Goal: Information Seeking & Learning: Learn about a topic

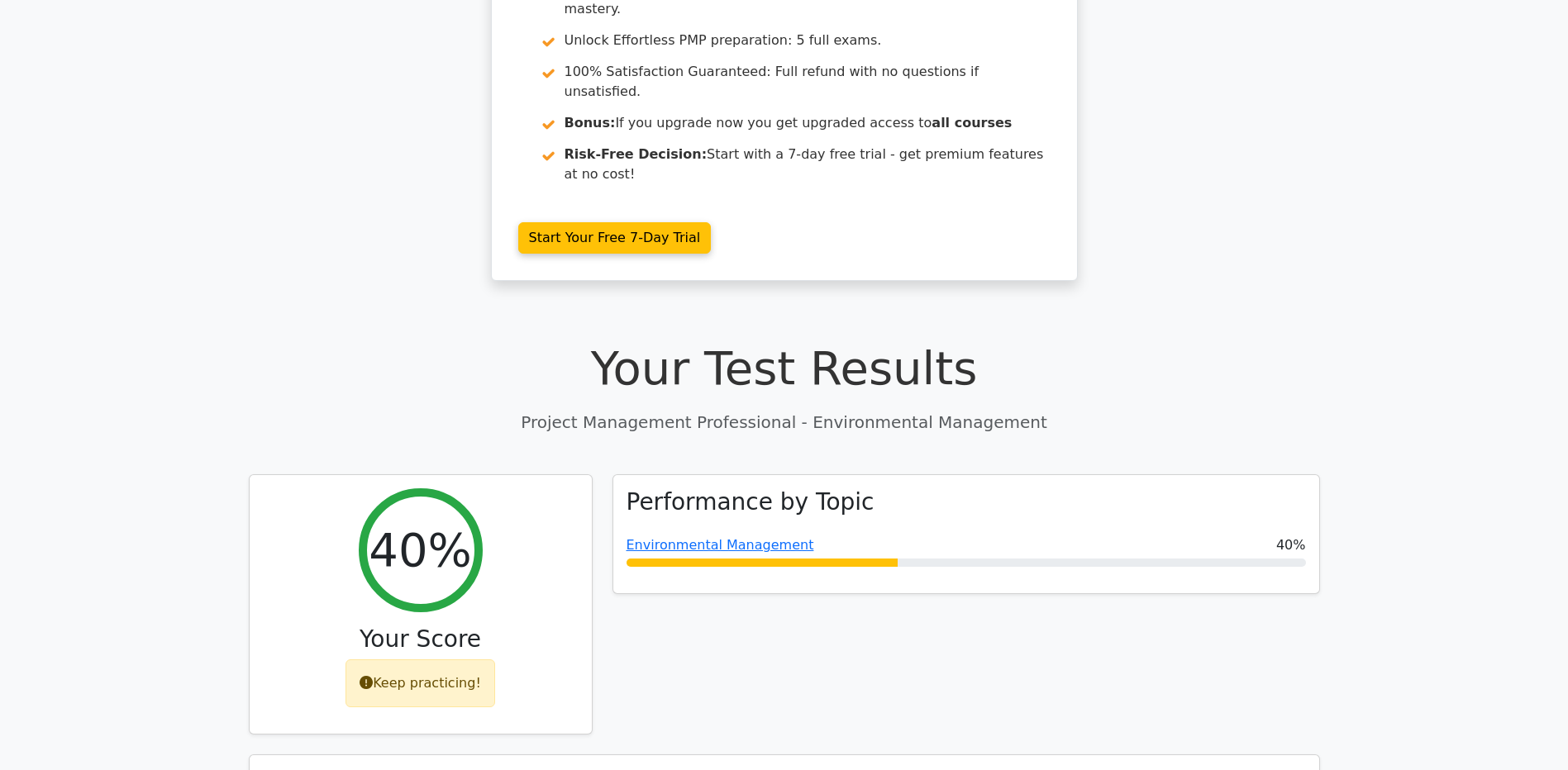
scroll to position [165, 0]
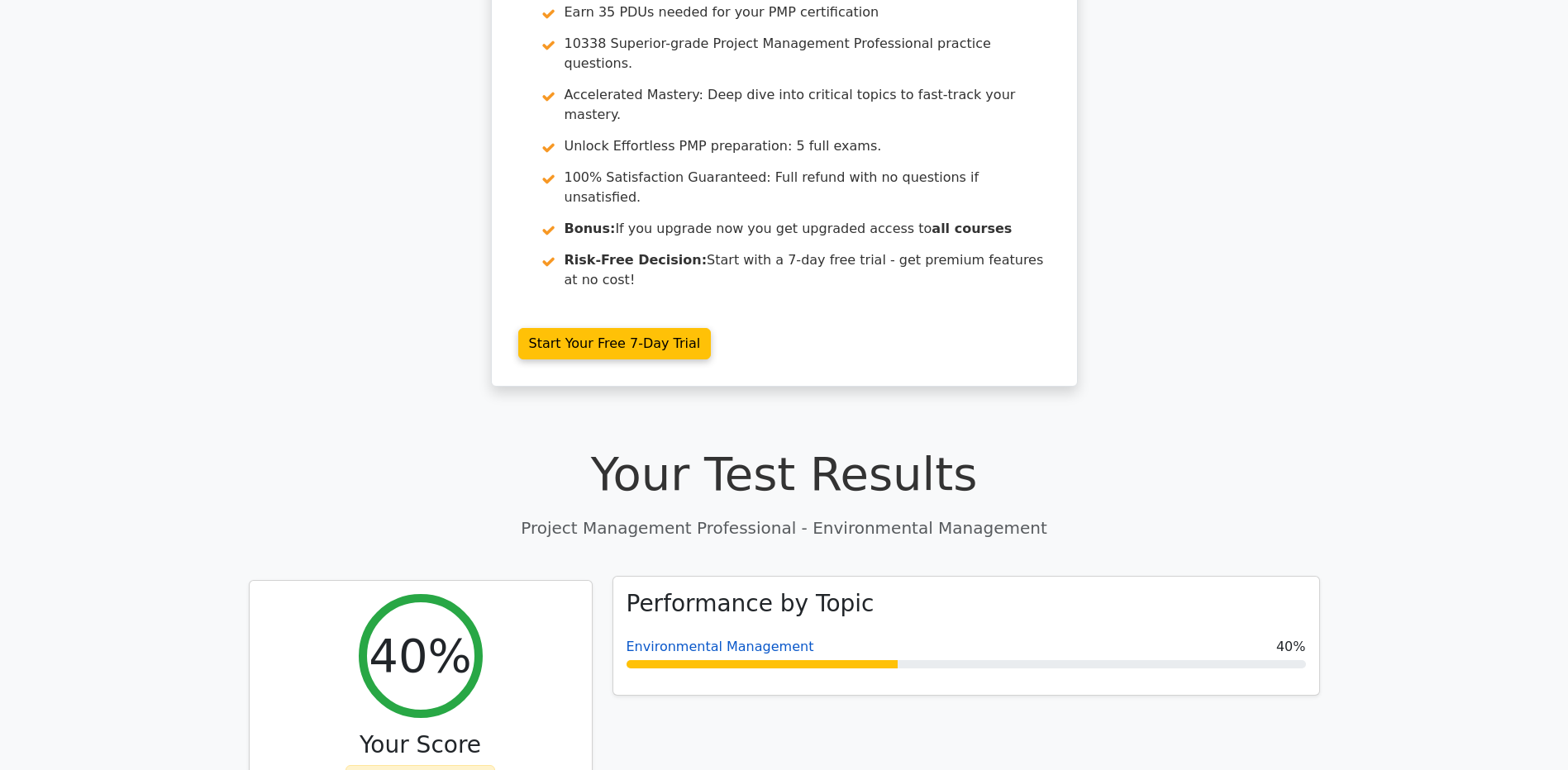
click at [713, 639] on link "Environmental Management" at bounding box center [720, 647] width 188 height 16
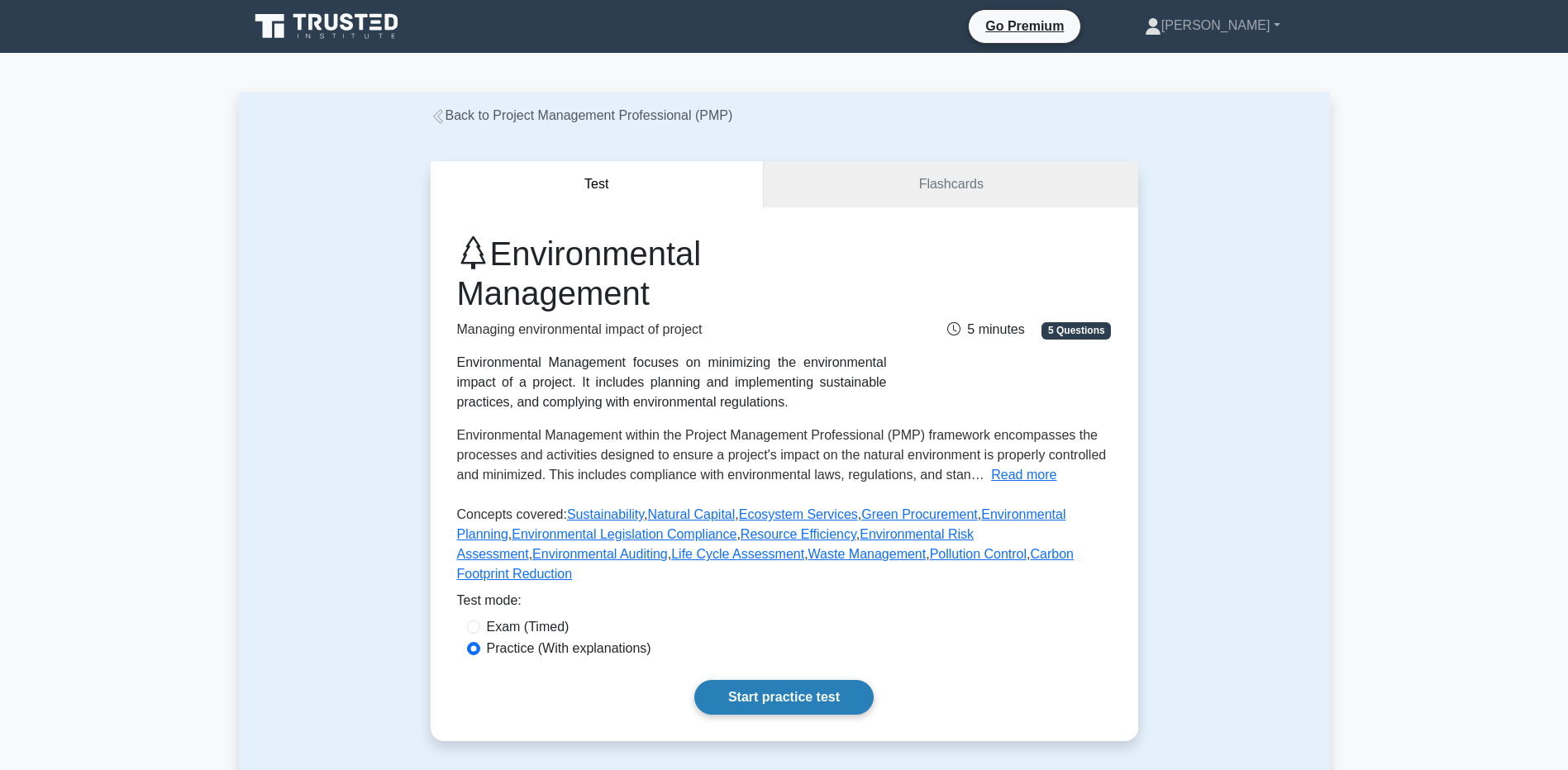
click at [735, 680] on link "Start practice test" at bounding box center [784, 697] width 179 height 34
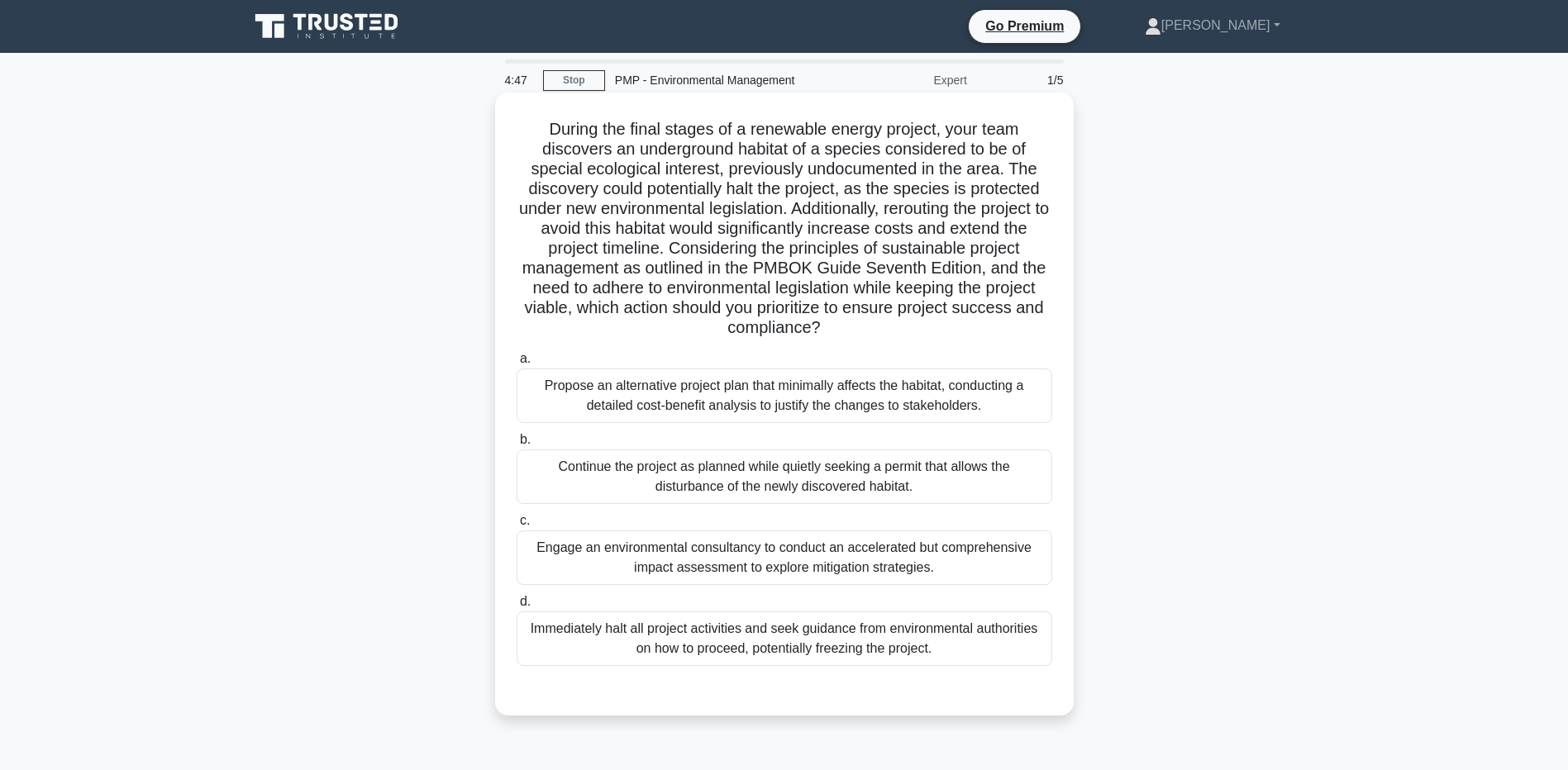
drag, startPoint x: 687, startPoint y: 277, endPoint x: 559, endPoint y: 310, distance: 132.2
click at [561, 310] on h5 "During the final stages of a renewable energy project, your team discovers an u…" at bounding box center [784, 228] width 539 height 220
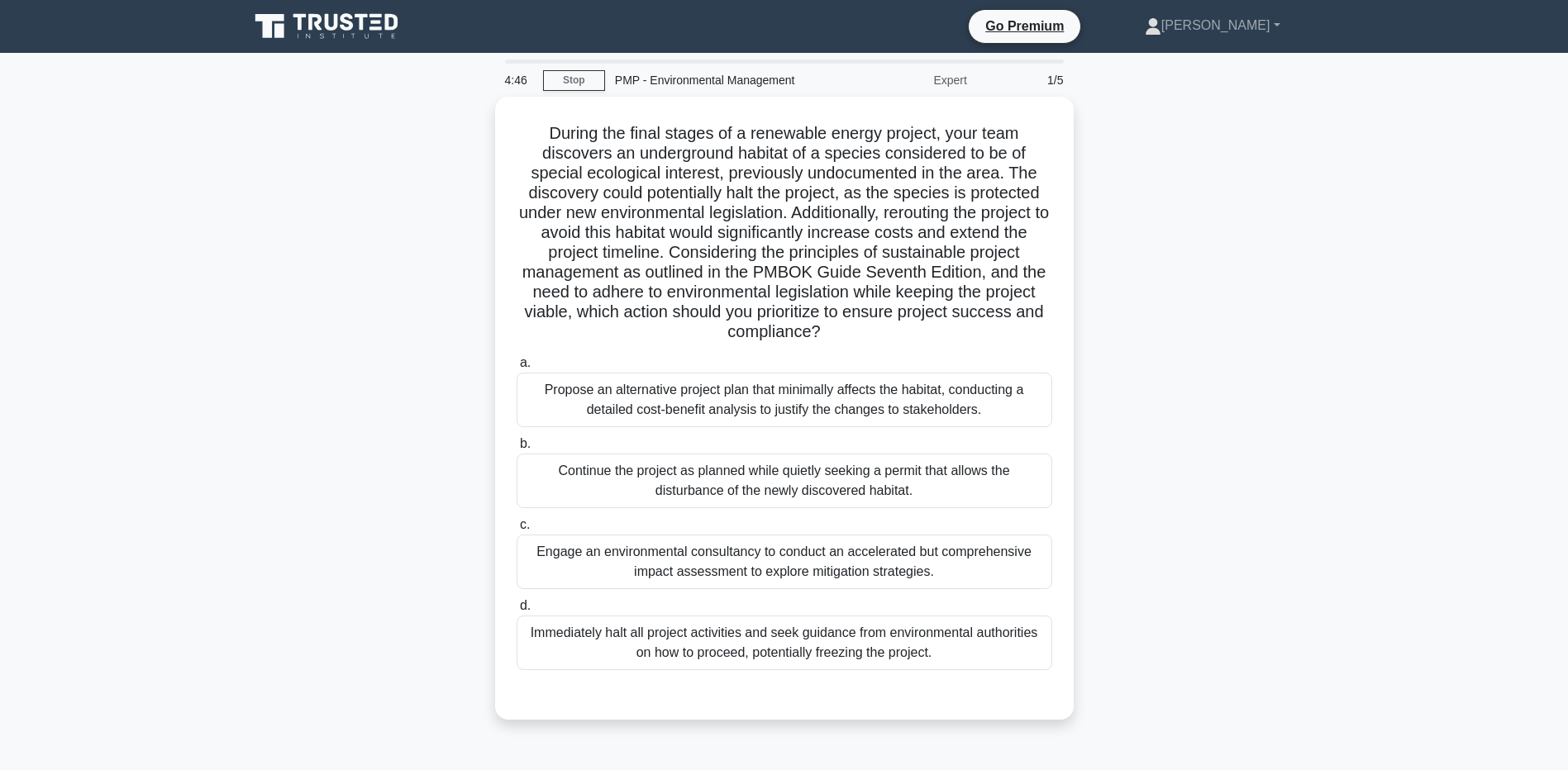
click at [321, 310] on div "During the final stages of a renewable energy project, your team discovers an u…" at bounding box center [784, 418] width 1092 height 643
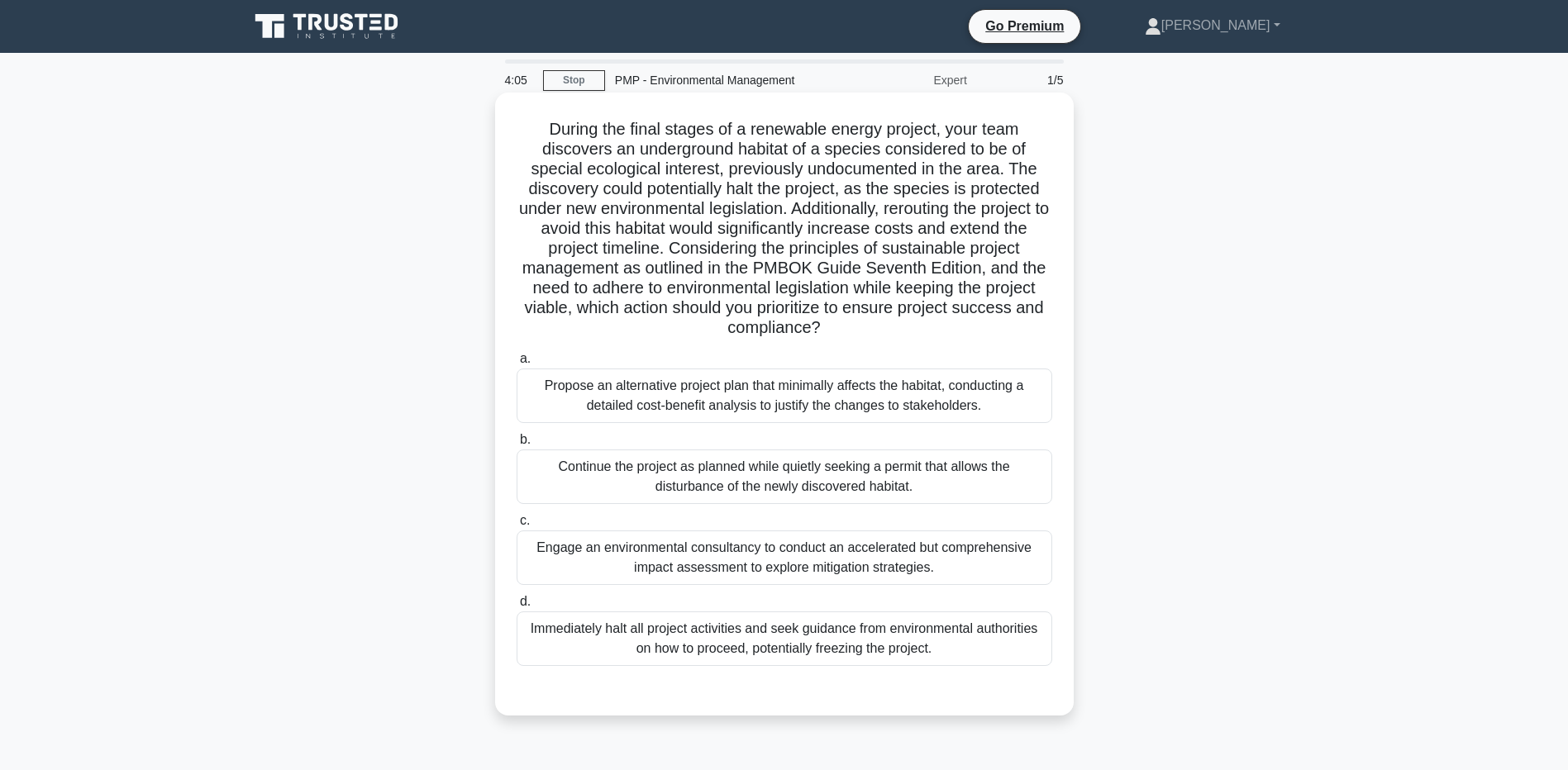
click at [548, 412] on div "Propose an alternative project plan that minimally affects the habitat, conduct…" at bounding box center [784, 396] width 536 height 55
click at [517, 364] on input "a. Propose an alternative project plan that minimally affects the habitat, cond…" at bounding box center [517, 359] width 0 height 11
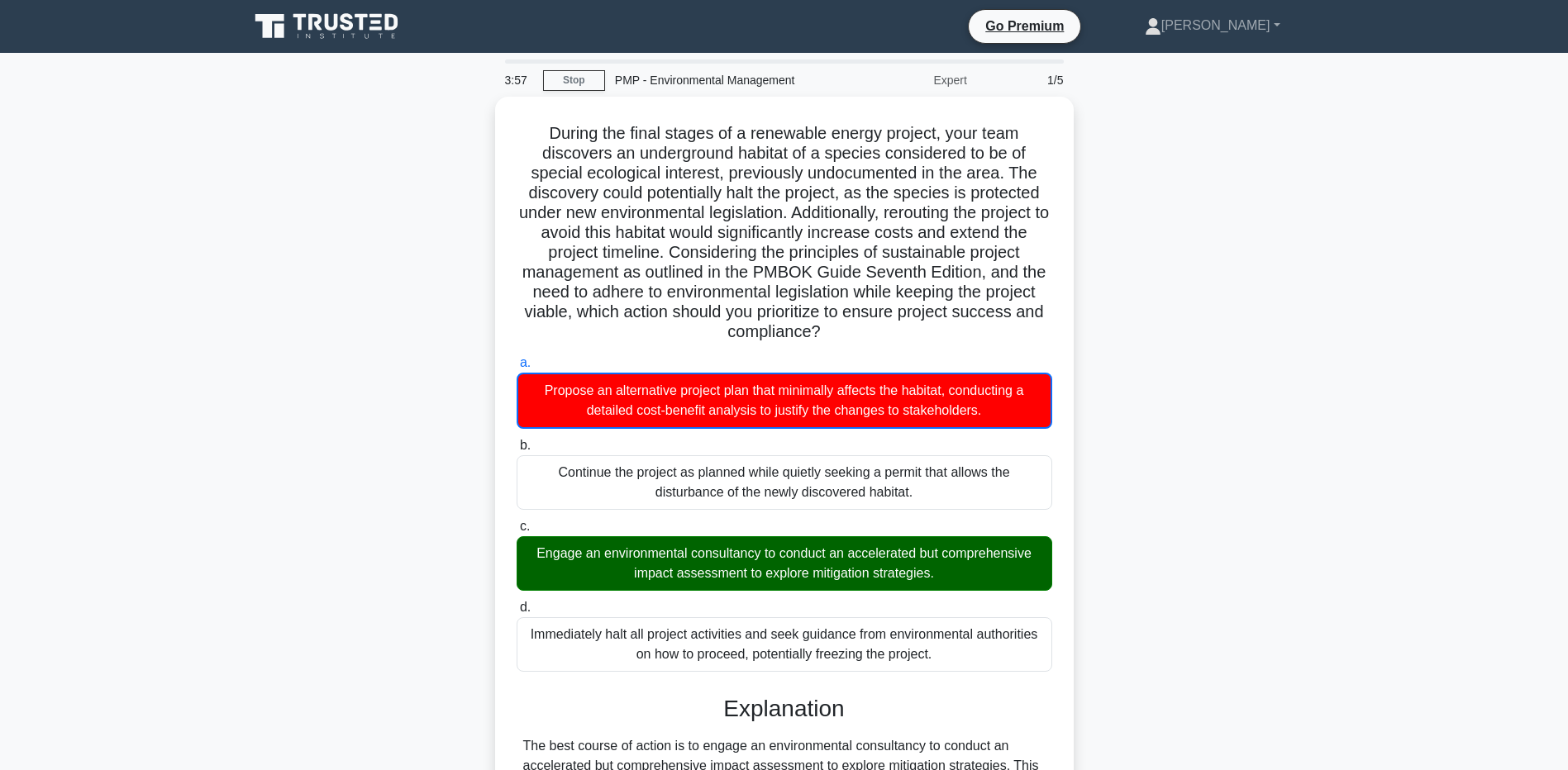
click at [124, 446] on main "3:57 Stop PMP - Environmental Management Expert 1/5 During the final stages of …" at bounding box center [784, 635] width 1568 height 1165
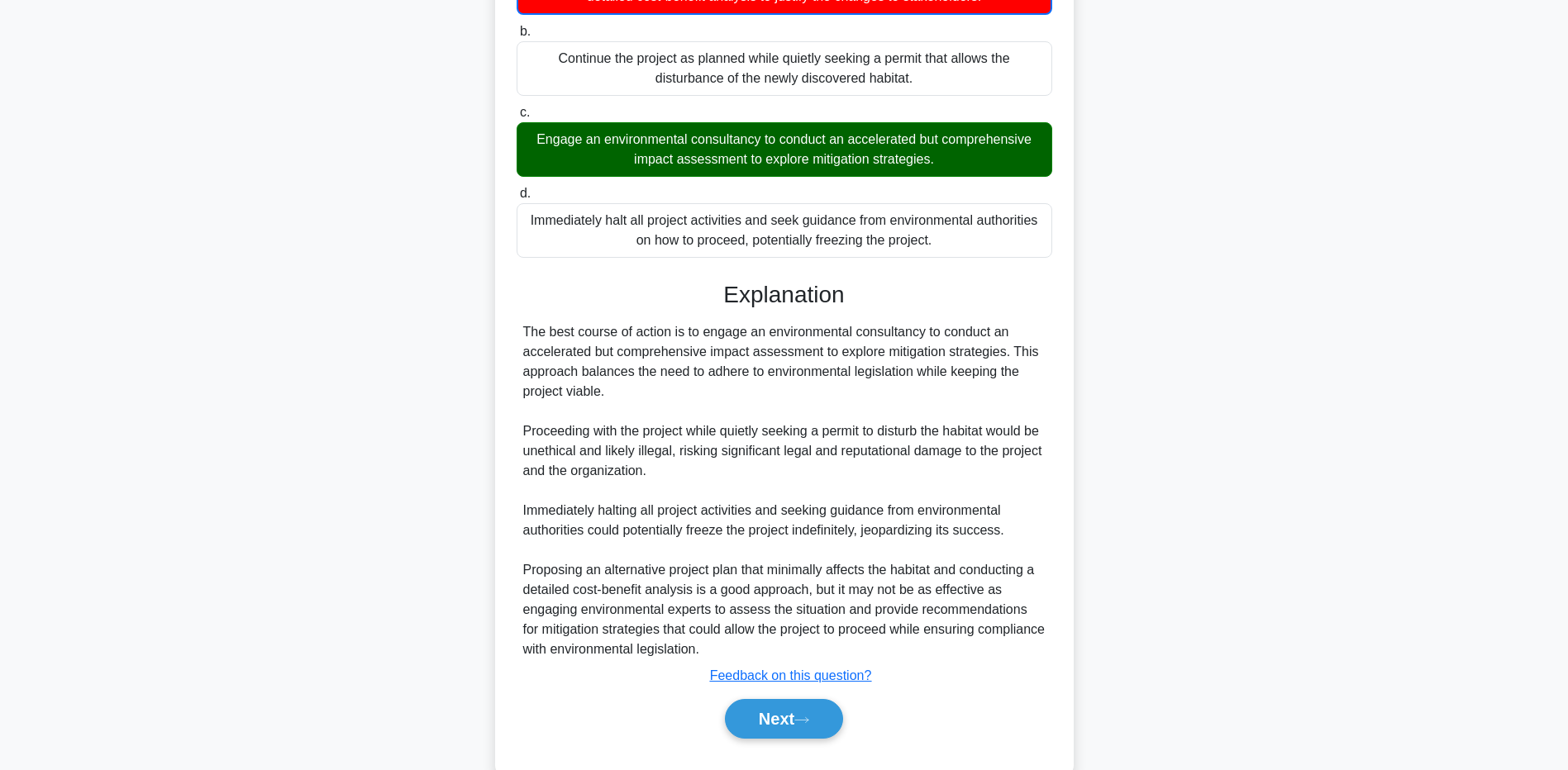
scroll to position [450, 0]
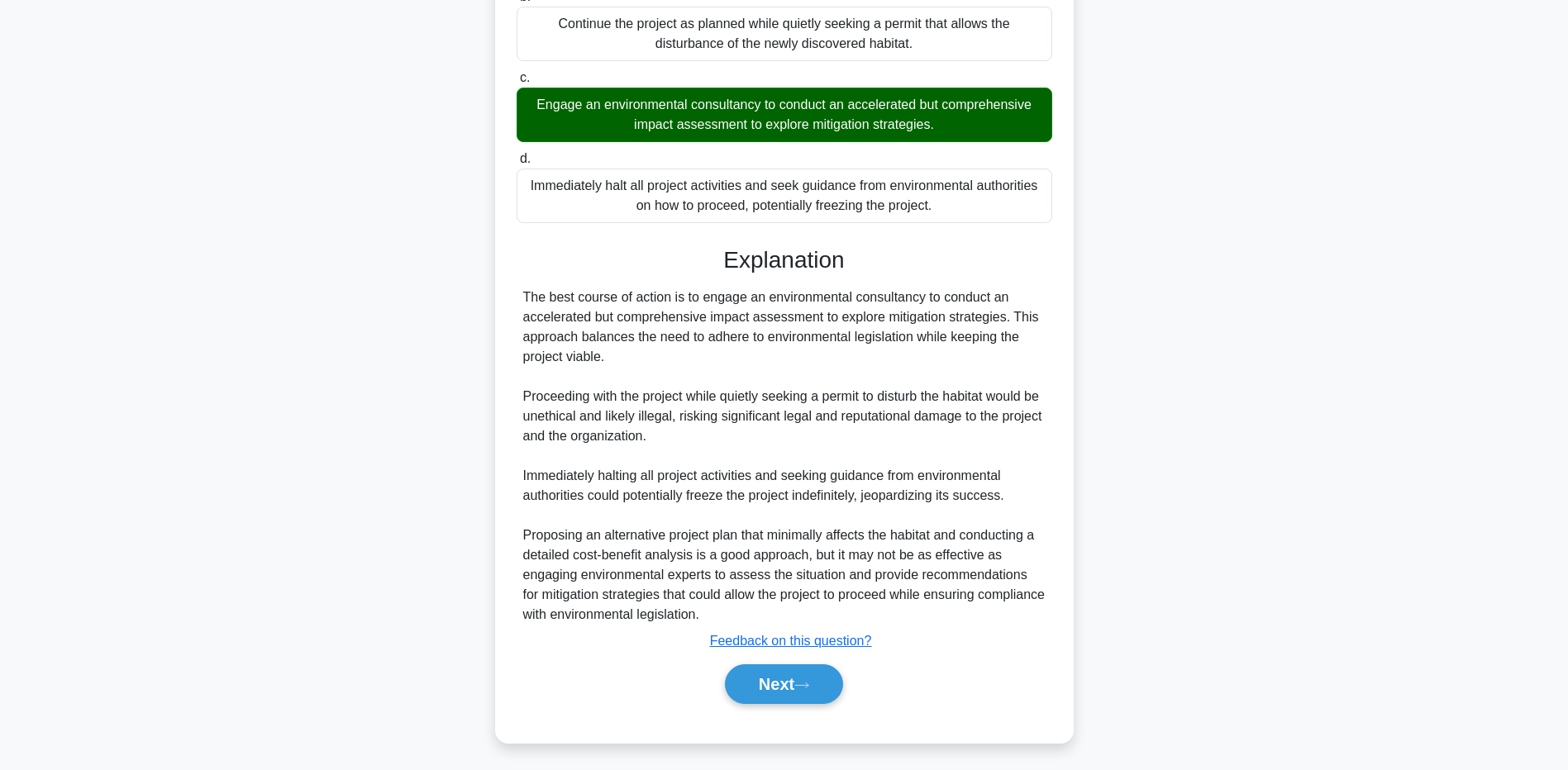
click at [244, 507] on div "During the final stages of a renewable energy project, your team discovers an u…" at bounding box center [784, 206] width 1092 height 1115
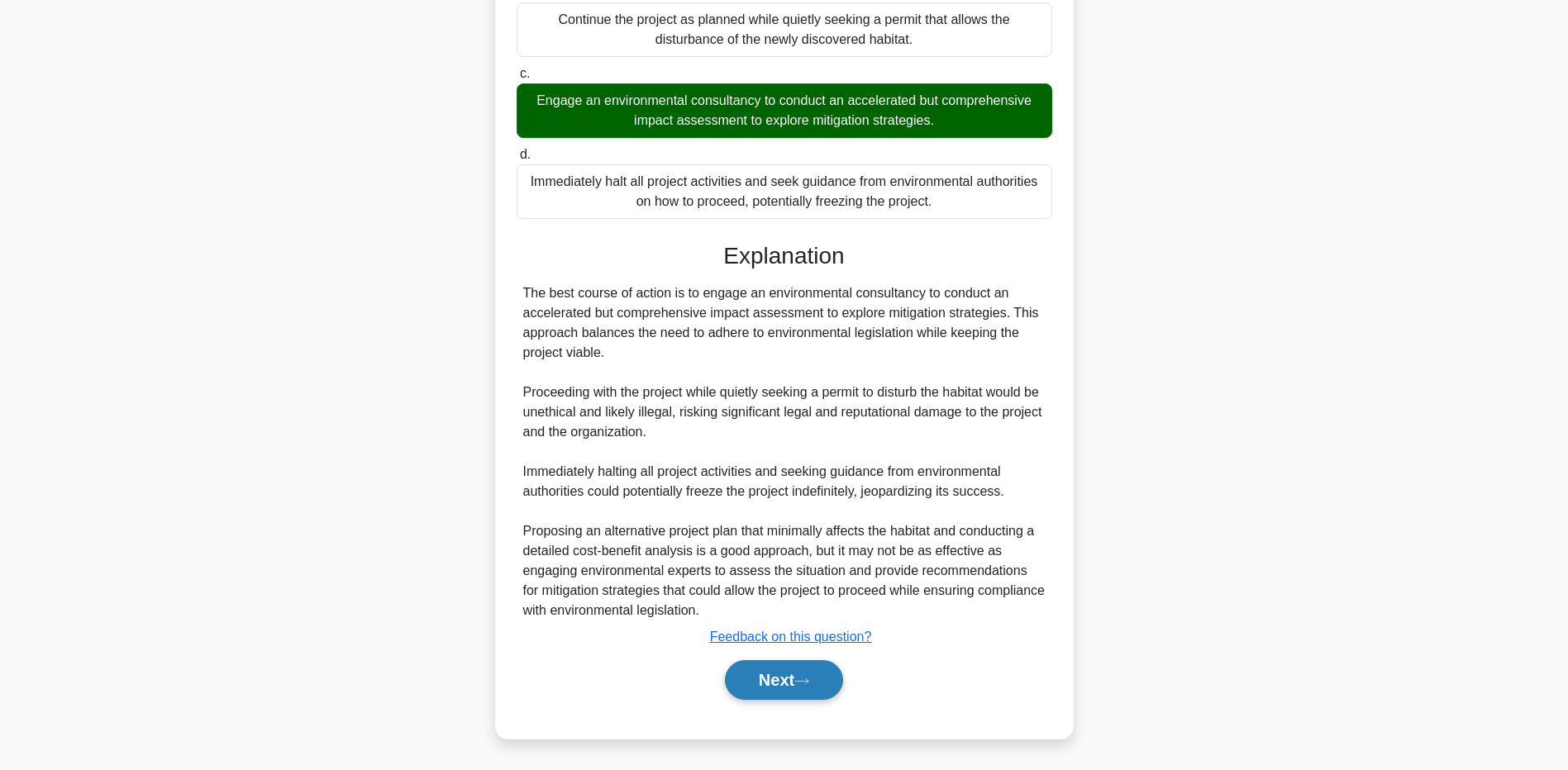
click at [781, 690] on button "Next" at bounding box center [784, 680] width 118 height 40
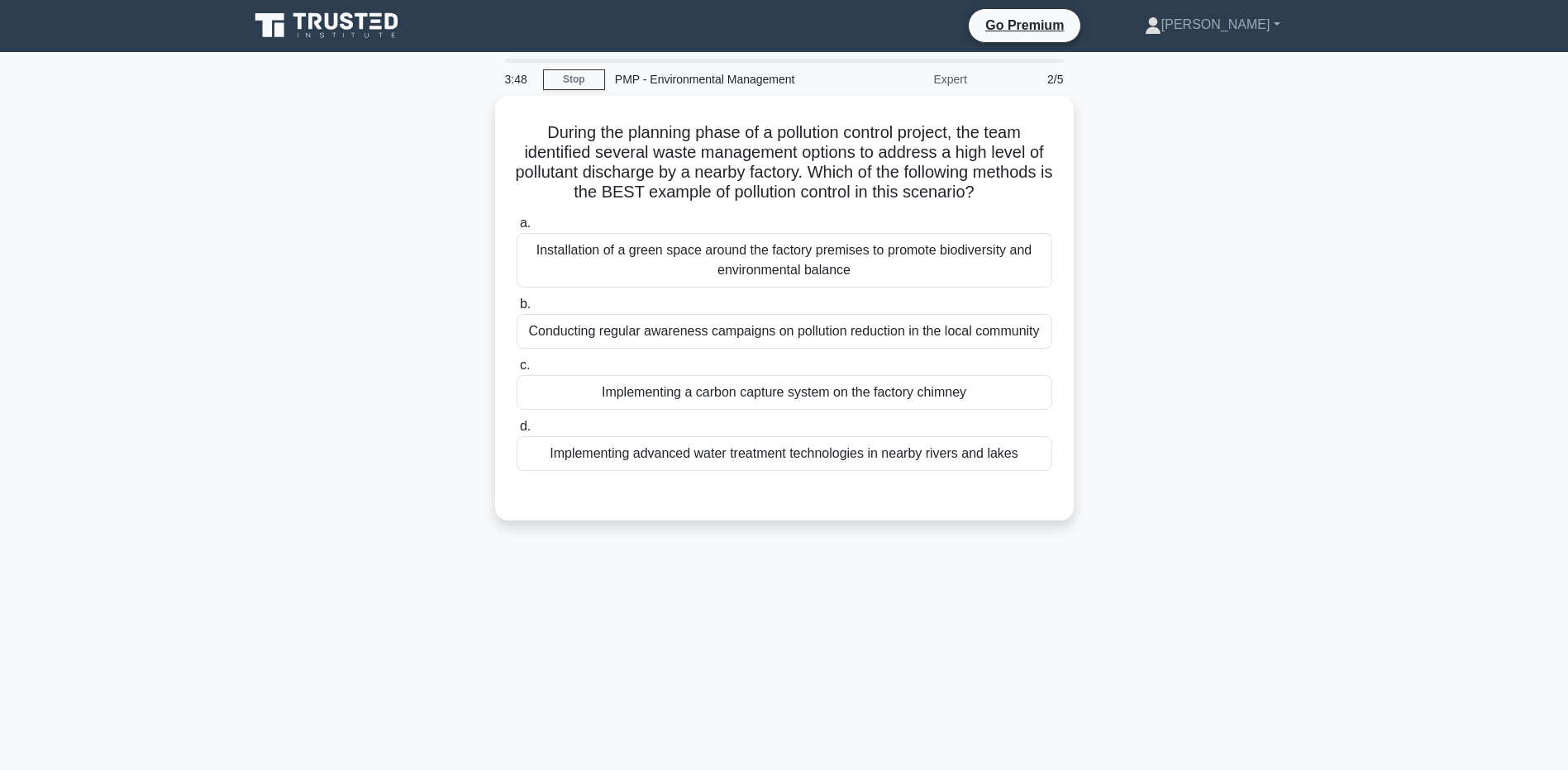
scroll to position [0, 0]
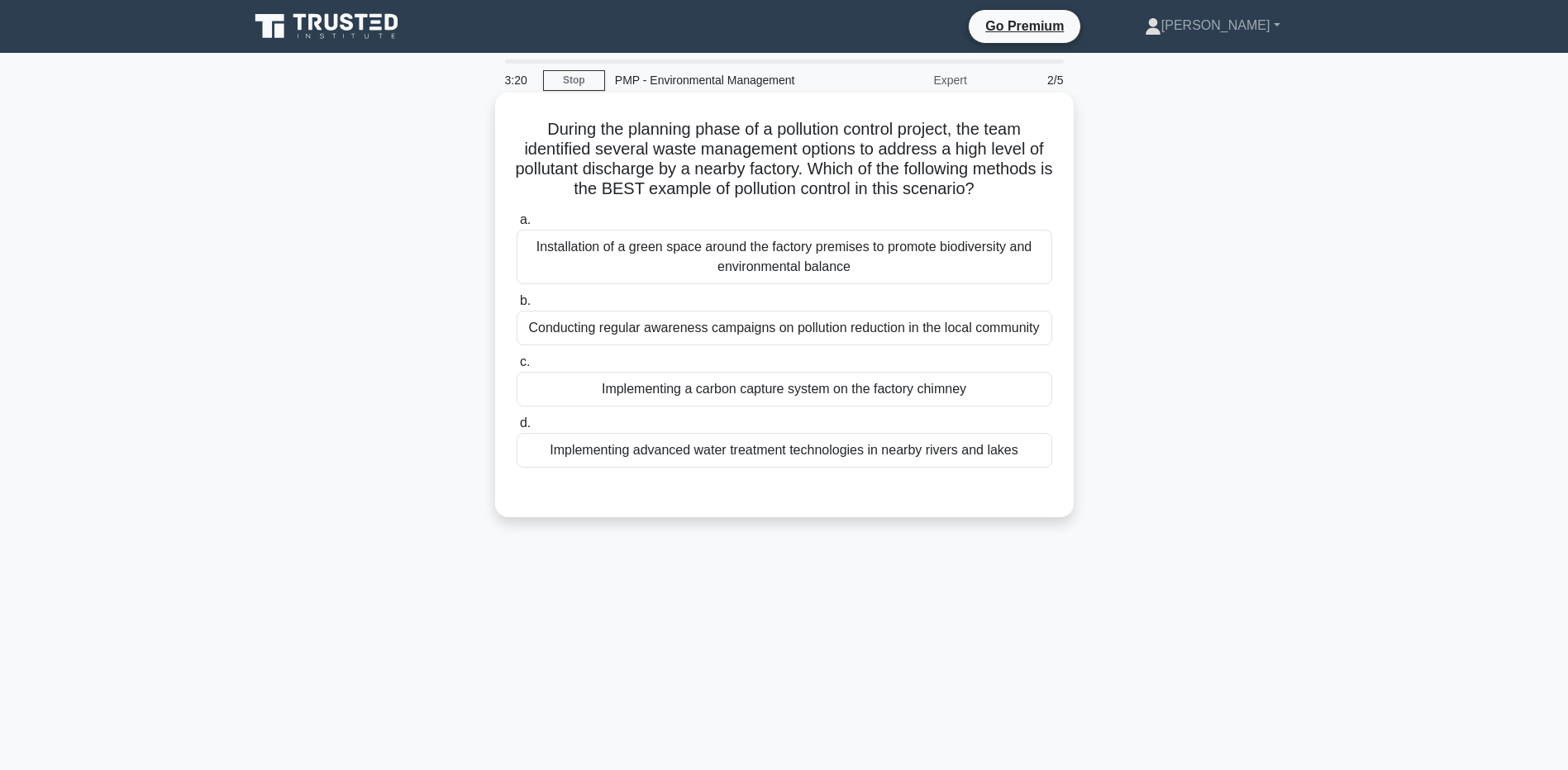
click at [605, 450] on div "Implementing advanced water treatment technologies in nearby rivers and lakes" at bounding box center [784, 450] width 536 height 34
click at [517, 429] on input "d. Implementing advanced water treatment technologies in nearby rivers and lakes" at bounding box center [517, 423] width 0 height 11
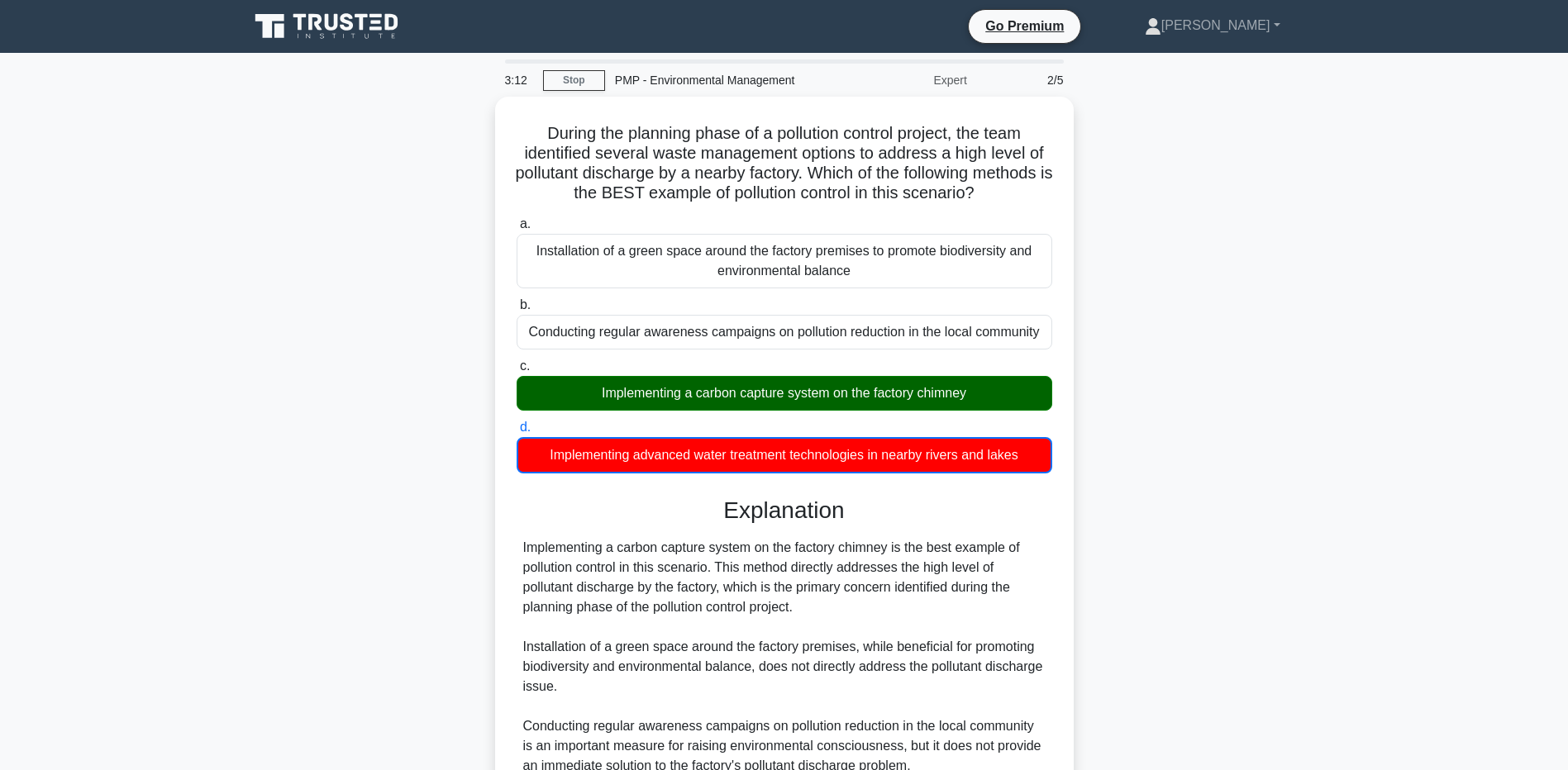
click at [188, 661] on main "3:12 Stop PMP - Environmental Management Expert 2/5 During the planning phase o…" at bounding box center [784, 527] width 1568 height 947
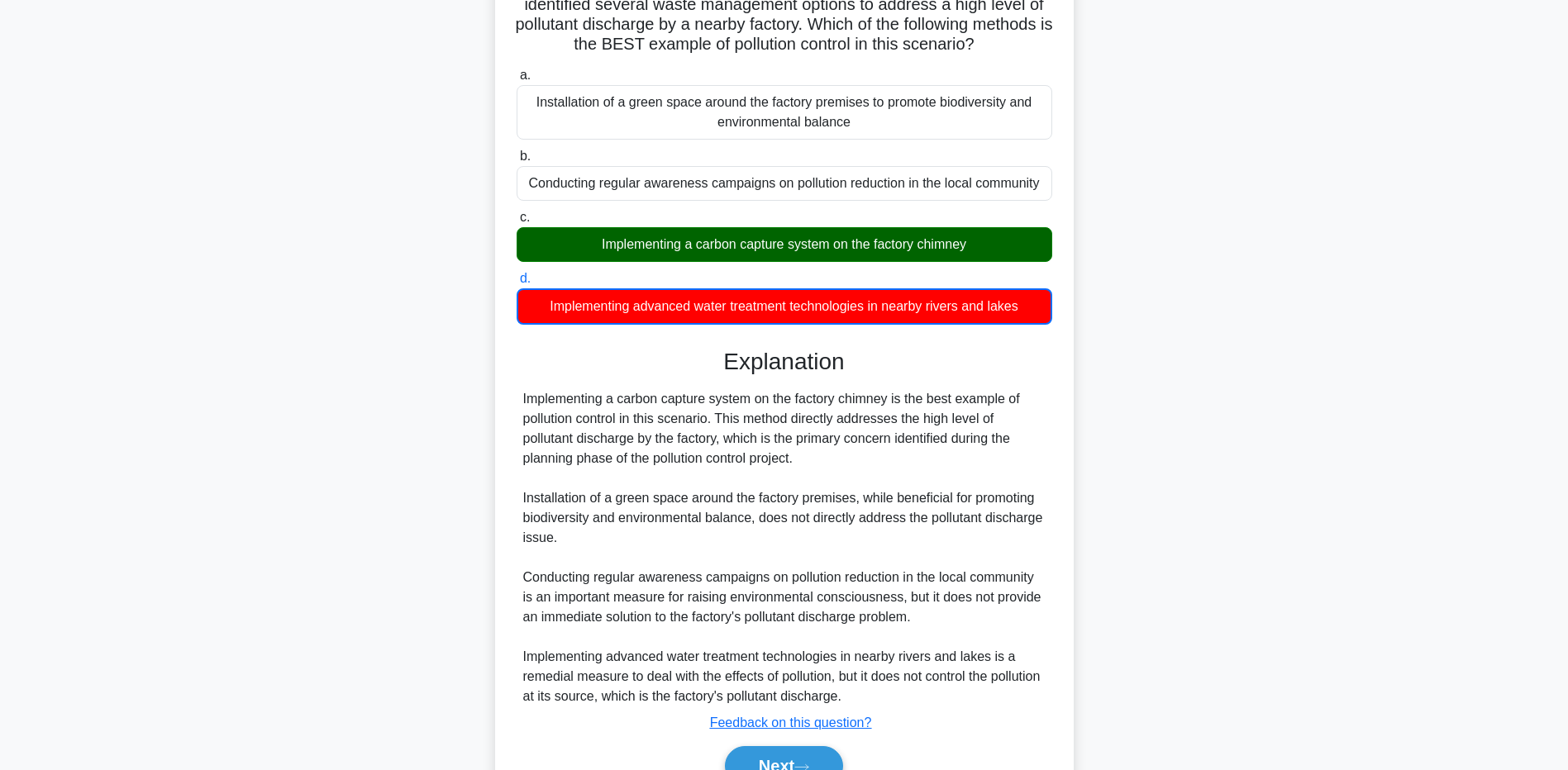
scroll to position [231, 0]
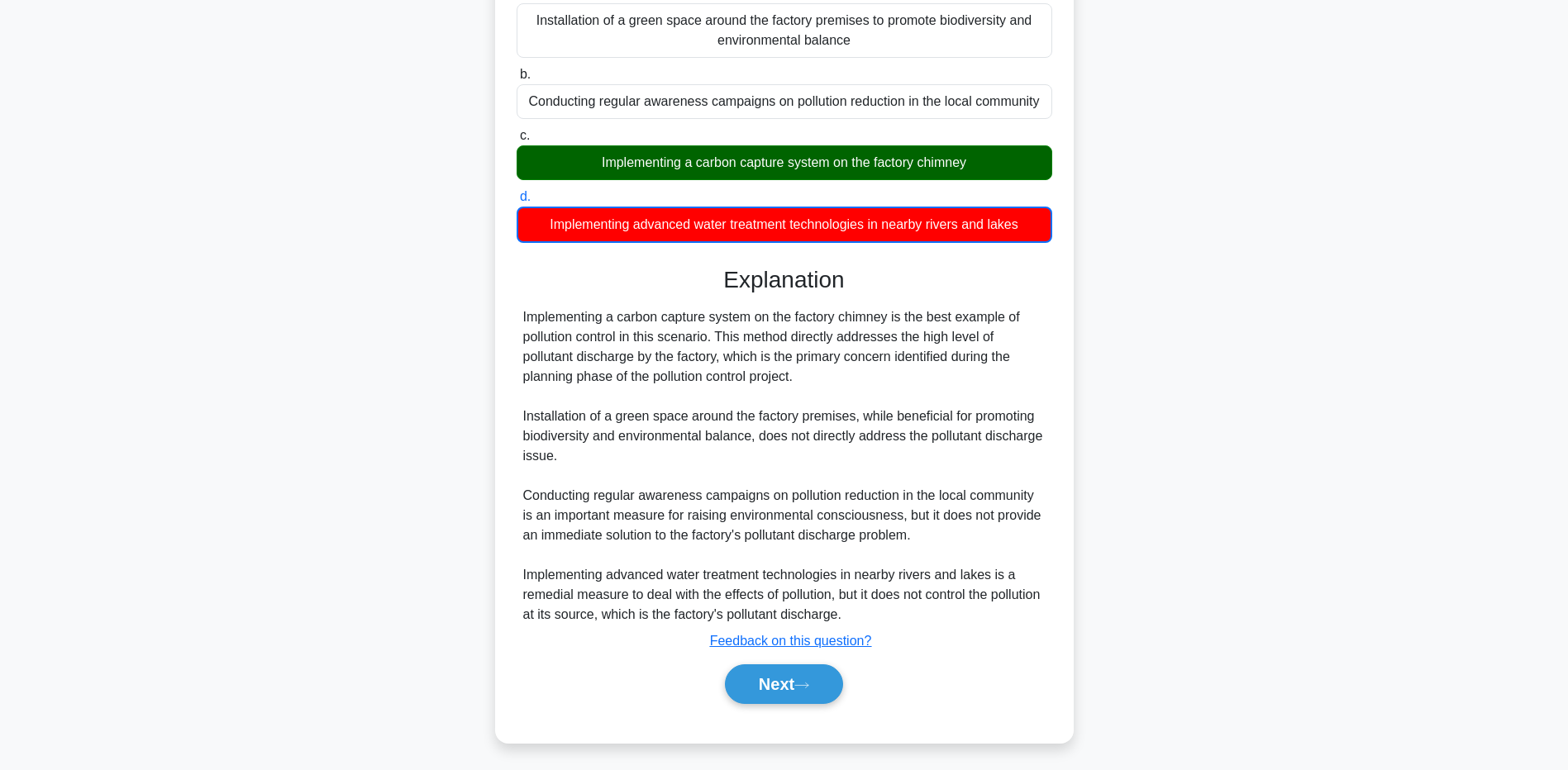
drag, startPoint x: 196, startPoint y: 594, endPoint x: 414, endPoint y: 682, distance: 235.1
click at [196, 594] on main "3:03 Stop PMP - Environmental Management Expert 2/5 During the planning phase o…" at bounding box center [784, 296] width 1568 height 947
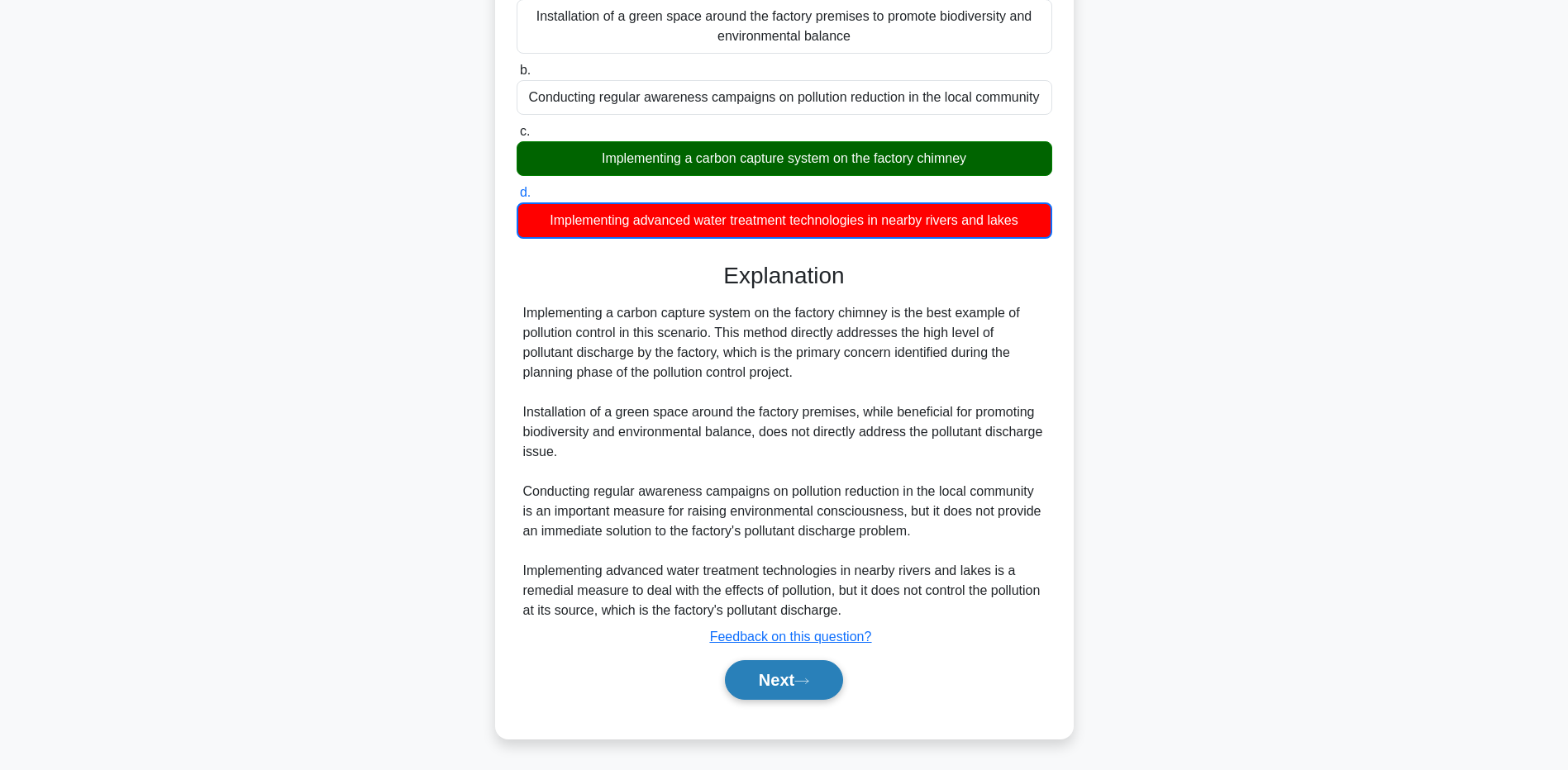
click at [766, 697] on button "Next" at bounding box center [784, 680] width 118 height 40
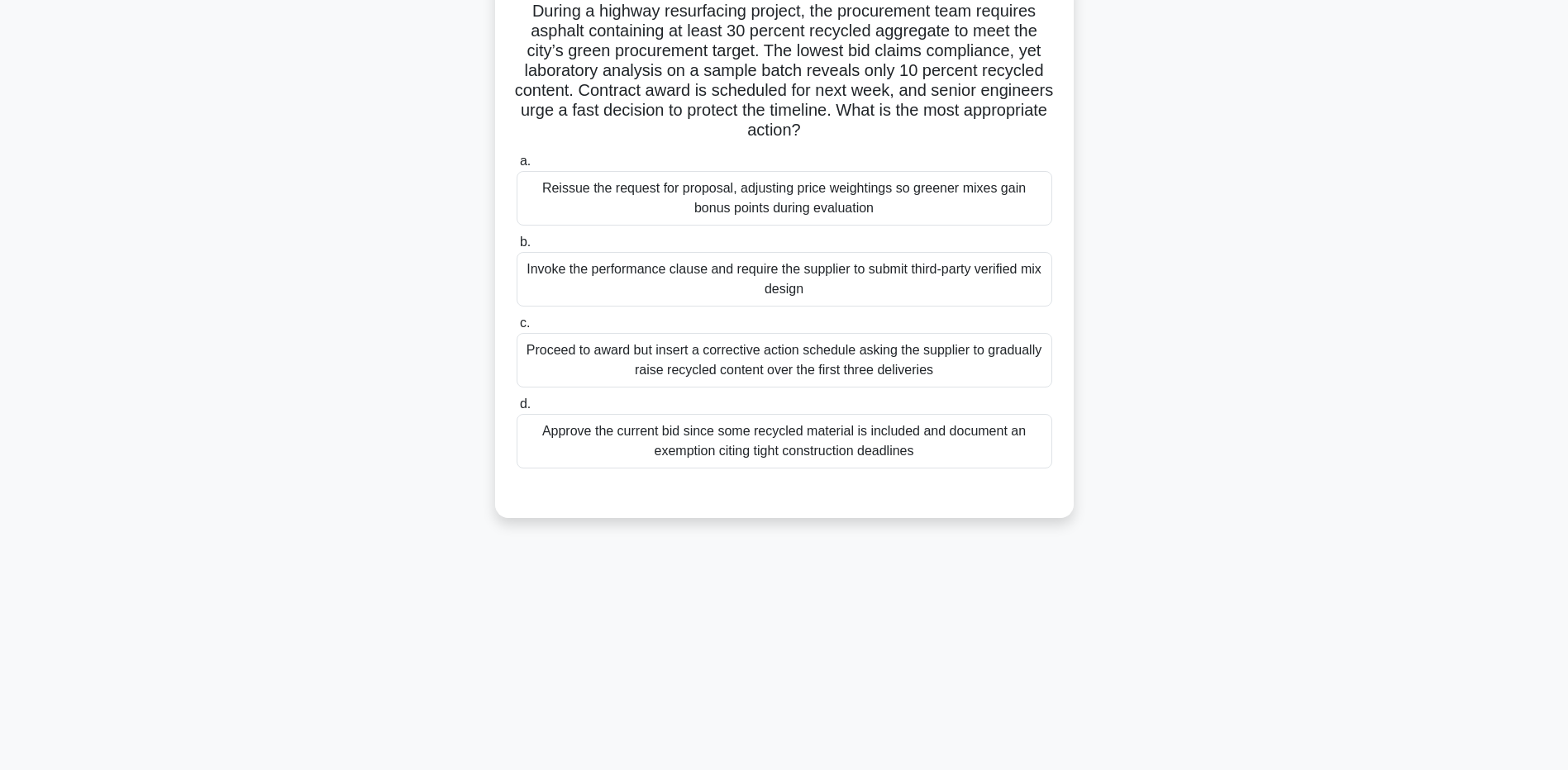
scroll to position [0, 0]
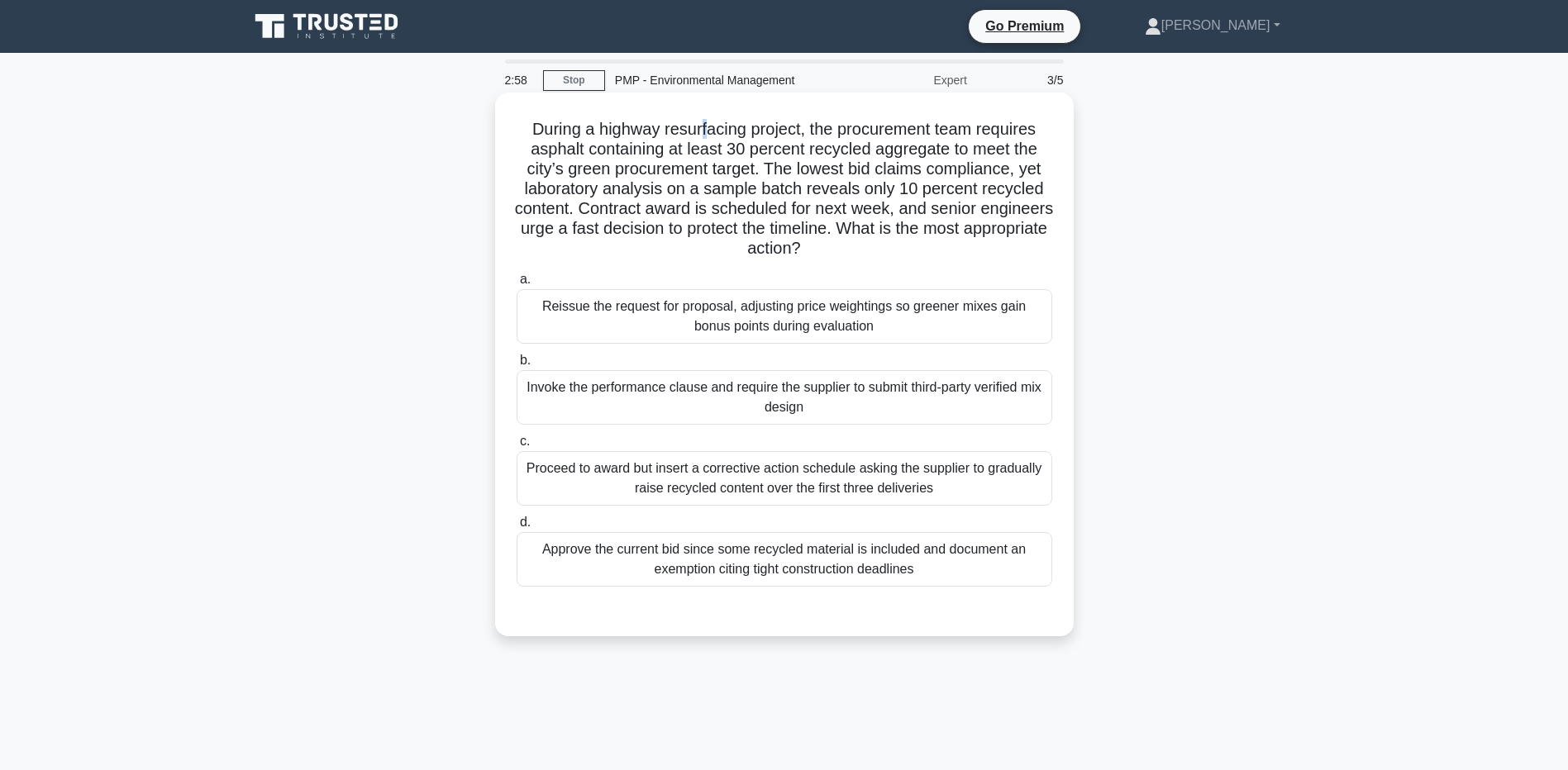
click at [703, 133] on h5 "During a highway resurfacing project, the procurement team requires asphalt con…" at bounding box center [784, 189] width 539 height 140
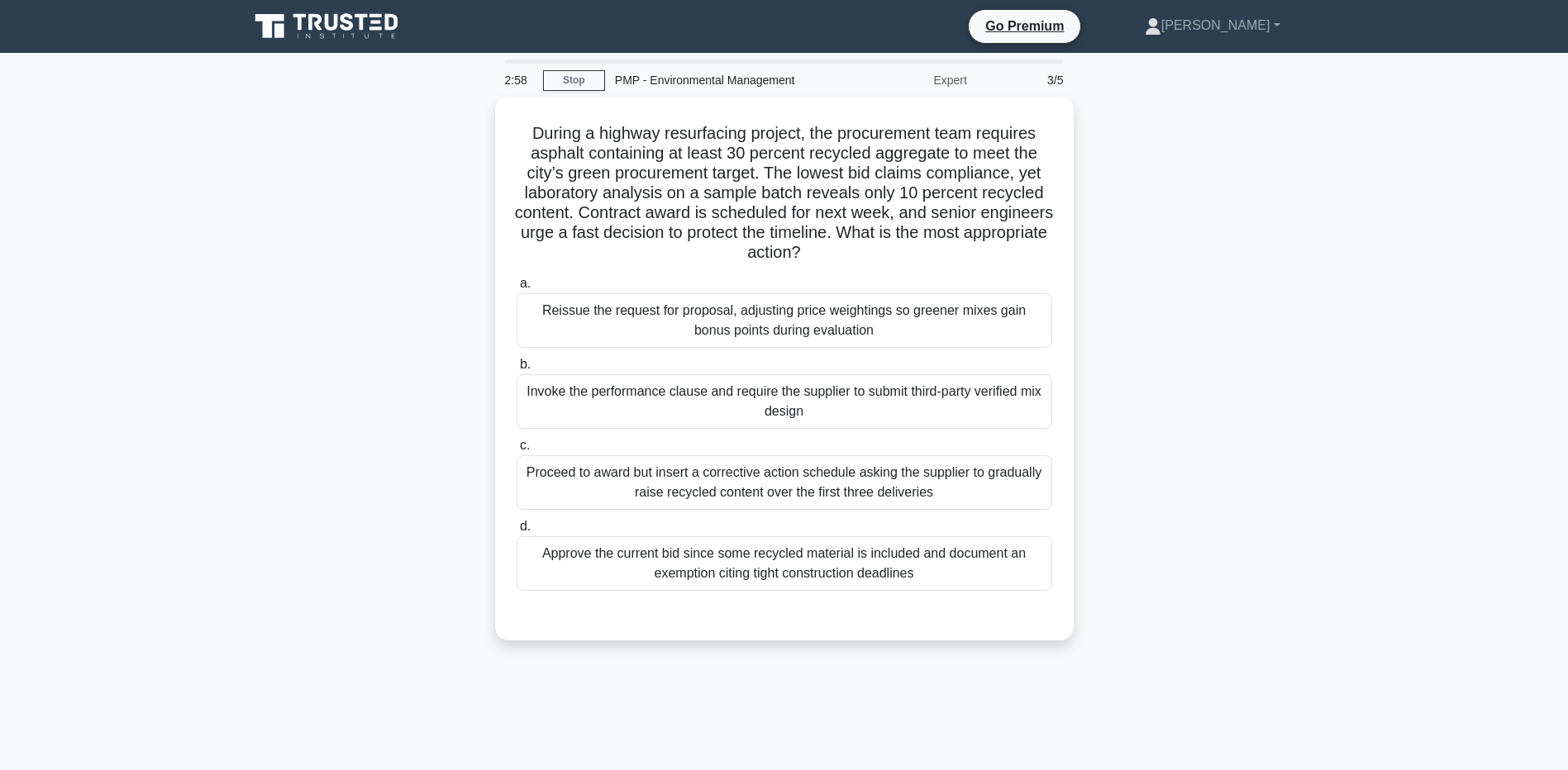
click at [373, 194] on div "During a highway resurfacing project, the procurement team requires asphalt con…" at bounding box center [784, 378] width 1092 height 564
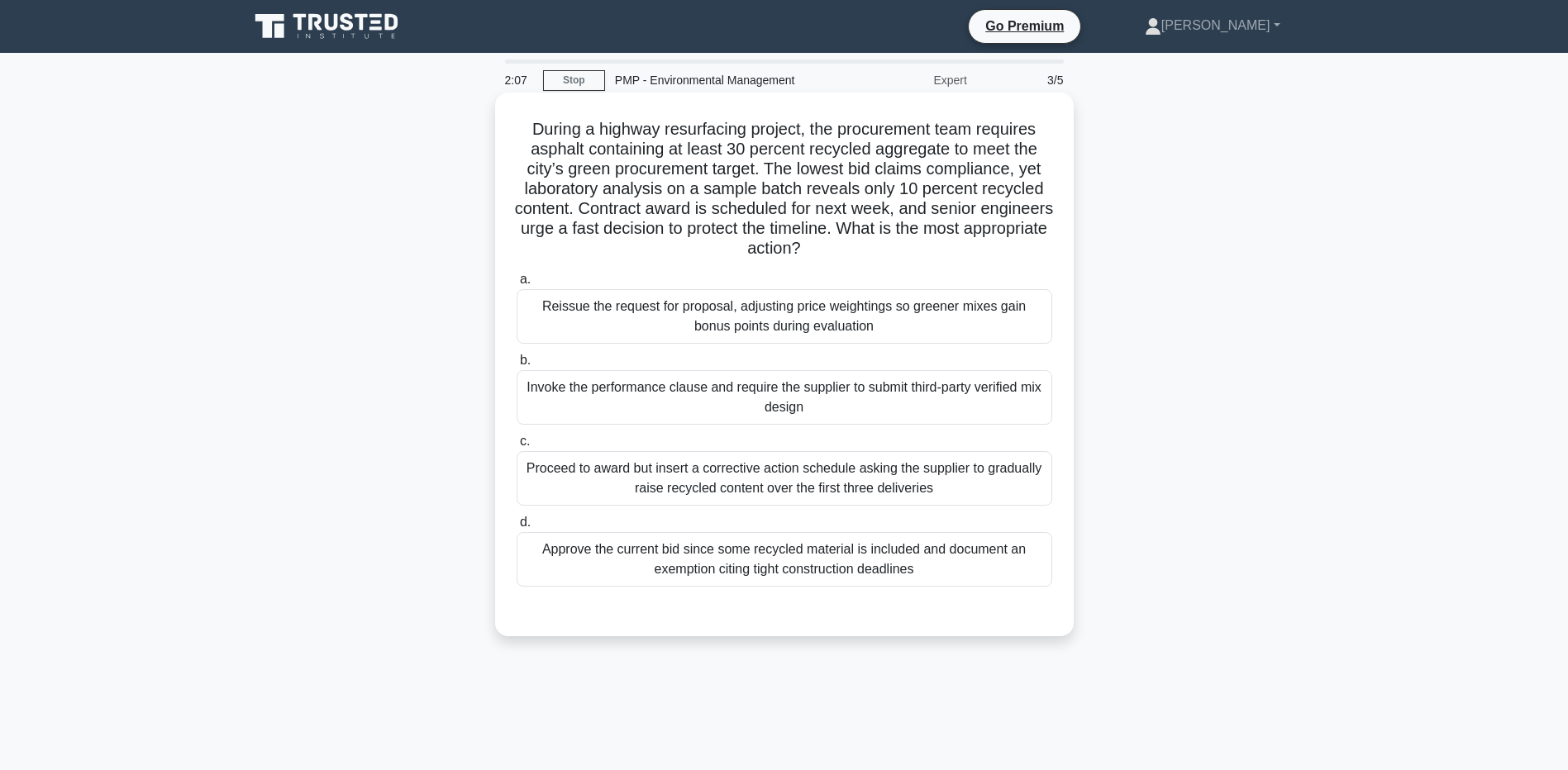
click at [559, 398] on div "Invoke the performance clause and require the supplier to submit third-party ve…" at bounding box center [784, 398] width 536 height 55
click at [517, 366] on input "b. Invoke the performance clause and require the supplier to submit third-party…" at bounding box center [517, 361] width 0 height 11
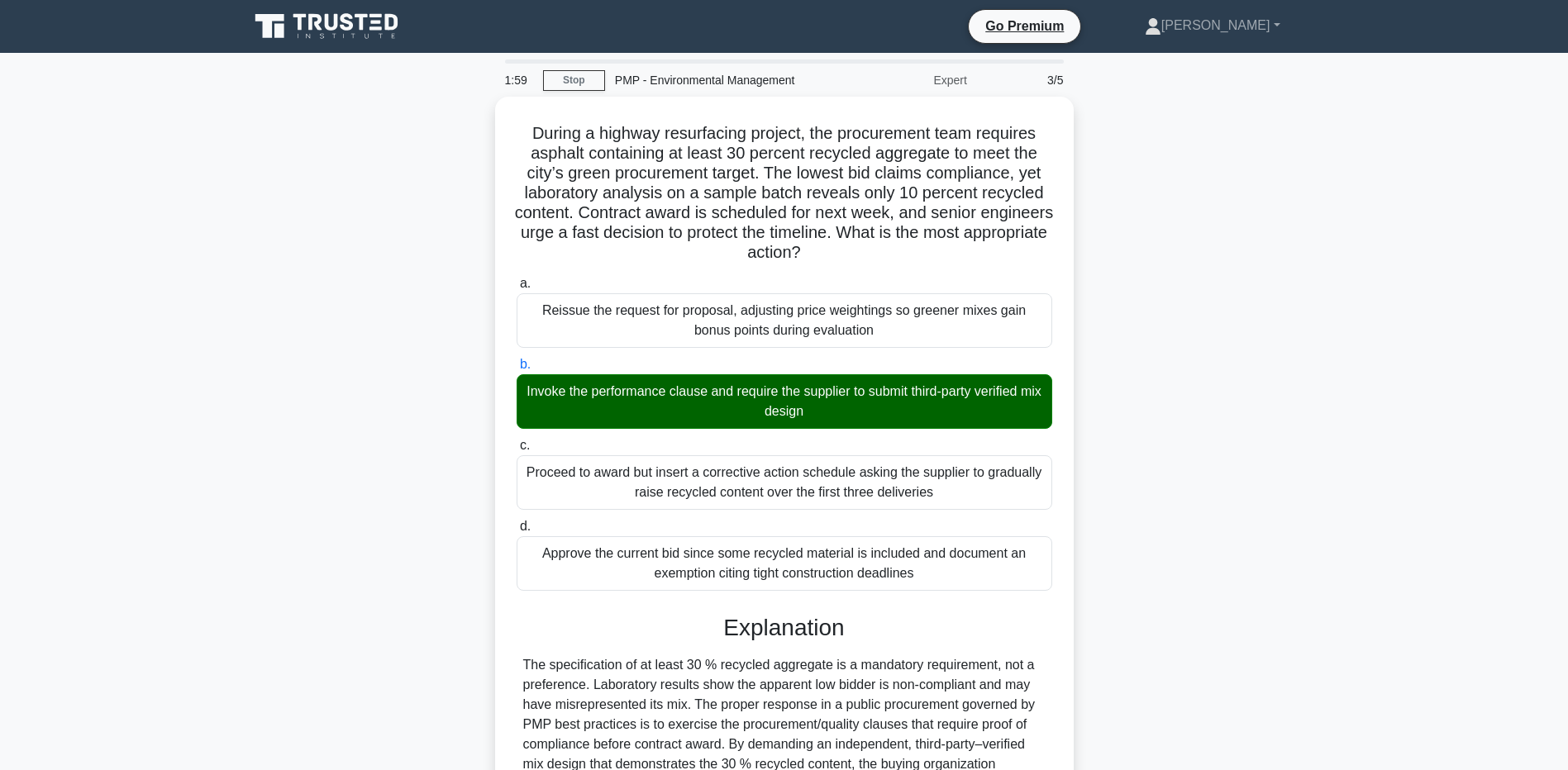
click at [187, 676] on main "1:59 Stop PMP - Environmental Management Expert 3/5 During a highway resurfacin…" at bounding box center [784, 575] width 1568 height 1044
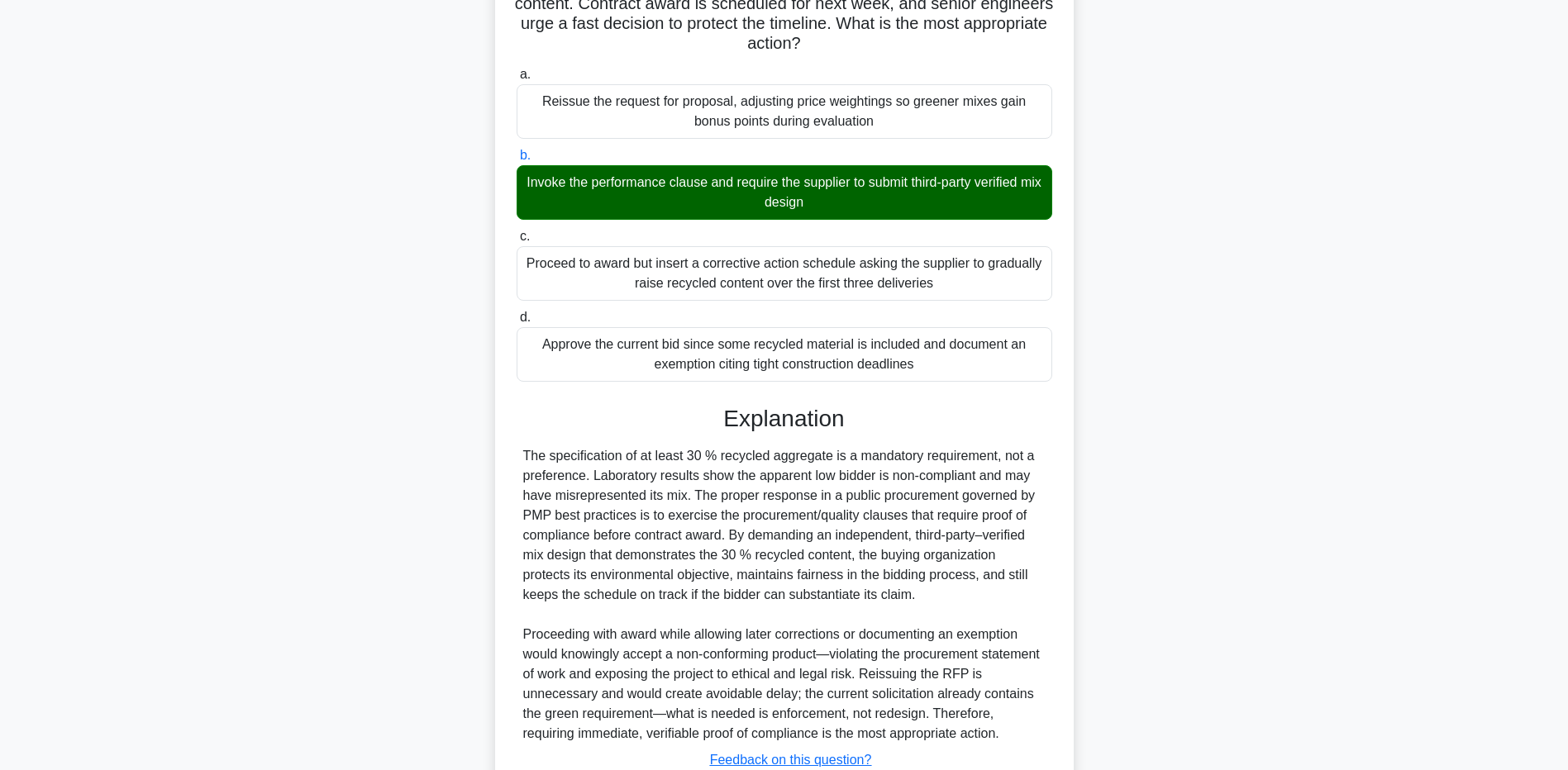
scroll to position [329, 0]
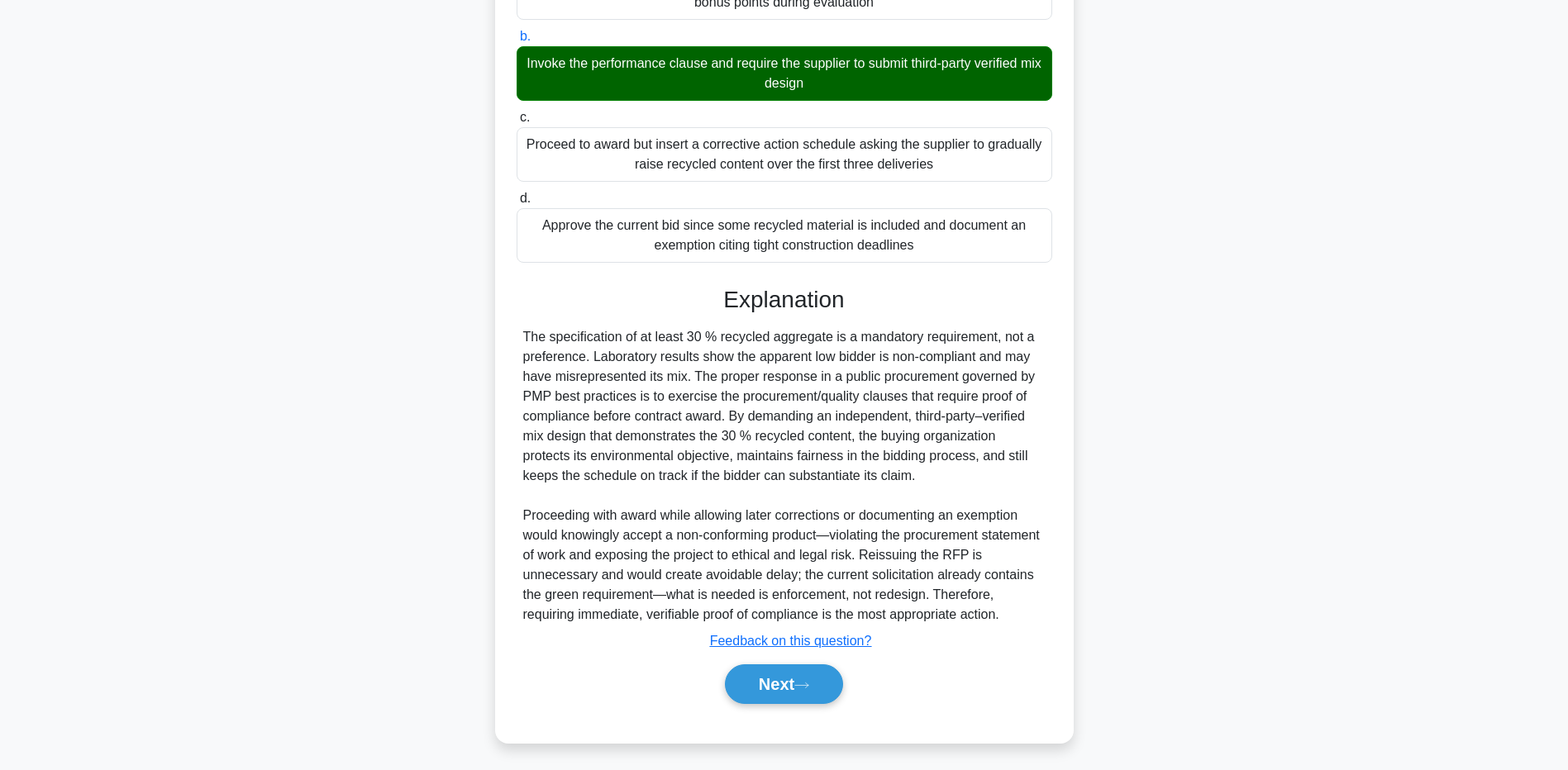
click at [187, 510] on main "1:53 Stop PMP - Environmental Management Expert 3/5 During a highway resurfacin…" at bounding box center [784, 247] width 1568 height 1044
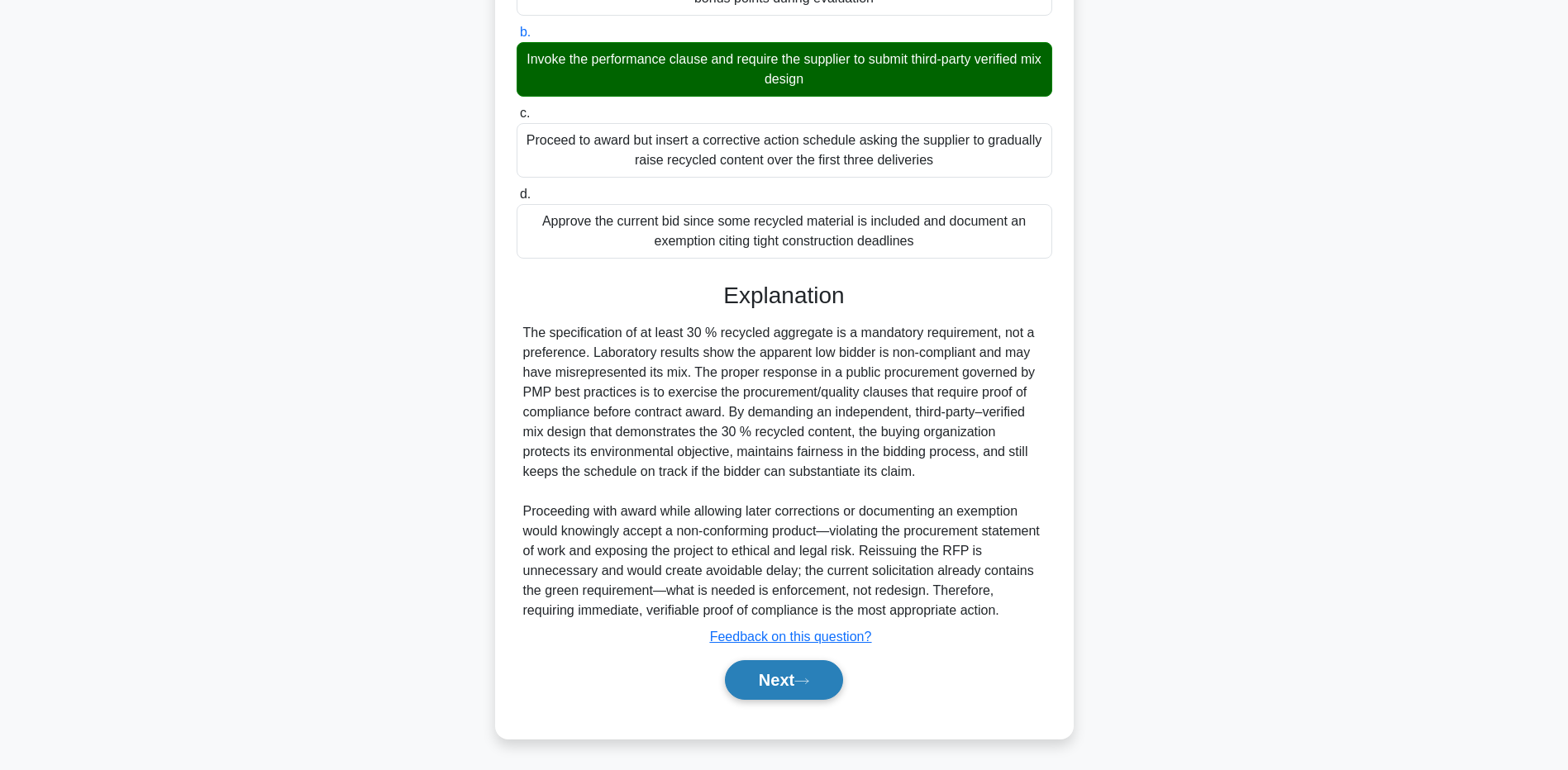
click at [750, 683] on button "Next" at bounding box center [784, 680] width 118 height 40
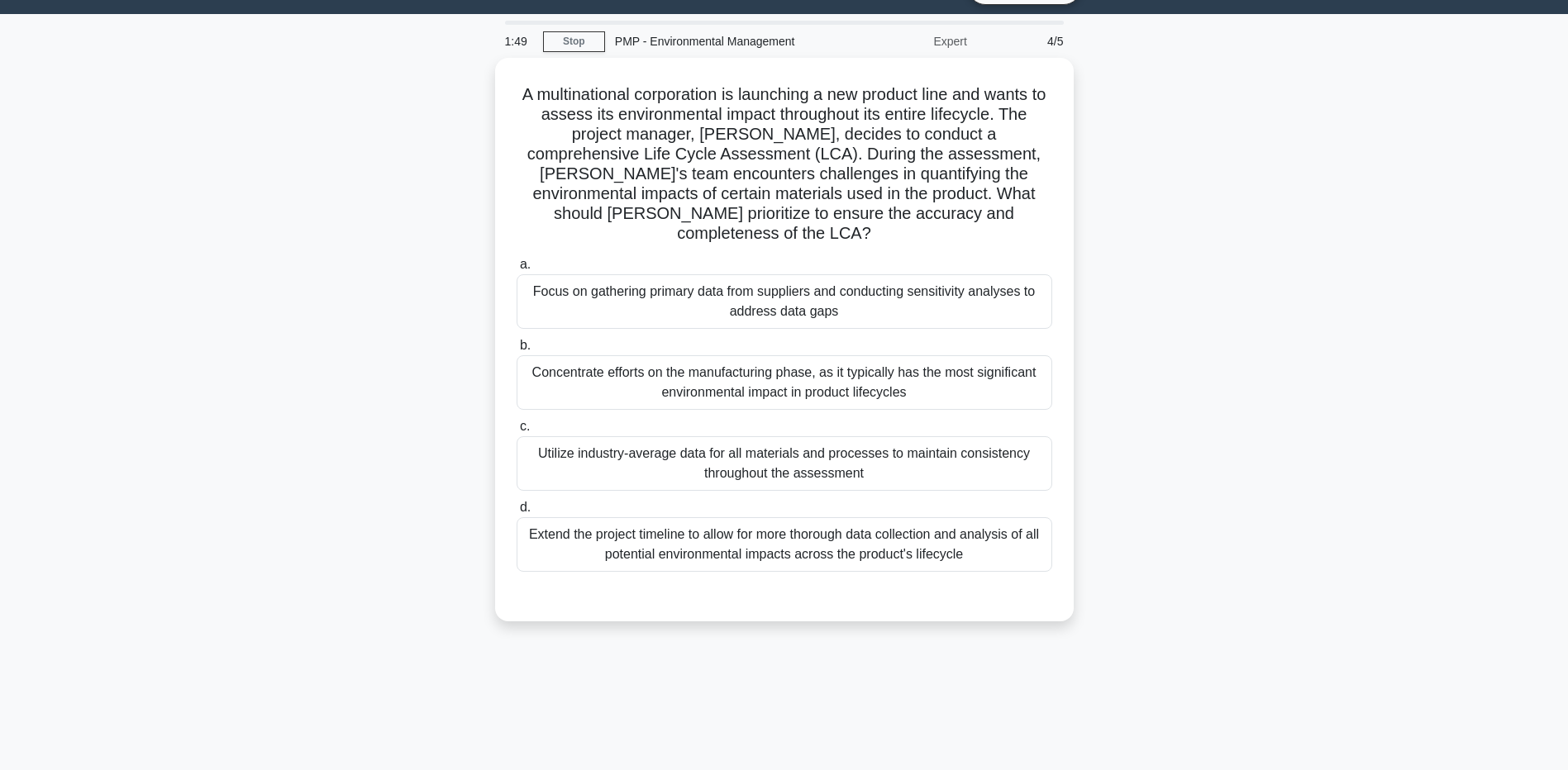
scroll to position [0, 0]
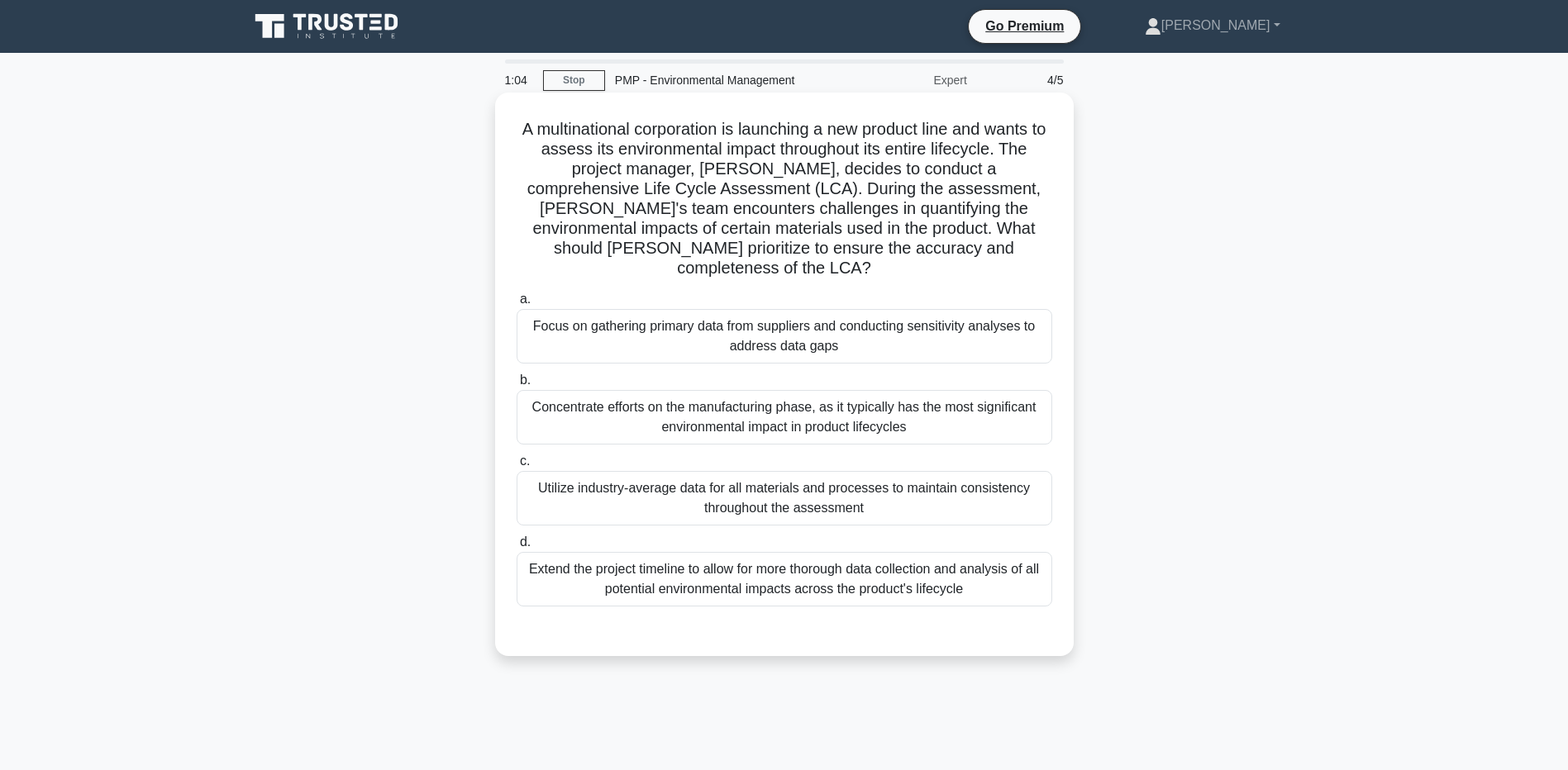
click at [564, 309] on div "Focus on gathering primary data from suppliers and conducting sensitivity analy…" at bounding box center [784, 336] width 536 height 55
click at [517, 303] on input "a. Focus on gathering primary data from suppliers and conducting sensitivity an…" at bounding box center [517, 300] width 0 height 11
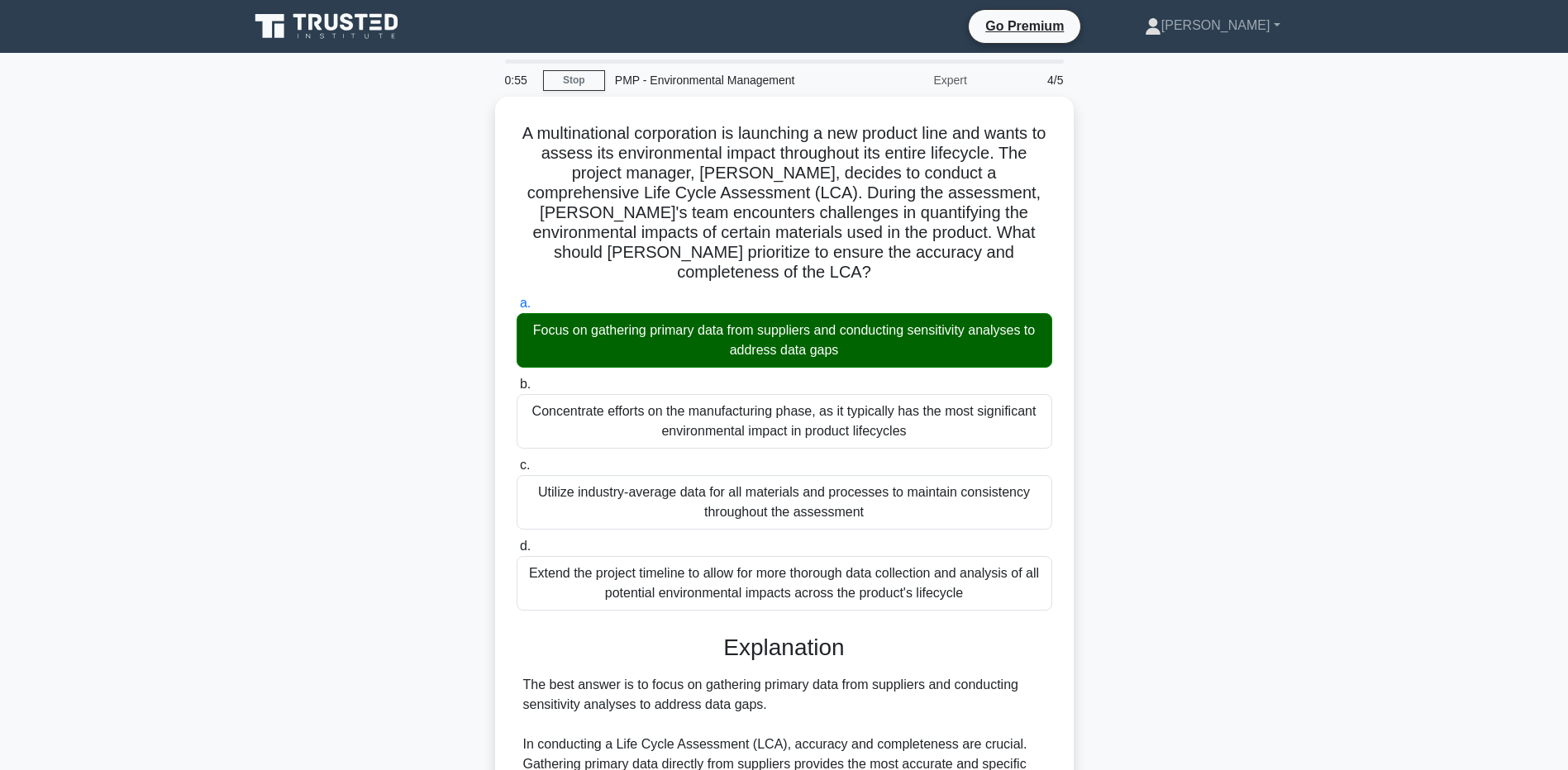
click at [224, 698] on main "0:55 Stop PMP - Environmental Management Expert 4/5 A multinational corporation…" at bounding box center [784, 763] width 1568 height 1421
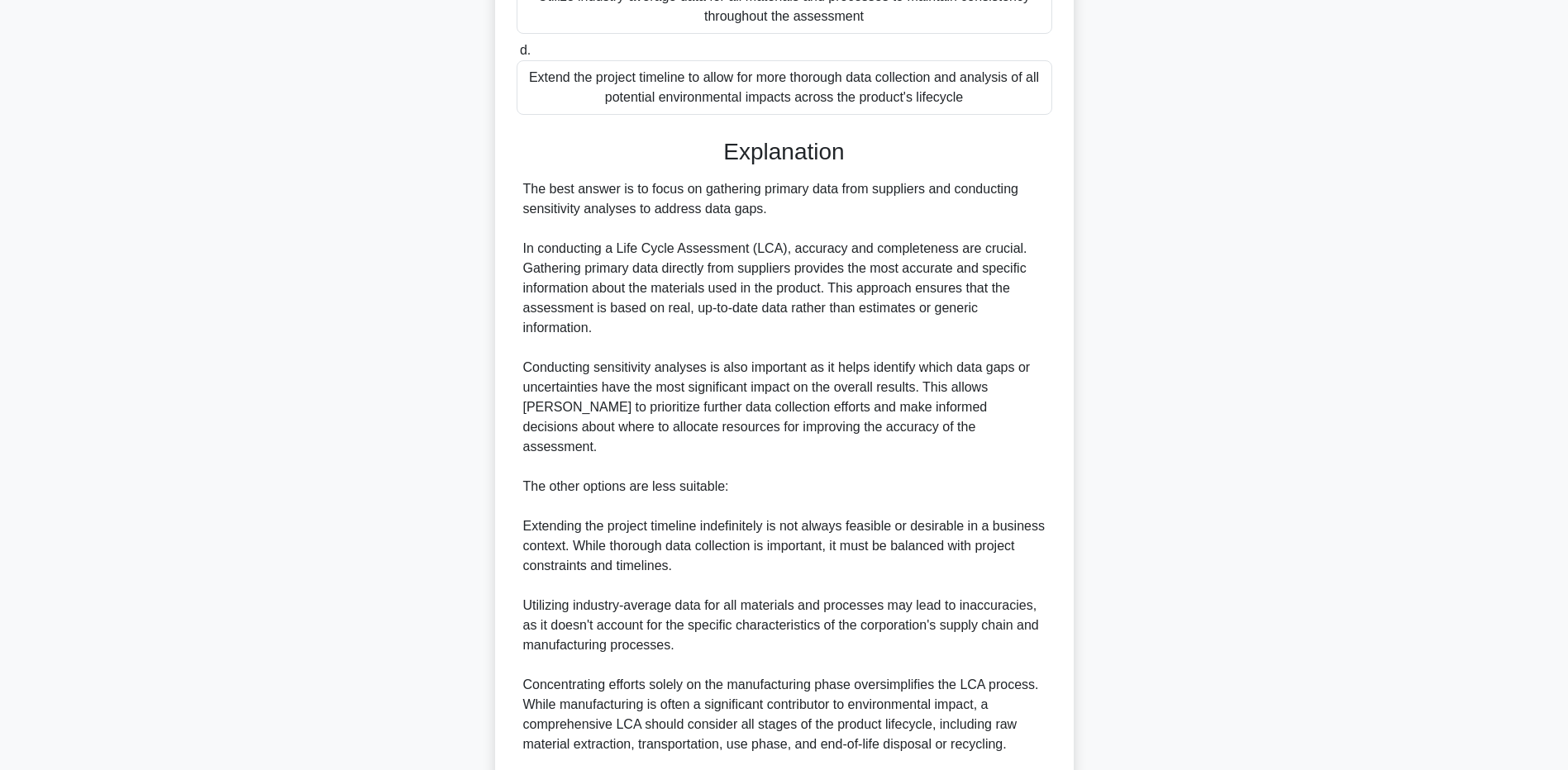
scroll to position [661, 0]
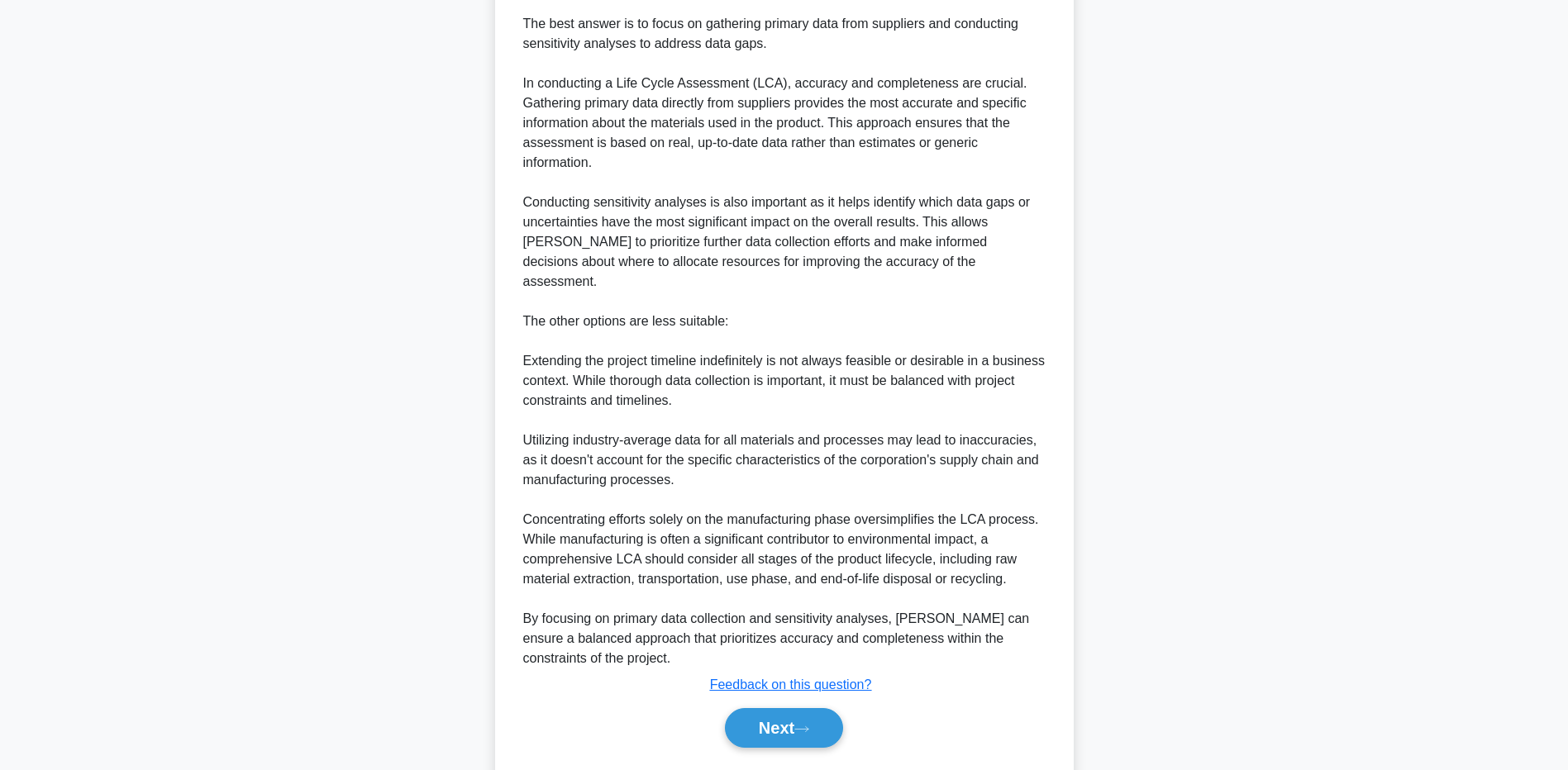
click at [281, 465] on div "A multinational corporation is launching a new product line and wants to assess…" at bounding box center [784, 121] width 1092 height 1371
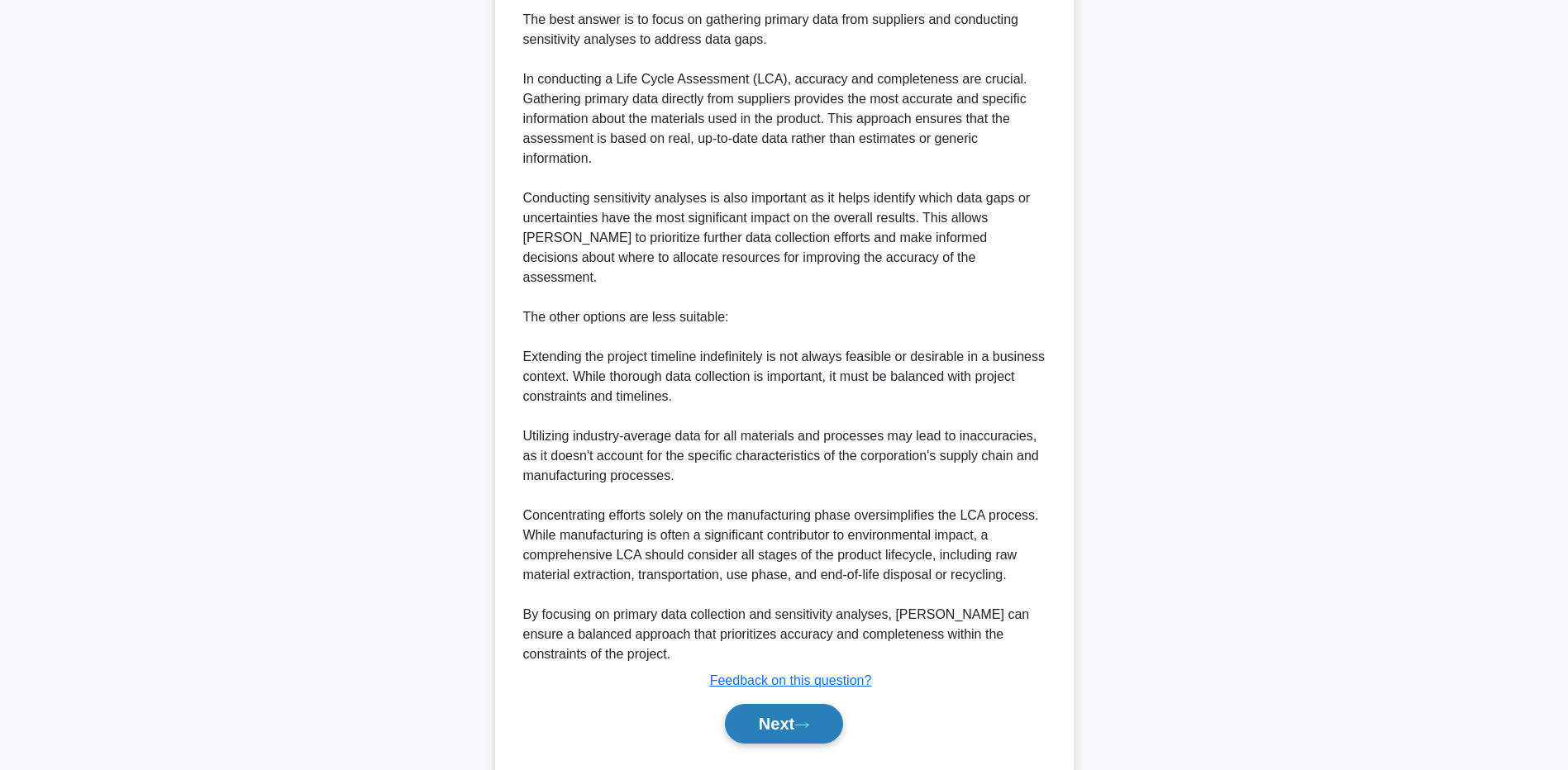
click at [753, 704] on button "Next" at bounding box center [784, 723] width 118 height 40
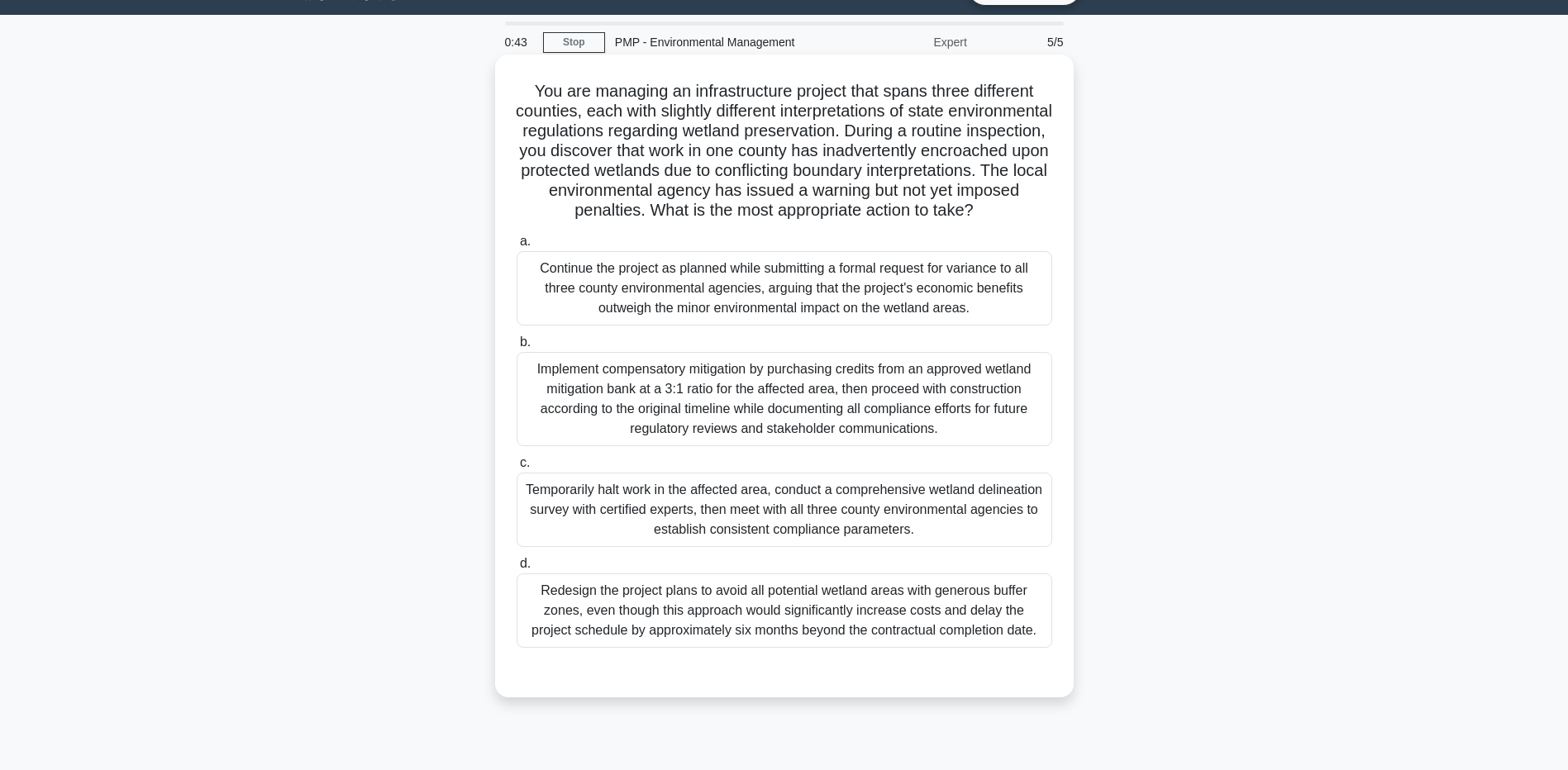
scroll to position [0, 0]
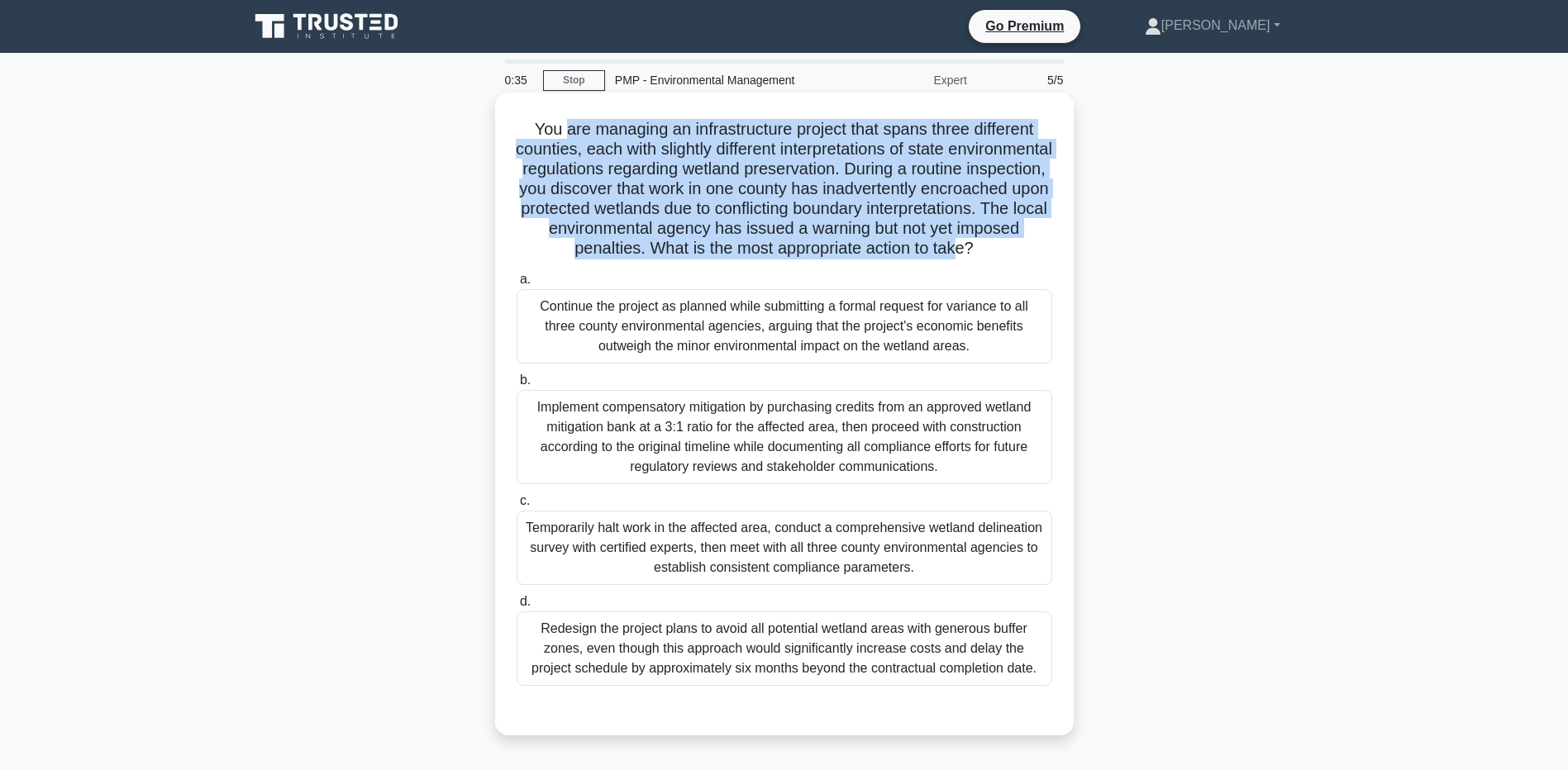
drag, startPoint x: 562, startPoint y: 118, endPoint x: 807, endPoint y: 268, distance: 287.3
click at [807, 259] on h5 "You are managing an infrastructure project that spans three different counties,…" at bounding box center [784, 189] width 539 height 140
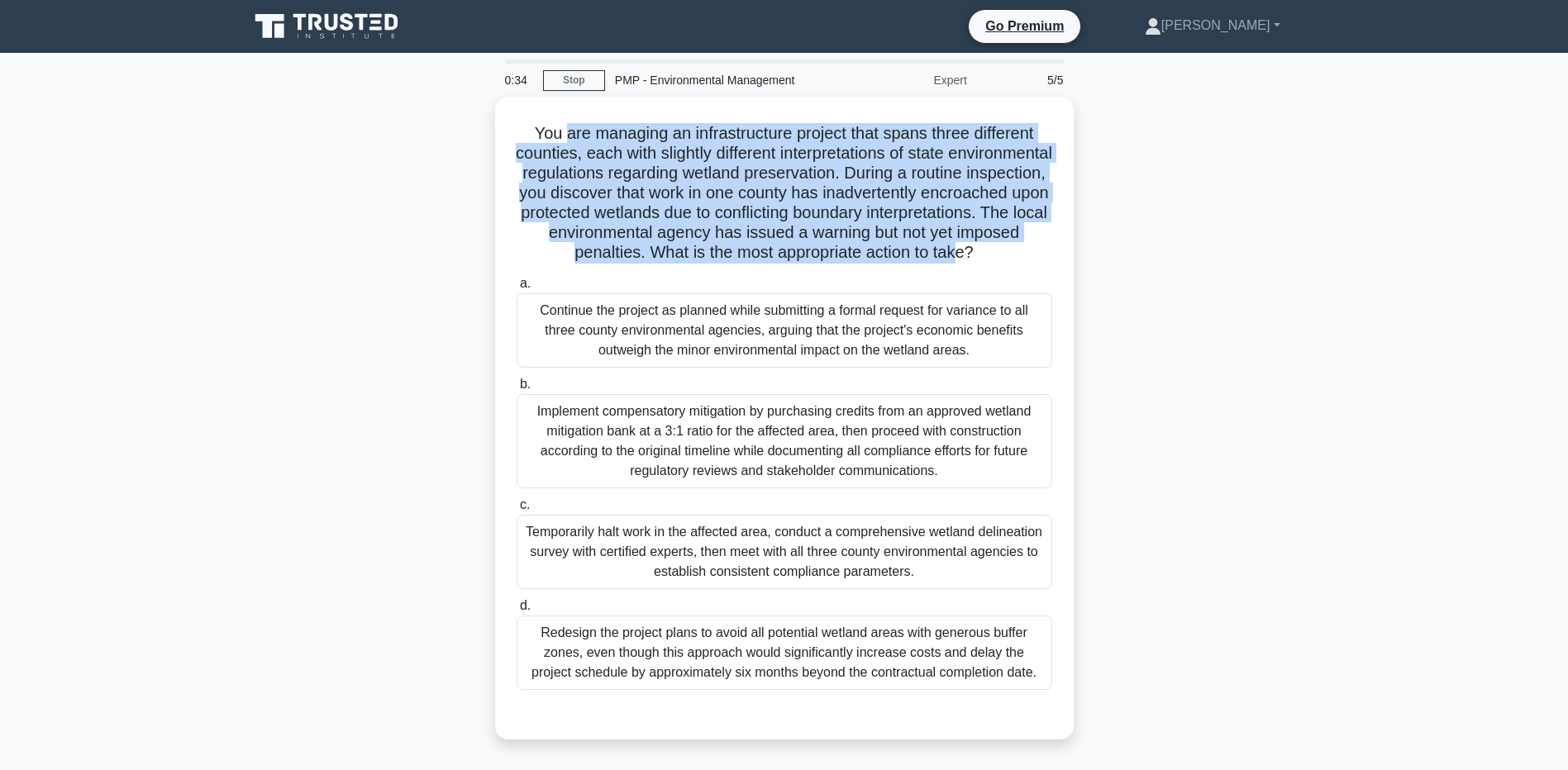
click at [300, 273] on div "You are managing an infrastructure project that spans three different counties,…" at bounding box center [784, 428] width 1092 height 662
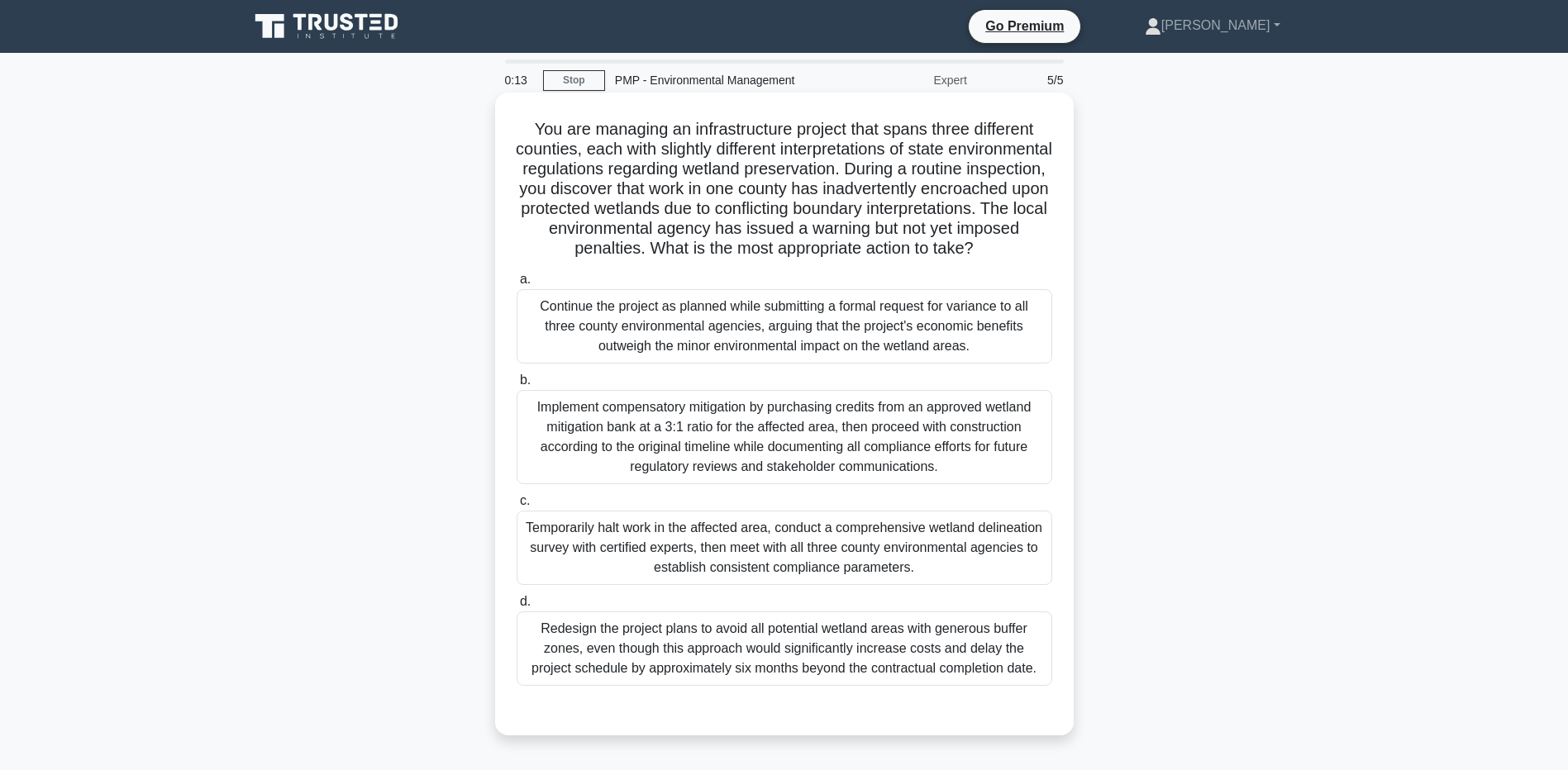
click at [552, 585] on div "Temporarily halt work in the affected area, conduct a comprehensive wetland del…" at bounding box center [784, 548] width 536 height 74
click at [517, 506] on input "c. Temporarily halt work in the affected area, conduct a comprehensive wetland …" at bounding box center [517, 501] width 0 height 11
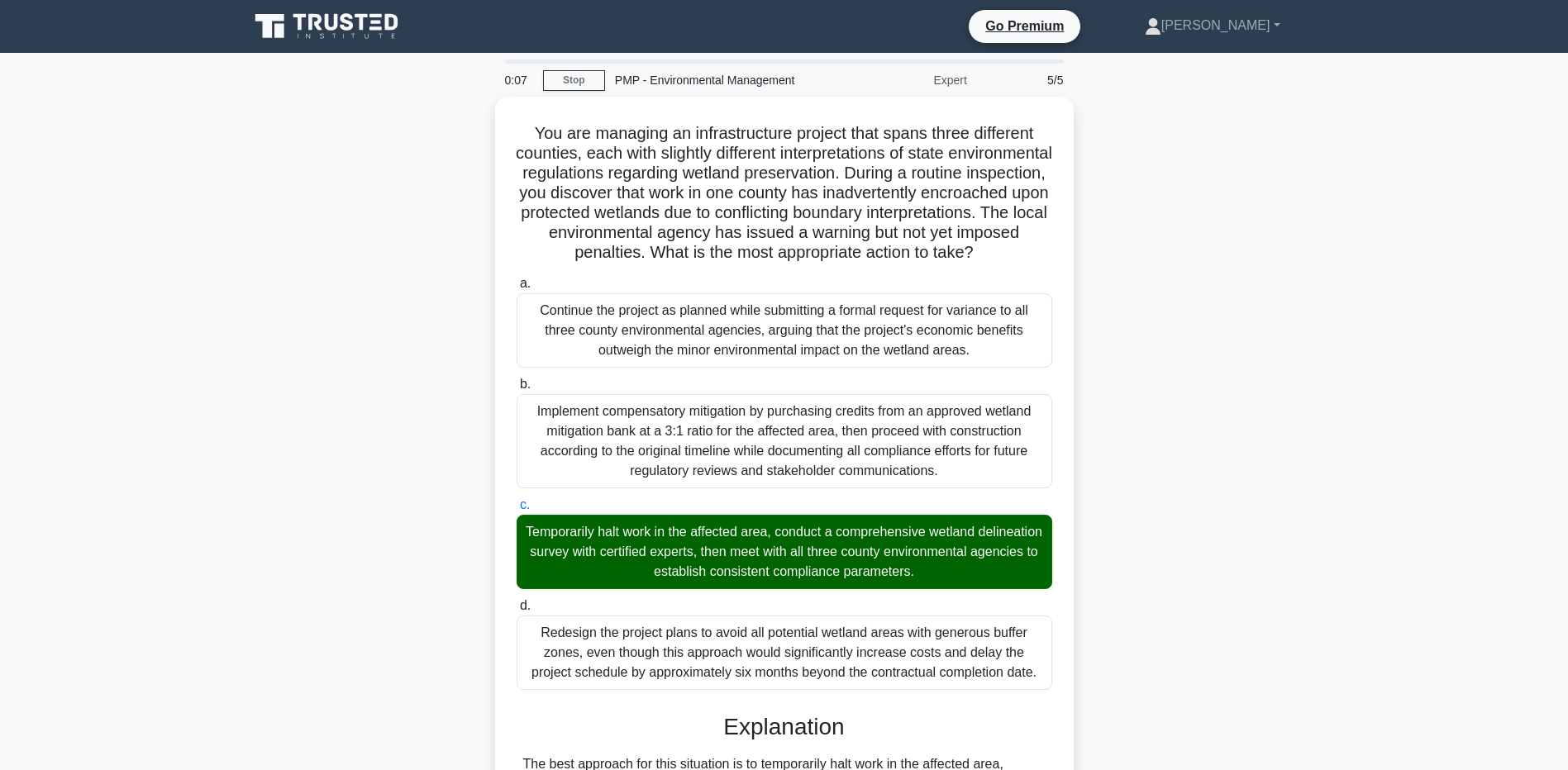
click at [221, 728] on main "0:07 Stop PMP - Environmental Management Expert 5/5 You are managing an infrast…" at bounding box center [784, 753] width 1568 height 1402
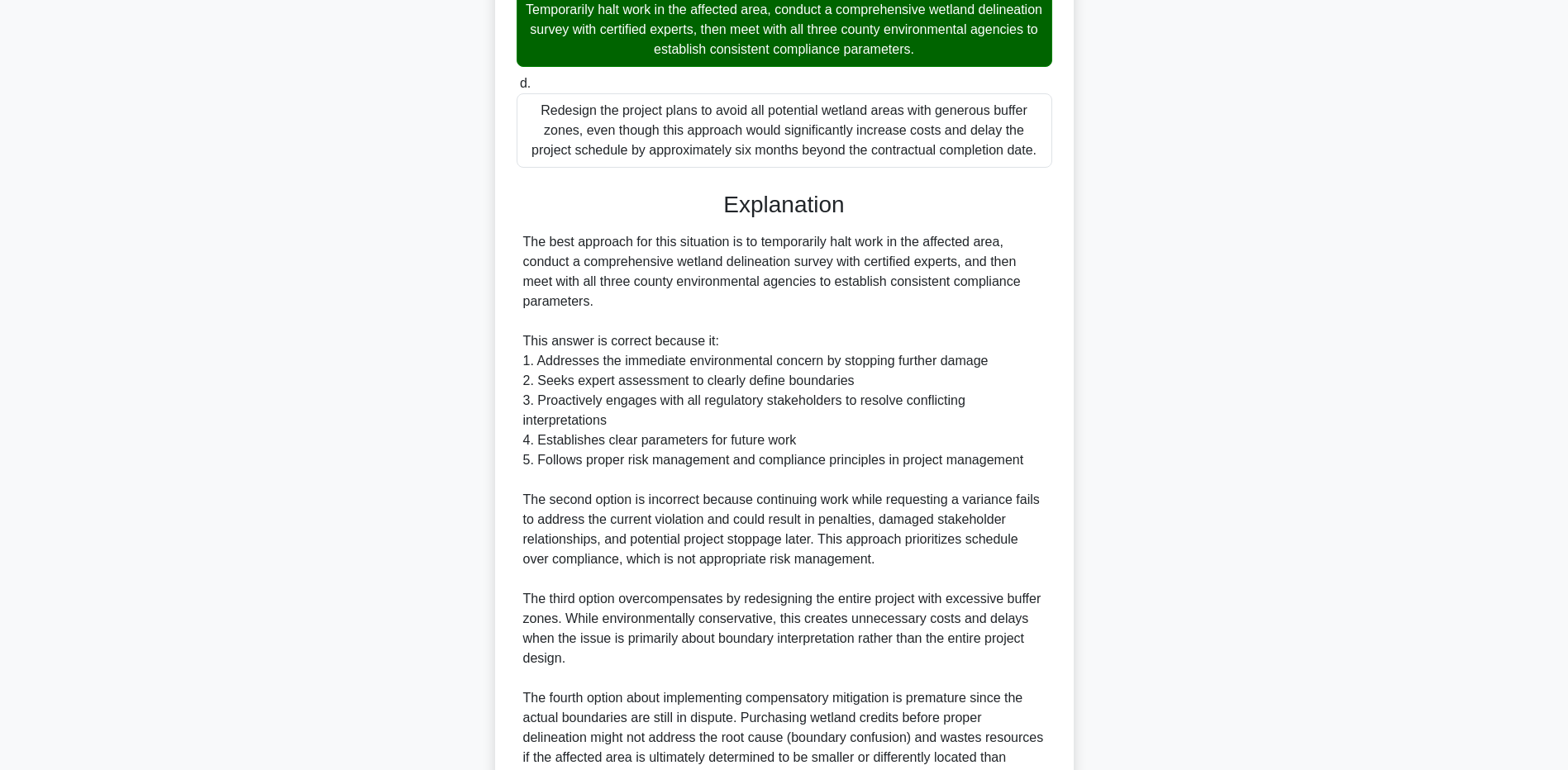
scroll to position [661, 0]
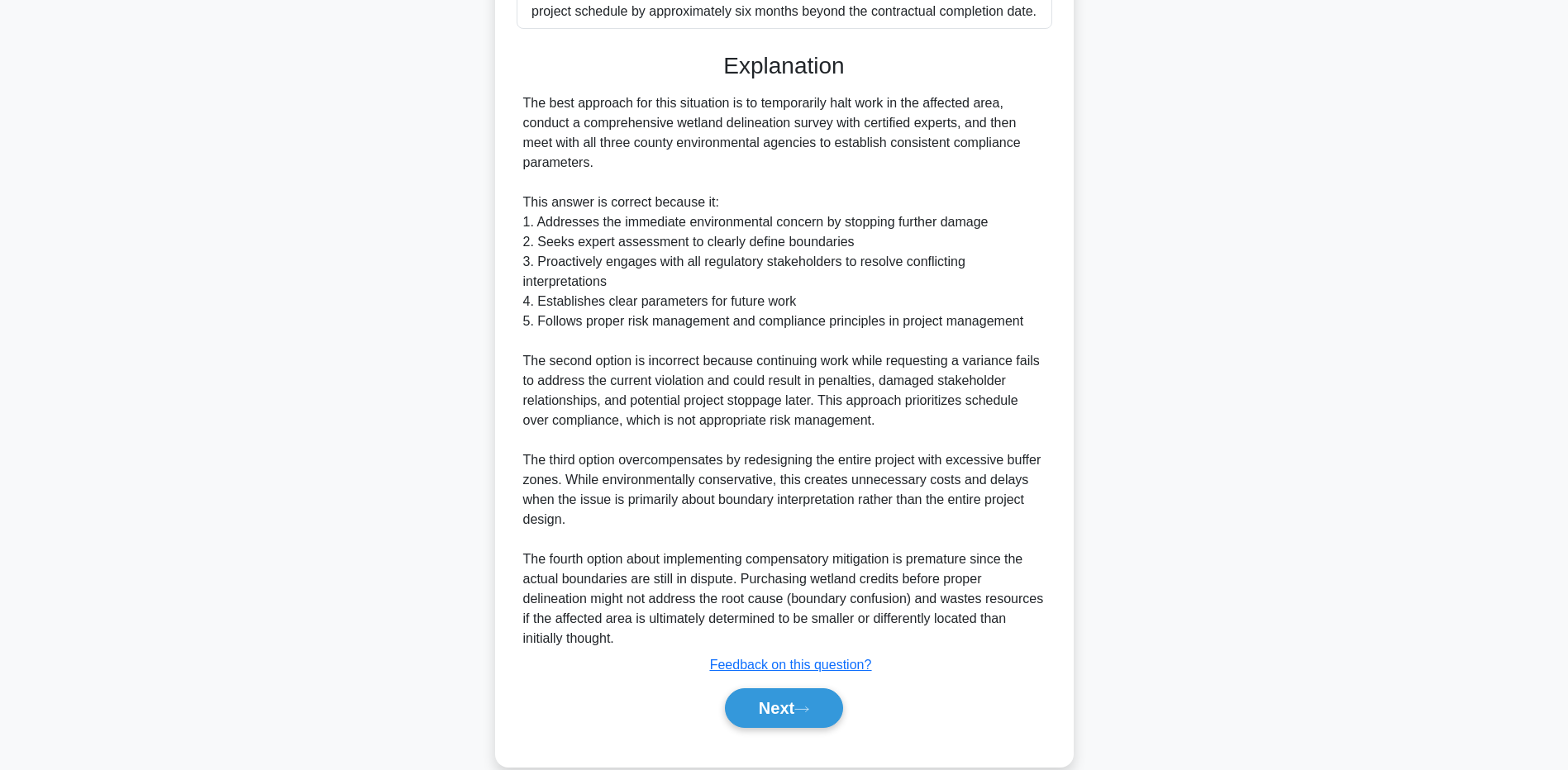
click at [190, 581] on main "0:01 Stop PMP - Environmental Management Expert 5/5 You are managing an infrast…" at bounding box center [784, 93] width 1568 height 1402
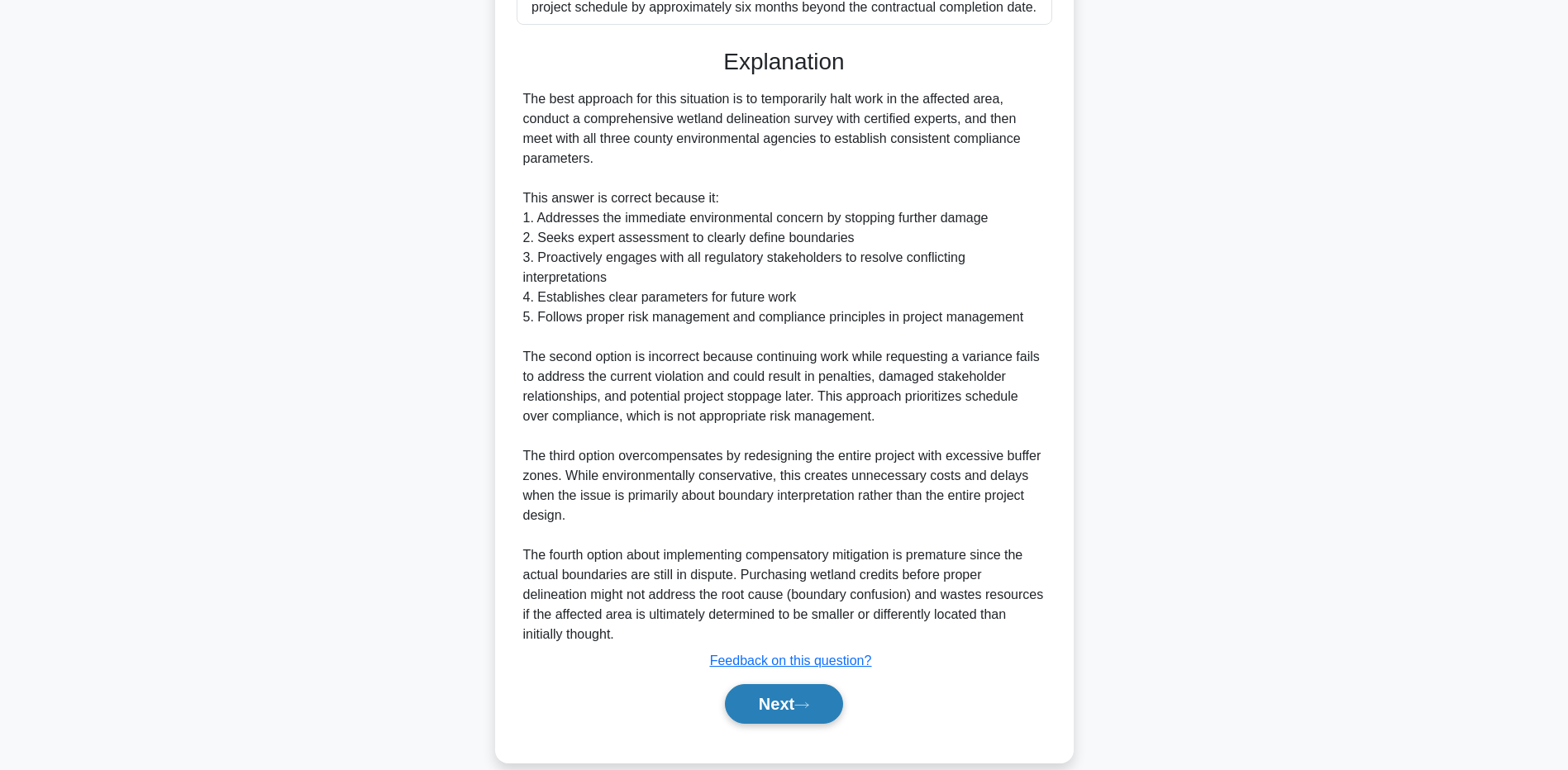
click at [742, 724] on button "Next" at bounding box center [784, 704] width 118 height 40
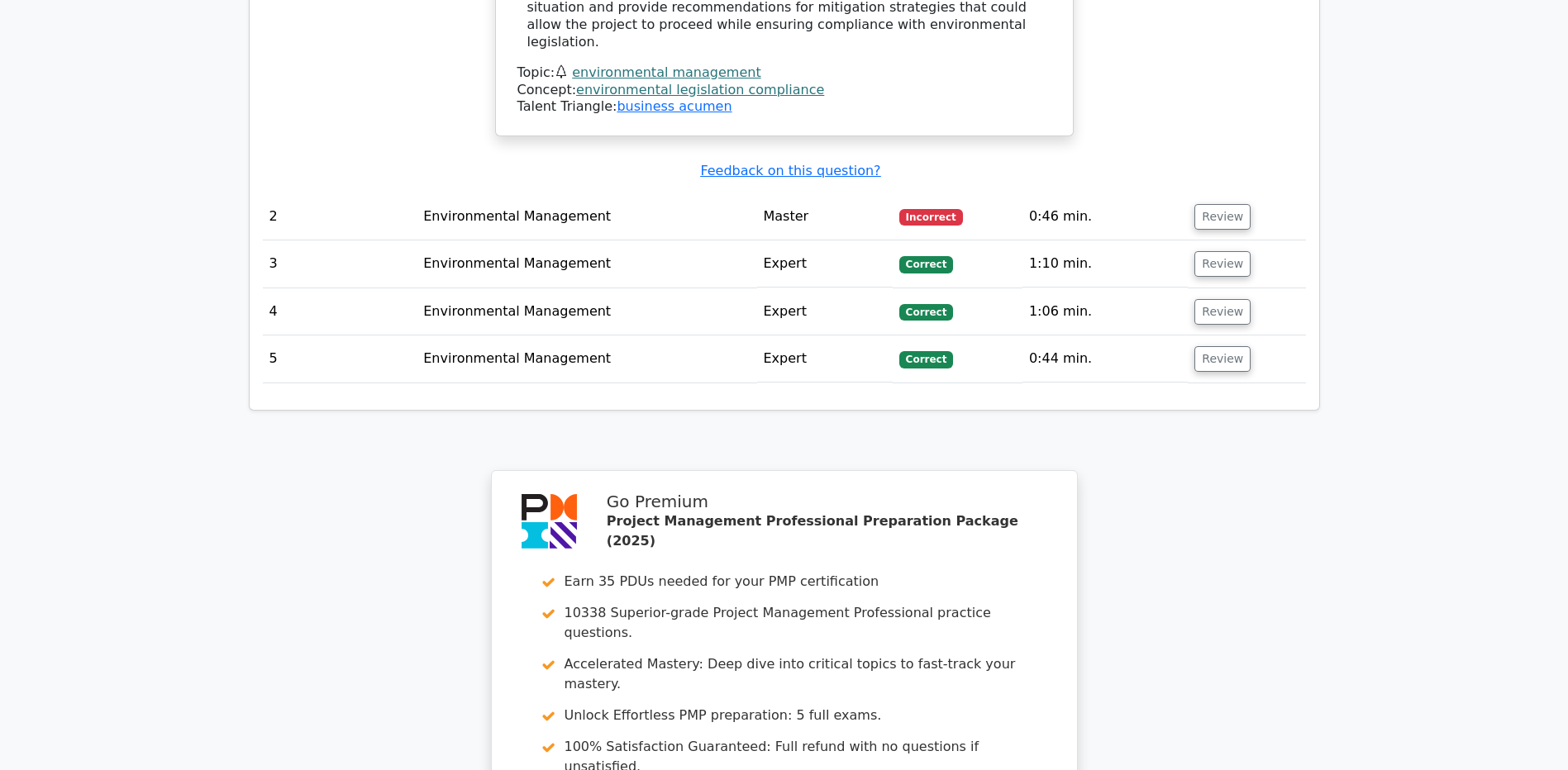
scroll to position [2613, 0]
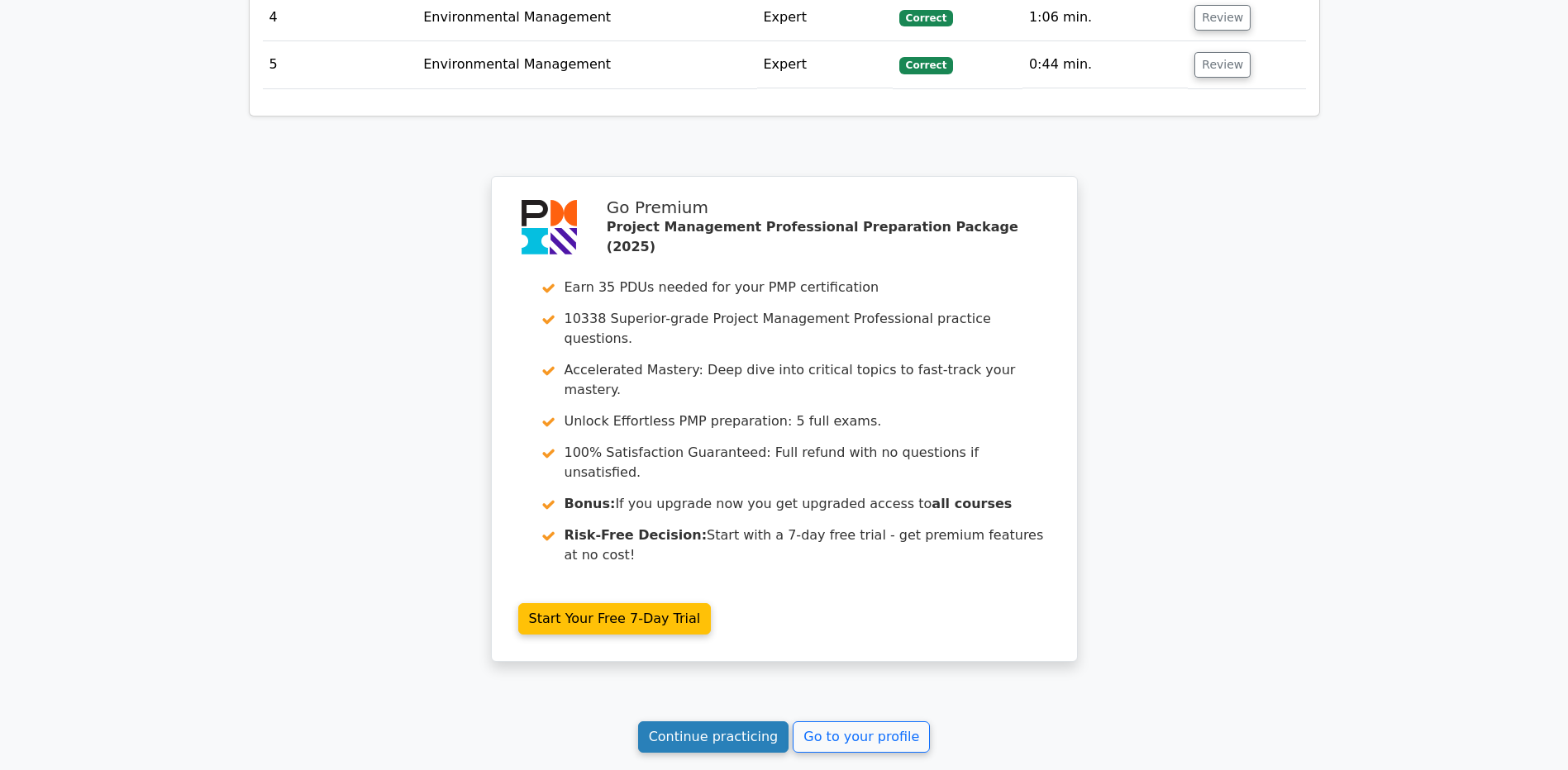
click at [726, 721] on link "Continue practicing" at bounding box center [713, 737] width 151 height 32
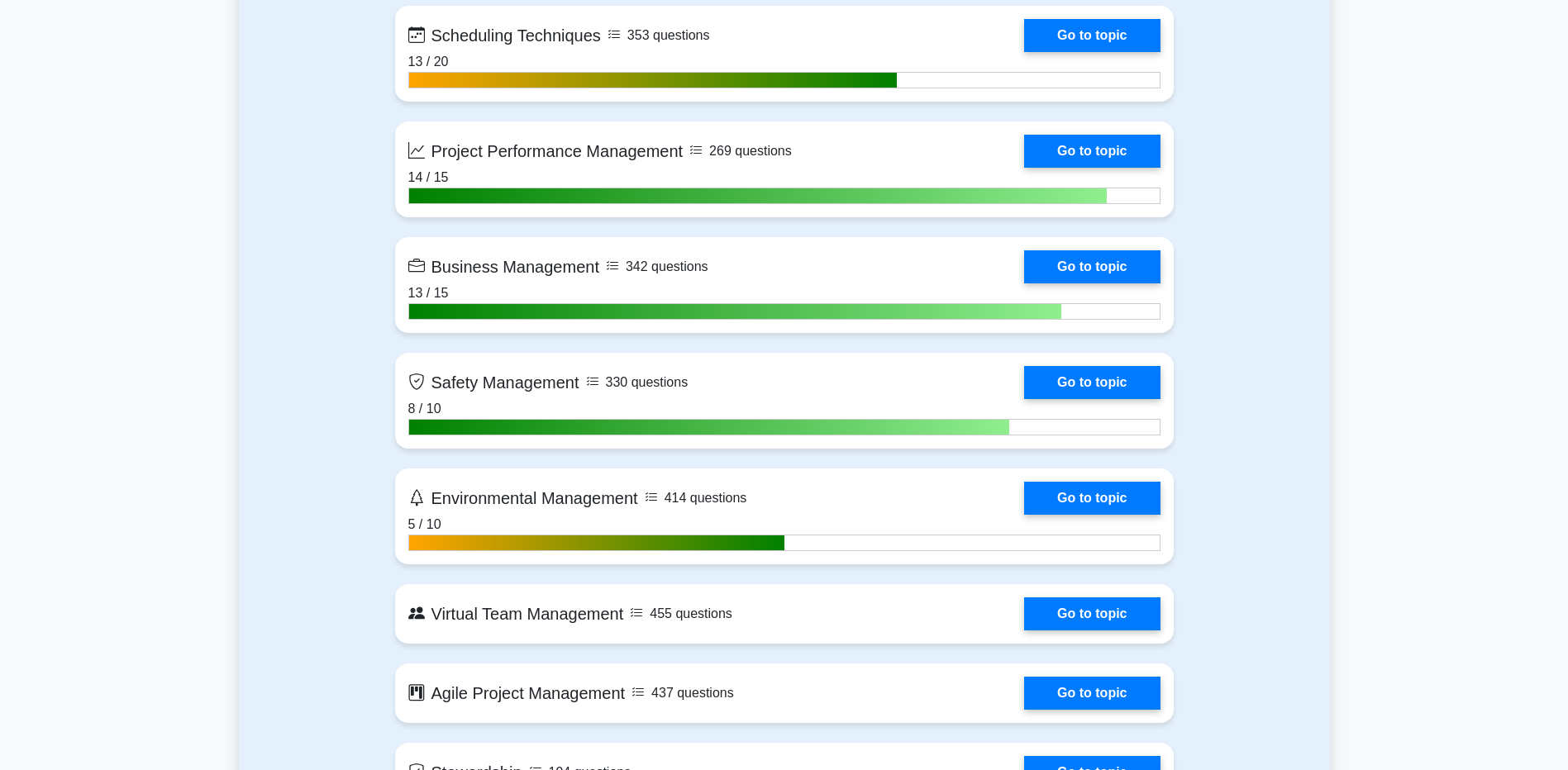
scroll to position [4296, 0]
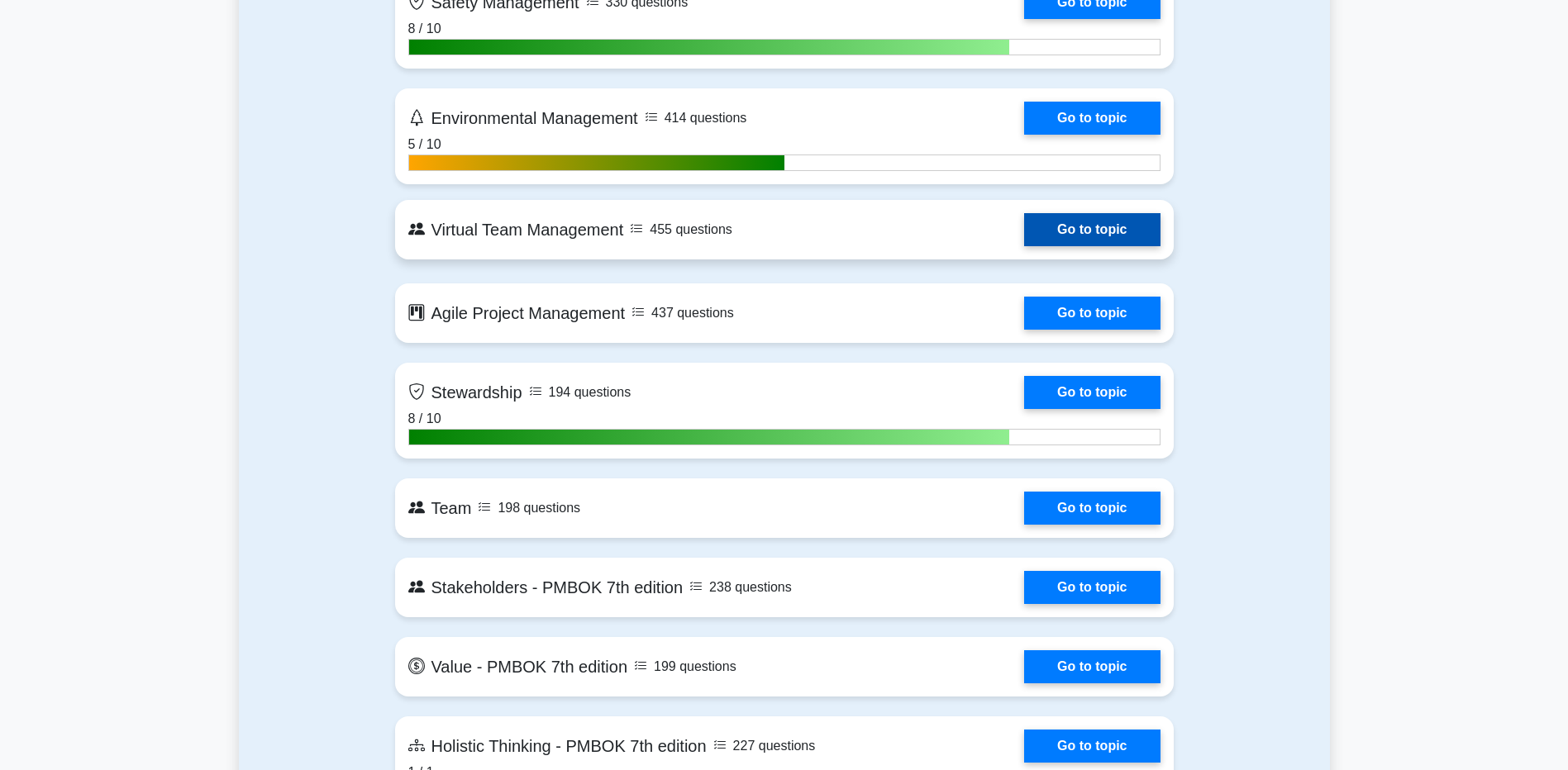
click at [1052, 237] on link "Go to topic" at bounding box center [1092, 229] width 136 height 33
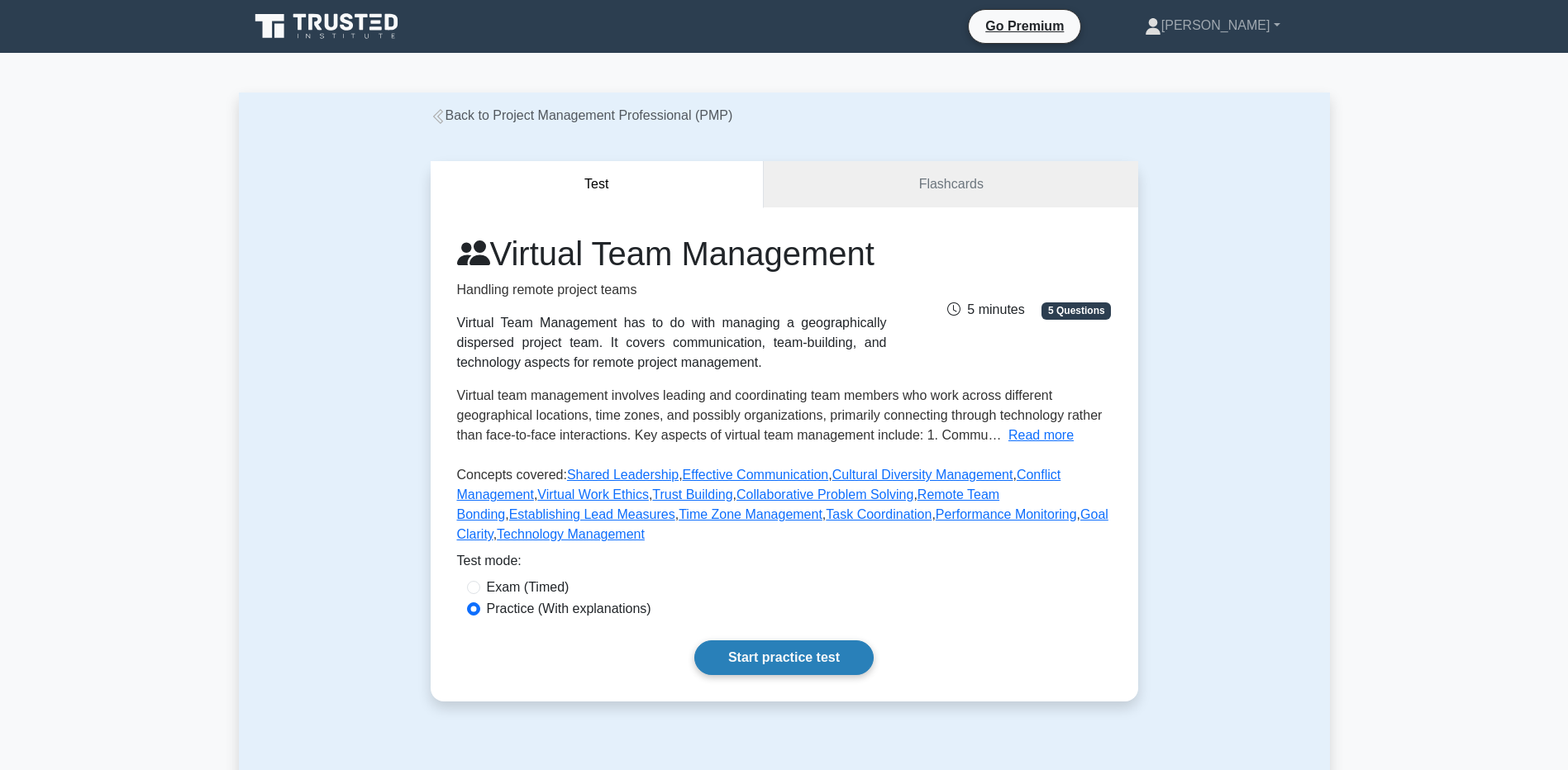
click at [728, 675] on link "Start practice test" at bounding box center [784, 657] width 179 height 34
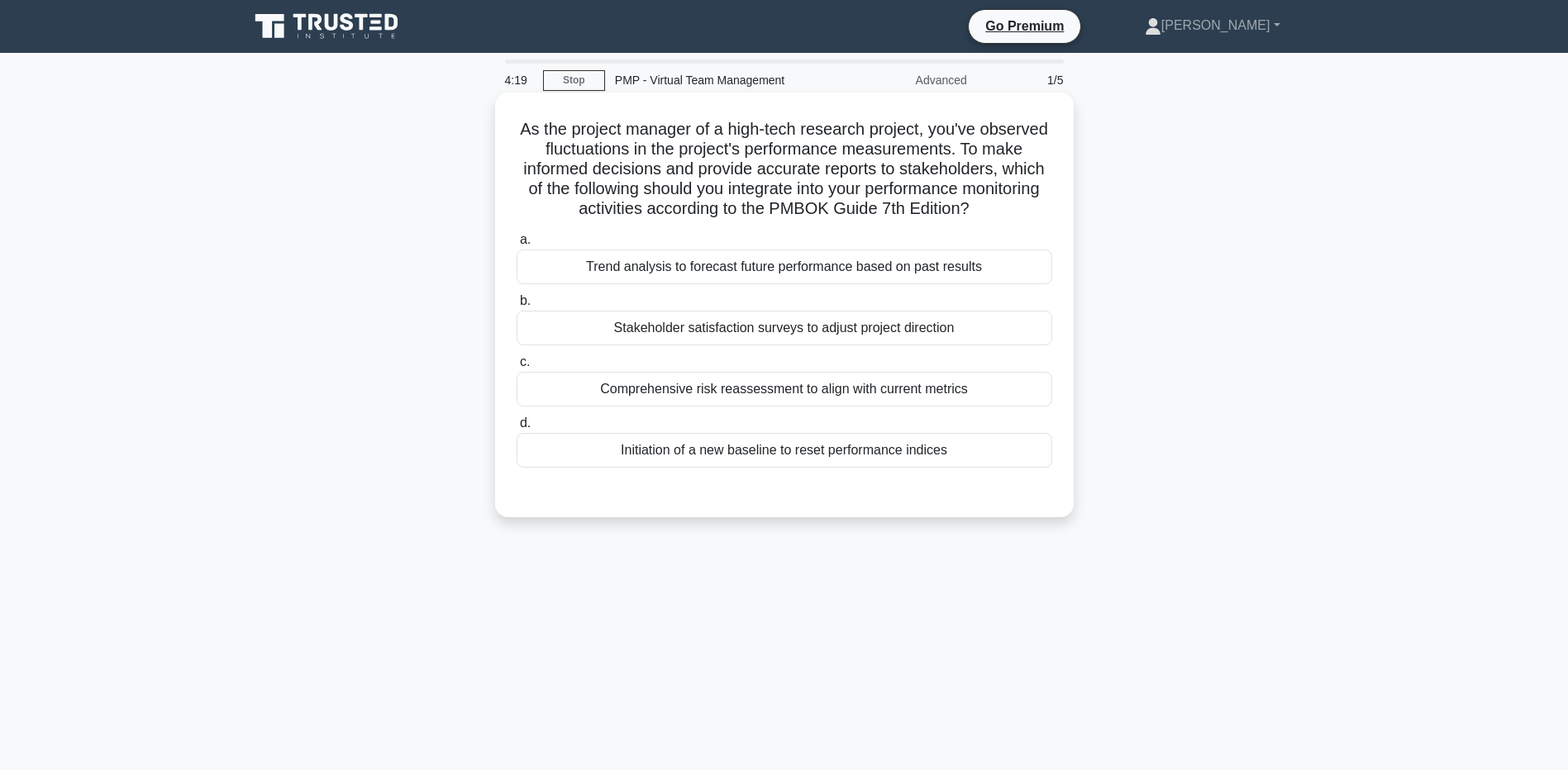
click at [535, 263] on div "Trend analysis to forecast future performance based on past results" at bounding box center [784, 266] width 536 height 34
click at [517, 245] on input "a. Trend analysis to forecast future performance based on past results" at bounding box center [517, 240] width 0 height 11
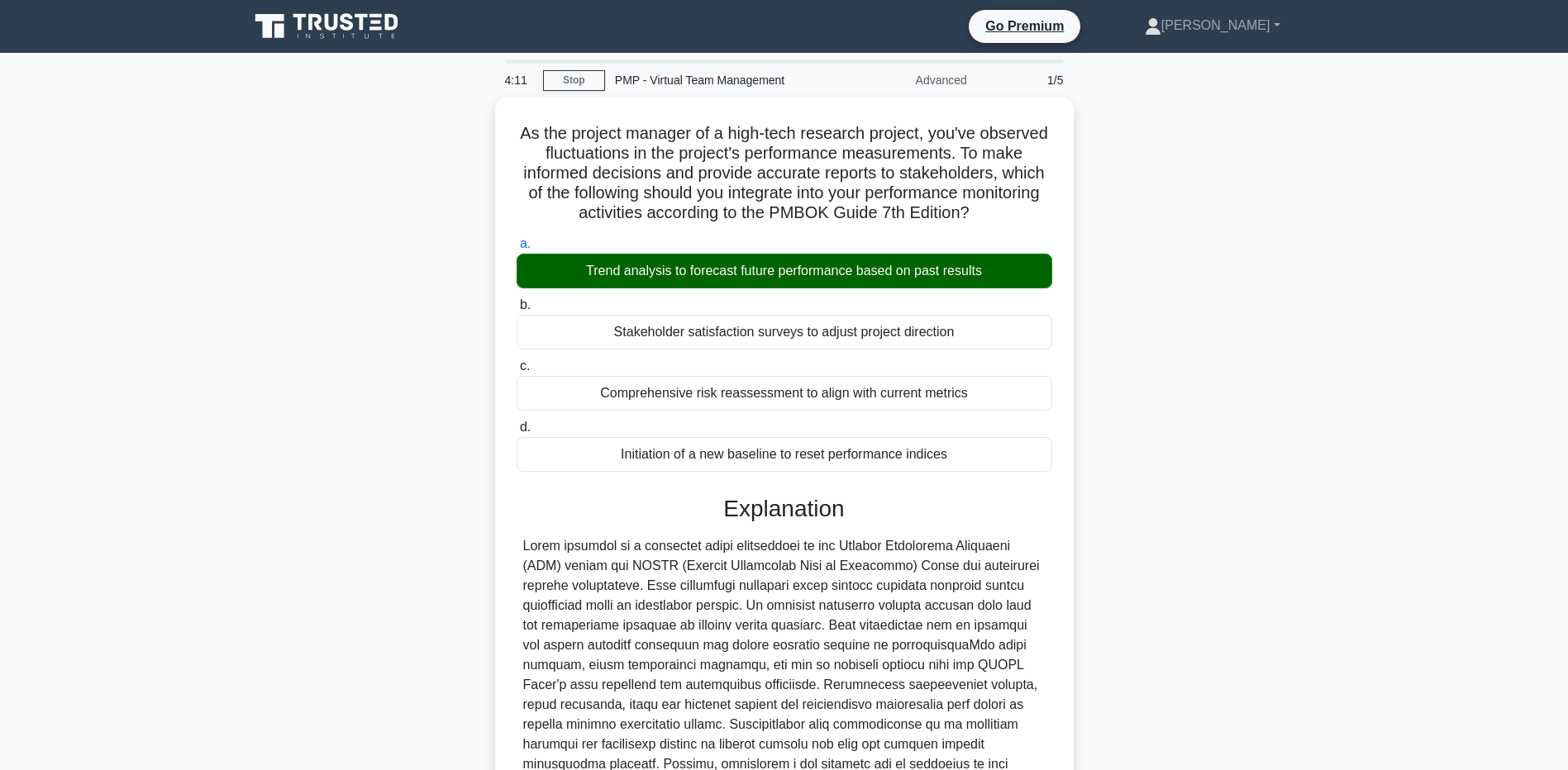
click at [187, 337] on main "4:11 Stop PMP - Virtual Team Management Advanced 1/5 As the project manager of …" at bounding box center [784, 515] width 1568 height 925
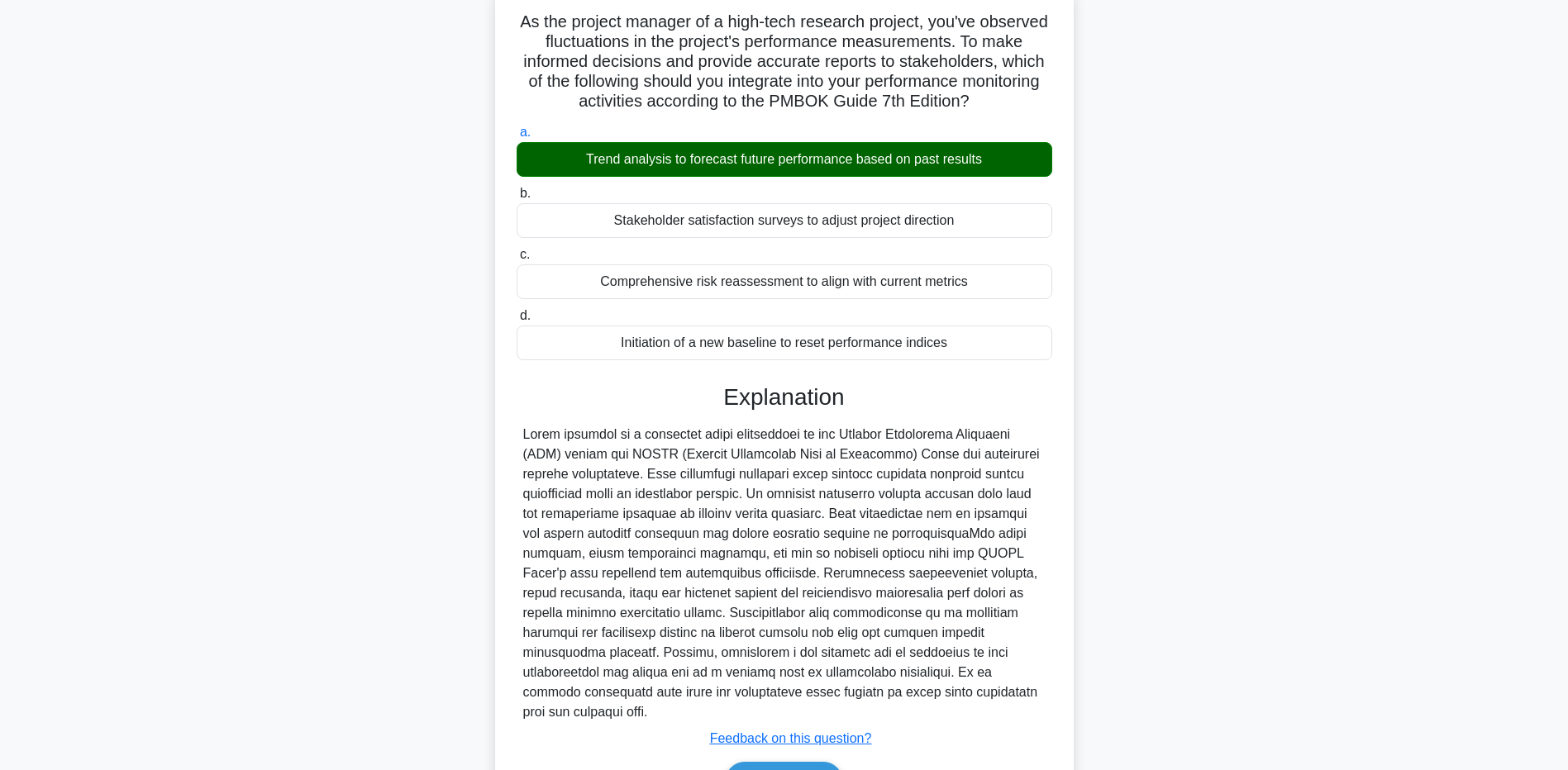
scroll to position [190, 0]
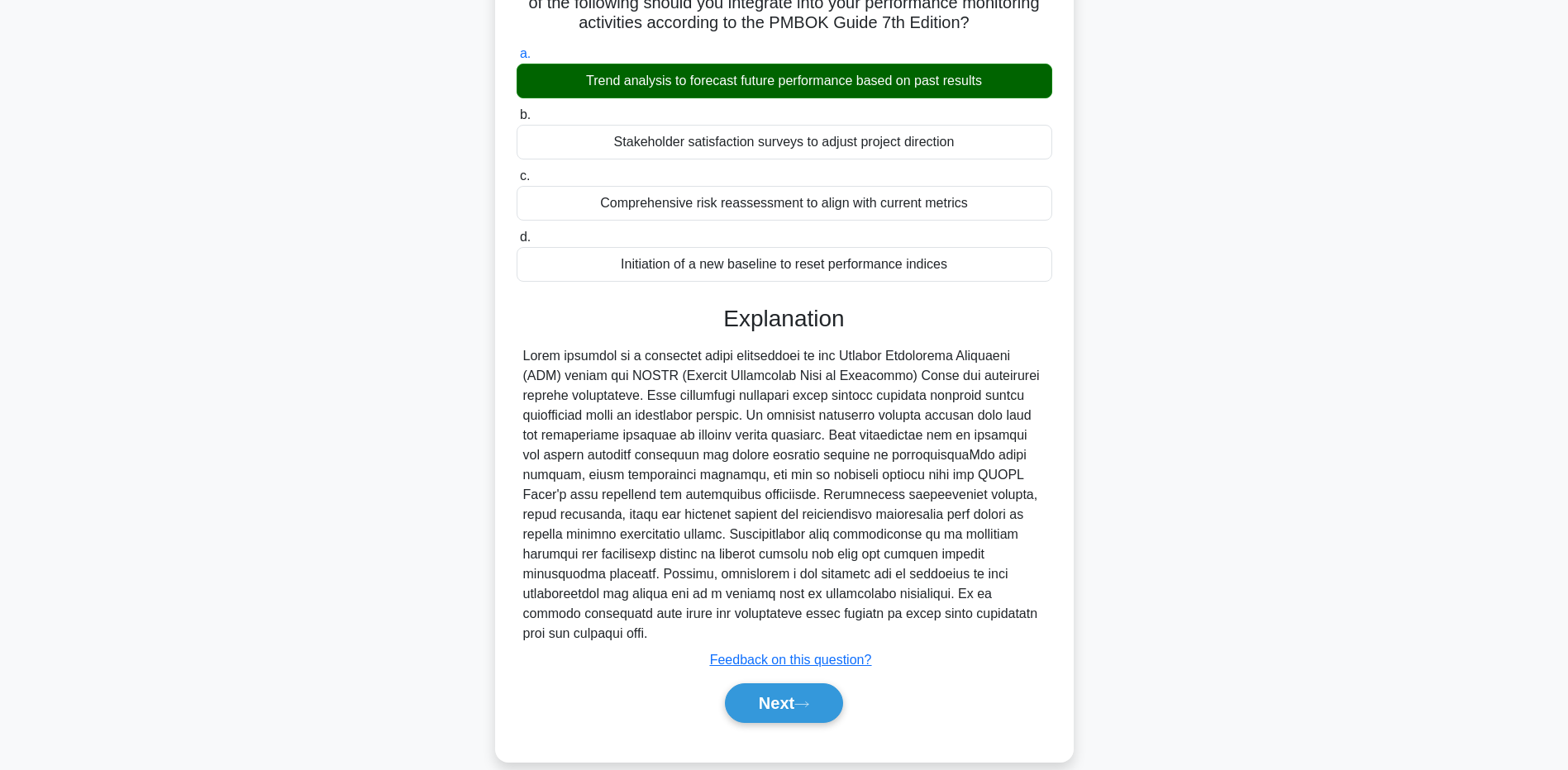
click at [282, 547] on div "As the project manager of a high-tech research project, you've observed fluctua…" at bounding box center [784, 344] width 1092 height 875
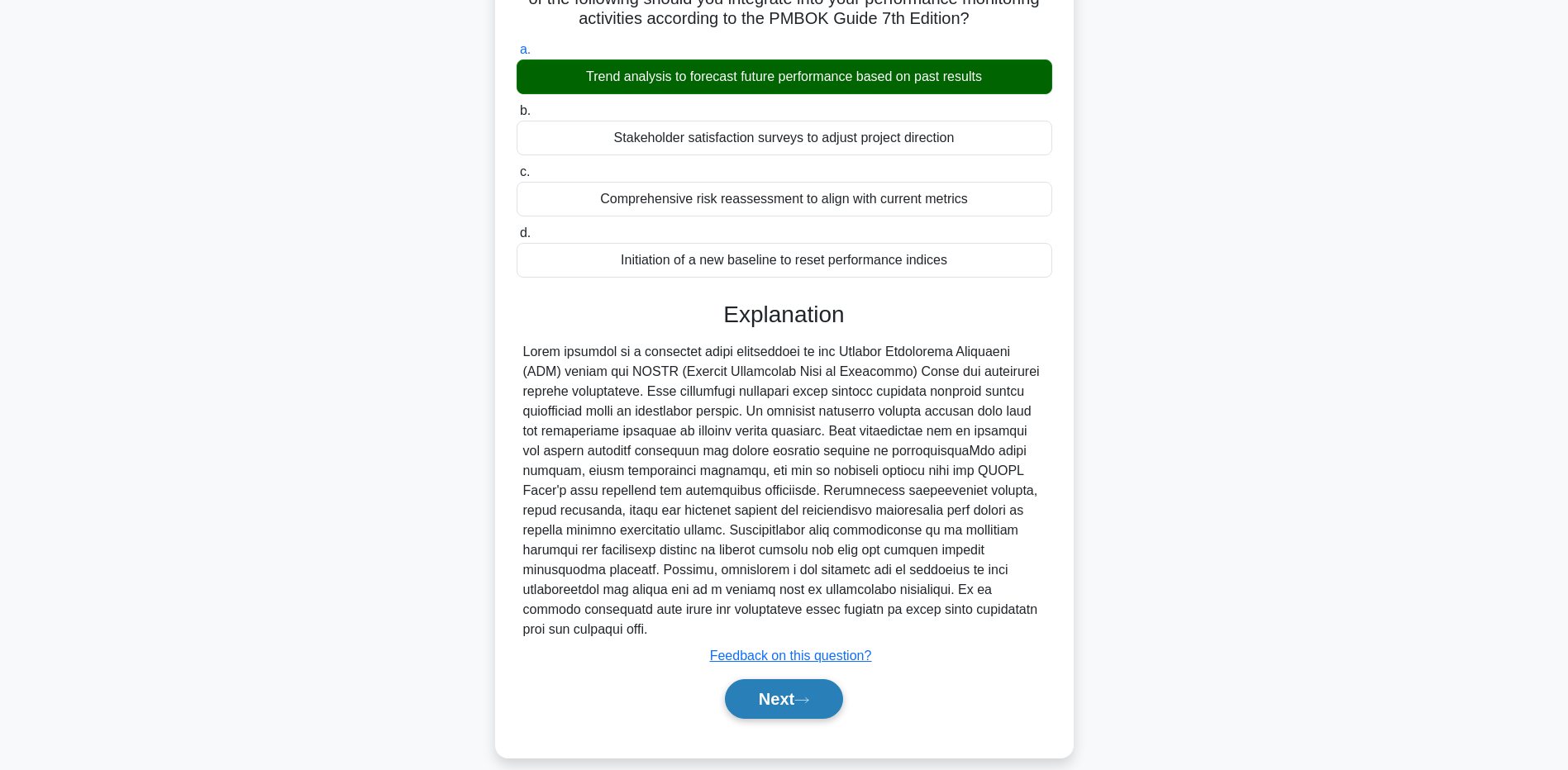
click at [778, 683] on button "Next" at bounding box center [784, 699] width 118 height 40
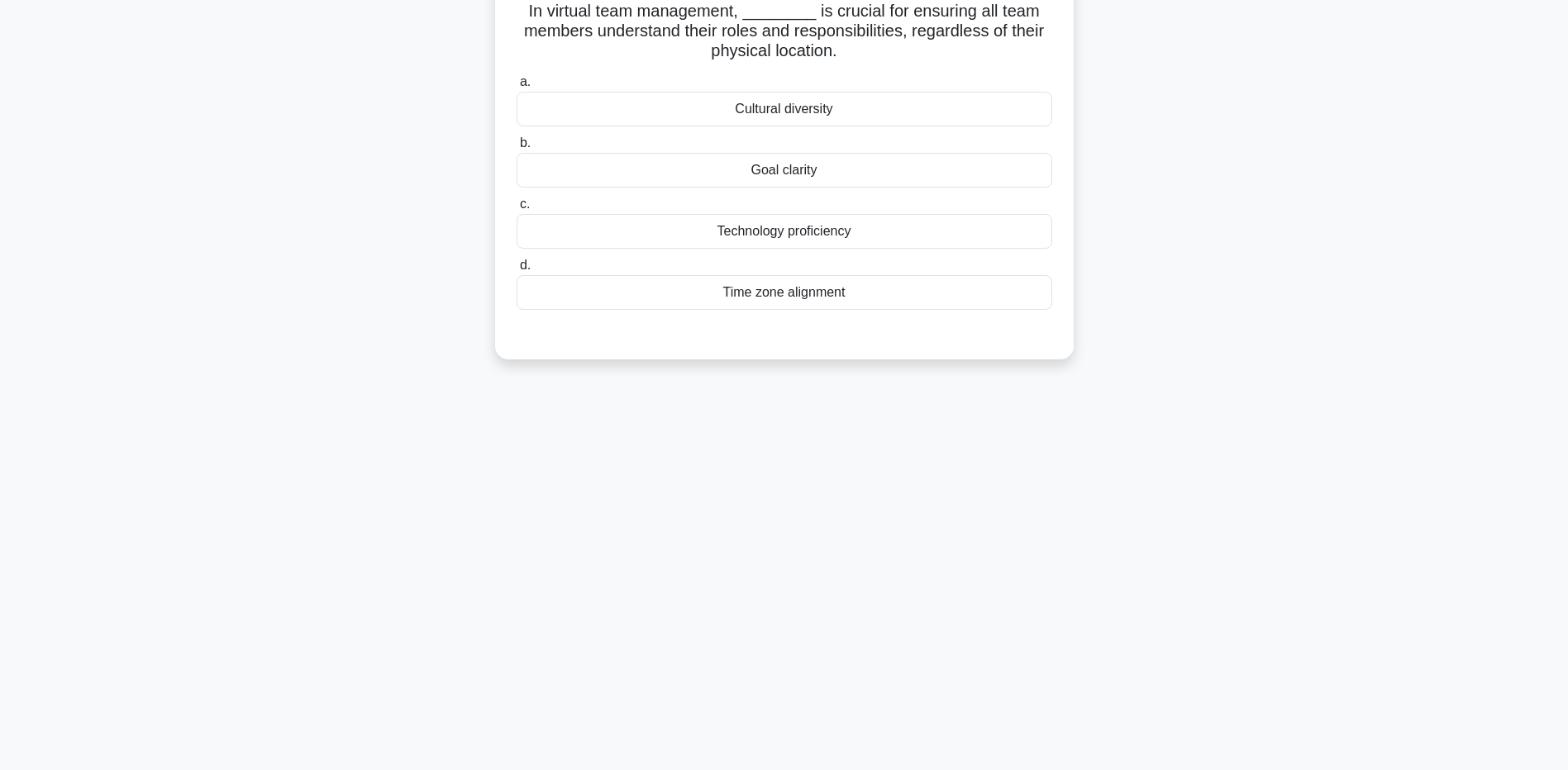
scroll to position [0, 0]
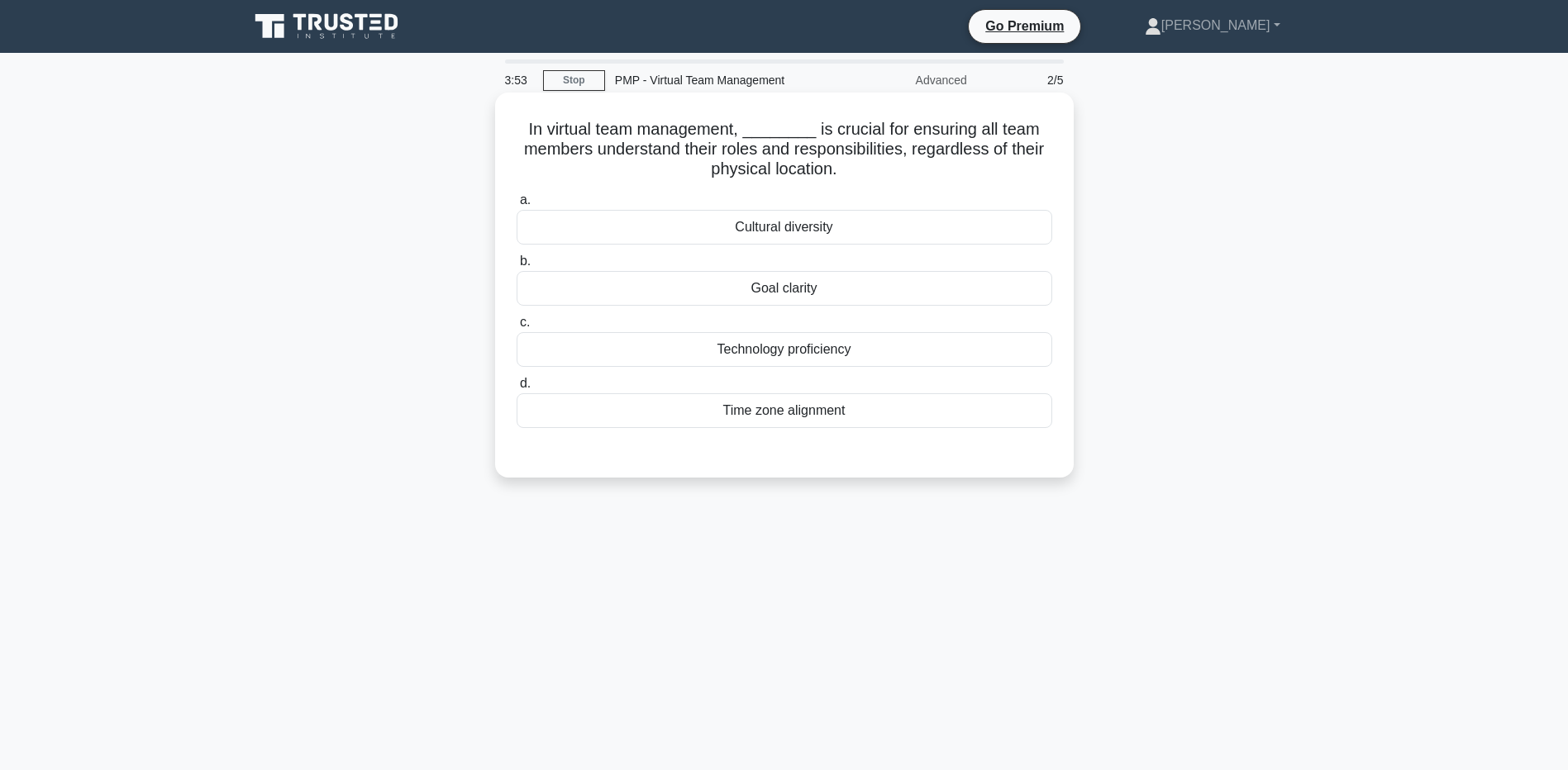
click at [517, 289] on div "Goal clarity" at bounding box center [784, 288] width 536 height 34
click at [517, 267] on input "b. Goal clarity" at bounding box center [517, 261] width 0 height 11
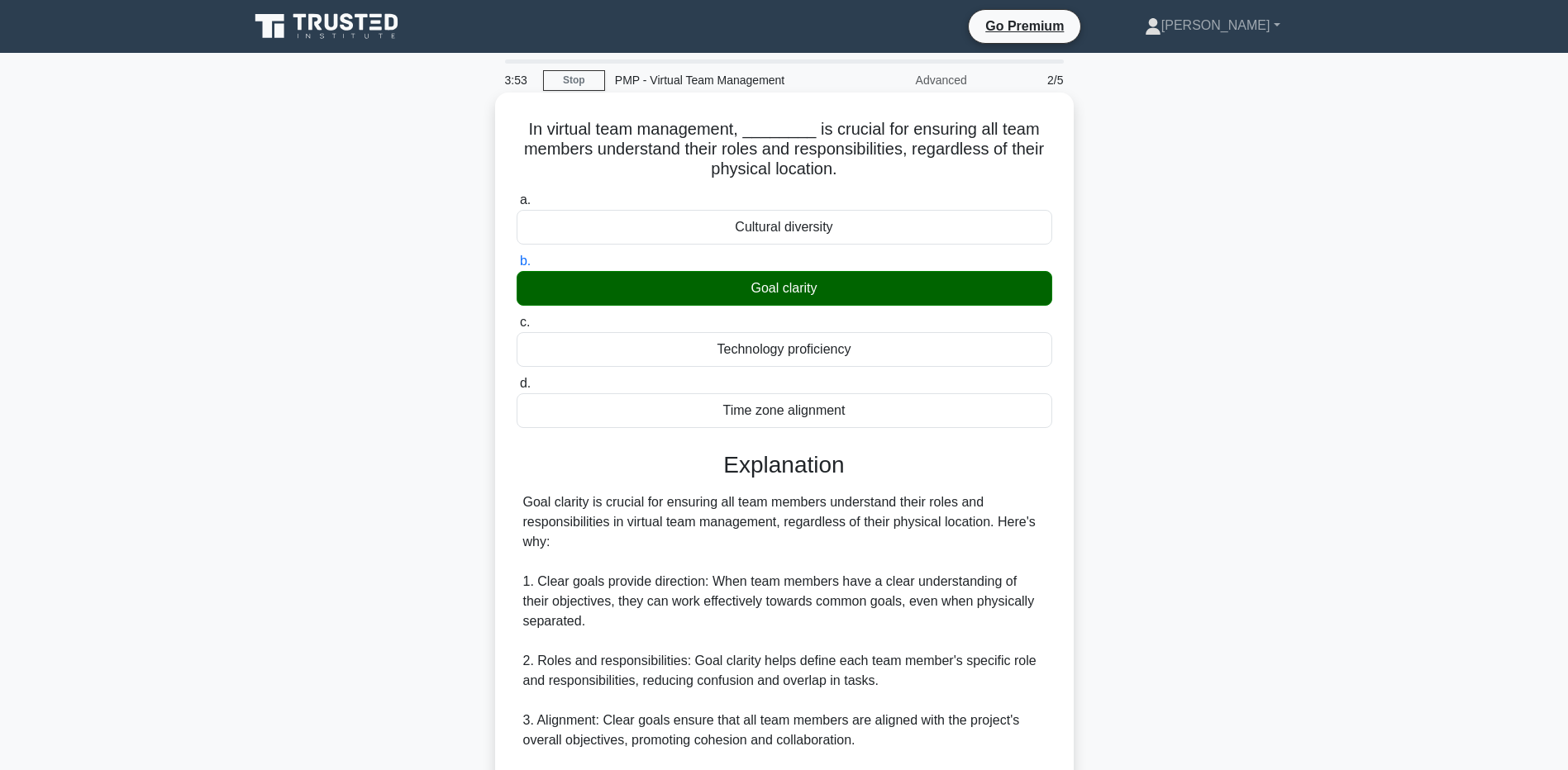
click at [523, 291] on div "Goal clarity" at bounding box center [784, 288] width 536 height 34
click at [517, 267] on input "b. Goal clarity" at bounding box center [517, 261] width 0 height 11
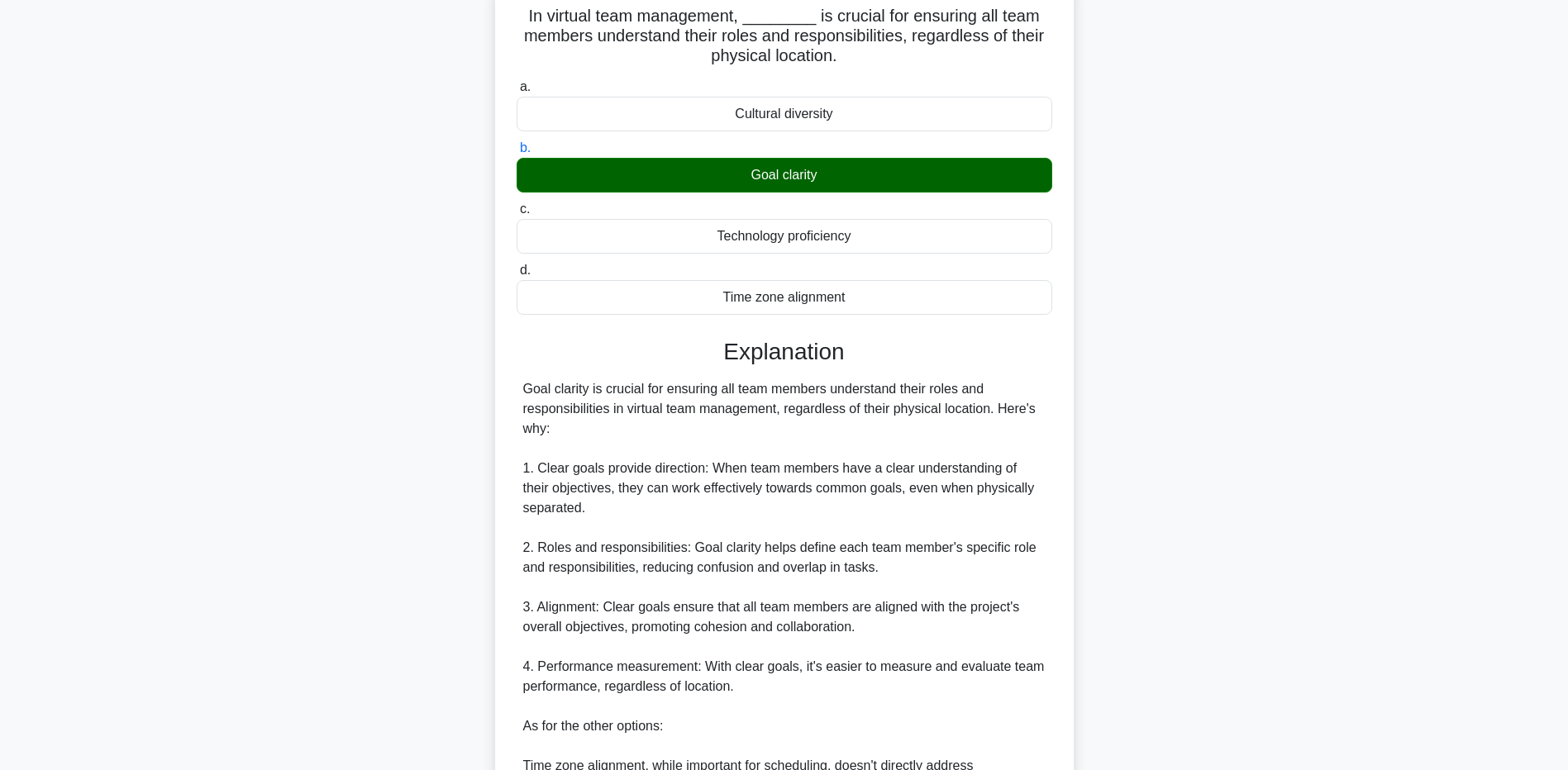
scroll to position [115, 0]
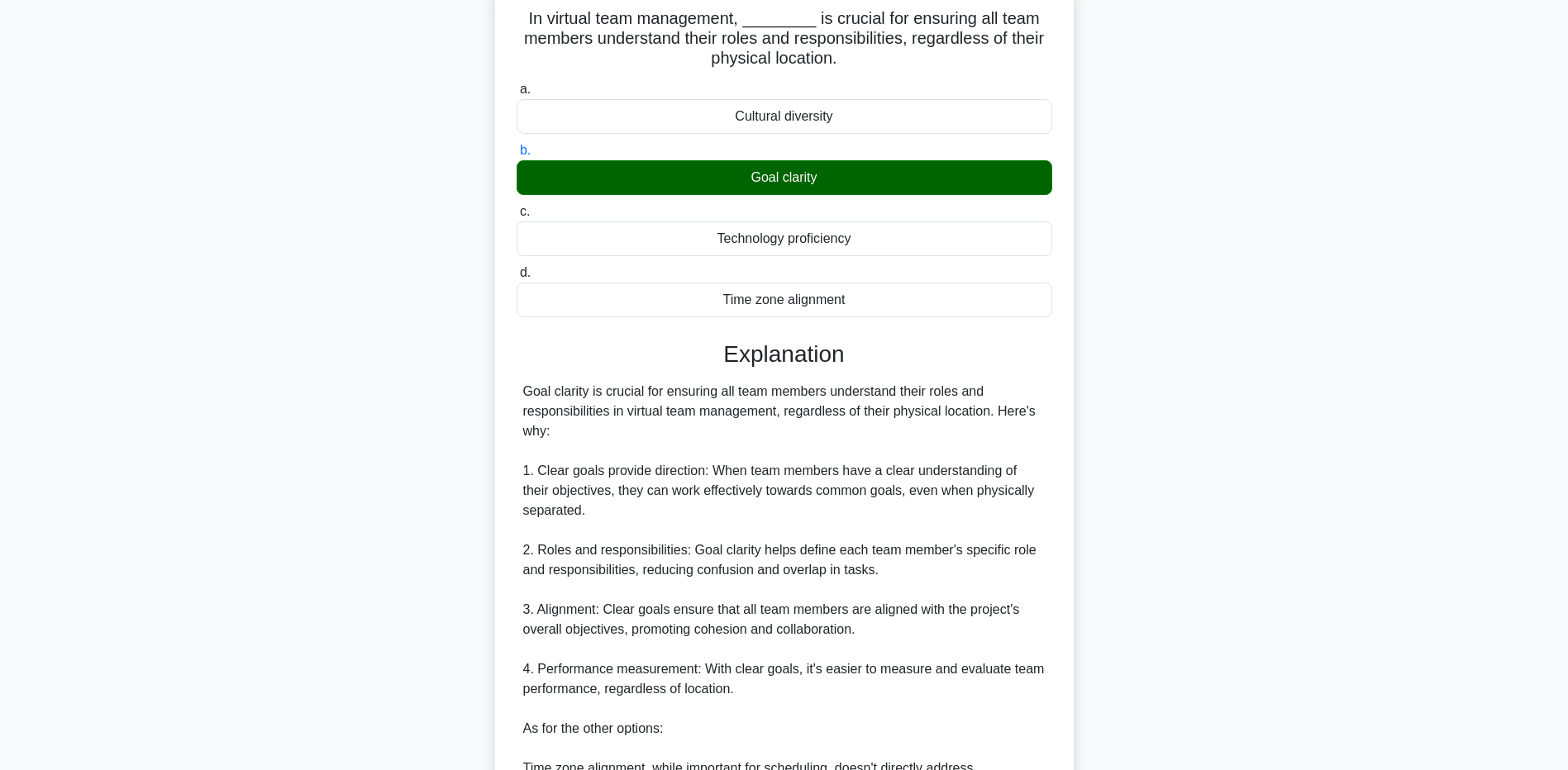
click at [214, 712] on main "3:40 Stop PMP - Virtual Team Management Advanced 2/5 In virtual team management…" at bounding box center [784, 500] width 1568 height 1124
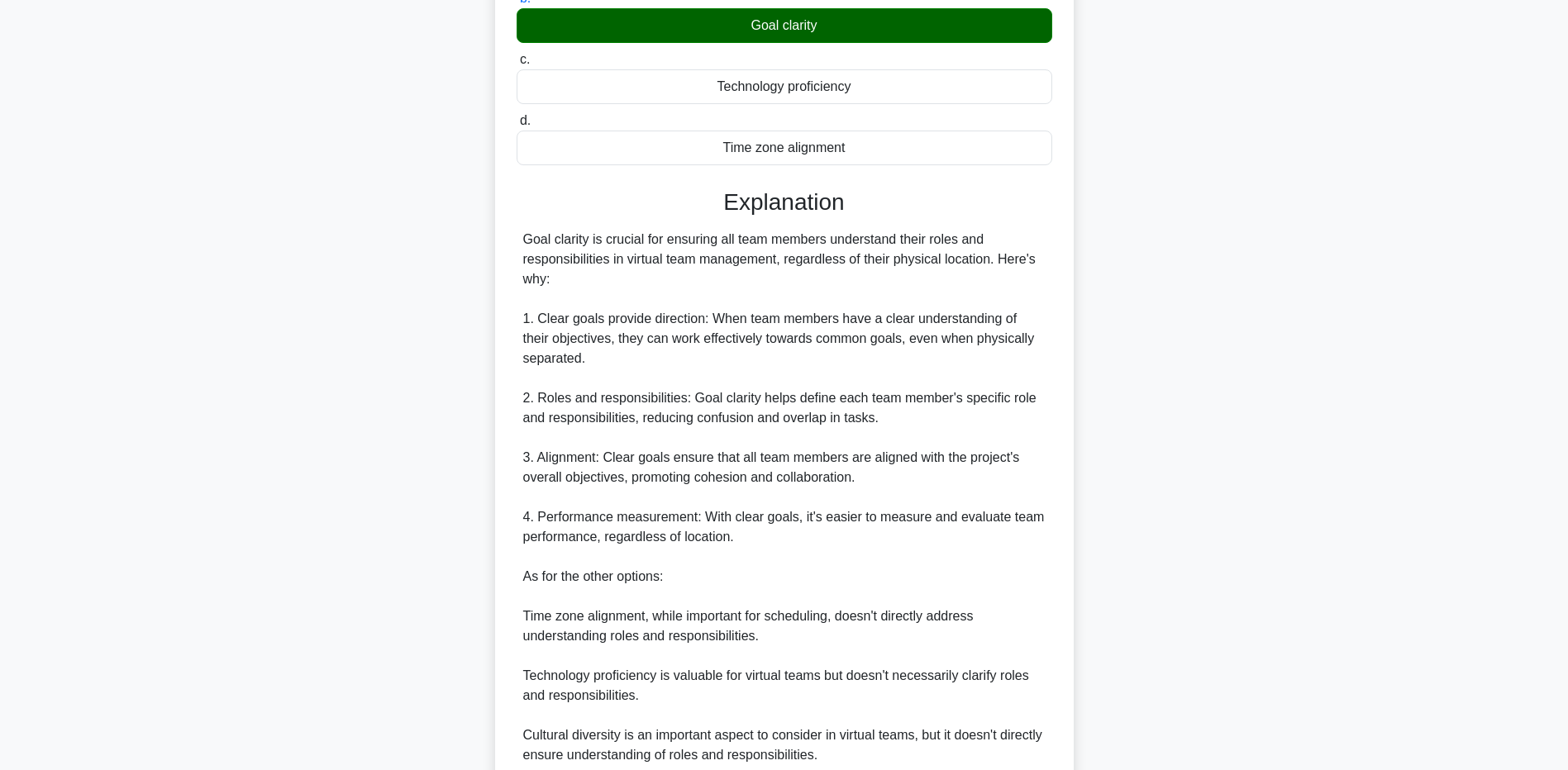
scroll to position [408, 0]
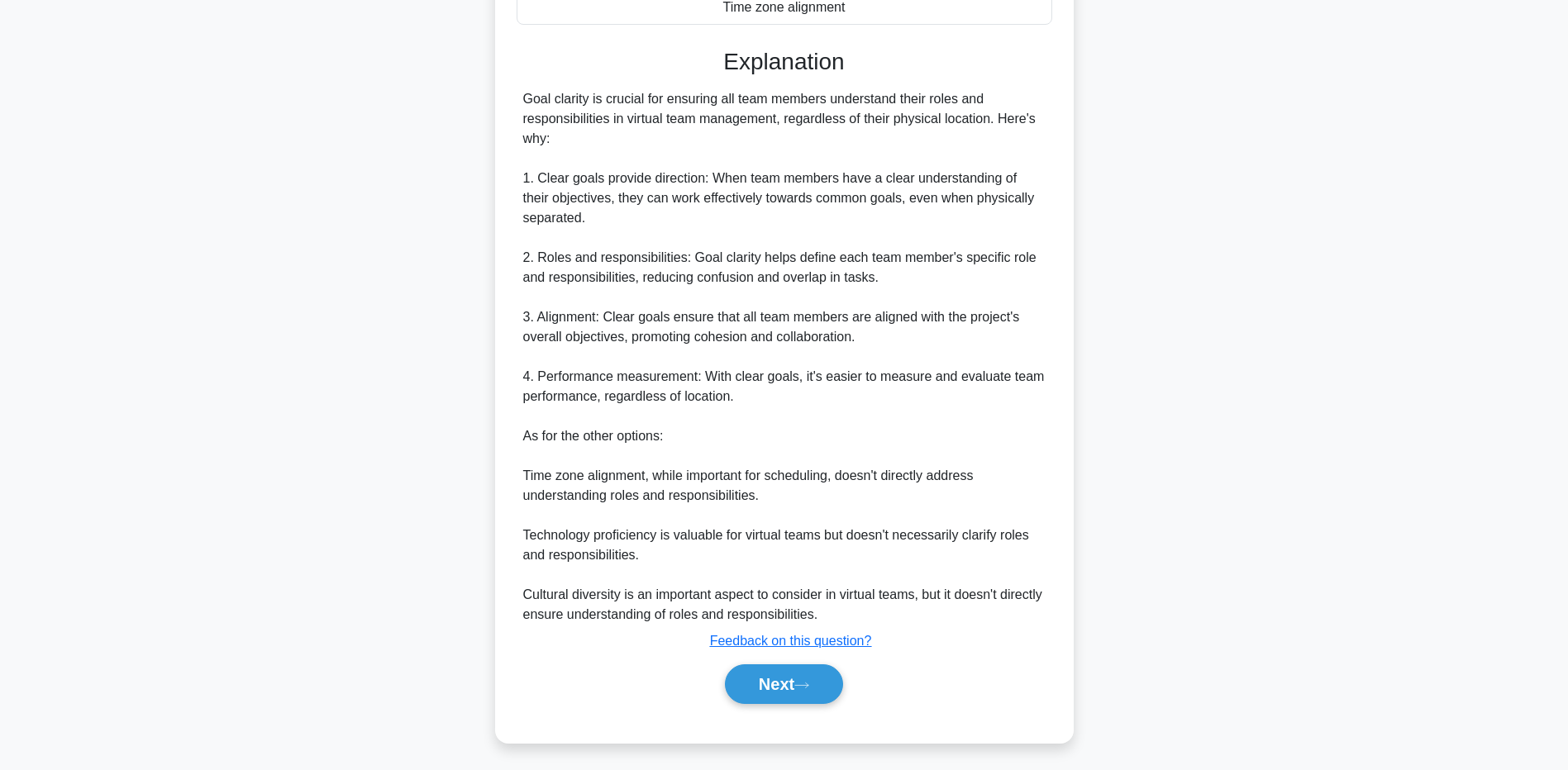
click at [177, 491] on main "3:35 Stop PMP - Virtual Team Management Advanced 2/5 In virtual team management…" at bounding box center [784, 207] width 1568 height 1124
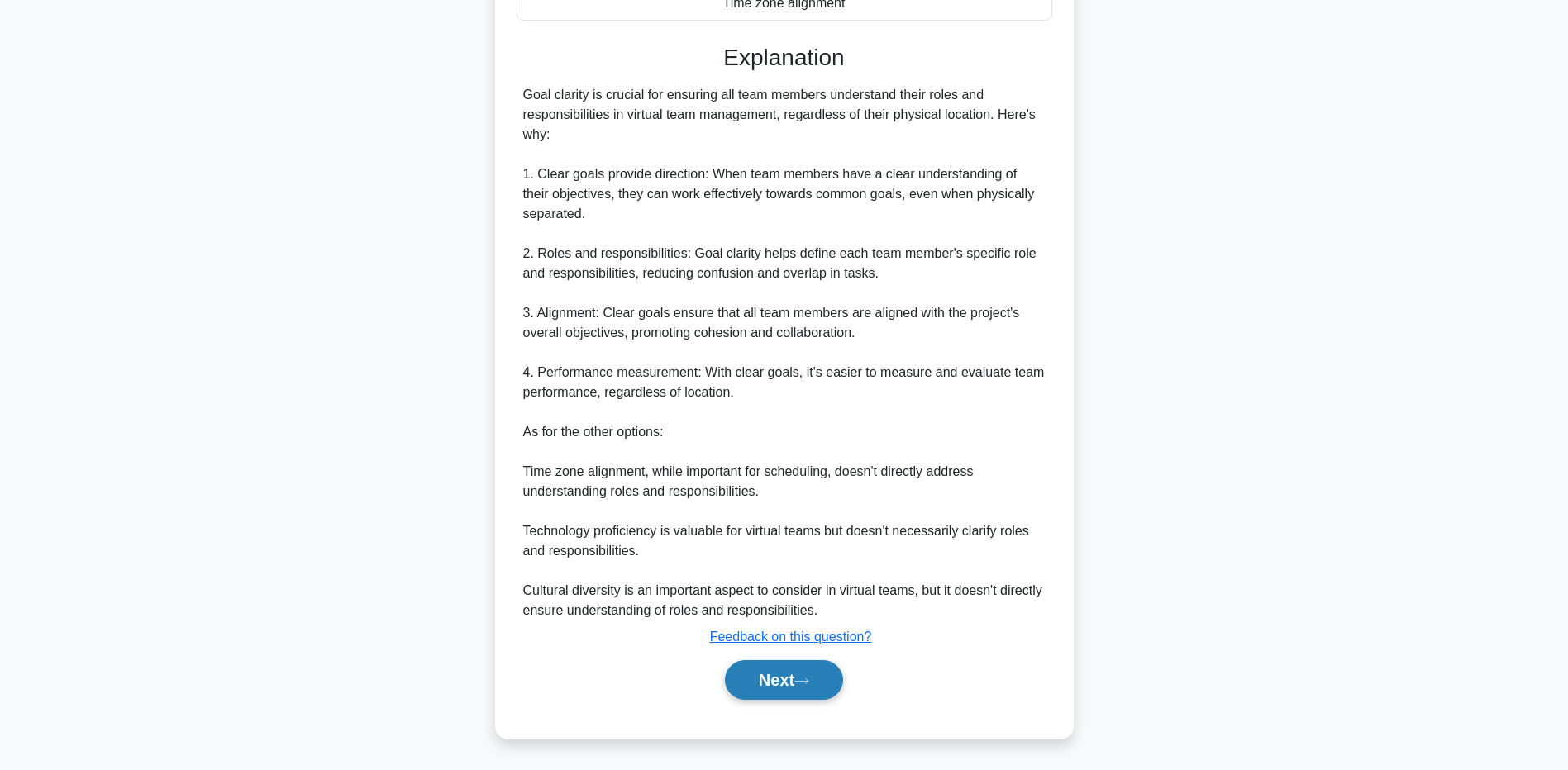
click at [820, 680] on button "Next" at bounding box center [784, 680] width 118 height 40
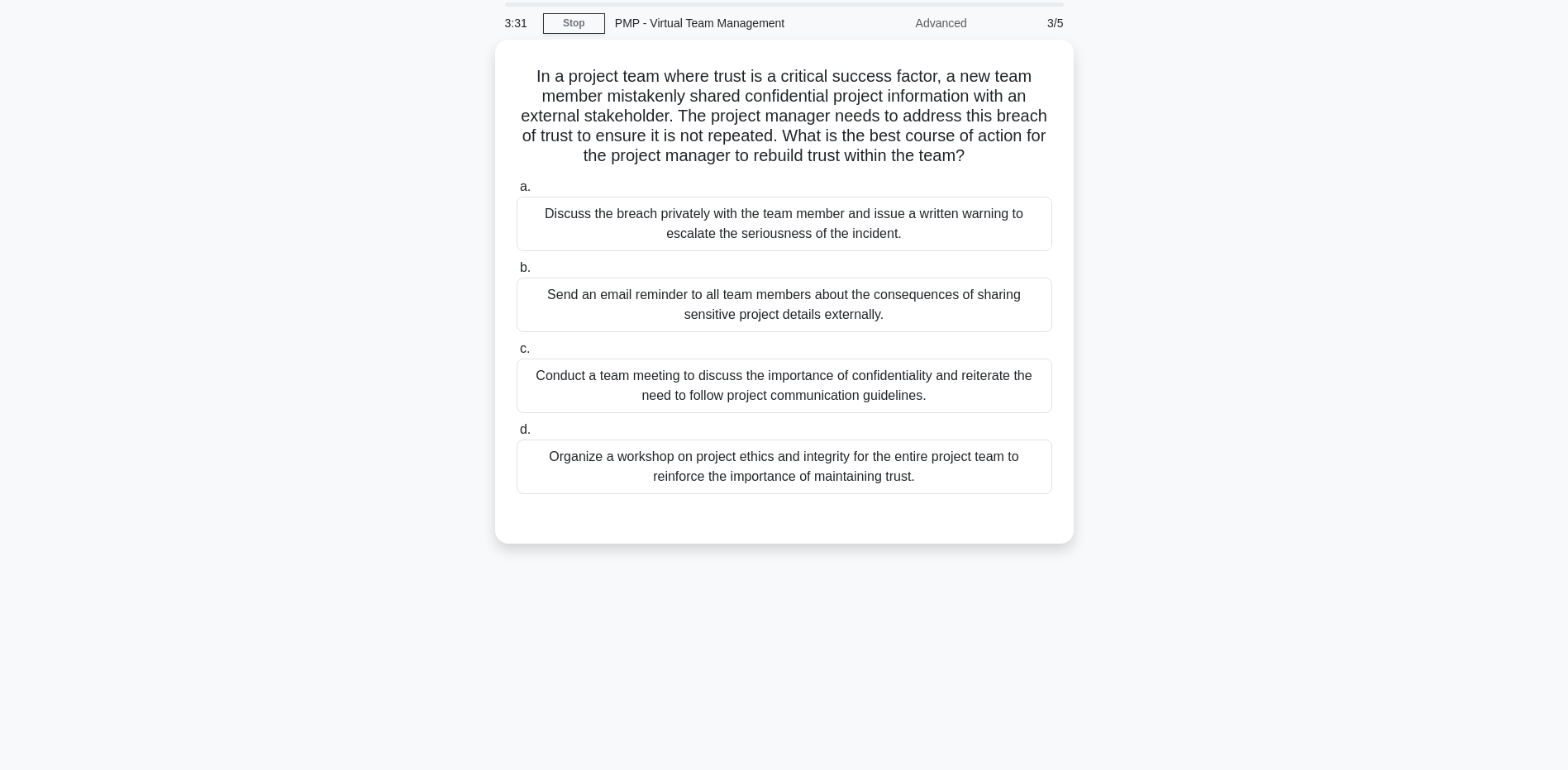
scroll to position [0, 0]
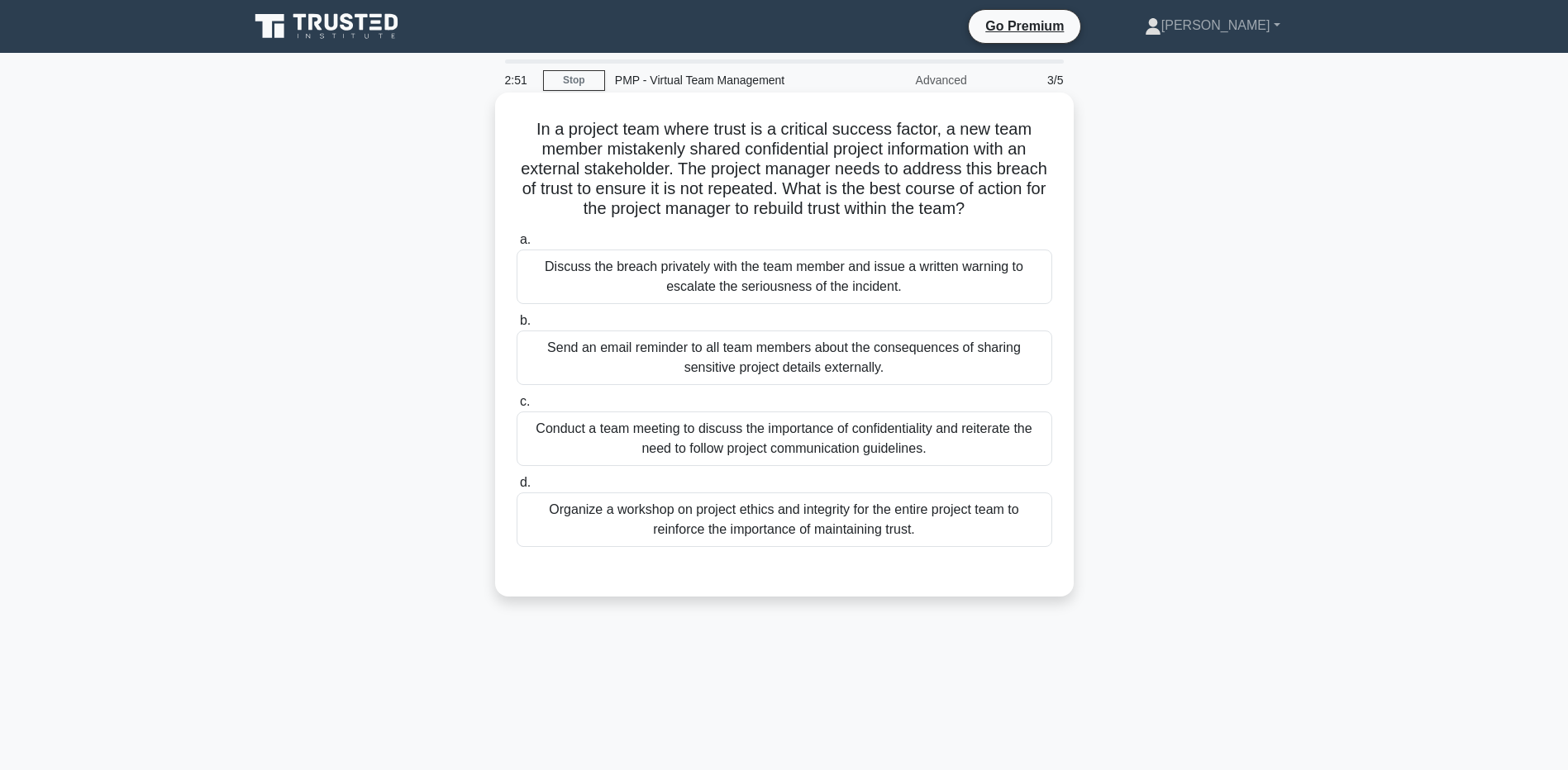
click at [561, 508] on div "Organize a workshop on project ethics and integrity for the entire project team…" at bounding box center [784, 520] width 536 height 55
click at [517, 489] on input "d. Organize a workshop on project ethics and integrity for the entire project t…" at bounding box center [517, 482] width 0 height 11
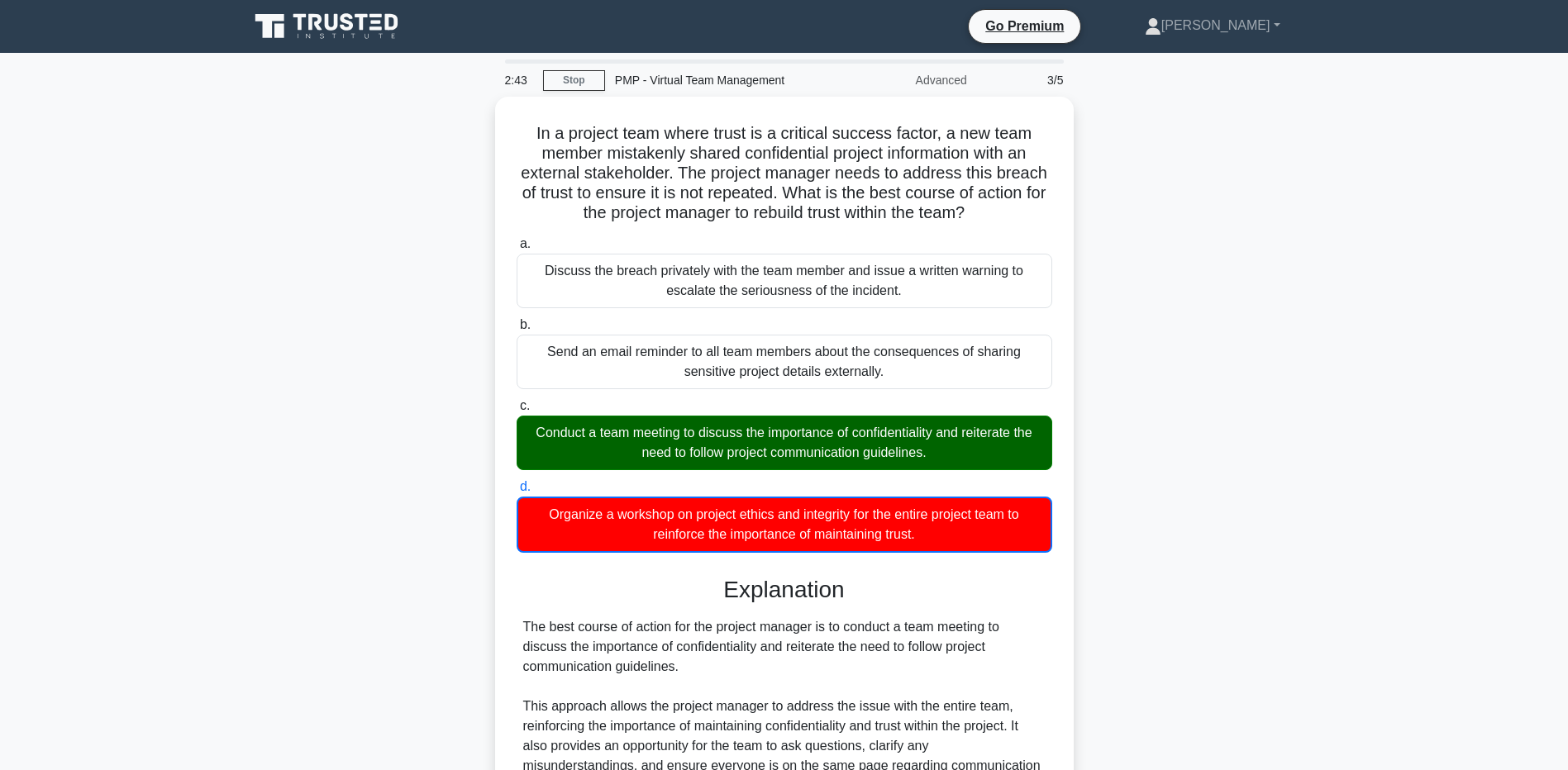
click at [200, 588] on main "2:43 Stop PMP - Virtual Team Management Advanced 3/5 In a project team where tr…" at bounding box center [784, 566] width 1568 height 1027
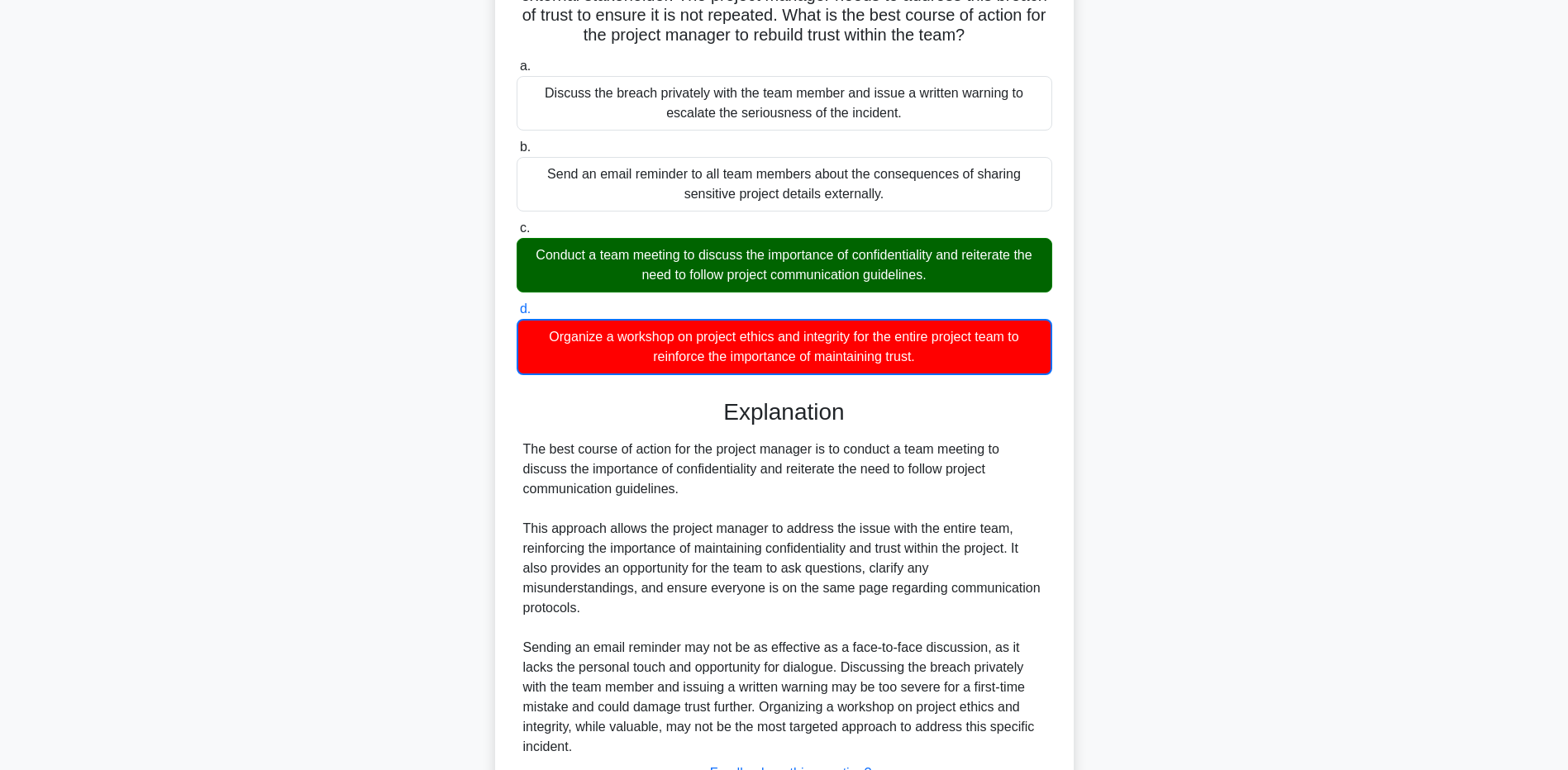
scroll to position [291, 0]
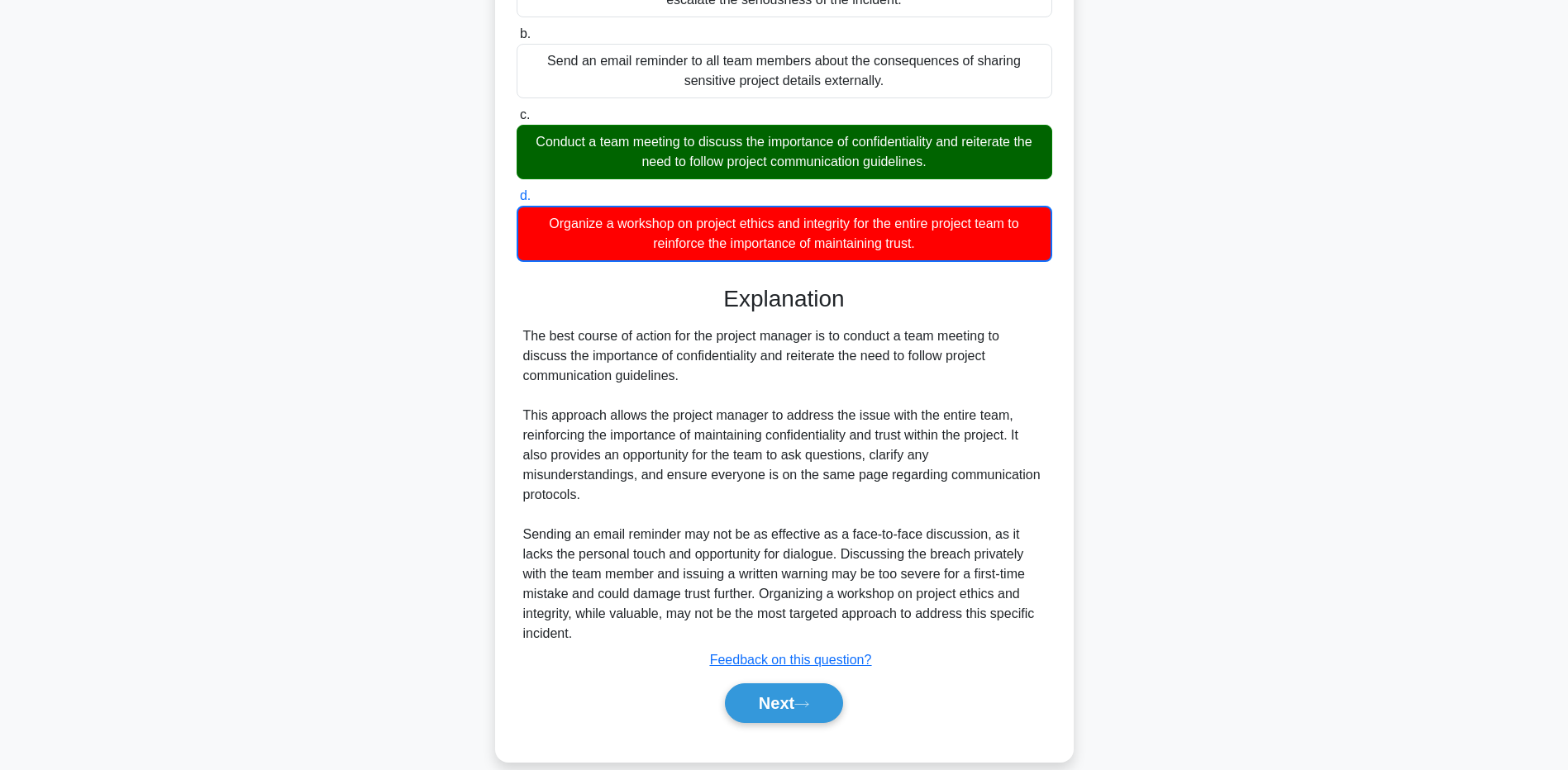
click at [136, 477] on main "2:37 Stop PMP - Virtual Team Management Advanced 3/5 In a project team where tr…" at bounding box center [784, 275] width 1568 height 1027
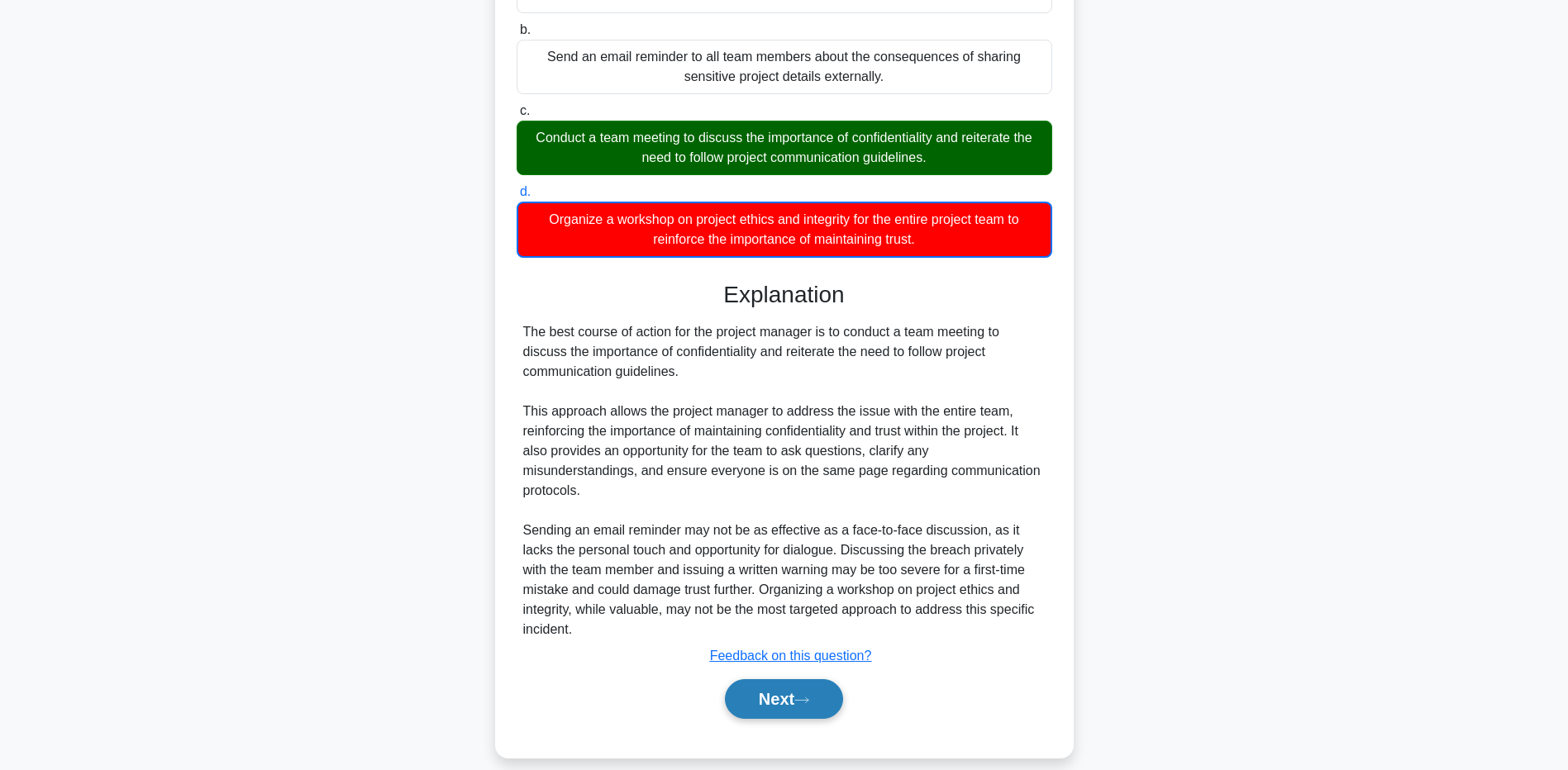
click at [771, 683] on button "Next" at bounding box center [784, 699] width 118 height 40
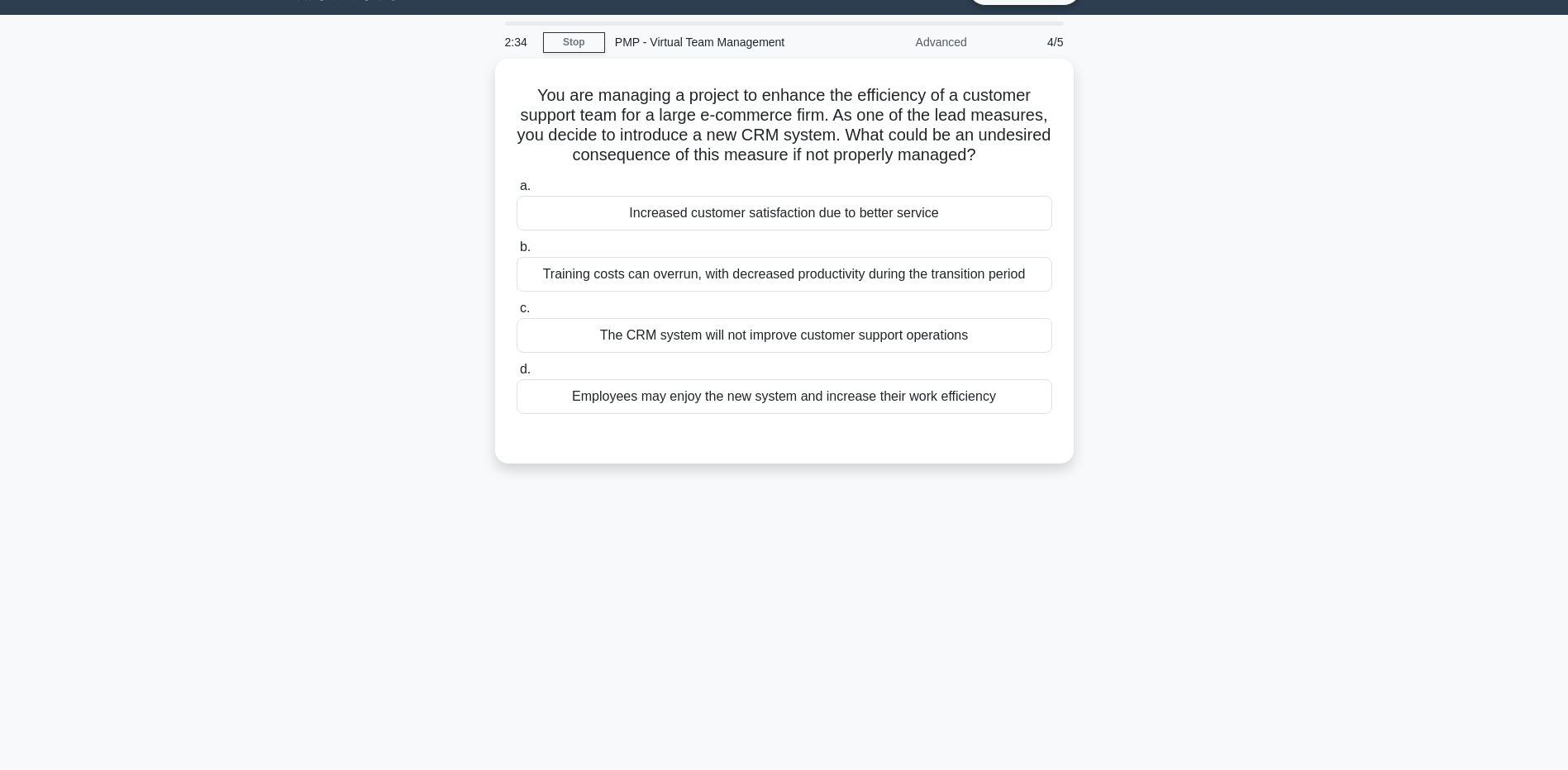
scroll to position [0, 0]
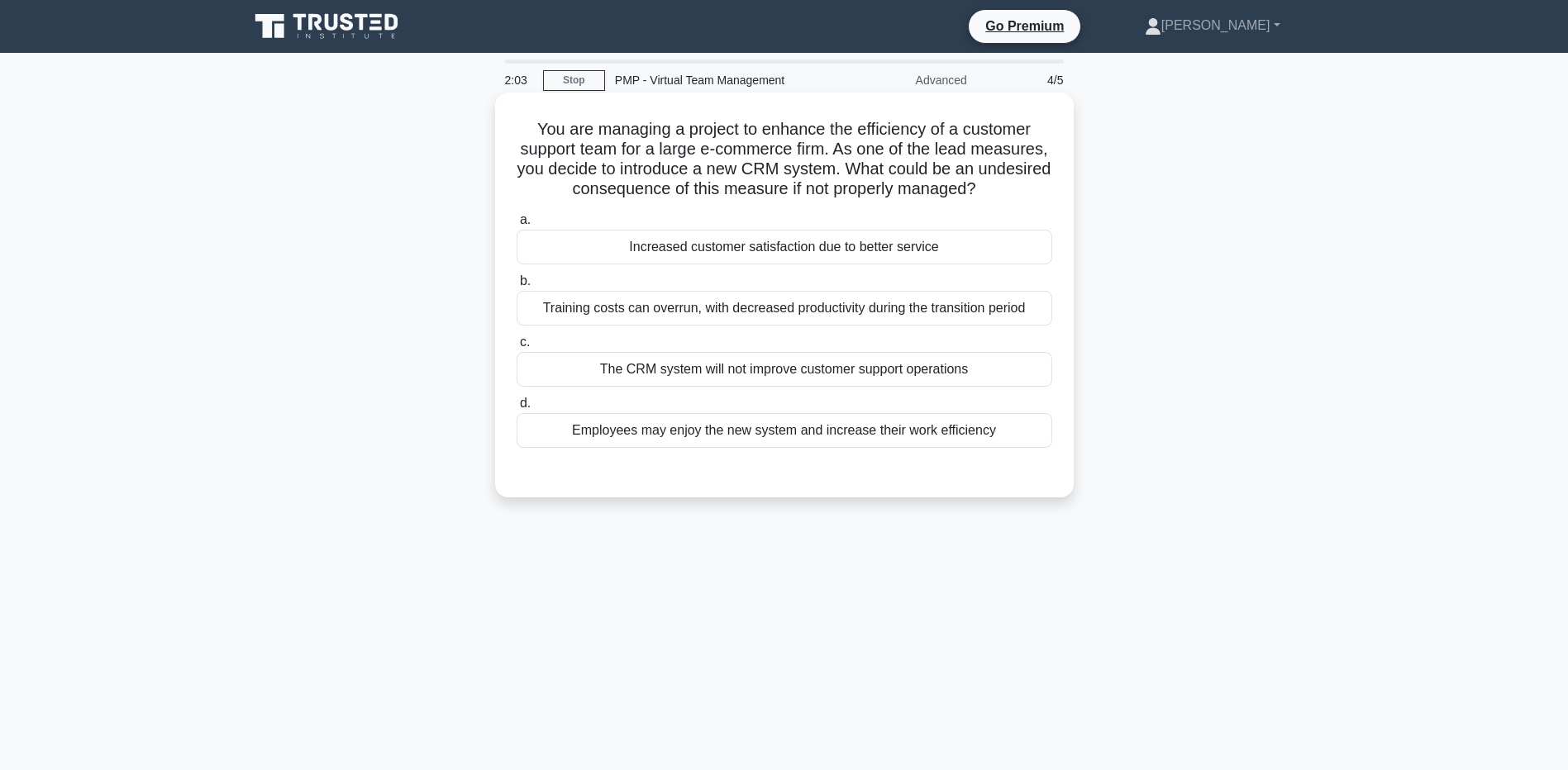
click at [572, 383] on div "The CRM system will not improve customer support operations" at bounding box center [784, 369] width 536 height 34
click at [517, 348] on input "c. The CRM system will not improve customer support operations" at bounding box center [517, 342] width 0 height 11
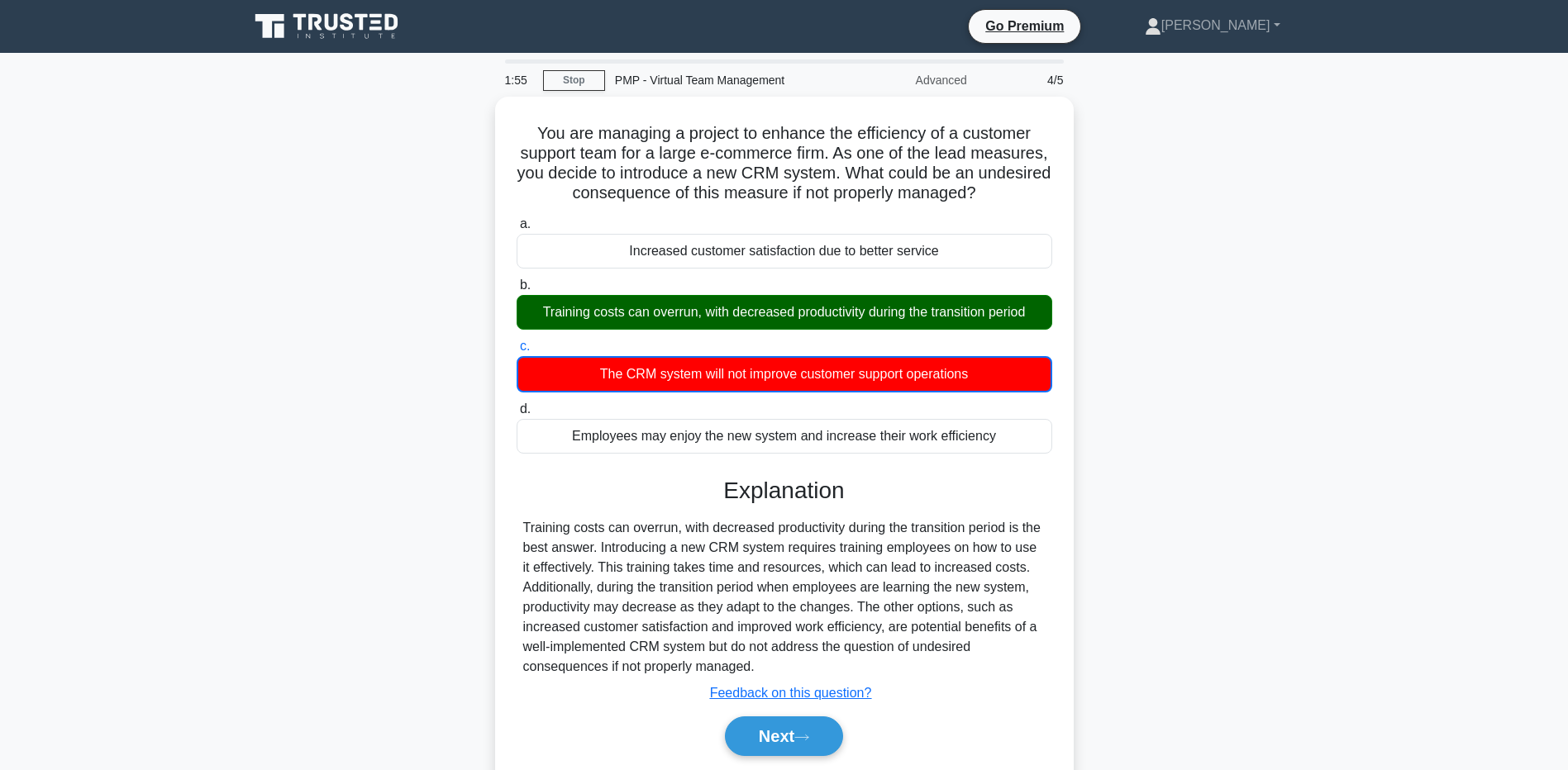
click at [253, 668] on div "You are managing a project to enhance the efficiency of a customer support team…" at bounding box center [784, 456] width 1092 height 718
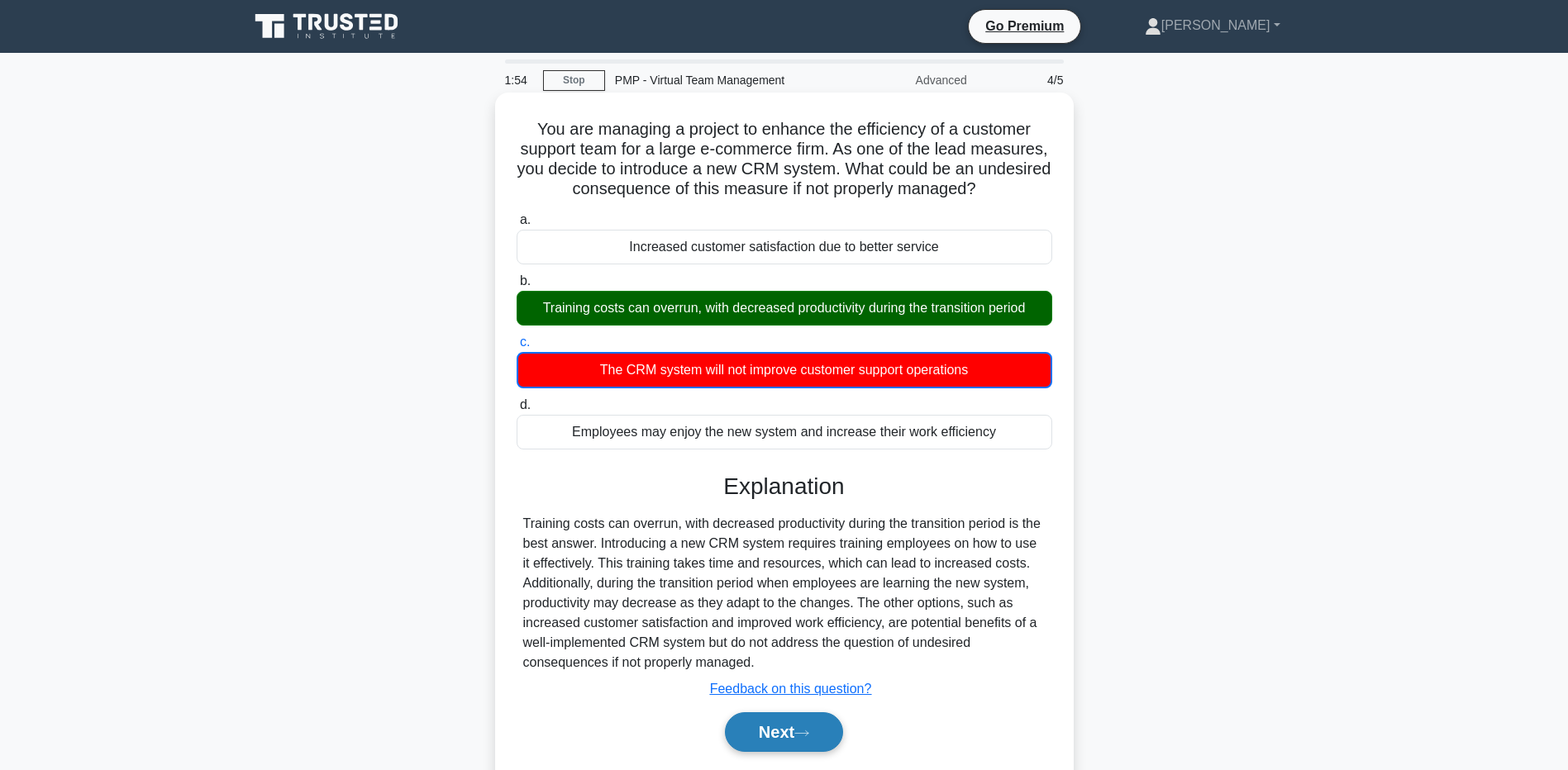
click at [764, 730] on button "Next" at bounding box center [784, 732] width 118 height 40
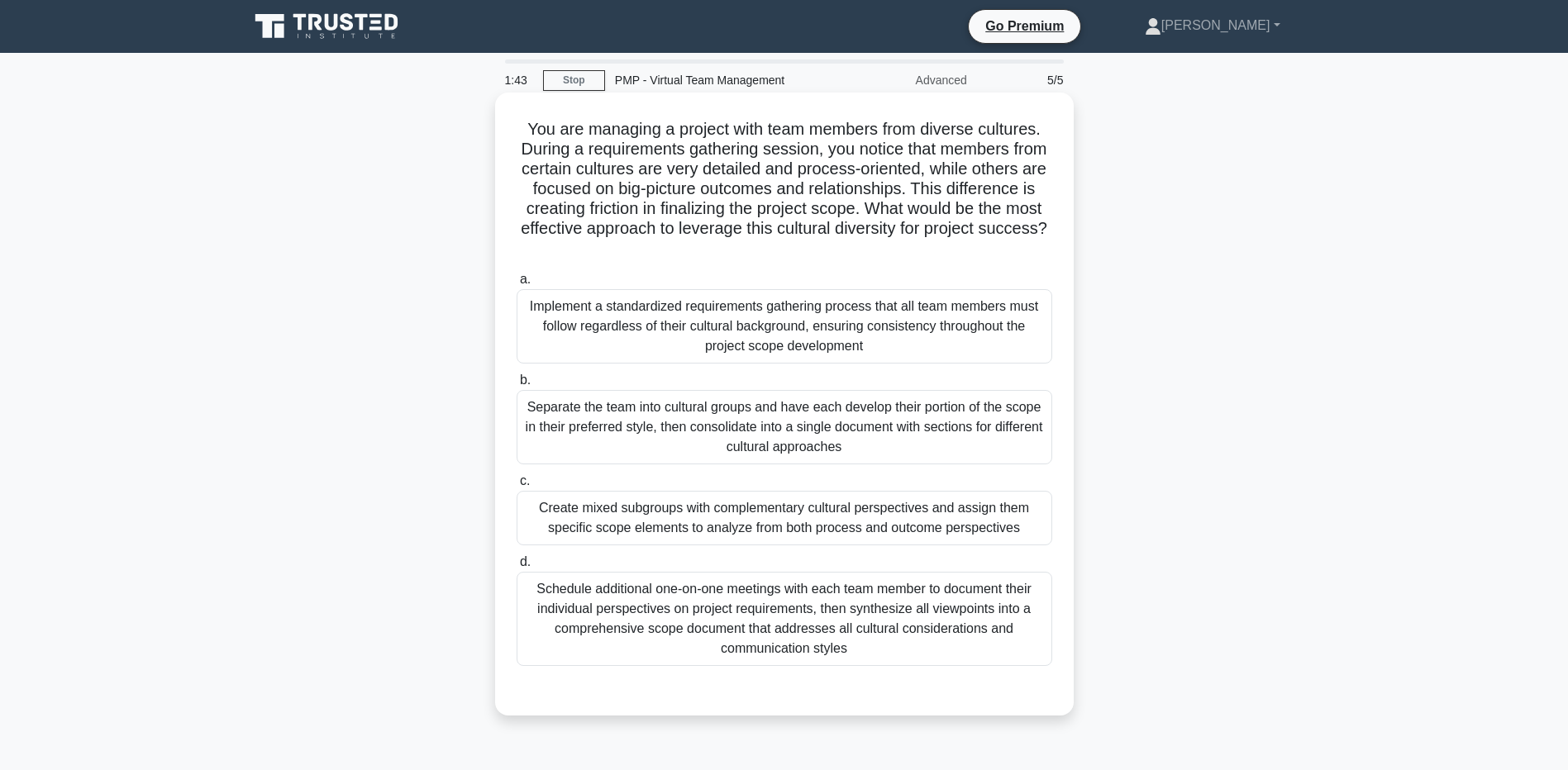
drag, startPoint x: 706, startPoint y: 124, endPoint x: 863, endPoint y: 243, distance: 197.0
click at [863, 243] on h5 "You are managing a project with team members from diverse cultures. During a re…" at bounding box center [784, 189] width 539 height 140
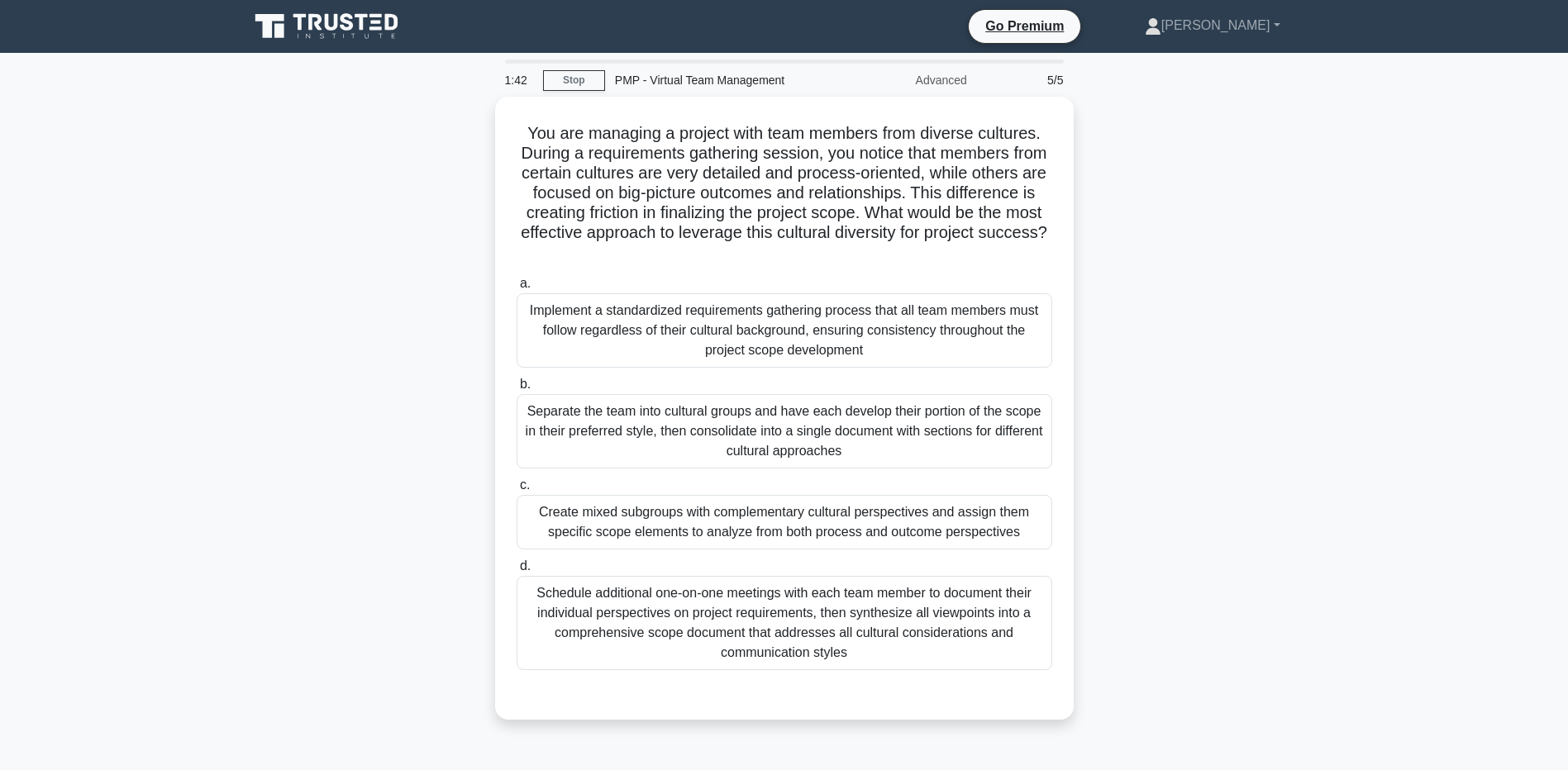
click at [199, 295] on main "1:42 Stop PMP - Virtual Team Management Advanced 5/5 You are managing a project…" at bounding box center [784, 473] width 1568 height 840
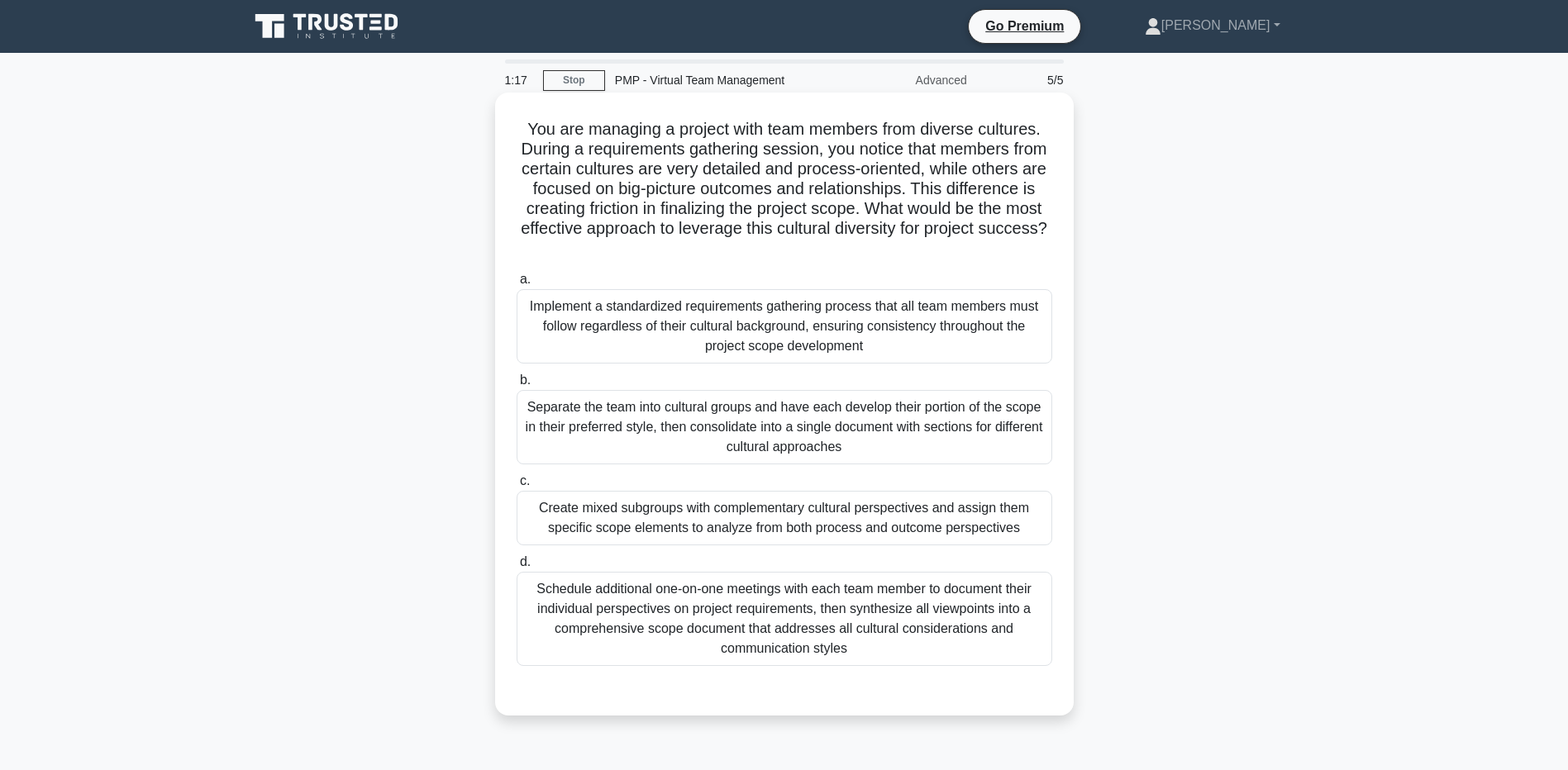
click at [556, 502] on div "Create mixed subgroups with complementary cultural perspectives and assign them…" at bounding box center [784, 518] width 536 height 55
click at [517, 487] on input "c. Create mixed subgroups with complementary cultural perspectives and assign t…" at bounding box center [517, 482] width 0 height 11
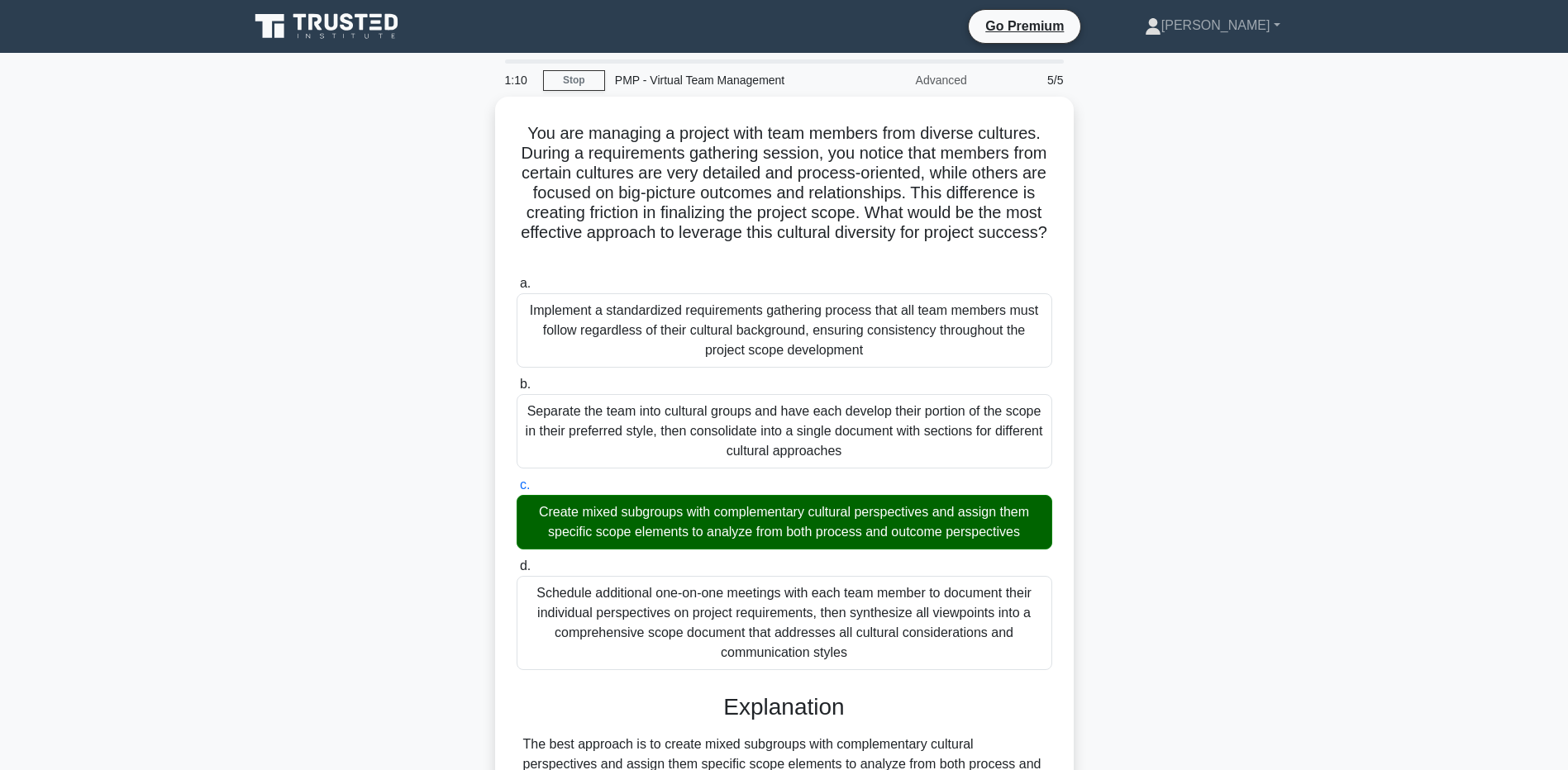
click at [259, 657] on div "You are managing a project with team members from diverse cultures. During a re…" at bounding box center [784, 693] width 1092 height 1192
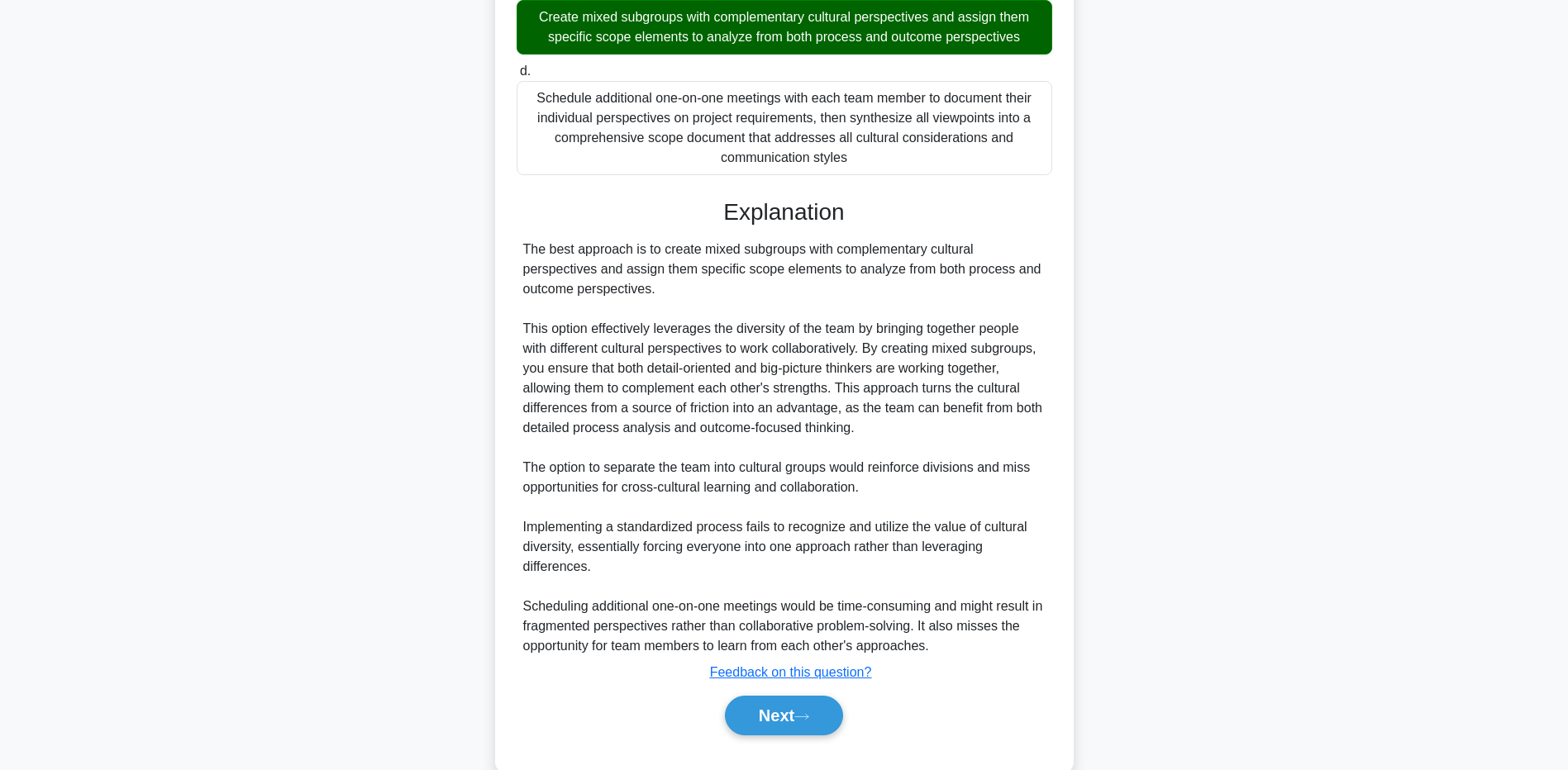
scroll to position [496, 0]
drag, startPoint x: 265, startPoint y: 515, endPoint x: 423, endPoint y: 575, distance: 169.0
click at [264, 513] on div "You are managing a project with team members from diverse cultures. During a re…" at bounding box center [784, 198] width 1092 height 1192
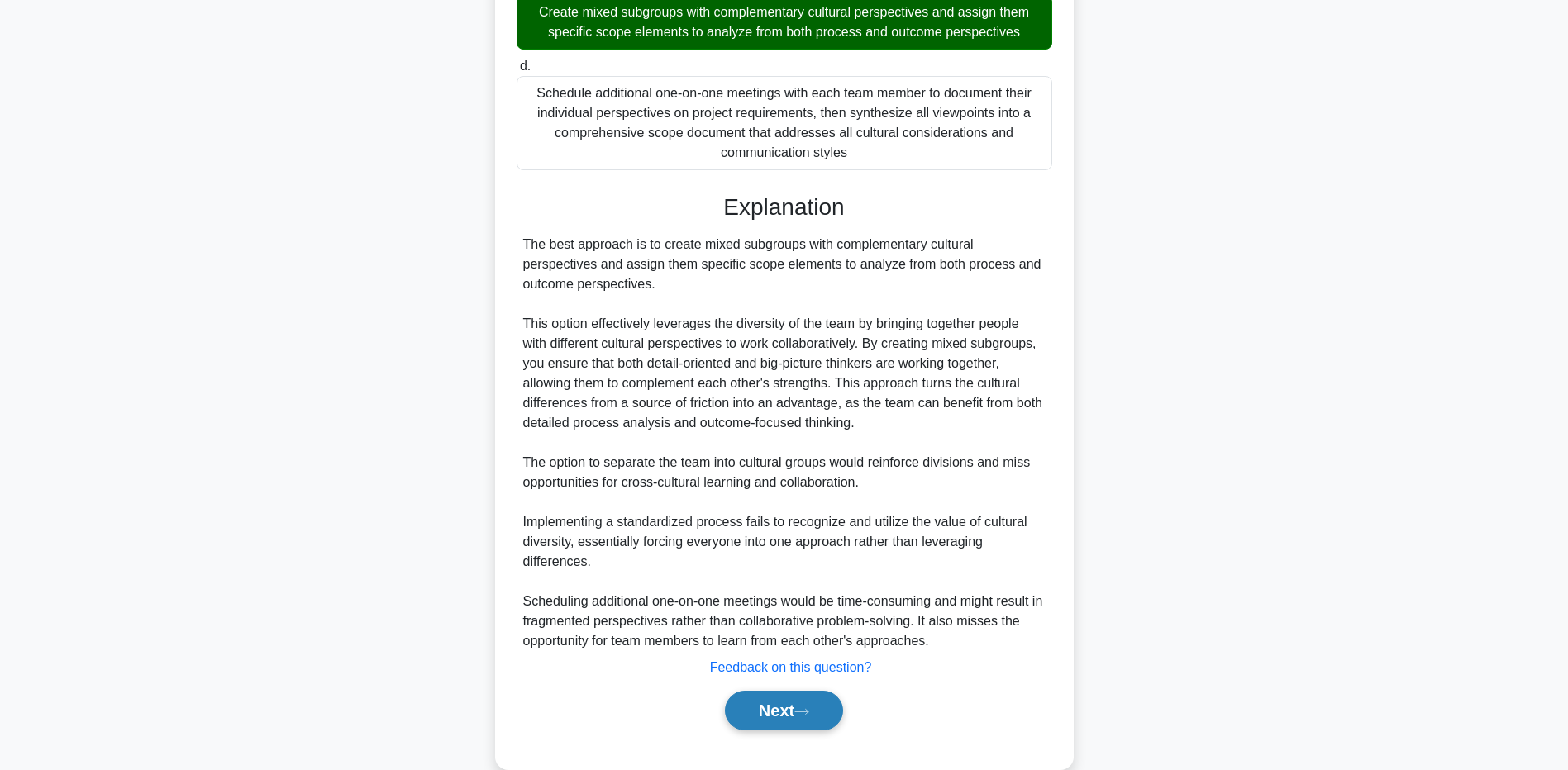
click at [749, 724] on button "Next" at bounding box center [784, 710] width 118 height 40
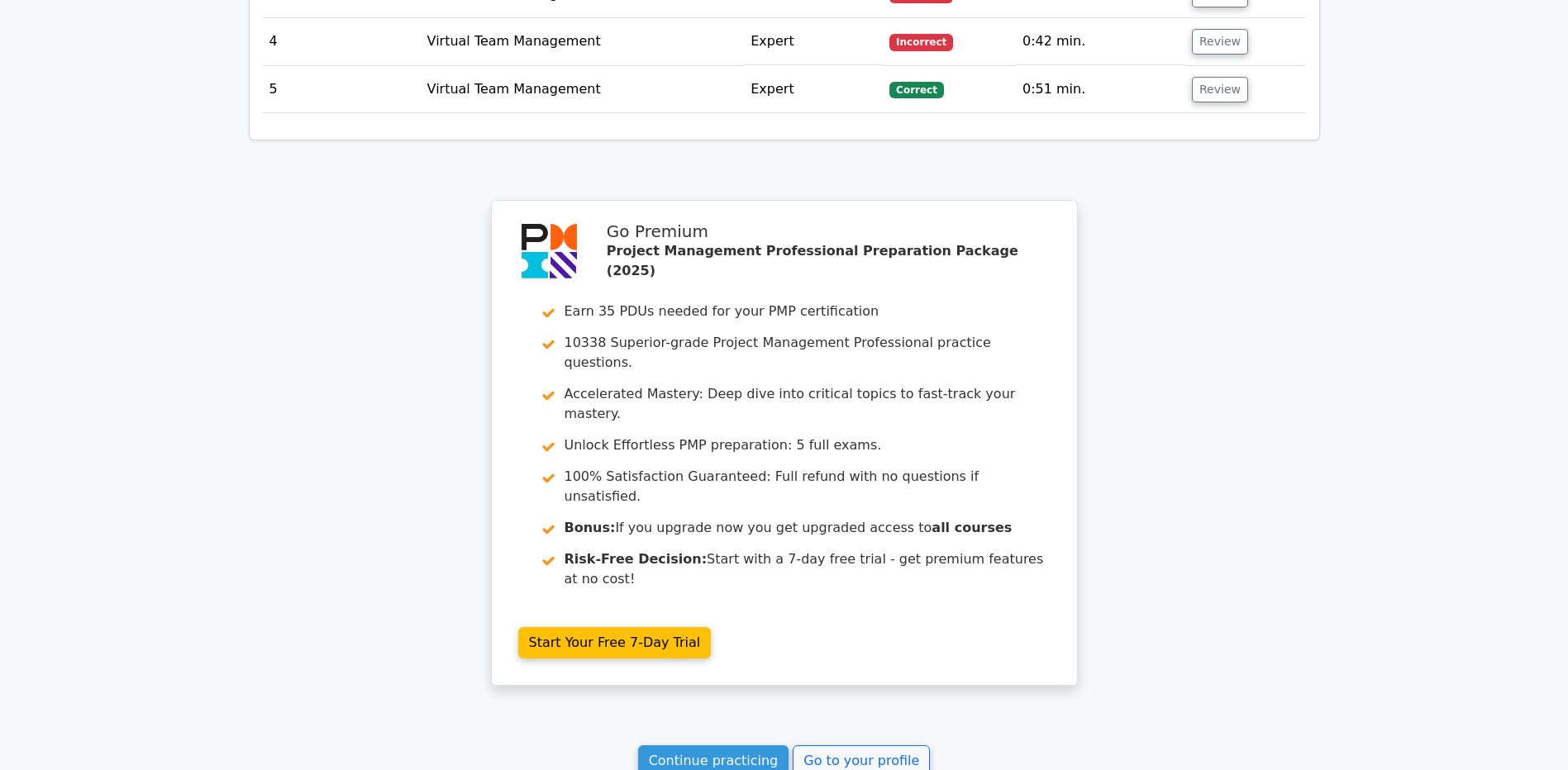
scroll to position [2391, 0]
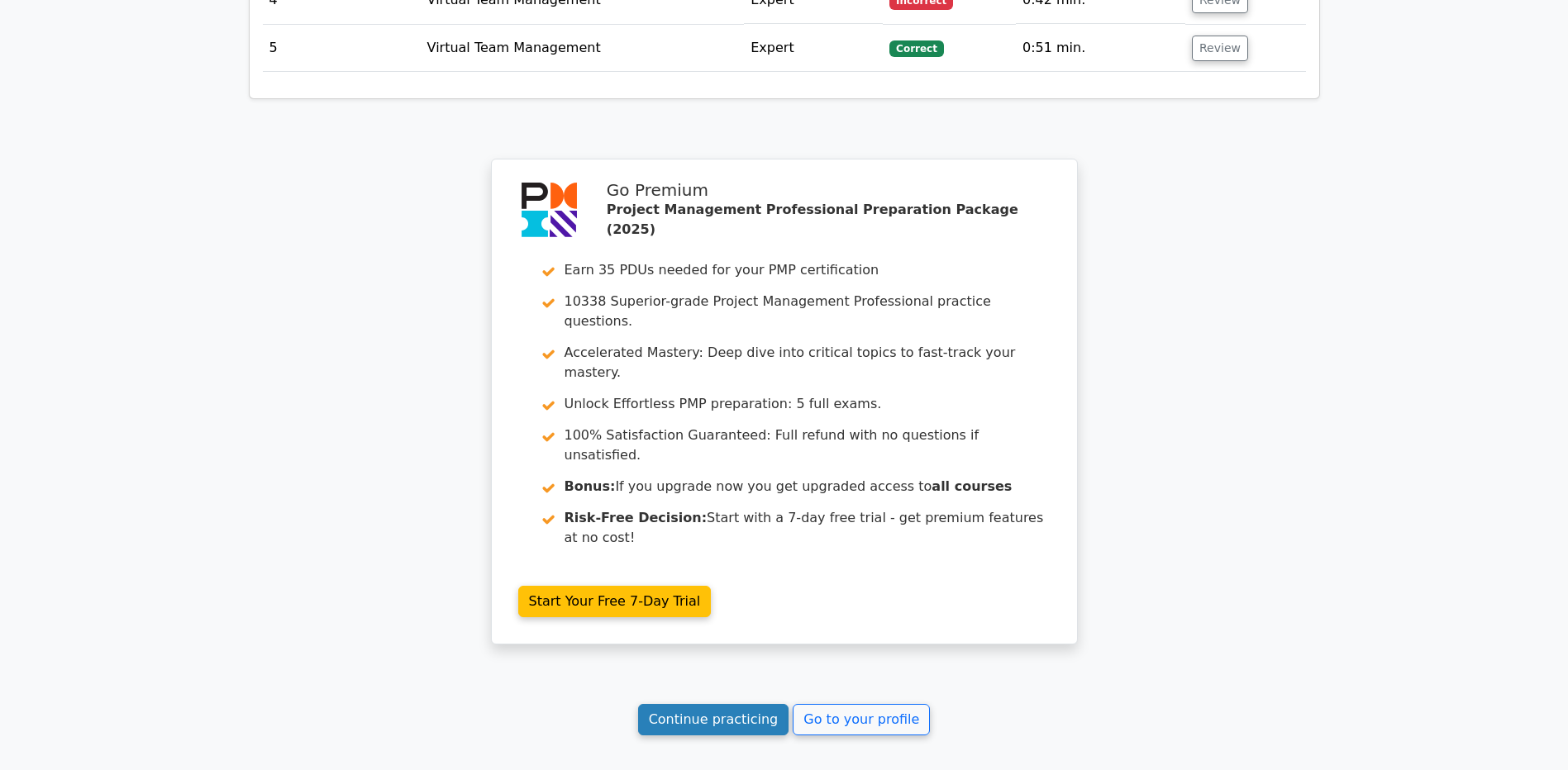
click at [661, 704] on link "Continue practicing" at bounding box center [713, 720] width 151 height 32
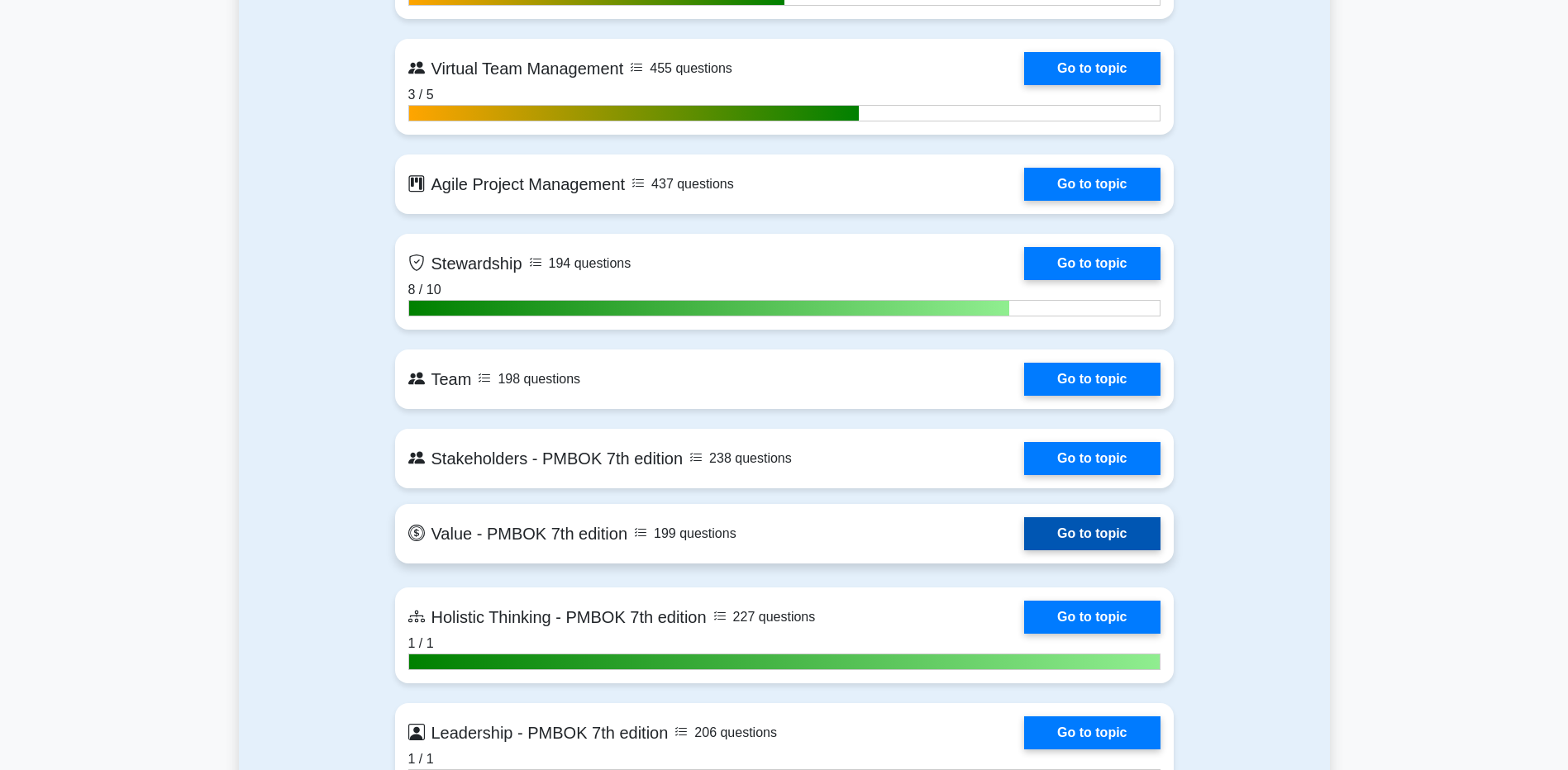
scroll to position [4296, 0]
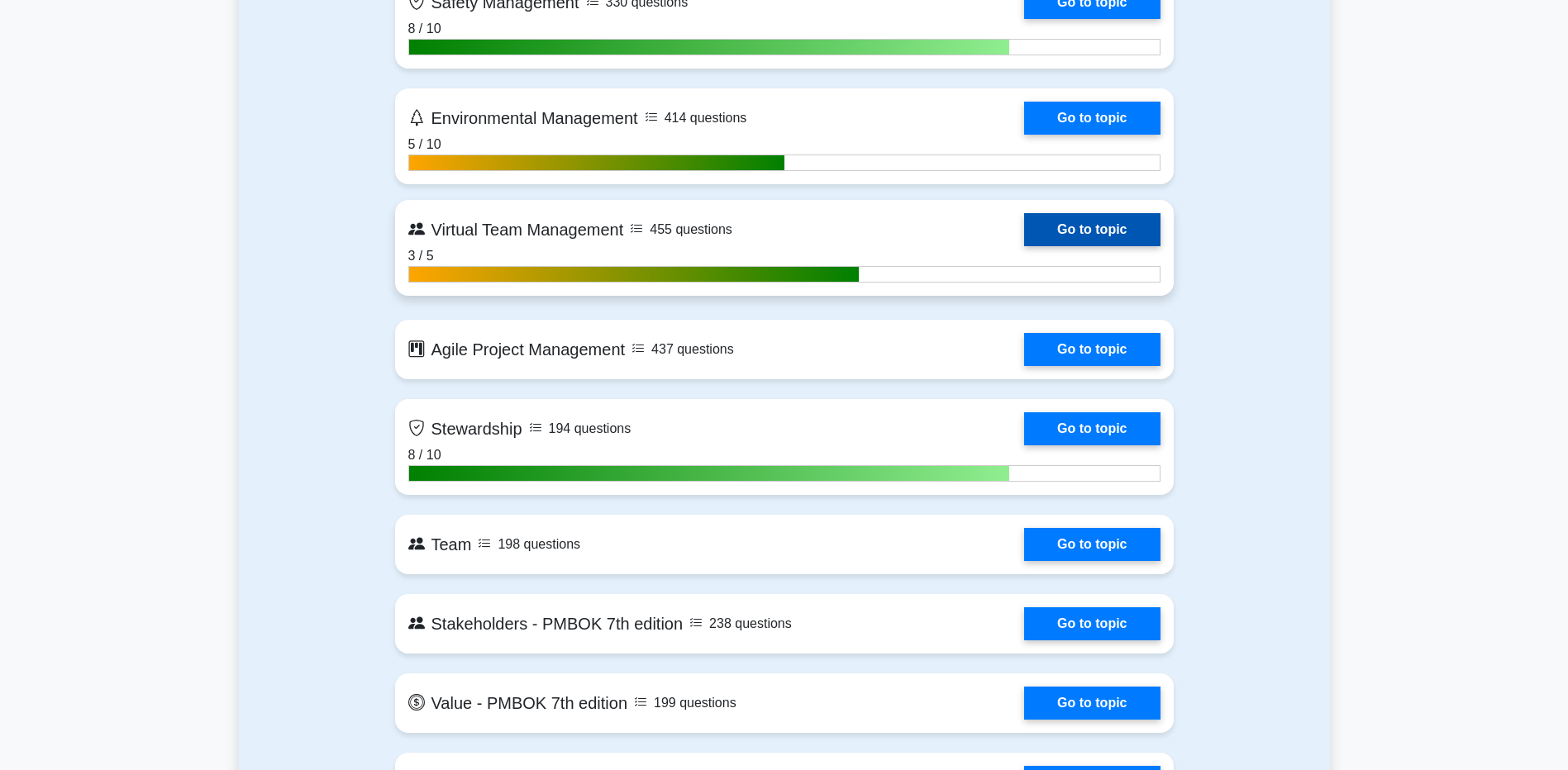
click at [1054, 239] on link "Go to topic" at bounding box center [1092, 229] width 136 height 33
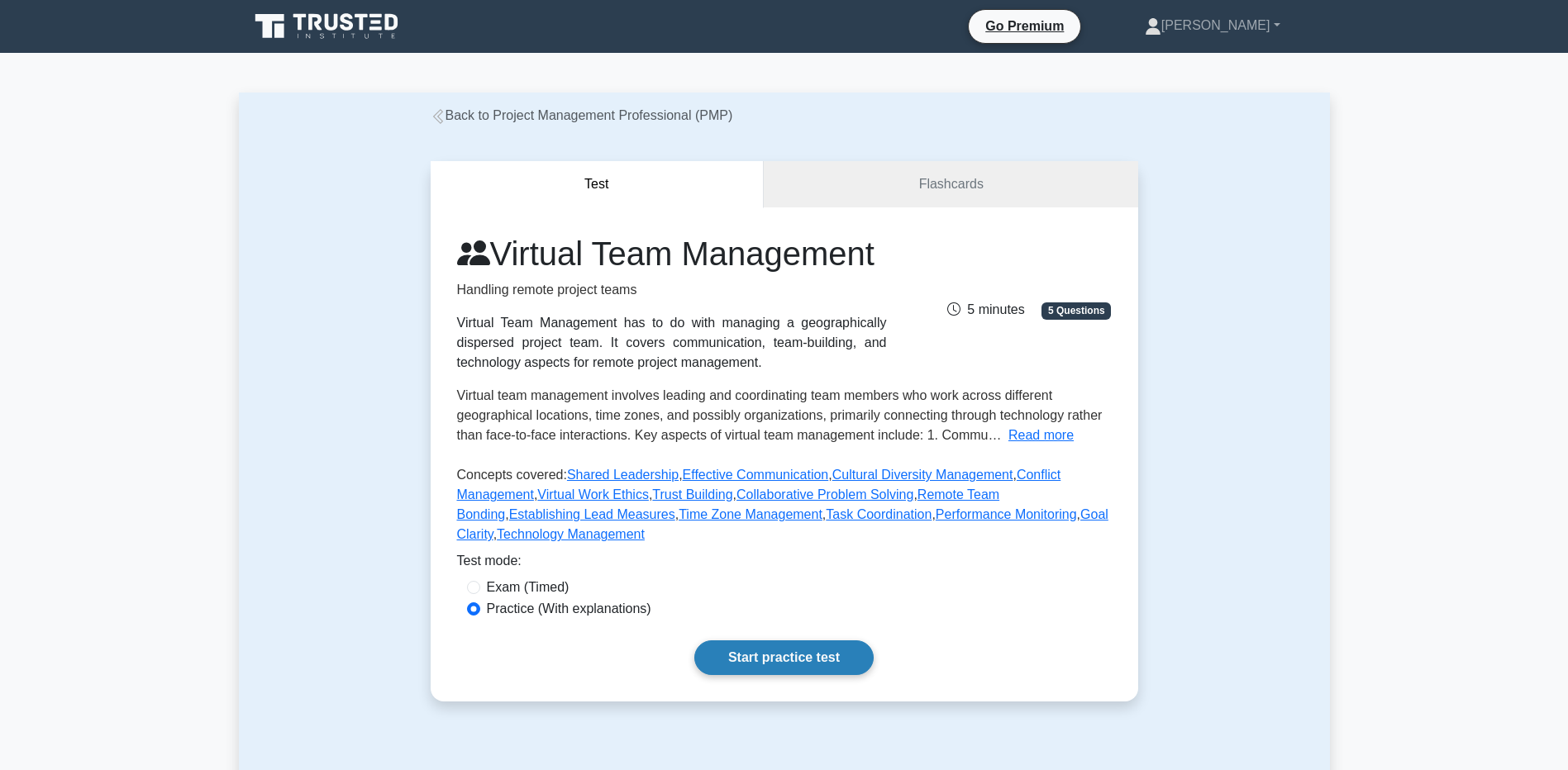
click at [725, 675] on link "Start practice test" at bounding box center [784, 657] width 179 height 34
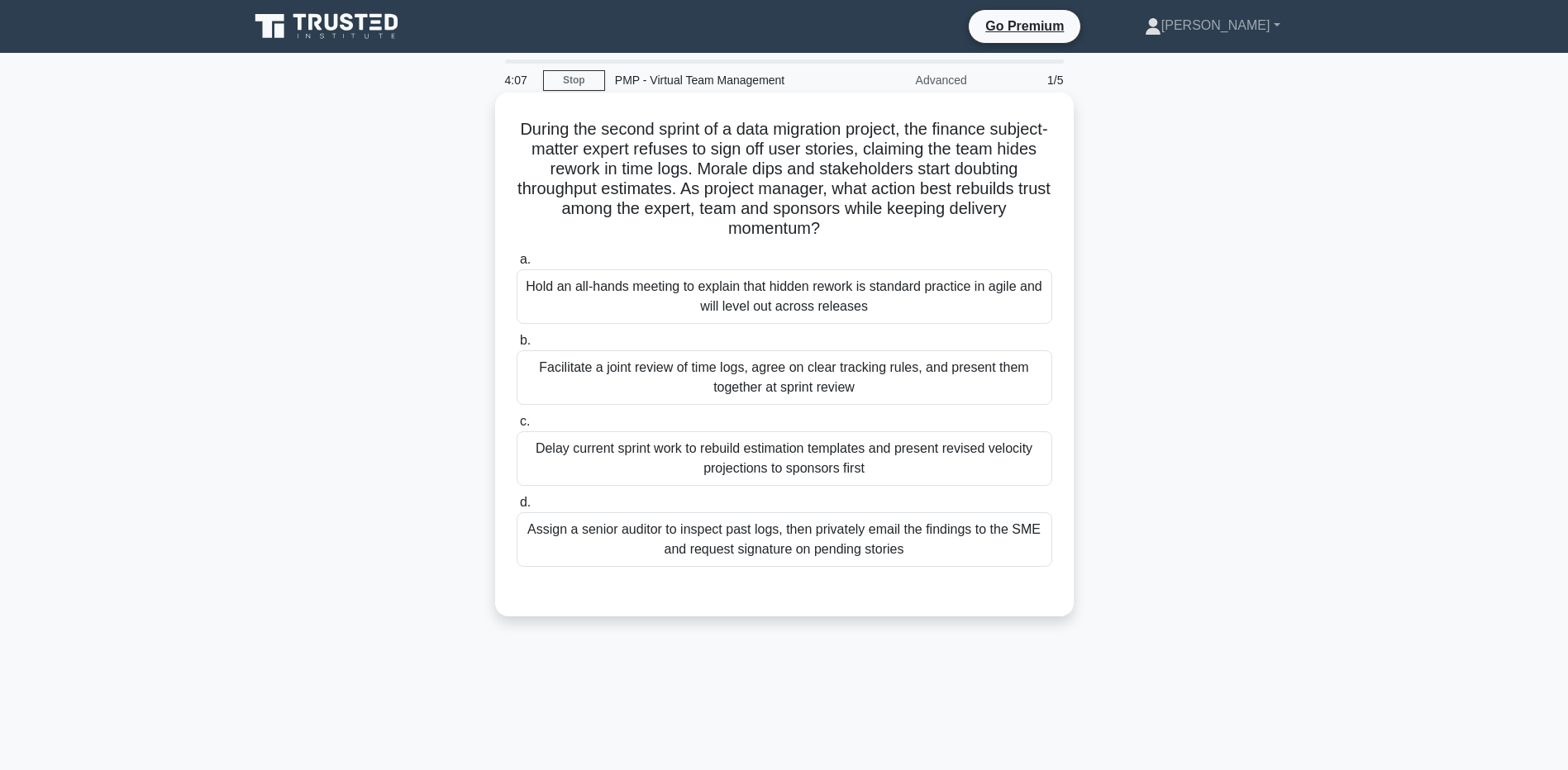
click at [740, 354] on div "Facilitate a joint review of time logs, agree on clear tracking rules, and pres…" at bounding box center [784, 378] width 536 height 55
click at [517, 347] on input "b. Facilitate a joint review of time logs, agree on clear tracking rules, and p…" at bounding box center [517, 340] width 0 height 11
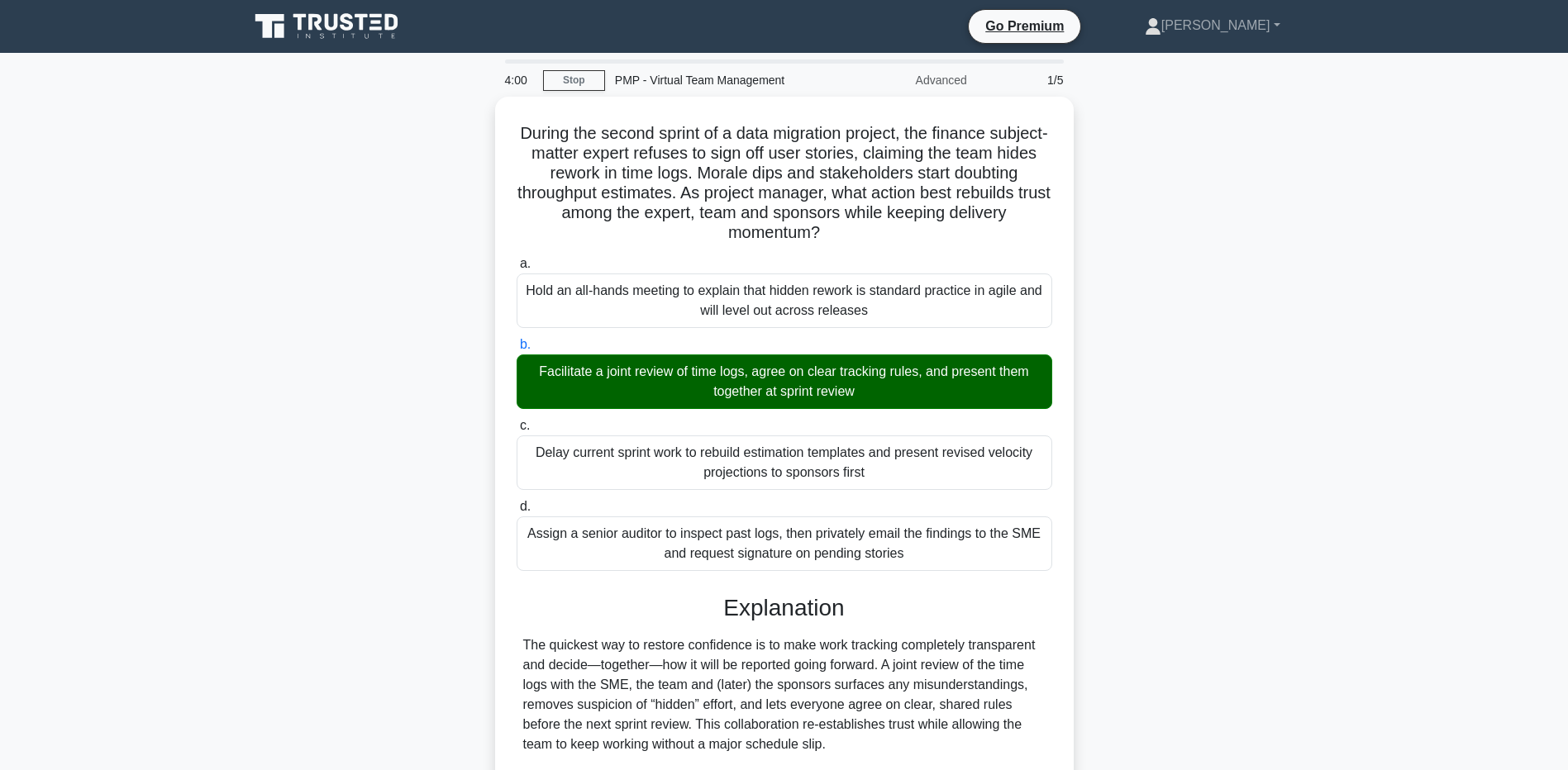
click at [194, 577] on main "4:00 Stop PMP - Virtual Team Management Advanced 1/5 During the second sprint o…" at bounding box center [784, 545] width 1568 height 985
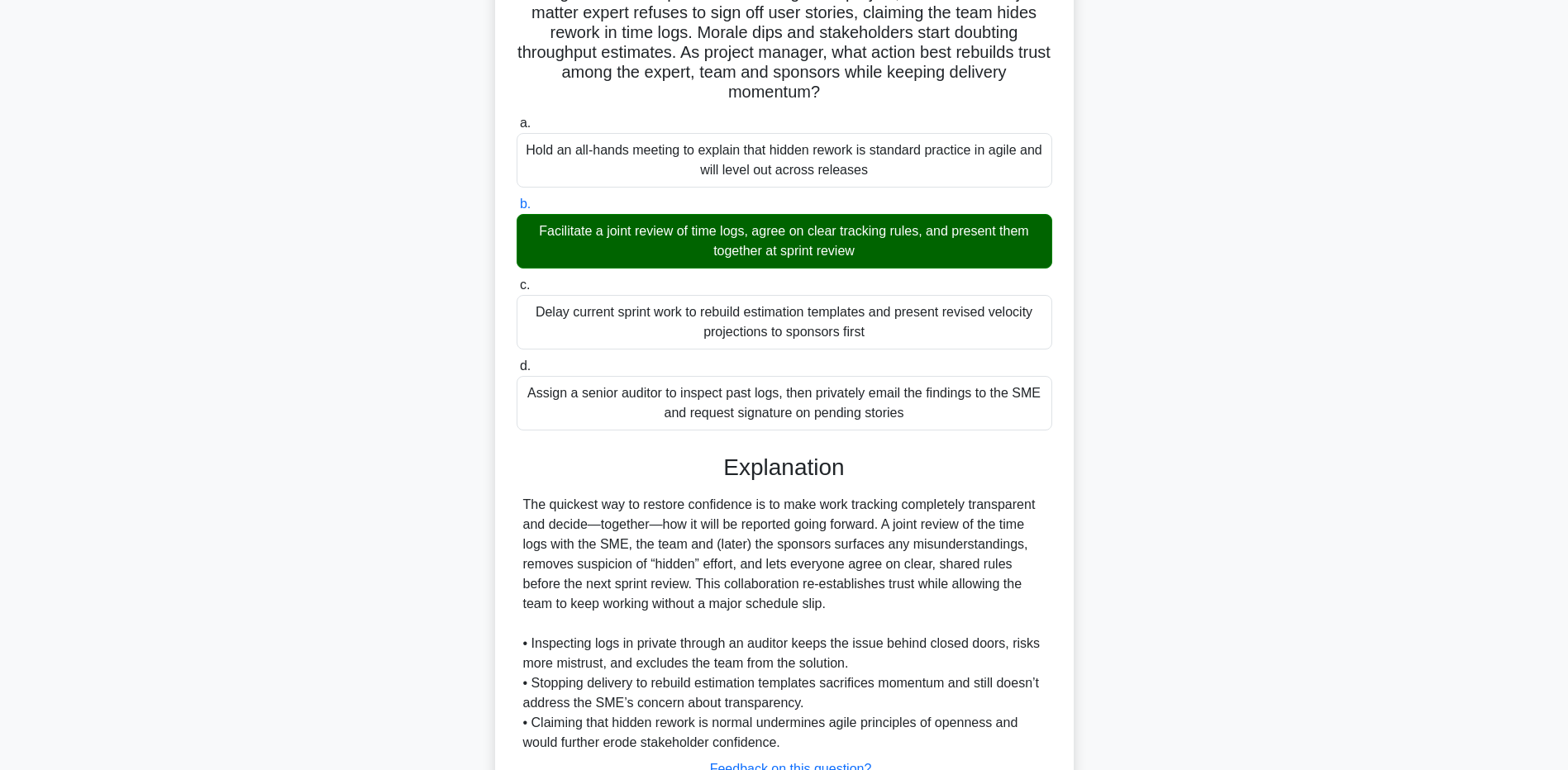
scroll to position [269, 0]
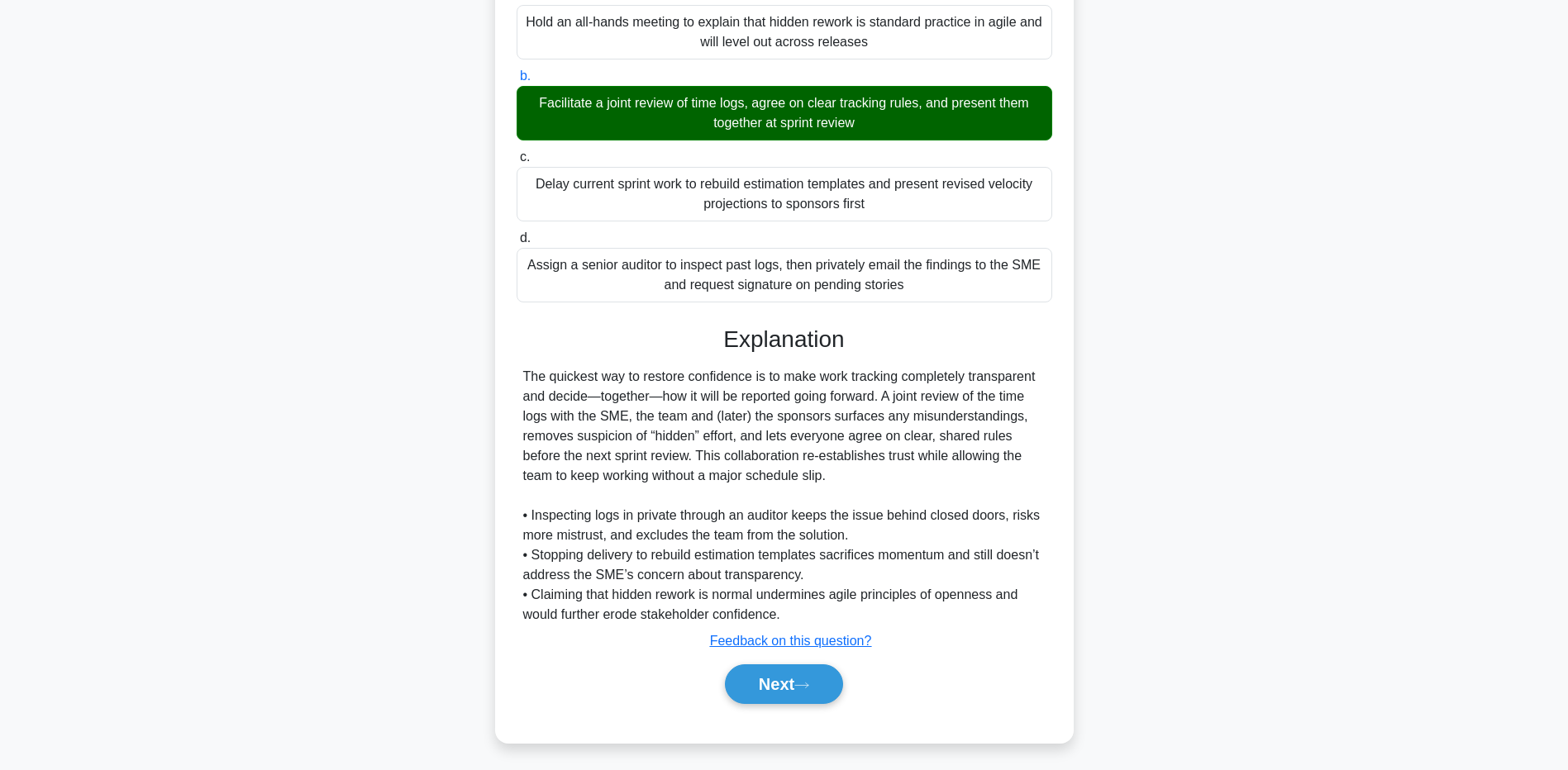
click at [183, 530] on main "3:55 Stop PMP - Virtual Team Management Advanced 1/5 During the second sprint o…" at bounding box center [784, 276] width 1568 height 985
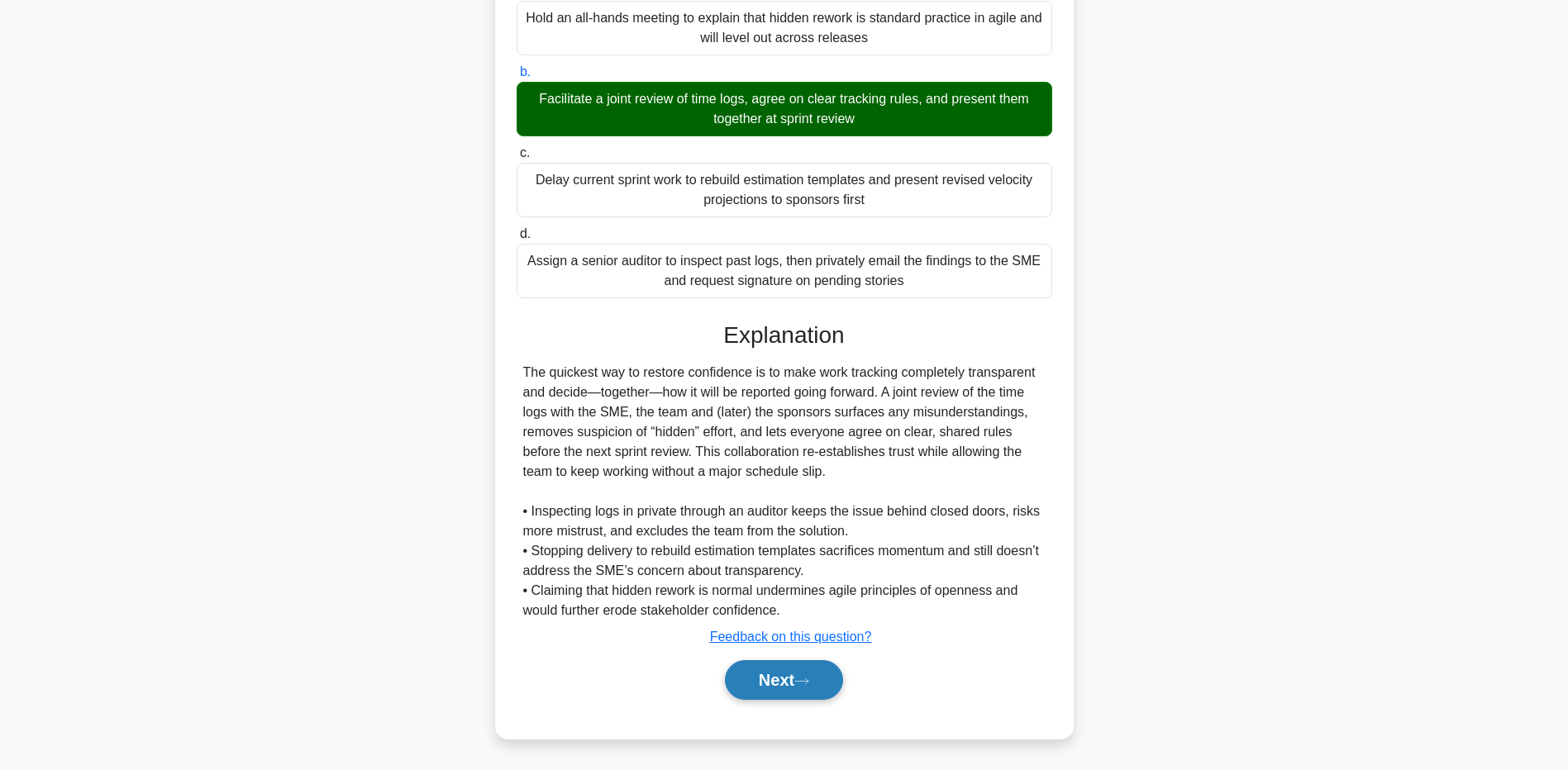
click at [787, 679] on button "Next" at bounding box center [784, 680] width 118 height 40
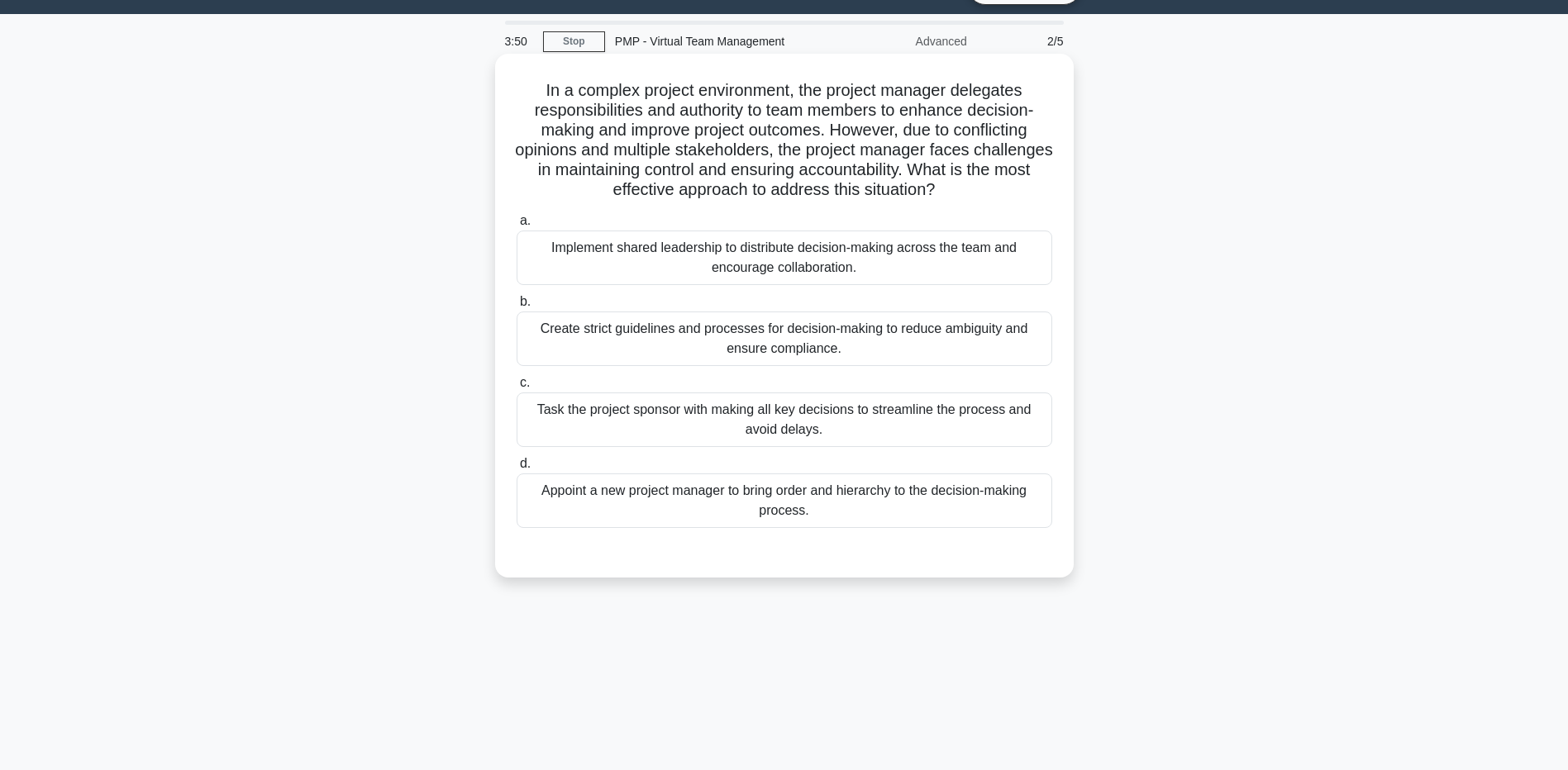
scroll to position [0, 0]
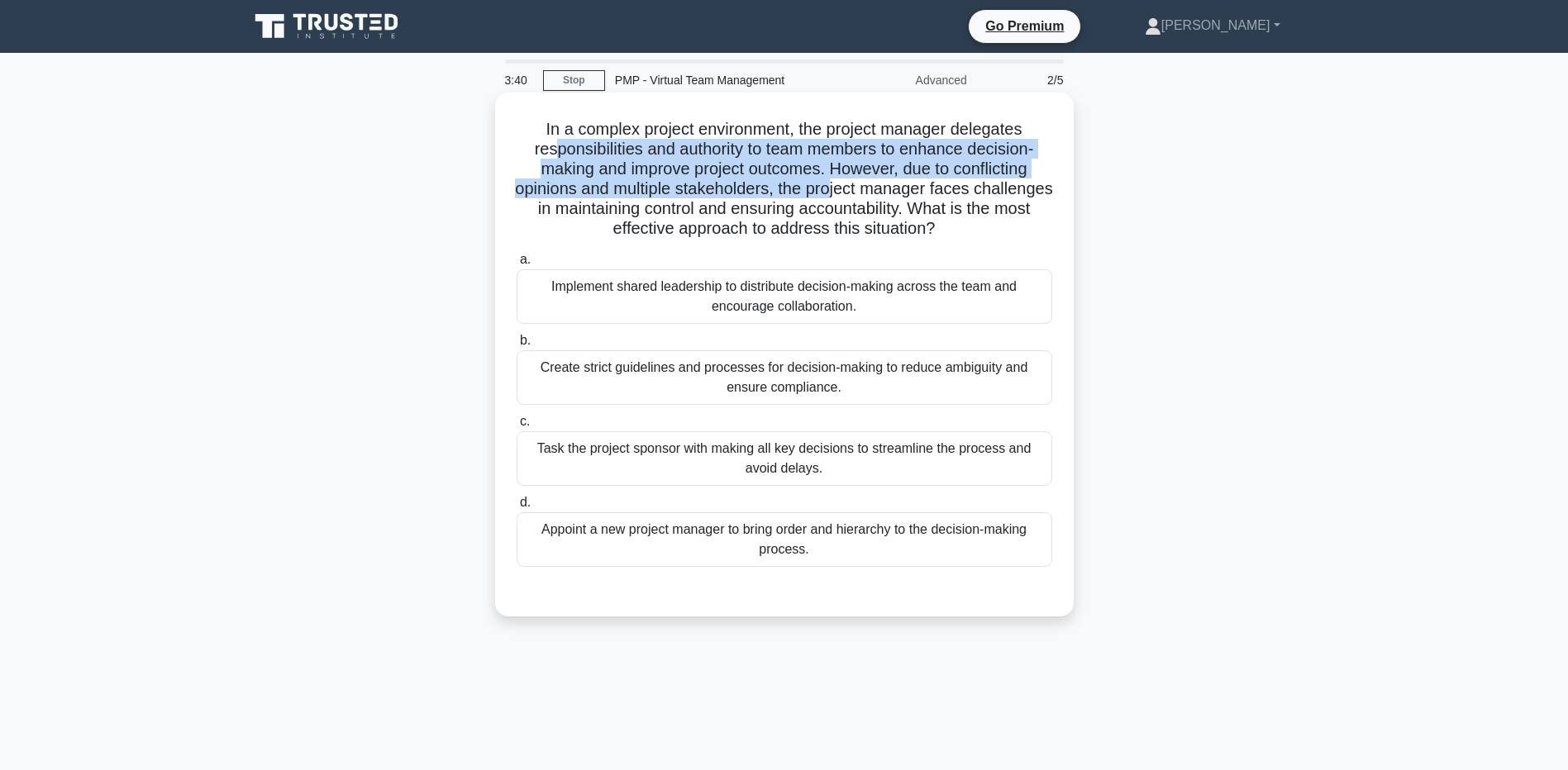
drag, startPoint x: 550, startPoint y: 144, endPoint x: 873, endPoint y: 199, distance: 327.6
click at [873, 199] on h5 "In a complex project environment, the project manager delegates responsibilitie…" at bounding box center [784, 179] width 539 height 121
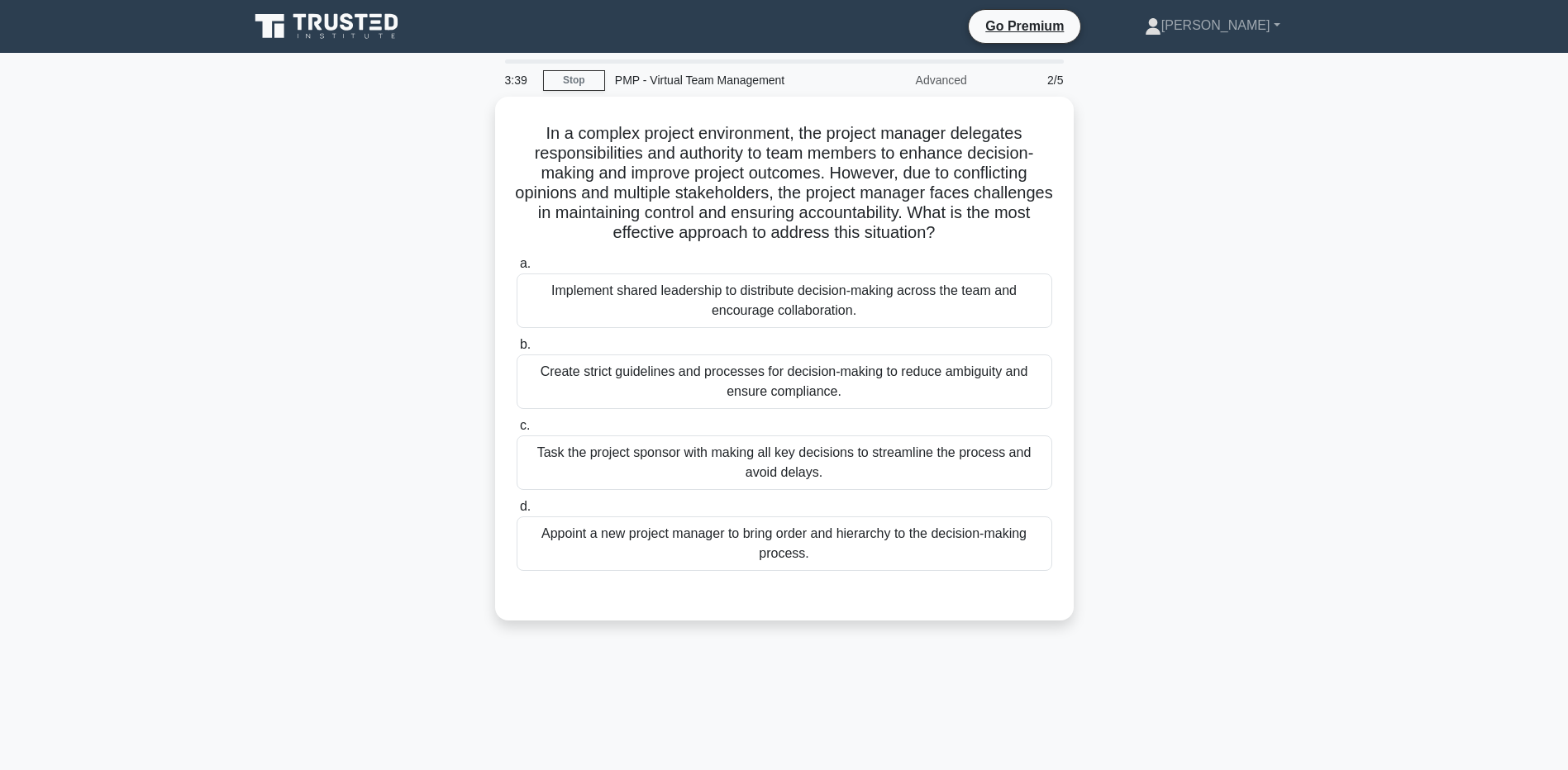
click at [379, 319] on div "In a complex project environment, the project manager delegates responsibilitie…" at bounding box center [784, 369] width 1092 height 543
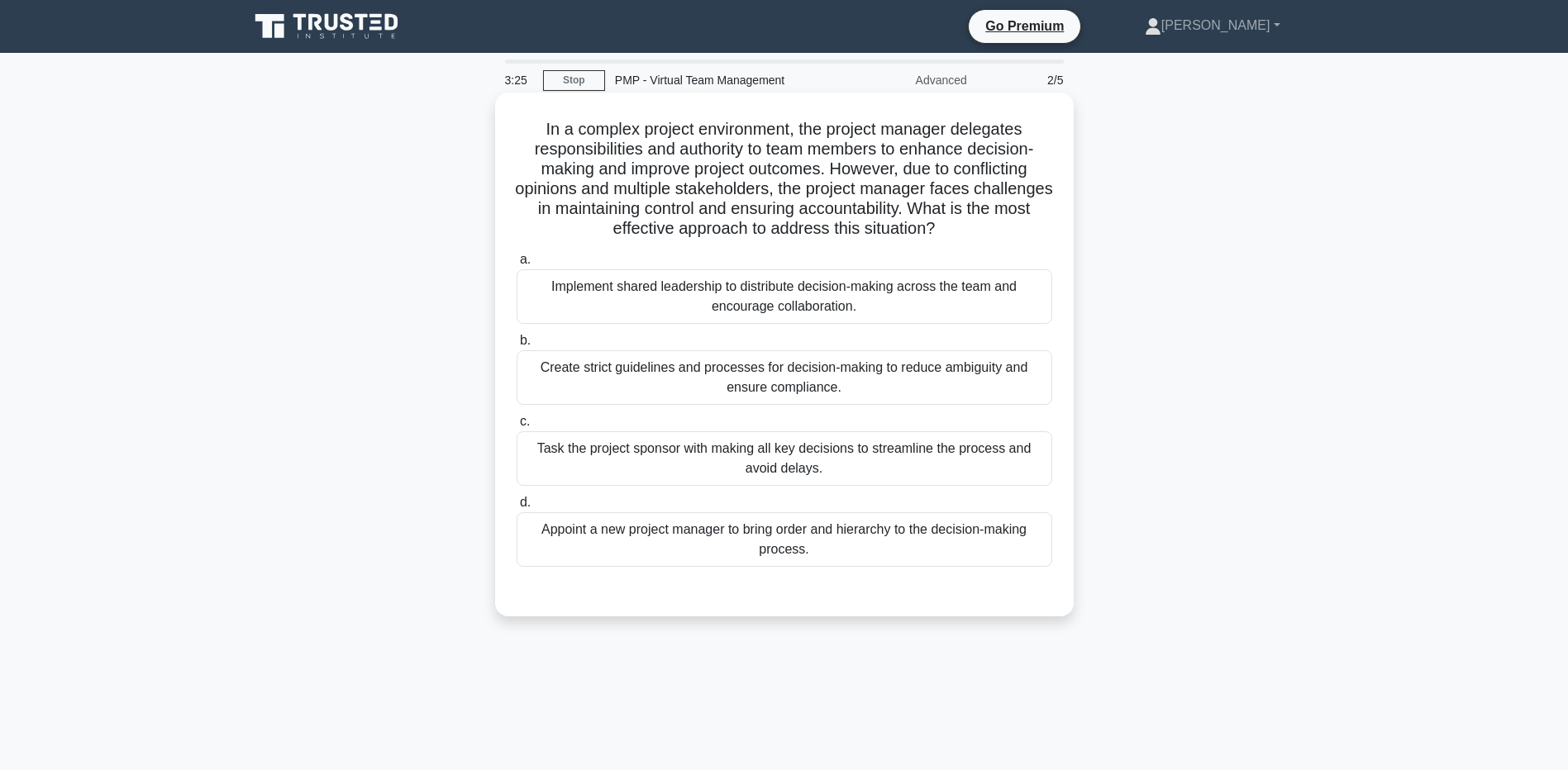
click at [560, 378] on div "Create strict guidelines and processes for decision-making to reduce ambiguity …" at bounding box center [784, 378] width 536 height 55
click at [517, 347] on input "b. Create strict guidelines and processes for decision-making to reduce ambigui…" at bounding box center [517, 340] width 0 height 11
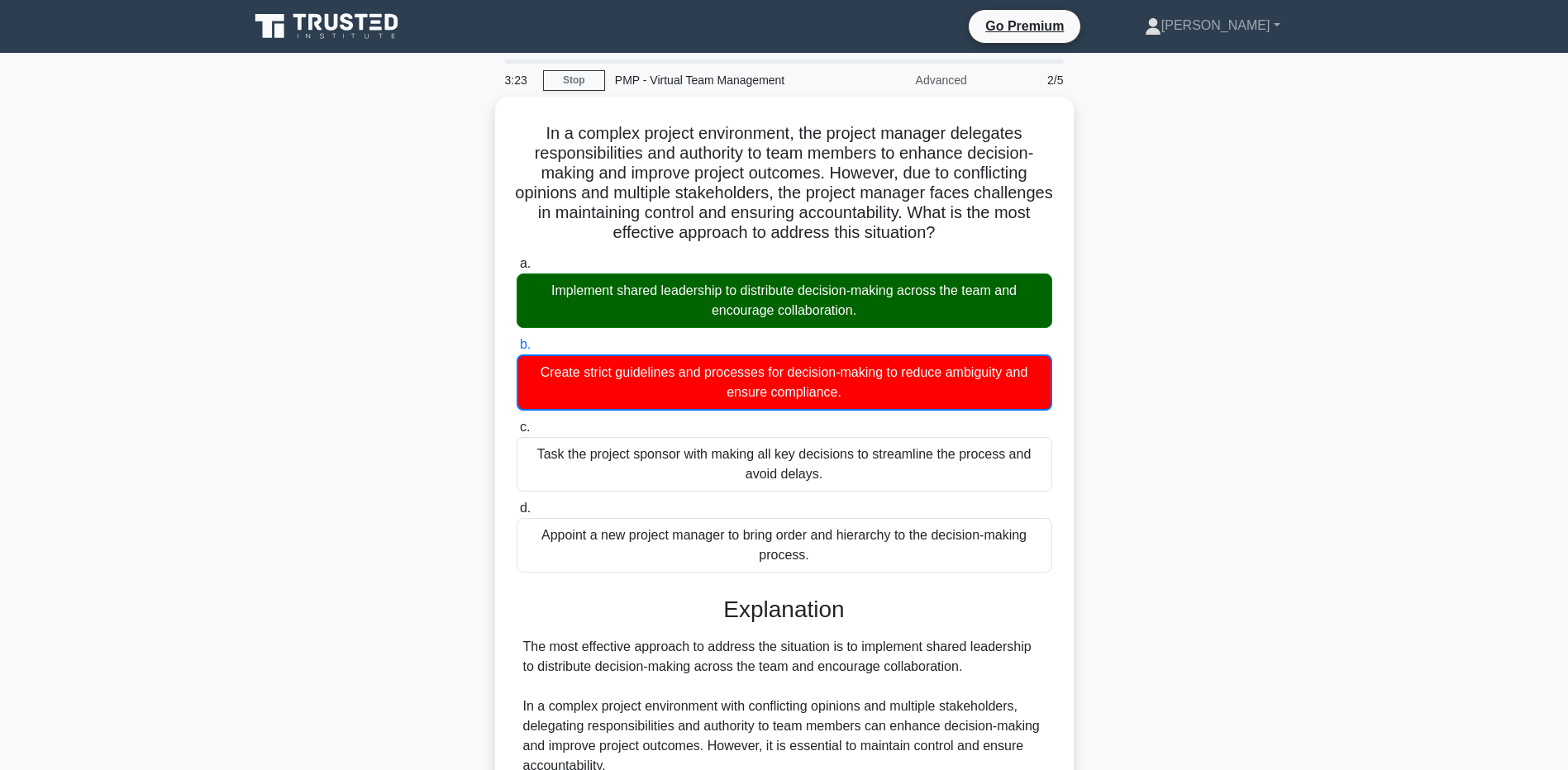
click at [383, 673] on div "In a complex project environment, the project manager delegates responsibilitie…" at bounding box center [784, 664] width 1092 height 1134
click at [159, 603] on main "3:16 Stop PMP - Virtual Team Management Advanced 2/5 In a complex project envir…" at bounding box center [784, 645] width 1568 height 1185
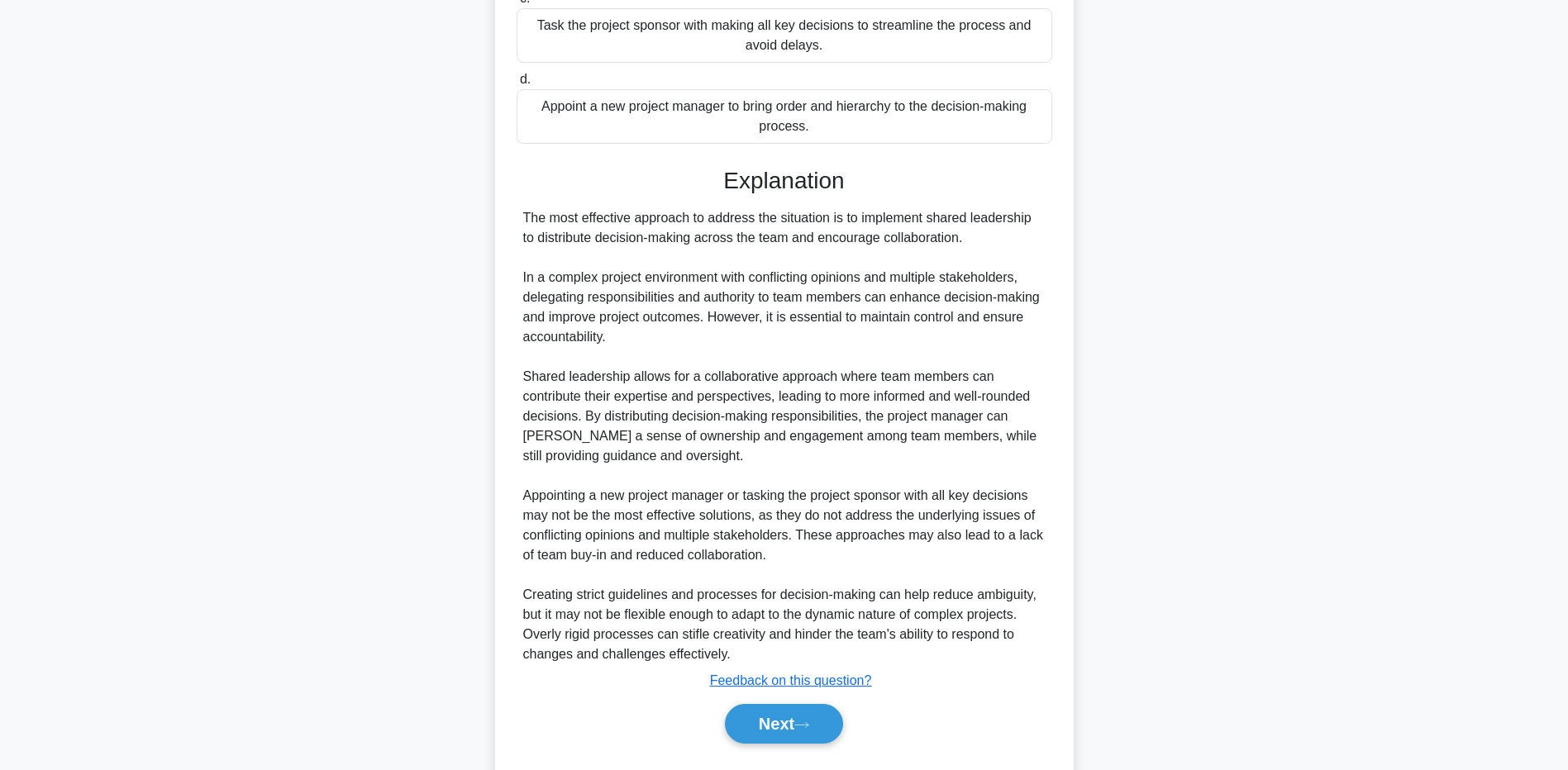
scroll to position [469, 0]
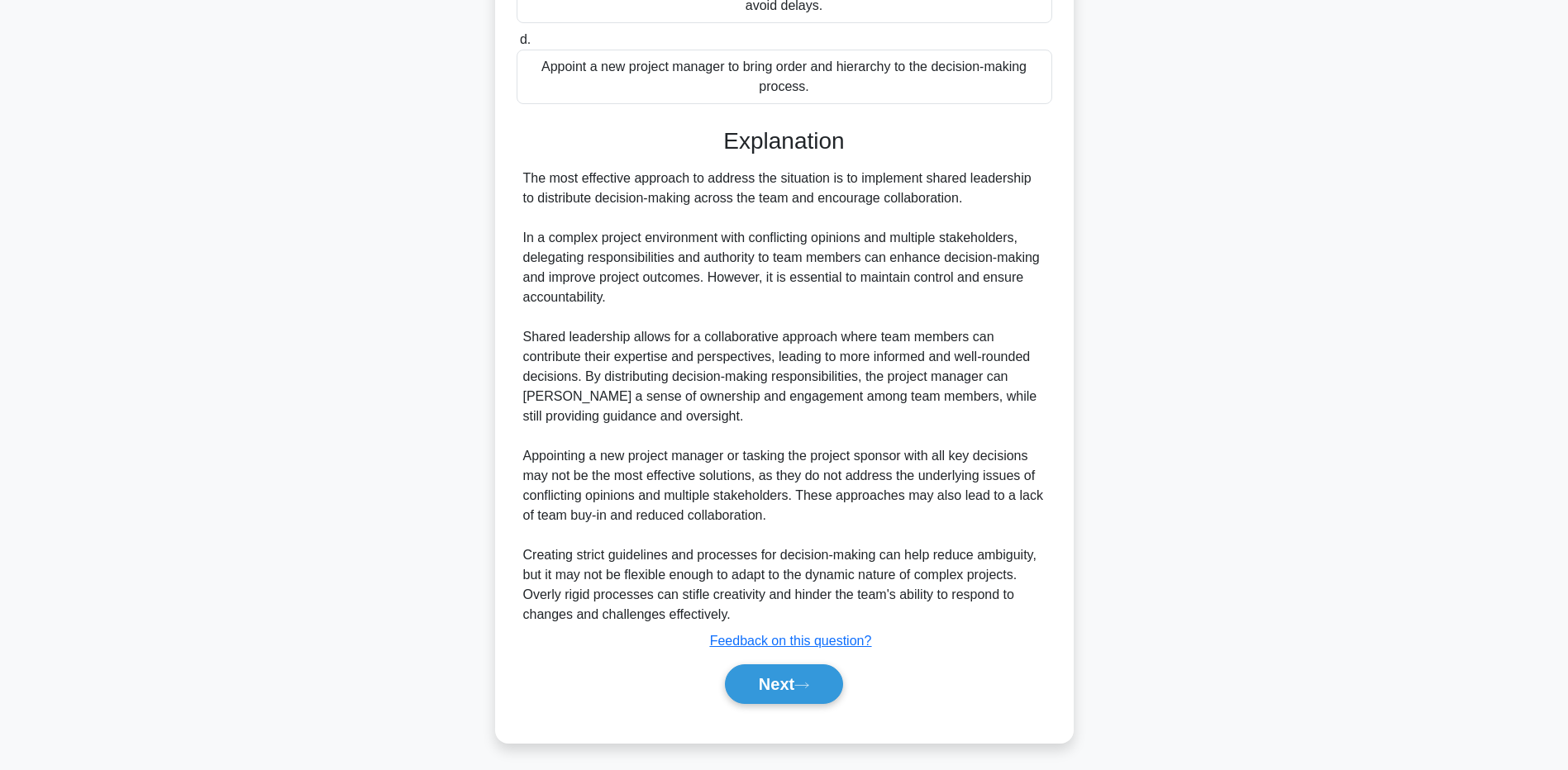
click at [150, 493] on main "3:09 Stop PMP - Virtual Team Management Advanced 2/5 In a complex project envir…" at bounding box center [784, 176] width 1568 height 1185
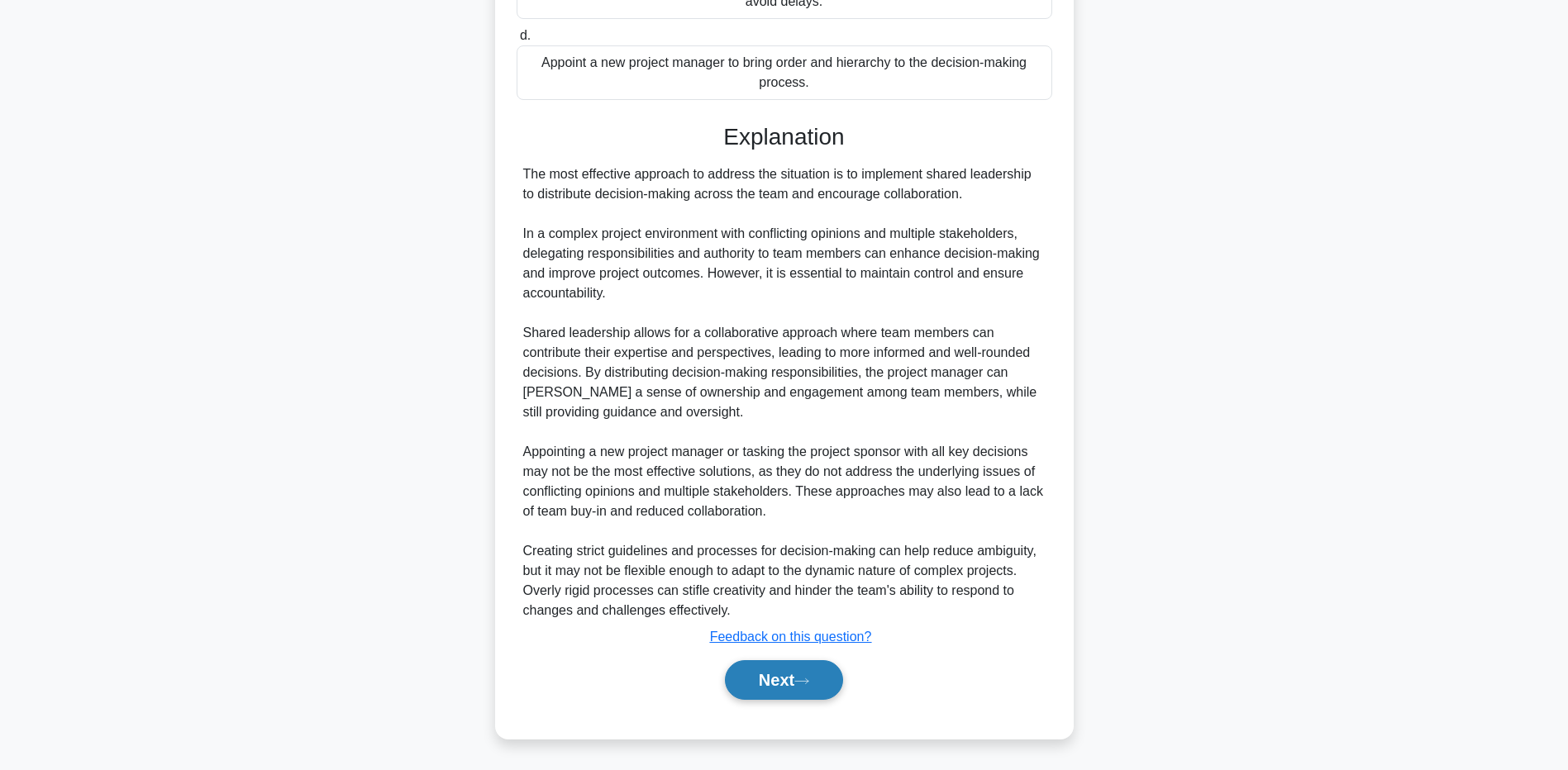
click at [775, 690] on button "Next" at bounding box center [784, 680] width 118 height 40
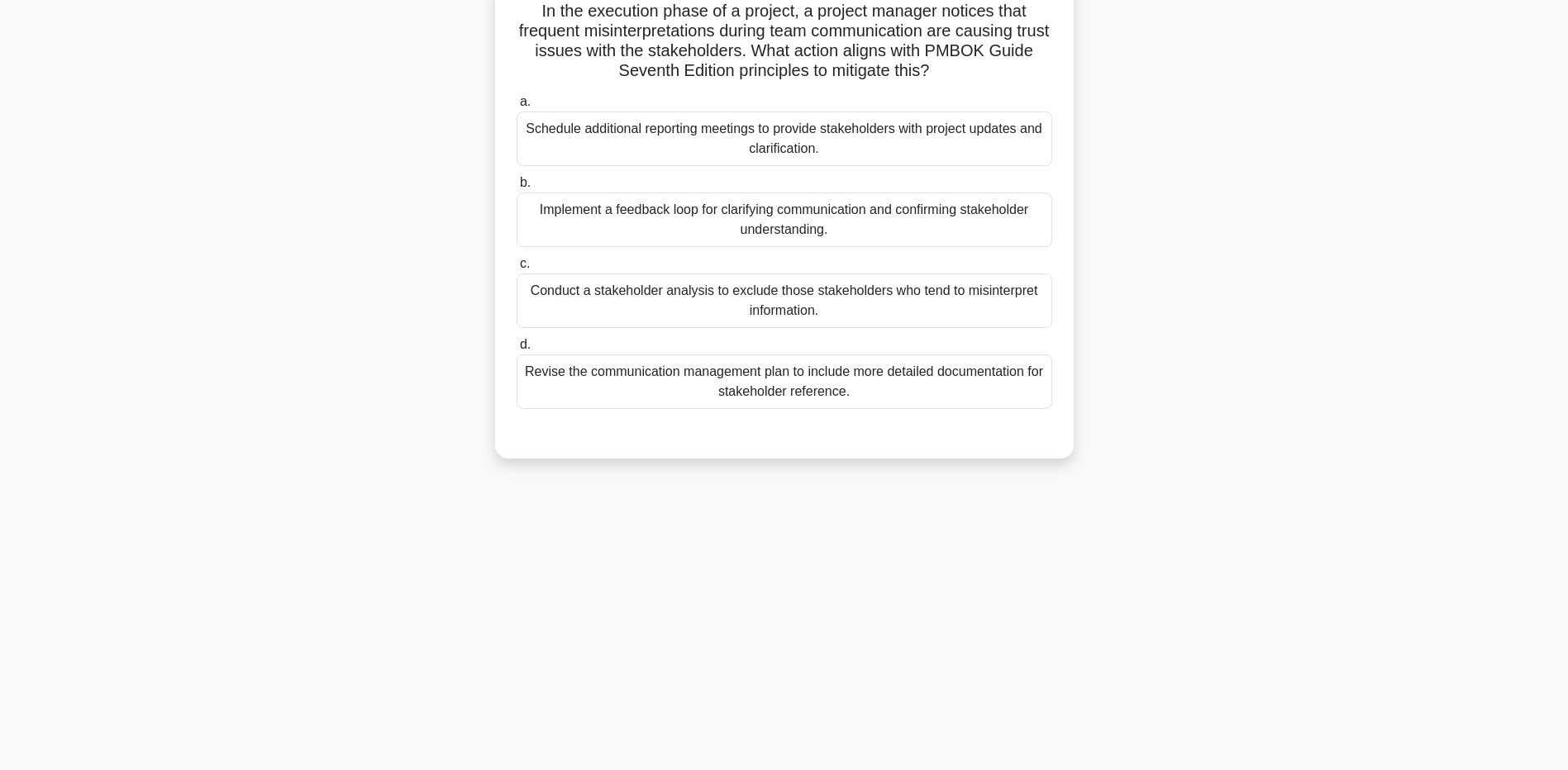
scroll to position [0, 0]
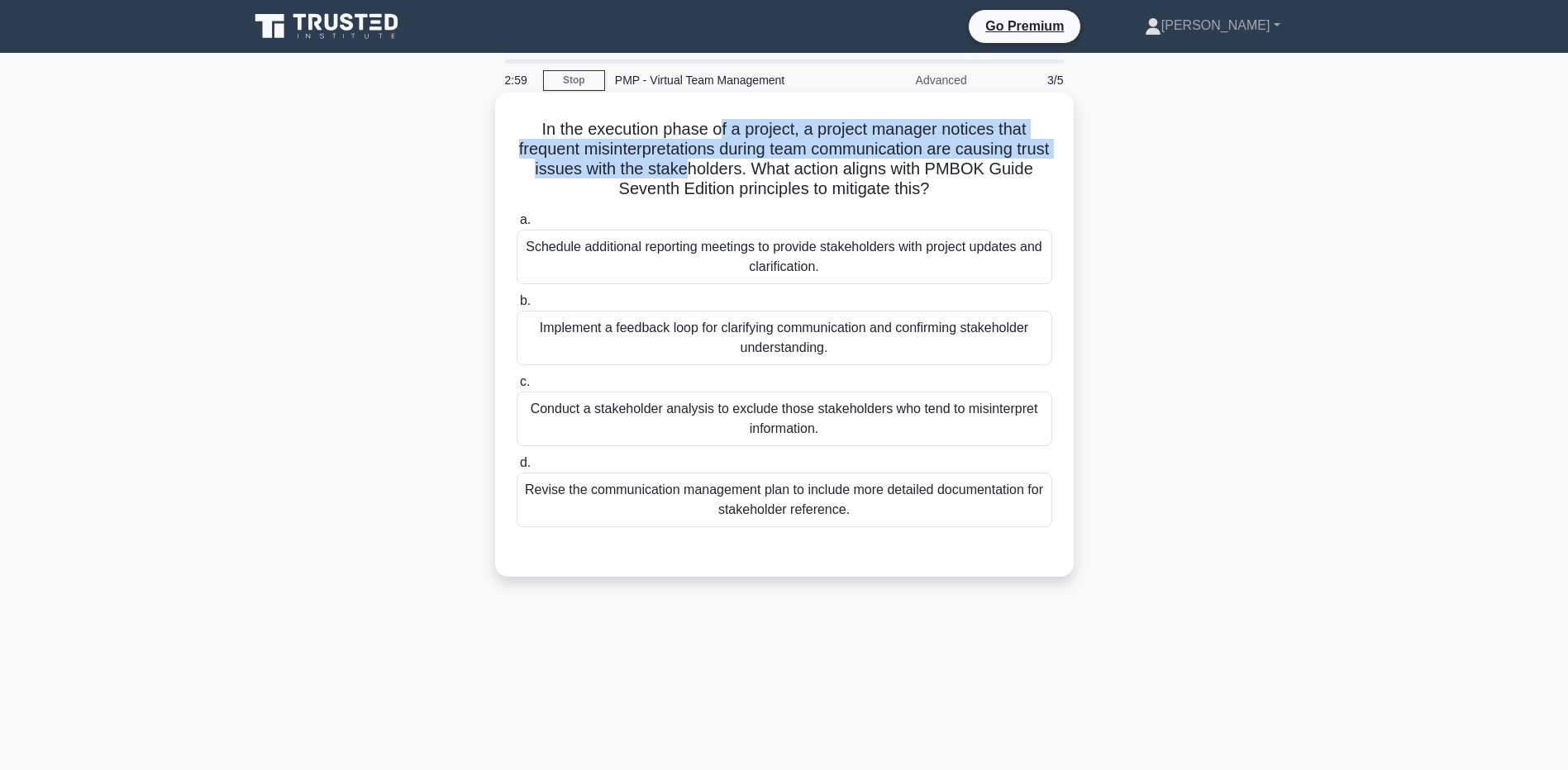
drag, startPoint x: 715, startPoint y: 128, endPoint x: 726, endPoint y: 168, distance: 41.5
click at [726, 168] on h5 "In the execution phase of a project, a project manager notices that frequent mi…" at bounding box center [784, 160] width 539 height 81
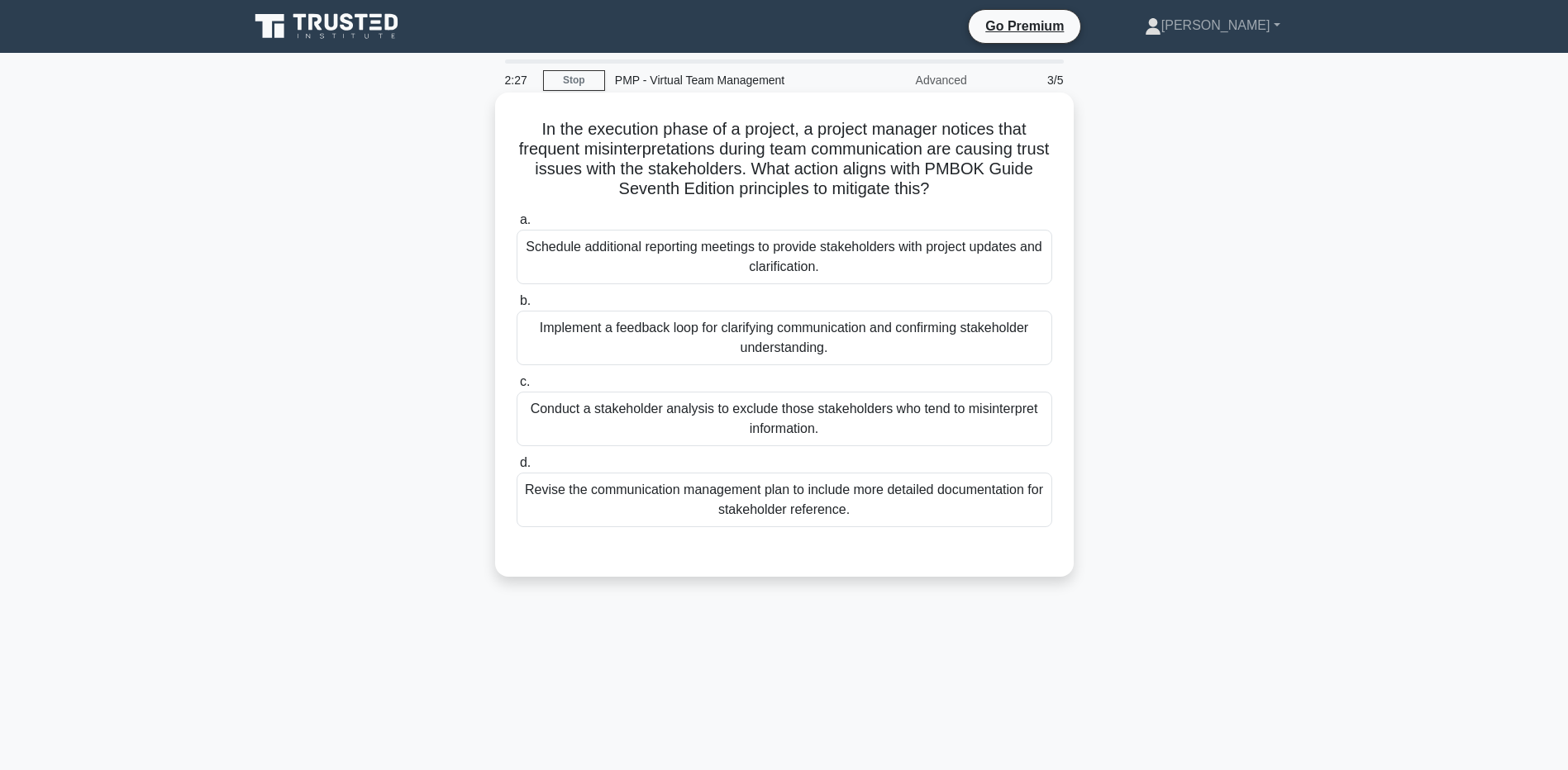
click at [571, 333] on div "Implement a feedback loop for clarifying communication and confirming stakehold…" at bounding box center [784, 338] width 536 height 55
click at [517, 307] on input "b. Implement a feedback loop for clarifying communication and confirming stakeh…" at bounding box center [517, 301] width 0 height 11
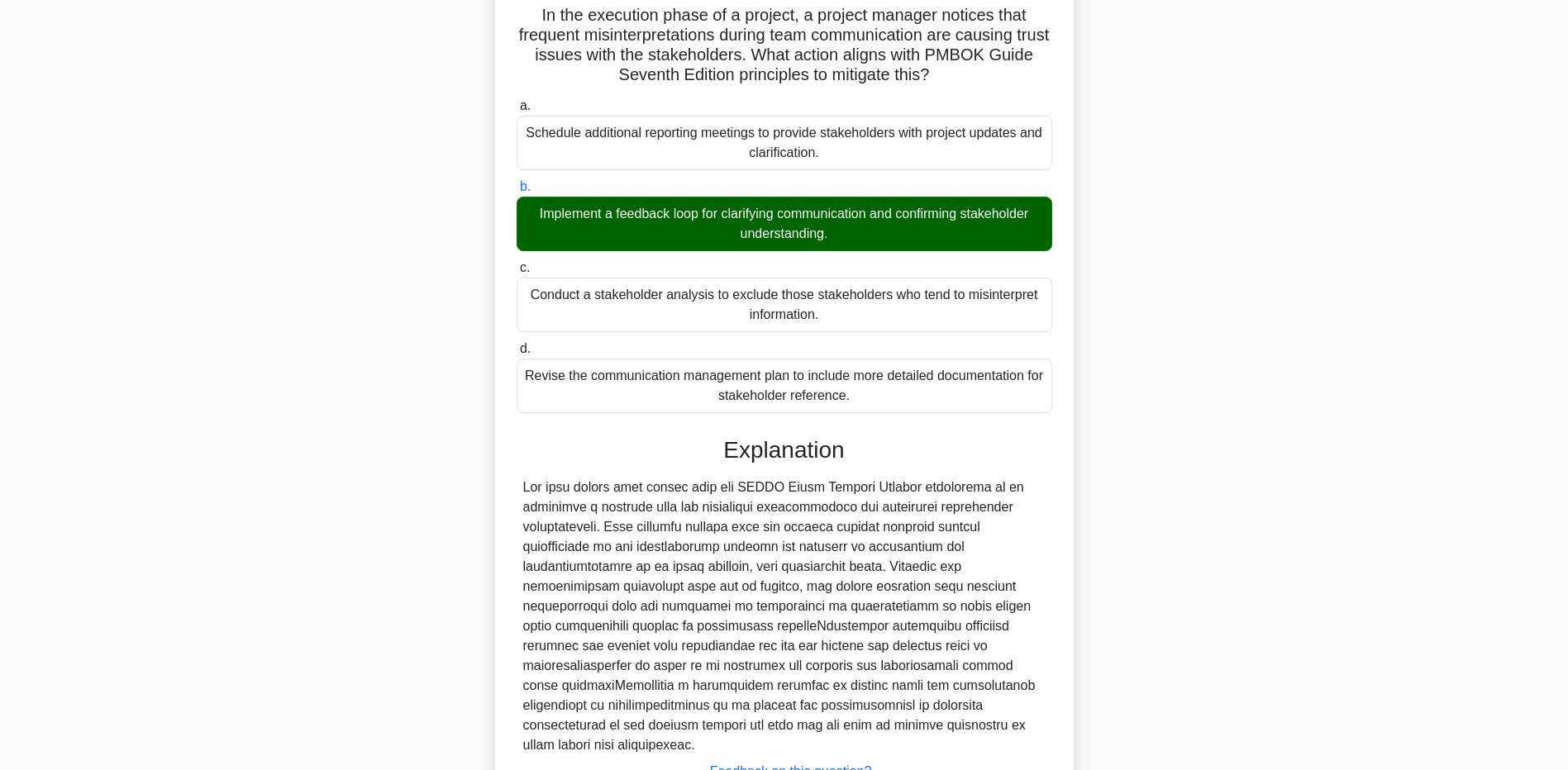
scroll to position [120, 0]
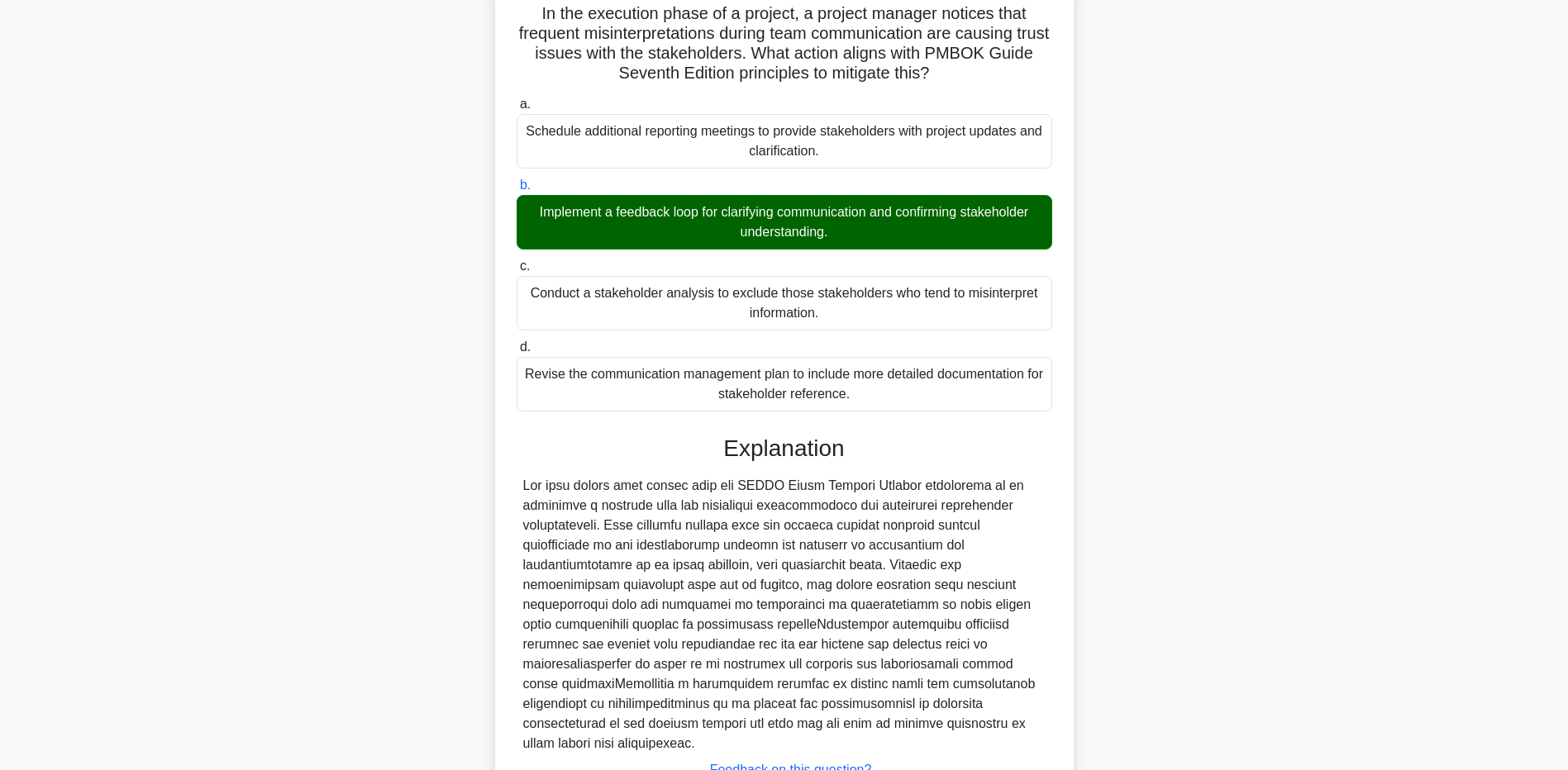
click at [125, 470] on main "2:17 Stop PMP - Virtual Team Management Advanced 3/5 In the execution phase of …" at bounding box center [784, 415] width 1568 height 965
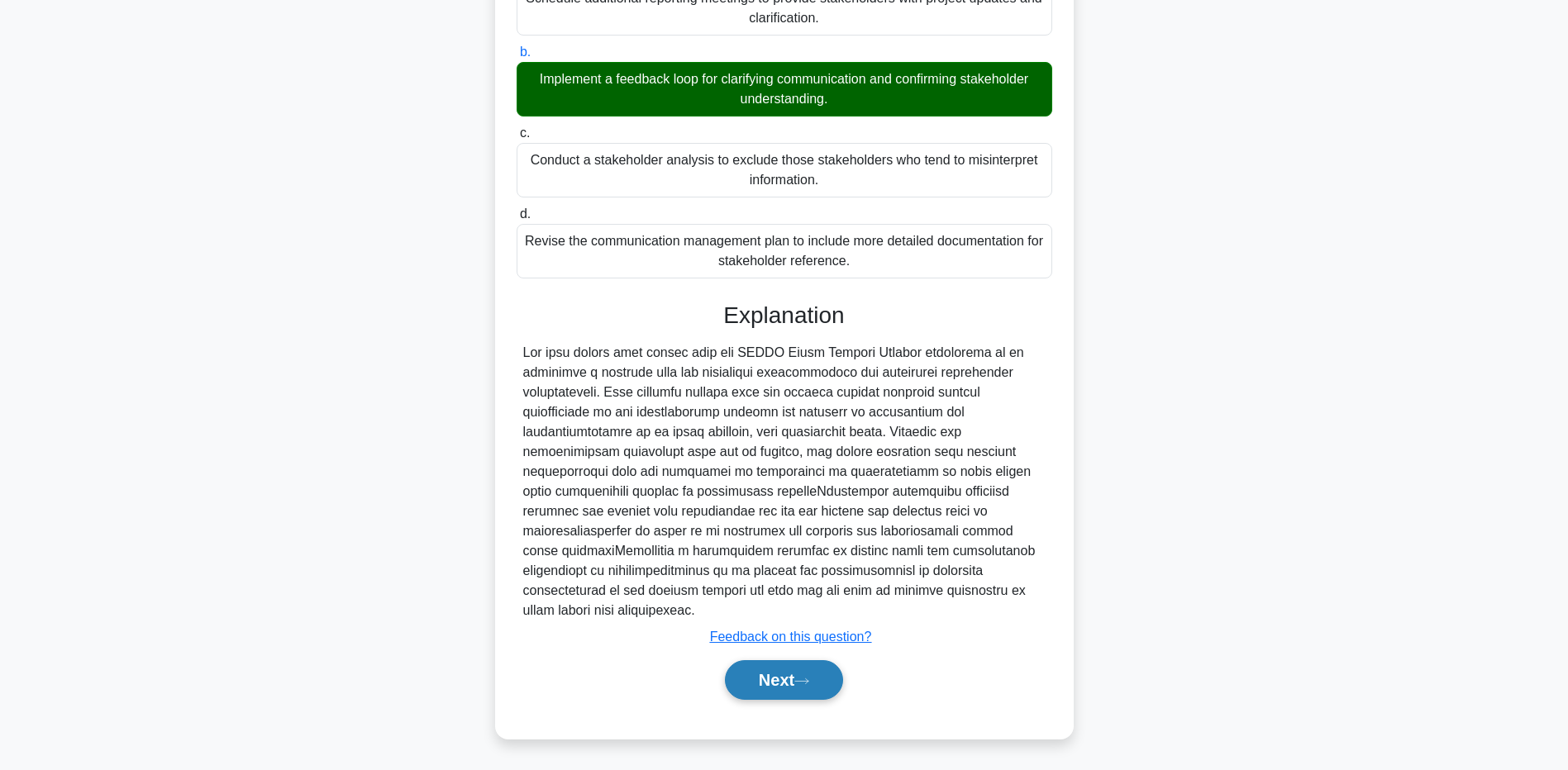
click at [787, 682] on button "Next" at bounding box center [784, 680] width 118 height 40
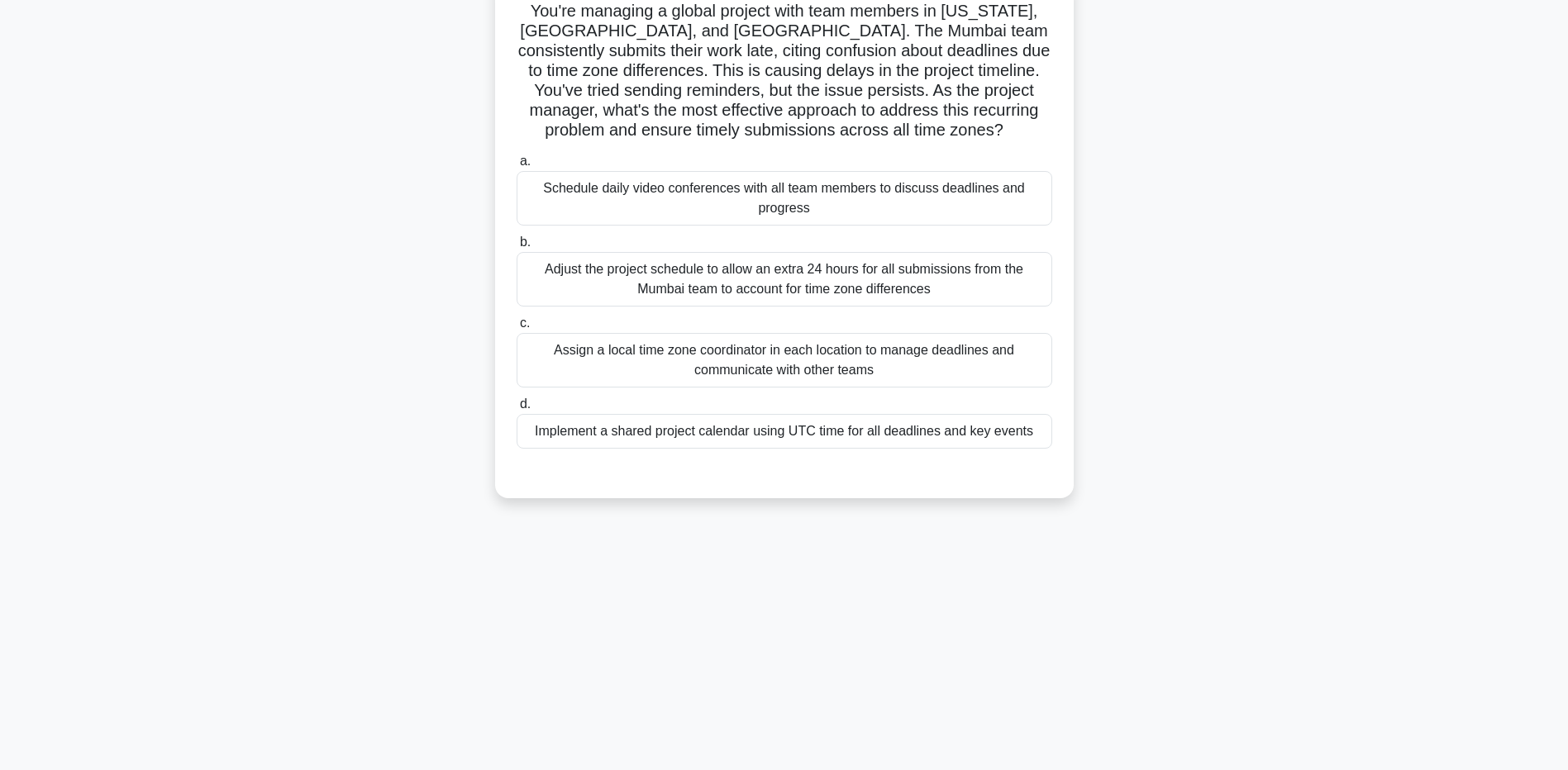
scroll to position [0, 0]
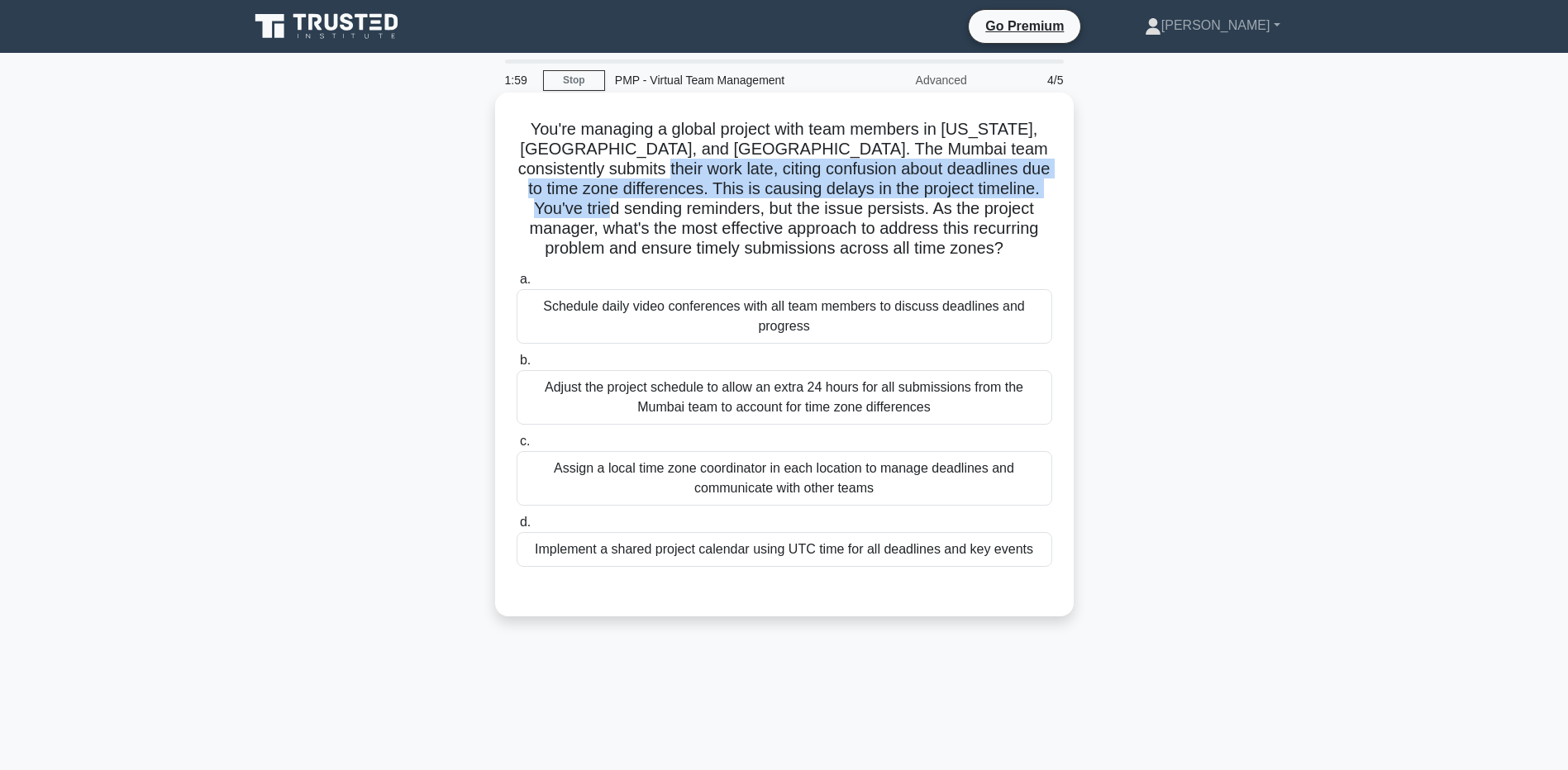
drag, startPoint x: 683, startPoint y: 168, endPoint x: 710, endPoint y: 215, distance: 54.2
click at [710, 215] on h5 "You're managing a global project with team members in New York, Mumbai, and Syd…" at bounding box center [784, 189] width 539 height 140
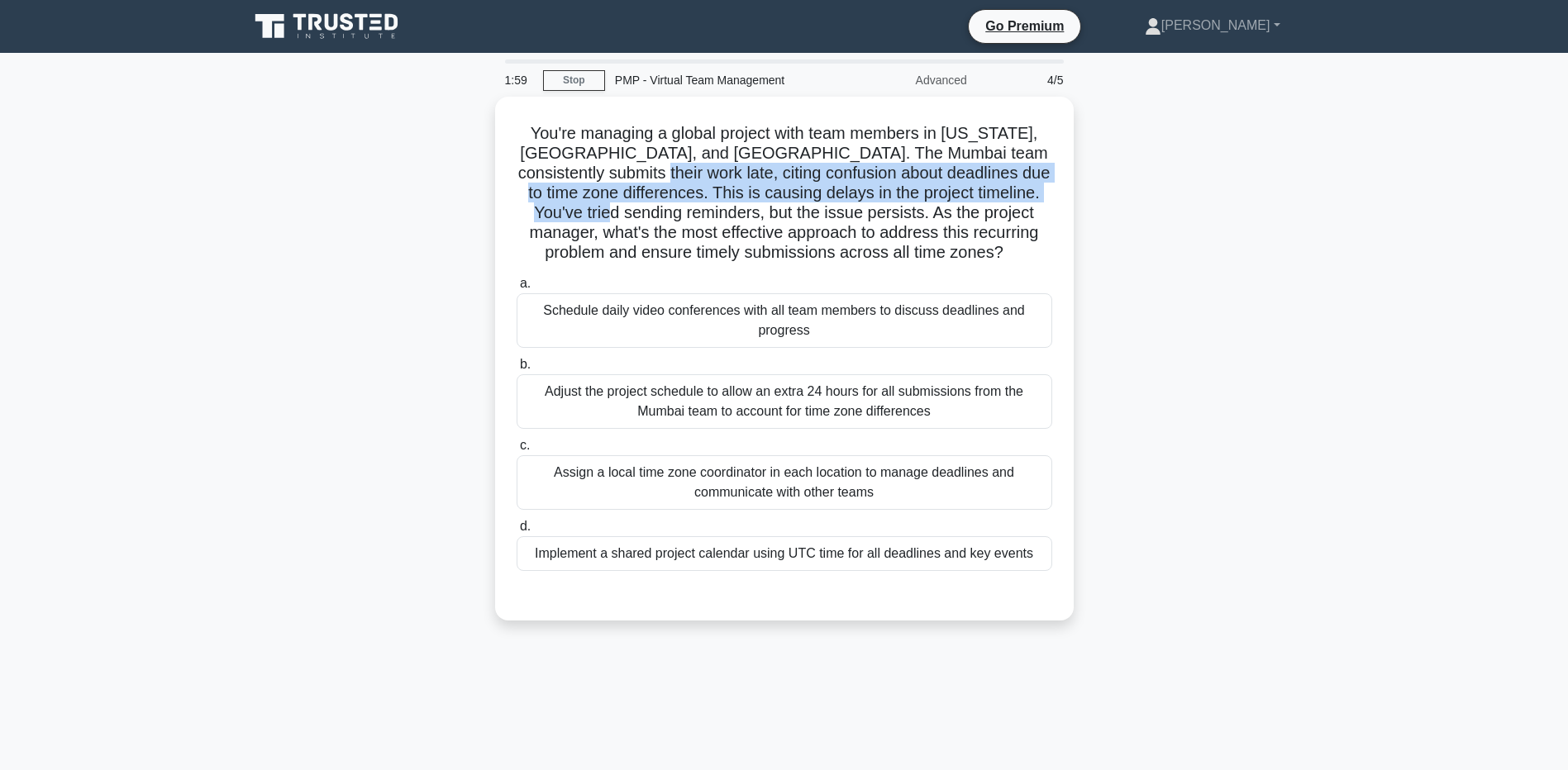
click at [346, 213] on div "You're managing a global project with team members in New York, Mumbai, and Syd…" at bounding box center [784, 369] width 1092 height 543
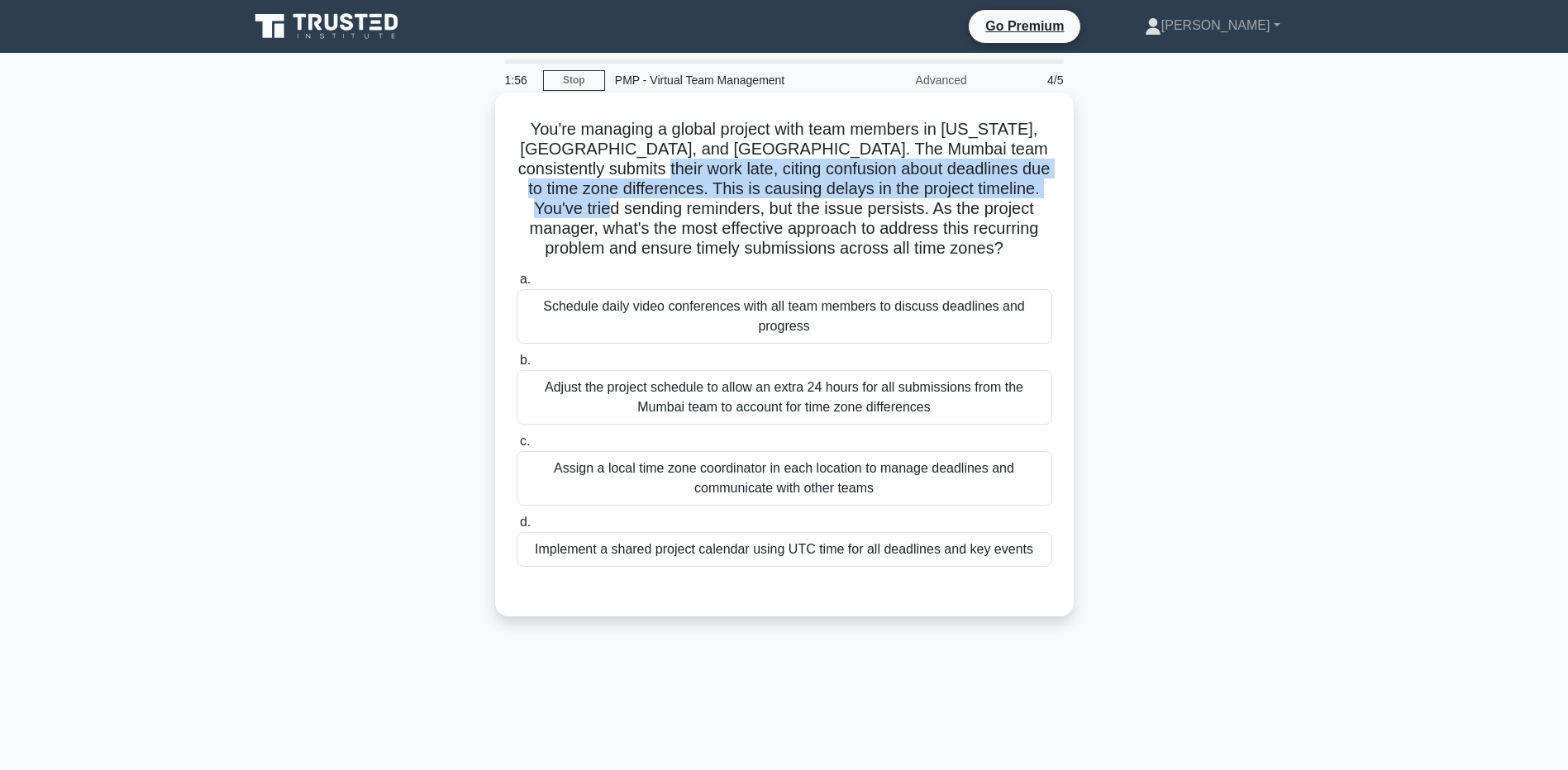
click at [638, 211] on h5 "You're managing a global project with team members in New York, Mumbai, and Syd…" at bounding box center [784, 189] width 539 height 140
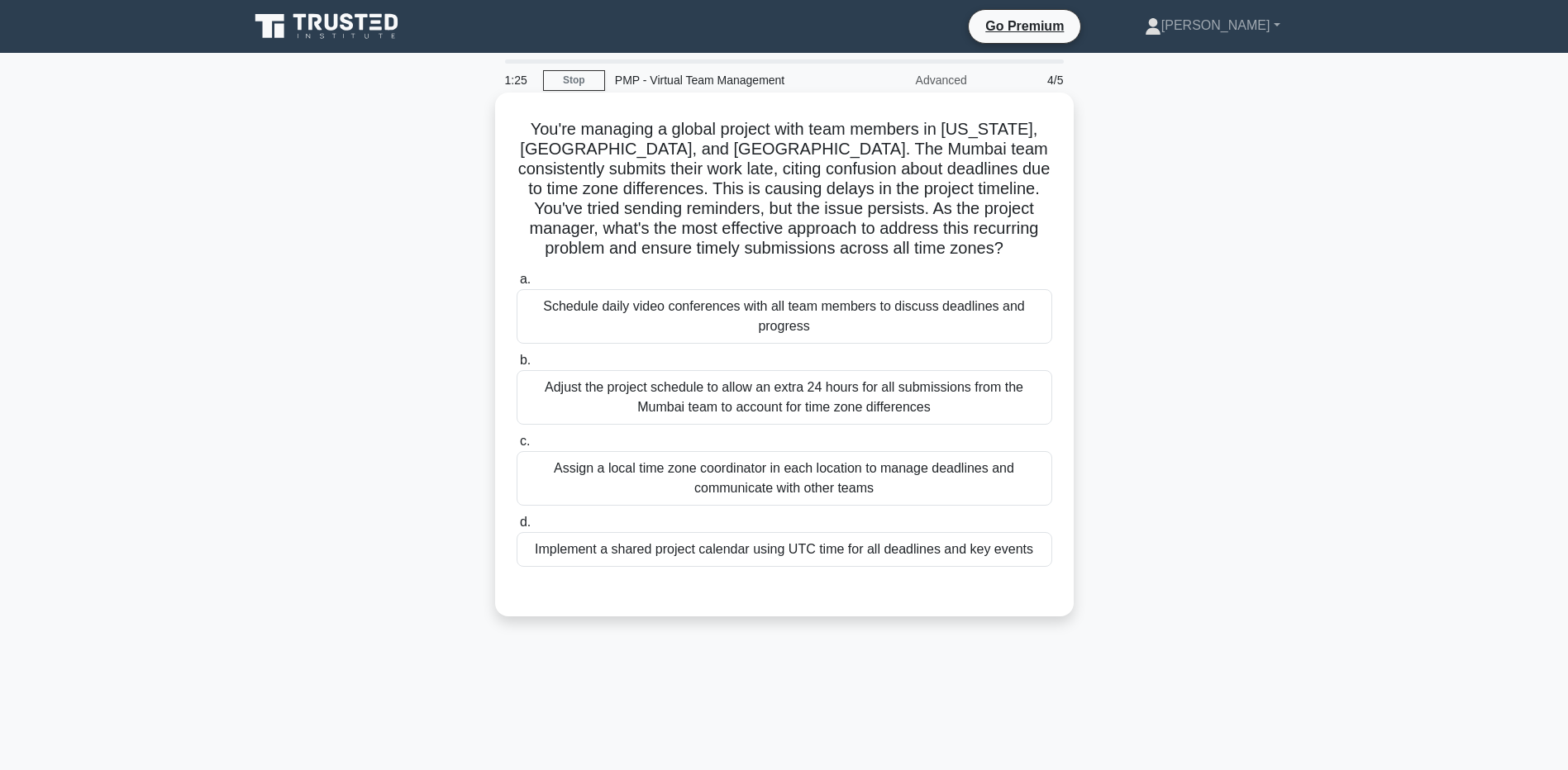
click at [538, 549] on div "Implement a shared project calendar using UTC time for all deadlines and key ev…" at bounding box center [784, 549] width 536 height 34
click at [517, 528] on input "d. Implement a shared project calendar using UTC time for all deadlines and key…" at bounding box center [517, 522] width 0 height 11
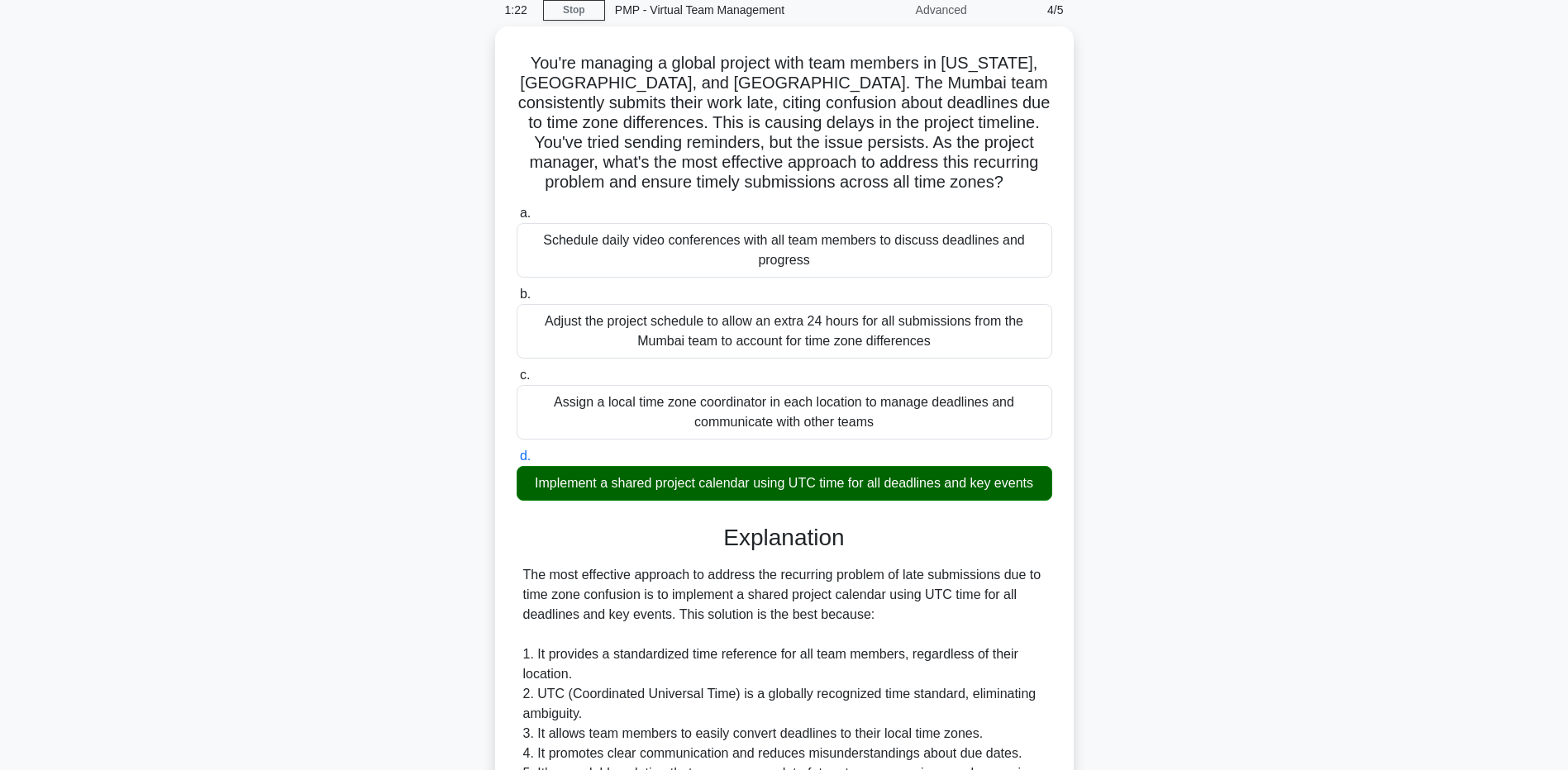
scroll to position [78, 0]
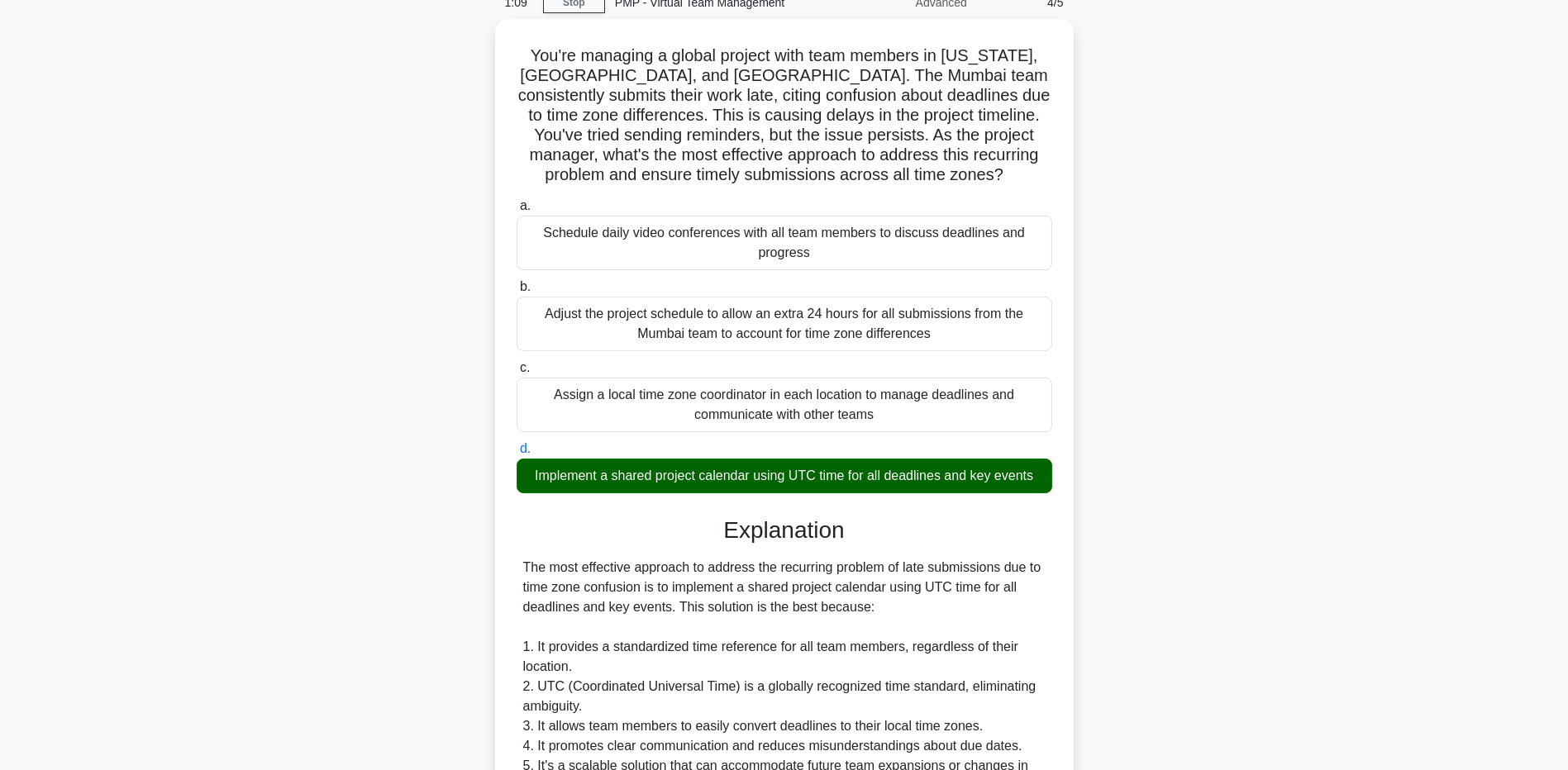
click at [168, 607] on main "1:09 Stop PMP - Virtual Team Management Advanced 4/5 You're managing a global p…" at bounding box center [784, 636] width 1568 height 1322
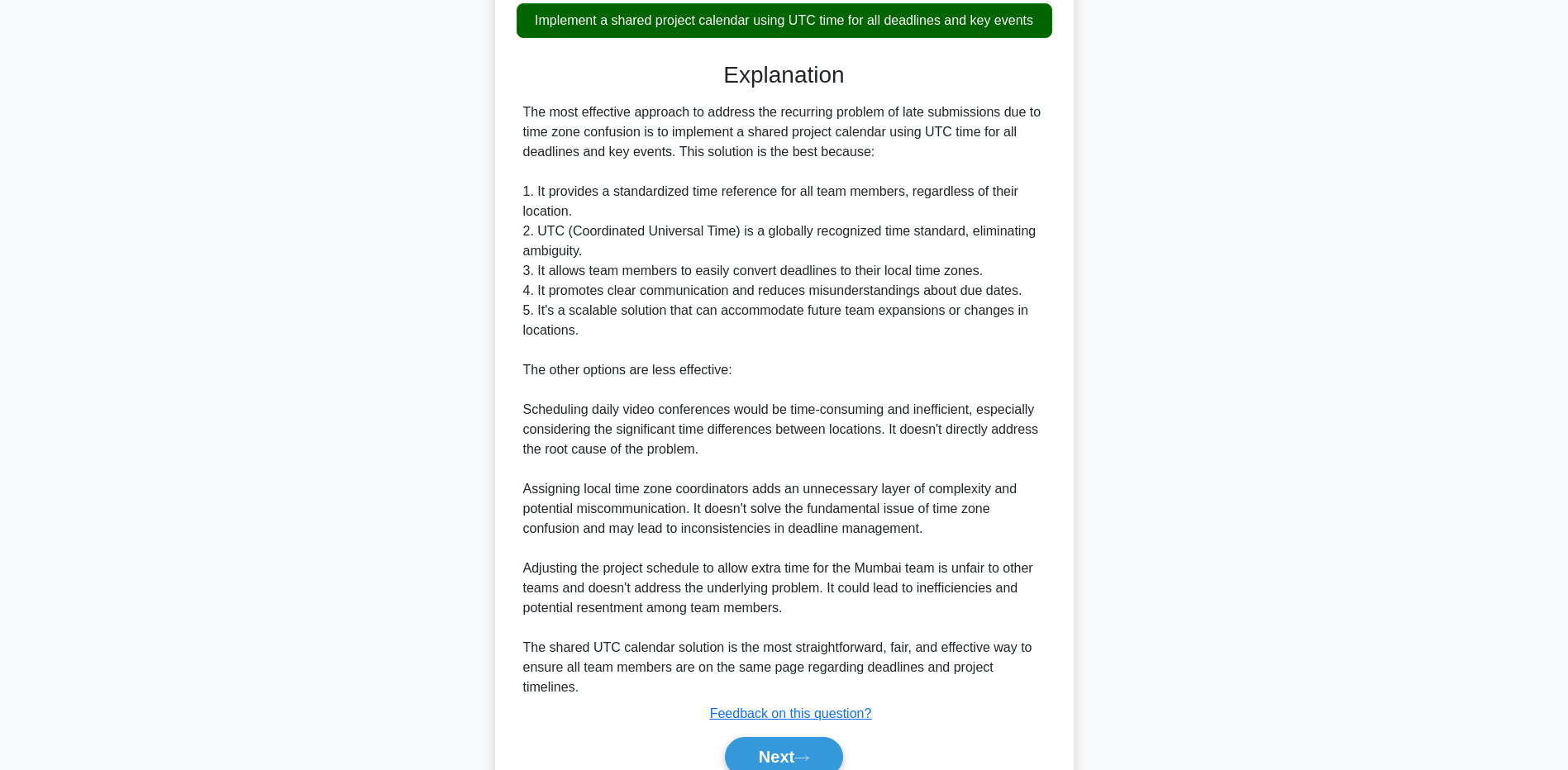
scroll to position [573, 0]
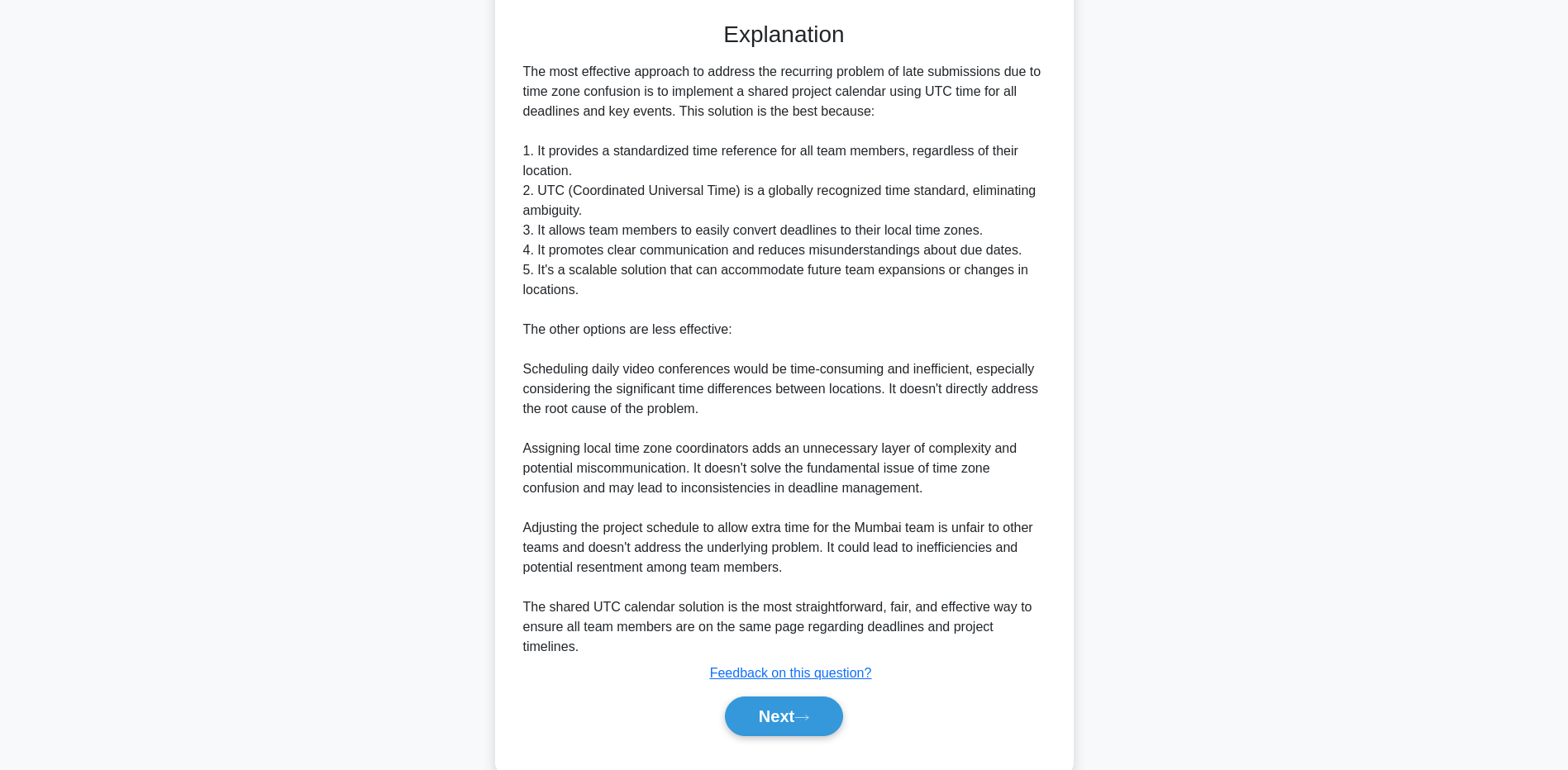
click at [131, 469] on main "1:00 Stop PMP - Virtual Team Management Advanced 4/5 You're managing a global p…" at bounding box center [784, 140] width 1568 height 1322
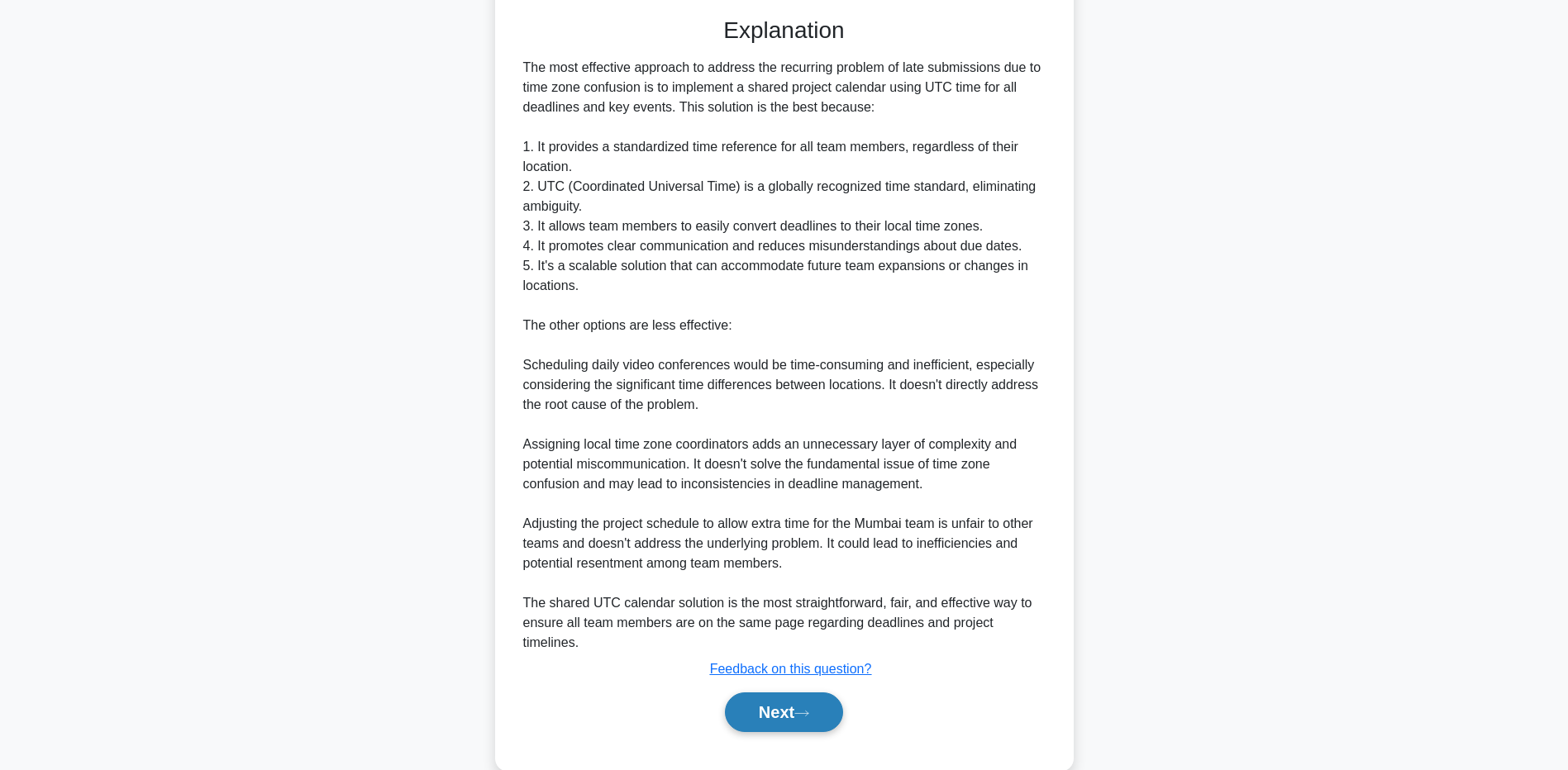
click at [749, 698] on button "Next" at bounding box center [784, 712] width 118 height 40
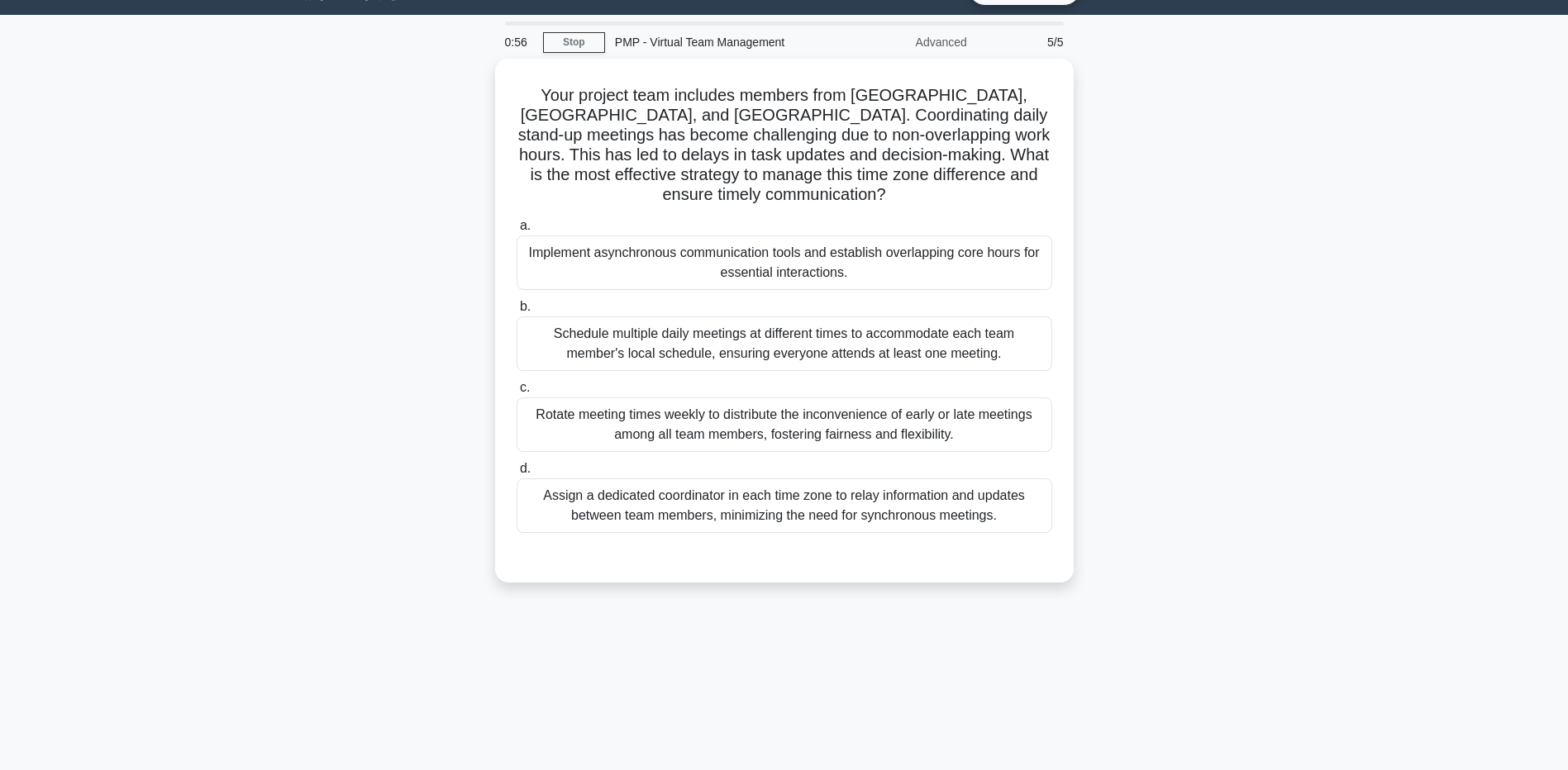
scroll to position [0, 0]
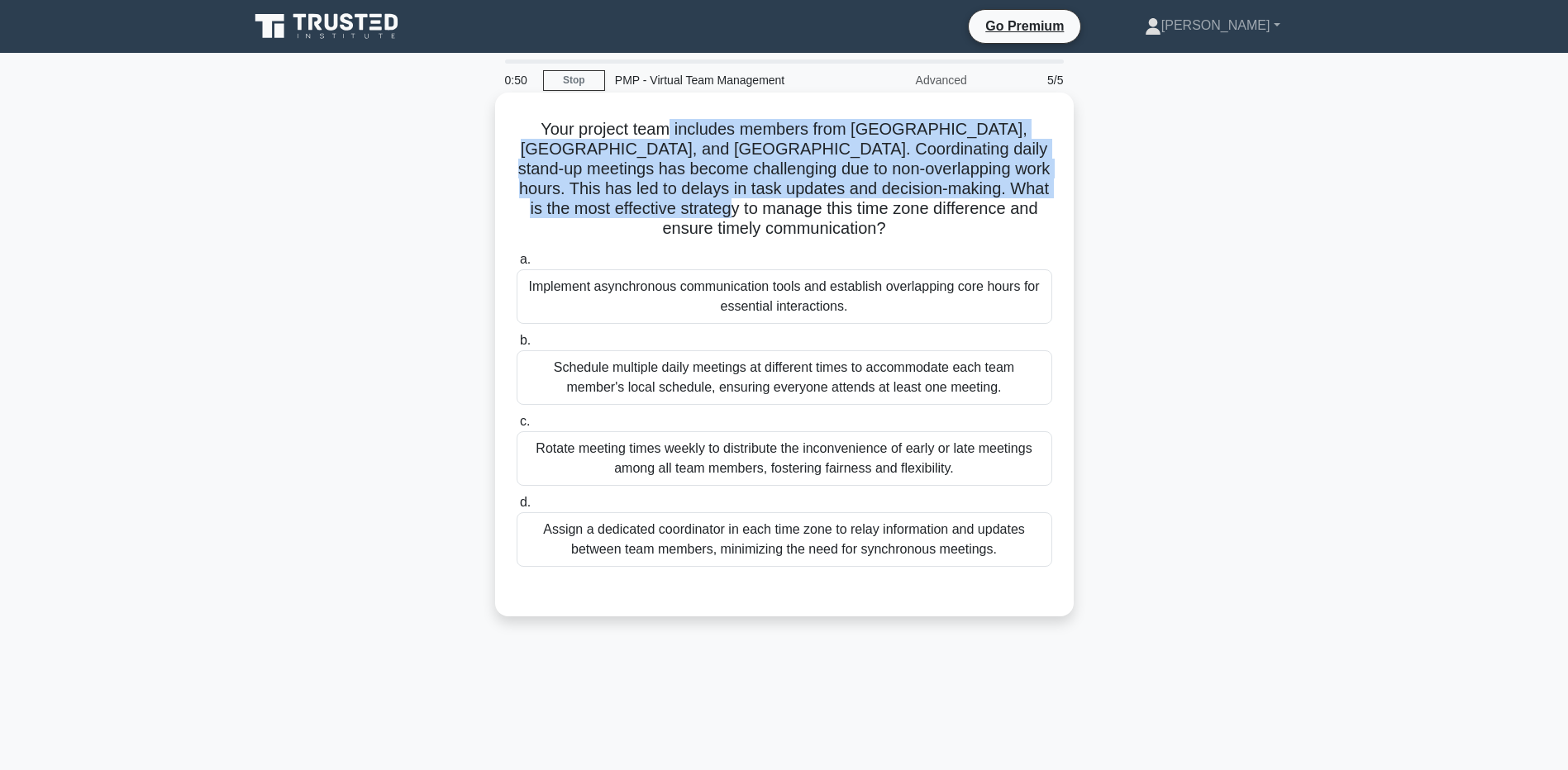
drag, startPoint x: 656, startPoint y: 124, endPoint x: 792, endPoint y: 210, distance: 160.9
click at [792, 210] on h5 "Your project team includes members from Vancouver, Johannesburg, and Tokyo. Coo…" at bounding box center [784, 179] width 539 height 121
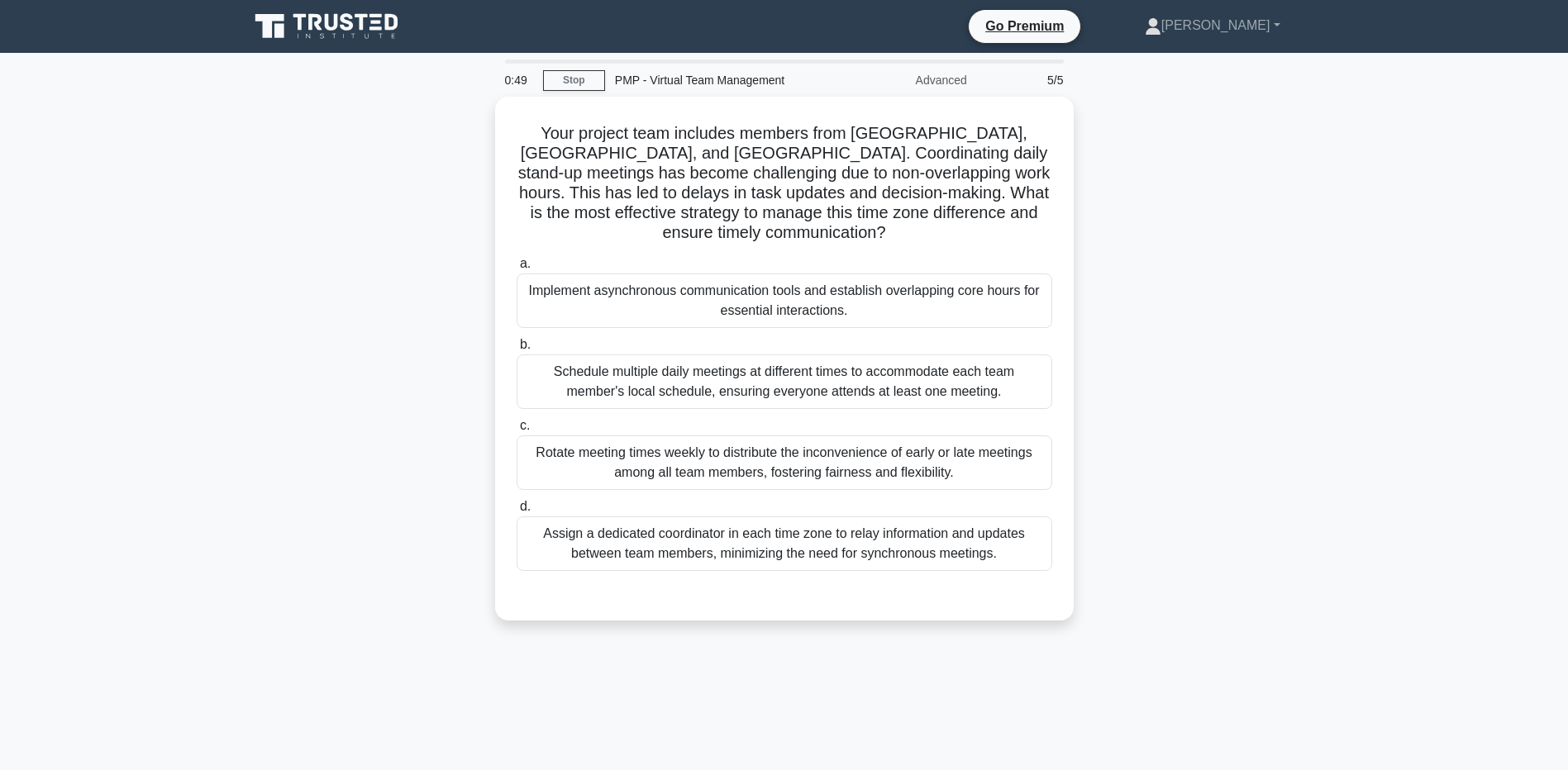
click at [364, 228] on div "Your project team includes members from Vancouver, Johannesburg, and Tokyo. Coo…" at bounding box center [784, 369] width 1092 height 543
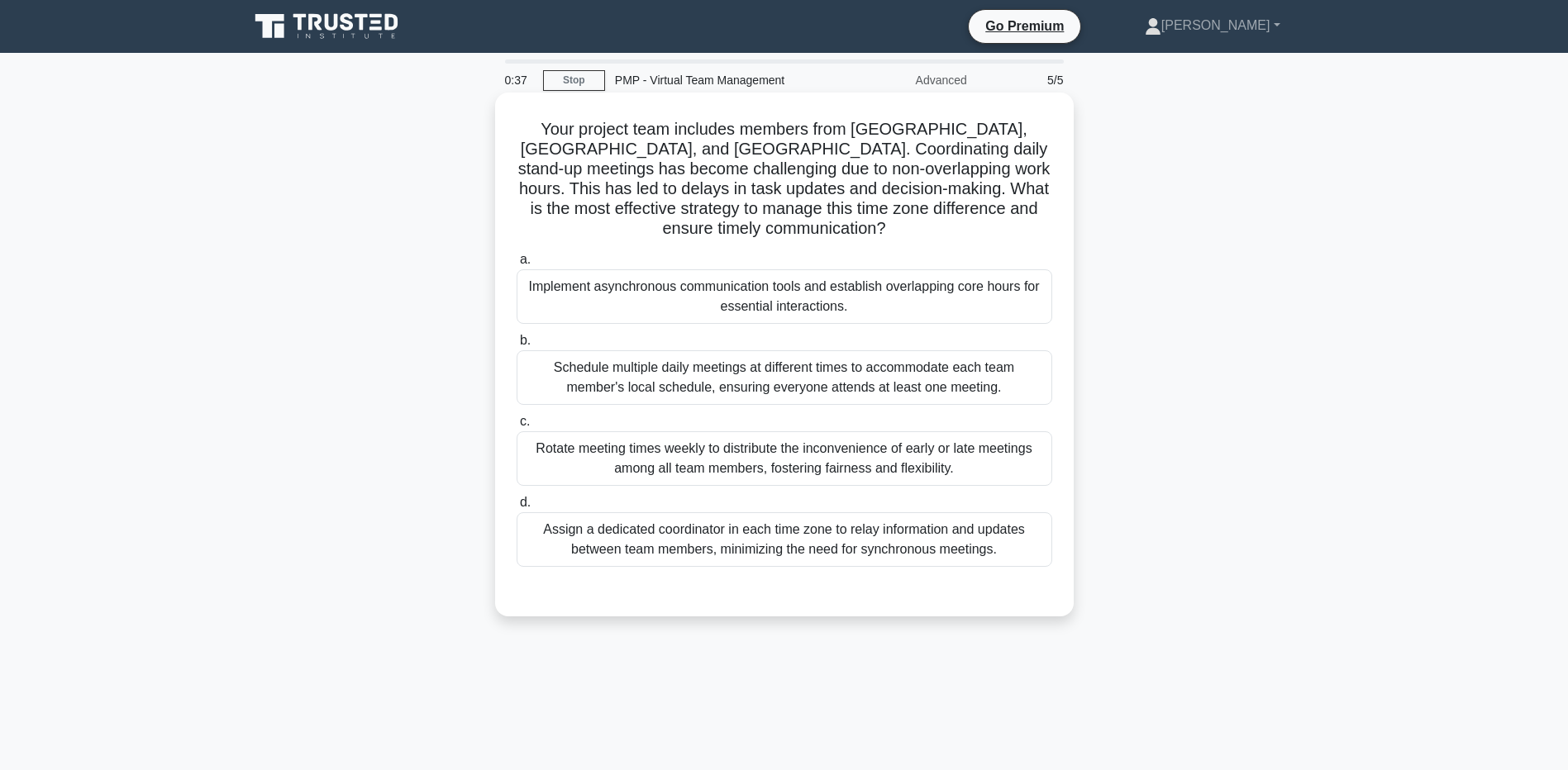
click at [587, 304] on div "Implement asynchronous communication tools and establish overlapping core hours…" at bounding box center [784, 296] width 536 height 55
click at [517, 265] on input "a. Implement asynchronous communication tools and establish overlapping core ho…" at bounding box center [517, 260] width 0 height 11
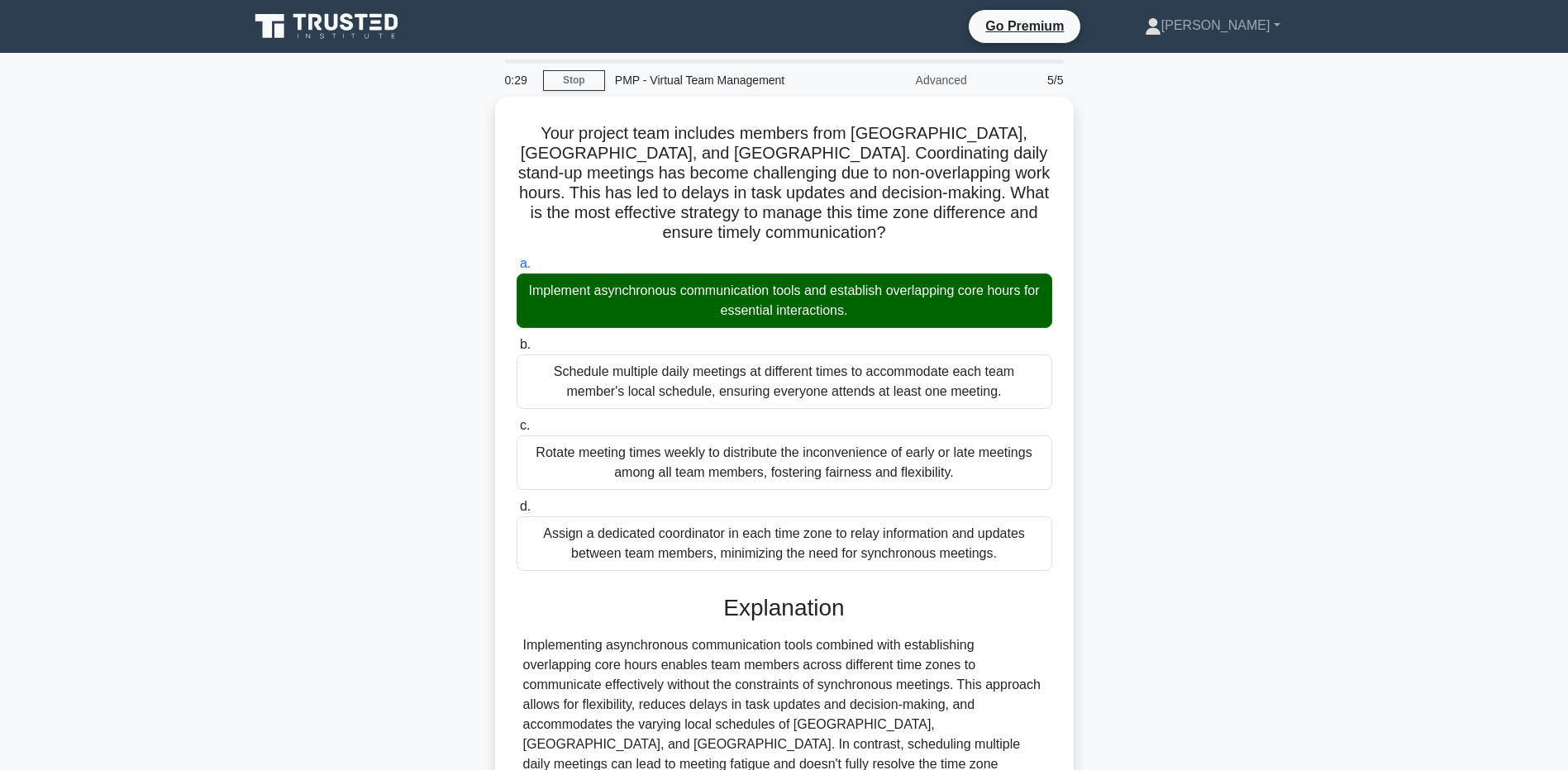
click at [137, 527] on main "0:29 Stop PMP - Virtual Team Management Advanced 5/5 Your project team includes…" at bounding box center [784, 526] width 1568 height 946
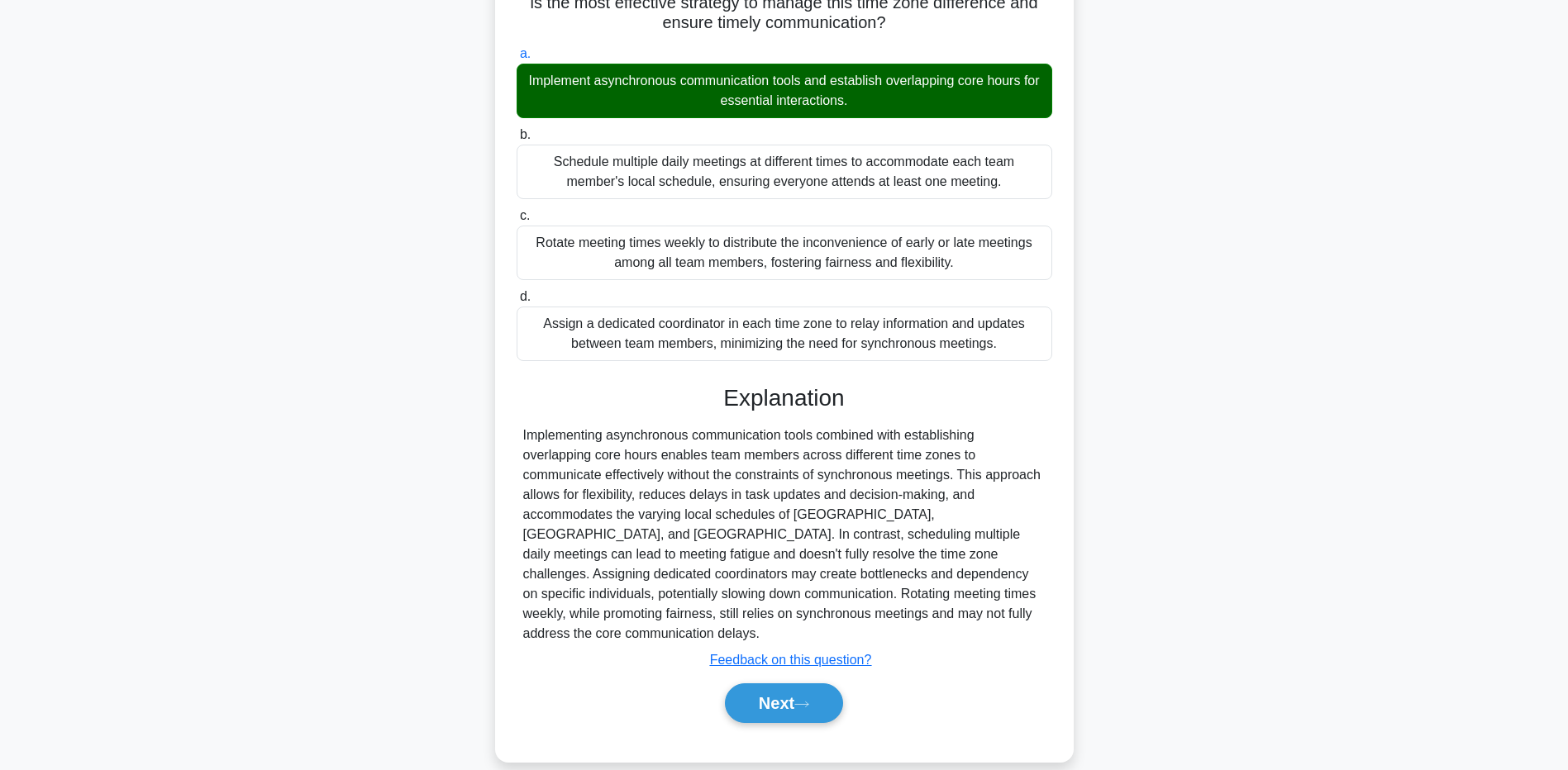
click at [287, 607] on div "Your project team includes members from Vancouver, Johannesburg, and Tokyo. Coo…" at bounding box center [784, 334] width 1092 height 895
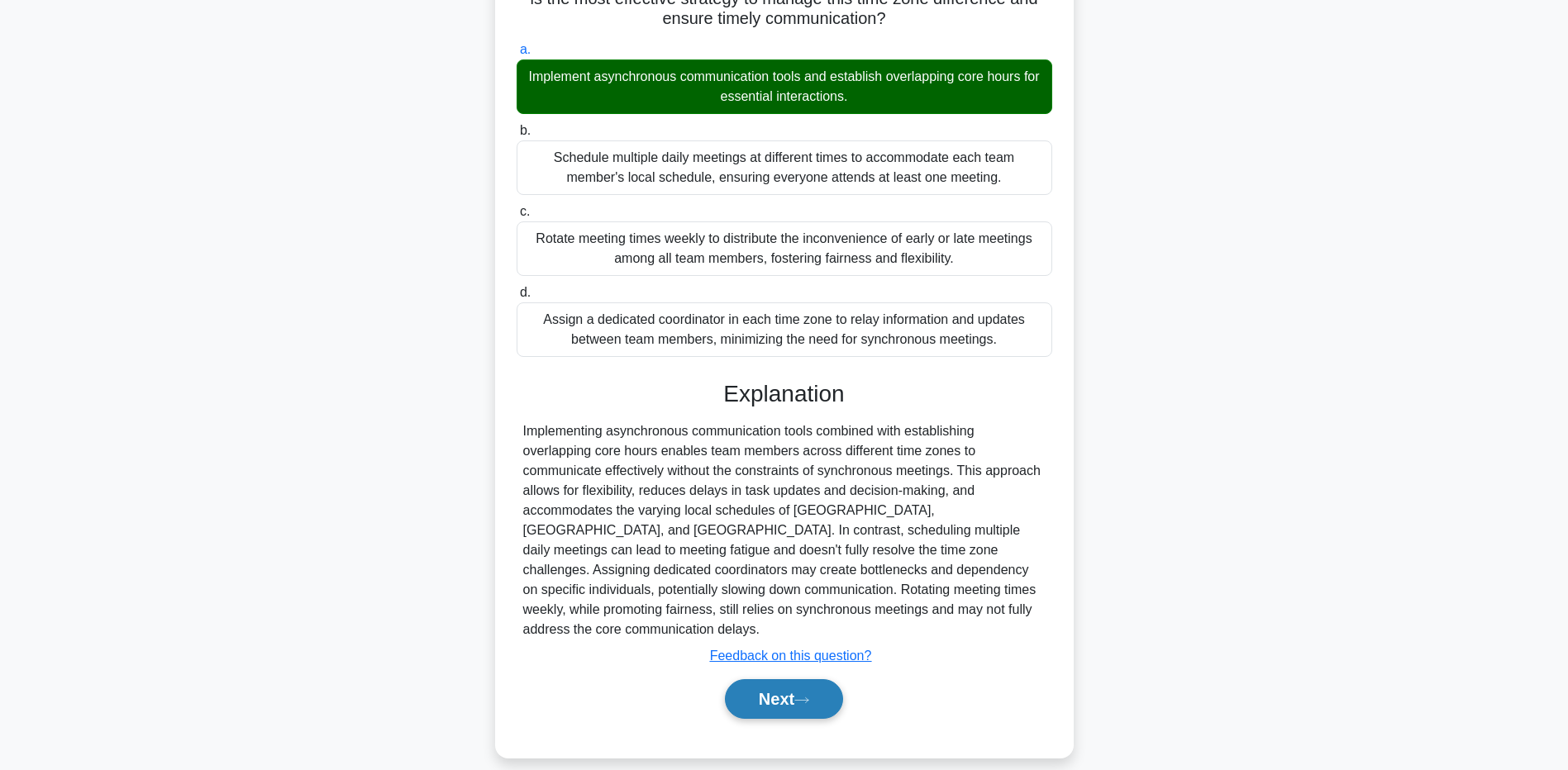
click at [763, 679] on button "Next" at bounding box center [784, 699] width 118 height 40
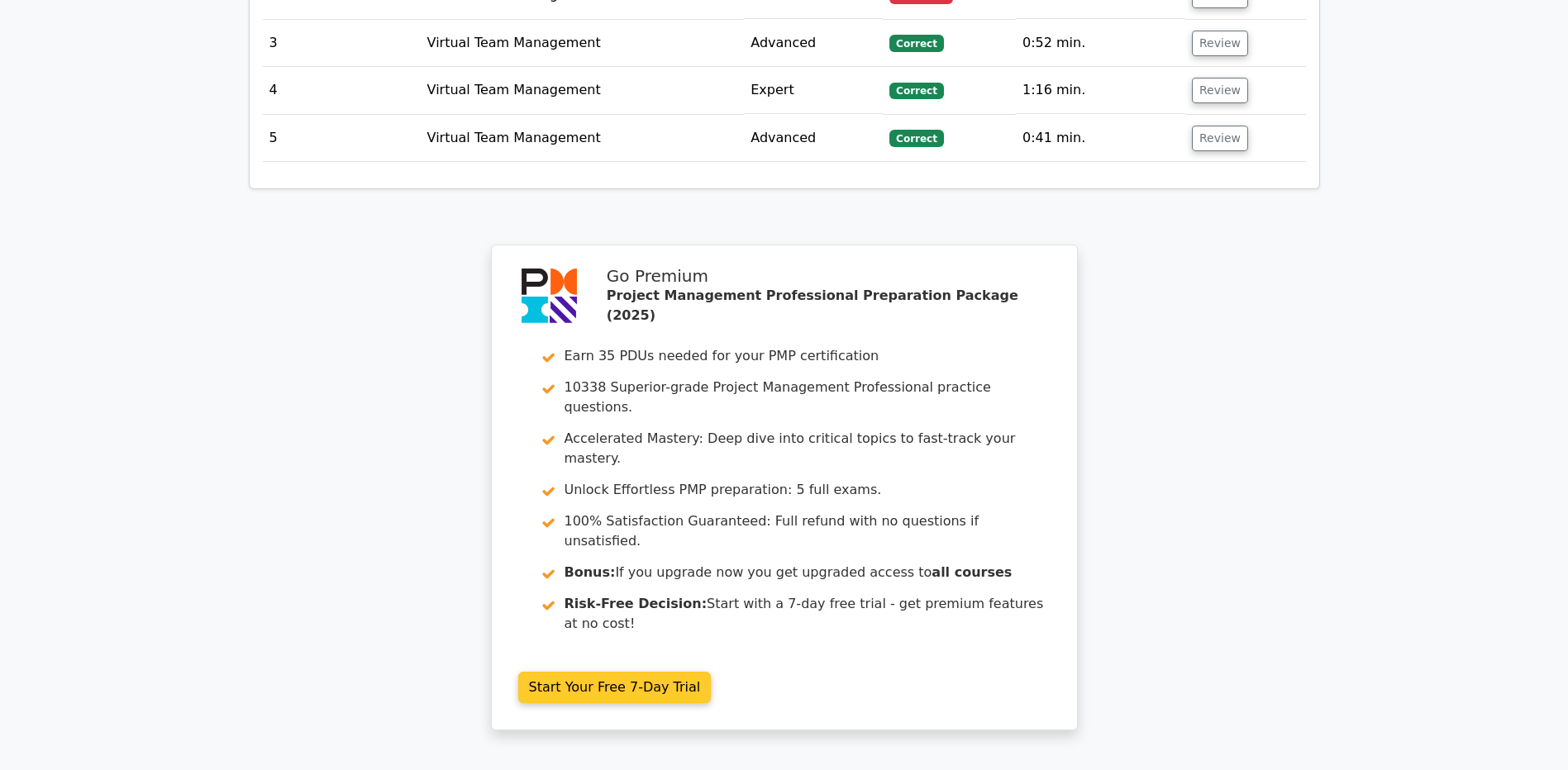
scroll to position [2446, 0]
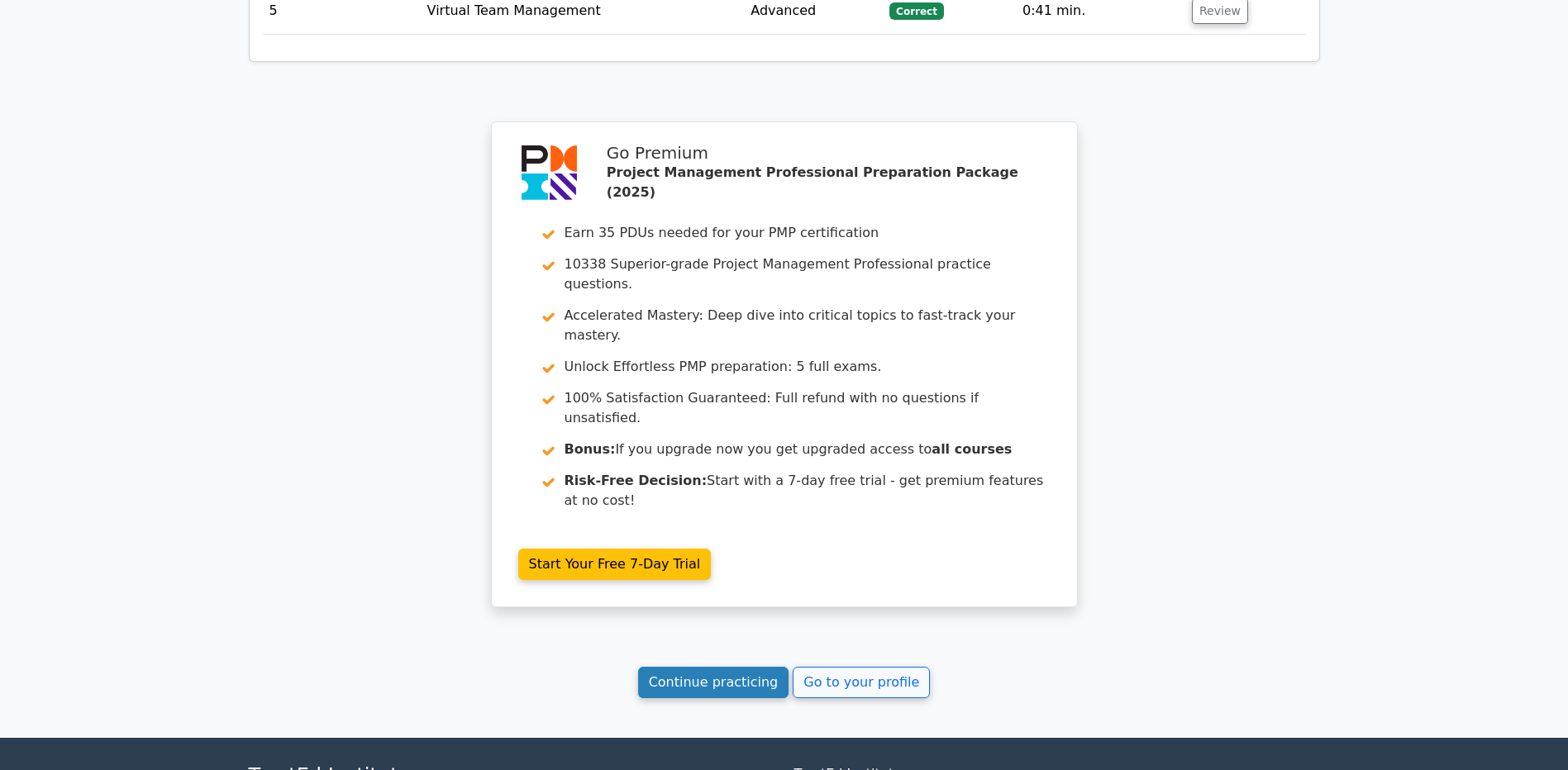
click at [686, 667] on link "Continue practicing" at bounding box center [713, 683] width 151 height 32
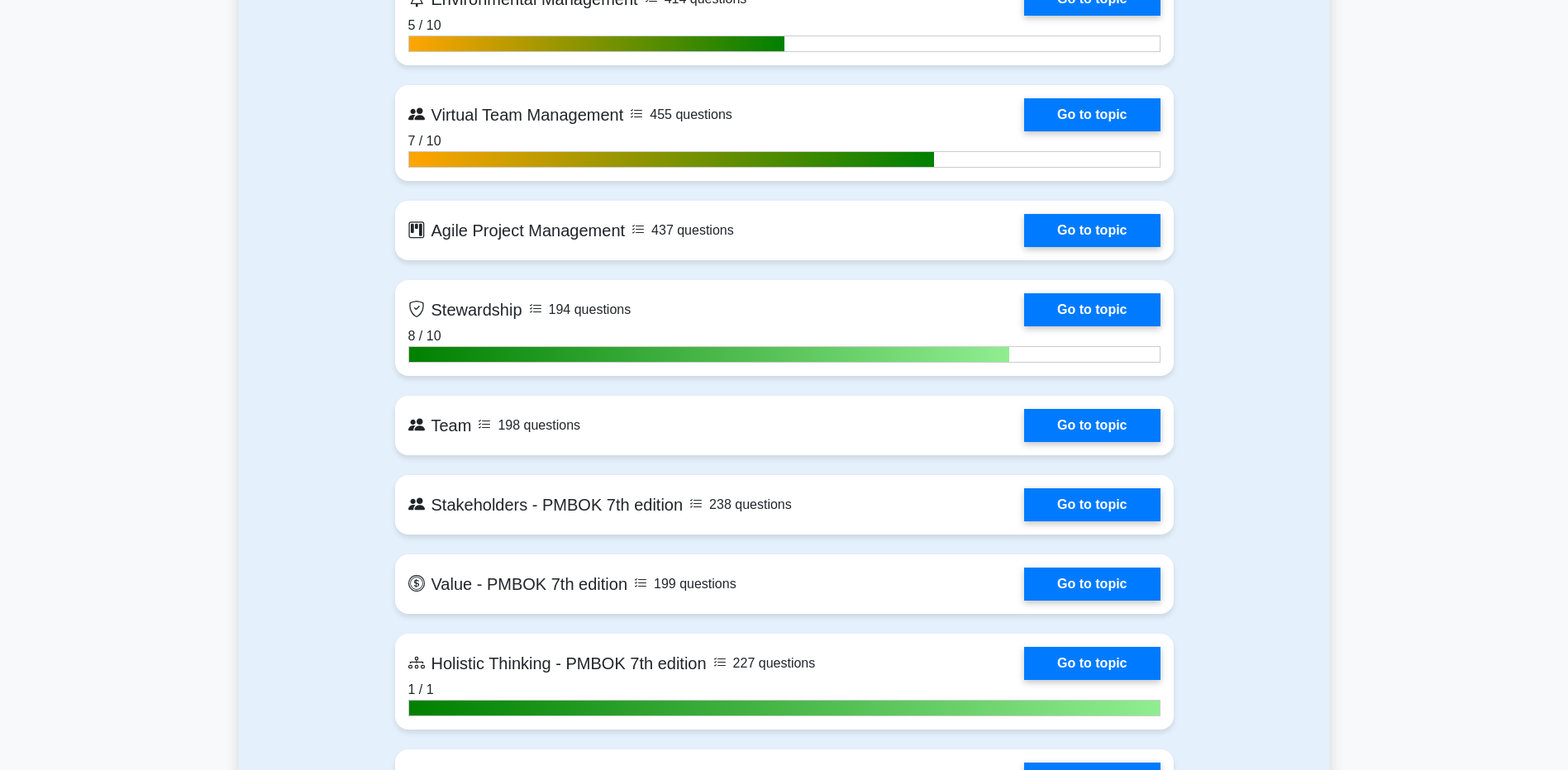
scroll to position [4462, 0]
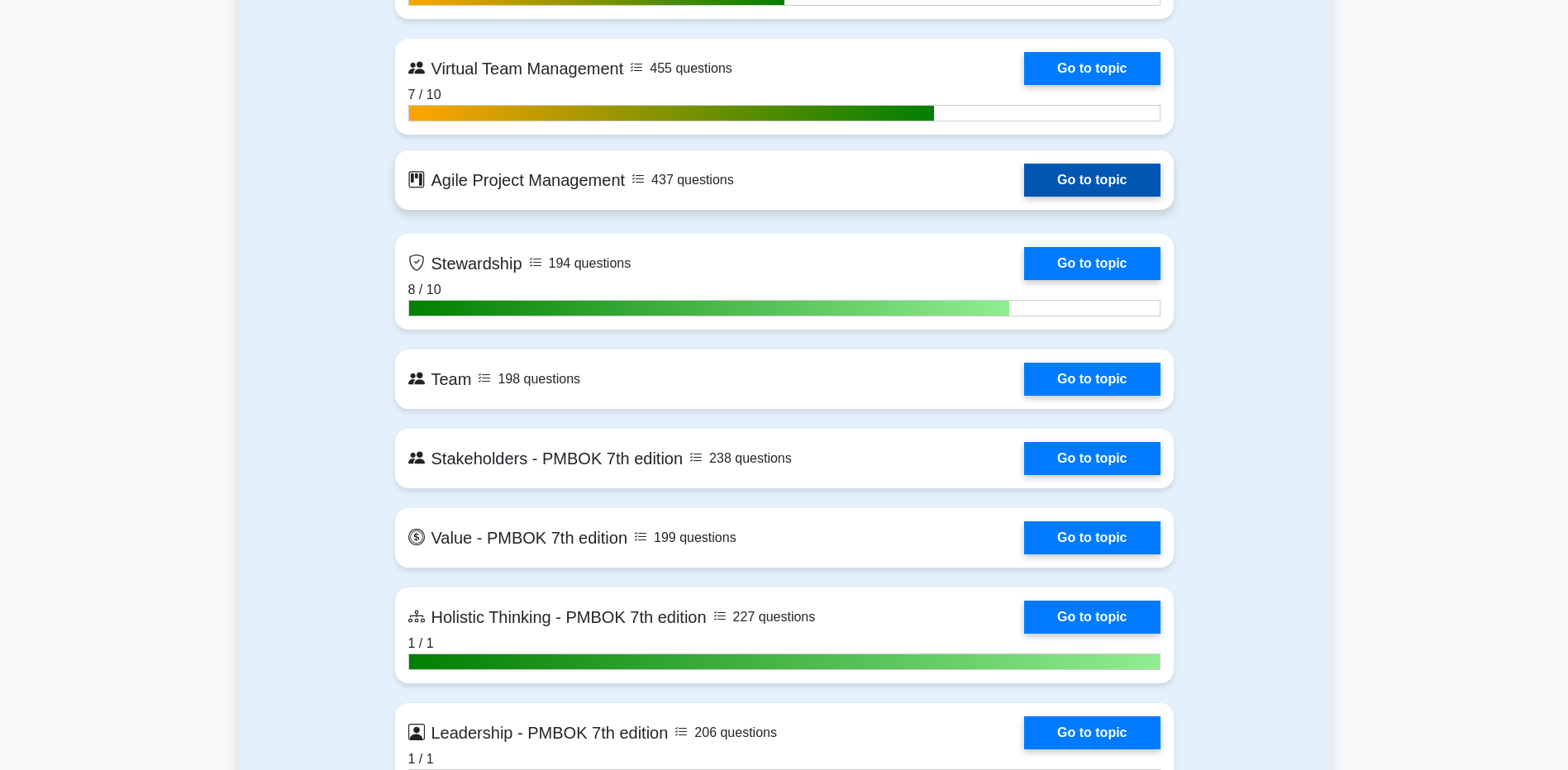
click at [1024, 169] on link "Go to topic" at bounding box center [1092, 179] width 136 height 33
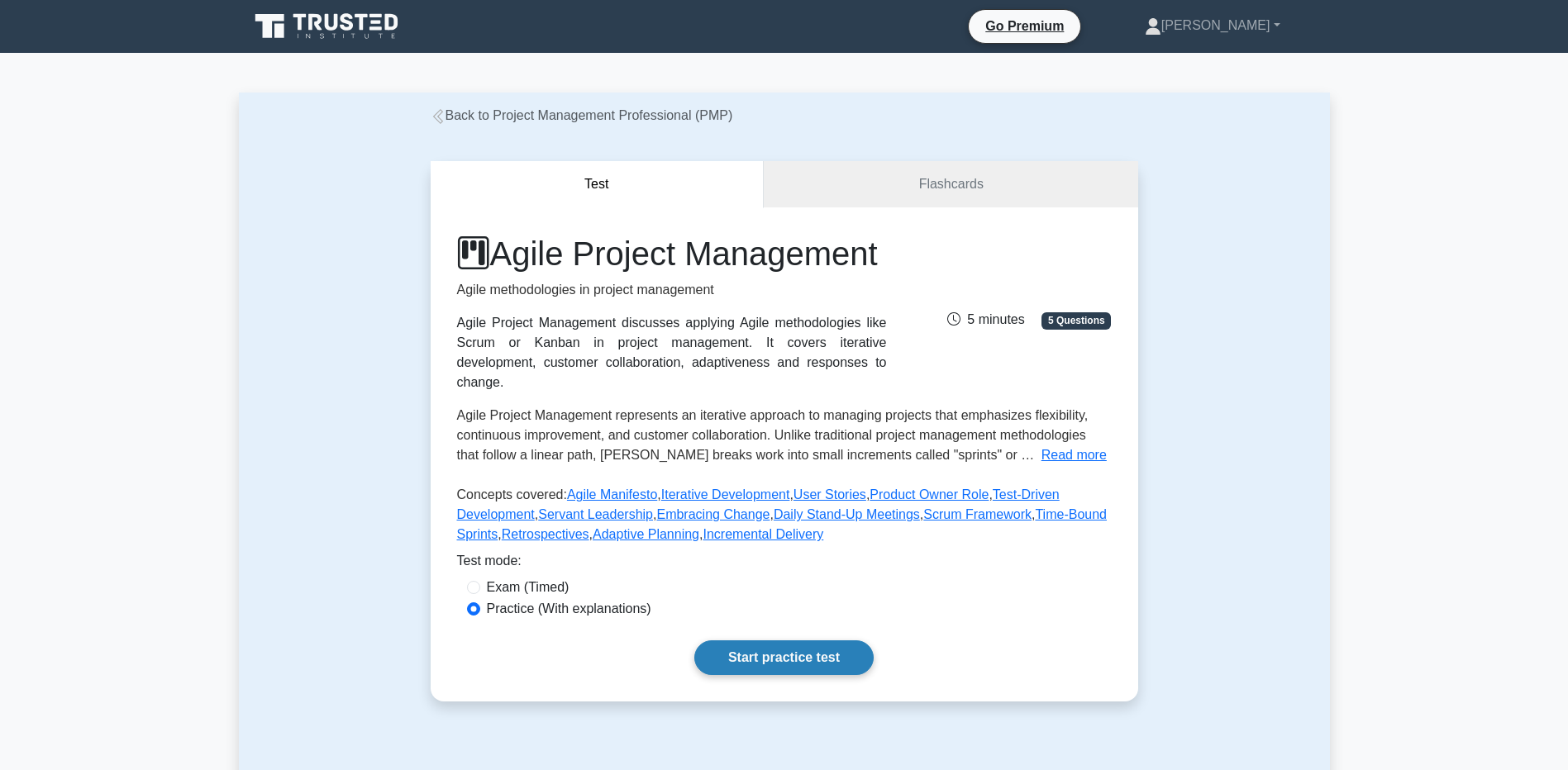
click at [833, 671] on link "Start practice test" at bounding box center [784, 657] width 179 height 34
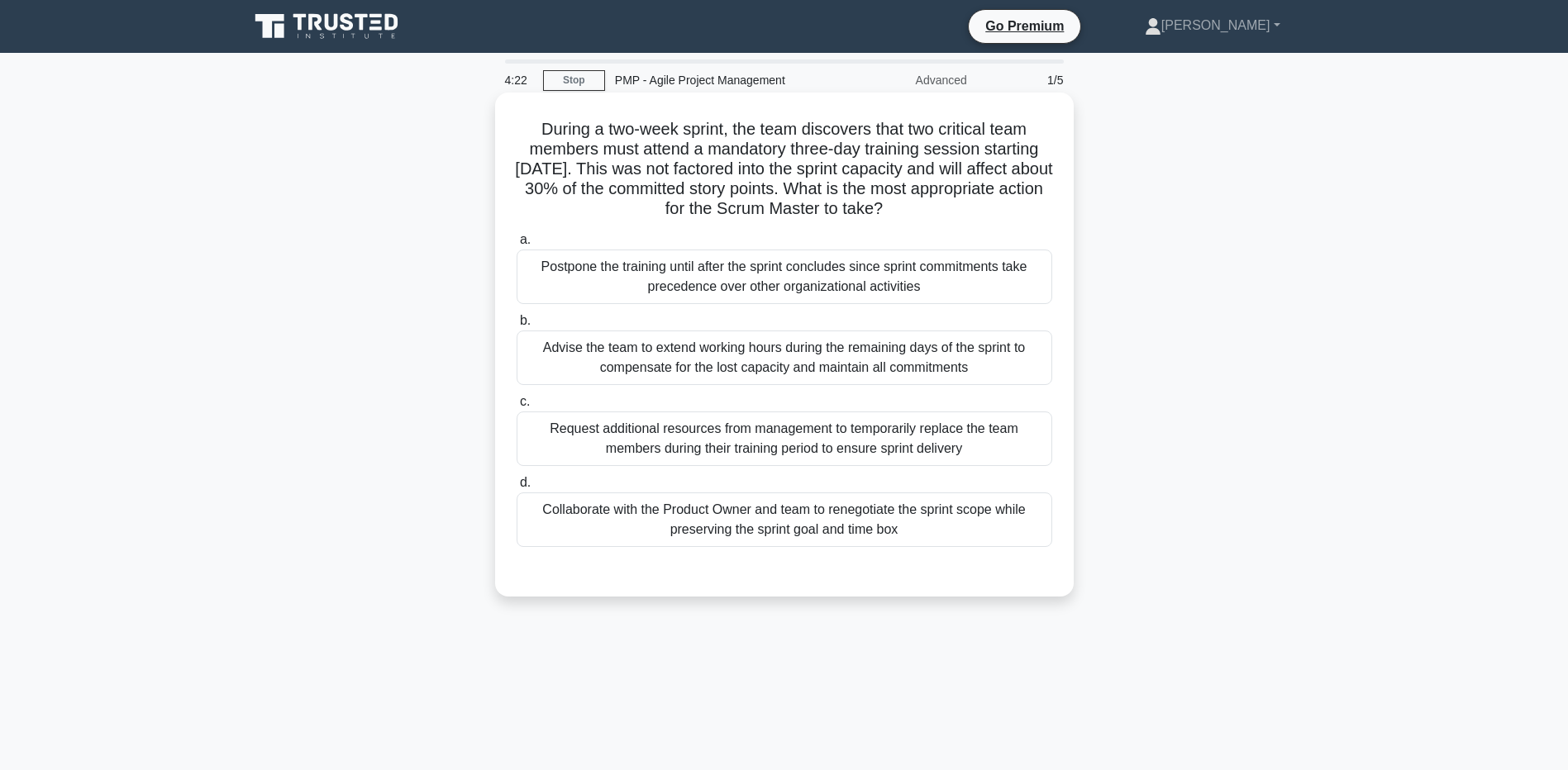
click at [579, 528] on div "Collaborate with the Product Owner and team to renegotiate the sprint scope whi…" at bounding box center [784, 520] width 536 height 55
click at [517, 489] on input "d. Collaborate with the Product Owner and team to renegotiate the sprint scope …" at bounding box center [517, 482] width 0 height 11
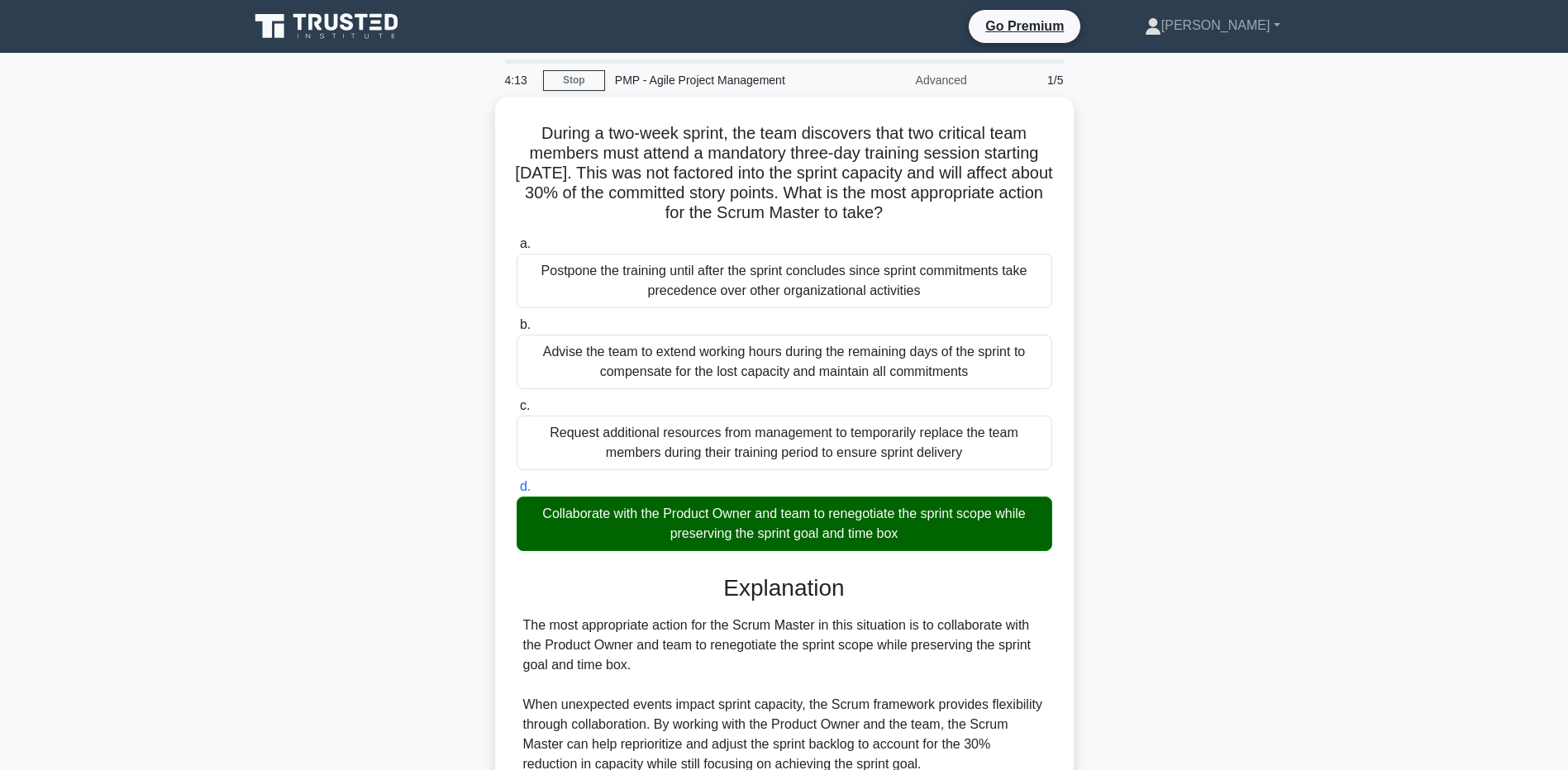
click at [167, 360] on main "4:13 Stop PMP - Agile Project Management Advanced 1/5 During a two-week sprint,…" at bounding box center [784, 624] width 1568 height 1144
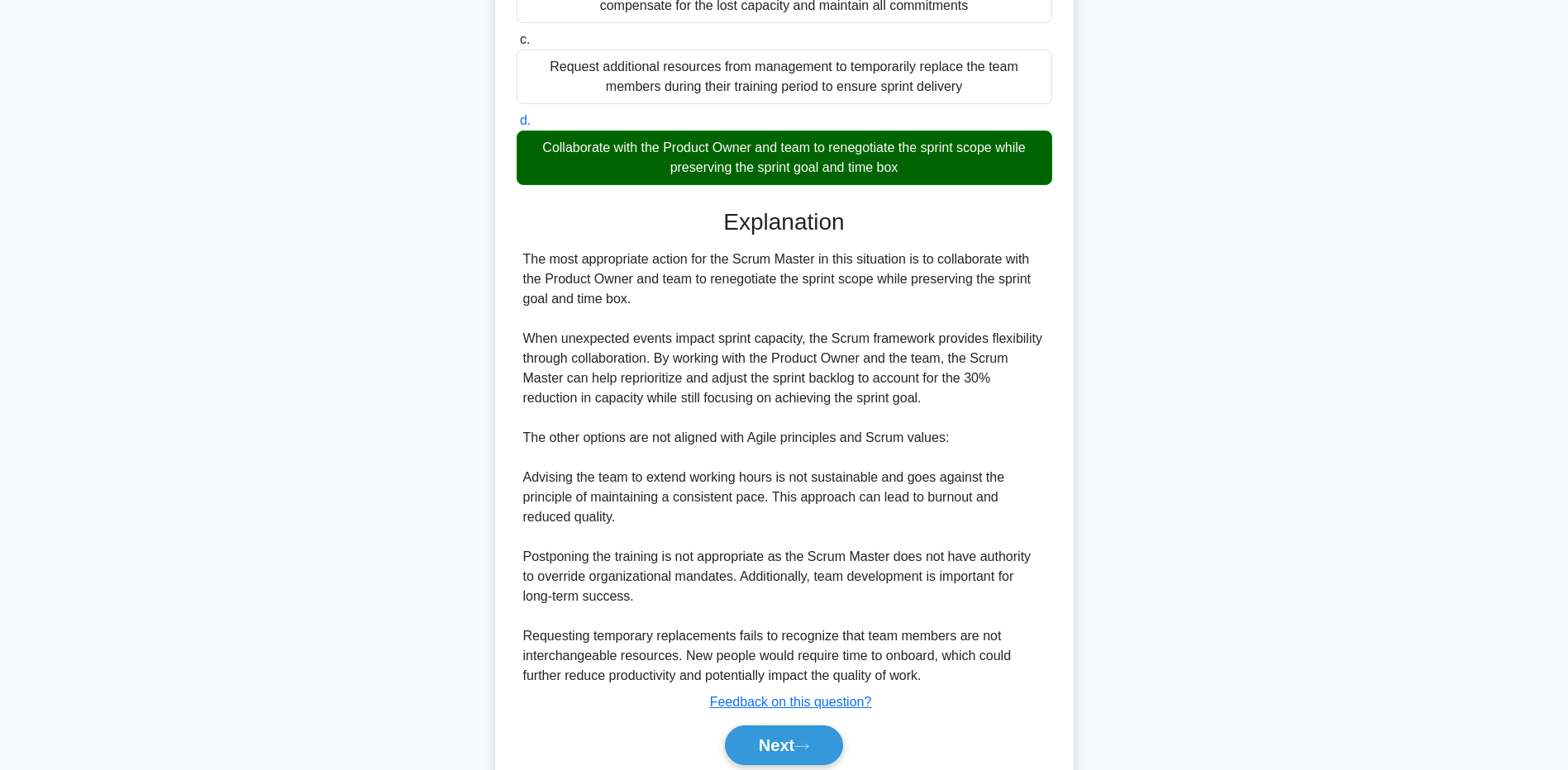
scroll to position [428, 0]
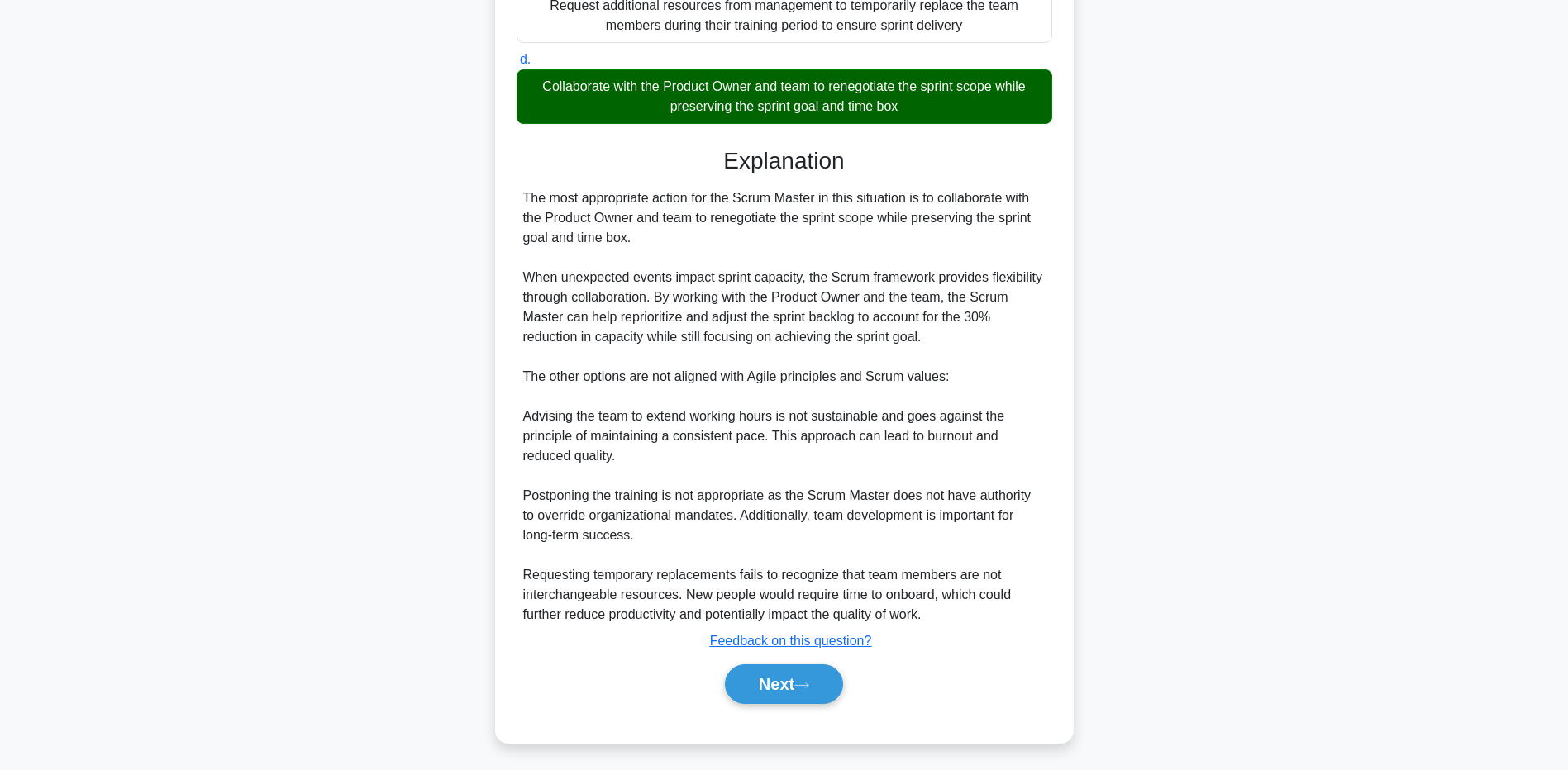
drag, startPoint x: 291, startPoint y: 649, endPoint x: 376, endPoint y: 652, distance: 85.1
click at [291, 649] on div "During a two-week sprint, the team discovers that two critical team members mus…" at bounding box center [784, 215] width 1092 height 1093
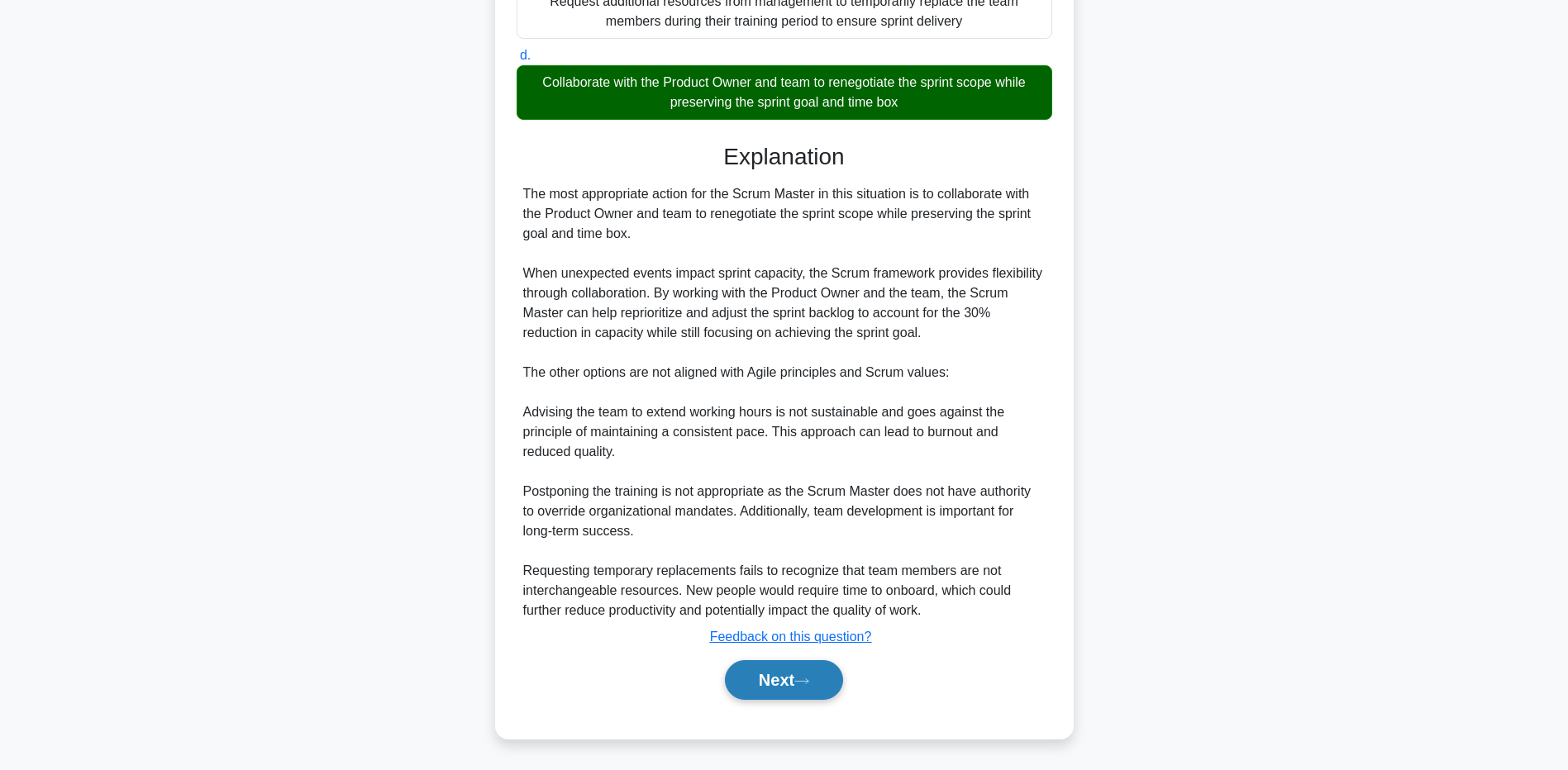
click at [784, 687] on button "Next" at bounding box center [784, 680] width 118 height 40
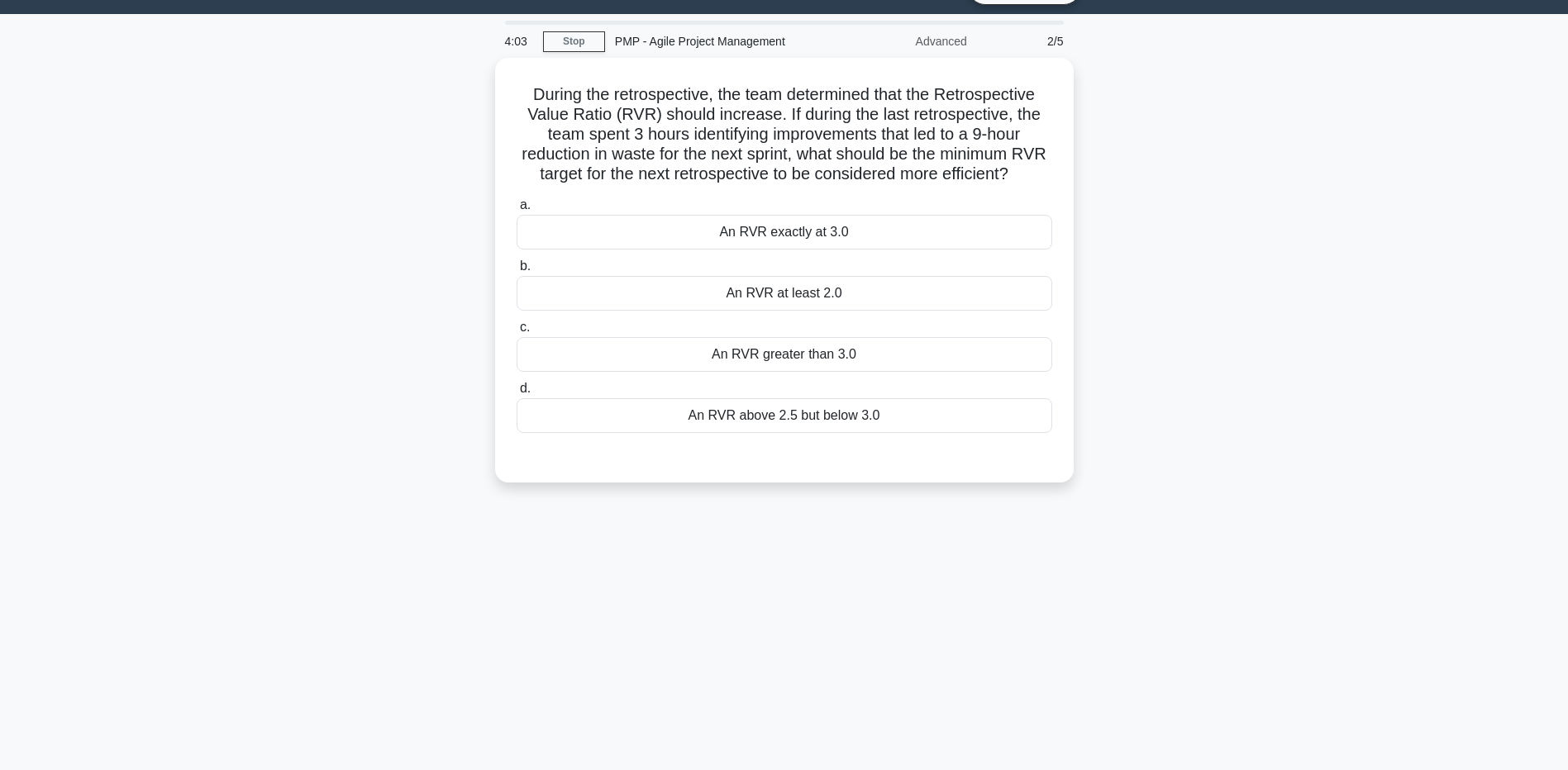
scroll to position [0, 0]
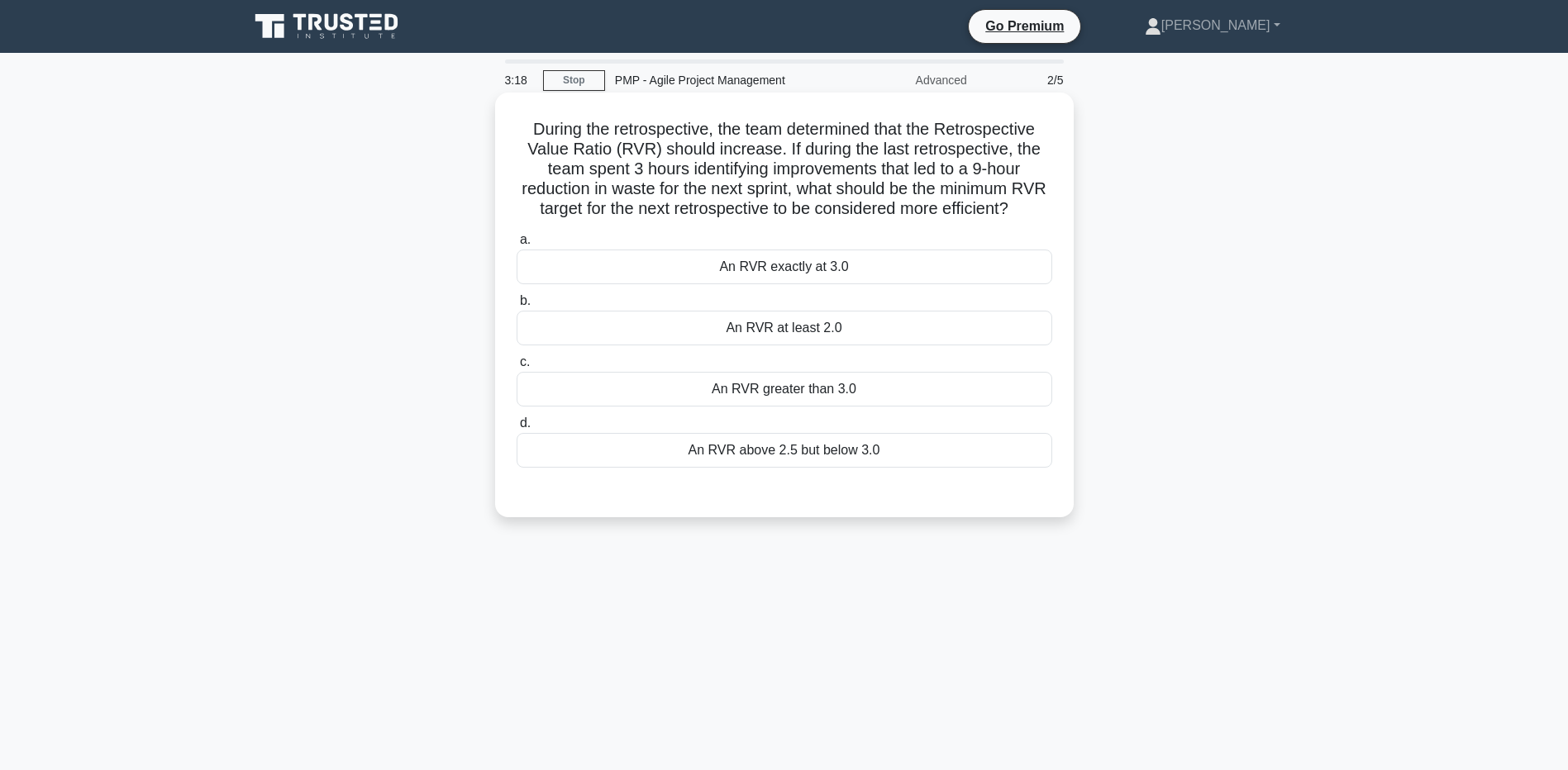
click at [652, 407] on div "An RVR greater than 3.0" at bounding box center [784, 389] width 536 height 34
click at [517, 368] on input "c. An RVR greater than 3.0" at bounding box center [517, 363] width 0 height 11
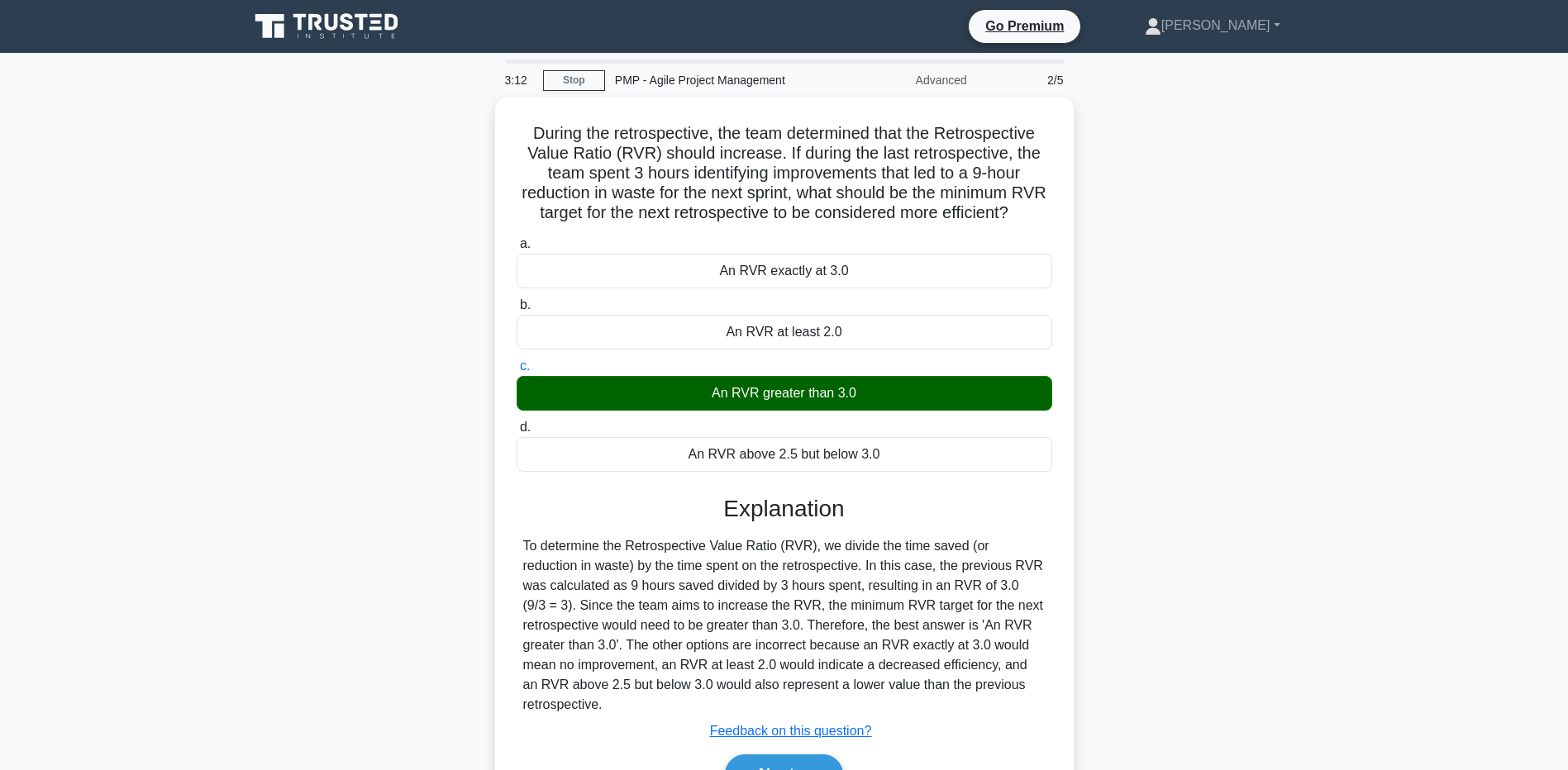
click at [266, 562] on div "During the retrospective, the team determined that the Retrospective Value Rati…" at bounding box center [784, 475] width 1092 height 756
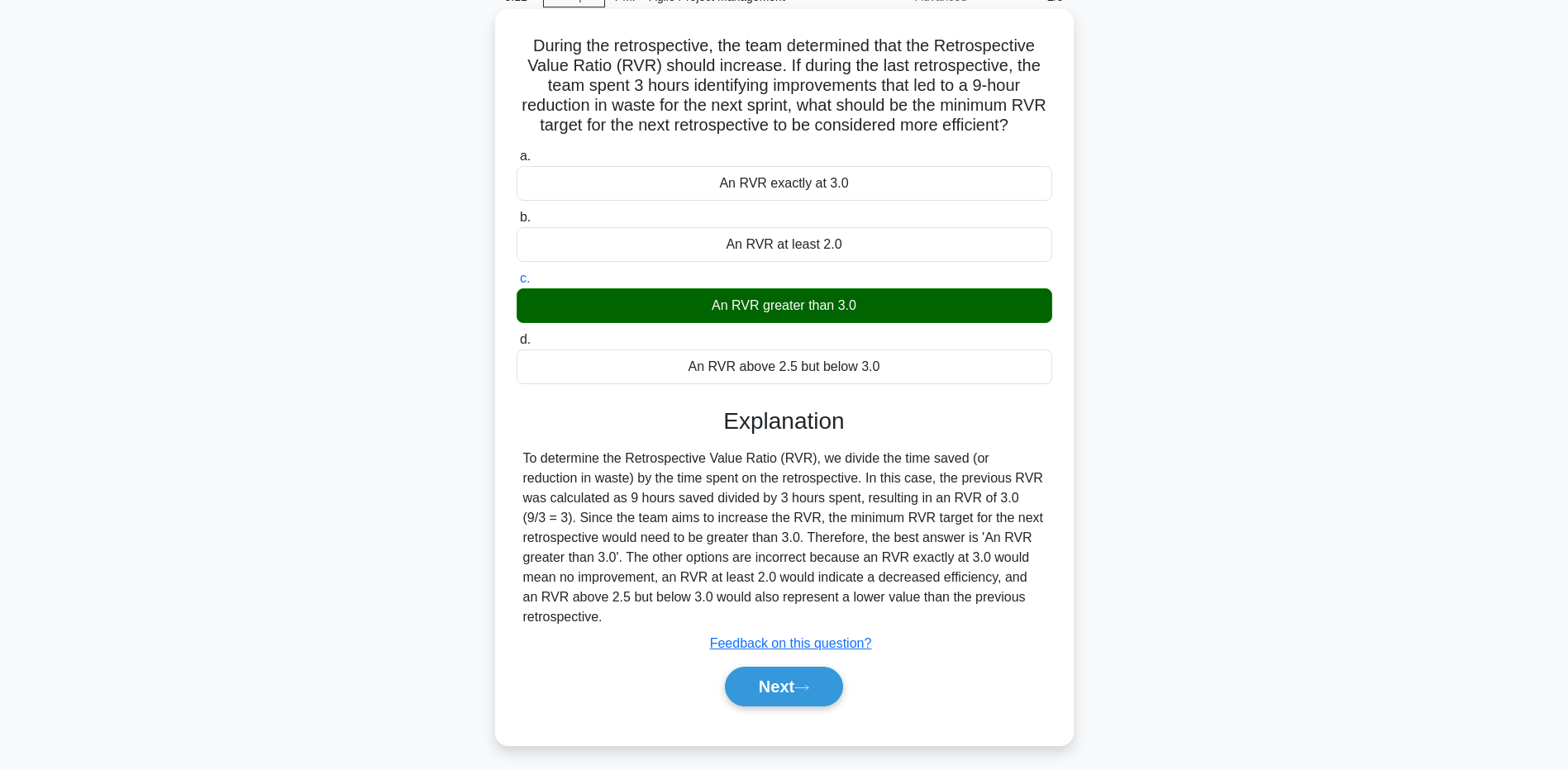
scroll to position [123, 0]
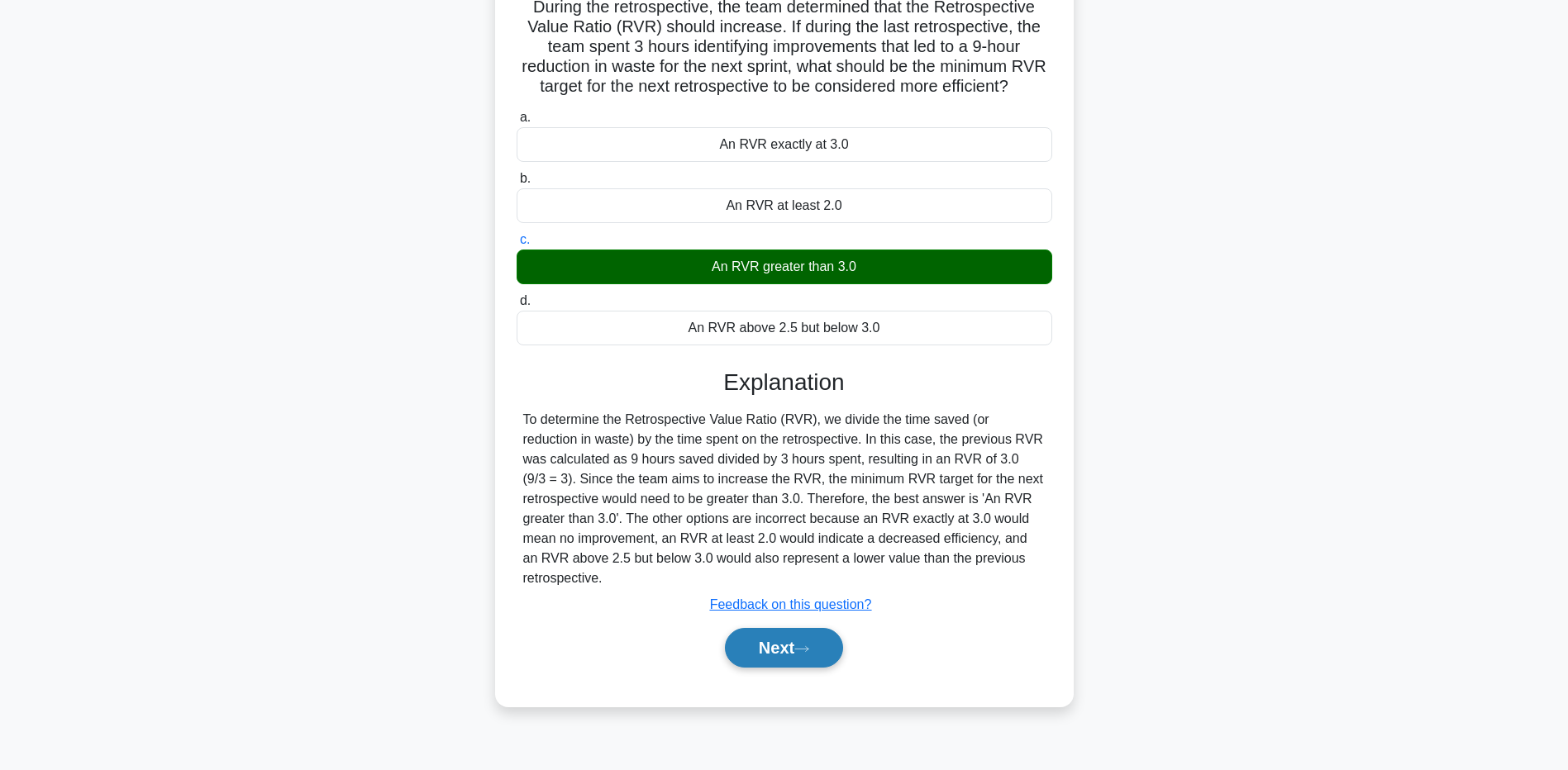
click at [785, 668] on button "Next" at bounding box center [784, 647] width 118 height 40
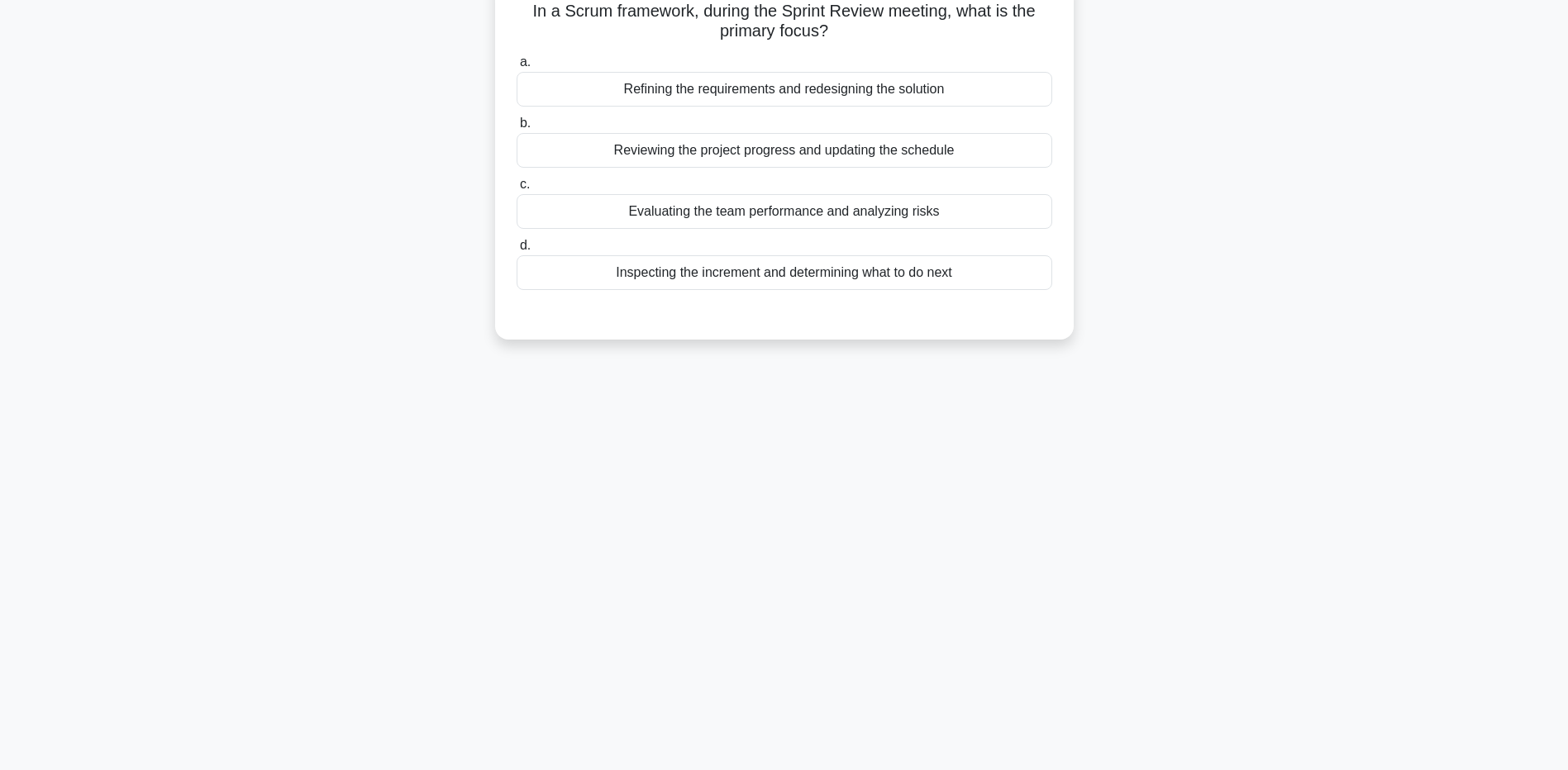
scroll to position [0, 0]
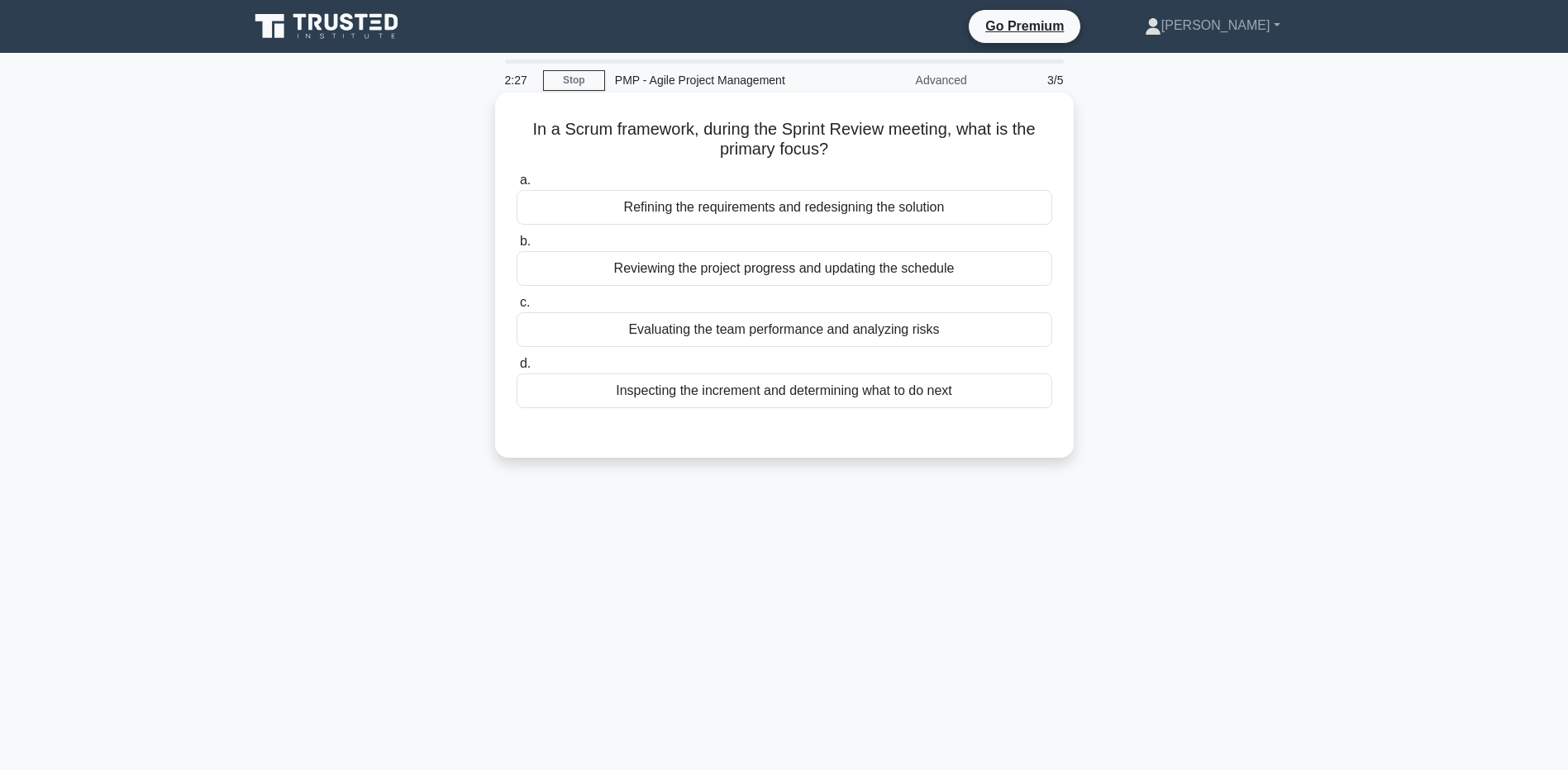
click at [570, 198] on div "Refining the requirements and redesigning the solution" at bounding box center [784, 206] width 536 height 34
click at [517, 186] on input "a. Refining the requirements and redesigning the solution" at bounding box center [517, 181] width 0 height 11
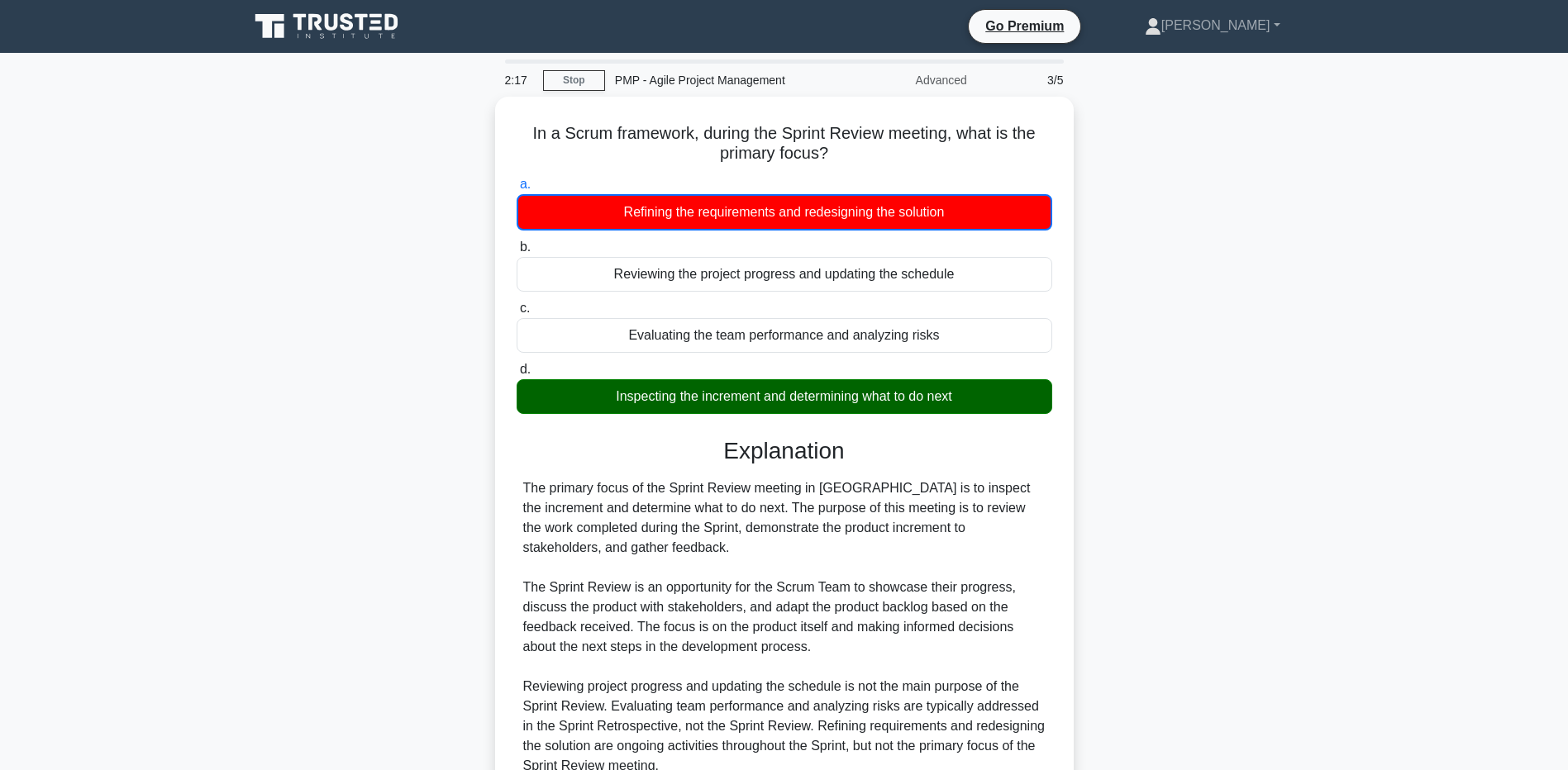
click at [190, 539] on main "2:17 Stop PMP - Agile Project Management Advanced 3/5 In a Scrum framework, dur…" at bounding box center [784, 487] width 1568 height 868
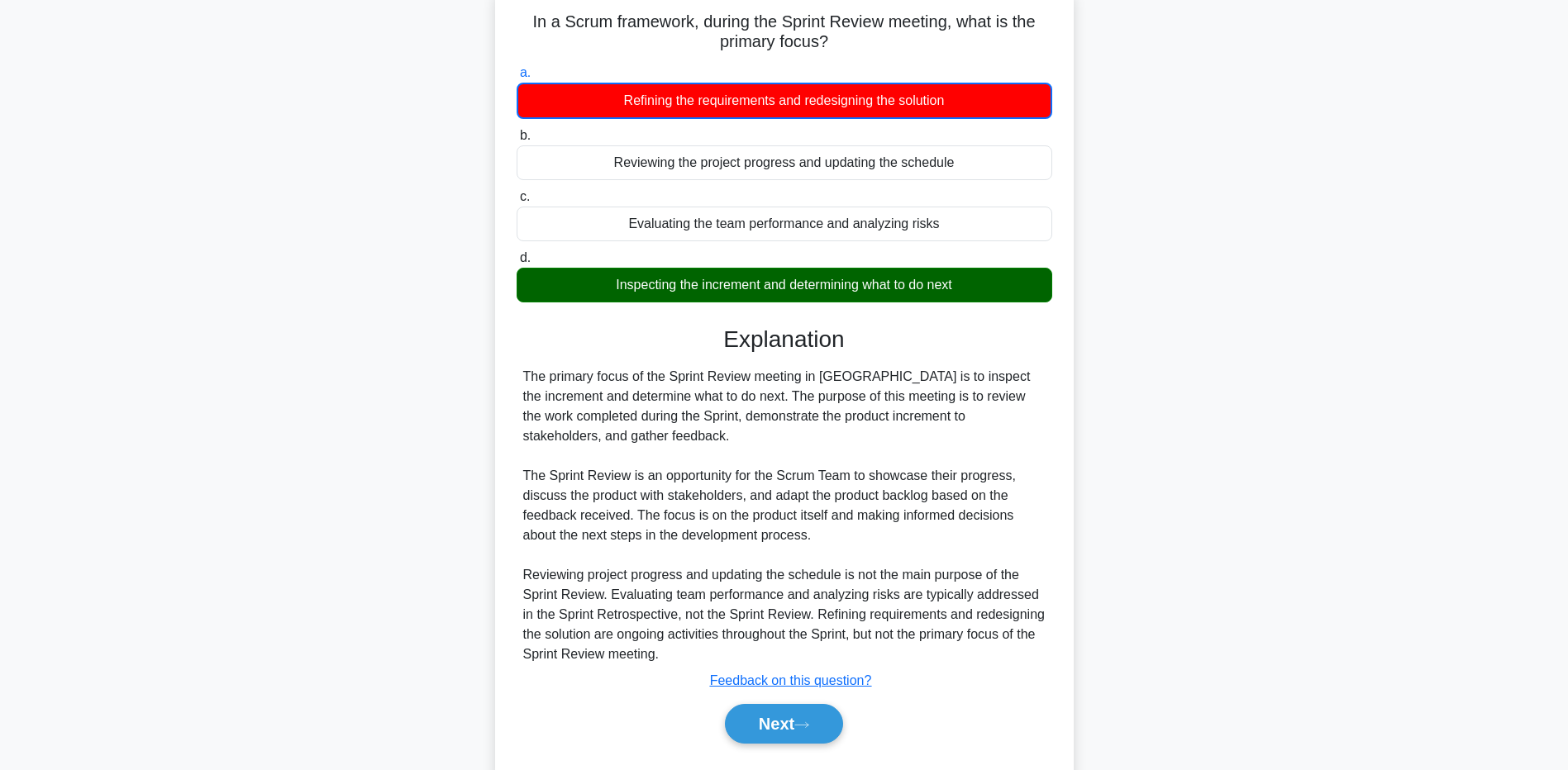
scroll to position [152, 0]
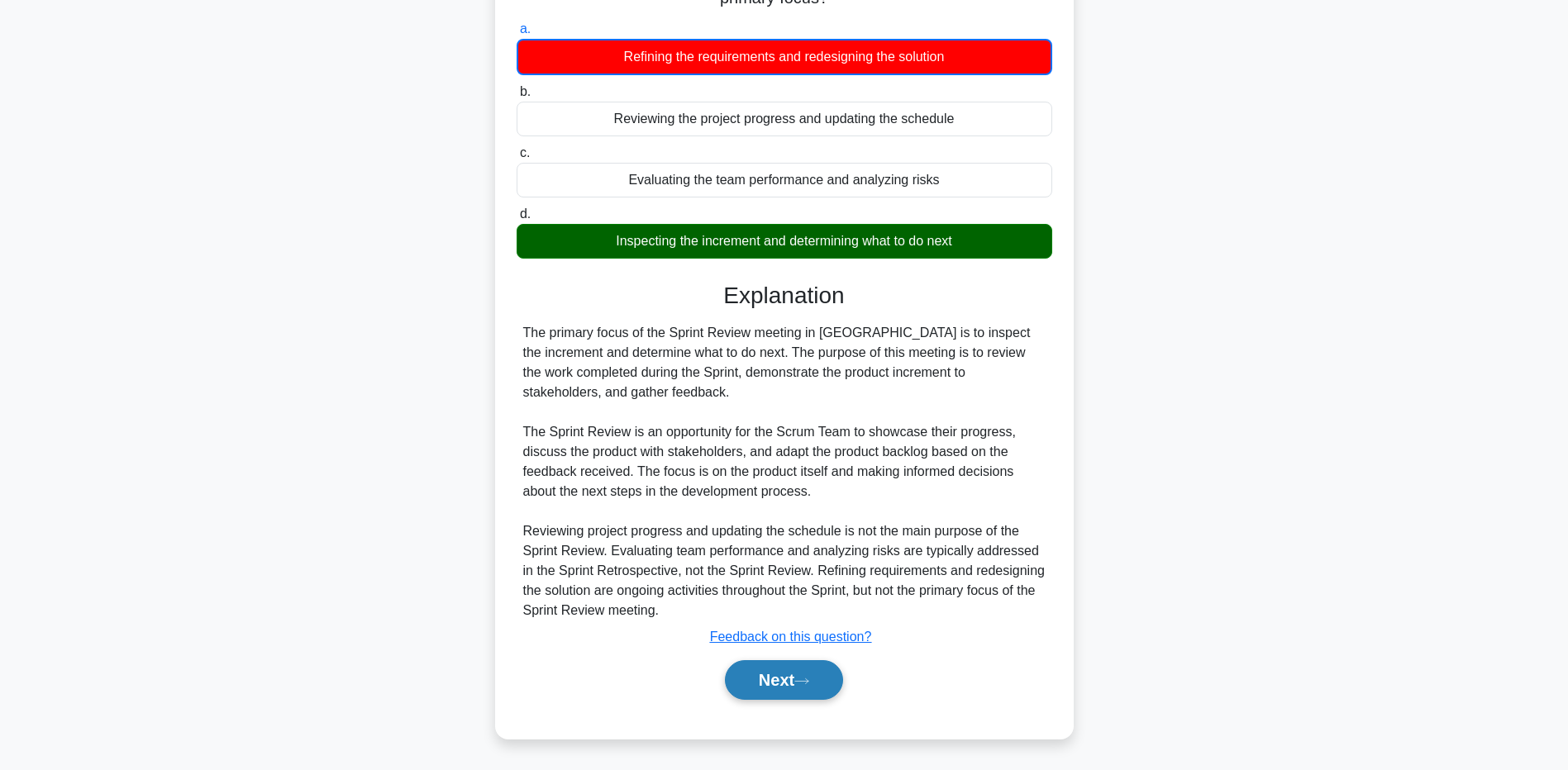
click at [776, 687] on button "Next" at bounding box center [784, 680] width 118 height 40
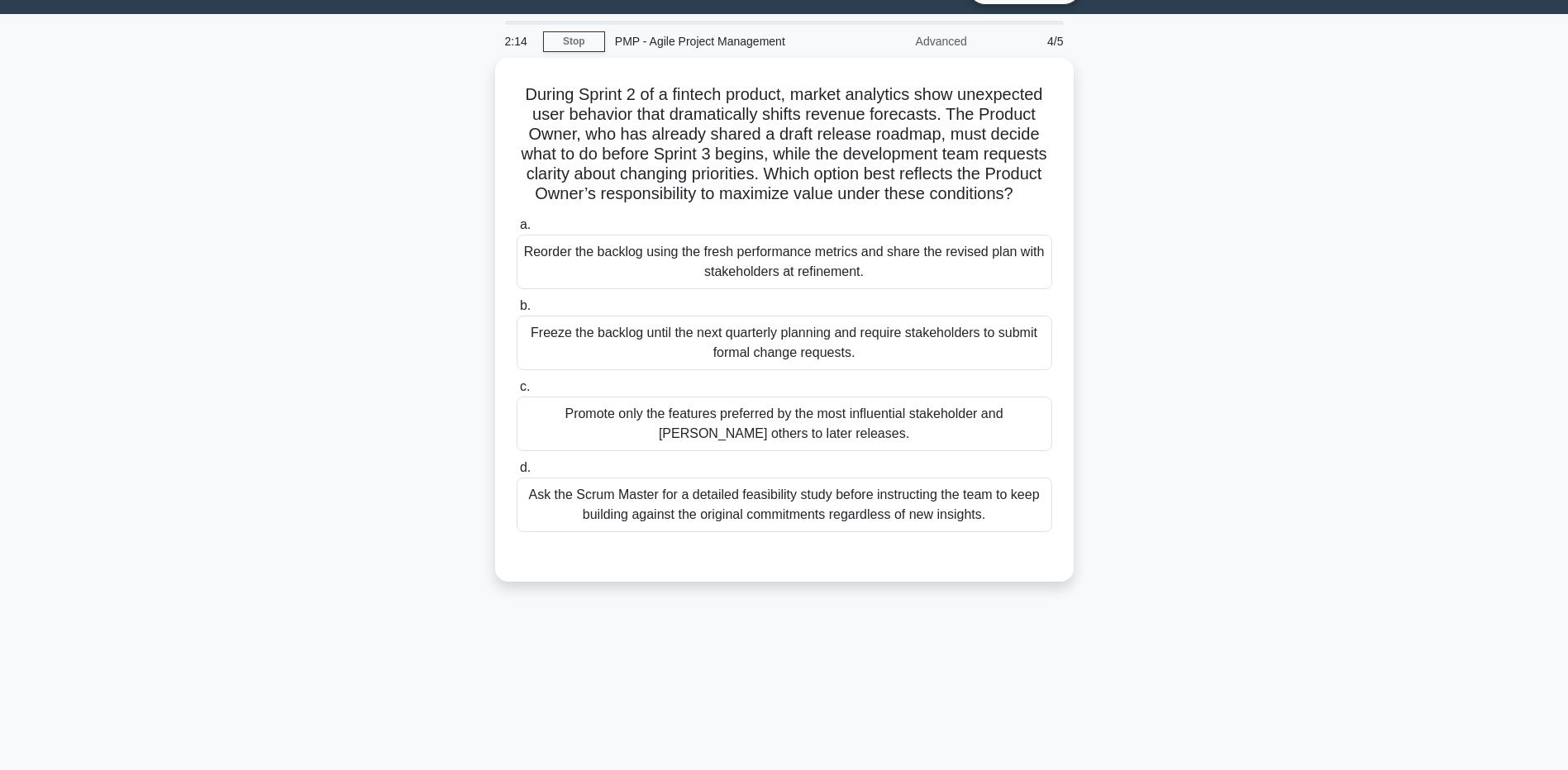
scroll to position [0, 0]
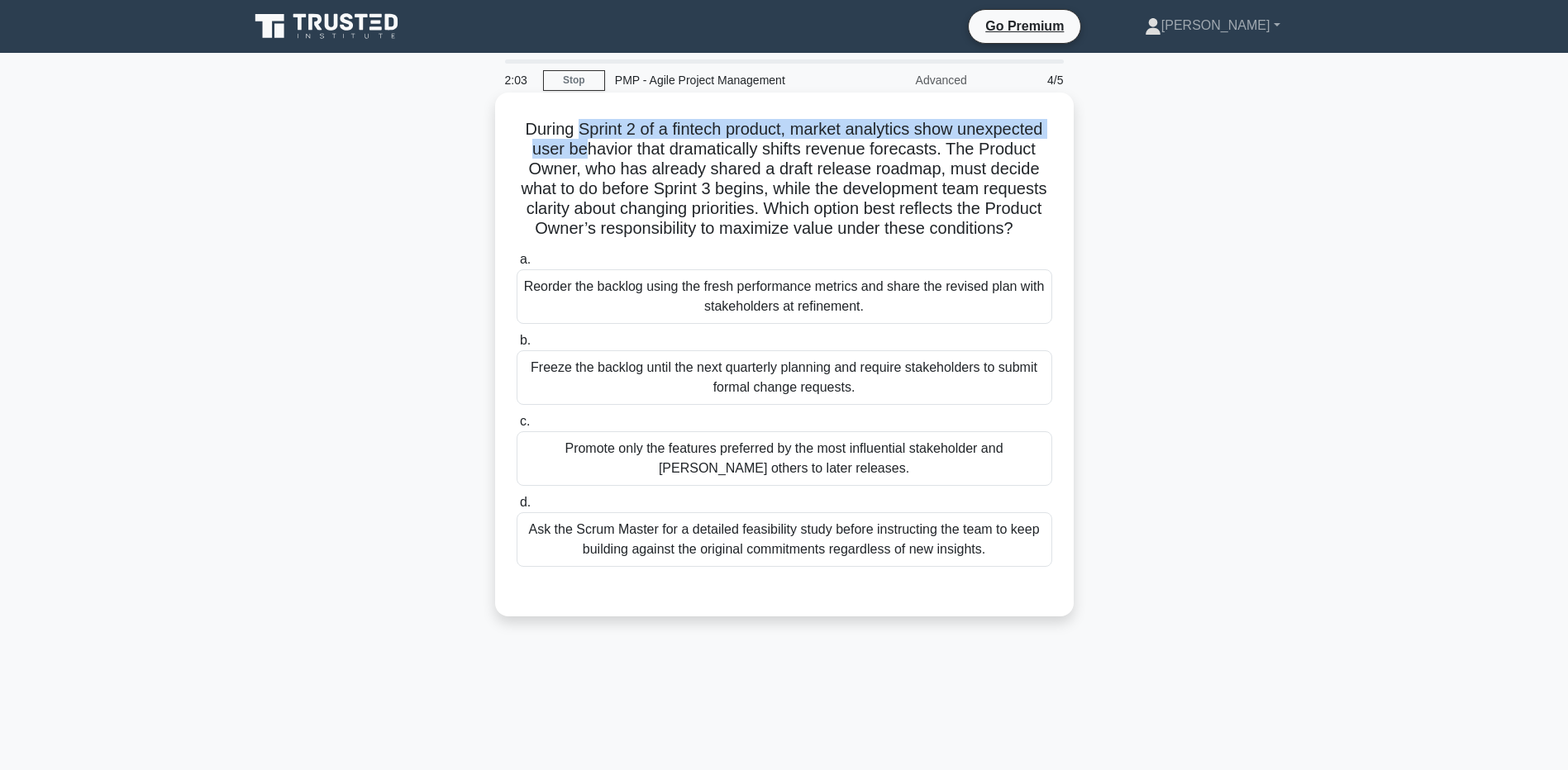
drag, startPoint x: 571, startPoint y: 127, endPoint x: 582, endPoint y: 147, distance: 22.8
click at [582, 147] on h5 "During Sprint 2 of a fintech product, market analytics show unexpected user beh…" at bounding box center [784, 179] width 539 height 121
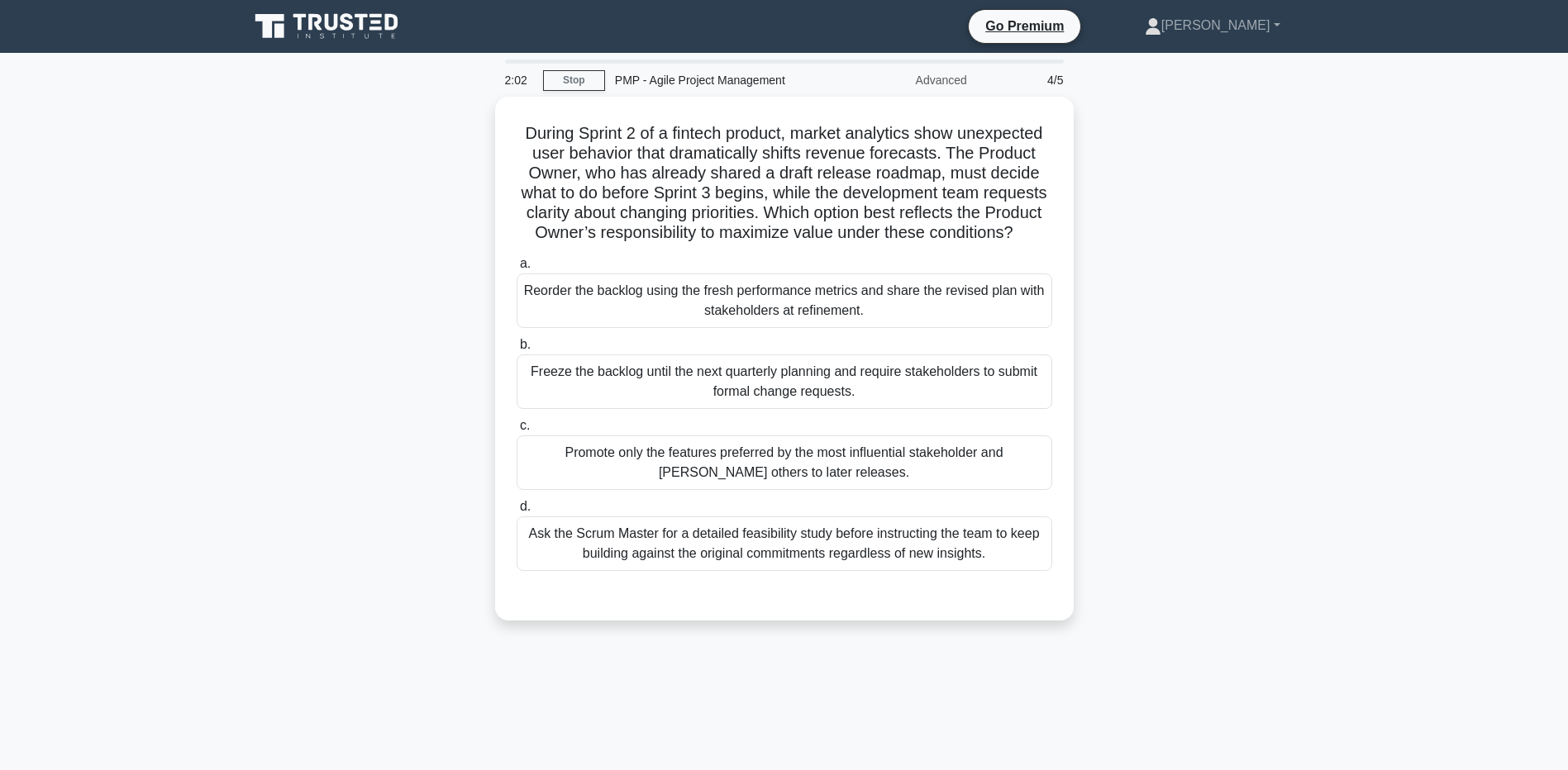
click at [370, 212] on div "During Sprint 2 of a fintech product, market analytics show unexpected user beh…" at bounding box center [784, 369] width 1092 height 543
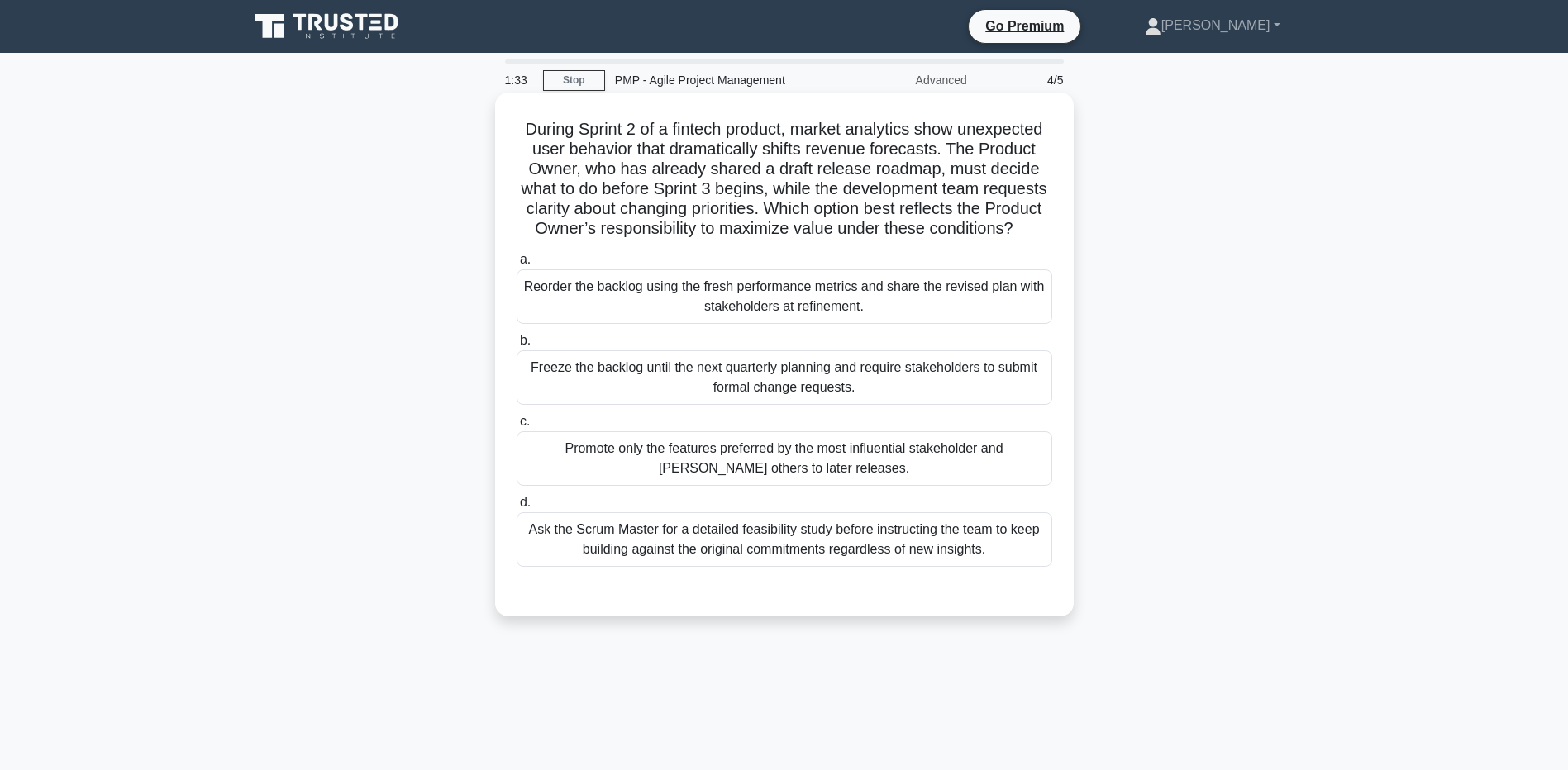
click at [602, 324] on div "Reorder the backlog using the fresh performance metrics and share the revised p…" at bounding box center [784, 296] width 536 height 55
click at [517, 265] on input "a. Reorder the backlog using the fresh performance metrics and share the revise…" at bounding box center [517, 260] width 0 height 11
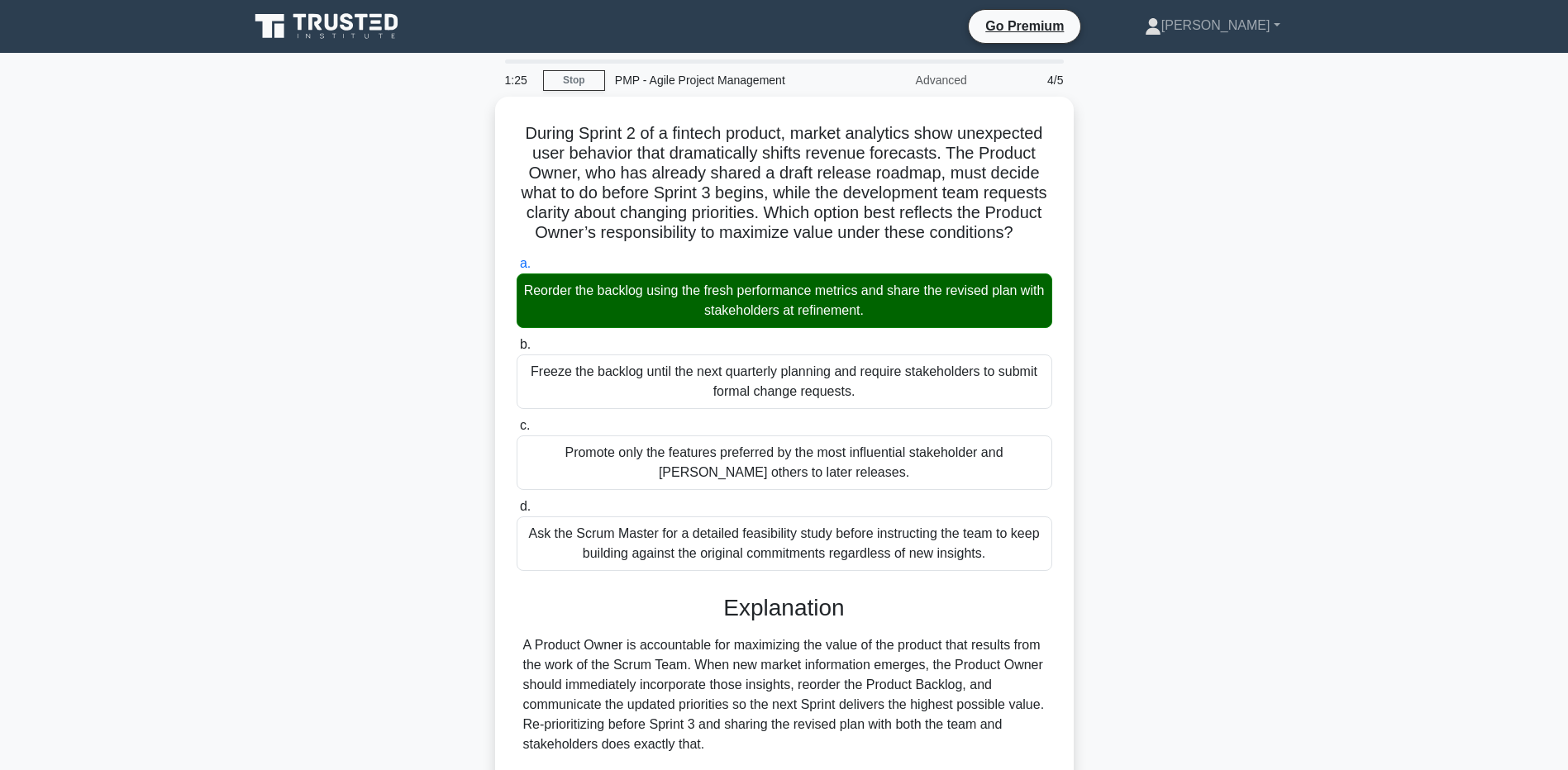
click at [198, 595] on main "1:25 Stop PMP - Agile Project Management Advanced 4/5 During Sprint 2 of a fint…" at bounding box center [784, 594] width 1568 height 1084
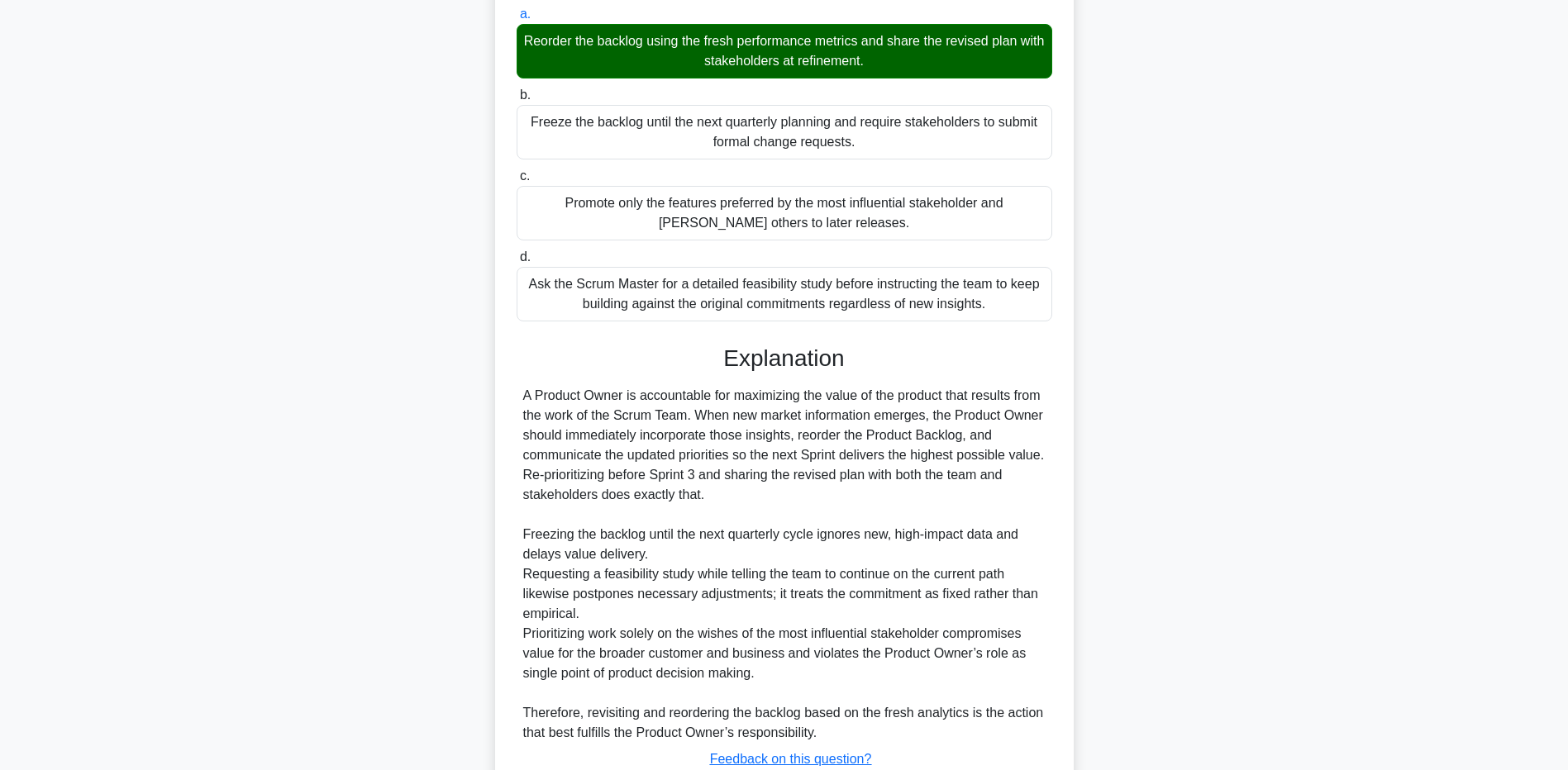
scroll to position [388, 0]
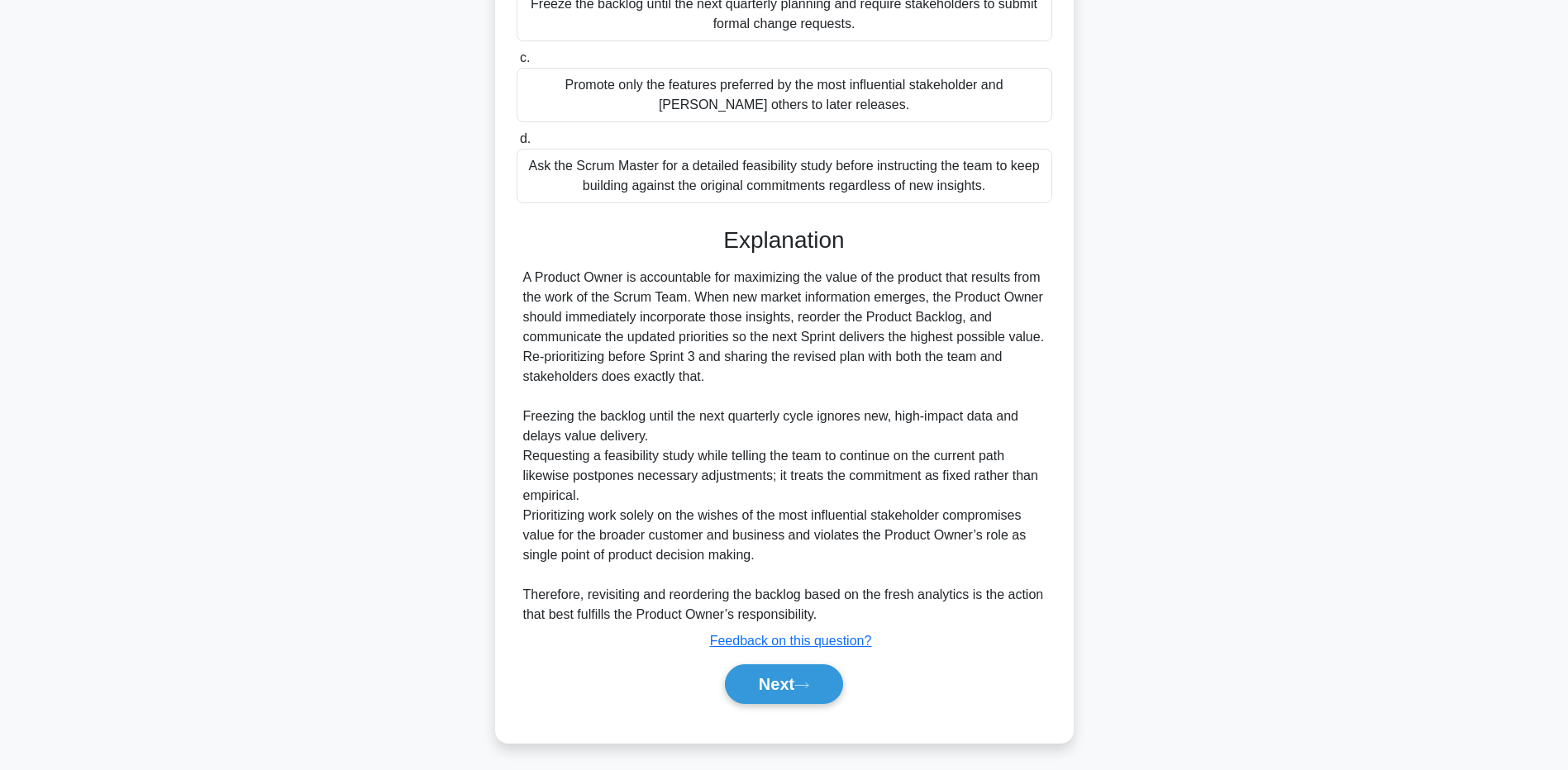
click at [206, 639] on main "1:19 Stop PMP - Agile Project Management Advanced 4/5 During Sprint 2 of a fint…" at bounding box center [784, 227] width 1568 height 1084
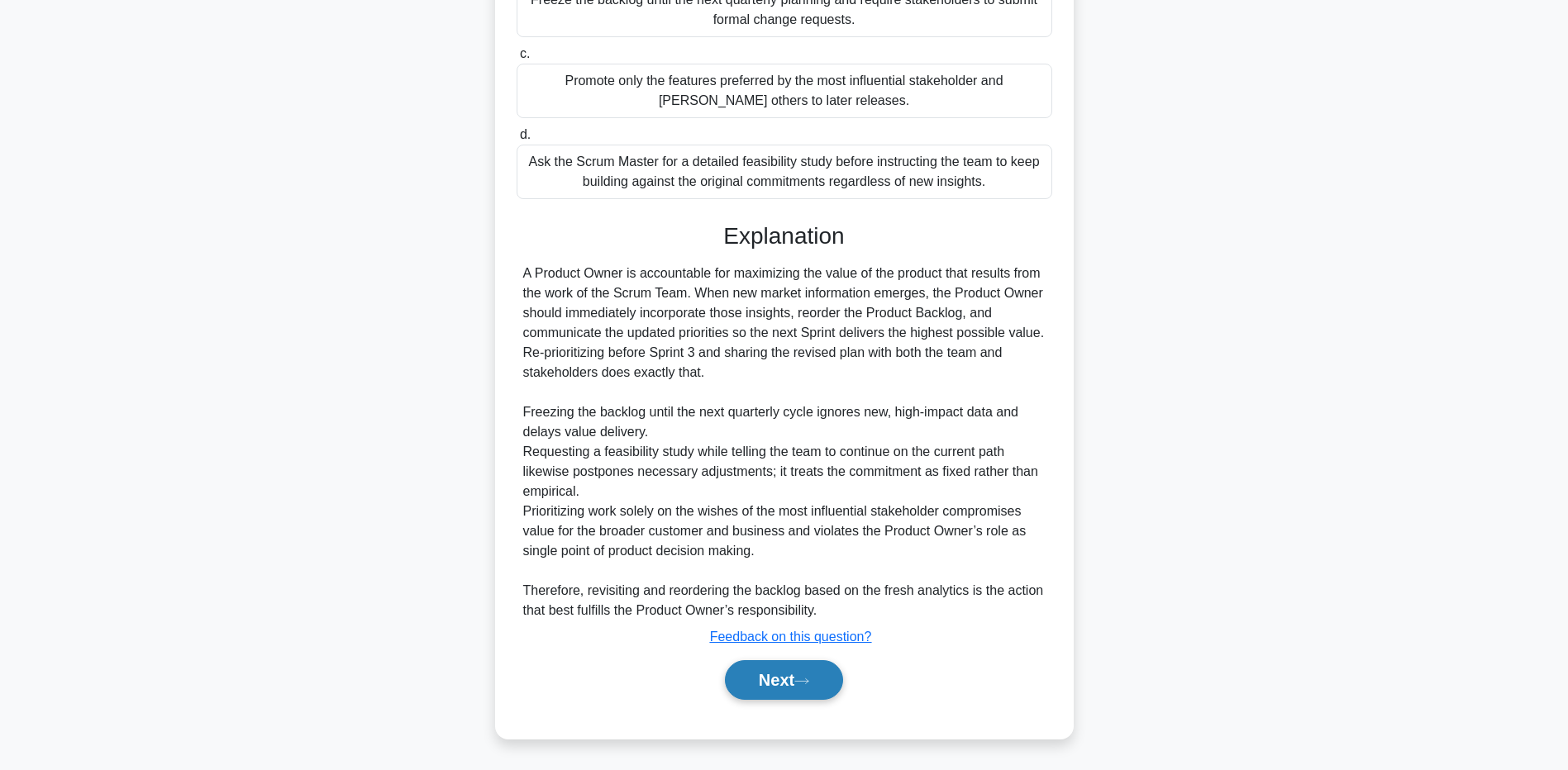
click at [820, 682] on button "Next" at bounding box center [784, 680] width 118 height 40
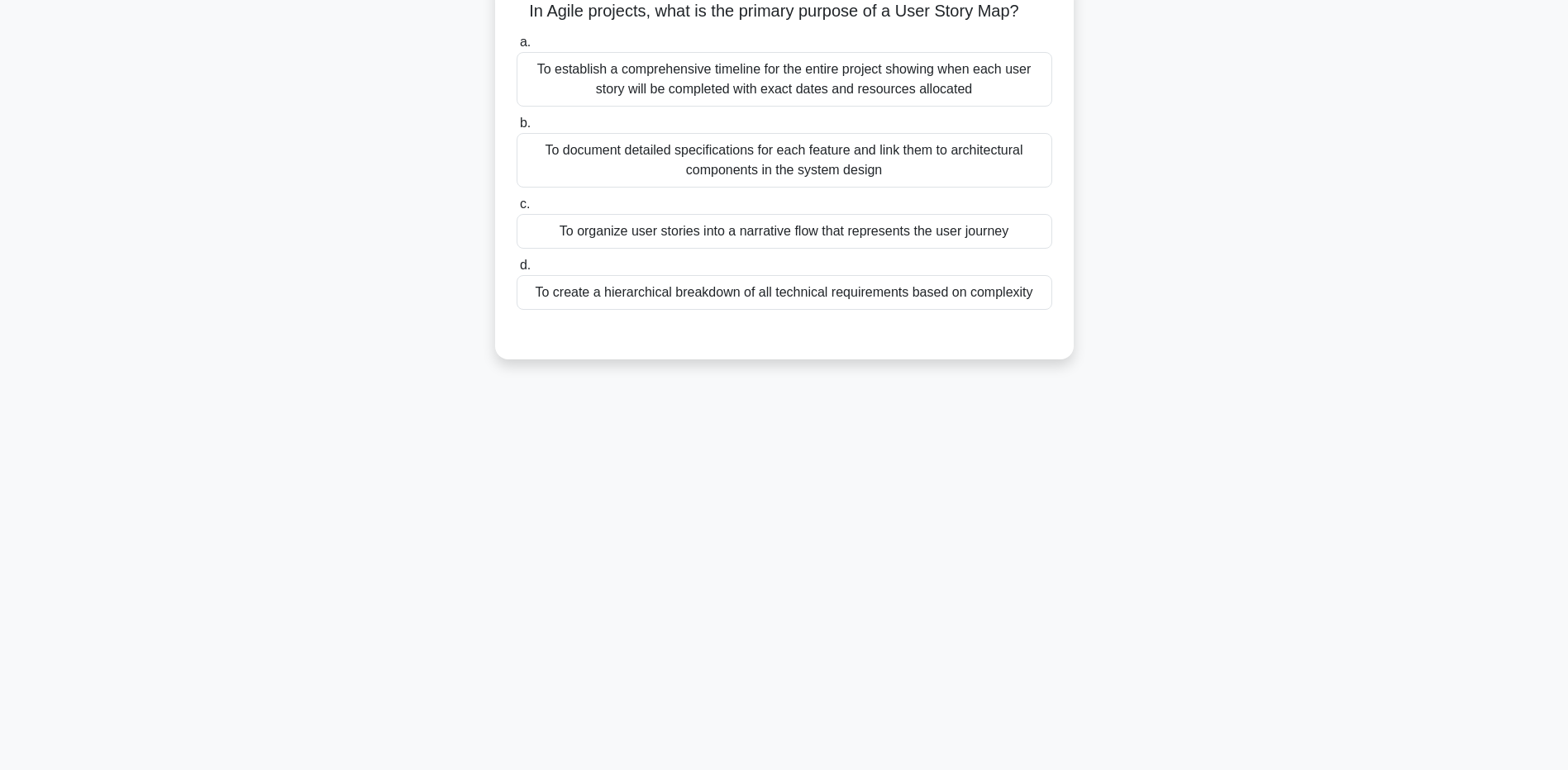
scroll to position [0, 0]
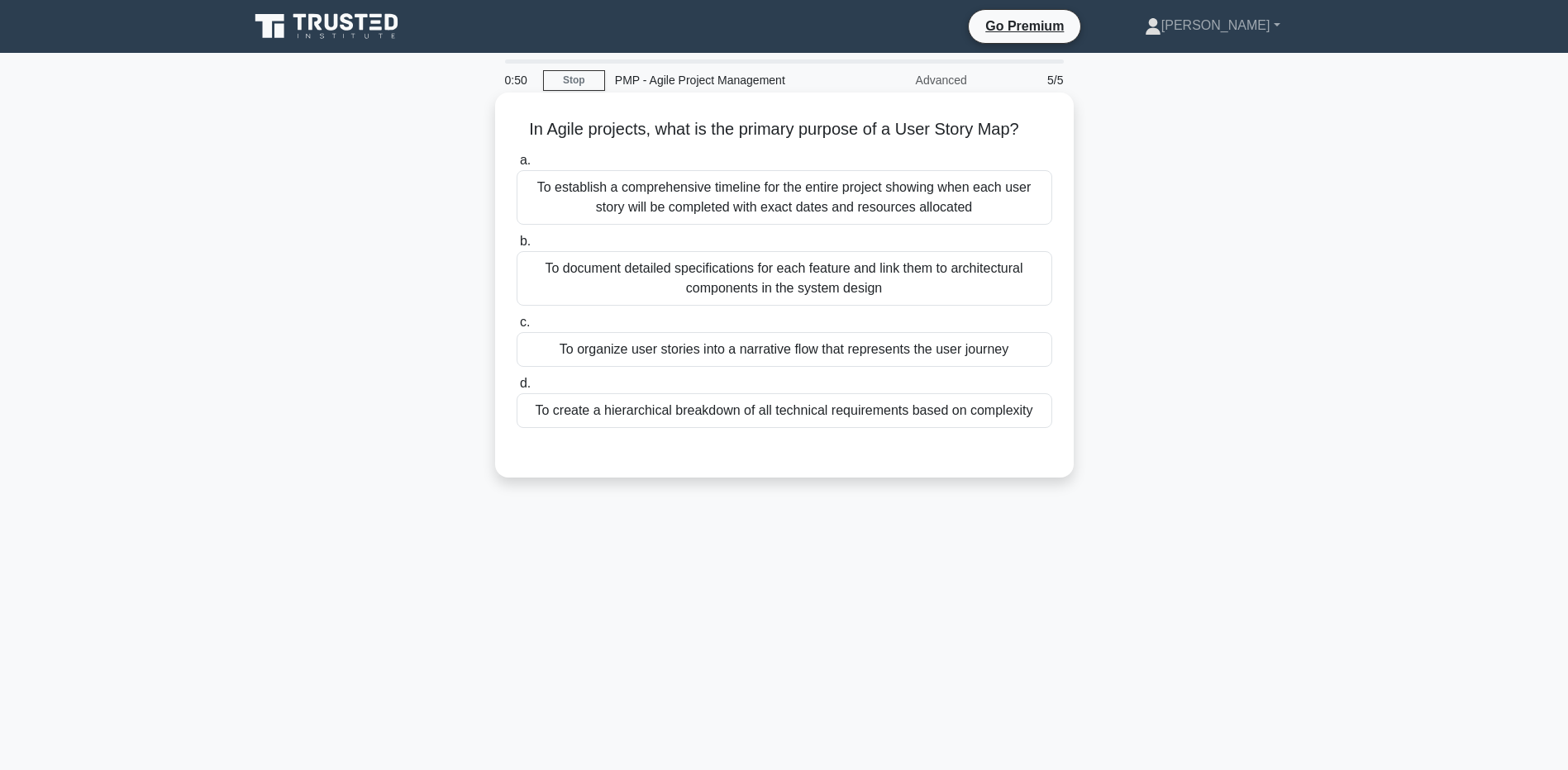
click at [593, 202] on div "To establish a comprehensive timeline for the entire project showing when each …" at bounding box center [784, 198] width 536 height 55
click at [517, 166] on input "a. To establish a comprehensive timeline for the entire project showing when ea…" at bounding box center [517, 161] width 0 height 11
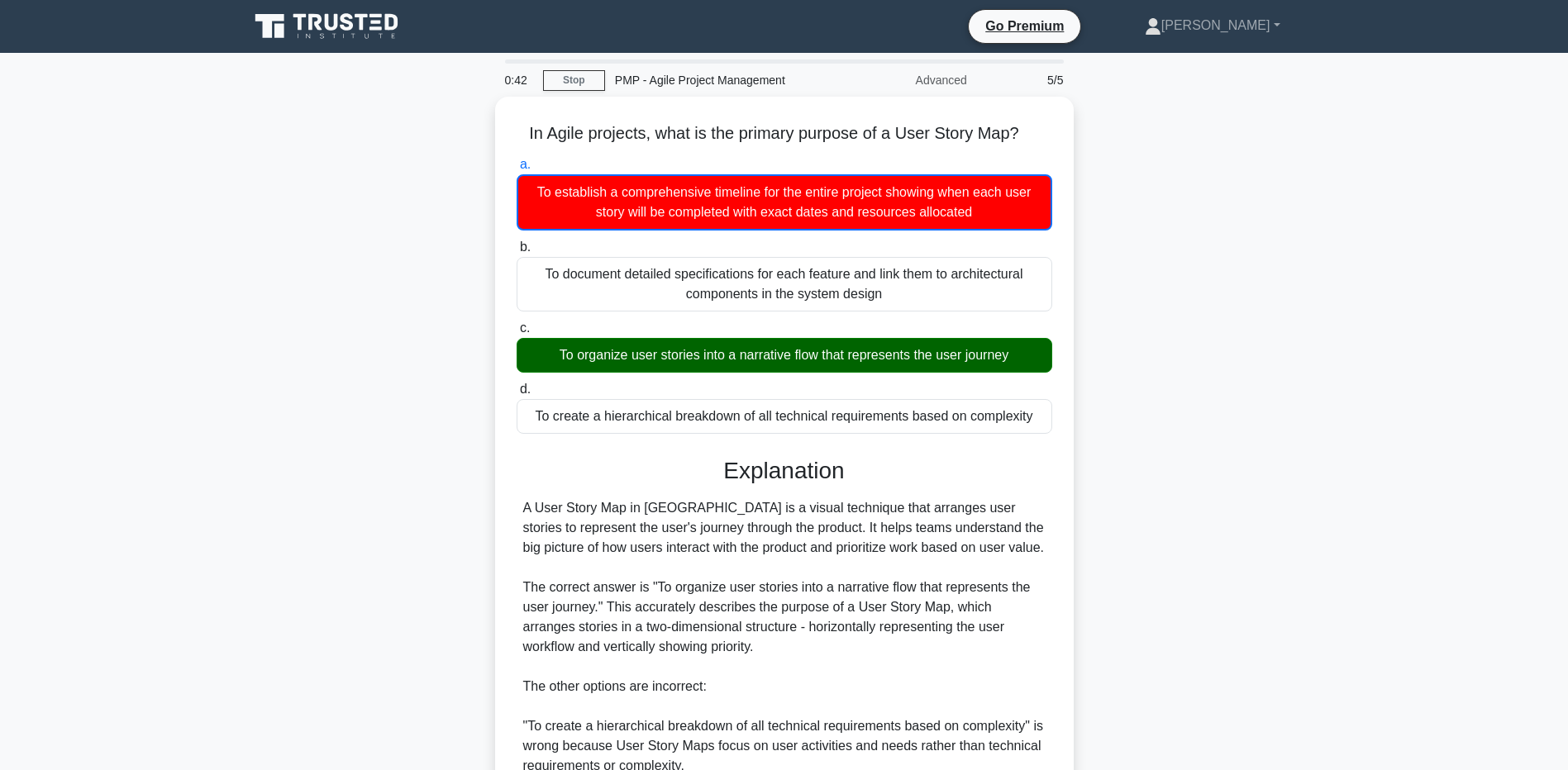
click at [186, 639] on main "0:42 Stop PMP - Agile Project Management Advanced 5/5 In Agile projects, what i…" at bounding box center [784, 586] width 1568 height 1065
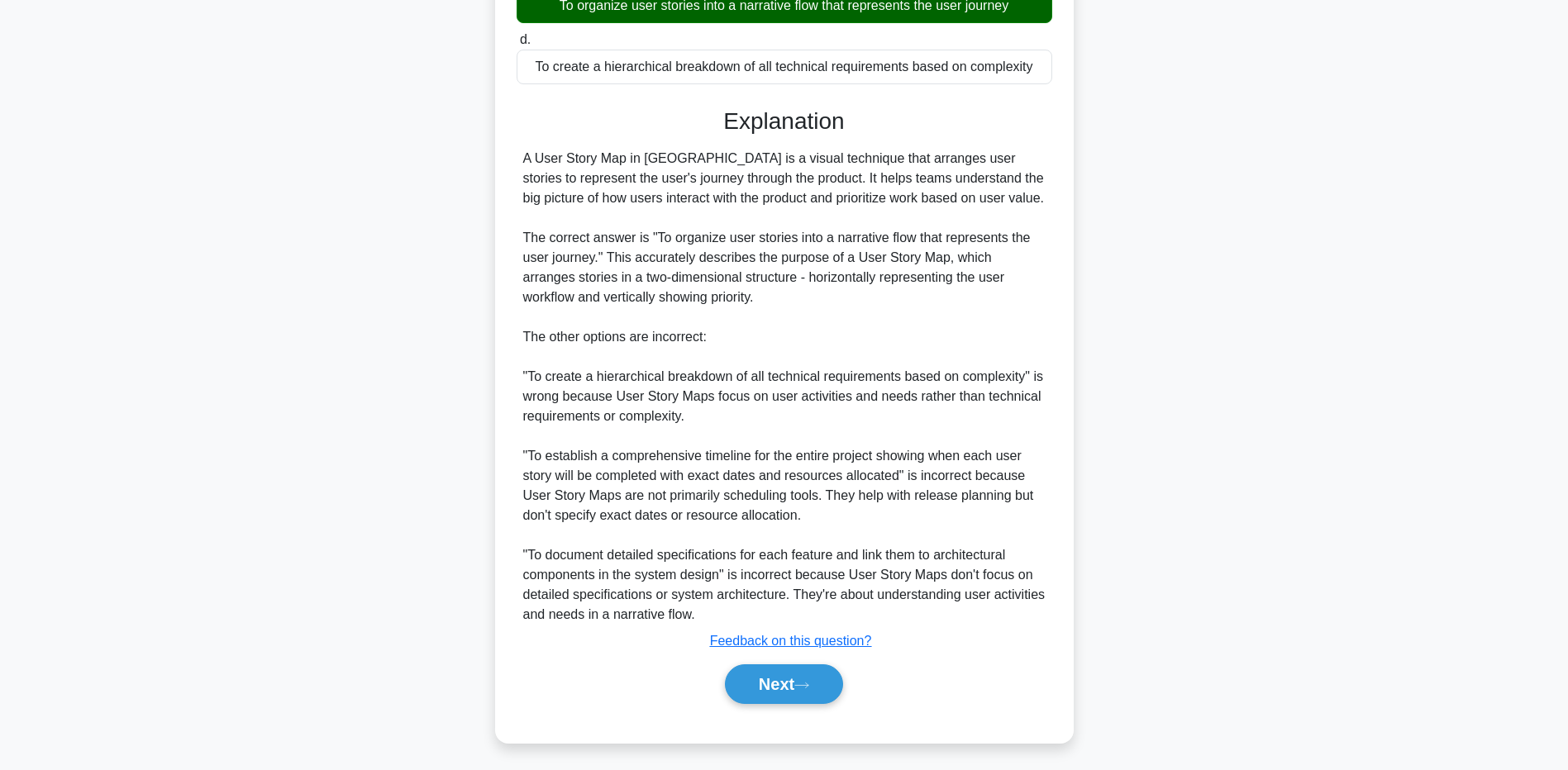
scroll to position [350, 0]
drag, startPoint x: 227, startPoint y: 633, endPoint x: 268, endPoint y: 642, distance: 42.0
click at [227, 633] on main "0:34 Stop PMP - Agile Project Management Advanced 5/5 In Agile projects, what i…" at bounding box center [784, 236] width 1568 height 1065
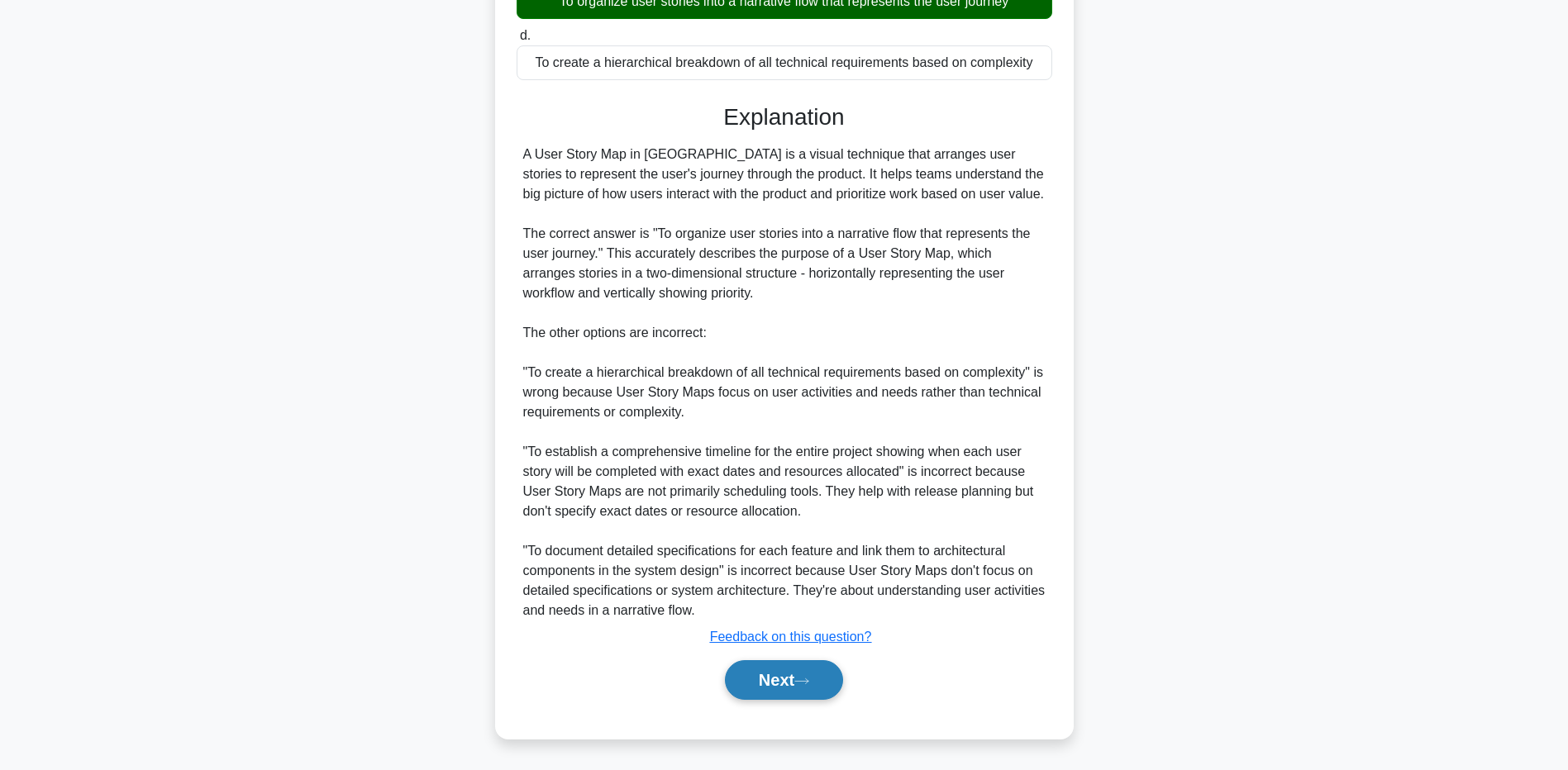
click at [776, 677] on button "Next" at bounding box center [784, 680] width 118 height 40
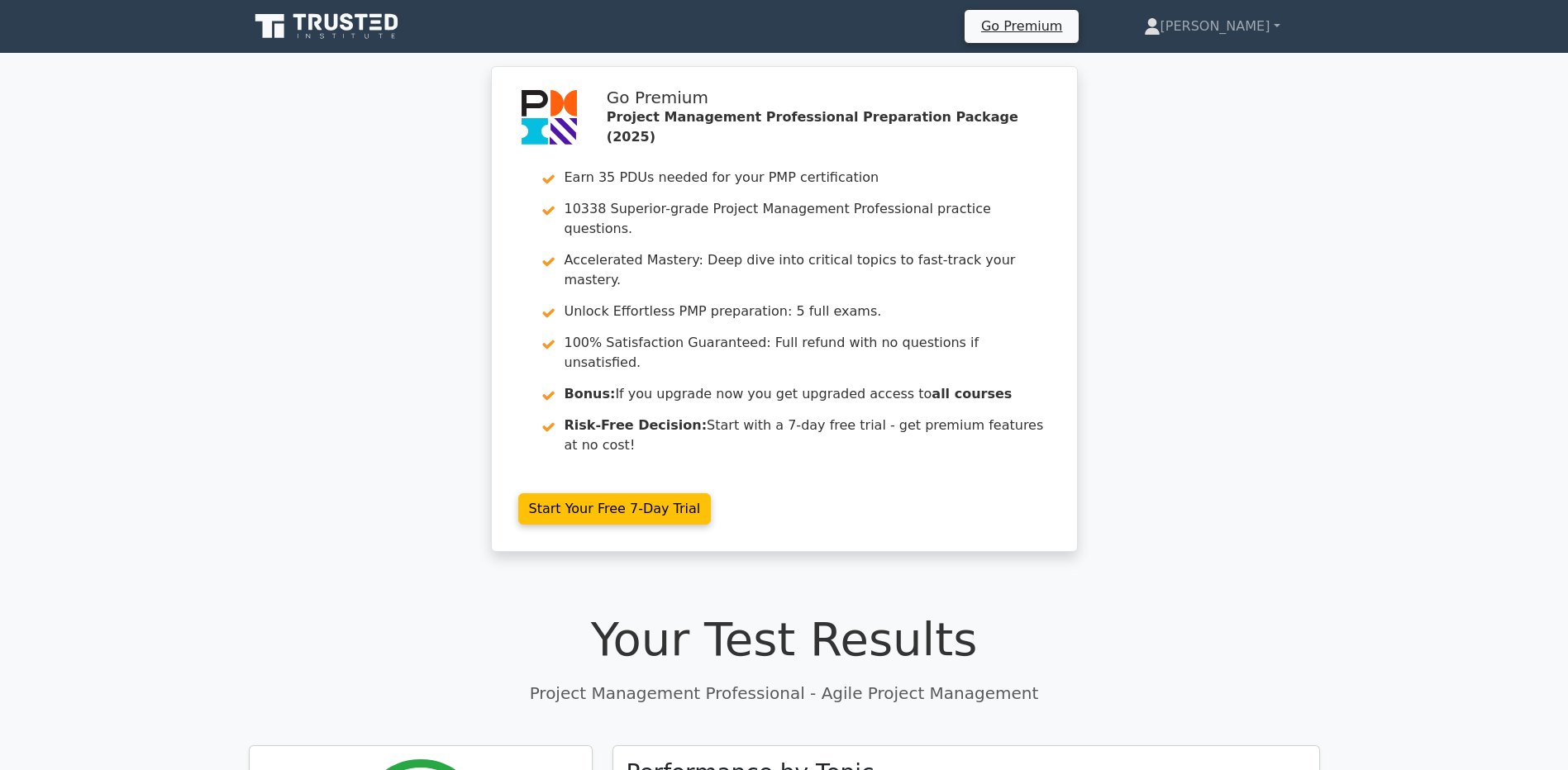
scroll to position [496, 0]
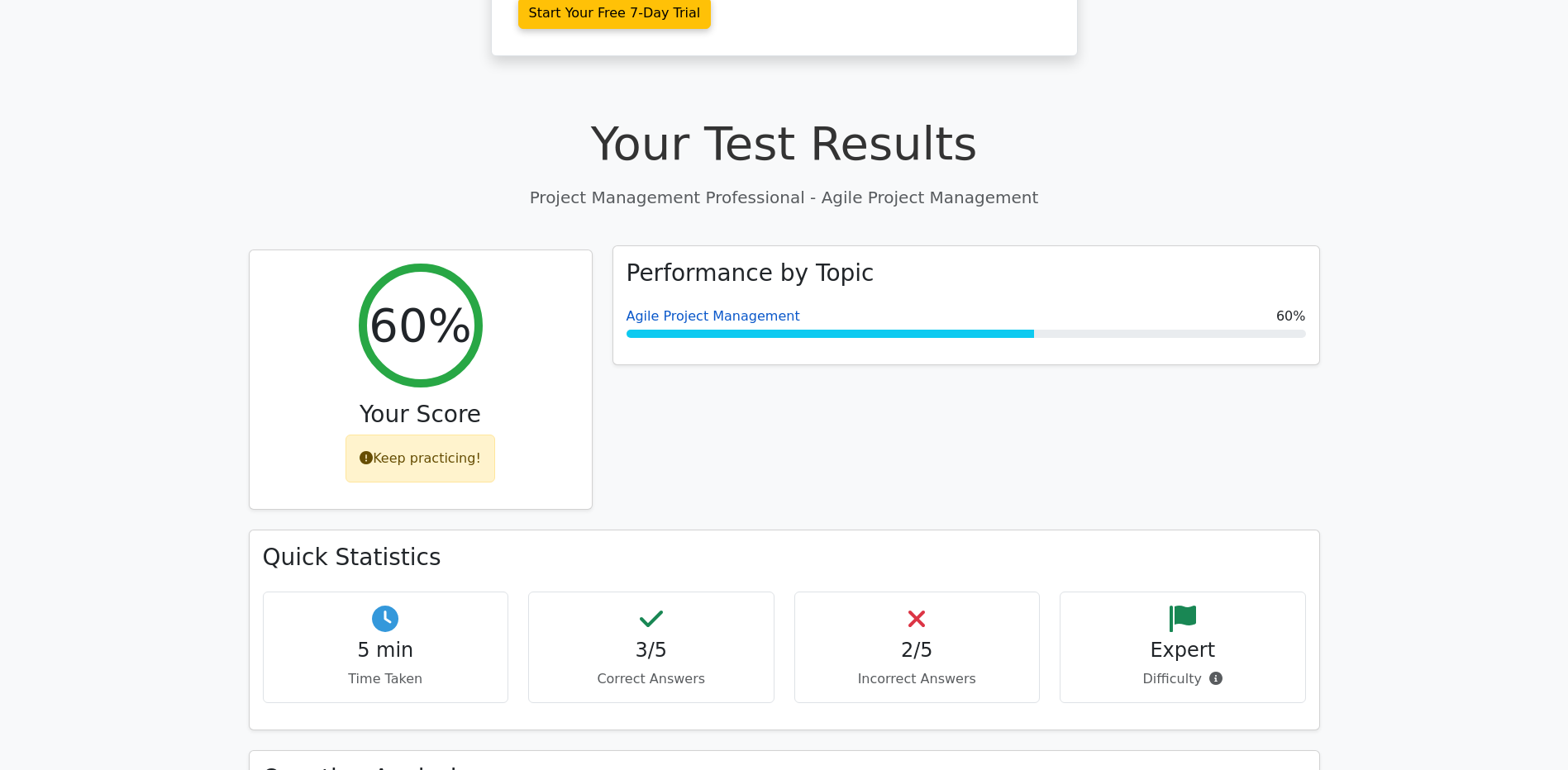
click at [702, 308] on link "Agile Project Management" at bounding box center [713, 316] width 174 height 16
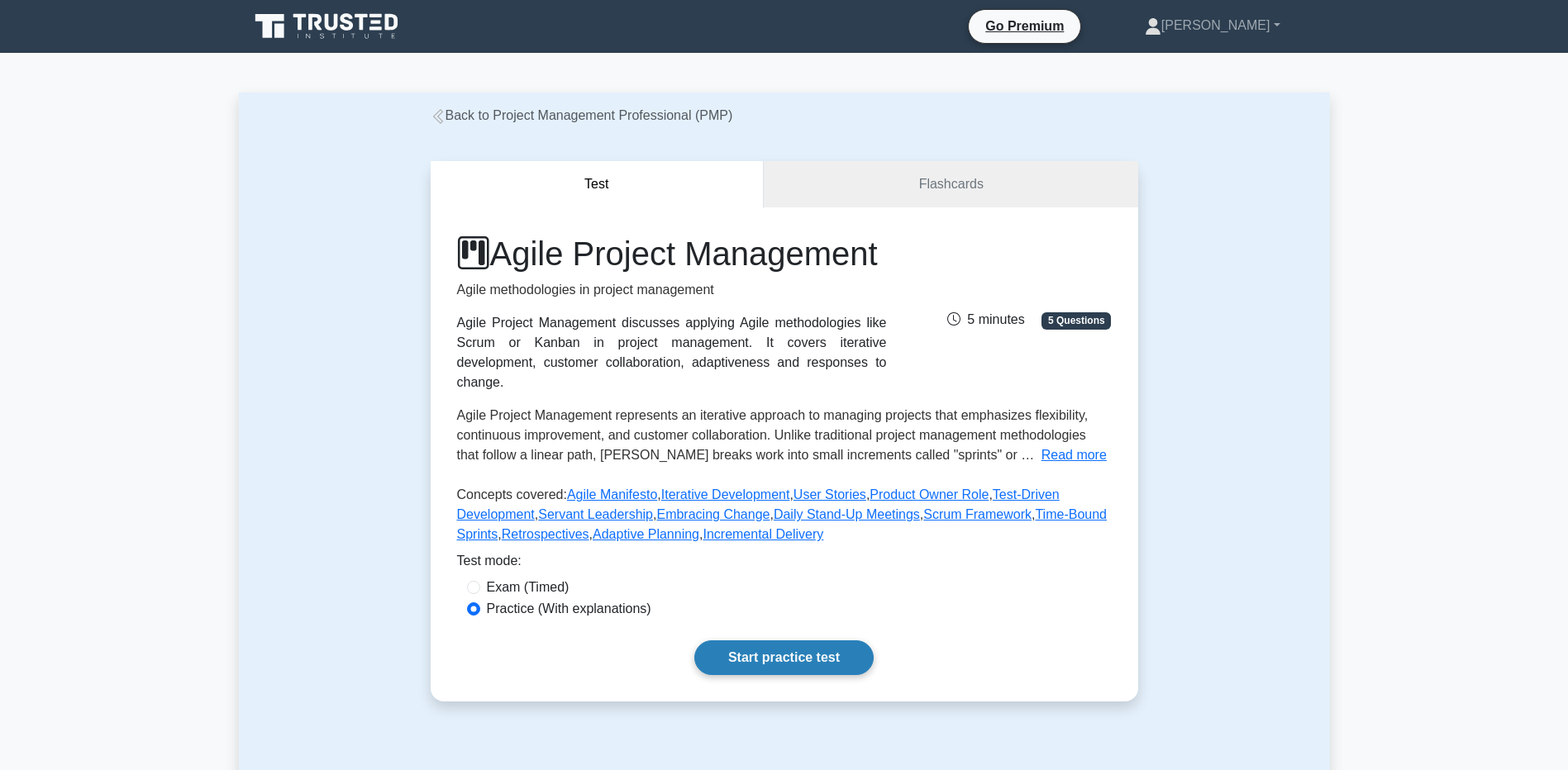
click at [753, 672] on link "Start practice test" at bounding box center [784, 657] width 179 height 34
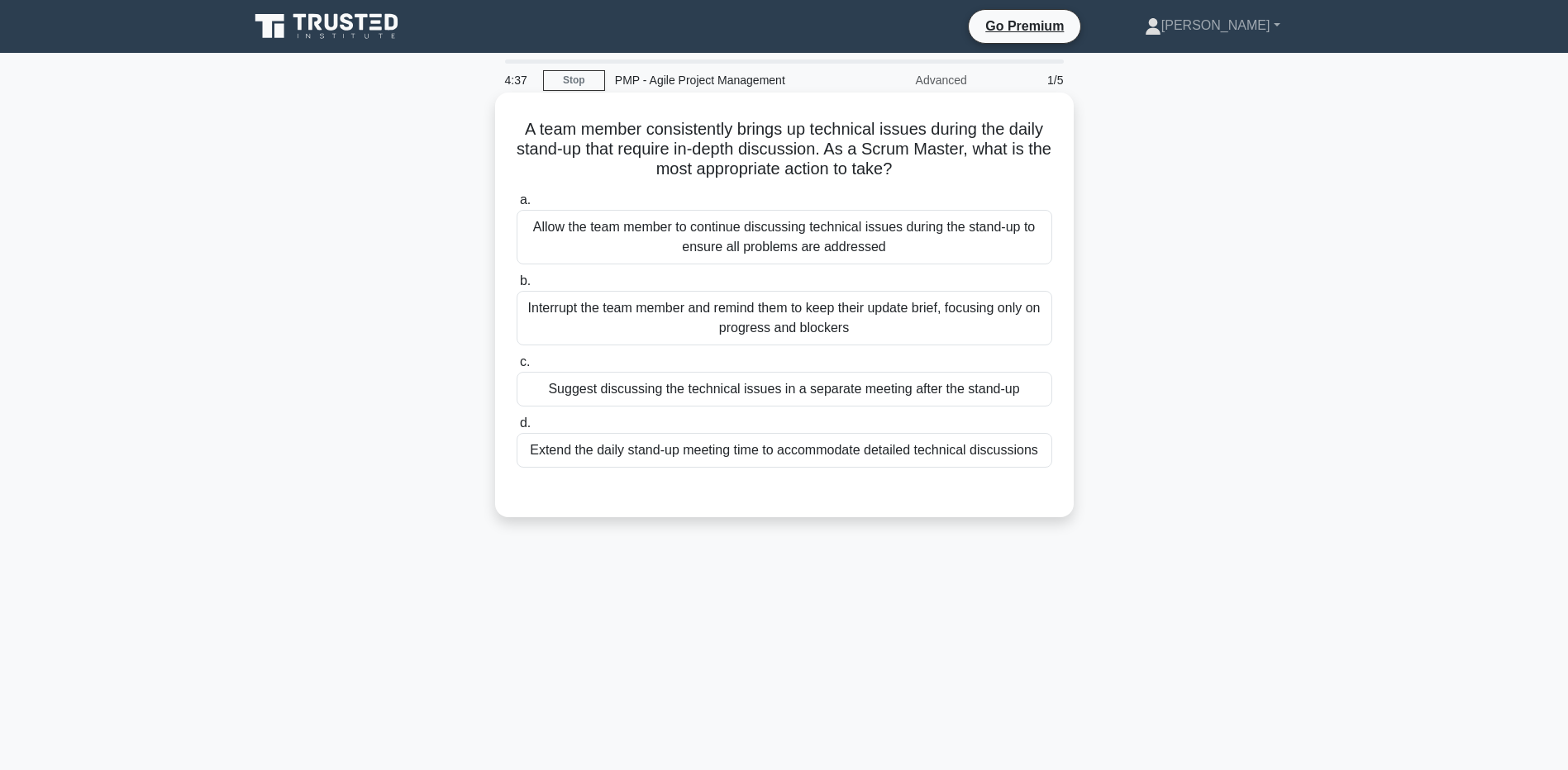
click at [687, 390] on div "Suggest discussing the technical issues in a separate meeting after the stand-up" at bounding box center [784, 389] width 536 height 34
click at [517, 368] on input "c. Suggest discussing the technical issues in a separate meeting after the stan…" at bounding box center [517, 363] width 0 height 11
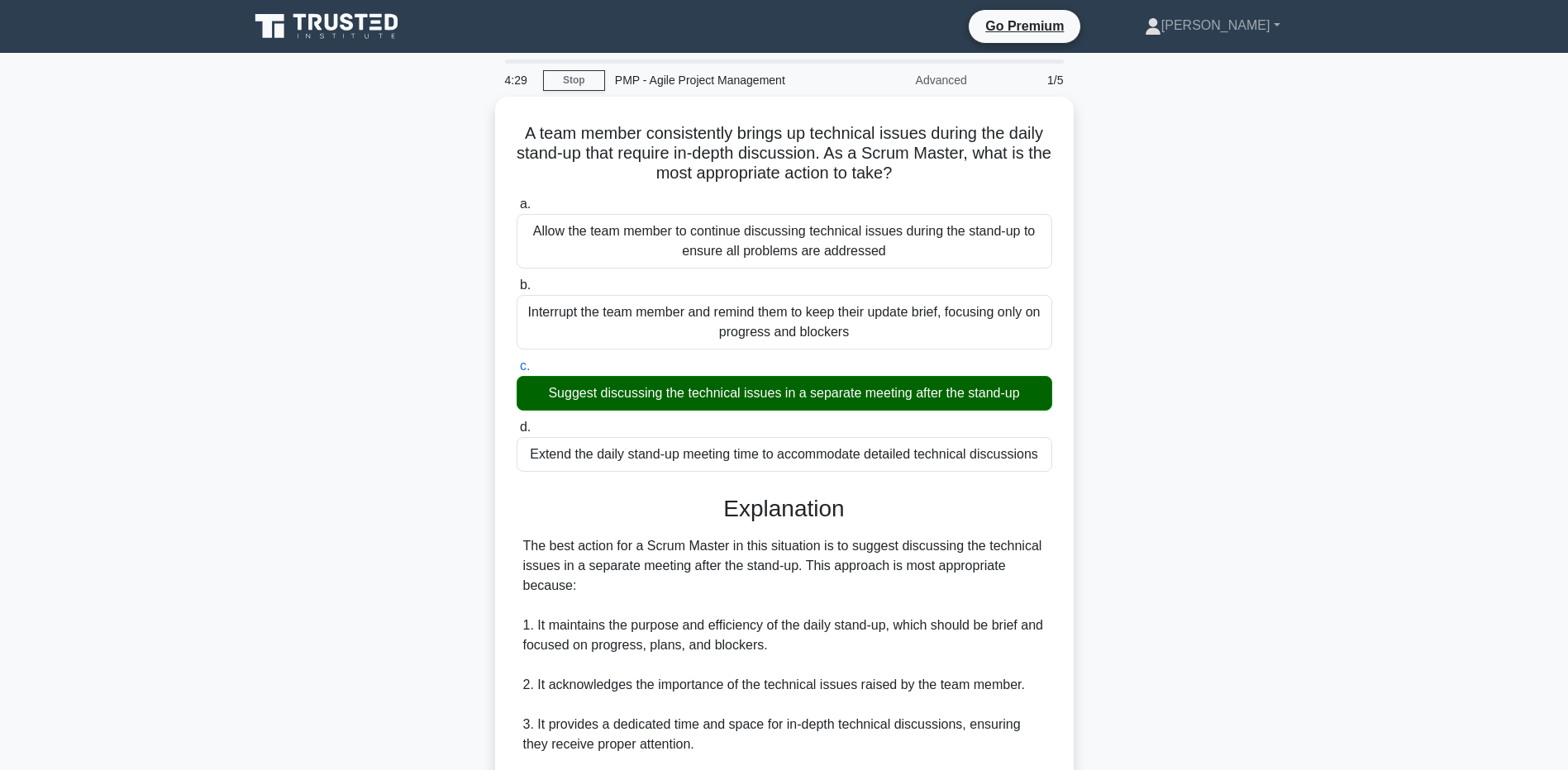
click at [249, 458] on div "A team member consistently brings up technical issues during the daily stand-up…" at bounding box center [784, 693] width 1092 height 1192
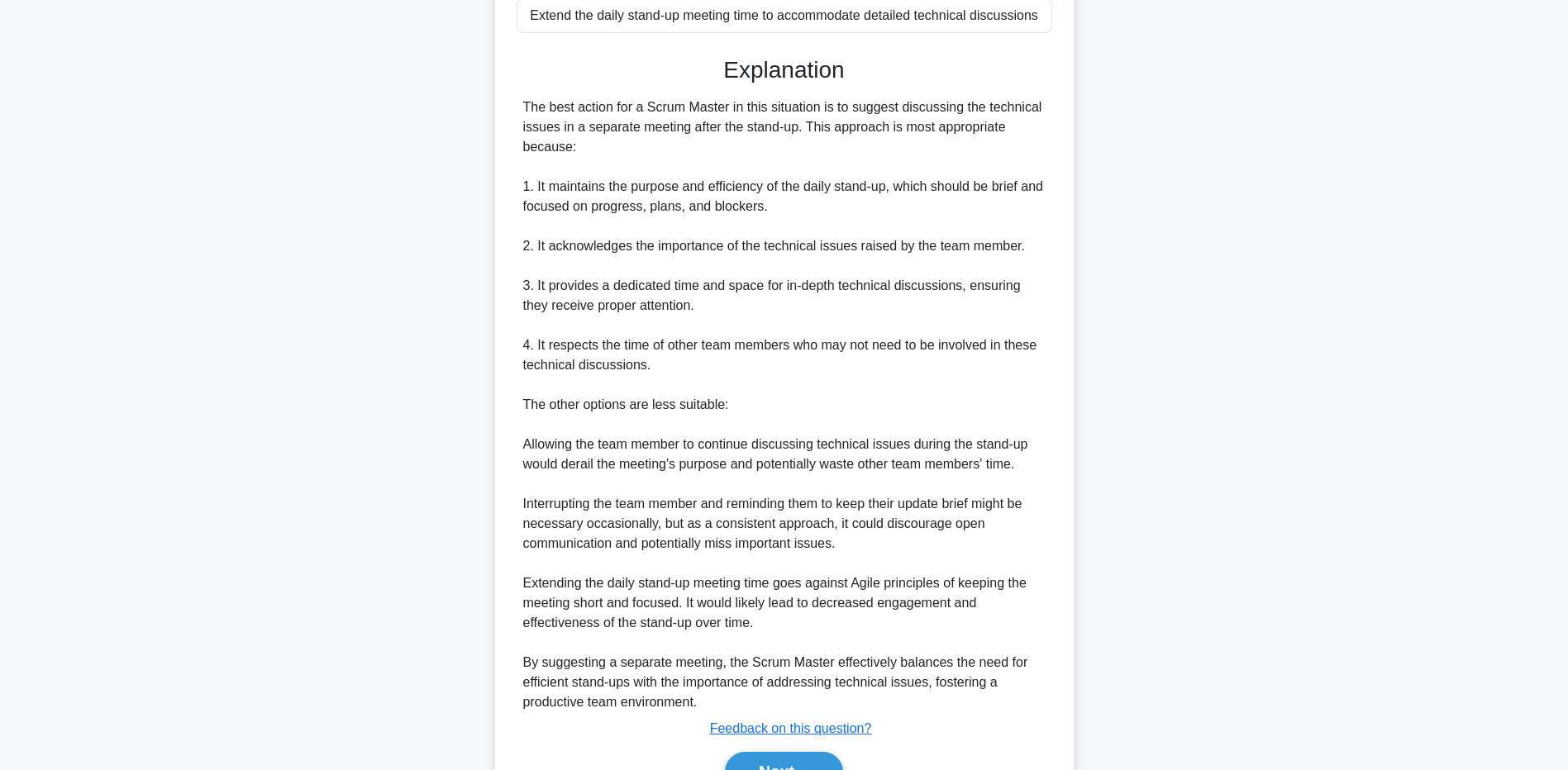
scroll to position [496, 0]
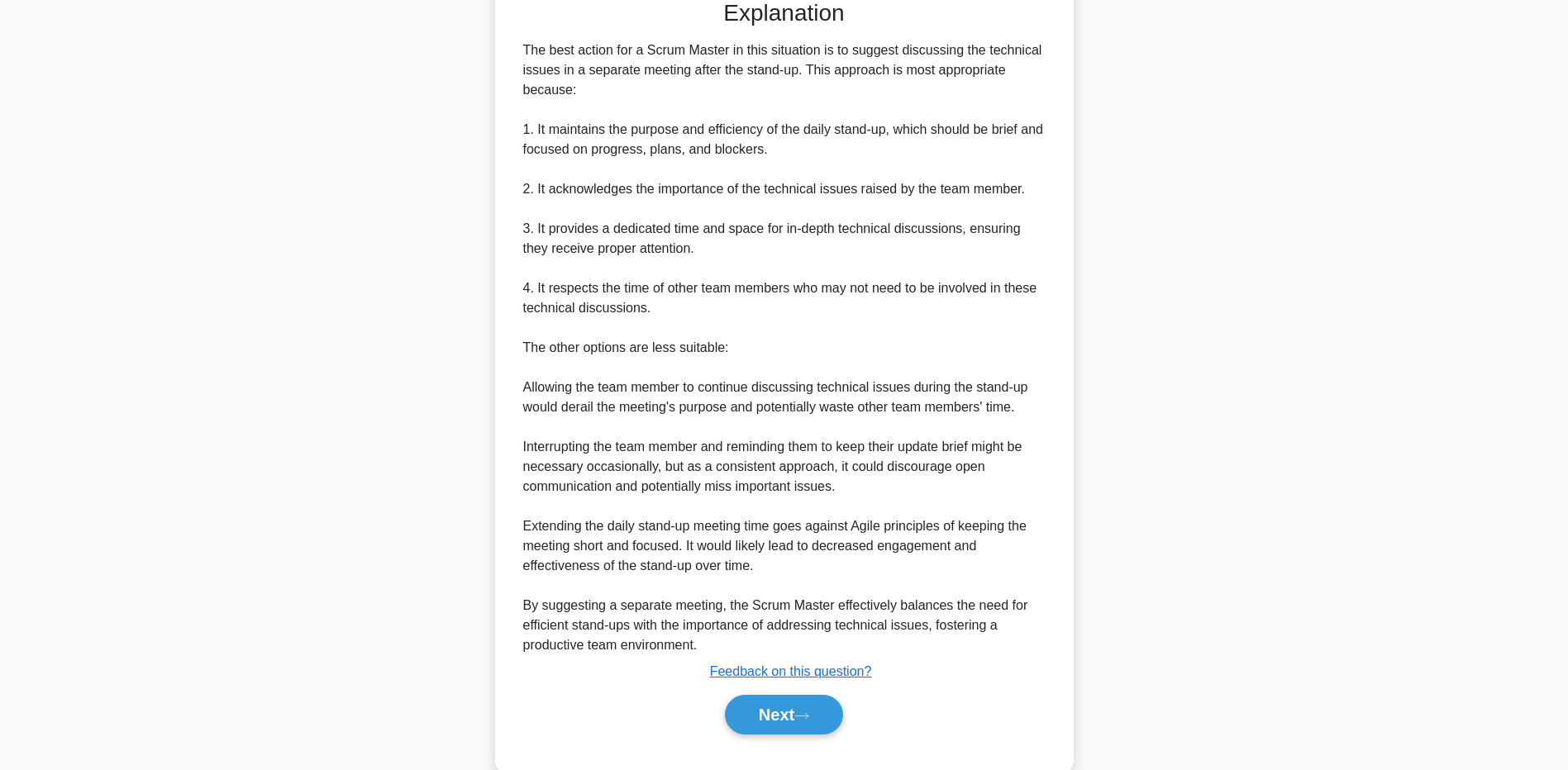
click at [187, 519] on main "4:20 Stop PMP - Agile Project Management Advanced 1/5 A team member consistentl…" at bounding box center [784, 178] width 1568 height 1243
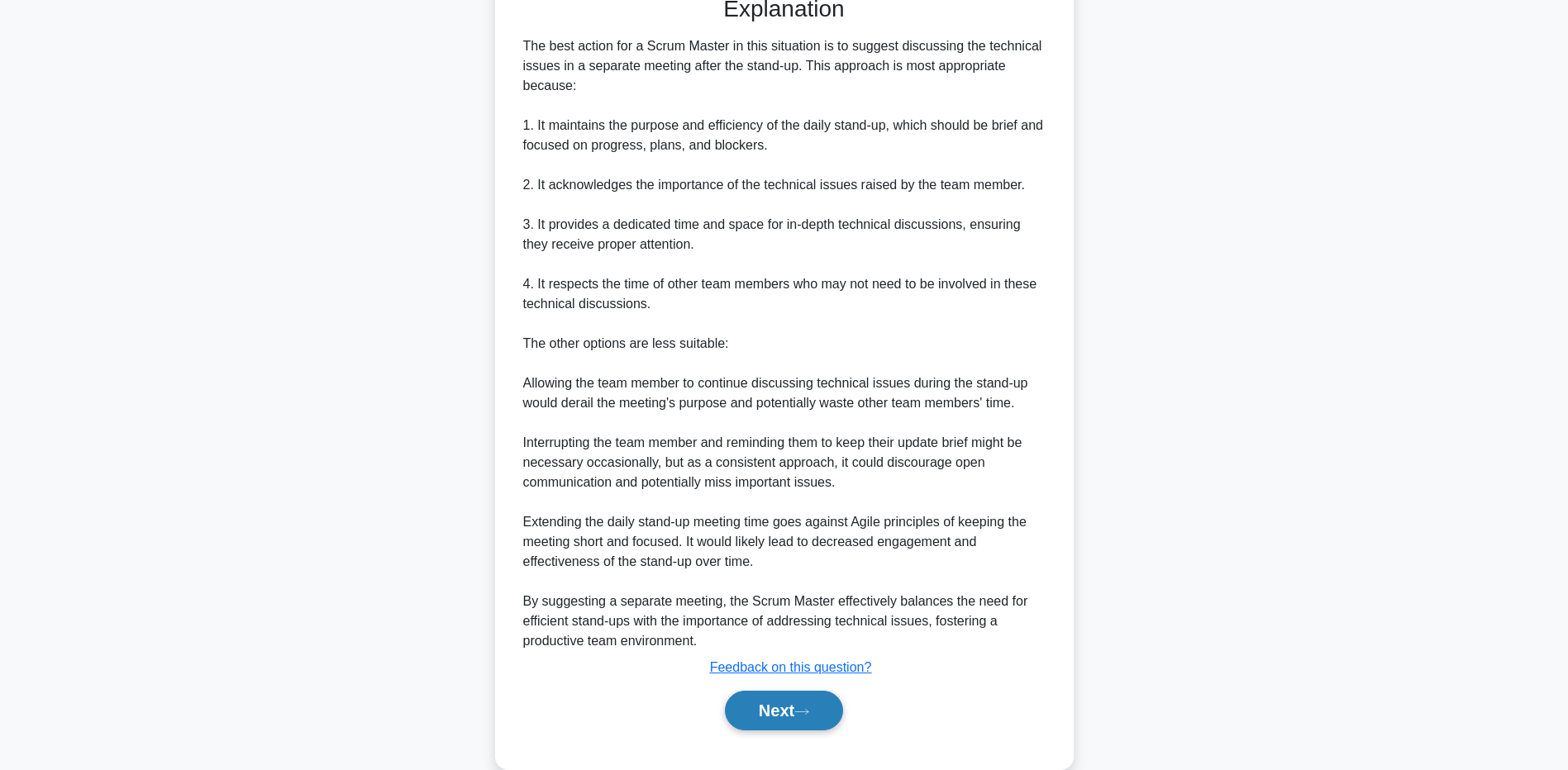
click at [782, 721] on button "Next" at bounding box center [784, 710] width 118 height 40
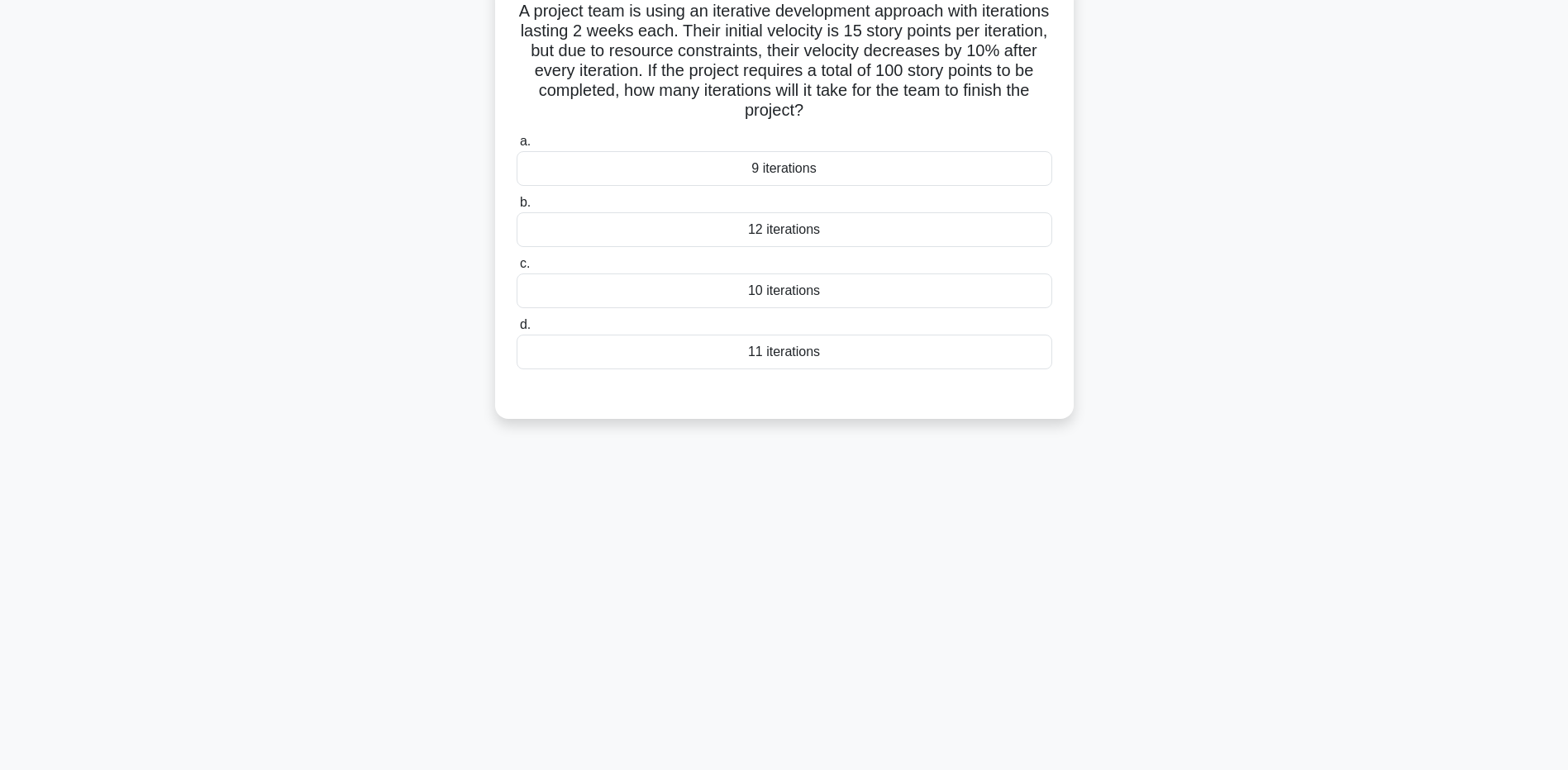
scroll to position [0, 0]
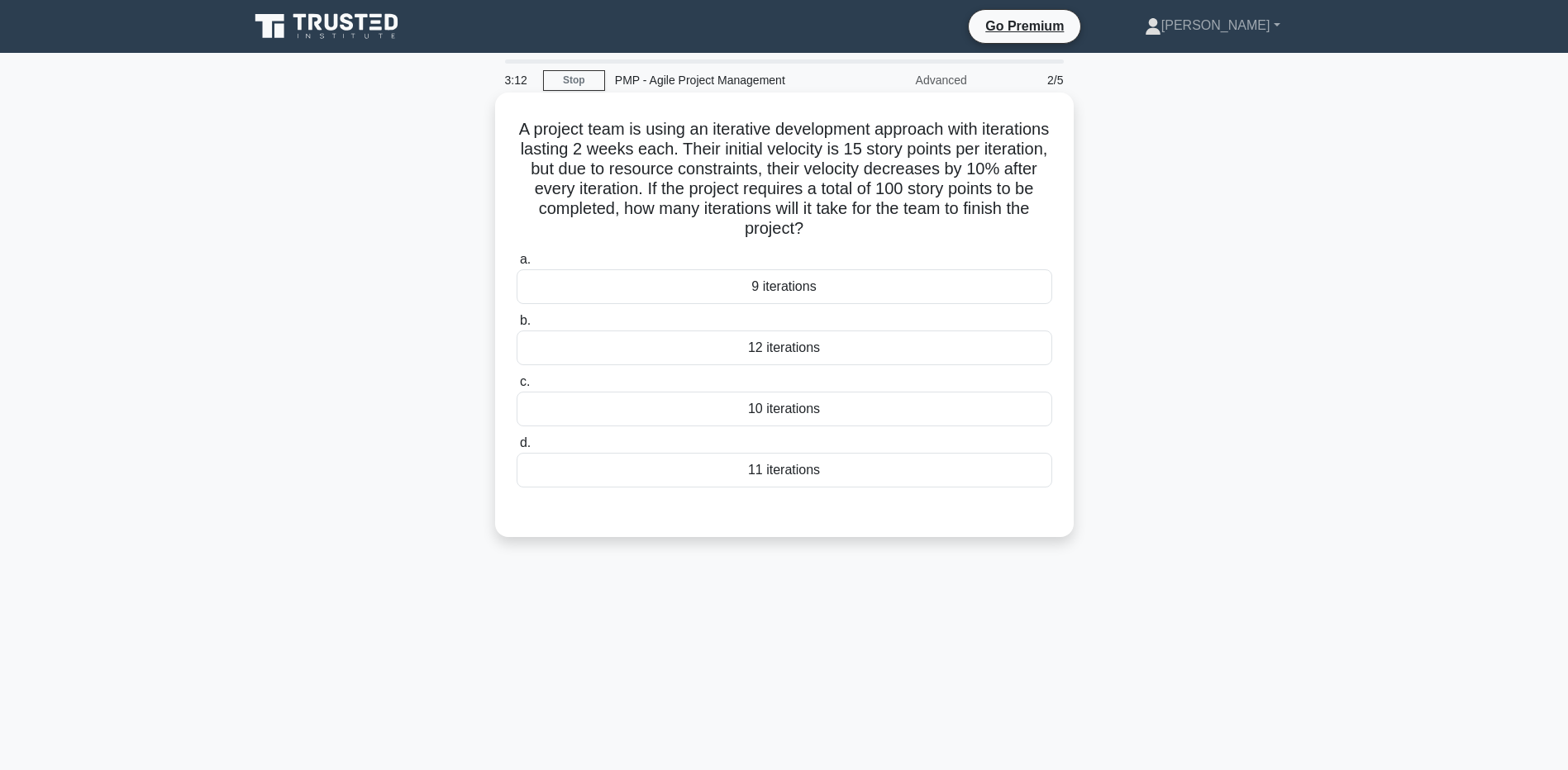
click at [700, 412] on div "10 iterations" at bounding box center [784, 408] width 536 height 34
click at [517, 387] on input "c. 10 iterations" at bounding box center [517, 382] width 0 height 11
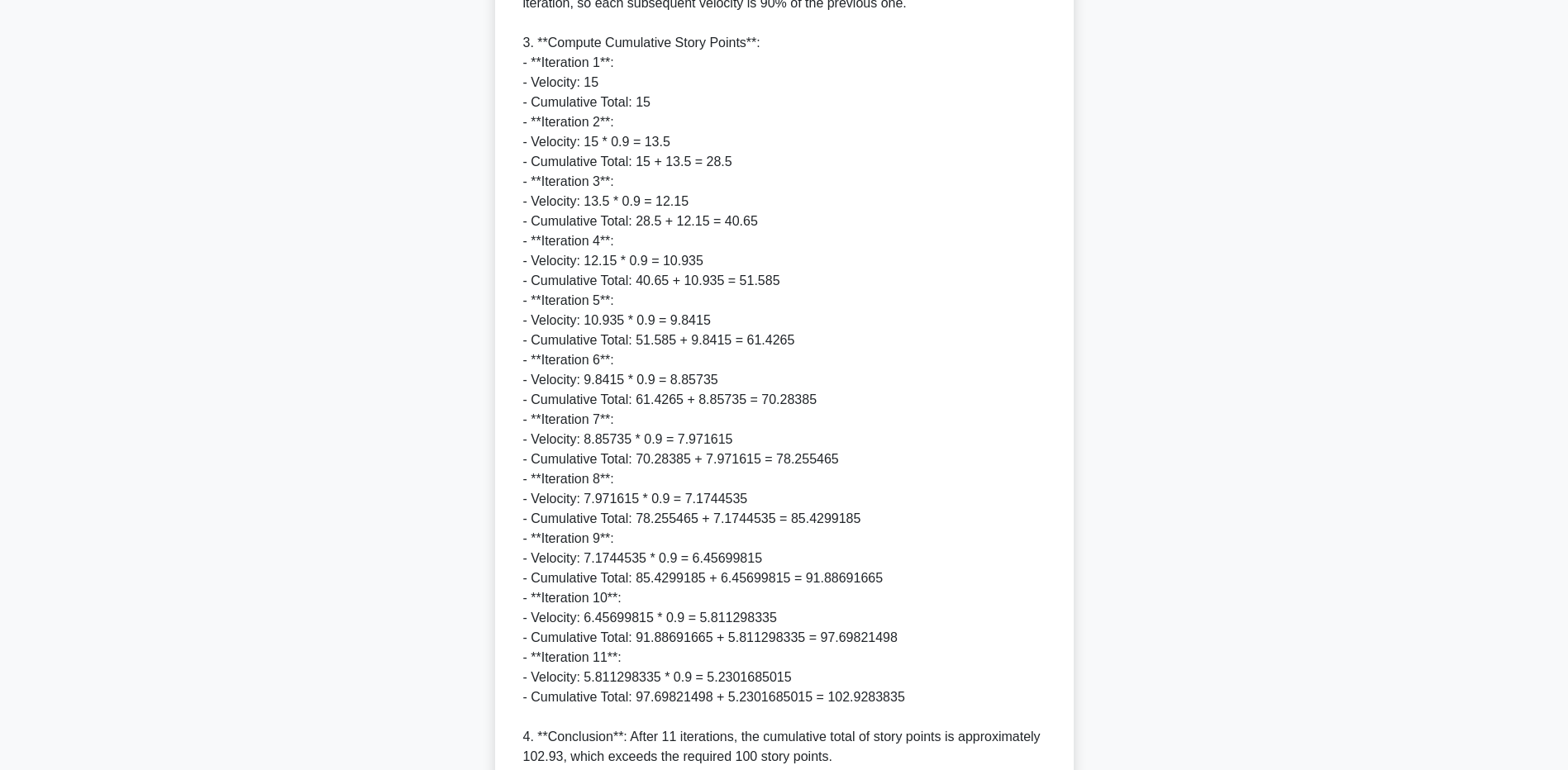
scroll to position [701, 0]
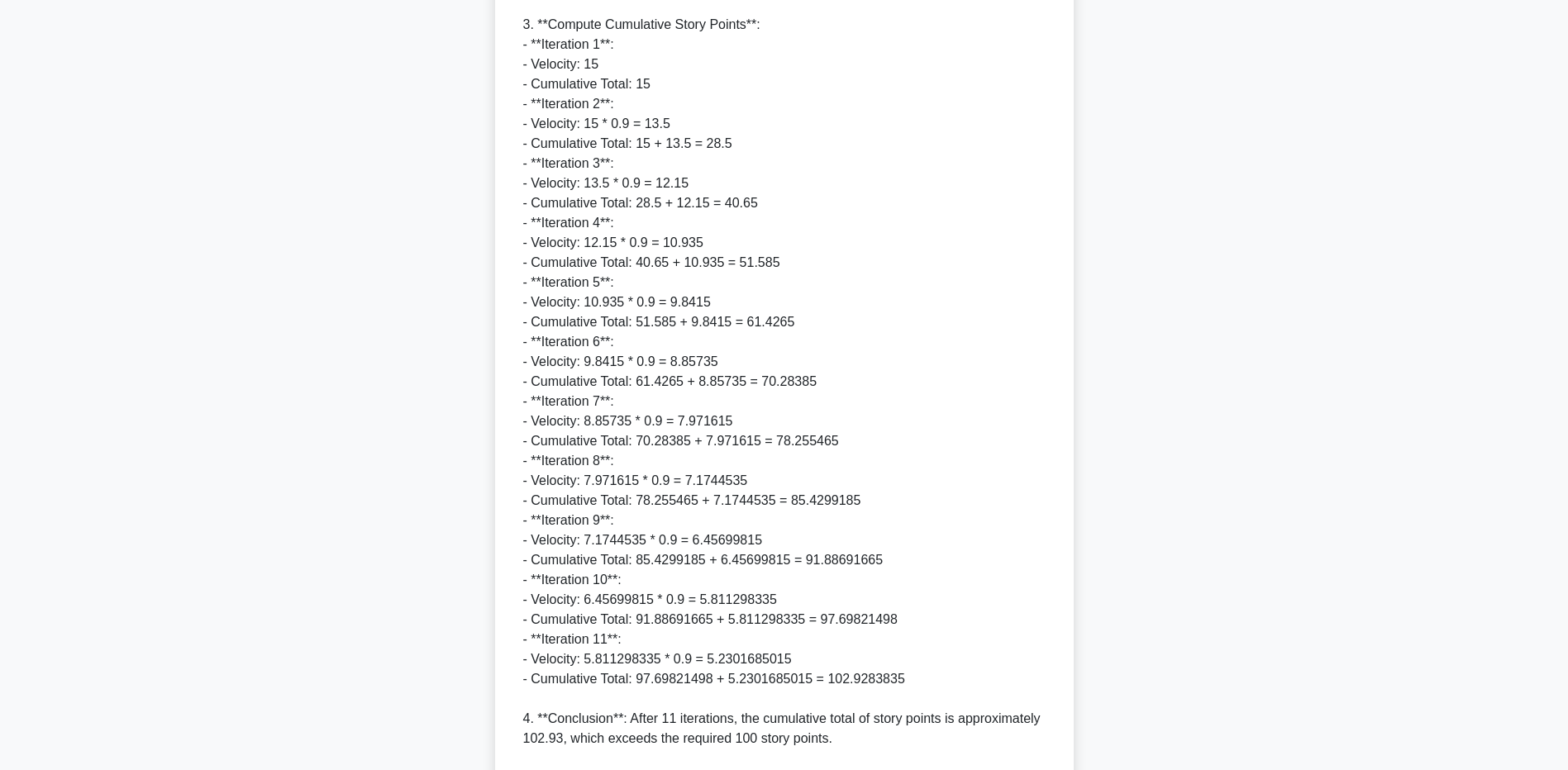
drag, startPoint x: 273, startPoint y: 666, endPoint x: 336, endPoint y: 677, distance: 64.0
click at [273, 666] on div "A project team is using an iterative development approach with iterations lasti…" at bounding box center [784, 161] width 1092 height 1531
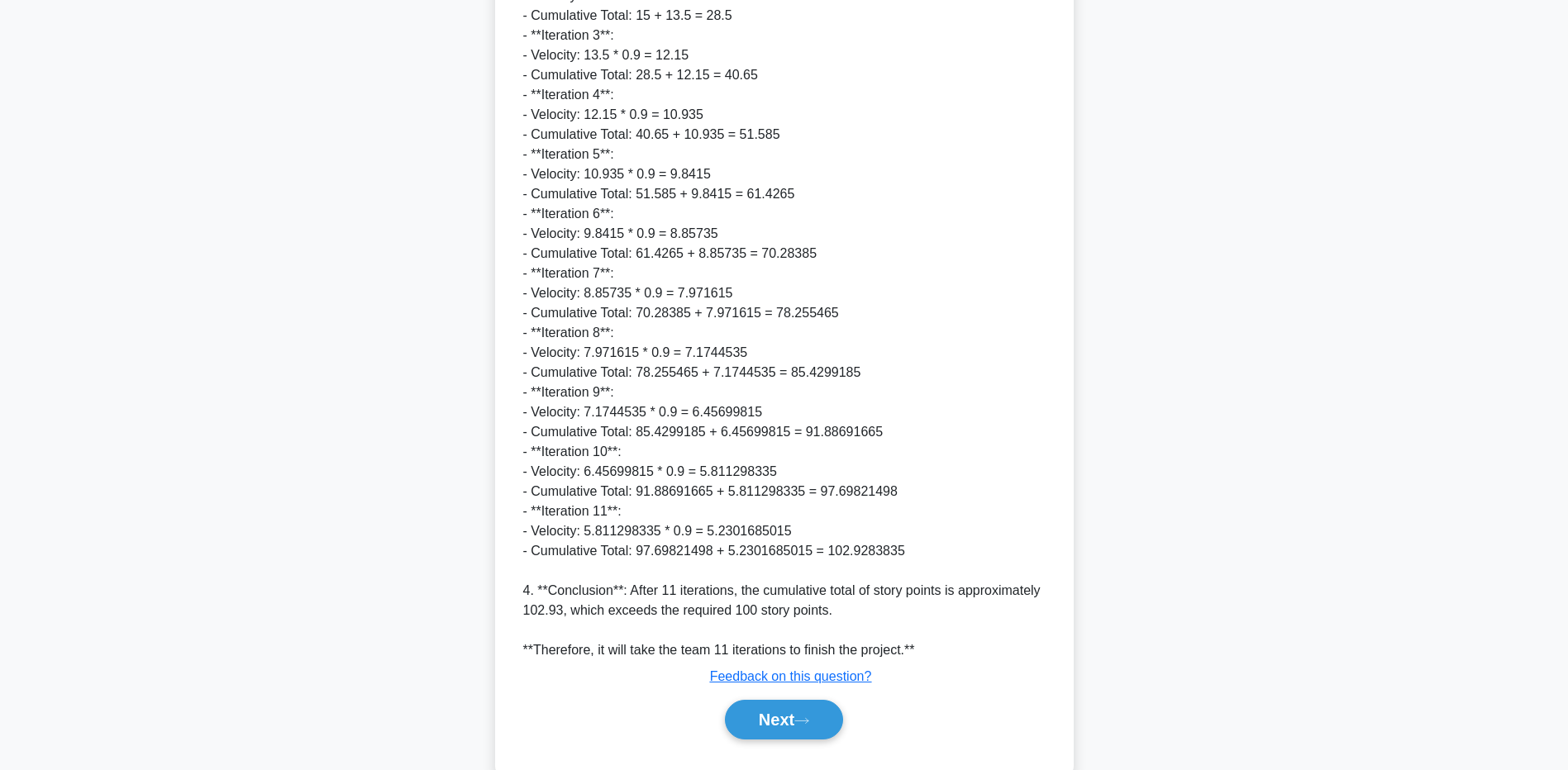
scroll to position [866, 0]
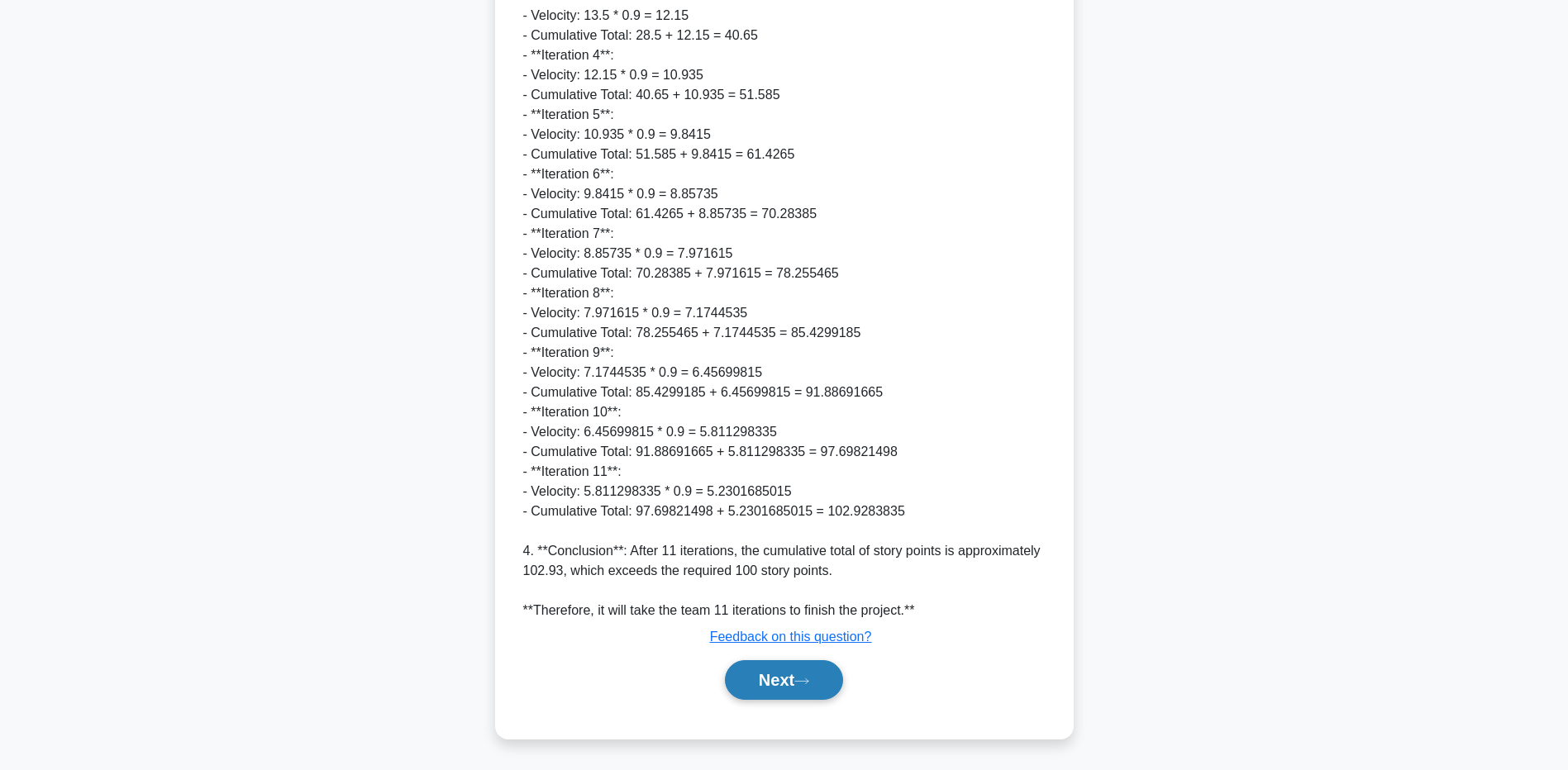
click at [809, 681] on icon at bounding box center [801, 681] width 15 height 9
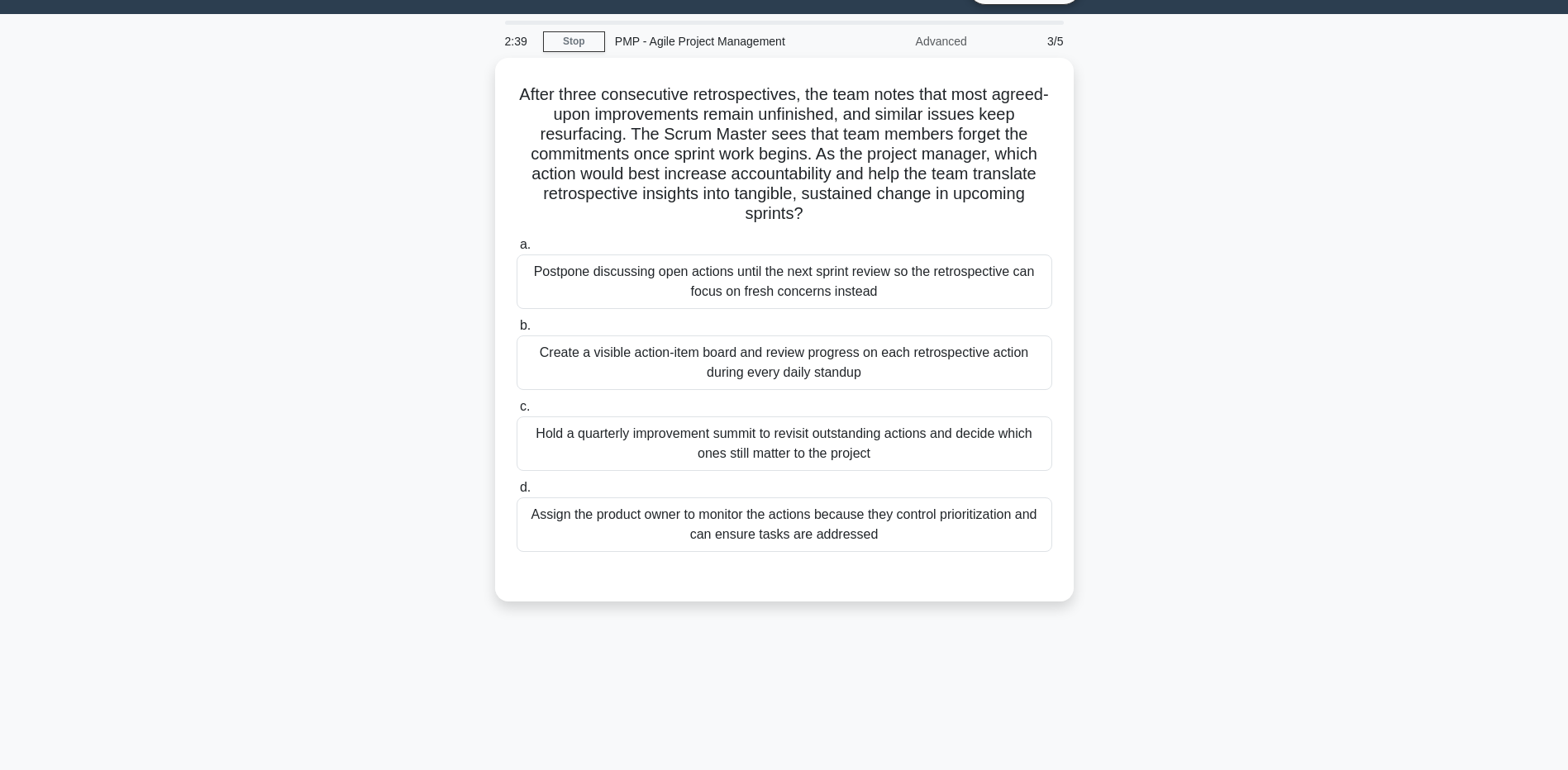
scroll to position [0, 0]
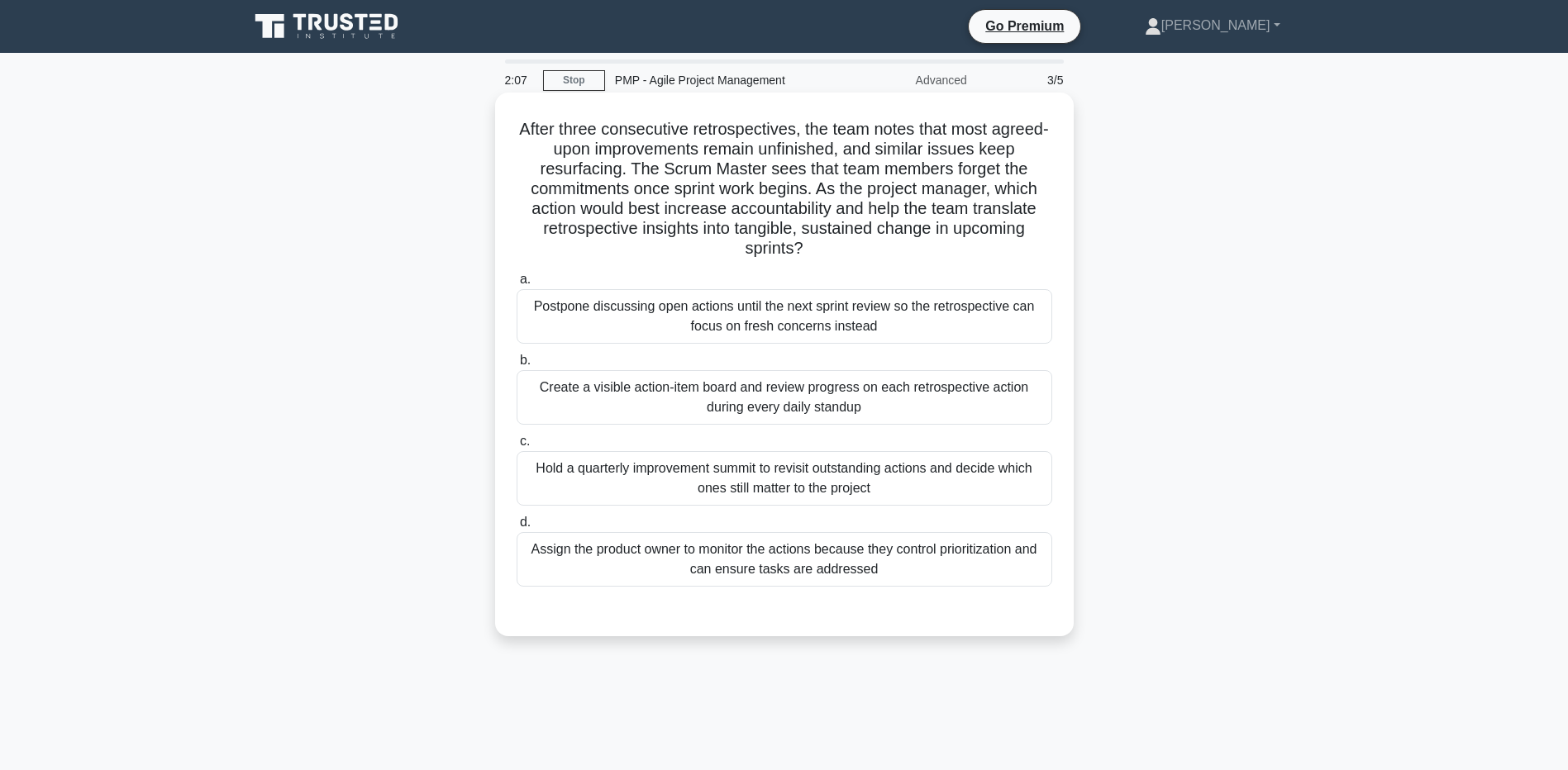
click at [827, 388] on div "Create a visible action-item board and review progress on each retrospective ac…" at bounding box center [784, 398] width 536 height 55
click at [517, 366] on input "b. Create a visible action-item board and review progress on each retrospective…" at bounding box center [517, 361] width 0 height 11
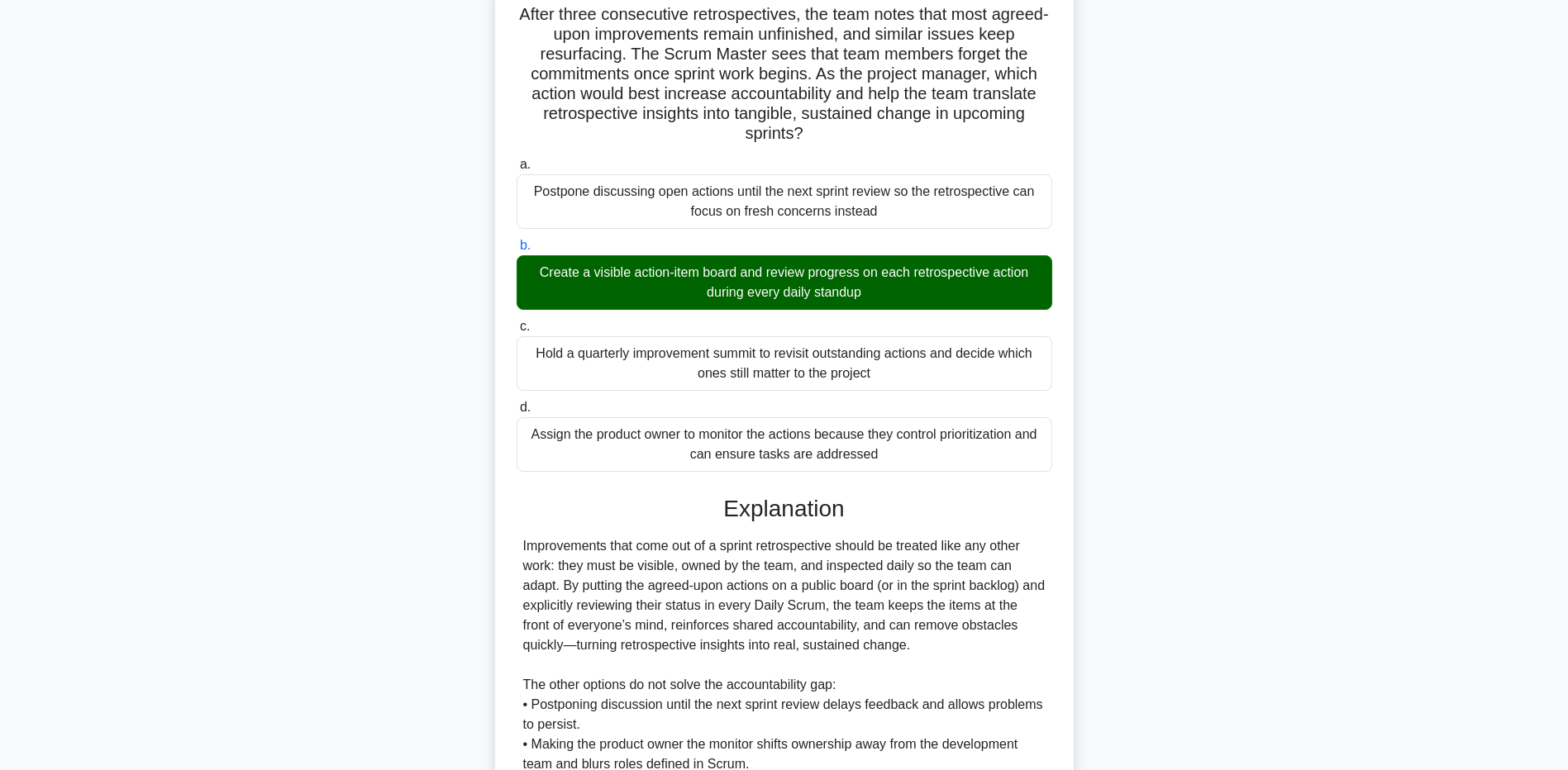
scroll to position [126, 0]
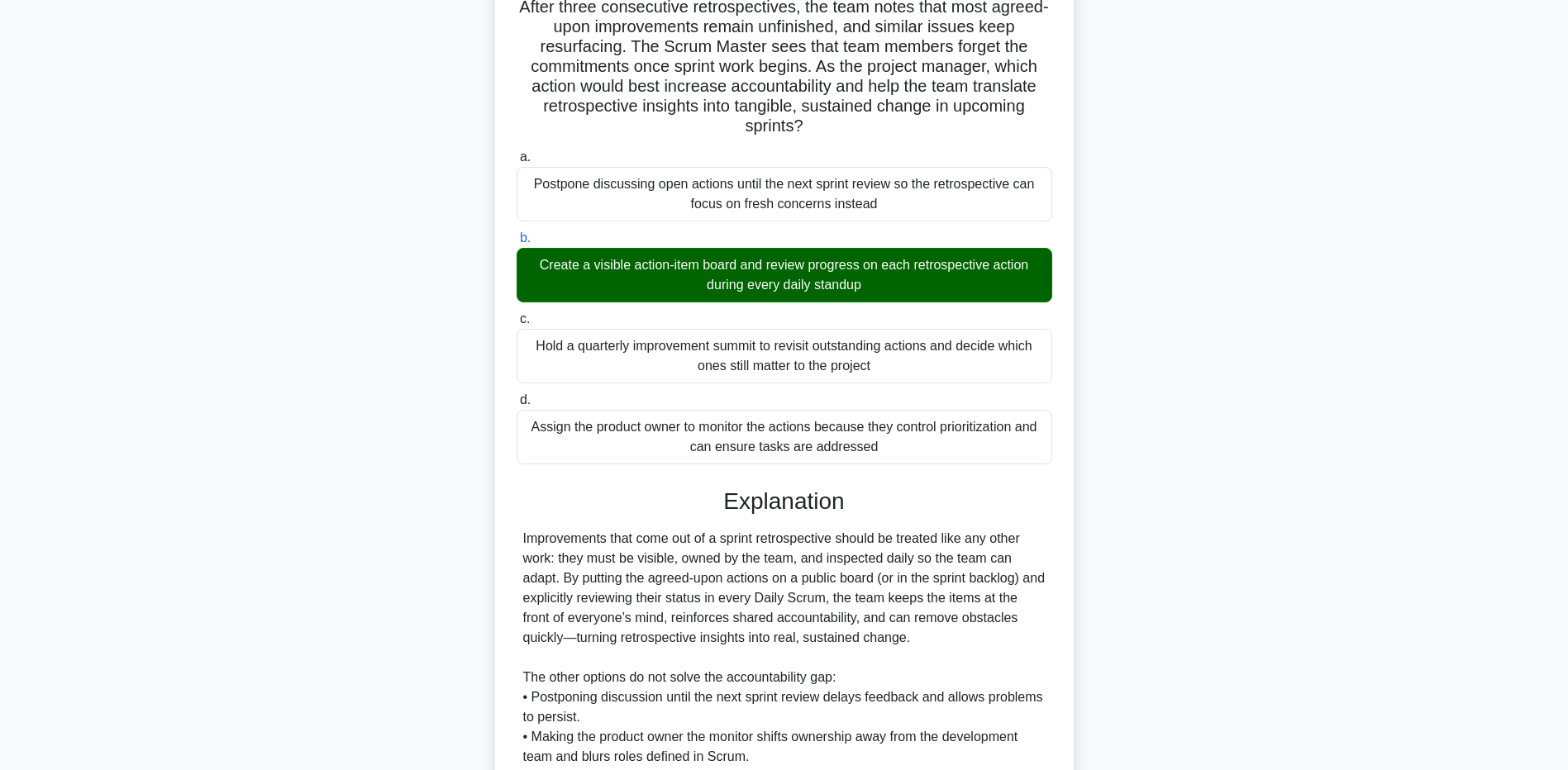
click at [205, 557] on main "1:53 Stop PMP - Agile Project Management Advanced 3/5 After three consecutive r…" at bounding box center [784, 439] width 1568 height 1025
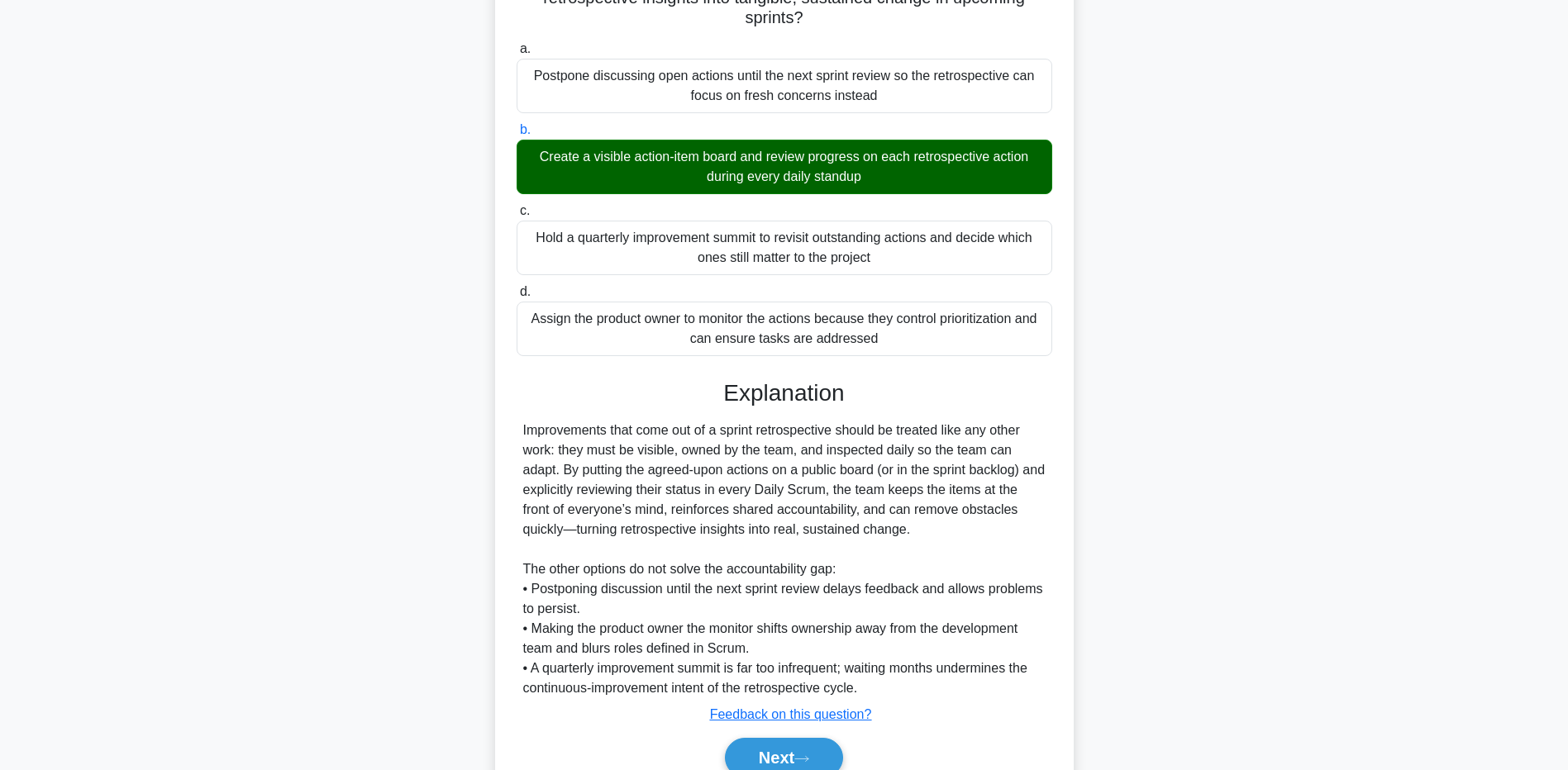
scroll to position [309, 0]
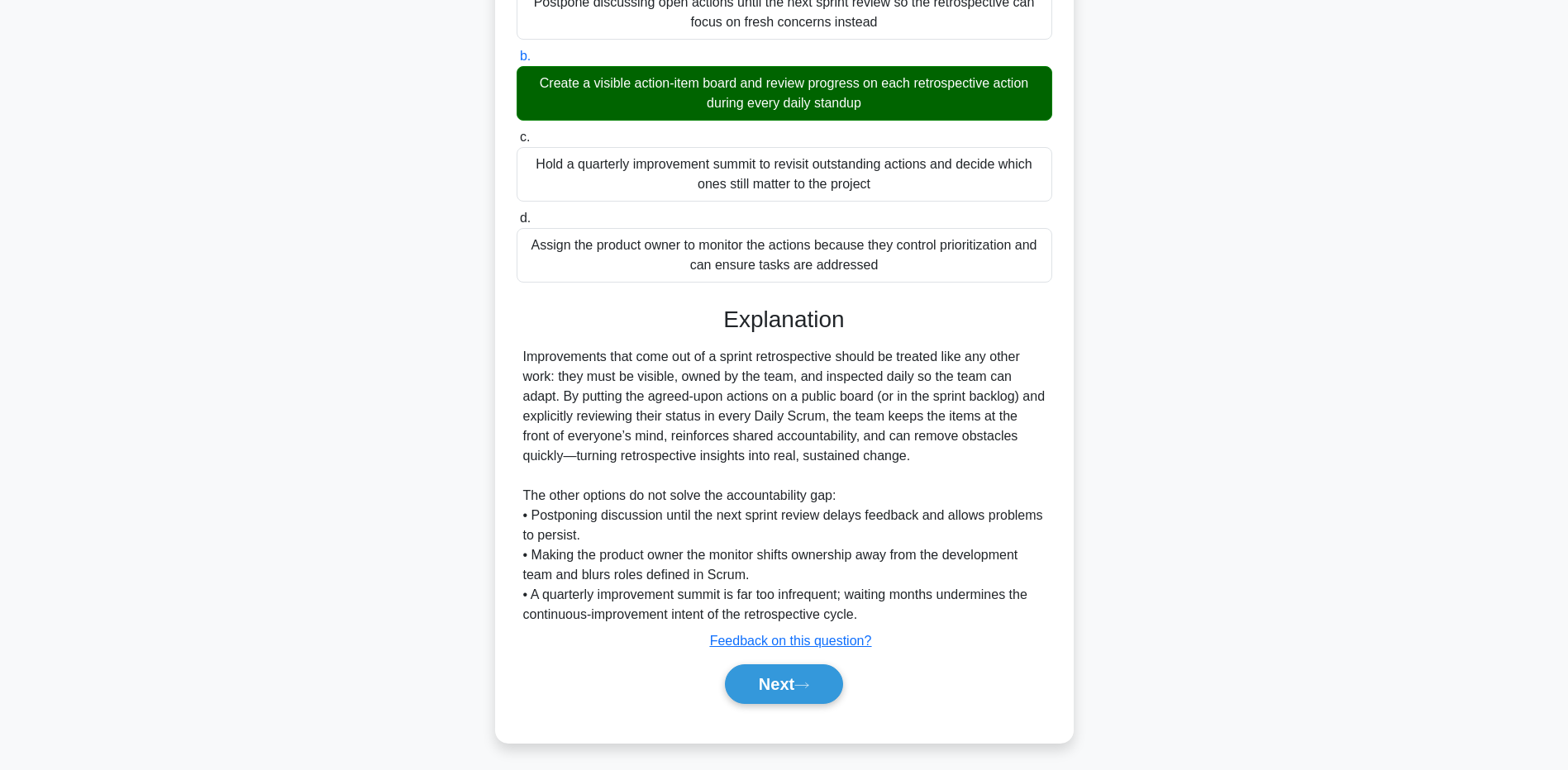
drag, startPoint x: 224, startPoint y: 534, endPoint x: 443, endPoint y: 595, distance: 227.3
click at [225, 534] on main "1:47 Stop PMP - Agile Project Management Advanced 3/5 After three consecutive r…" at bounding box center [784, 258] width 1568 height 1025
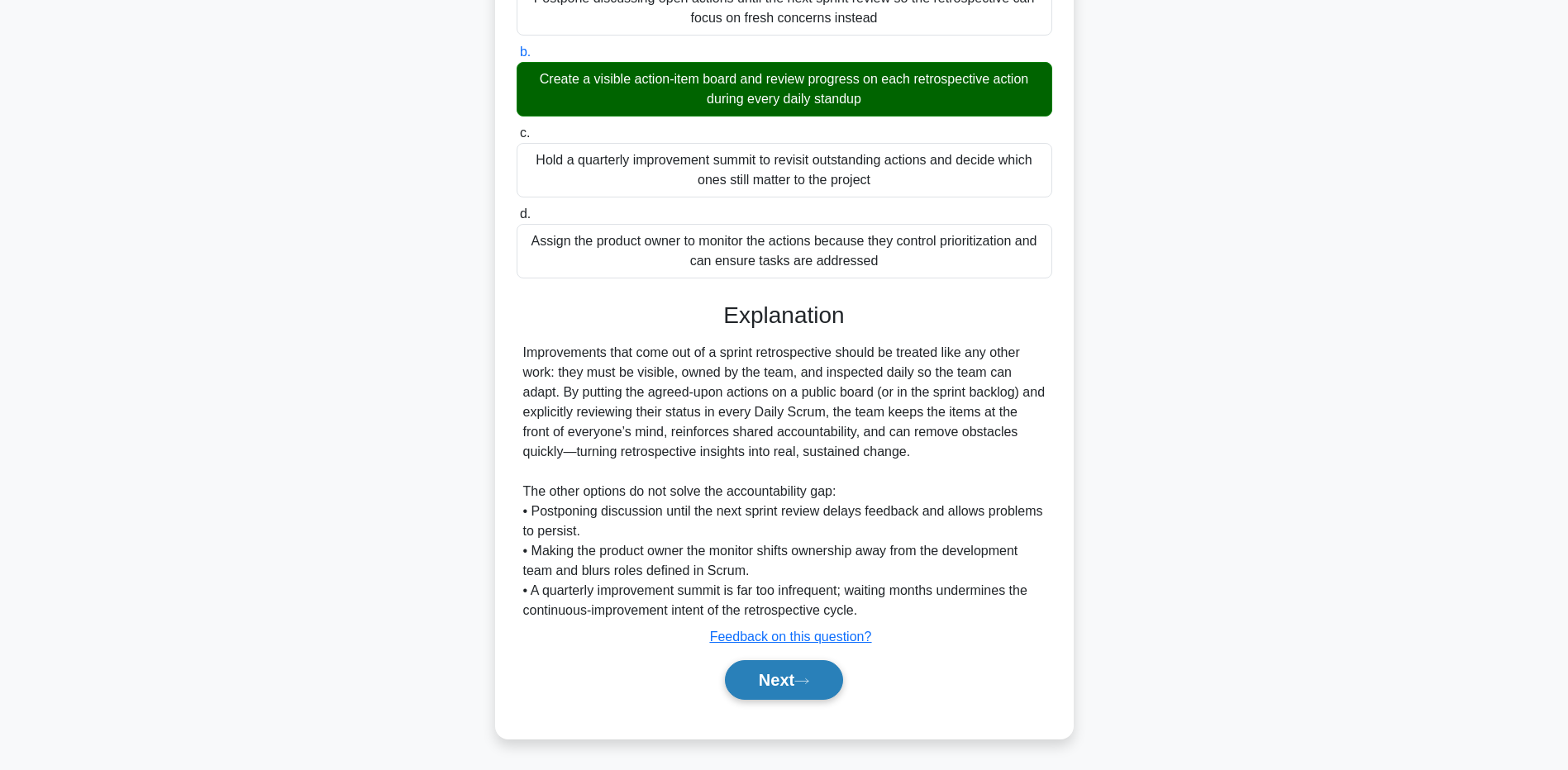
click at [773, 679] on button "Next" at bounding box center [784, 680] width 118 height 40
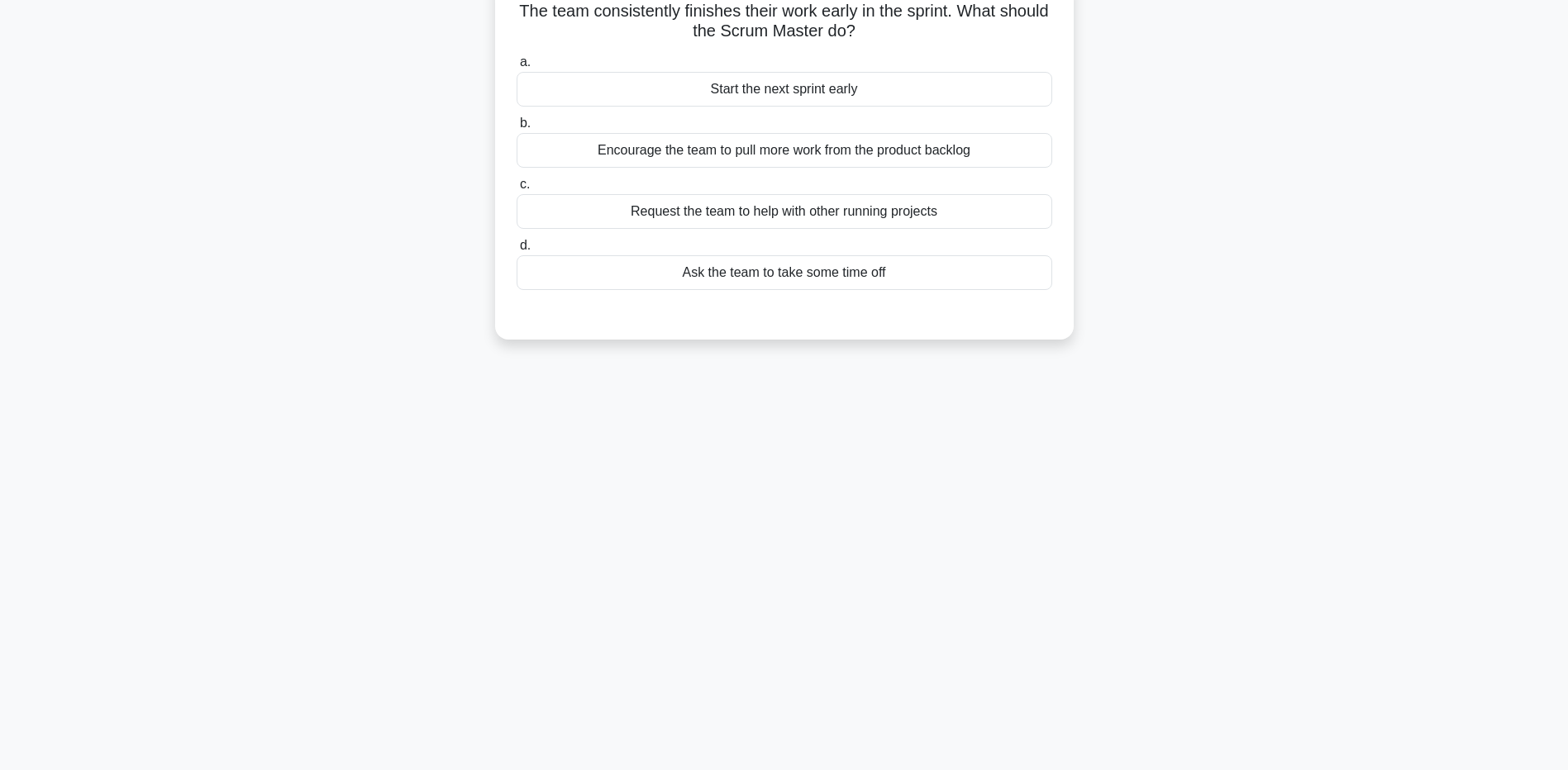
scroll to position [123, 0]
click at [897, 606] on div "1:43 Stop PMP - Agile Project Management Advanced 4/5 The team consistently fin…" at bounding box center [784, 350] width 1092 height 826
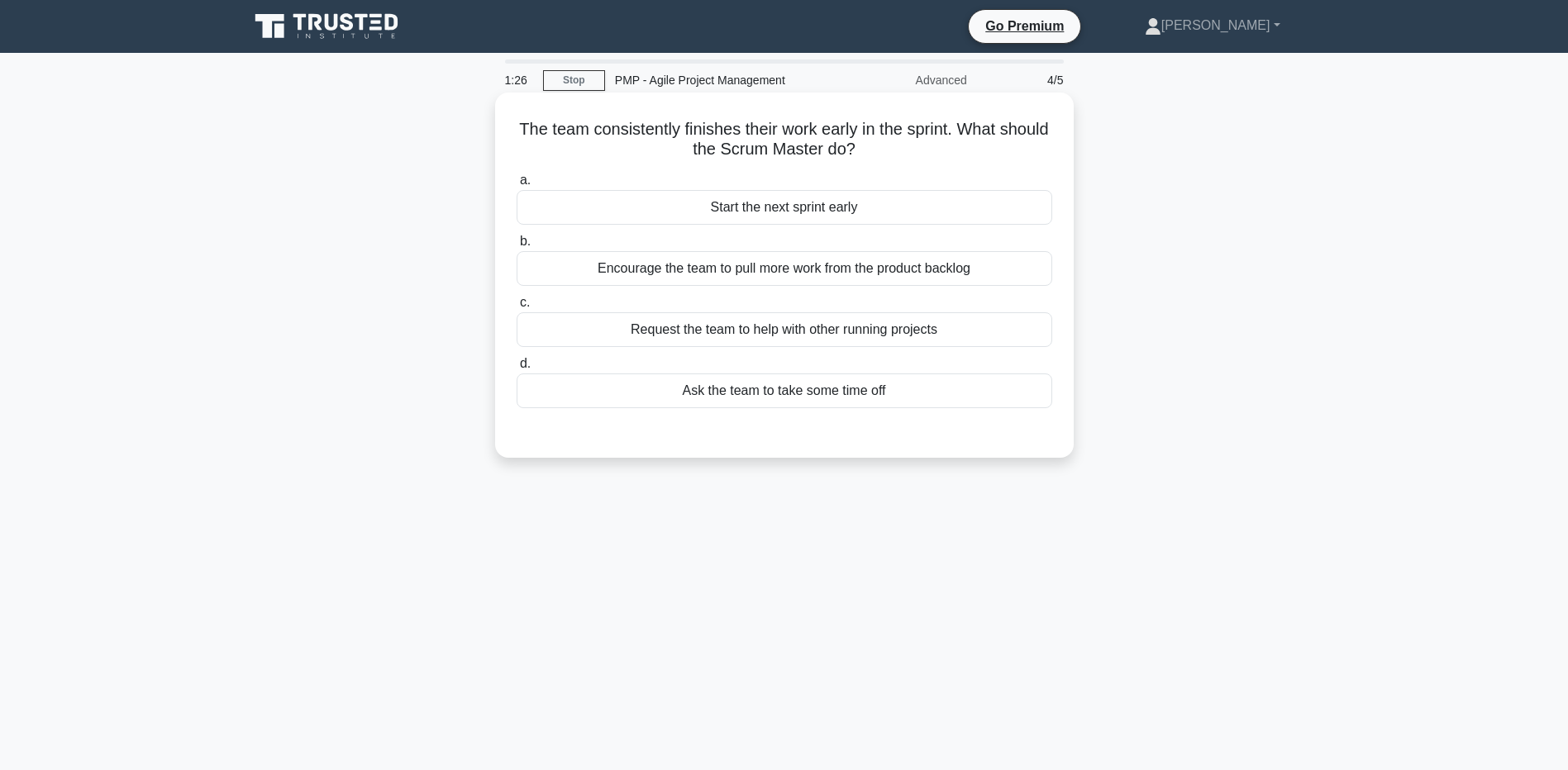
click at [751, 273] on div "Encourage the team to pull more work from the product backlog" at bounding box center [784, 268] width 536 height 34
click at [517, 247] on input "b. Encourage the team to pull more work from the product backlog" at bounding box center [517, 242] width 0 height 11
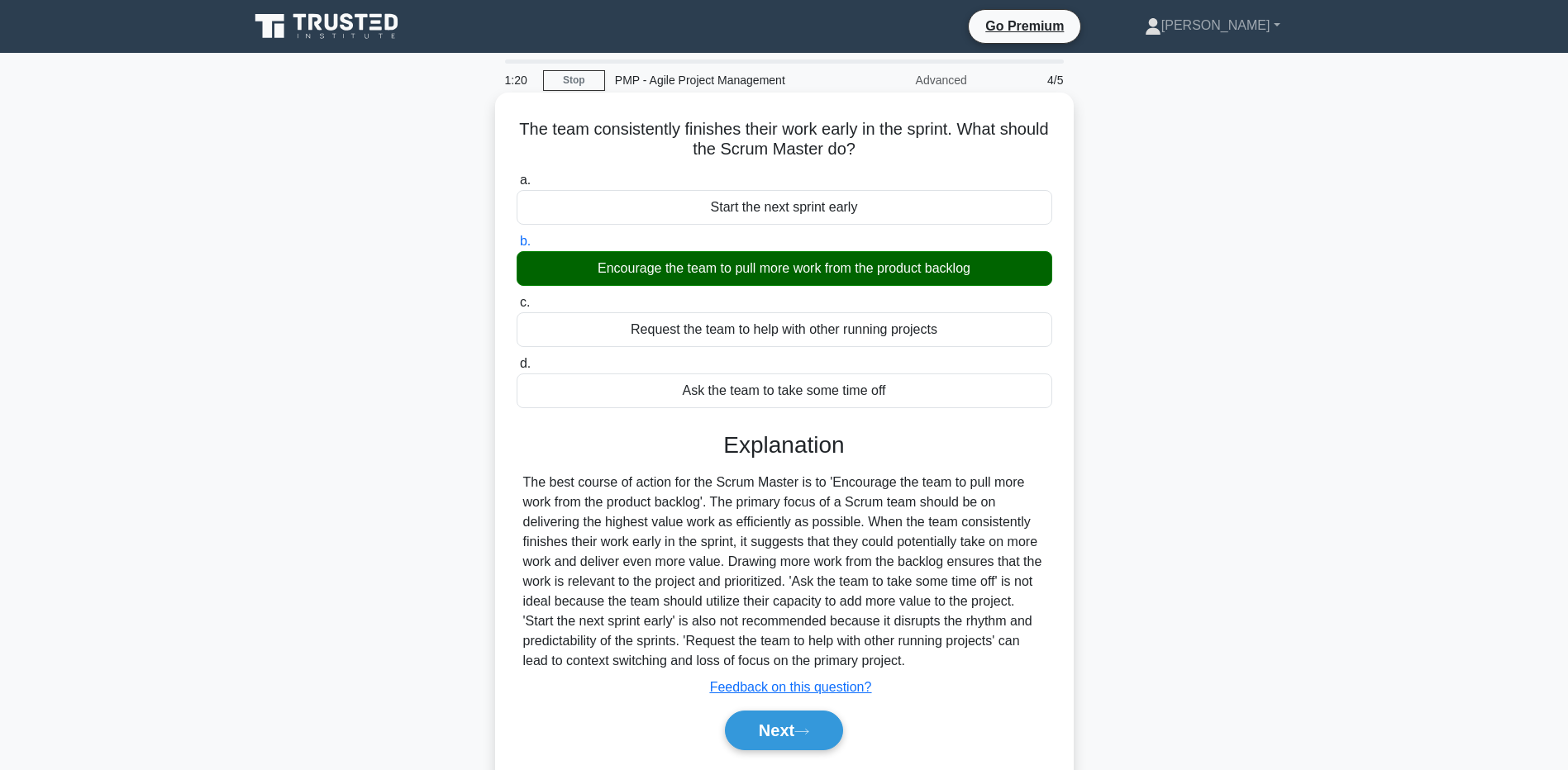
drag, startPoint x: 207, startPoint y: 595, endPoint x: 623, endPoint y: 677, distance: 424.0
click at [210, 593] on main "1:20 Stop PMP - Agile Project Management Advanced 4/5 The team consistently fin…" at bounding box center [784, 473] width 1568 height 840
click at [765, 738] on button "Next" at bounding box center [784, 730] width 118 height 40
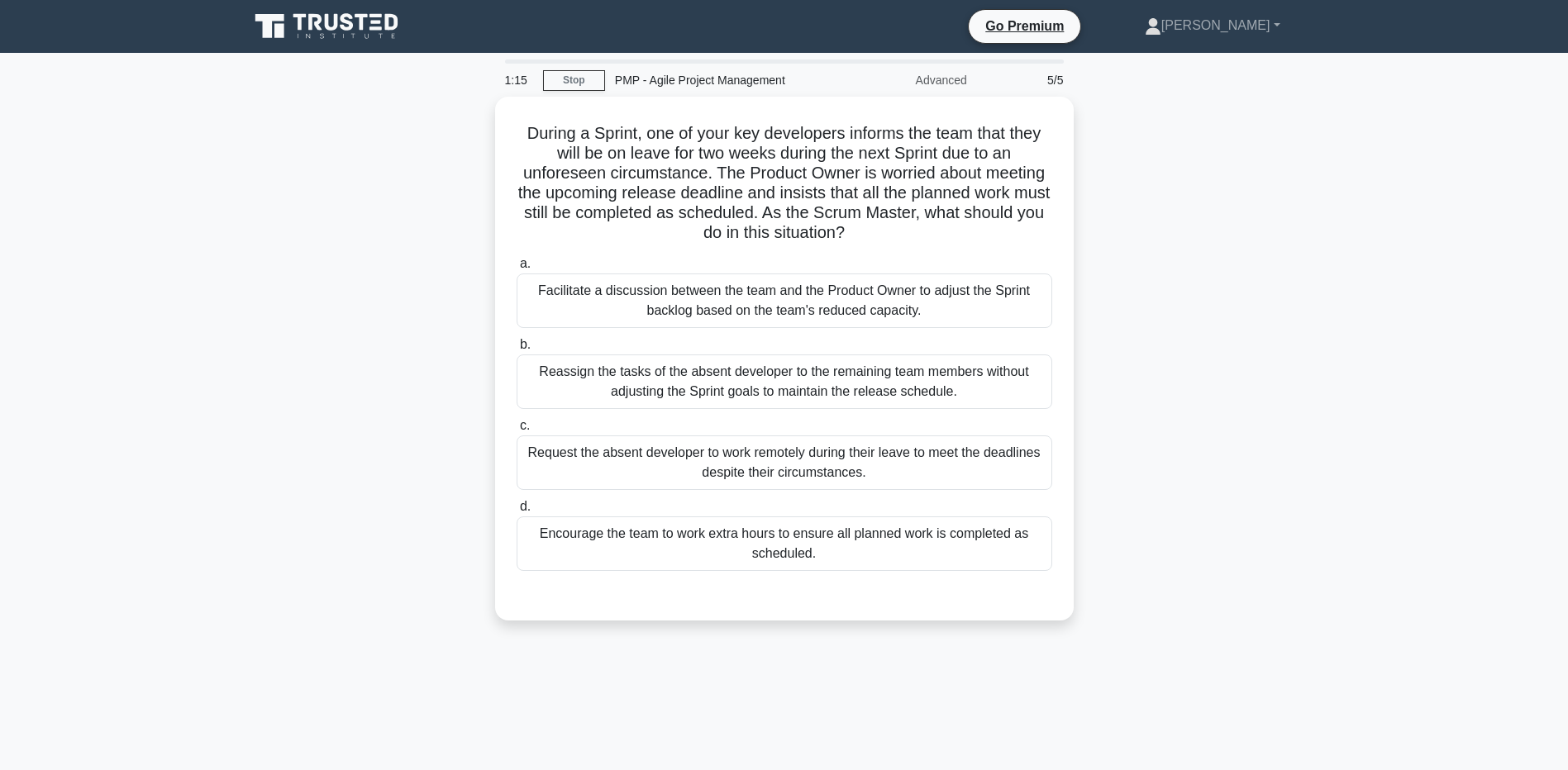
click at [323, 341] on div "During a Sprint, one of your key developers informs the team that they will be …" at bounding box center [784, 369] width 1092 height 543
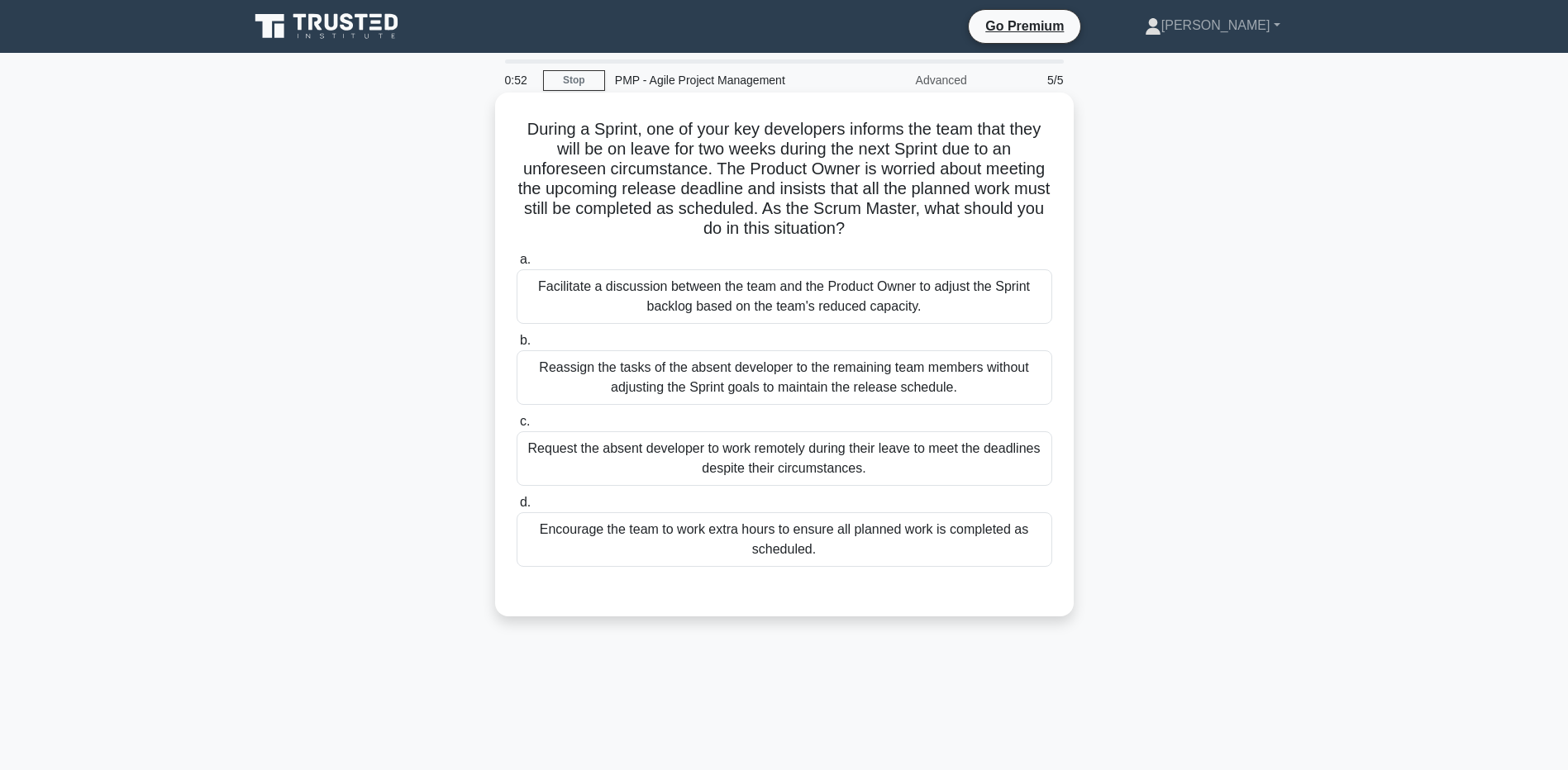
click at [599, 301] on div "Facilitate a discussion between the team and the Product Owner to adjust the Sp…" at bounding box center [784, 296] width 536 height 55
click at [517, 265] on input "a. Facilitate a discussion between the team and the Product Owner to adjust the…" at bounding box center [517, 260] width 0 height 11
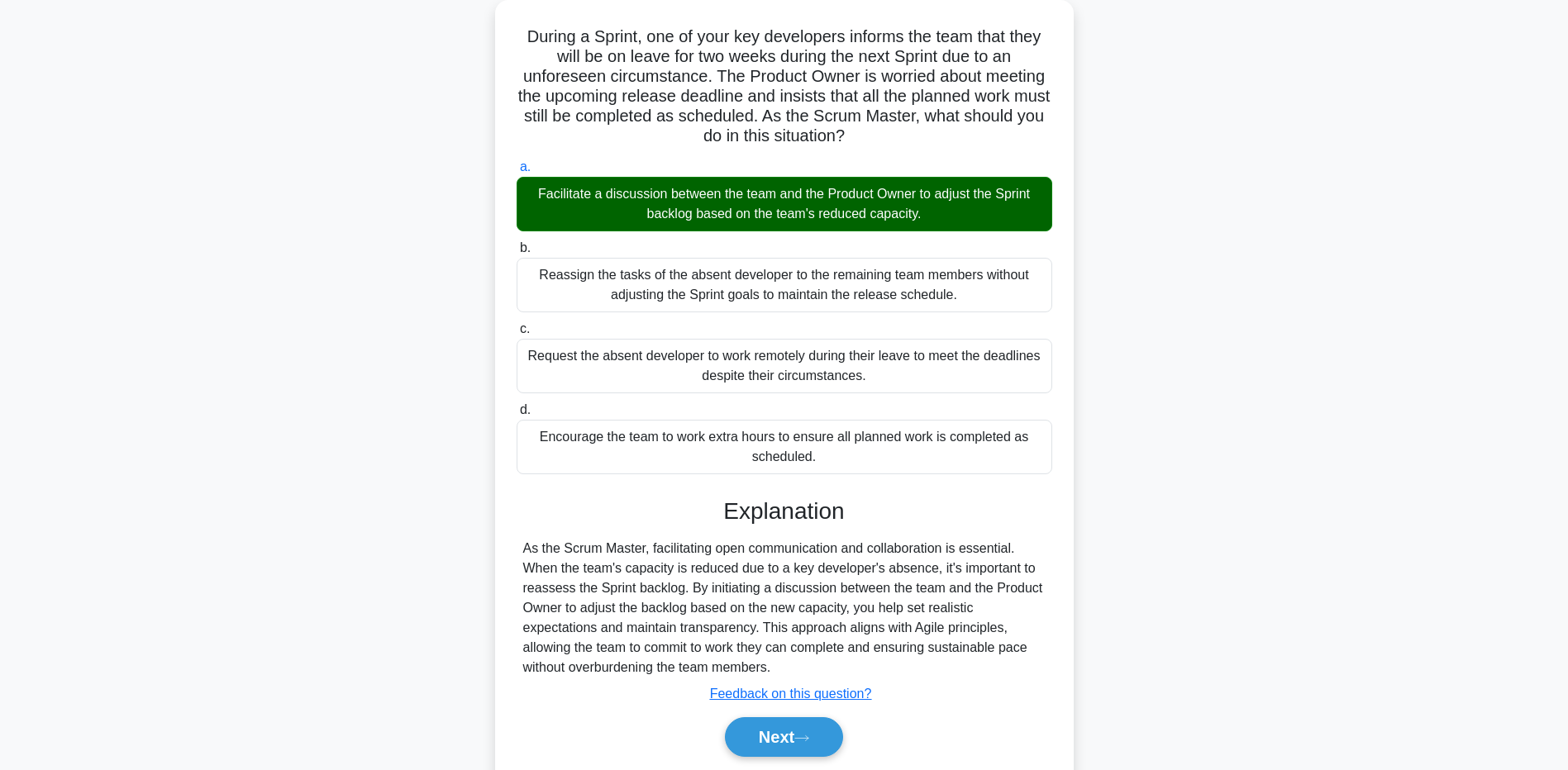
scroll to position [99, 0]
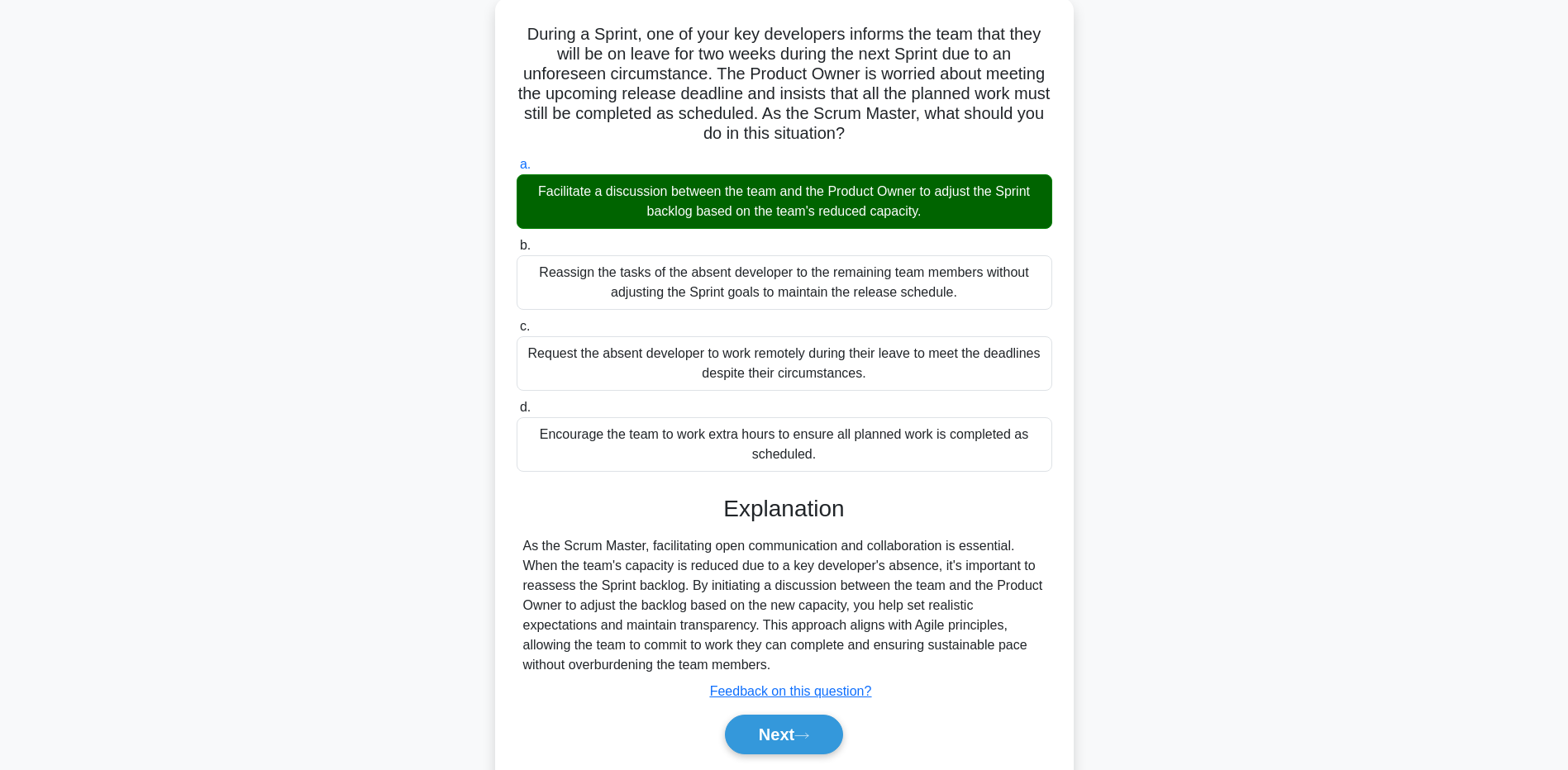
drag, startPoint x: 283, startPoint y: 581, endPoint x: 691, endPoint y: 706, distance: 426.7
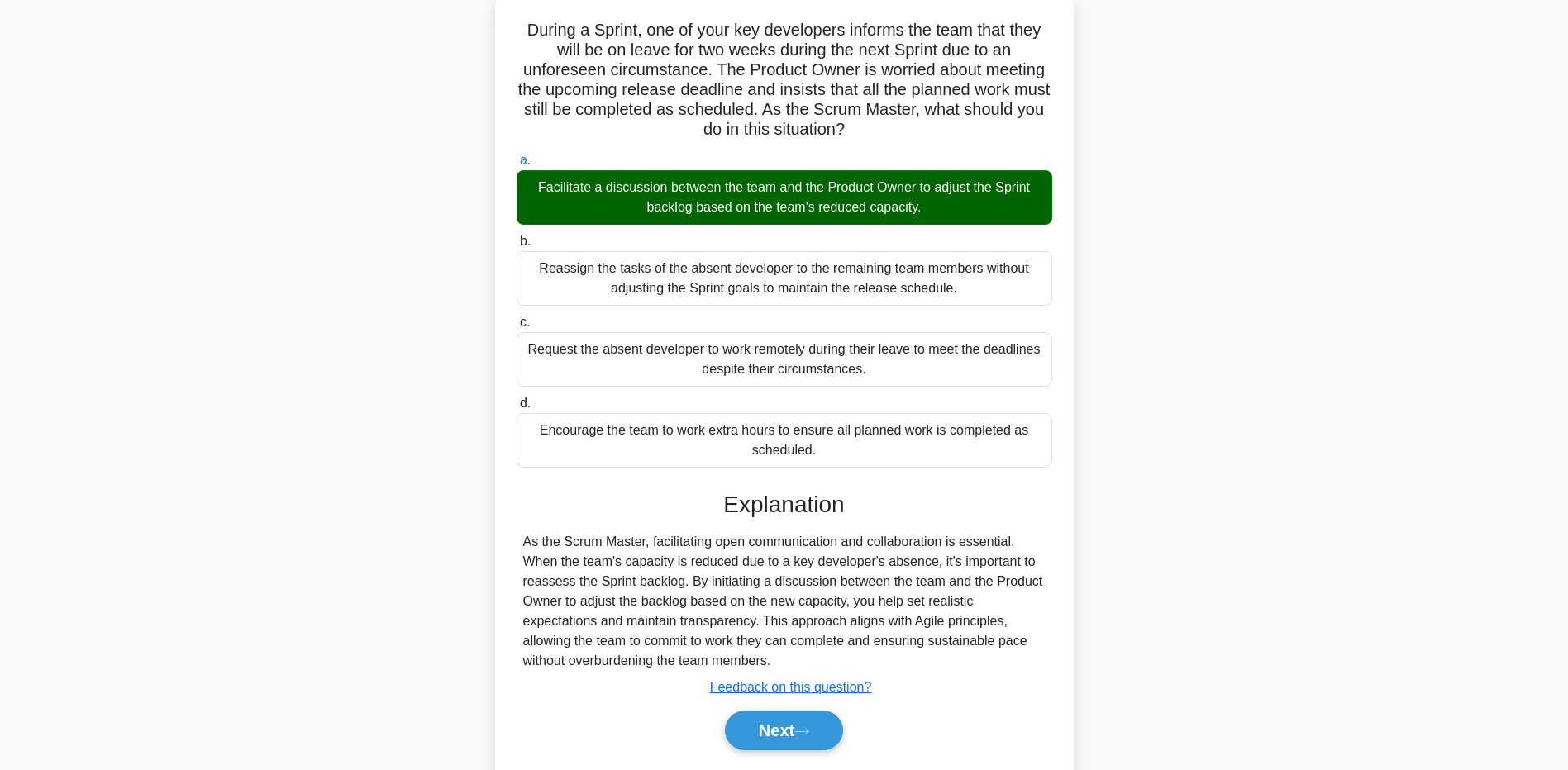
click at [285, 582] on div "During a Sprint, one of your key developers informs the team that they will be …" at bounding box center [784, 405] width 1092 height 816
click at [767, 736] on button "Next" at bounding box center [784, 730] width 118 height 40
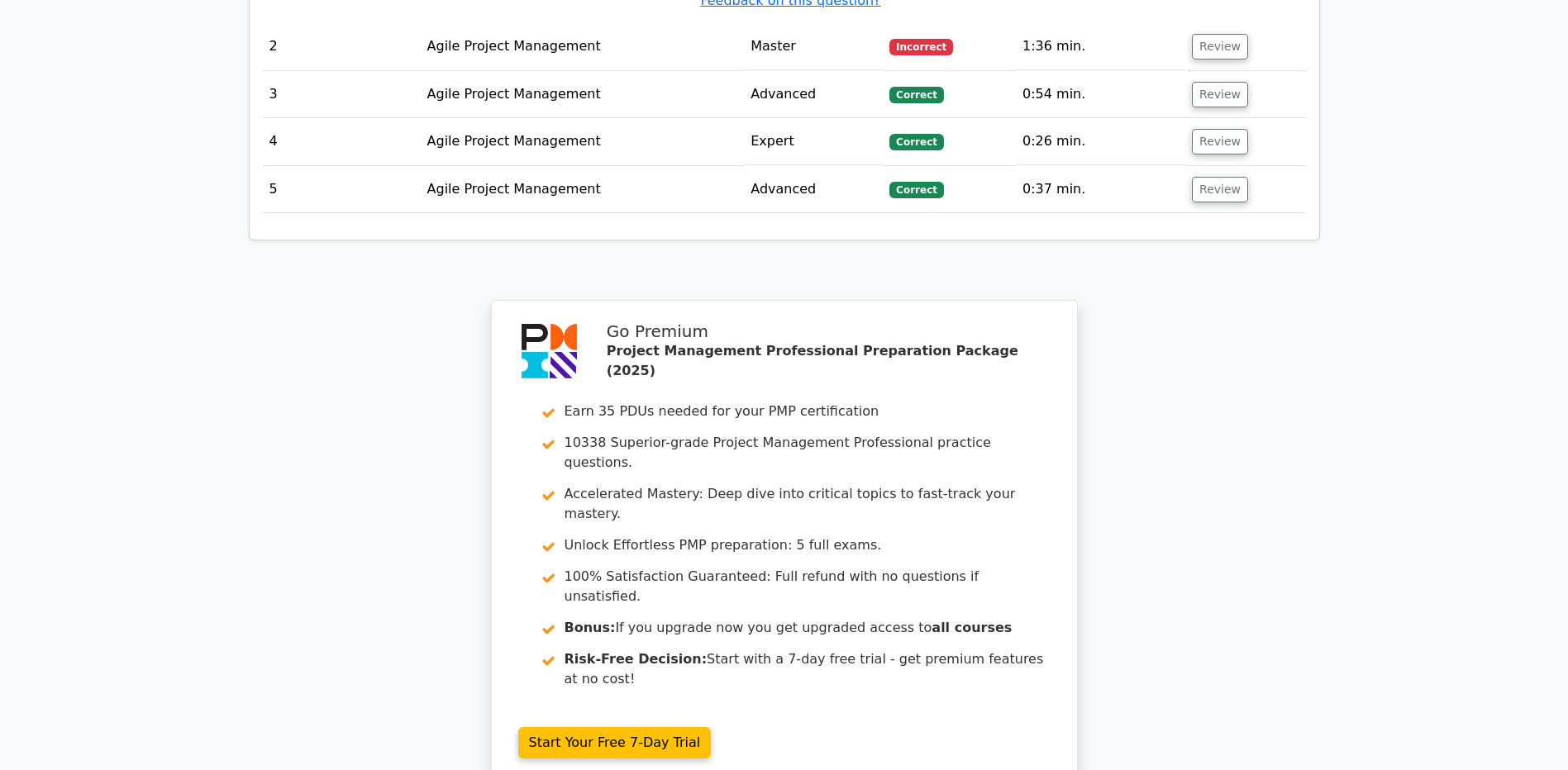
scroll to position [2661, 0]
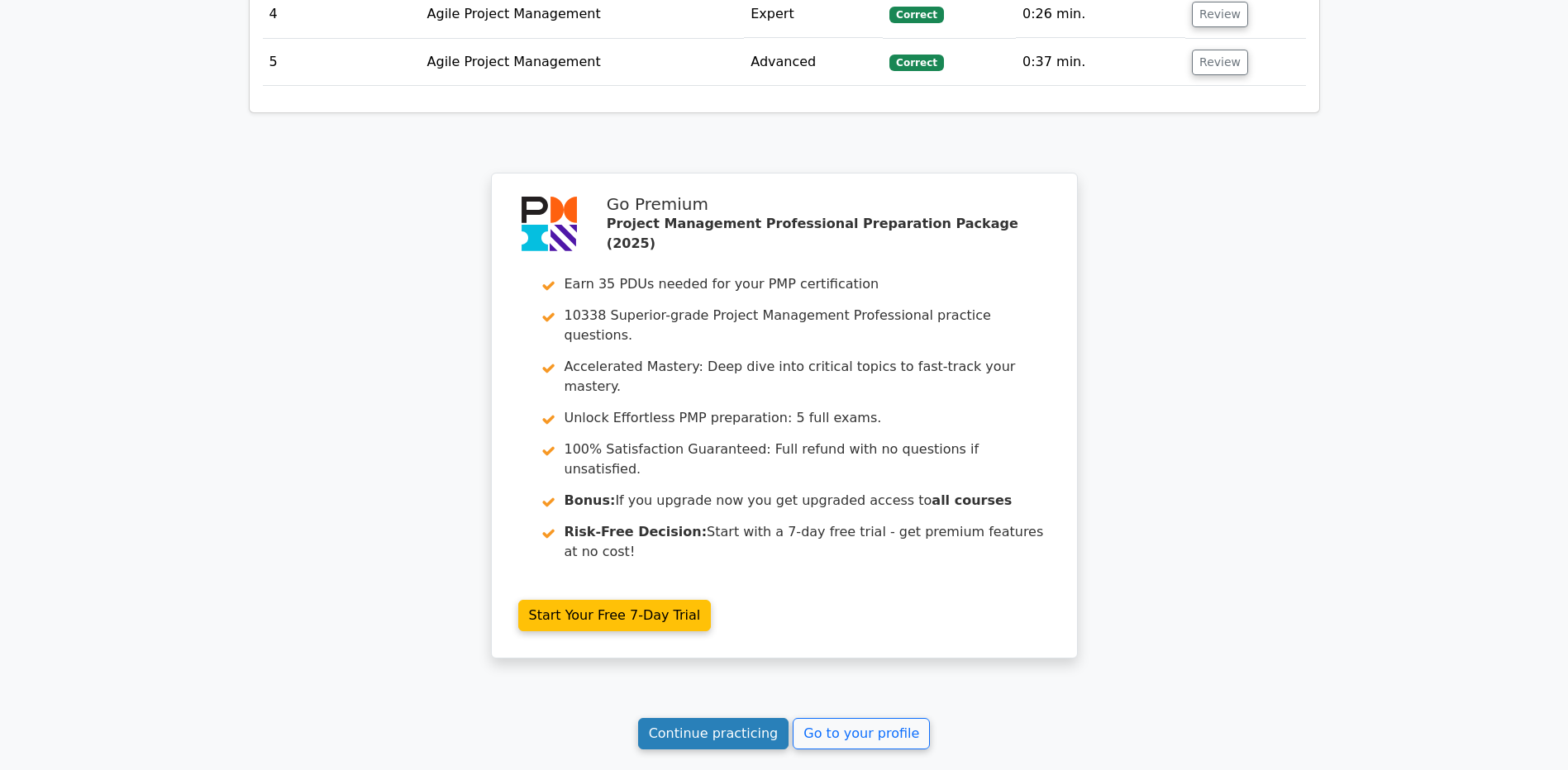
click at [684, 718] on link "Continue practicing" at bounding box center [713, 734] width 151 height 32
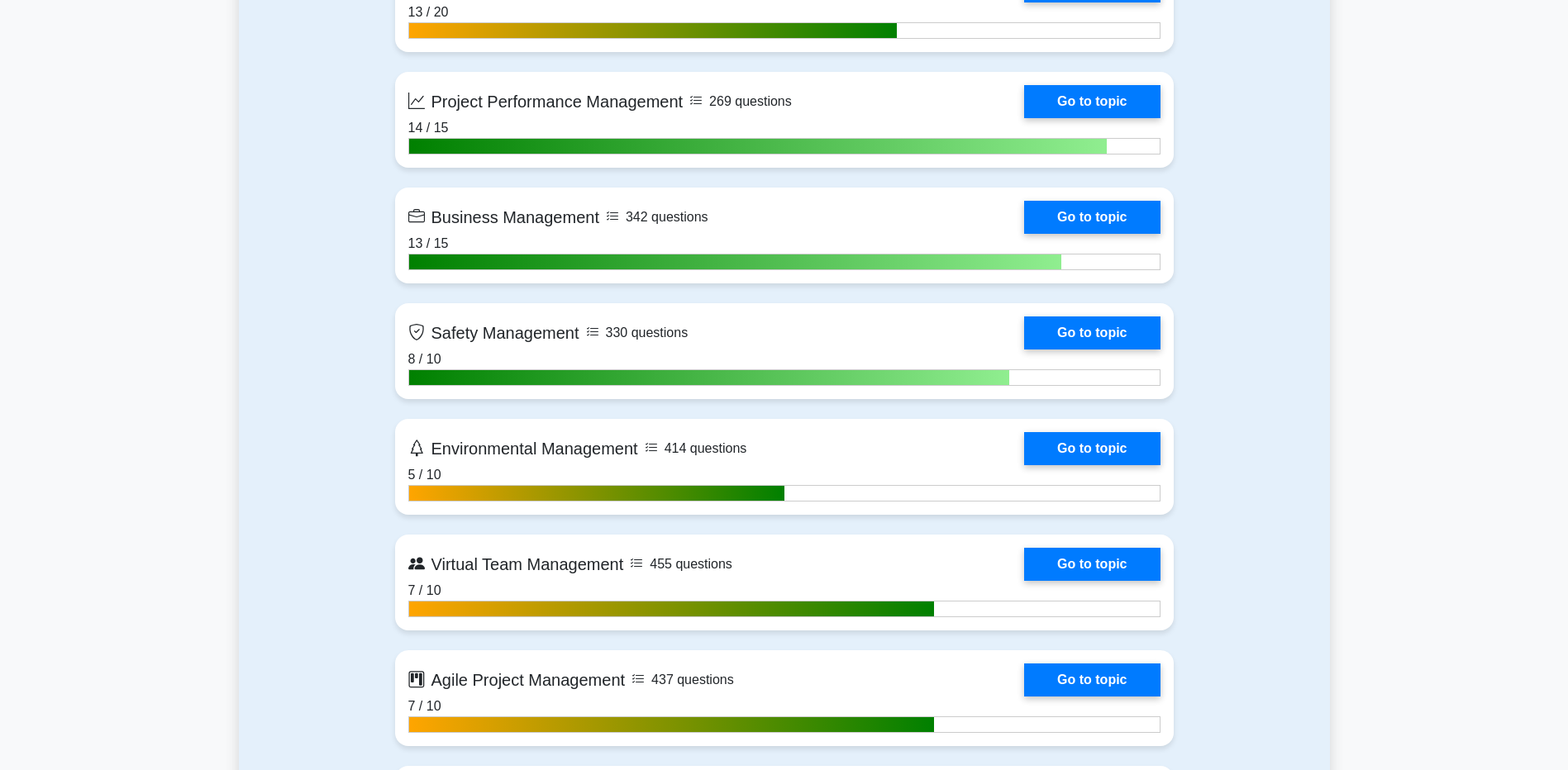
scroll to position [4296, 0]
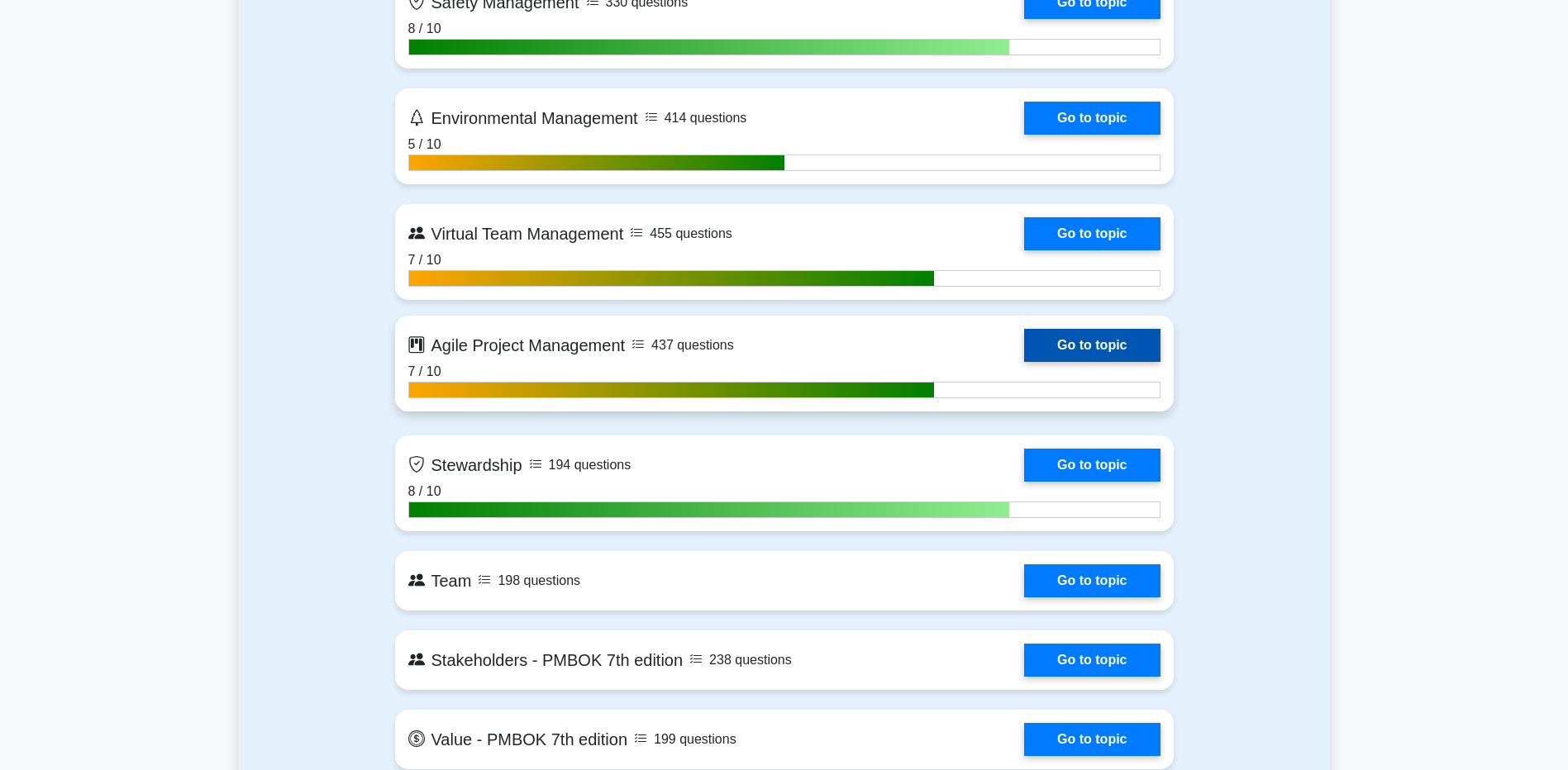
click at [1053, 349] on link "Go to topic" at bounding box center [1092, 345] width 136 height 33
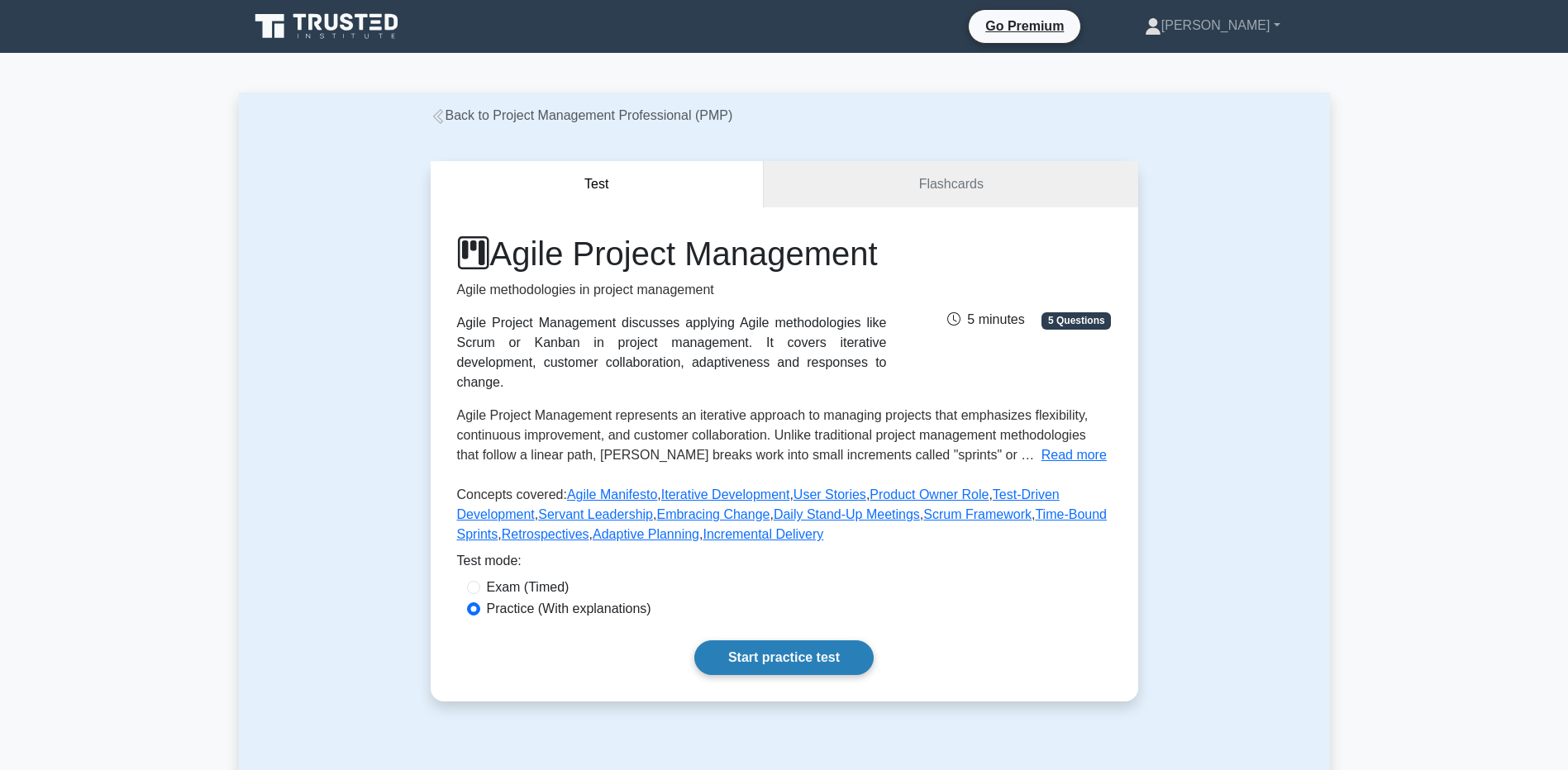
click at [776, 675] on link "Start practice test" at bounding box center [784, 657] width 179 height 34
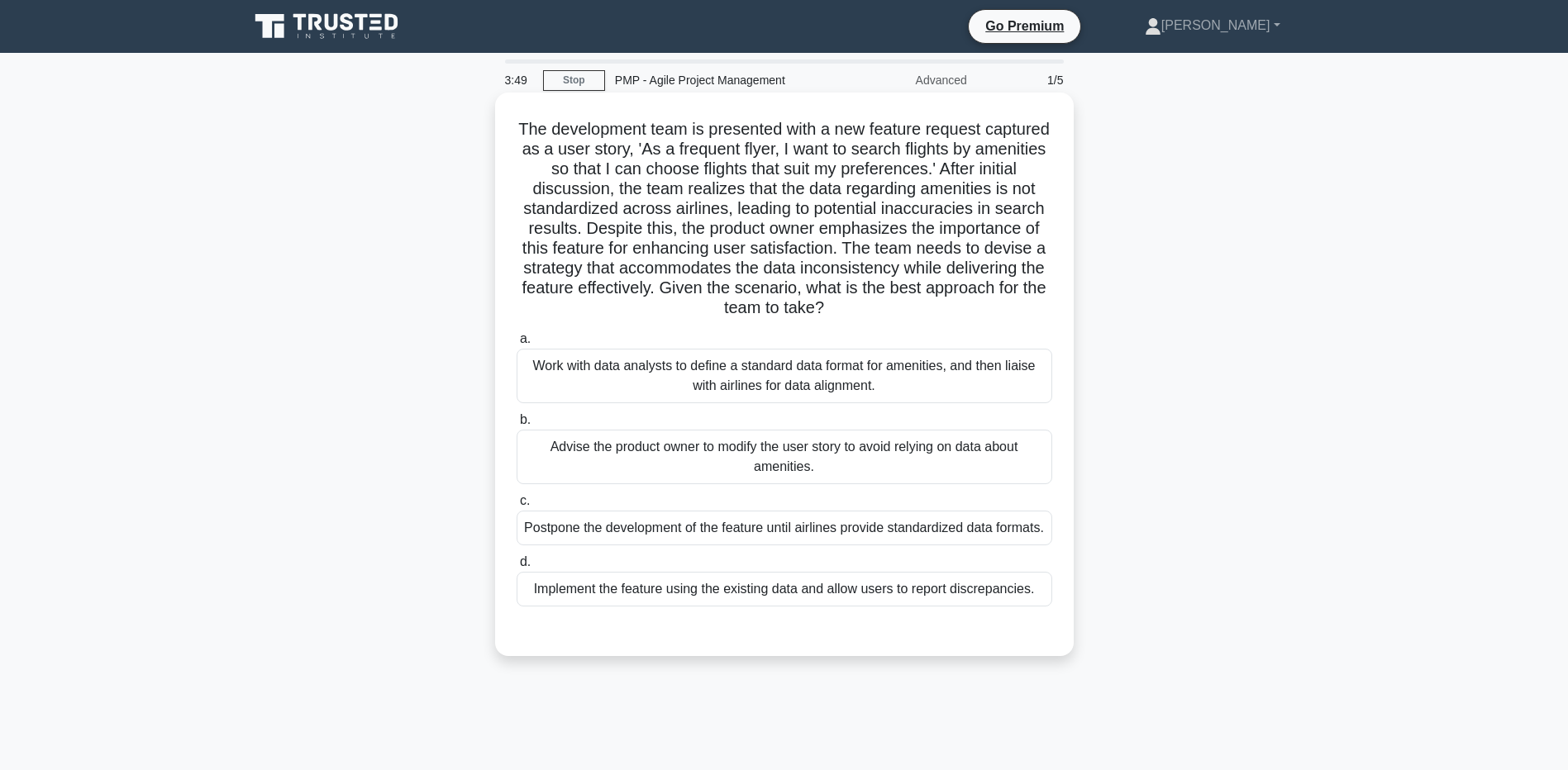
click at [617, 607] on div "Implement the feature using the existing data and allow users to report discrep…" at bounding box center [784, 588] width 536 height 34
click at [517, 568] on input "d. Implement the feature using the existing data and allow users to report disc…" at bounding box center [517, 562] width 0 height 11
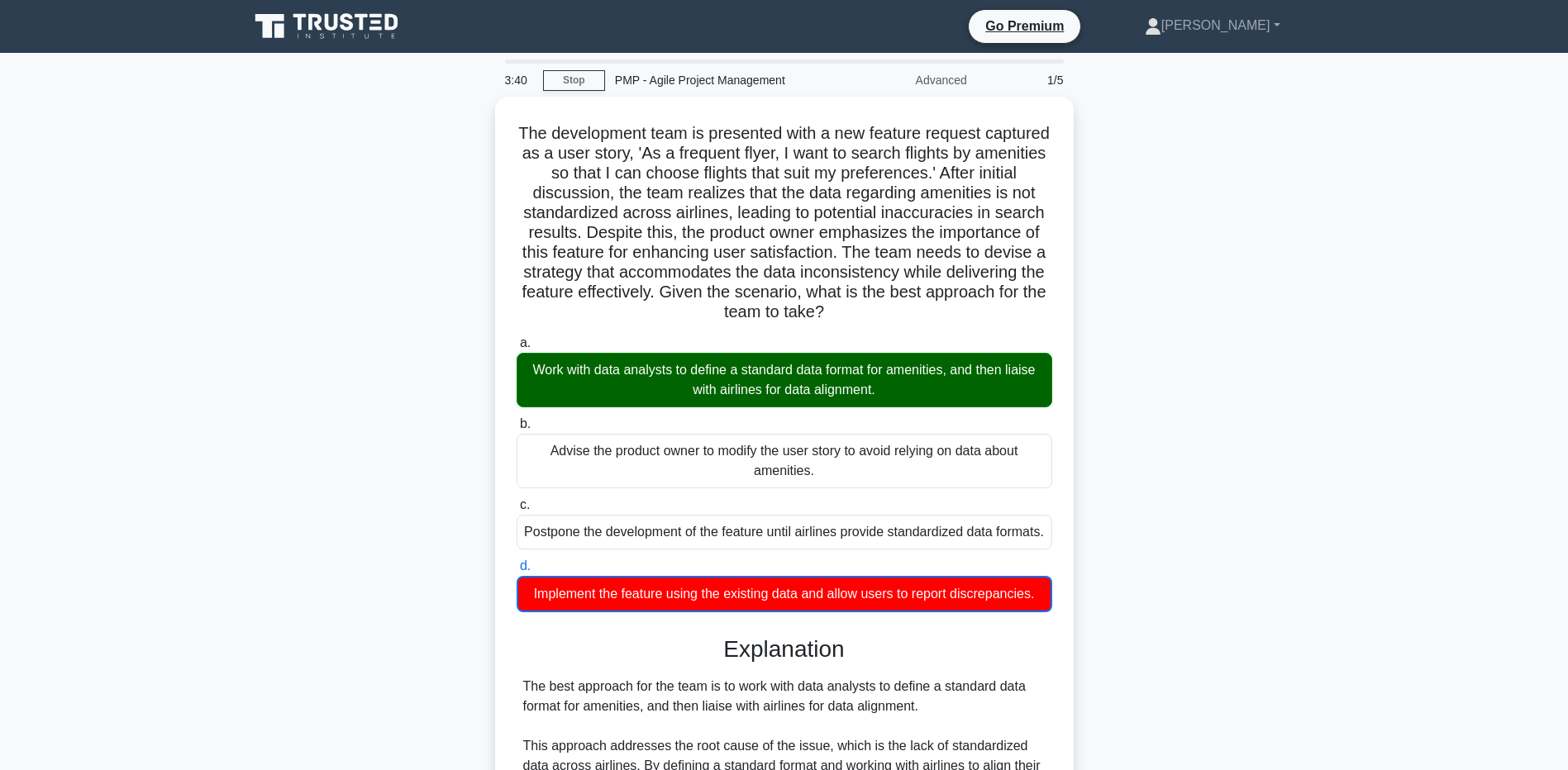
drag, startPoint x: 120, startPoint y: 412, endPoint x: 128, endPoint y: 414, distance: 8.2
click at [120, 412] on main "3:40 Stop PMP - Agile Project Management Advanced 1/5 The development team is p…" at bounding box center [784, 586] width 1568 height 1065
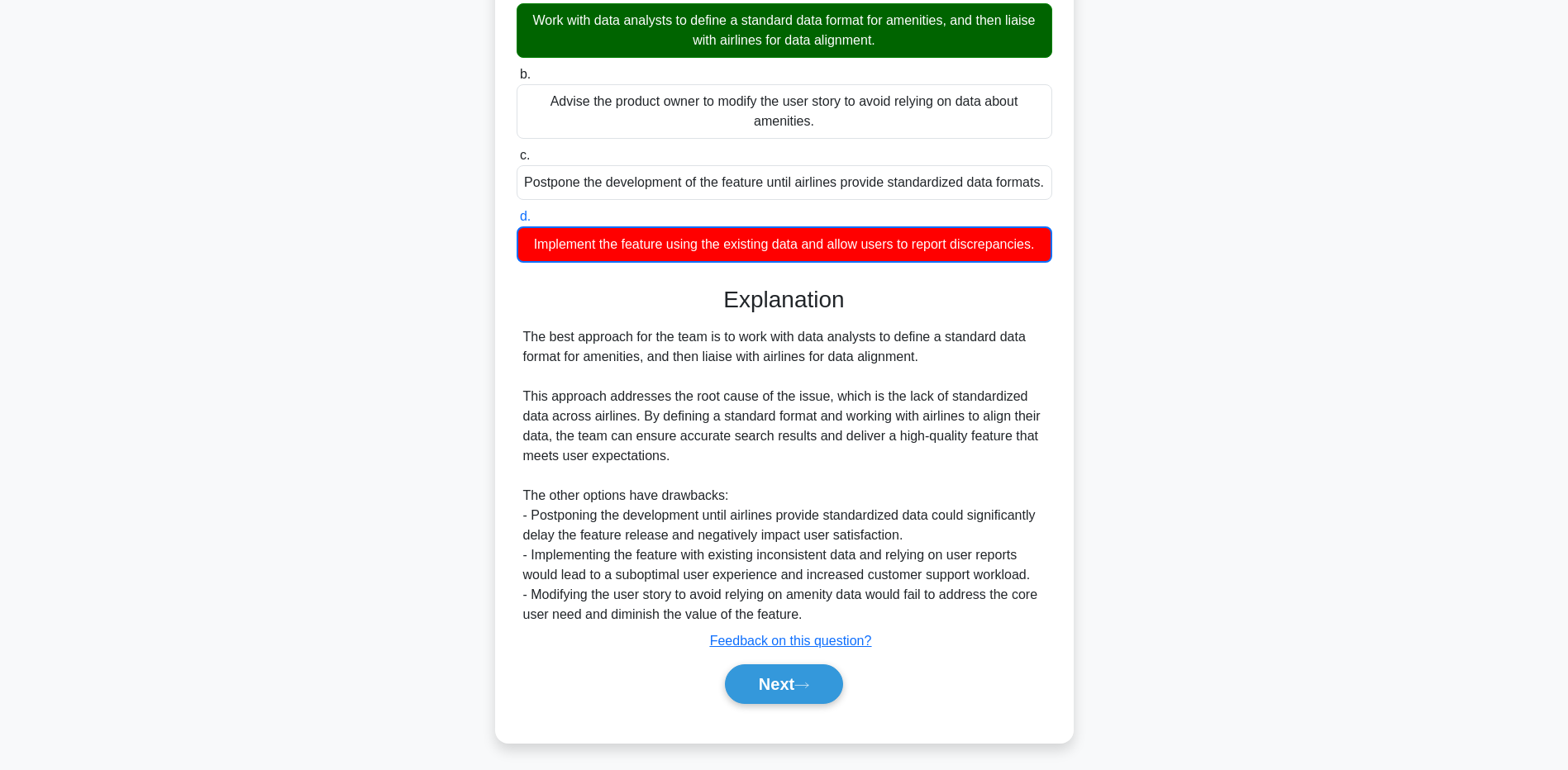
scroll to position [370, 0]
drag, startPoint x: 297, startPoint y: 483, endPoint x: 467, endPoint y: 555, distance: 184.6
click at [297, 483] on div "The development team is presented with a new feature request captured as a user…" at bounding box center [784, 254] width 1092 height 1015
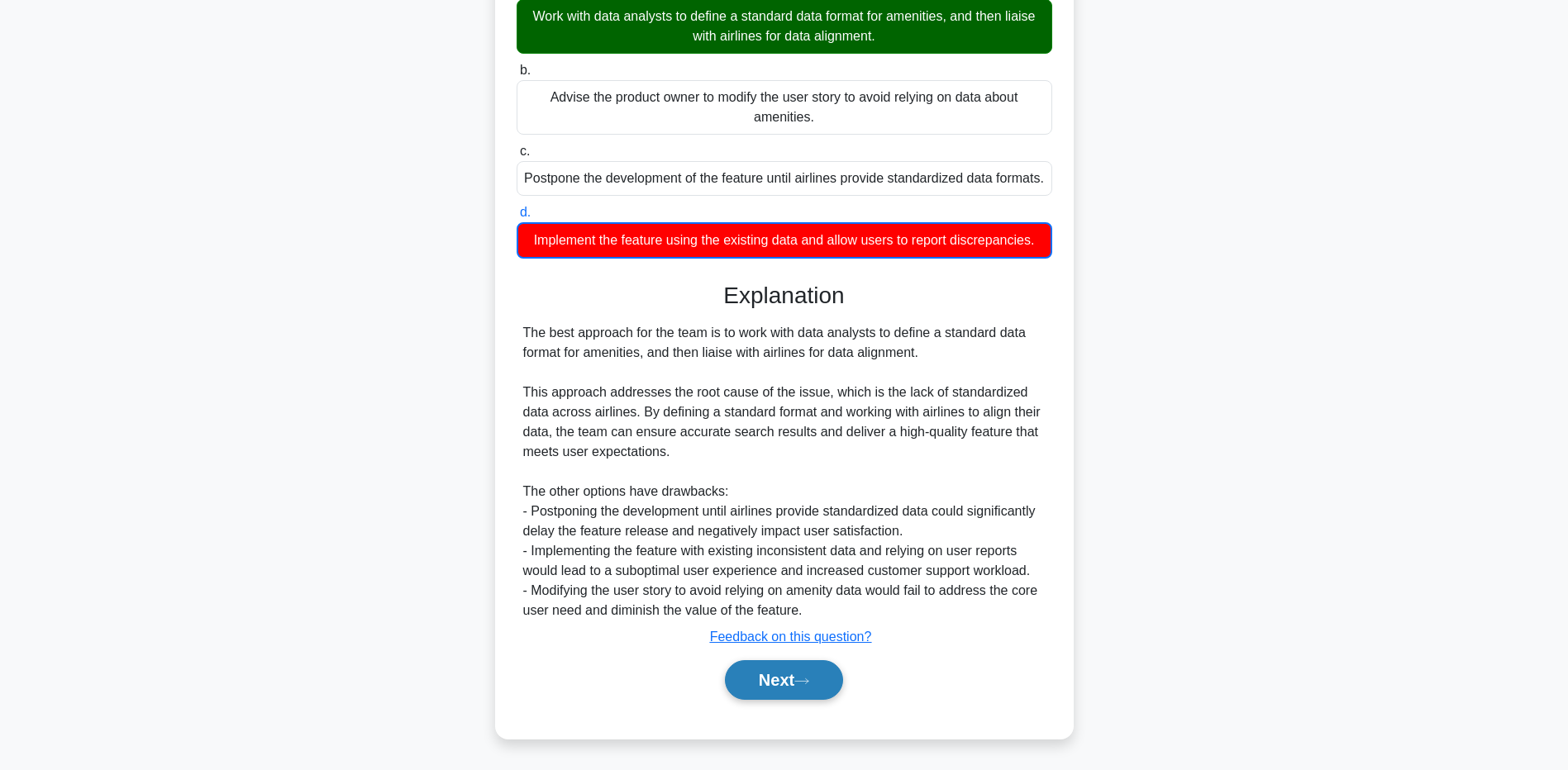
click at [757, 695] on button "Next" at bounding box center [784, 680] width 118 height 40
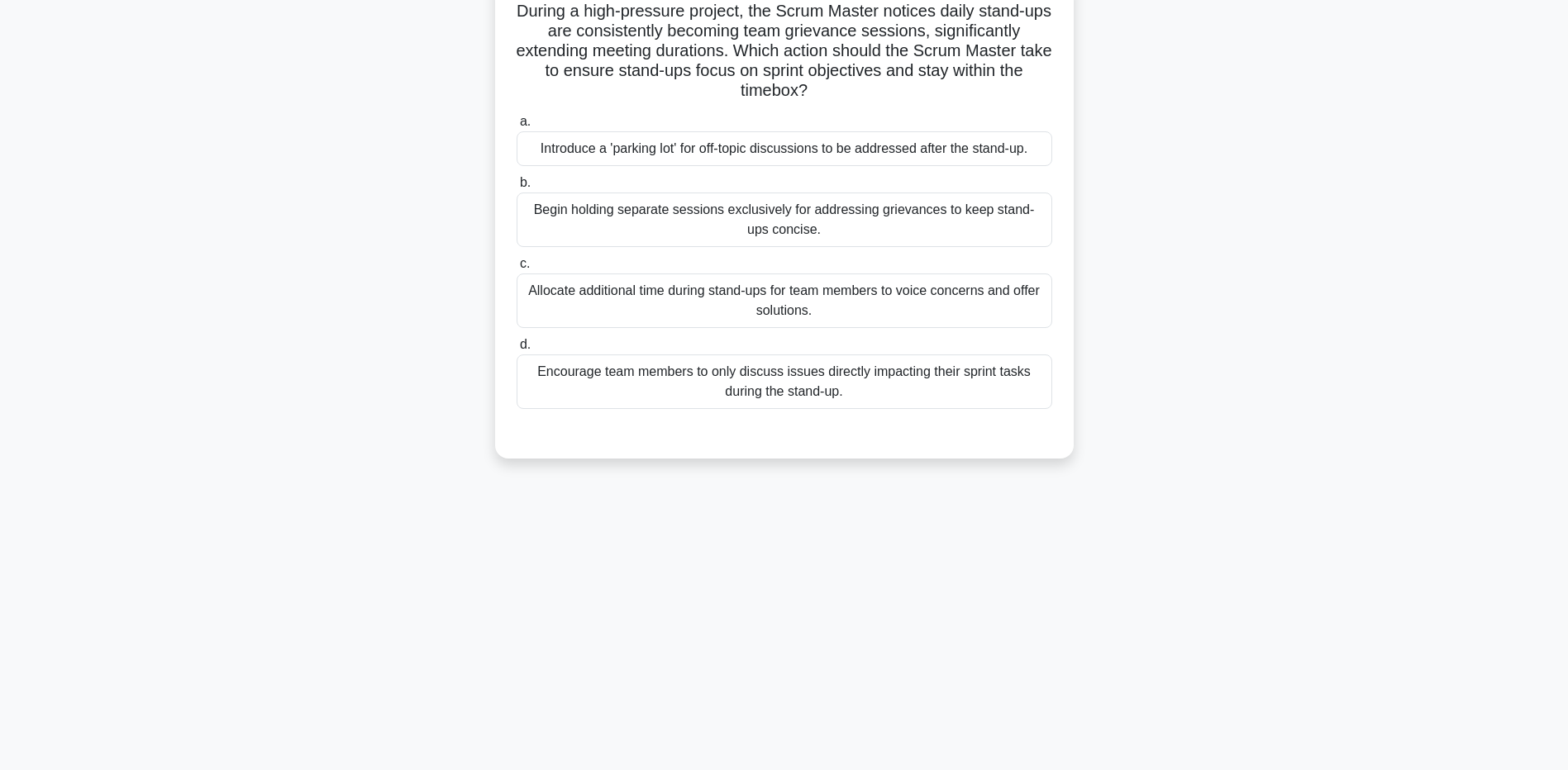
scroll to position [0, 0]
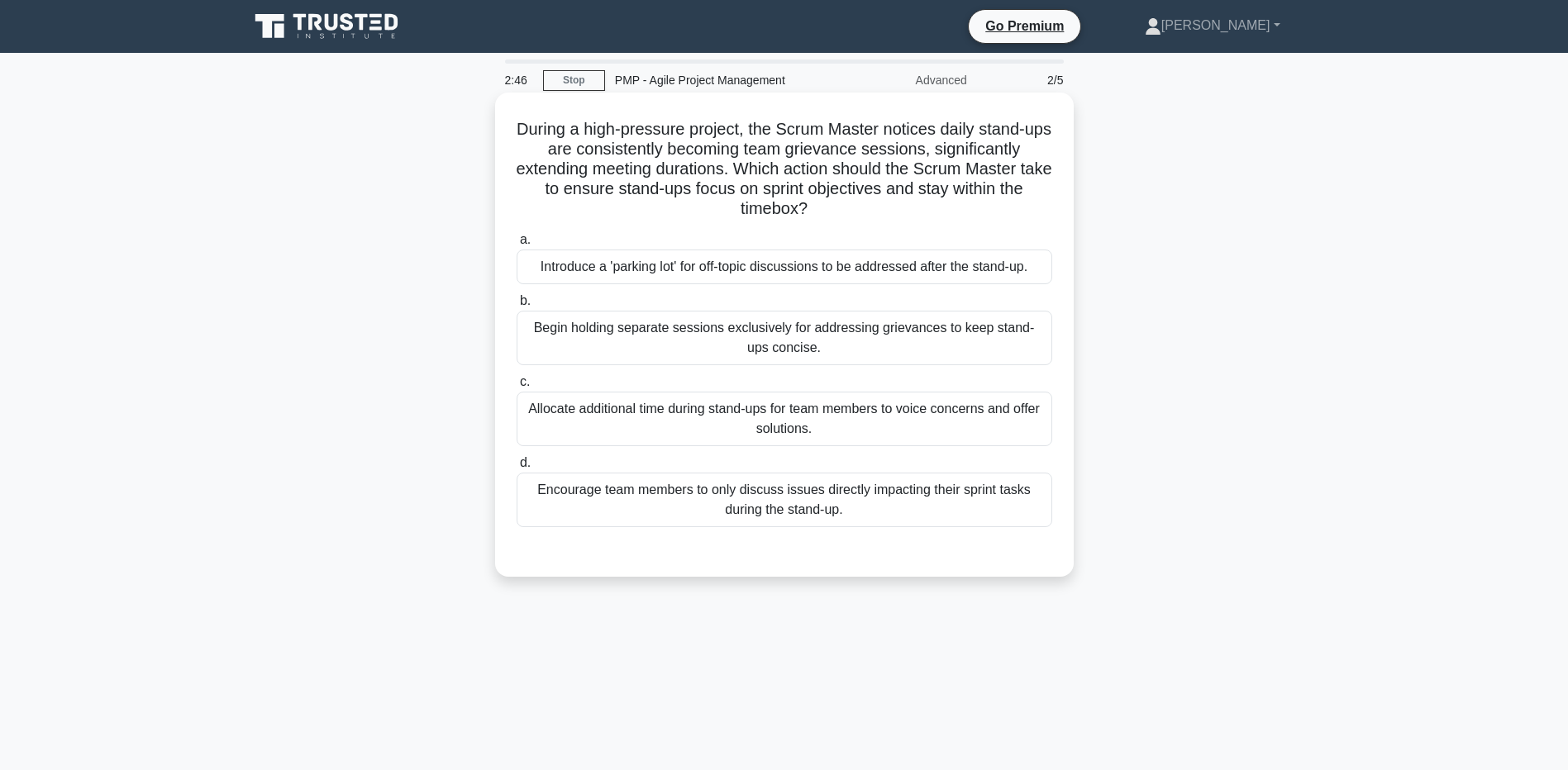
click at [828, 510] on div "Encourage team members to only discuss issues directly impacting their sprint t…" at bounding box center [784, 500] width 536 height 55
click at [517, 468] on input "d. Encourage team members to only discuss issues directly impacting their sprin…" at bounding box center [517, 463] width 0 height 11
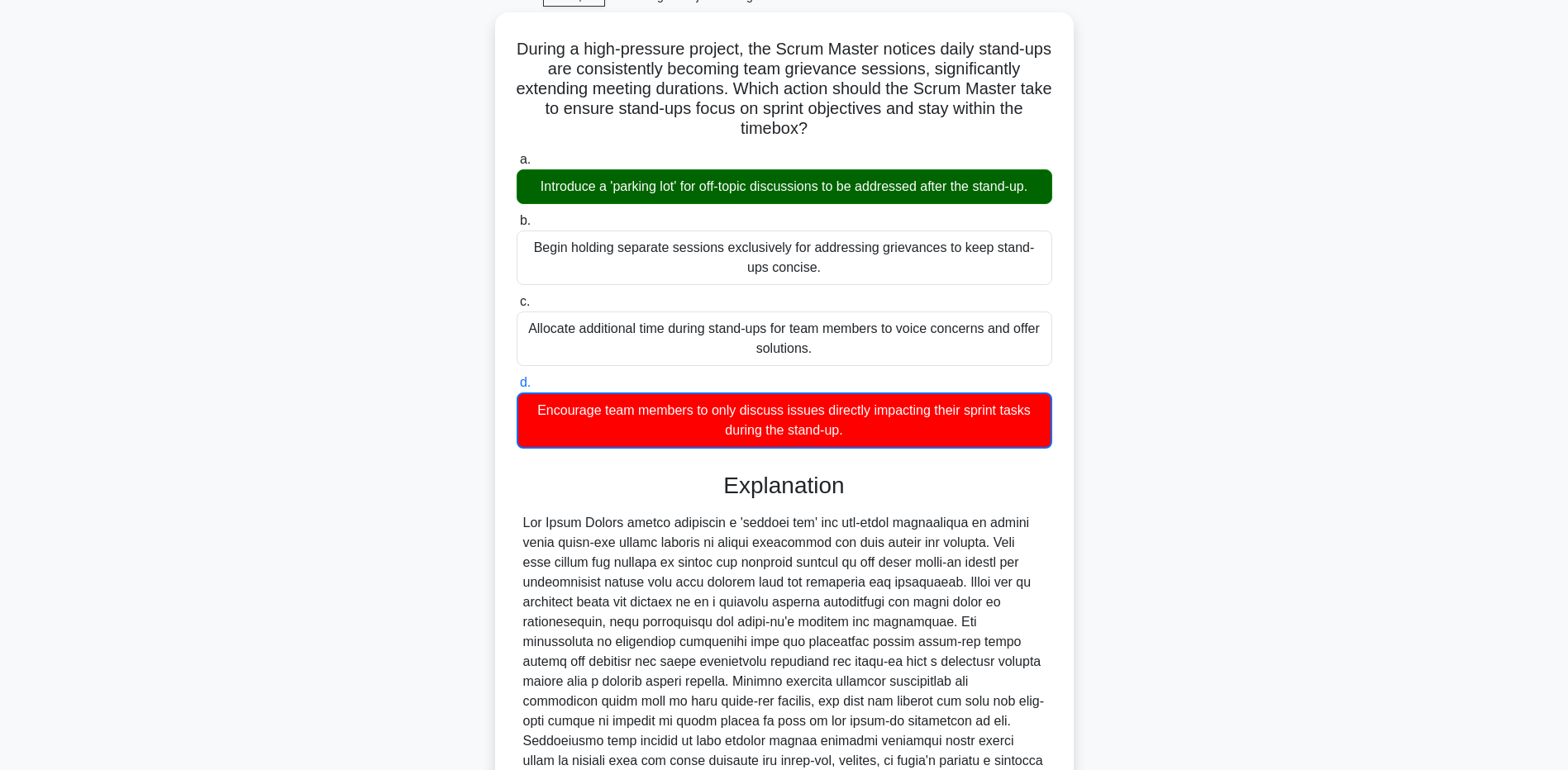
scroll to position [91, 0]
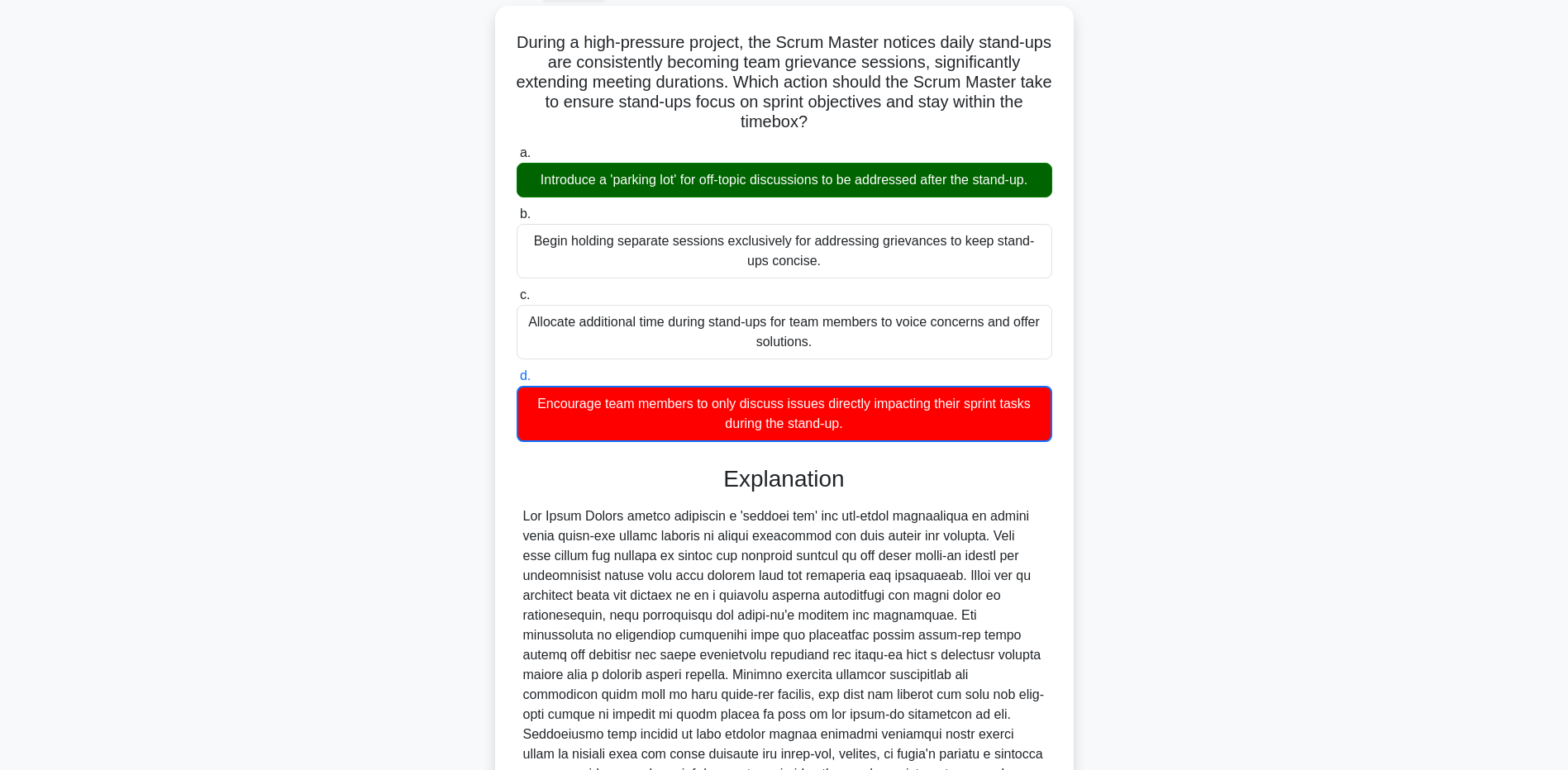
click at [235, 665] on main "2:33 Stop PMP - Agile Project Management Advanced 2/5 During a high-pressure pr…" at bounding box center [784, 455] width 1568 height 987
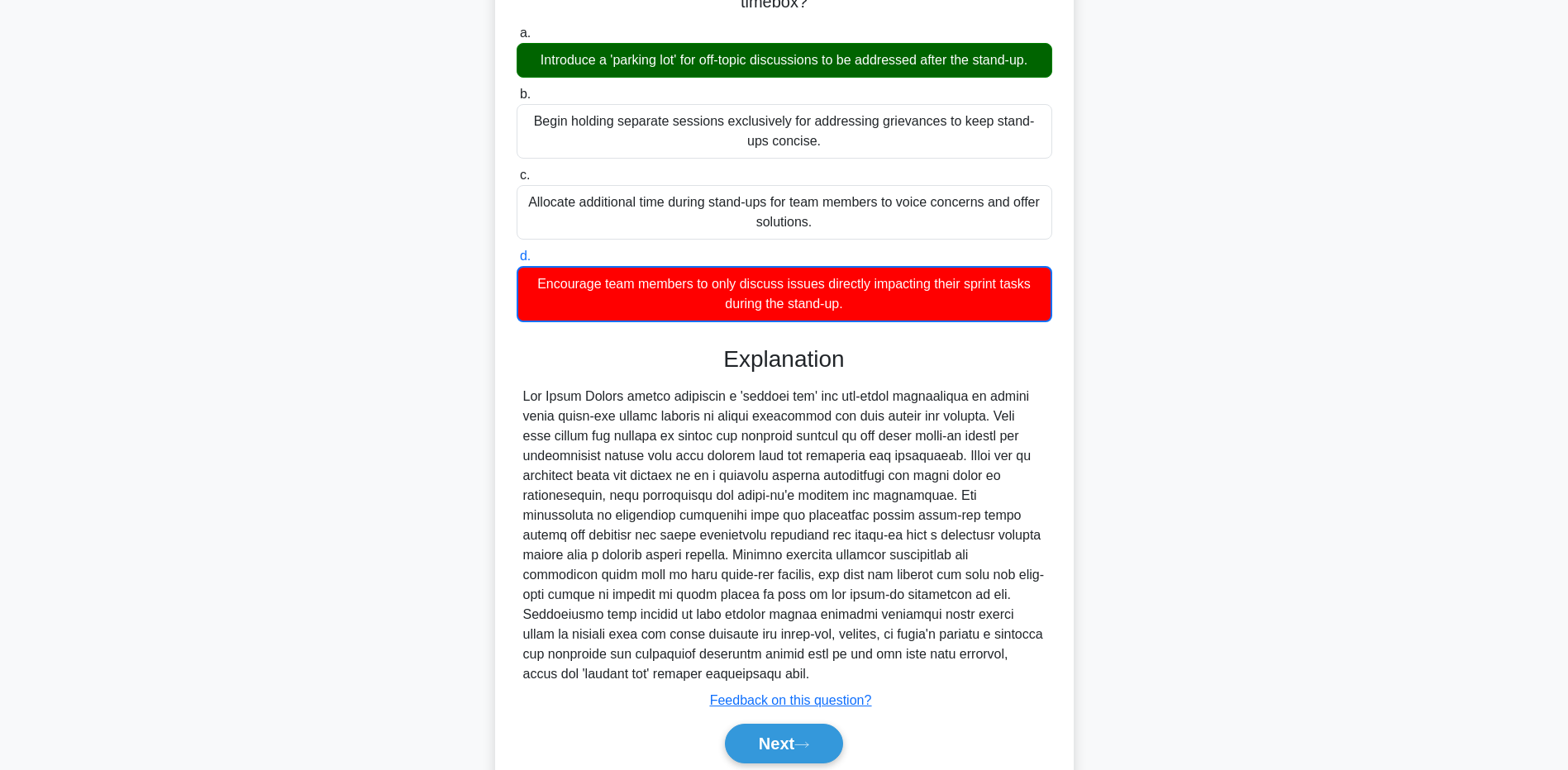
scroll to position [251, 0]
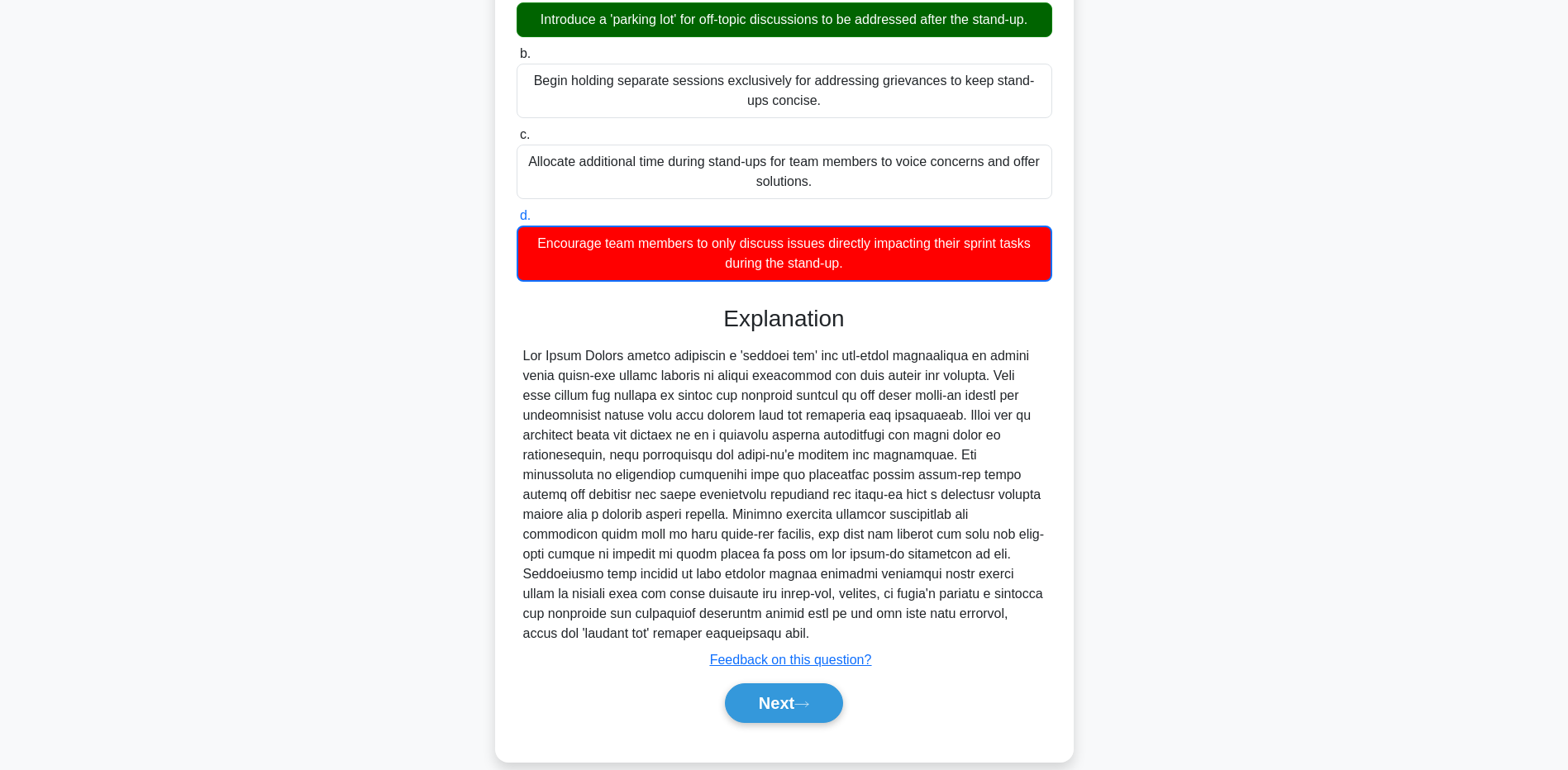
click at [164, 409] on main "2:27 Stop PMP - Agile Project Management Advanced 2/5 During a high-pressure pr…" at bounding box center [784, 295] width 1568 height 987
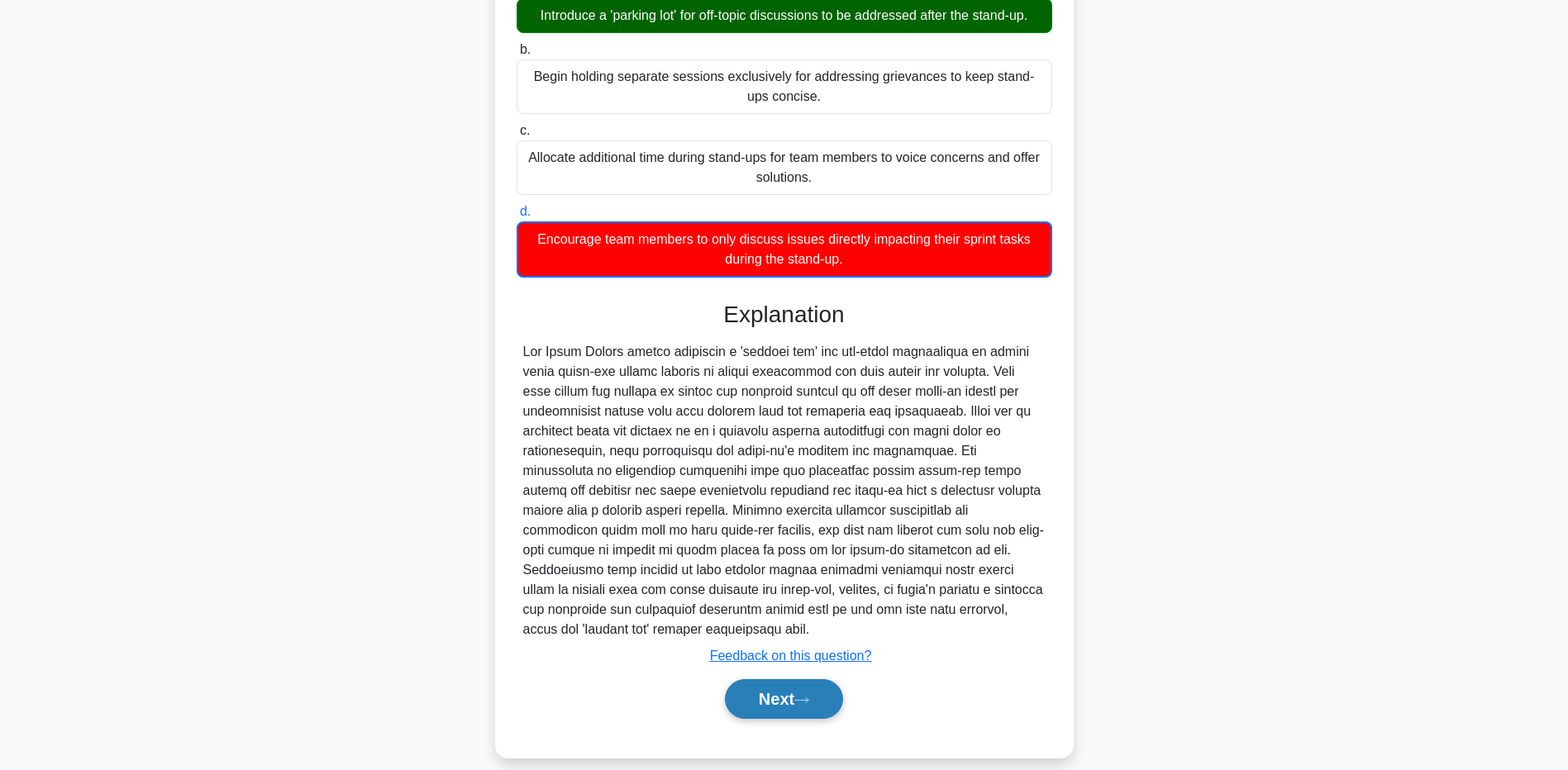
click at [765, 682] on button "Next" at bounding box center [784, 699] width 118 height 40
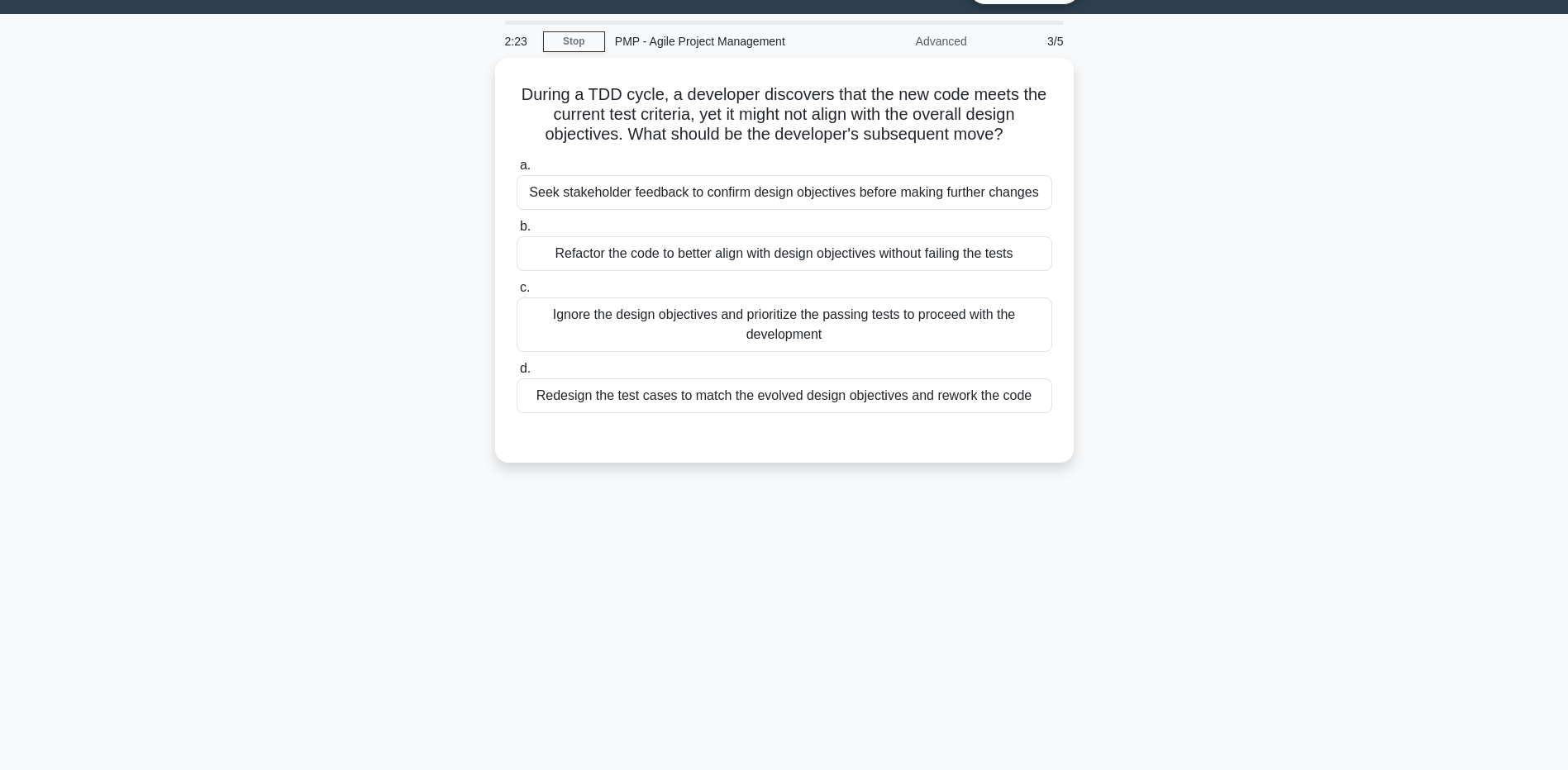
scroll to position [0, 0]
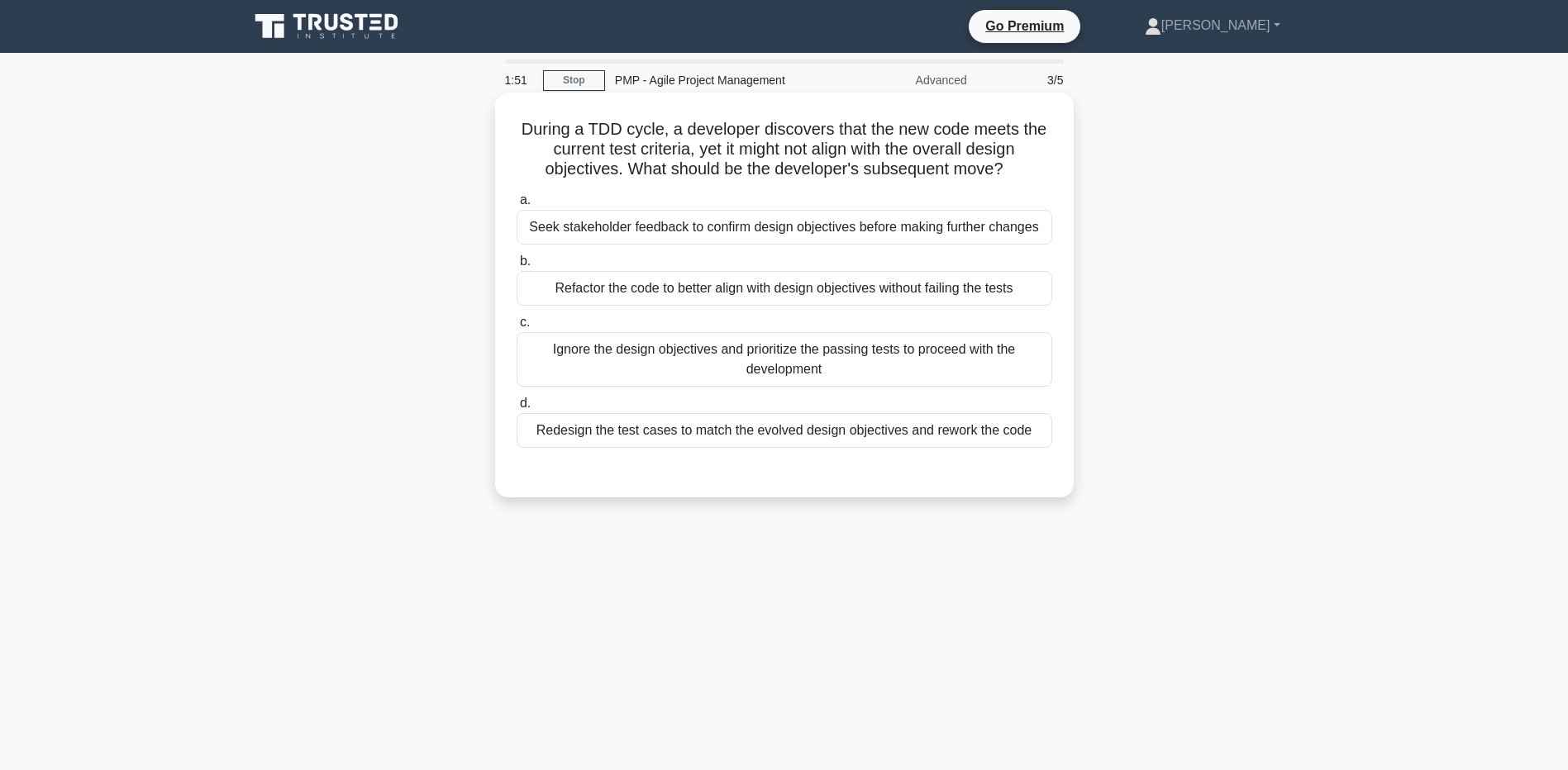
click at [632, 425] on div "Redesign the test cases to match the evolved design objectives and rework the c…" at bounding box center [784, 430] width 536 height 34
click at [517, 409] on input "d. Redesign the test cases to match the evolved design objectives and rework th…" at bounding box center [517, 404] width 0 height 11
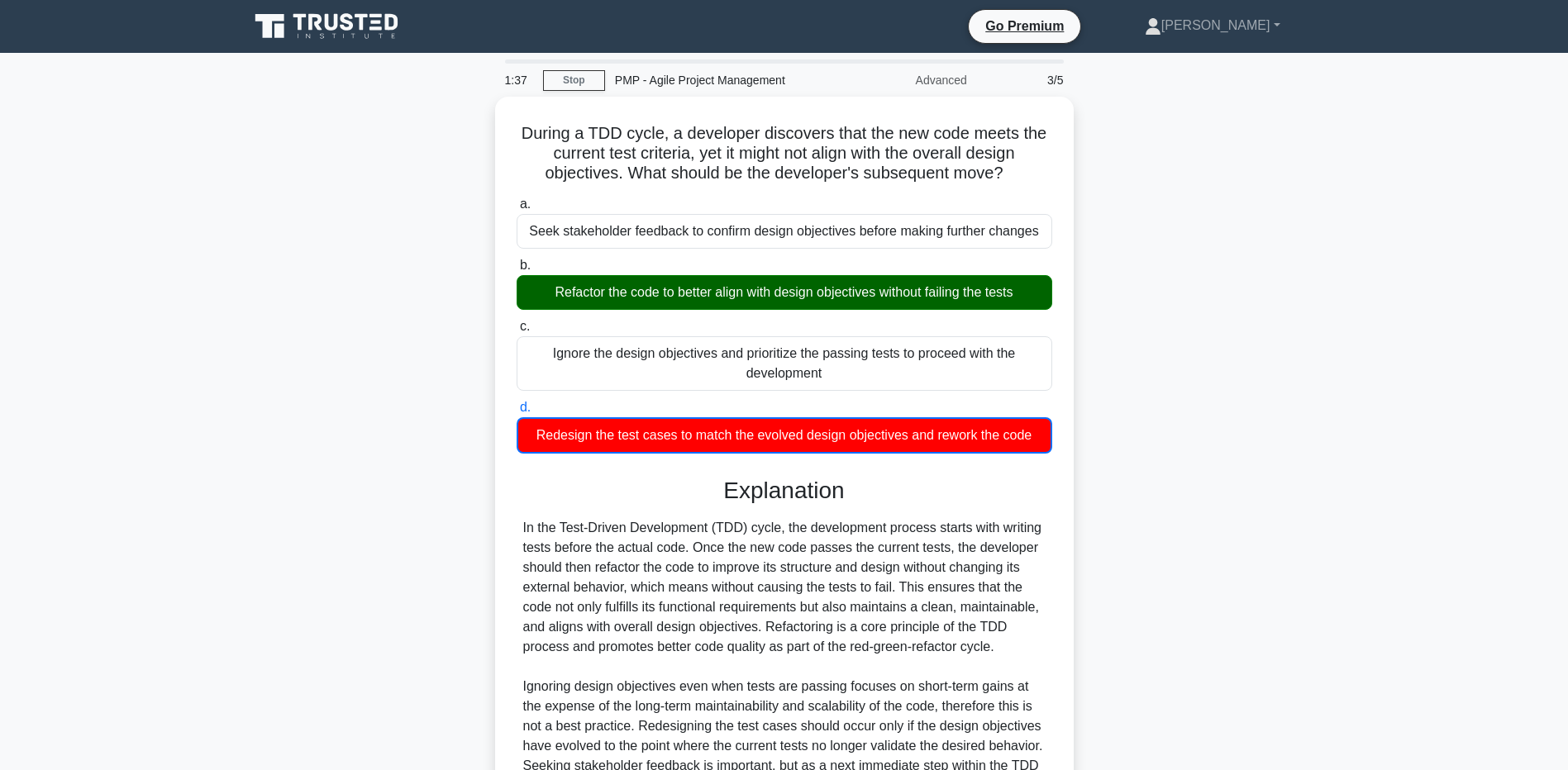
click at [287, 660] on div "During a TDD cycle, a developer discovers that the new code meets the current t…" at bounding box center [784, 535] width 1092 height 877
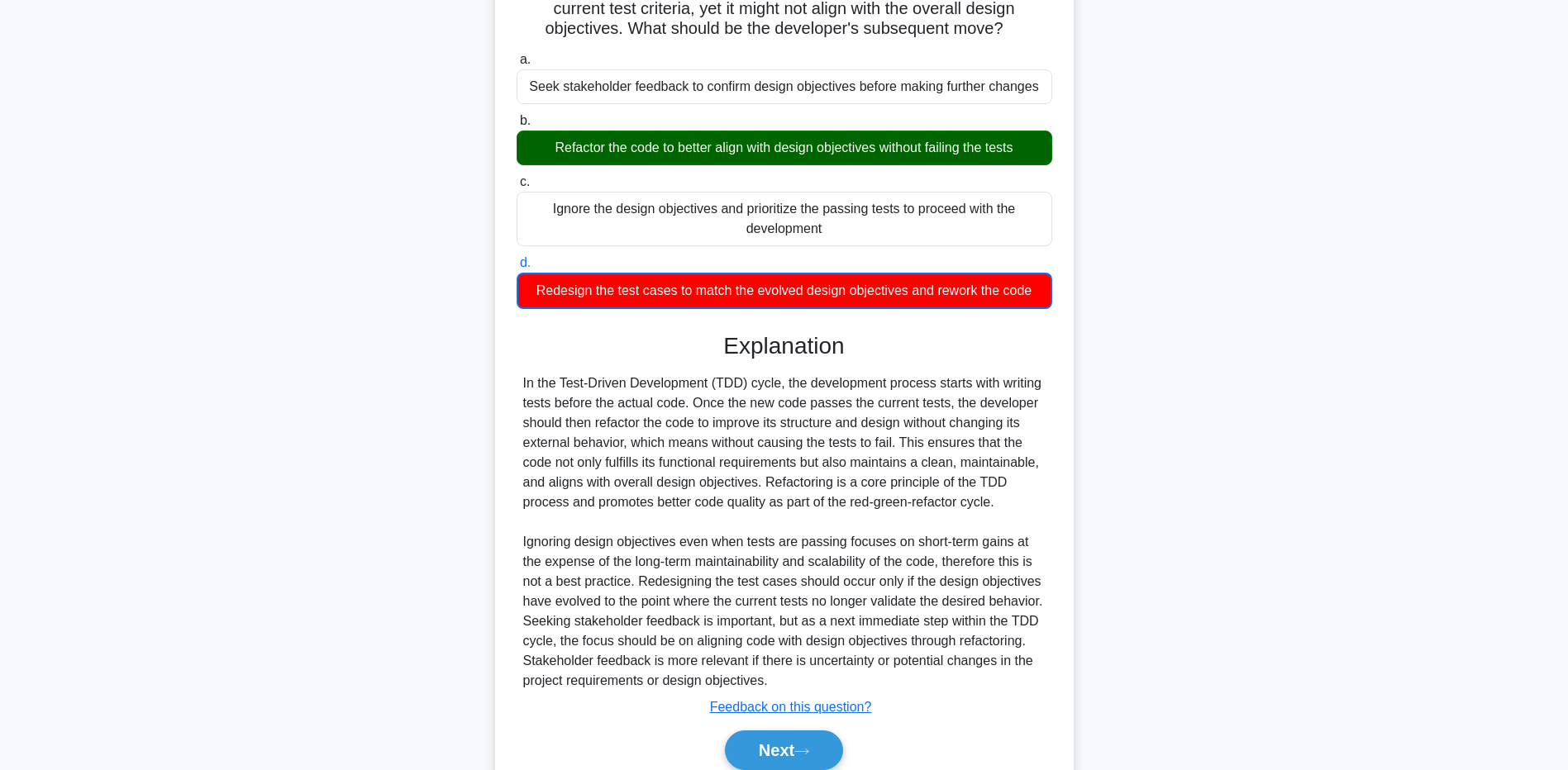
scroll to position [212, 0]
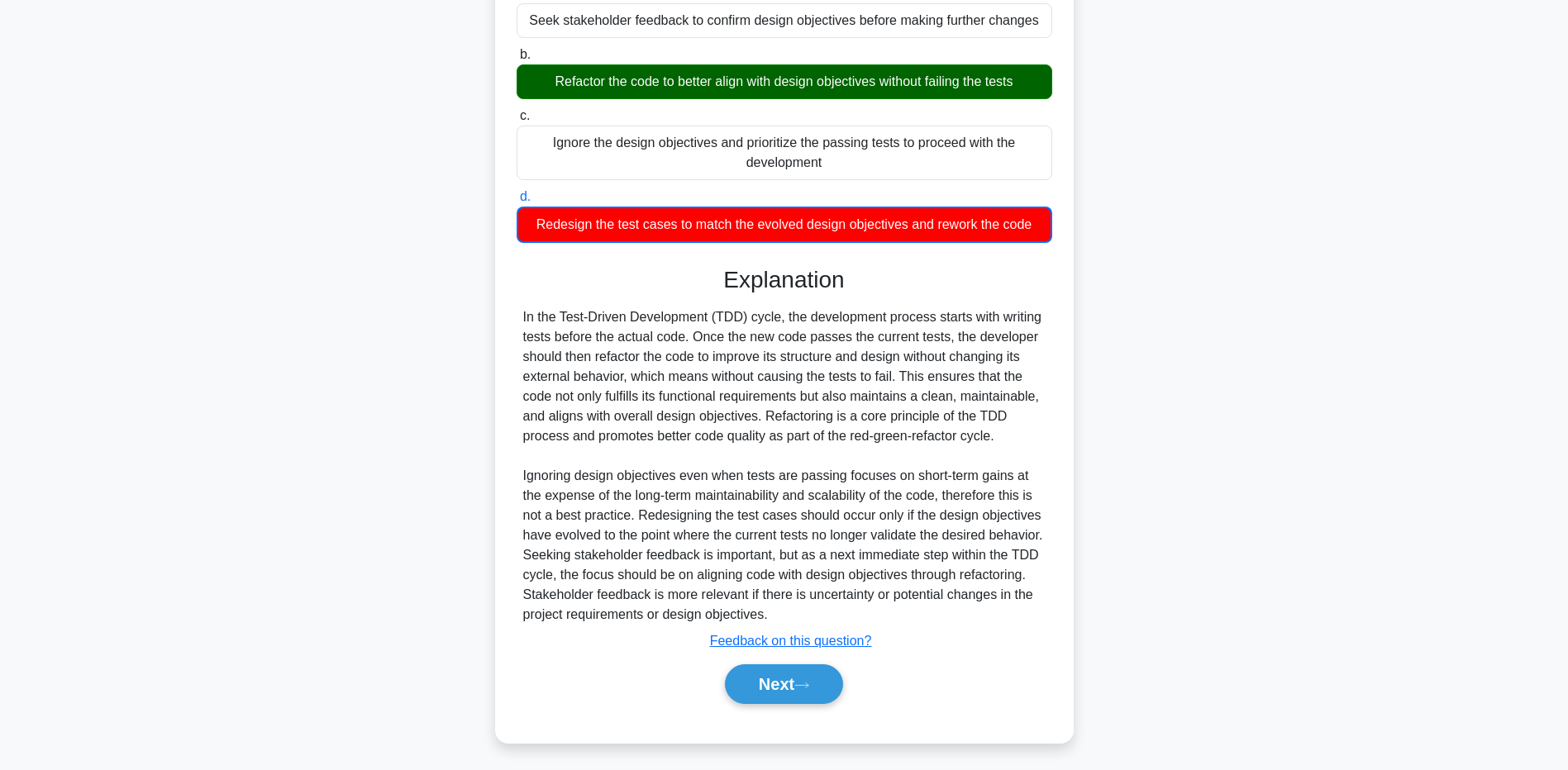
click at [364, 576] on div "During a TDD cycle, a developer discovers that the new code meets the current t…" at bounding box center [784, 325] width 1092 height 877
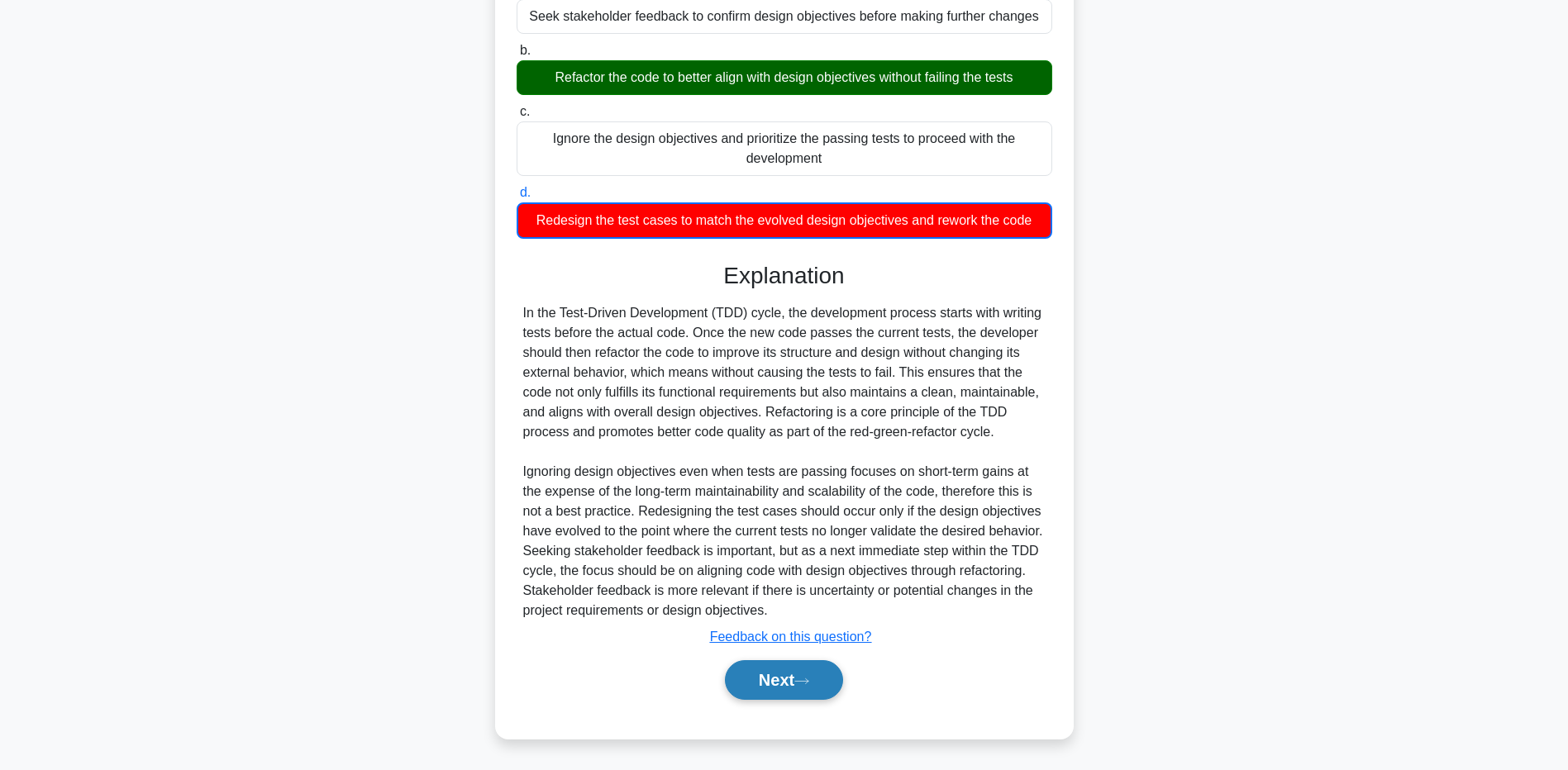
click at [731, 676] on button "Next" at bounding box center [784, 680] width 118 height 40
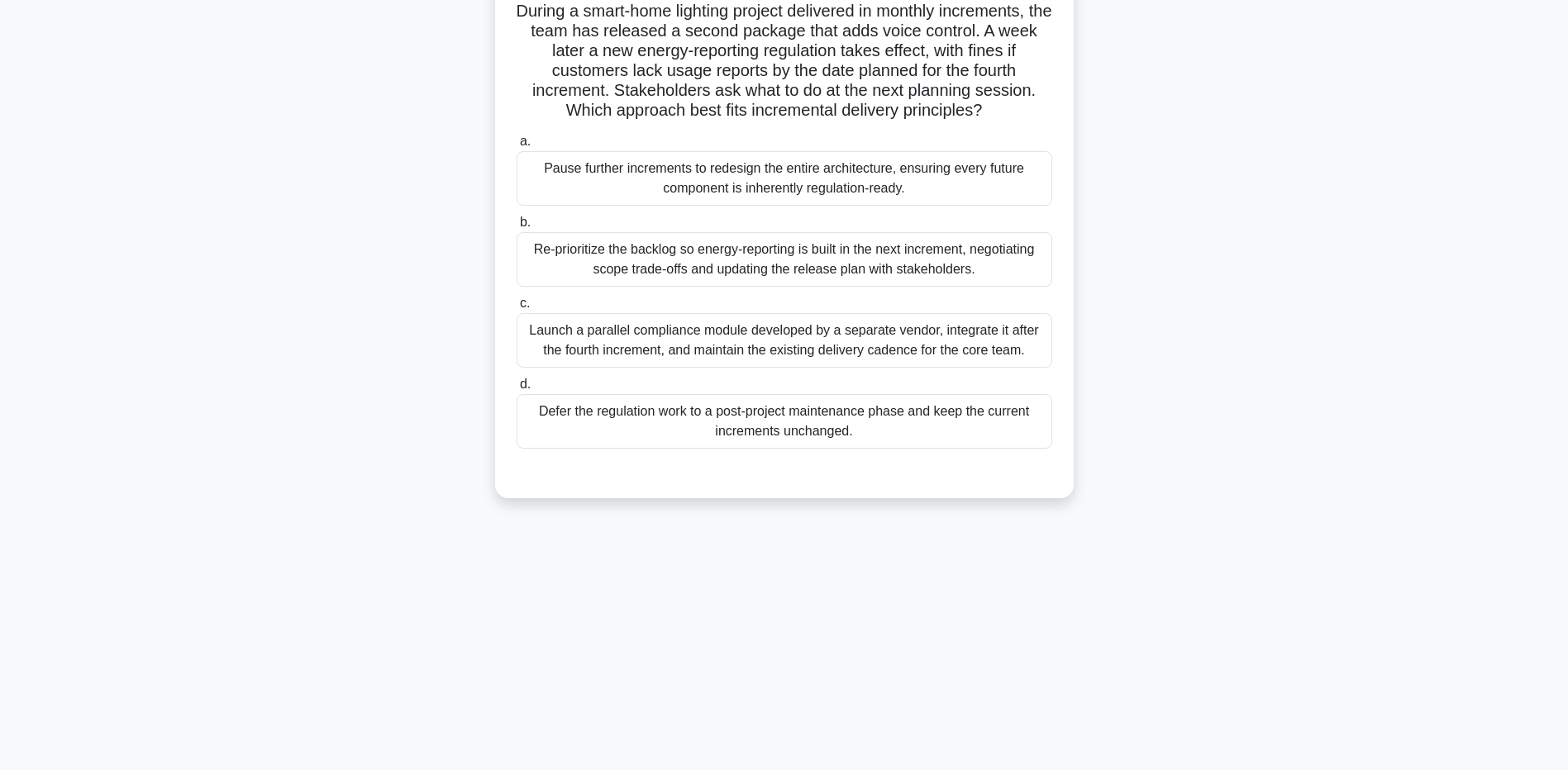
scroll to position [0, 0]
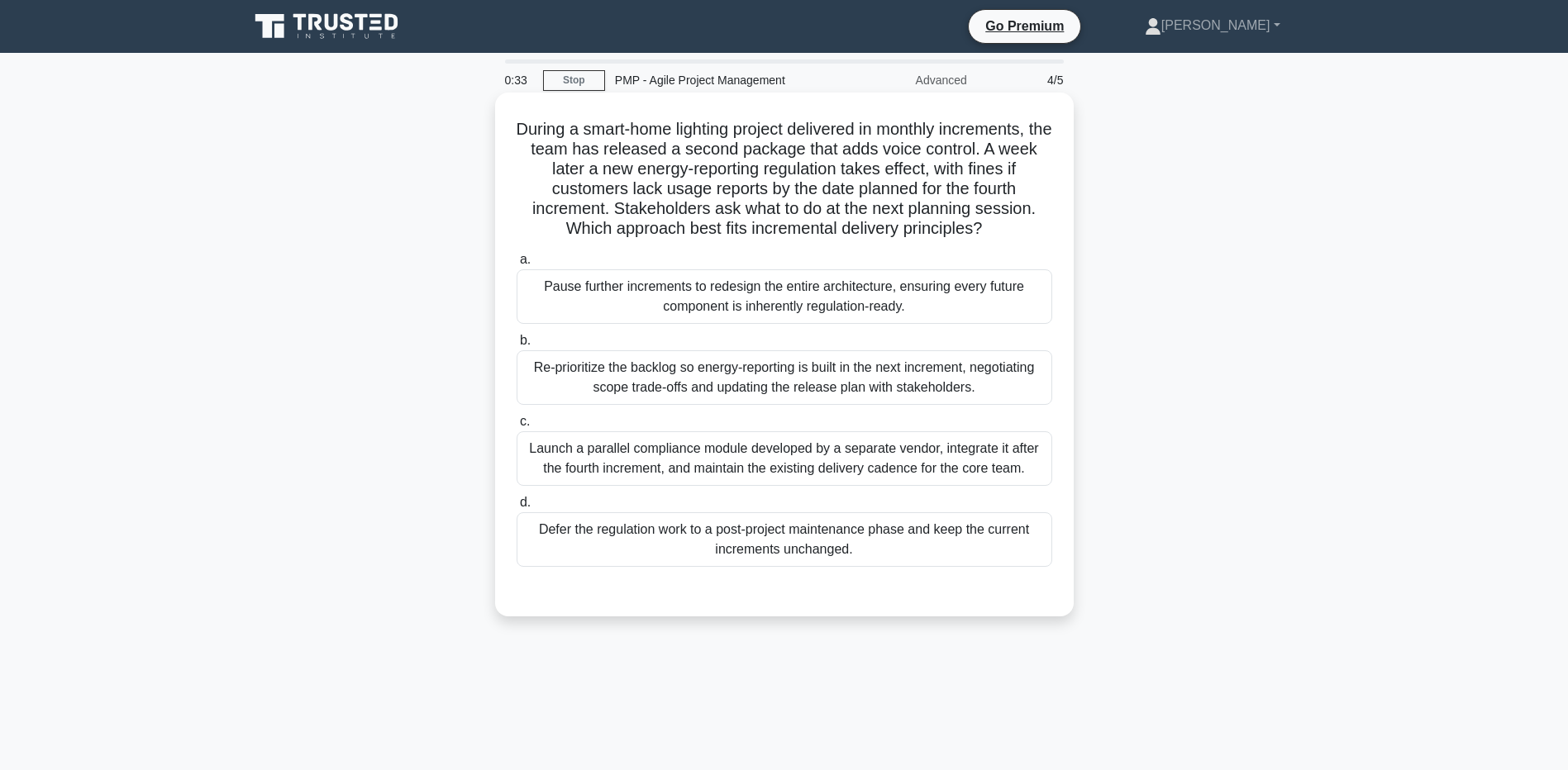
click at [896, 358] on div "Re-prioritize the backlog so energy-reporting is built in the next increment, n…" at bounding box center [784, 378] width 536 height 55
click at [517, 347] on input "b. Re-prioritize the backlog so energy-reporting is built in the next increment…" at bounding box center [517, 340] width 0 height 11
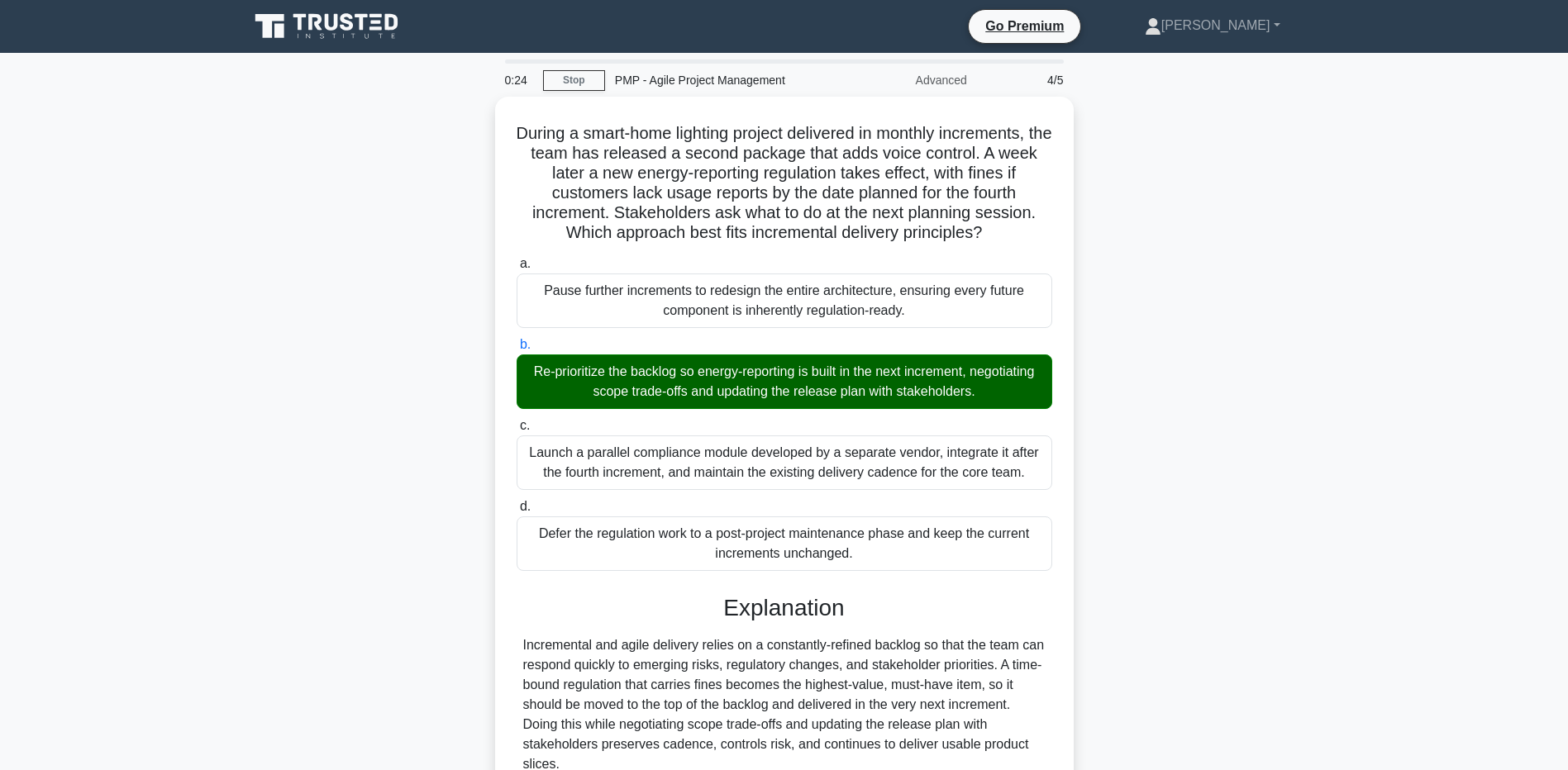
click at [151, 606] on main "0:24 Stop PMP - Agile Project Management Advanced 4/5 During a smart-home light…" at bounding box center [784, 555] width 1568 height 1005
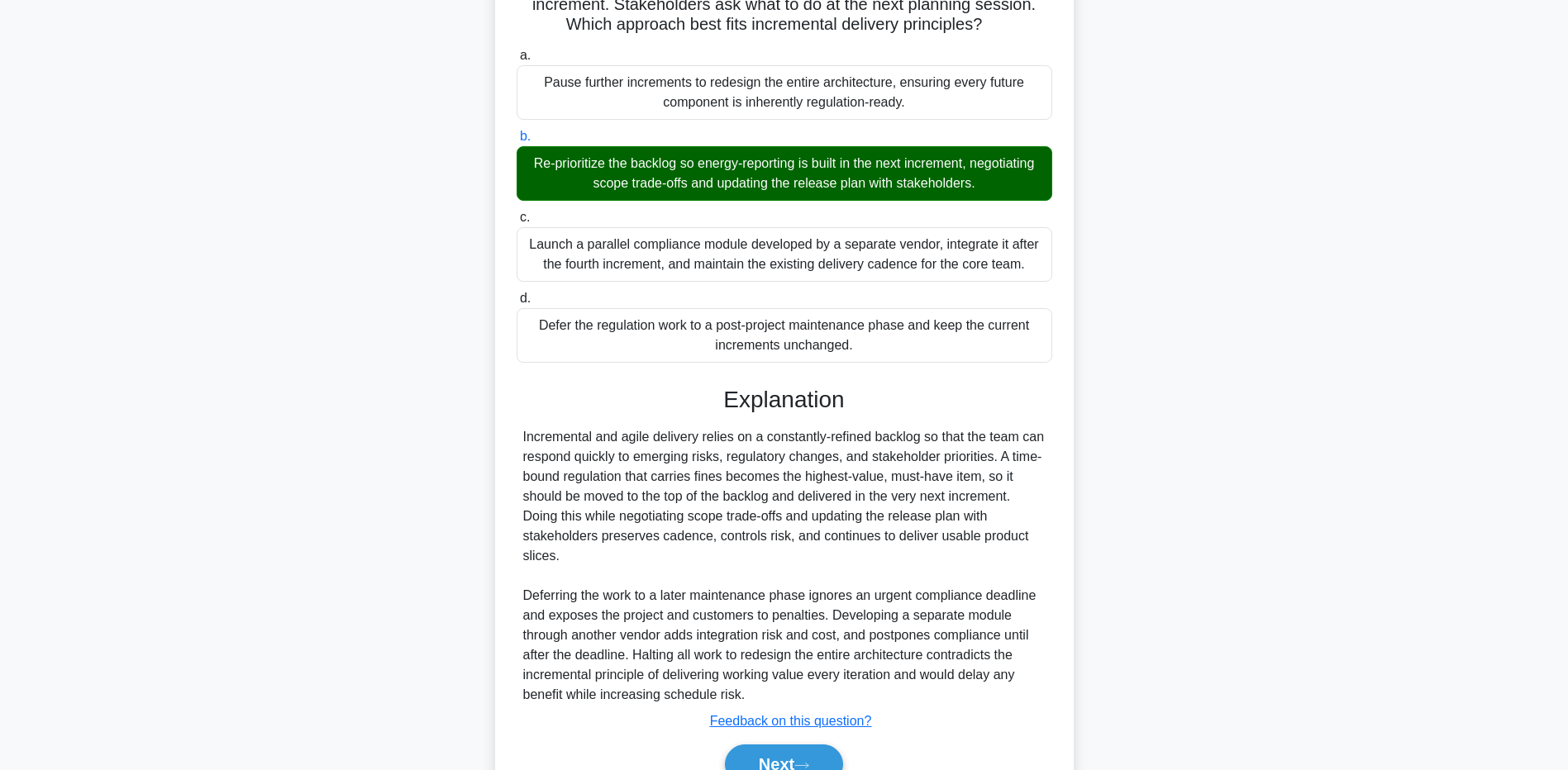
scroll to position [289, 0]
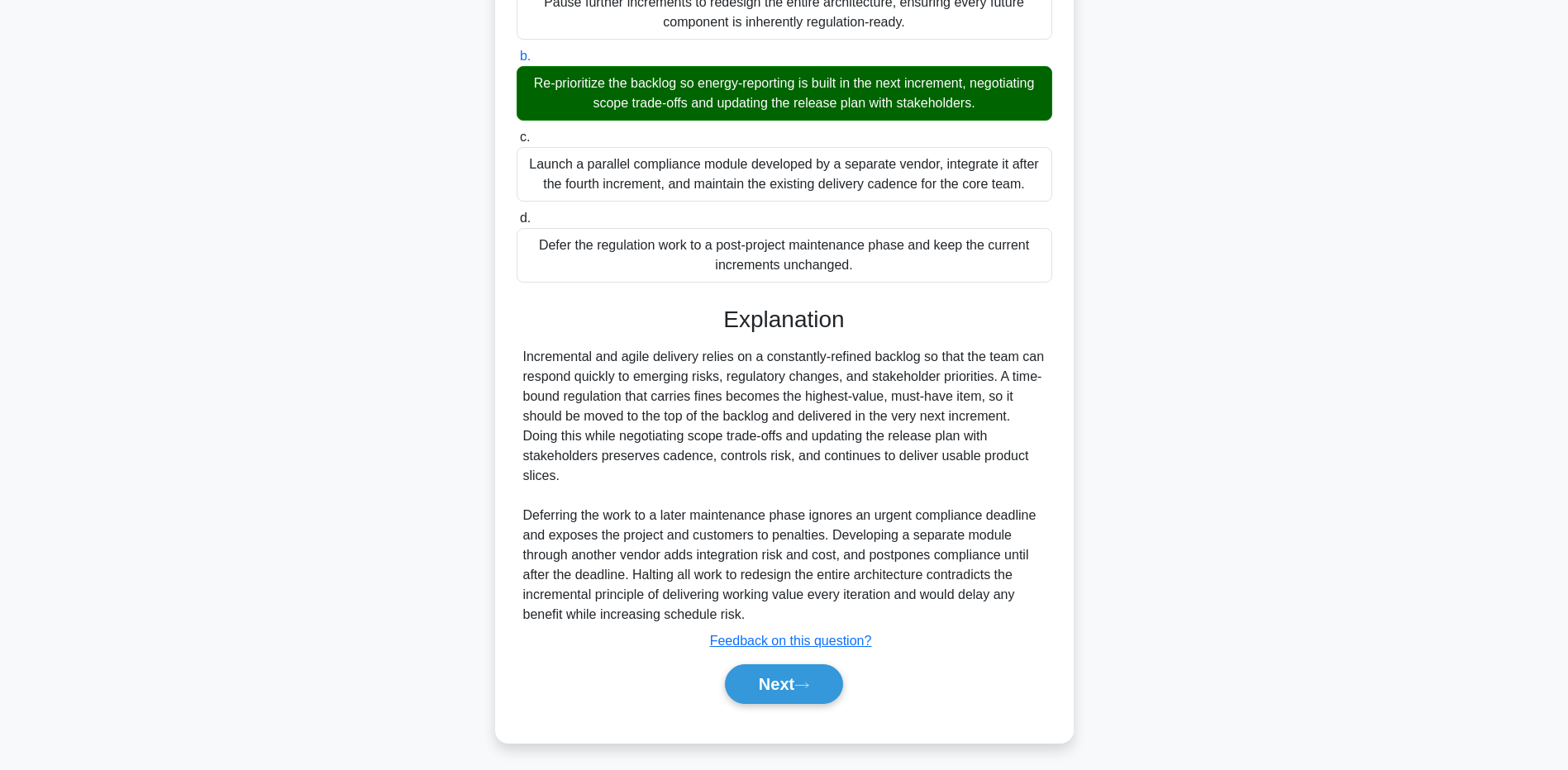
drag, startPoint x: 277, startPoint y: 634, endPoint x: 334, endPoint y: 644, distance: 57.9
click at [277, 634] on div "During a smart-home lighting project delivered in monthly increments, the team …" at bounding box center [784, 286] width 1092 height 954
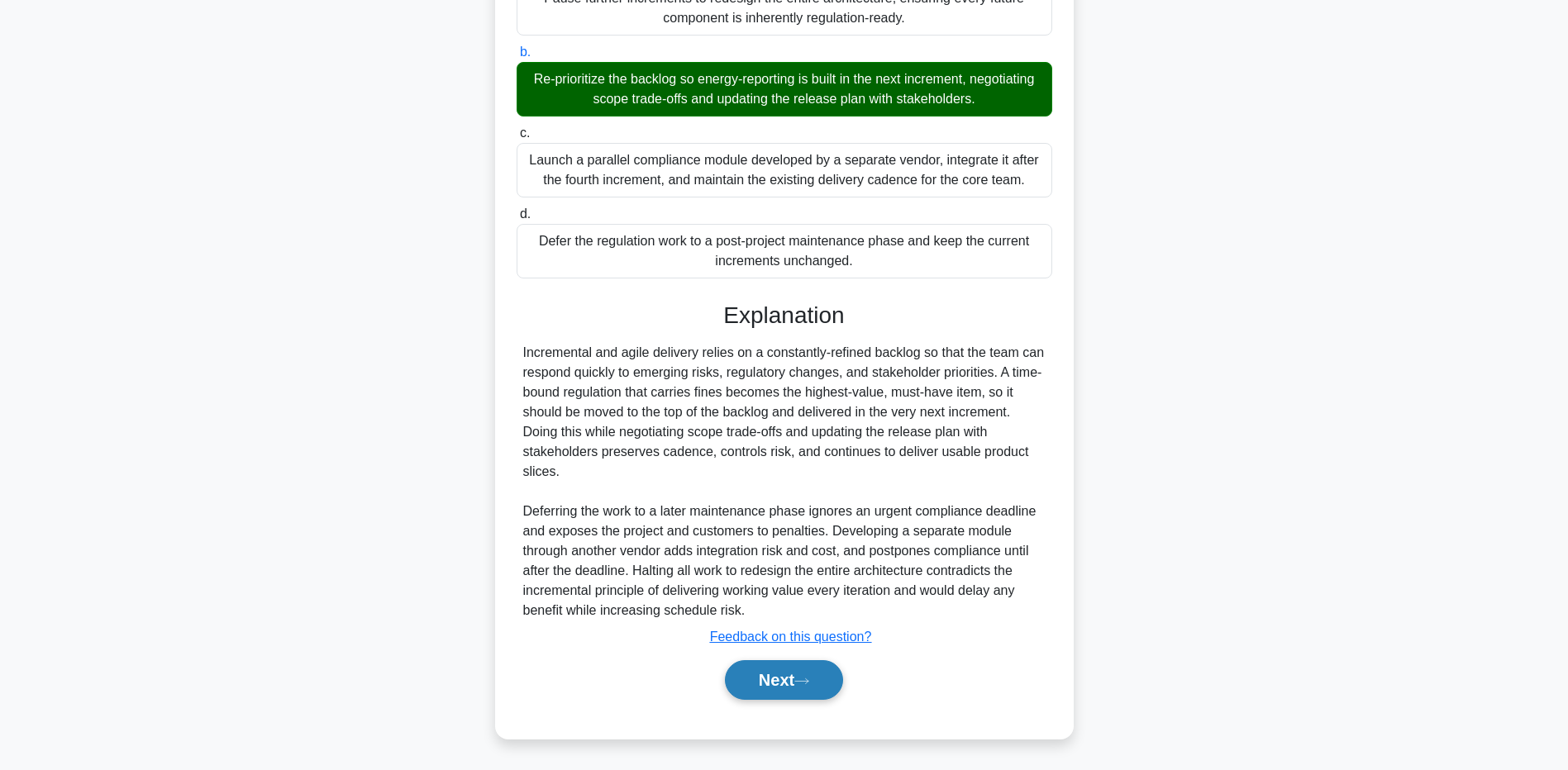
click at [734, 683] on button "Next" at bounding box center [784, 680] width 118 height 40
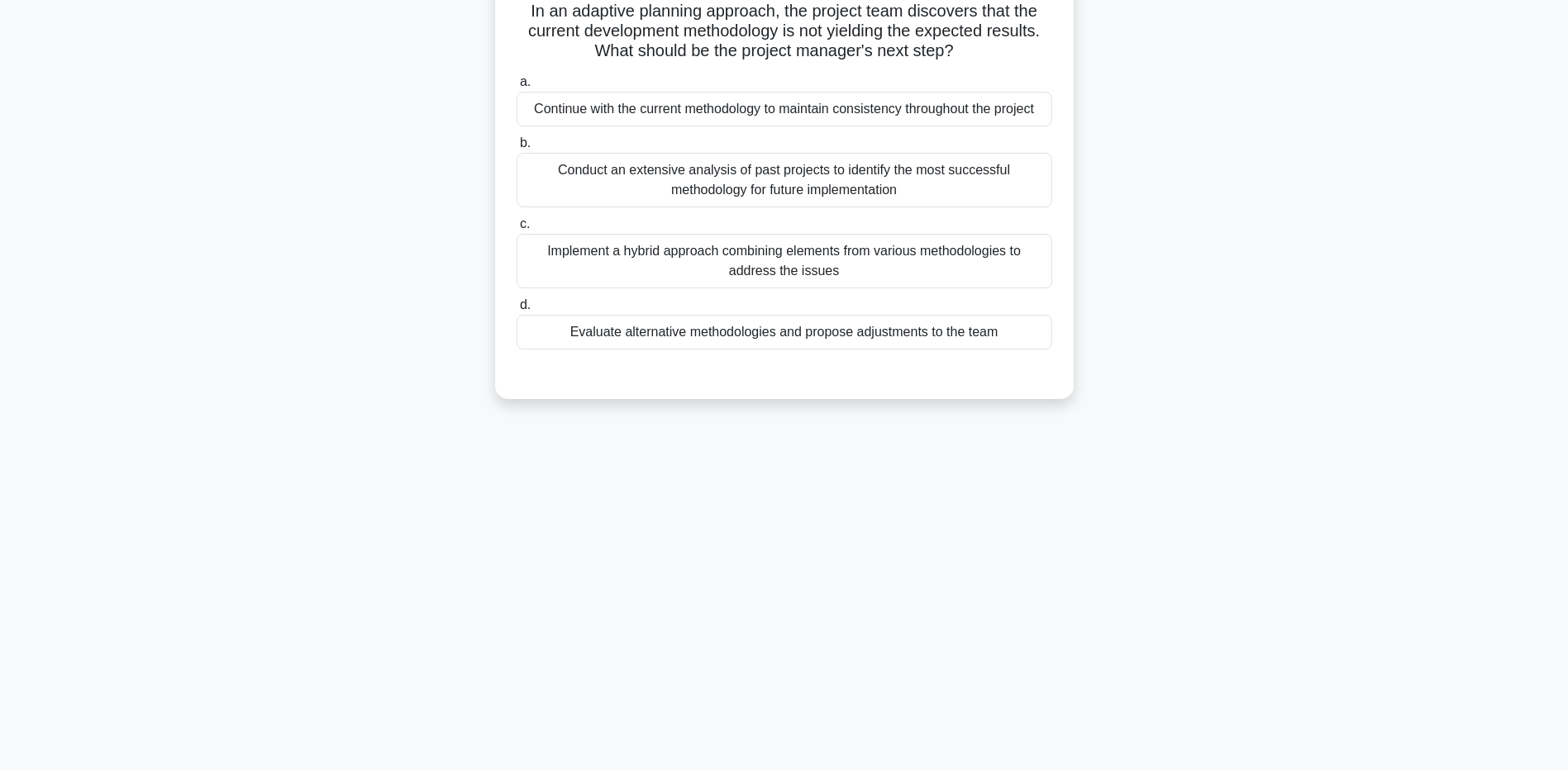
scroll to position [0, 0]
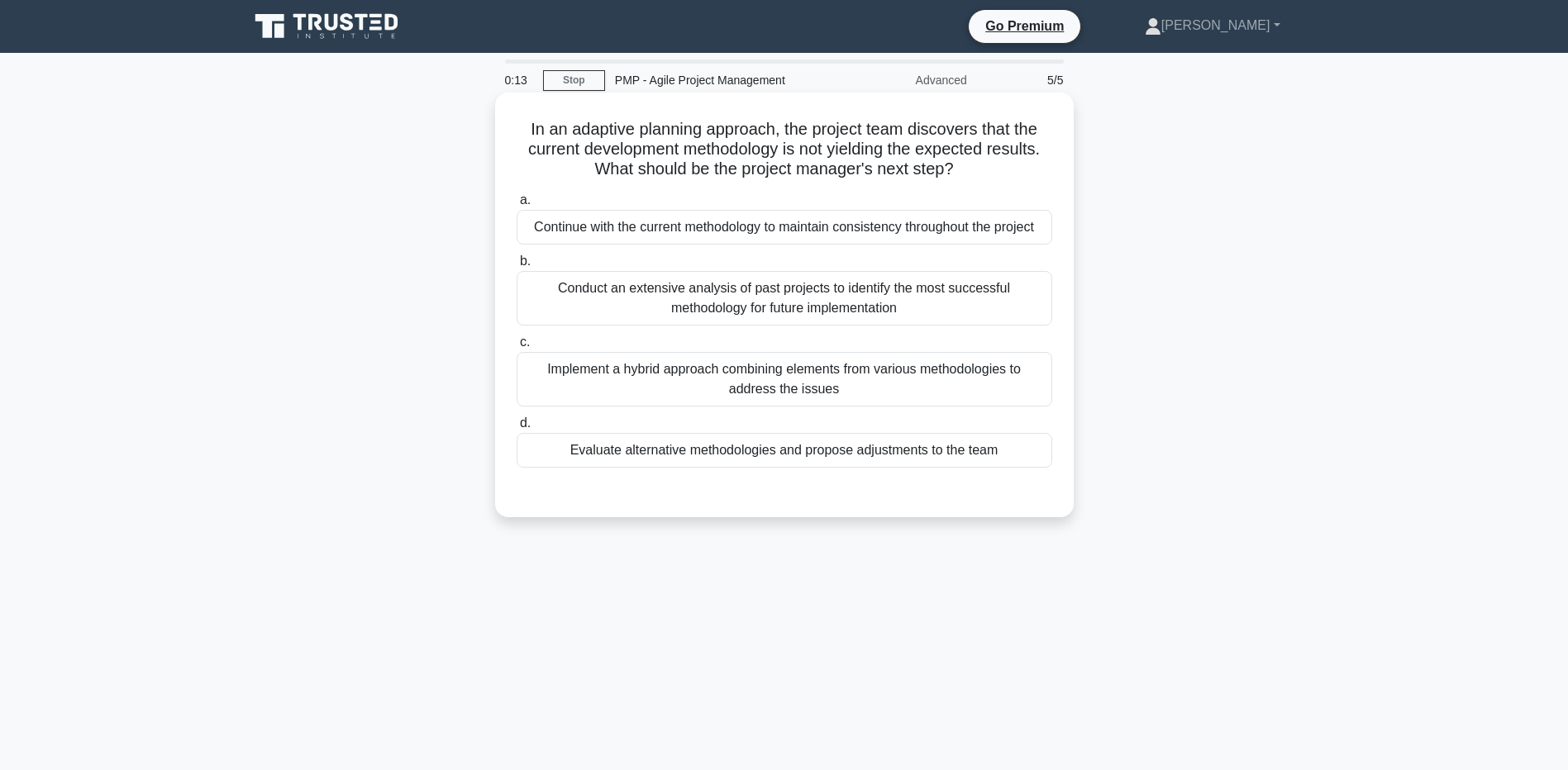
click at [573, 453] on div "Evaluate alternative methodologies and propose adjustments to the team" at bounding box center [784, 450] width 536 height 34
click at [517, 429] on input "d. Evaluate alternative methodologies and propose adjustments to the team" at bounding box center [517, 423] width 0 height 11
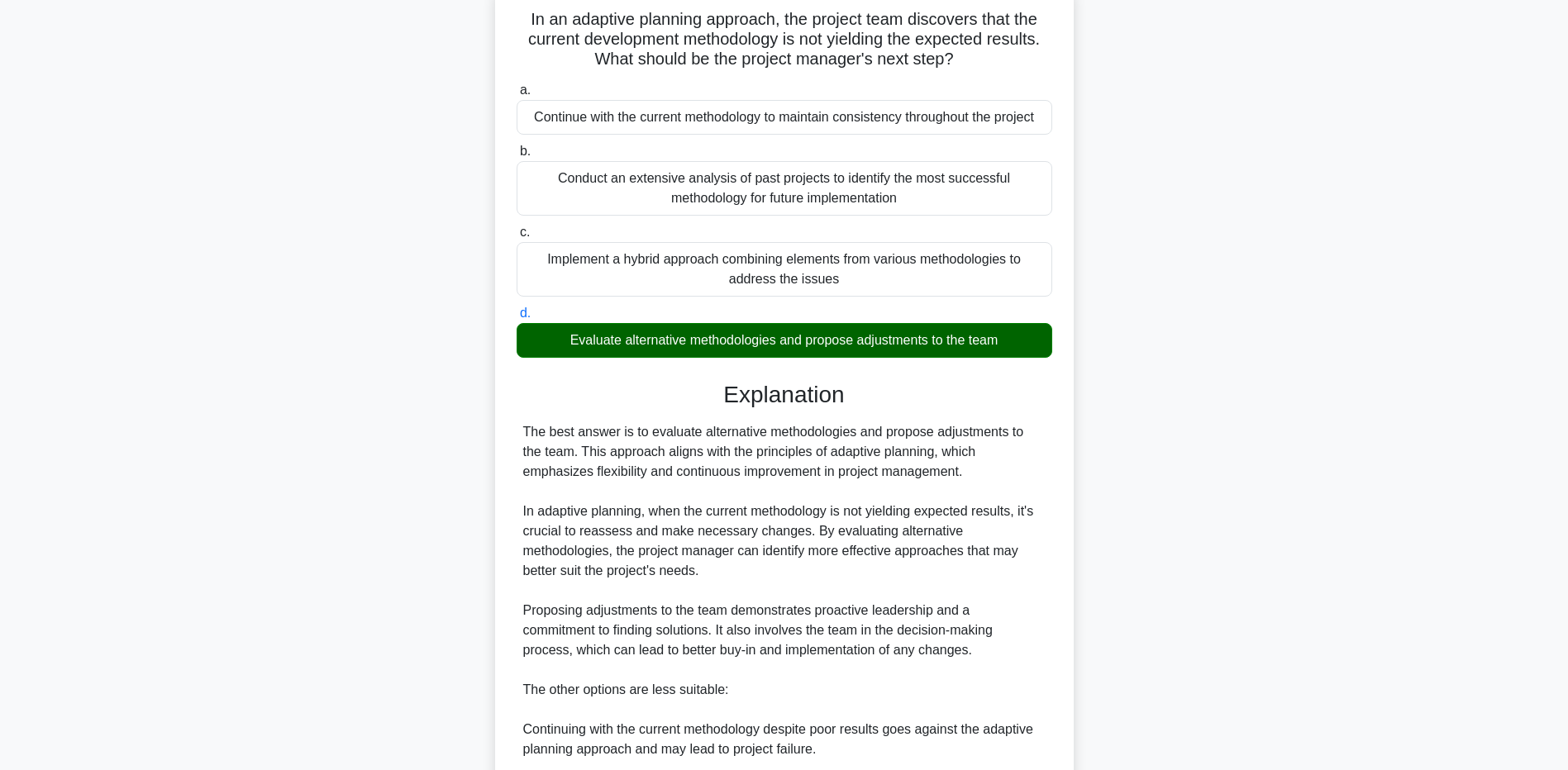
scroll to position [116, 0]
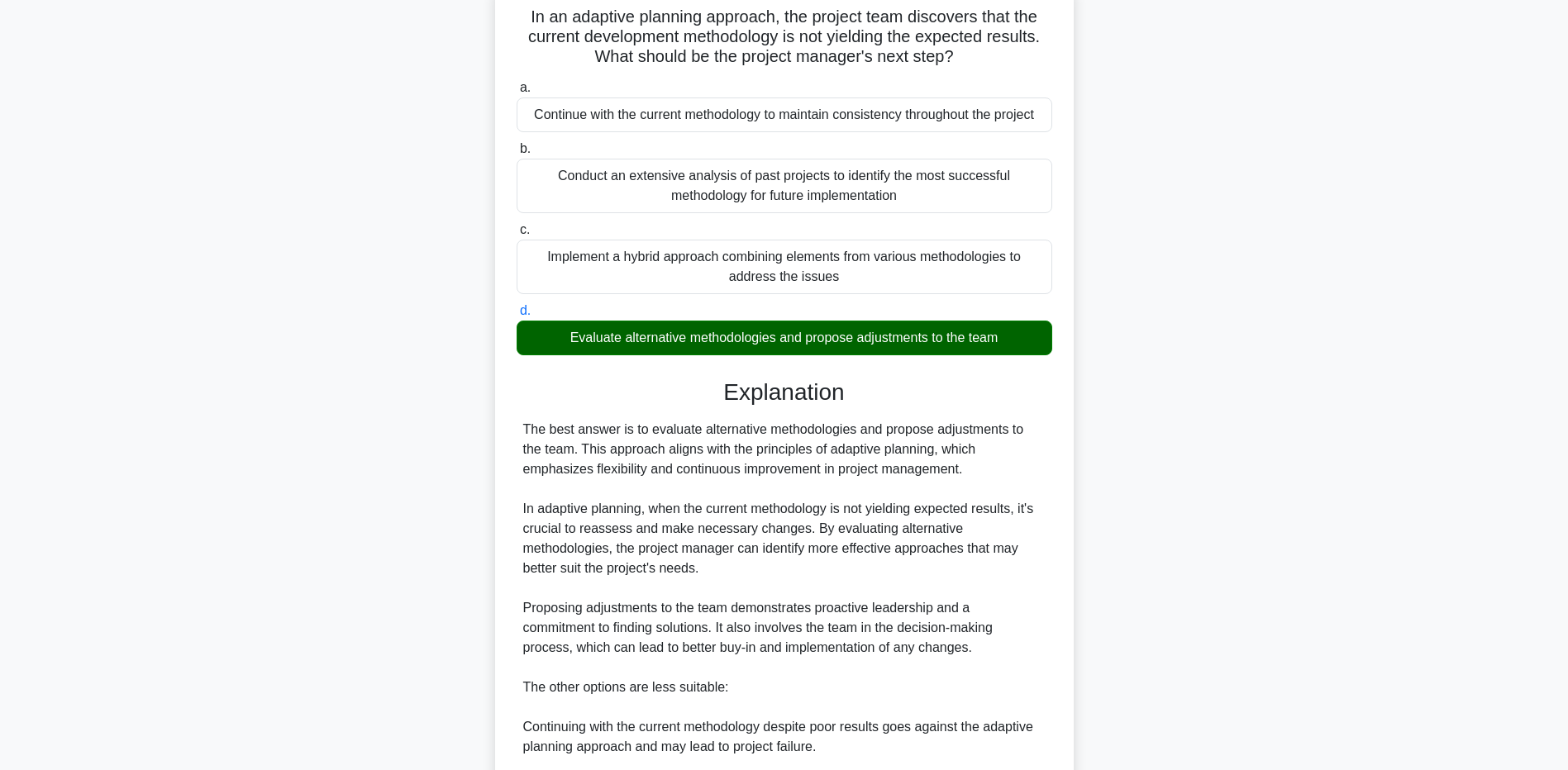
click at [143, 637] on main "0:03 Stop PMP - Agile Project Management Advanced 5/5 In an adaptive planning a…" at bounding box center [784, 518] width 1568 height 1163
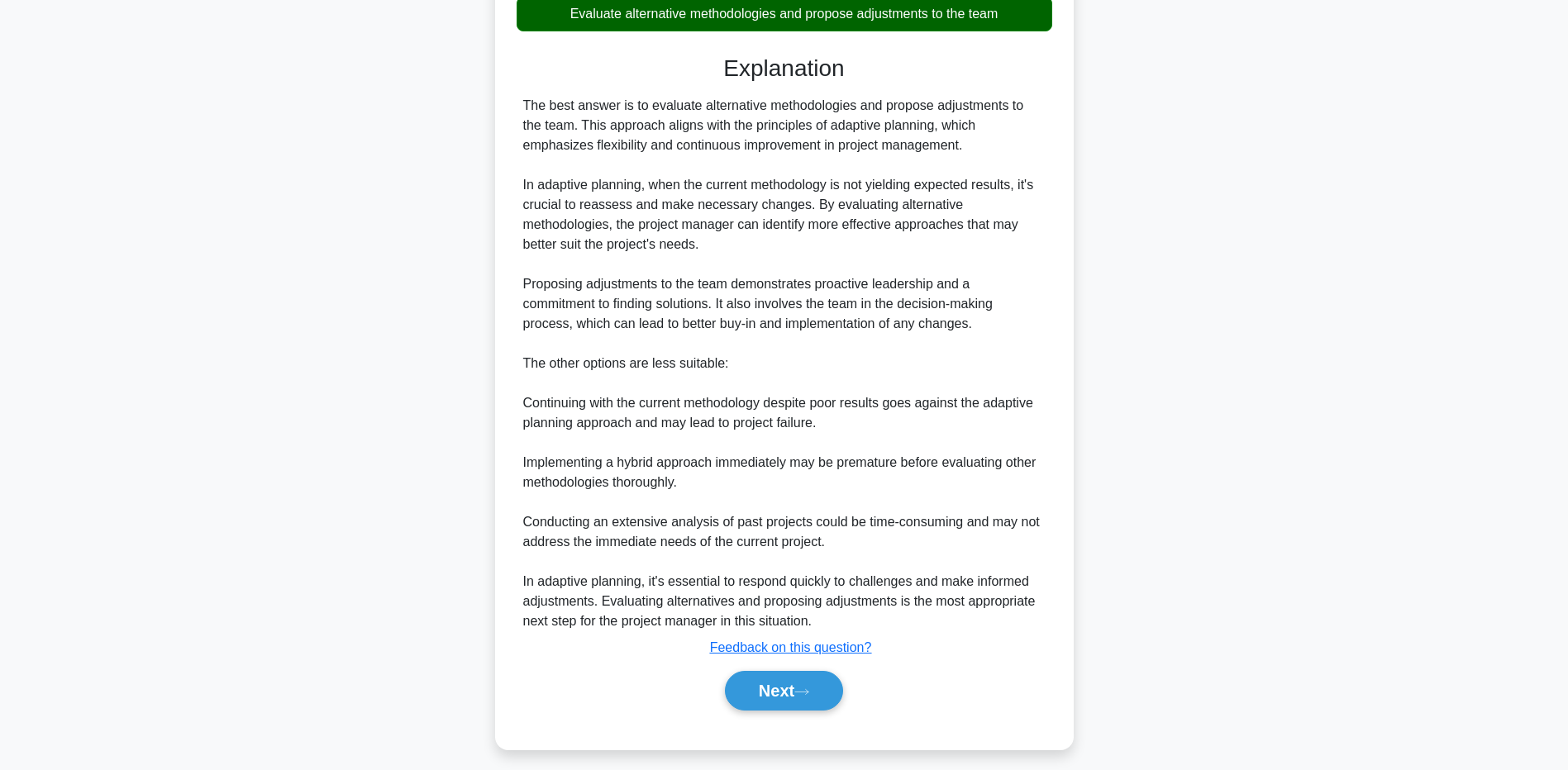
scroll to position [447, 0]
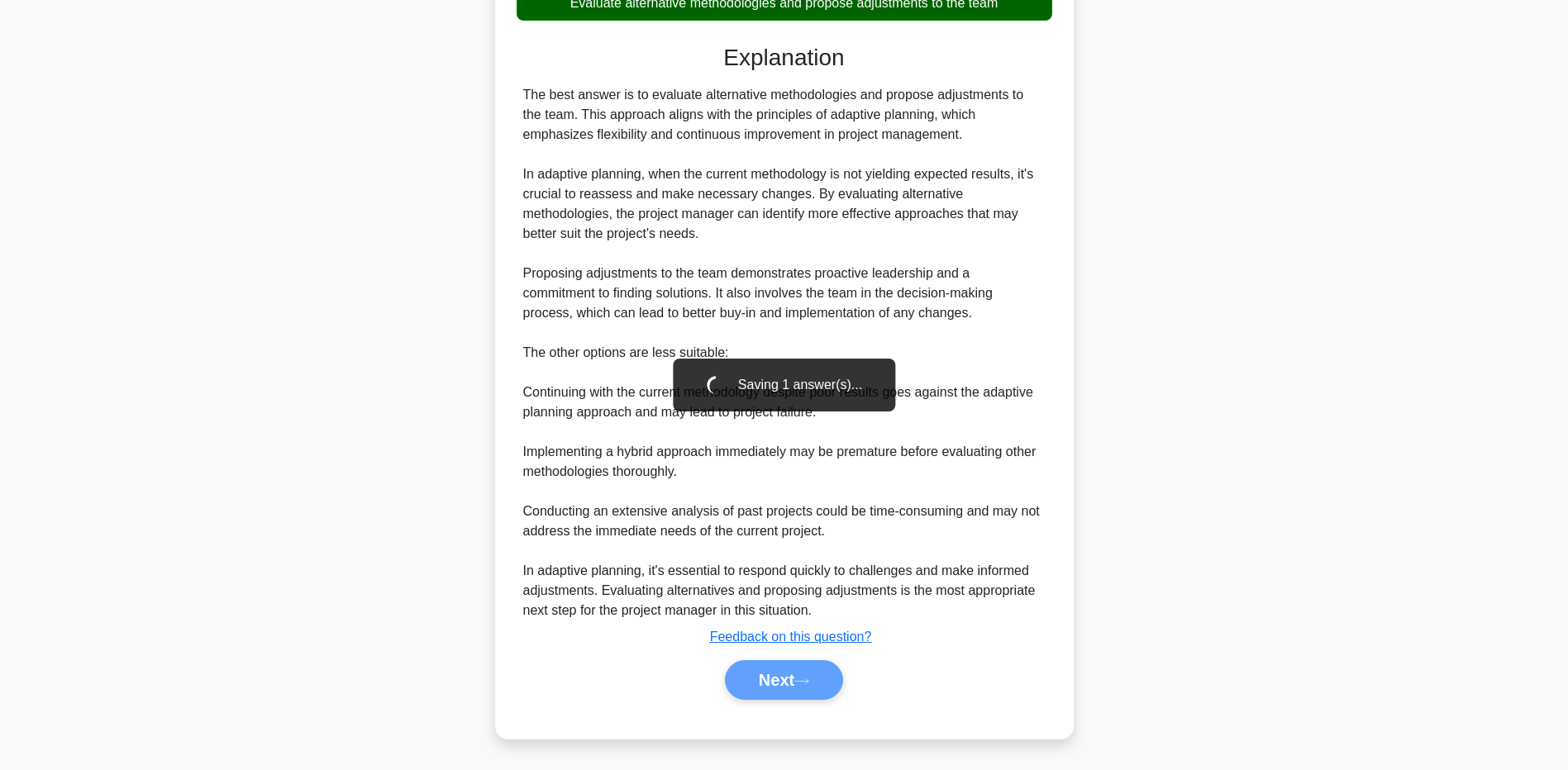
click at [767, 686] on div "Next" at bounding box center [784, 680] width 543 height 40
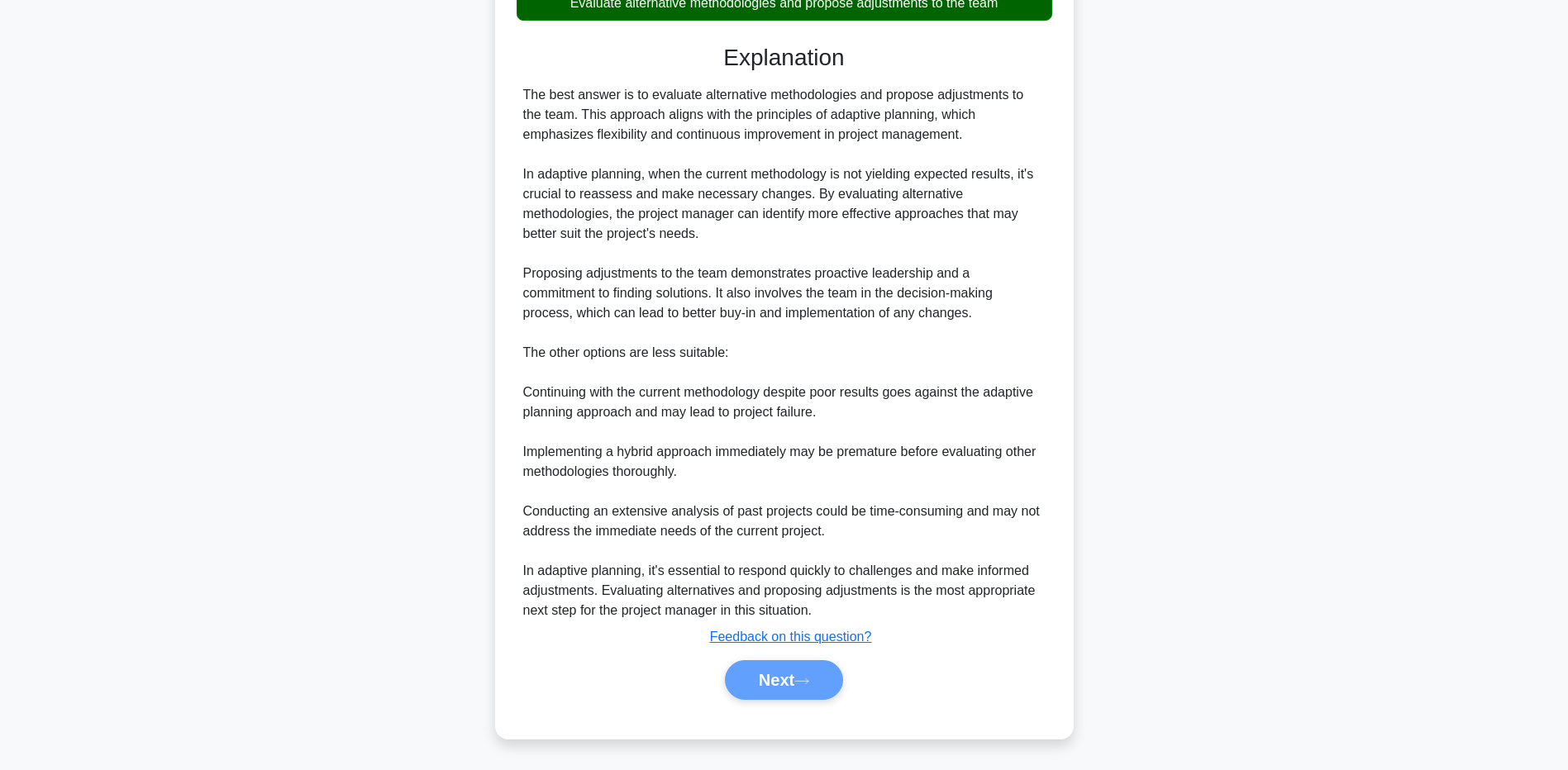
click at [766, 686] on div "Next" at bounding box center [784, 680] width 543 height 40
click at [770, 676] on div "Next" at bounding box center [784, 680] width 543 height 40
click at [792, 681] on div "Next" at bounding box center [784, 680] width 543 height 40
click at [792, 680] on div "Next" at bounding box center [784, 680] width 543 height 40
click at [779, 684] on div "Next" at bounding box center [784, 680] width 543 height 40
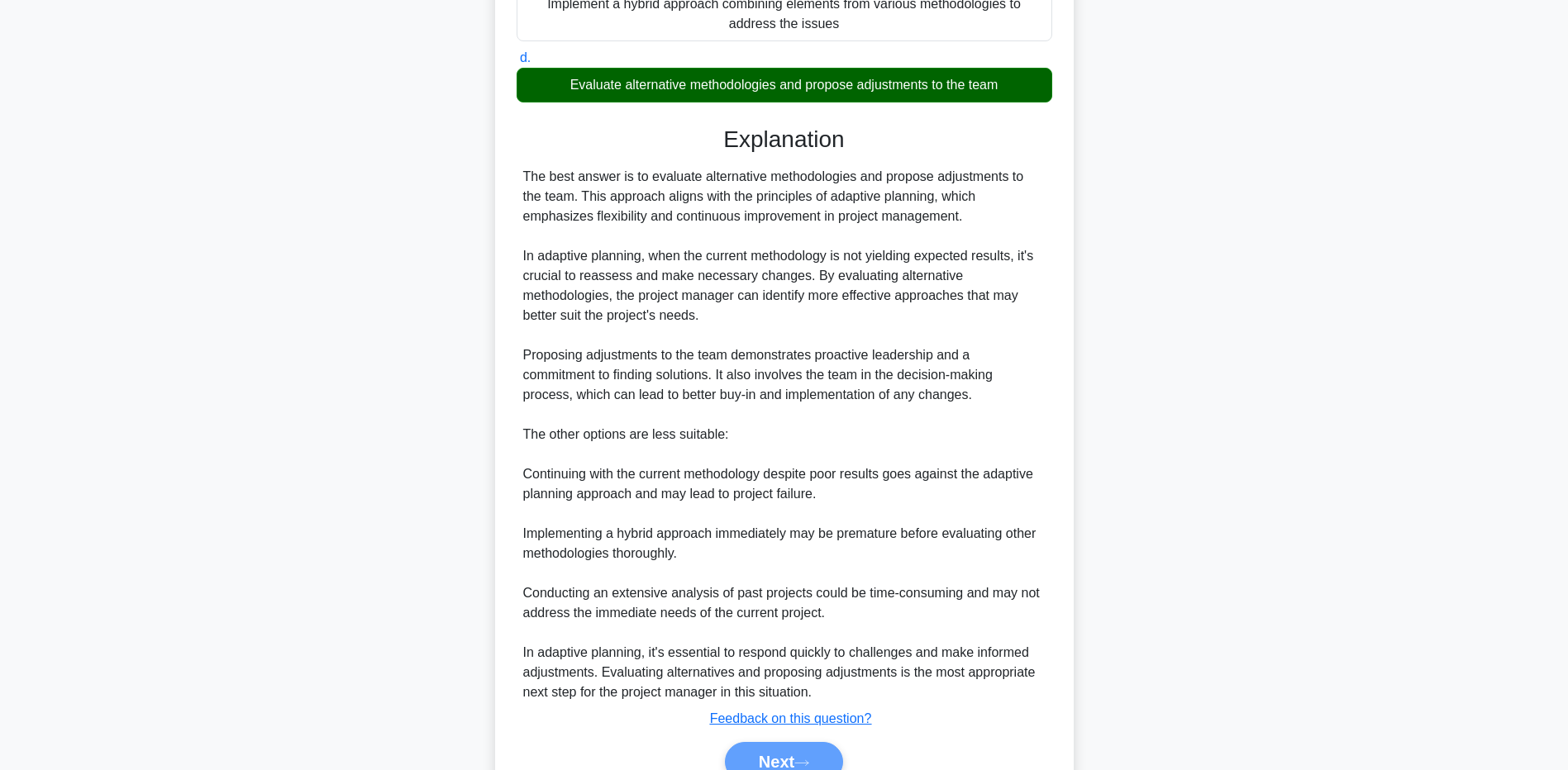
scroll to position [448, 0]
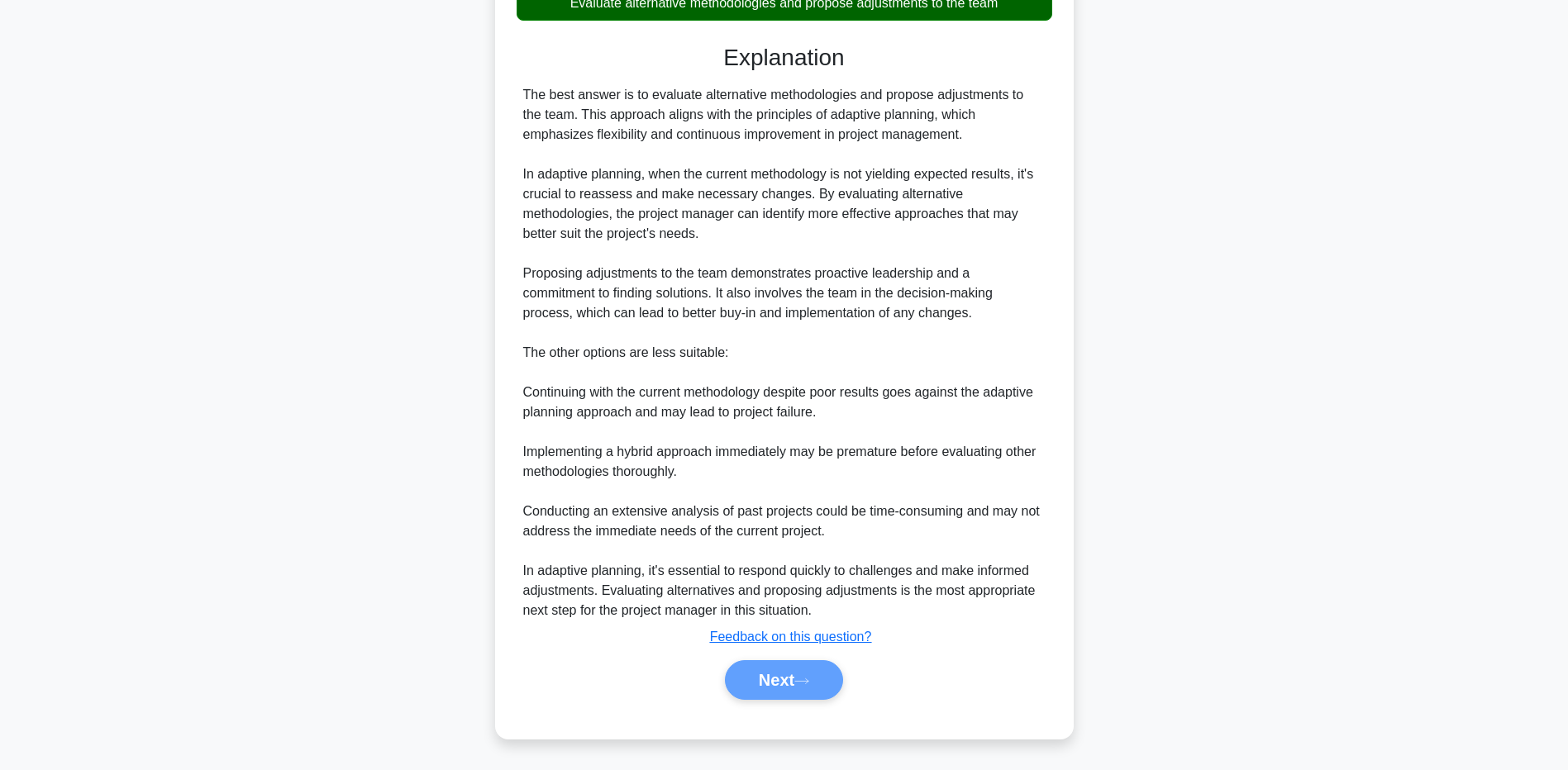
click at [754, 692] on div "Next" at bounding box center [784, 680] width 543 height 40
click at [782, 677] on div "Next" at bounding box center [784, 680] width 543 height 40
click at [776, 671] on div "Next" at bounding box center [784, 680] width 543 height 40
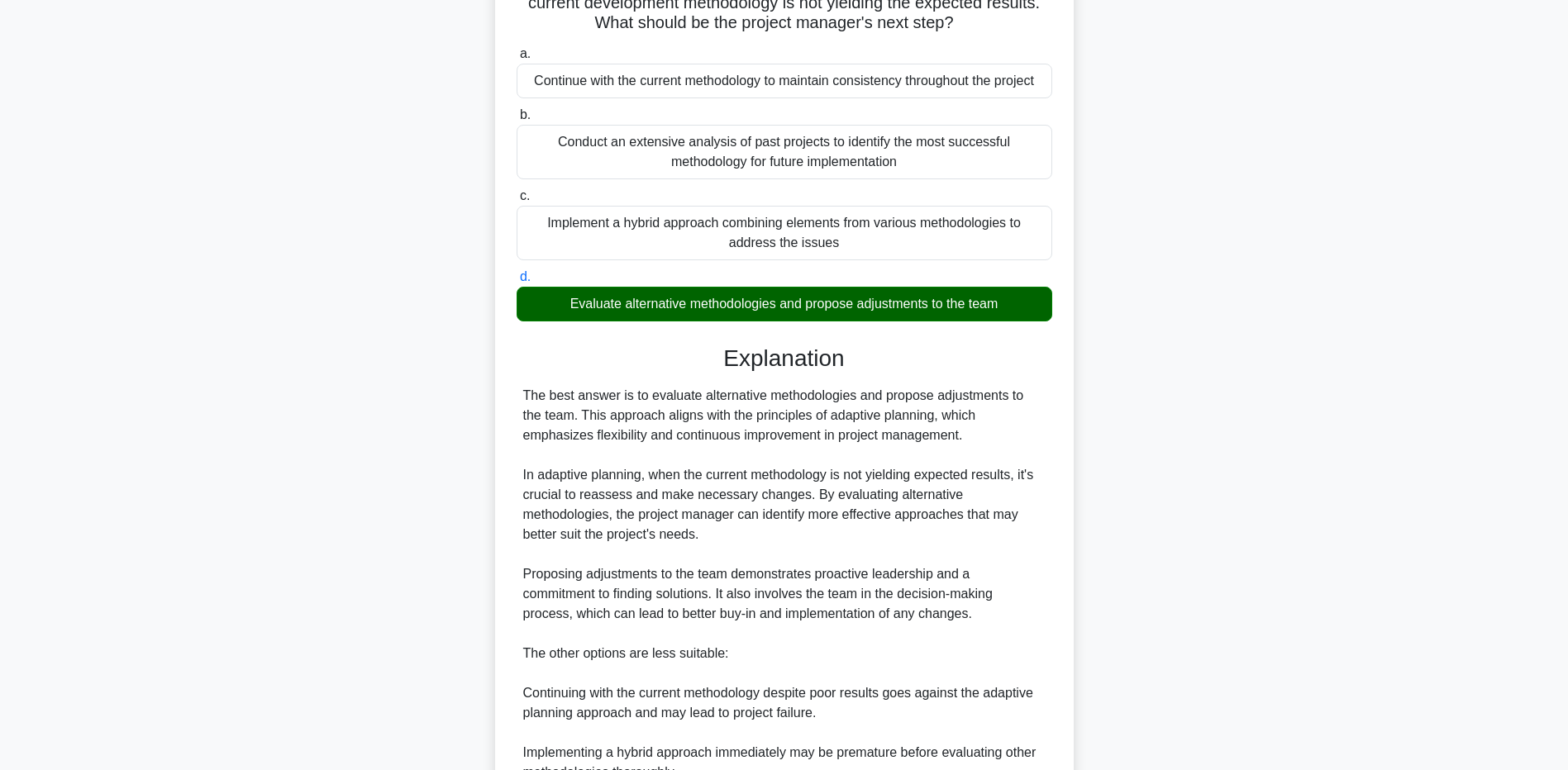
scroll to position [0, 0]
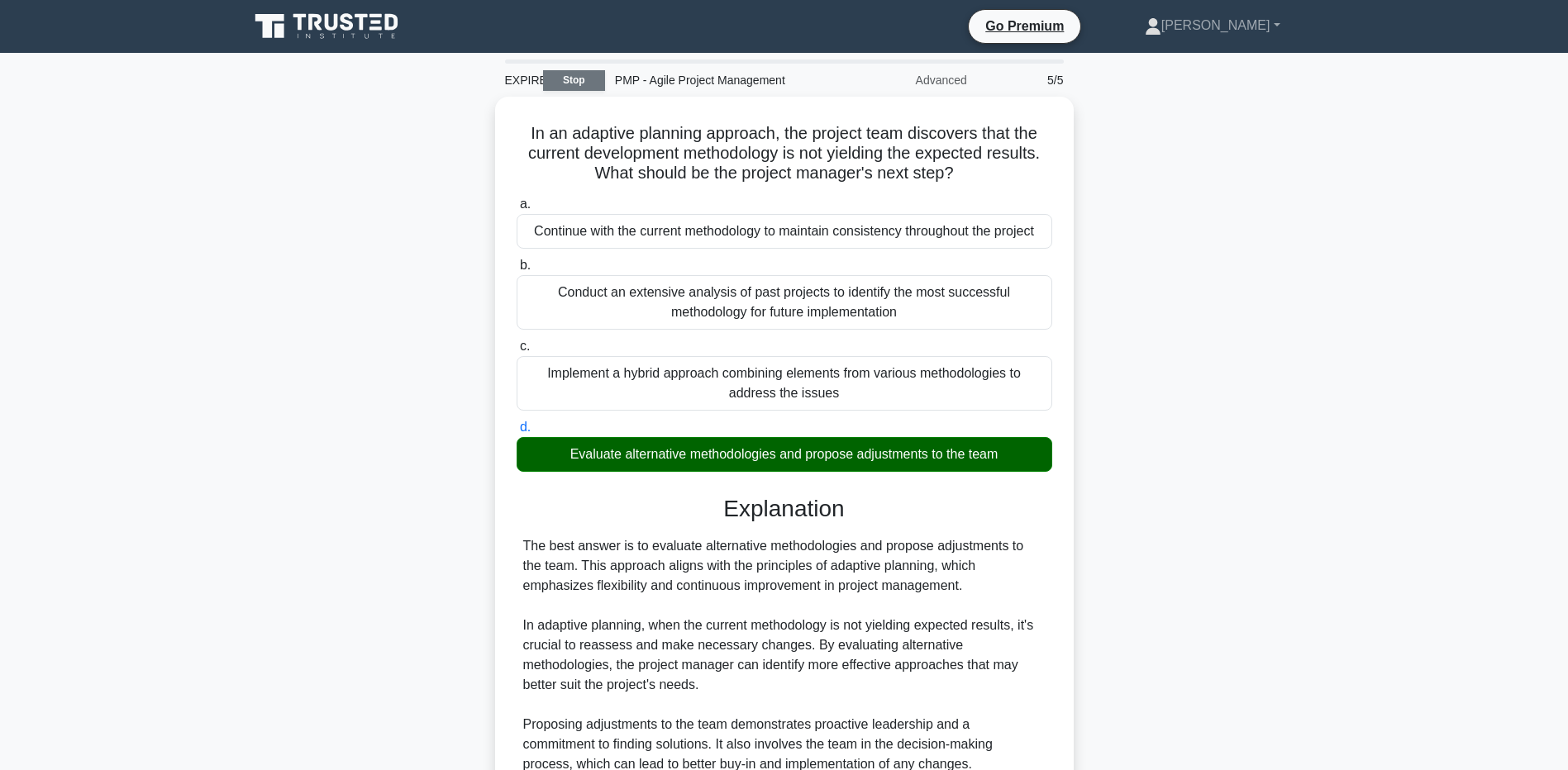
click at [582, 72] on link "Stop" at bounding box center [574, 80] width 62 height 20
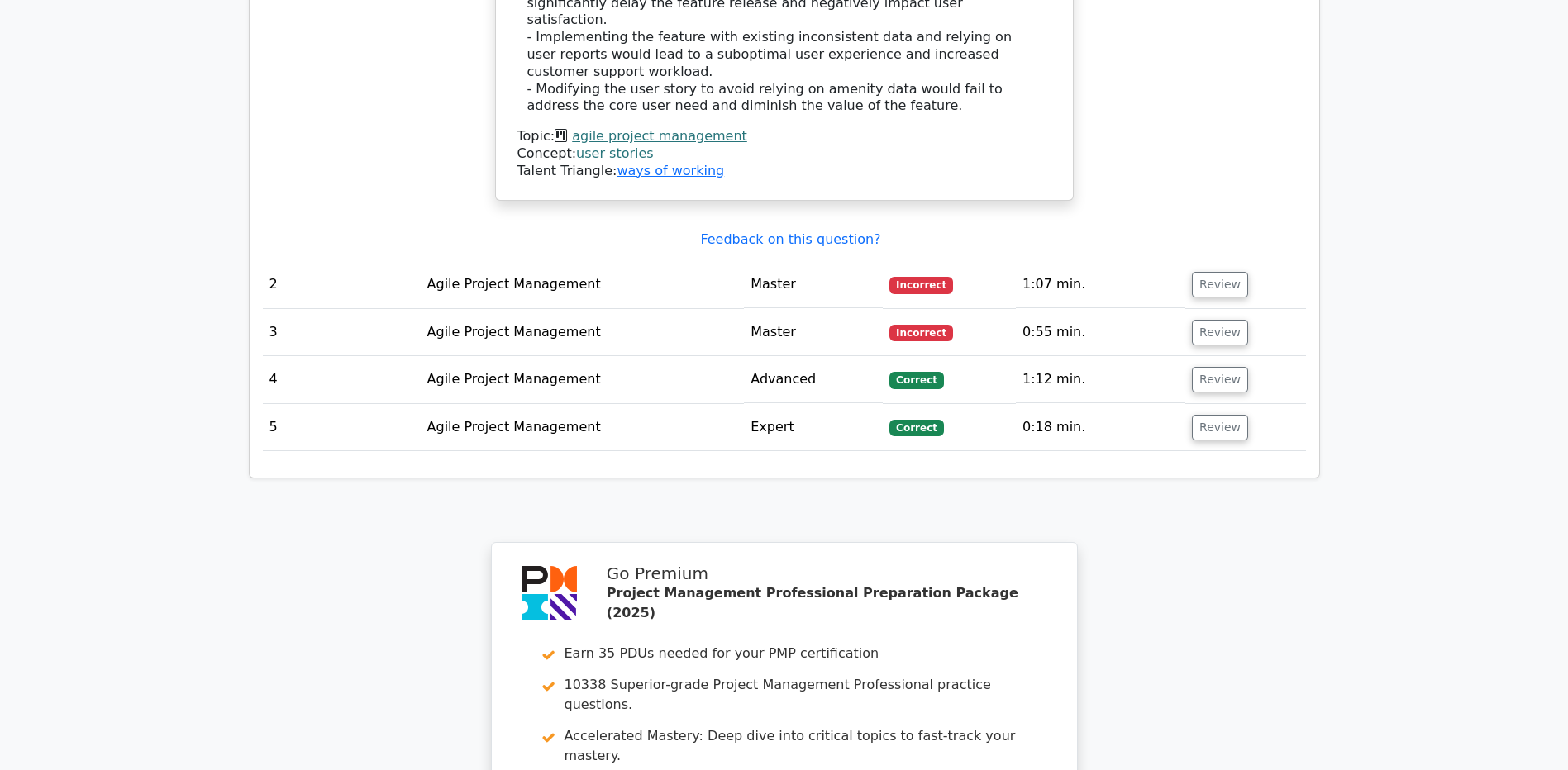
scroll to position [2314, 0]
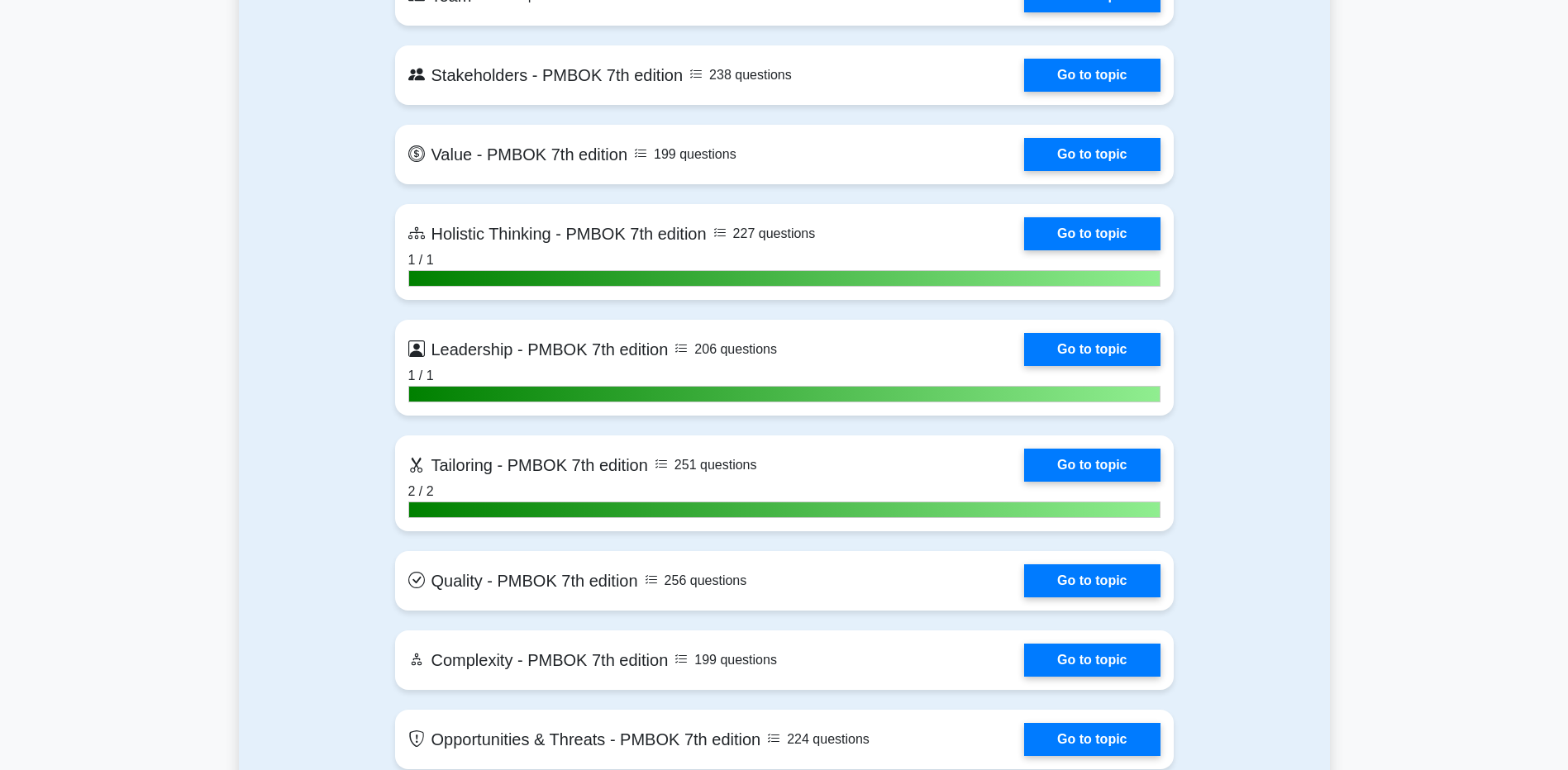
scroll to position [4793, 0]
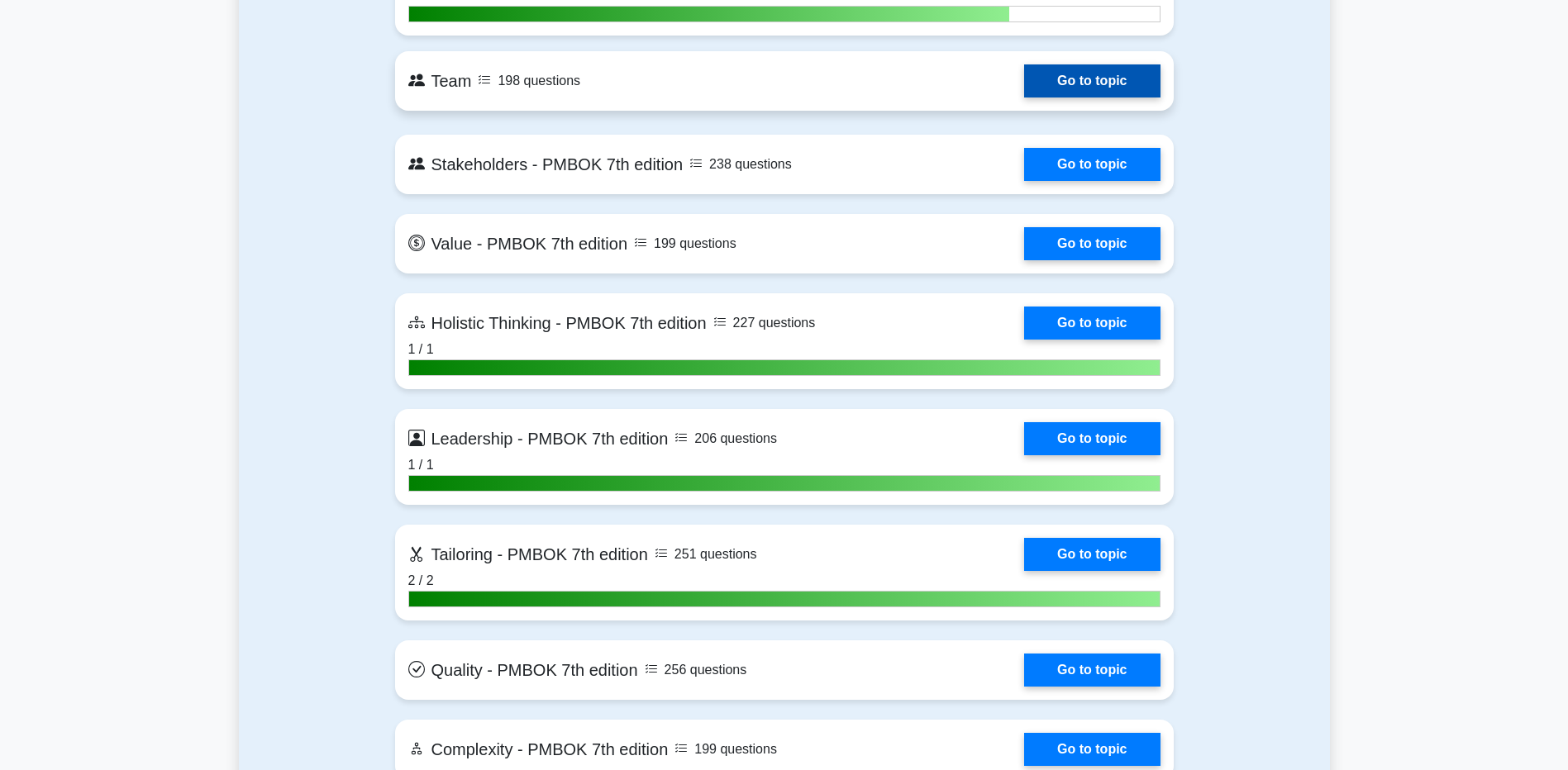
click at [1047, 82] on link "Go to topic" at bounding box center [1092, 80] width 136 height 33
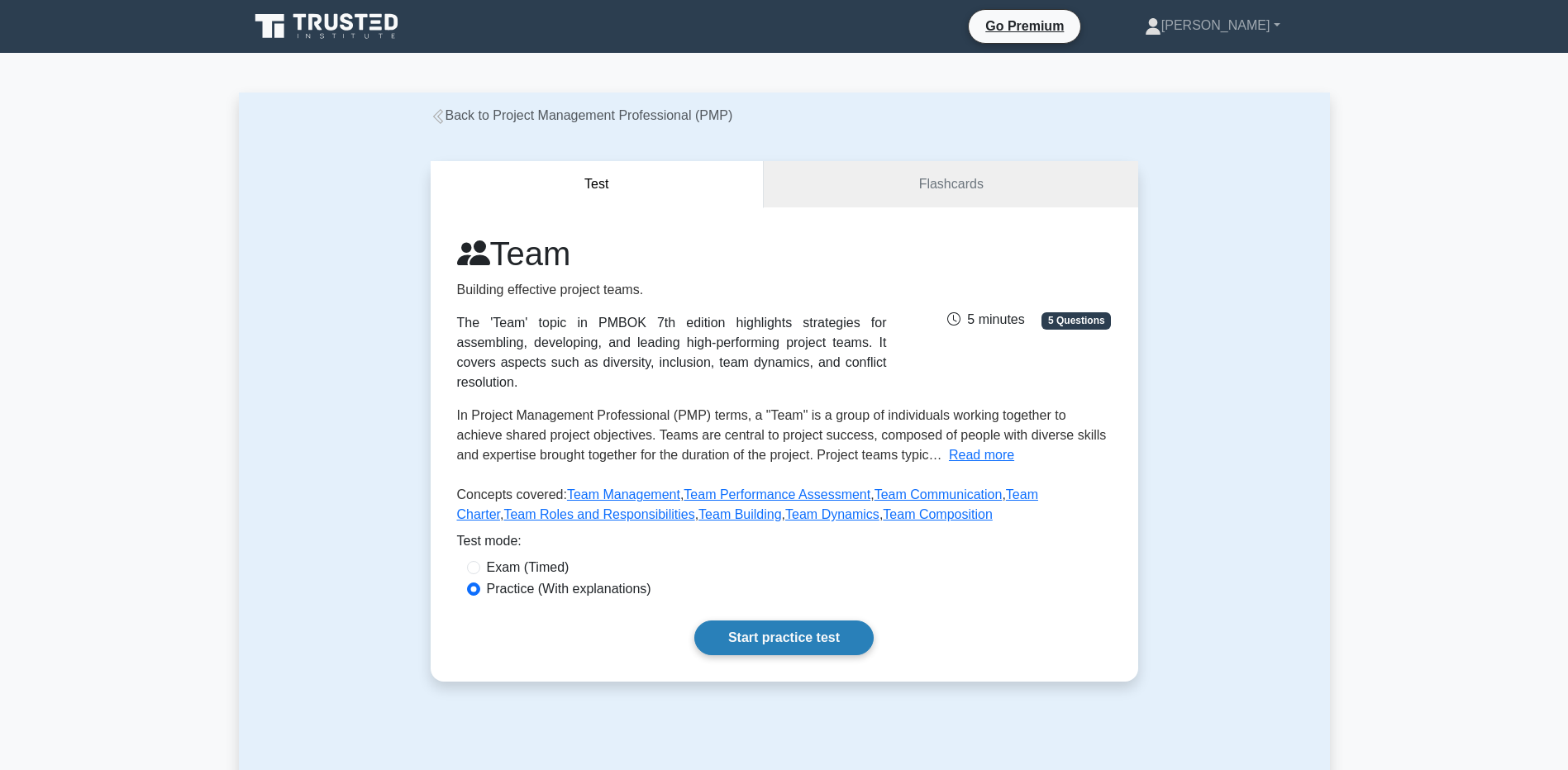
click at [738, 621] on link "Start practice test" at bounding box center [784, 638] width 179 height 34
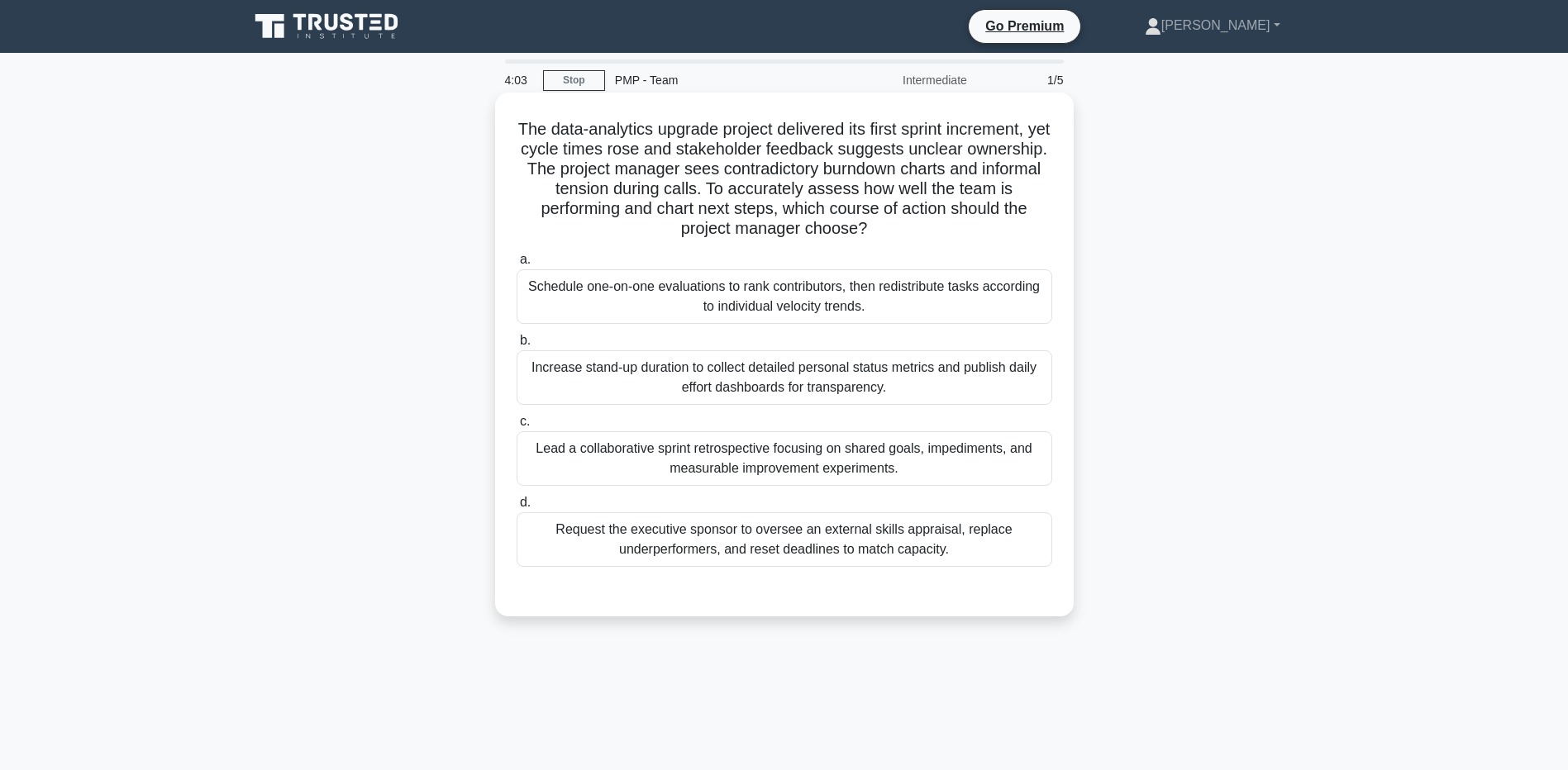
click at [646, 450] on div "Lead a collaborative sprint retrospective focusing on shared goals, impediments…" at bounding box center [784, 459] width 536 height 55
click at [517, 427] on input "c. Lead a collaborative sprint retrospective focusing on shared goals, impedime…" at bounding box center [517, 422] width 0 height 11
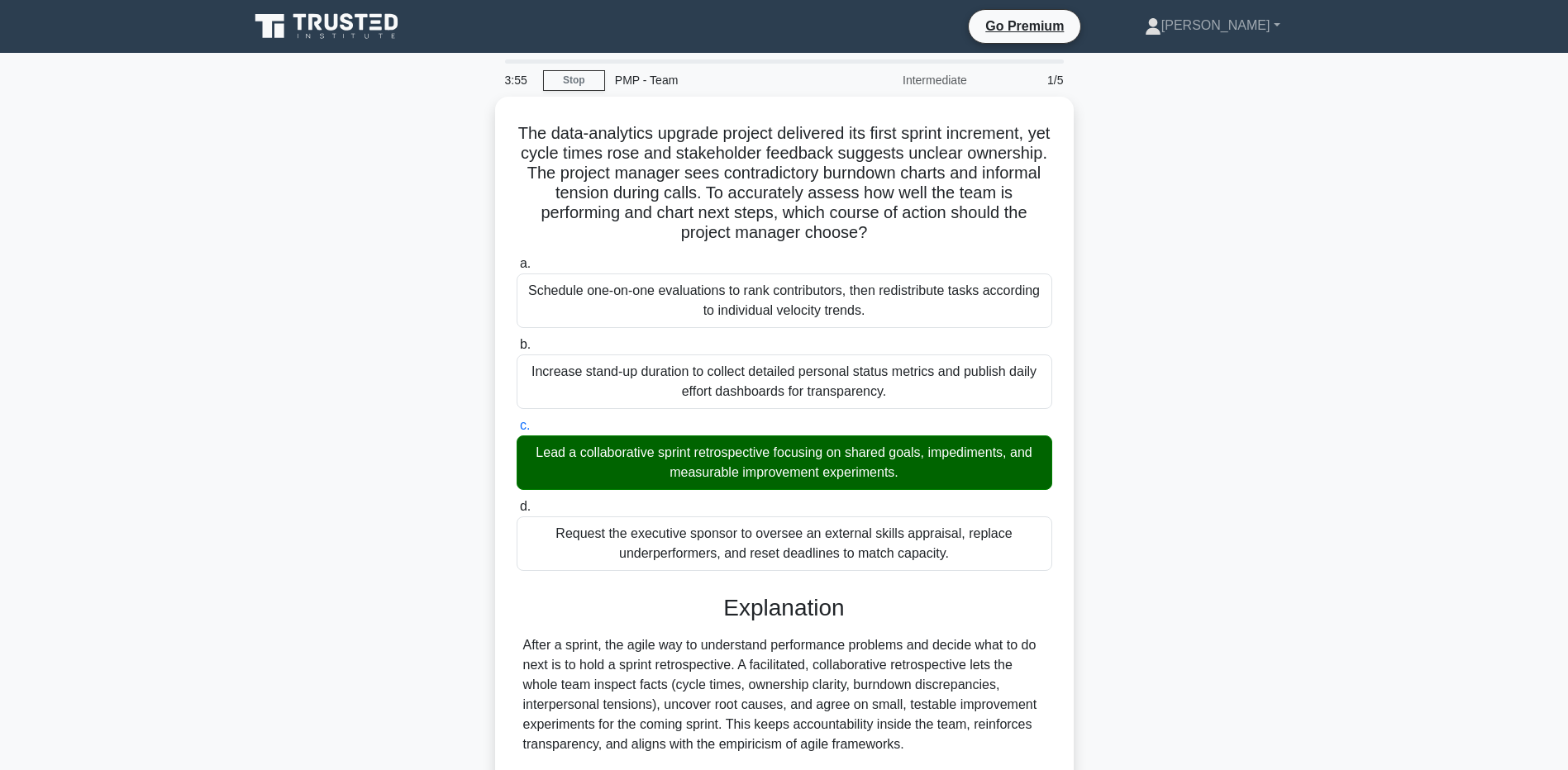
click at [195, 415] on main "3:55 Stop PMP - Team Intermediate 1/5 The data-analytics upgrade project delive…" at bounding box center [784, 555] width 1568 height 1005
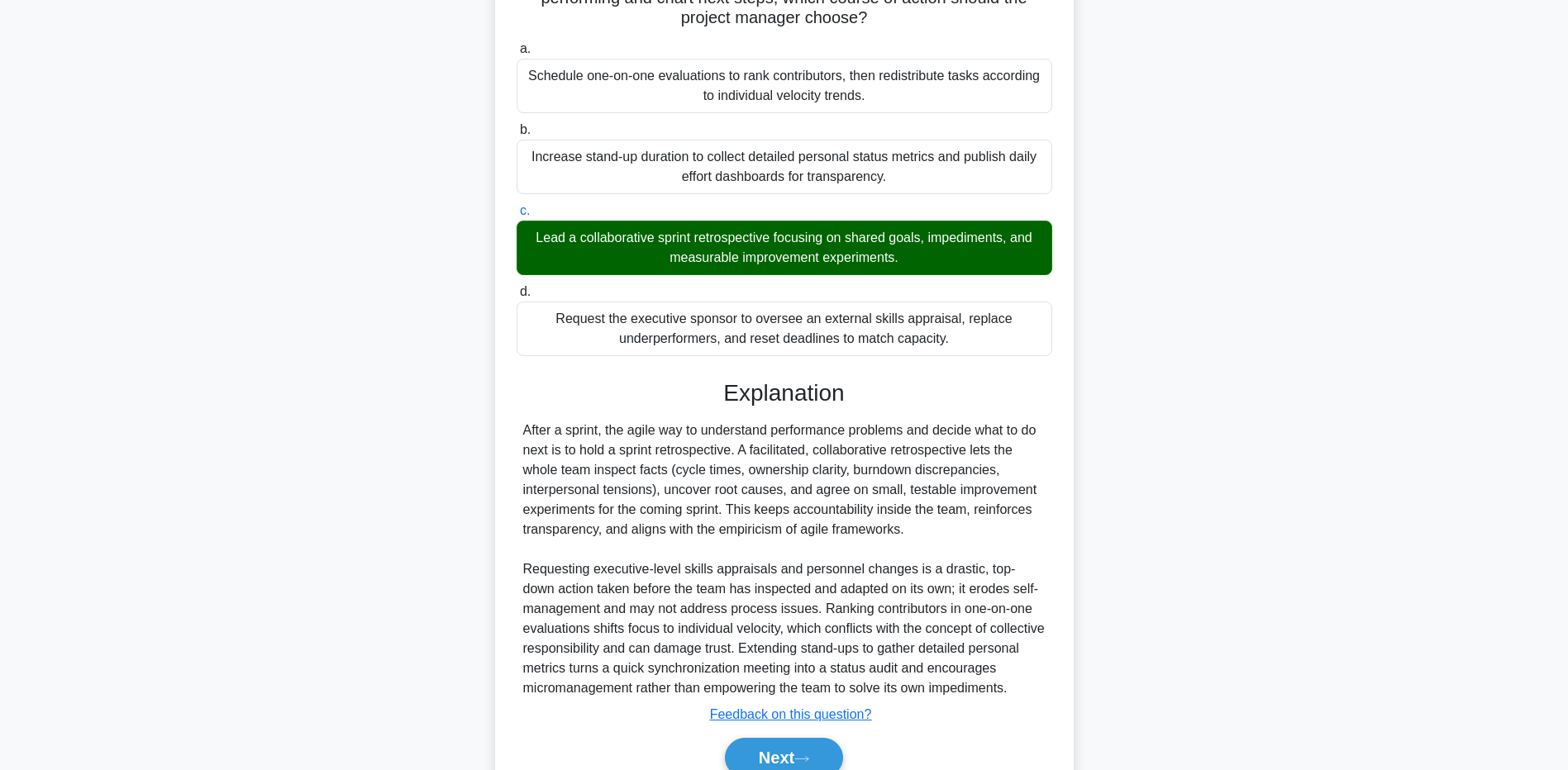
scroll to position [309, 0]
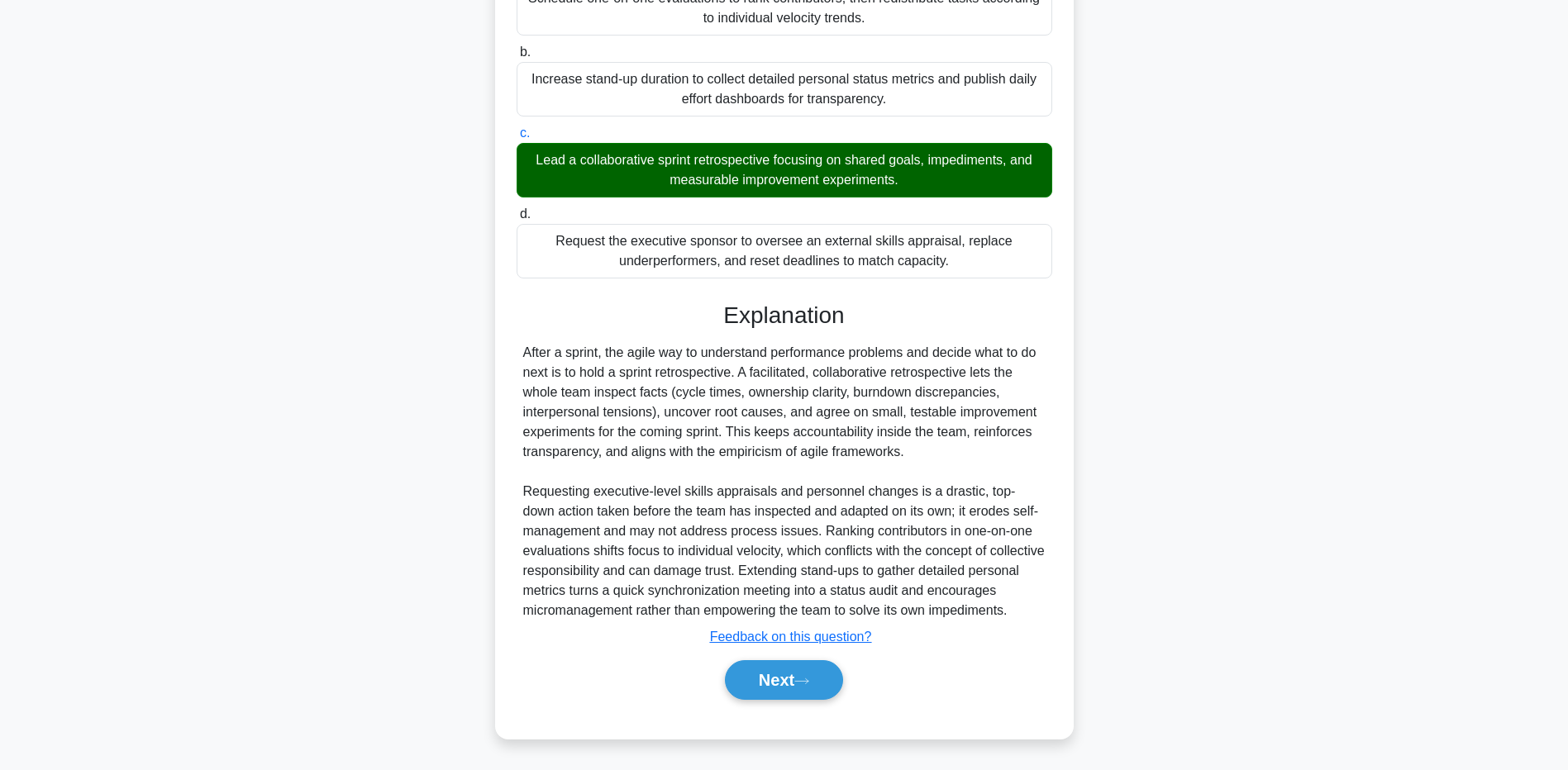
drag, startPoint x: 278, startPoint y: 600, endPoint x: 594, endPoint y: 673, distance: 324.3
click at [280, 596] on div "The data-analytics upgrade project delivered its first sprint increment, yet cy…" at bounding box center [784, 286] width 1092 height 954
click at [776, 680] on button "Next" at bounding box center [784, 680] width 118 height 40
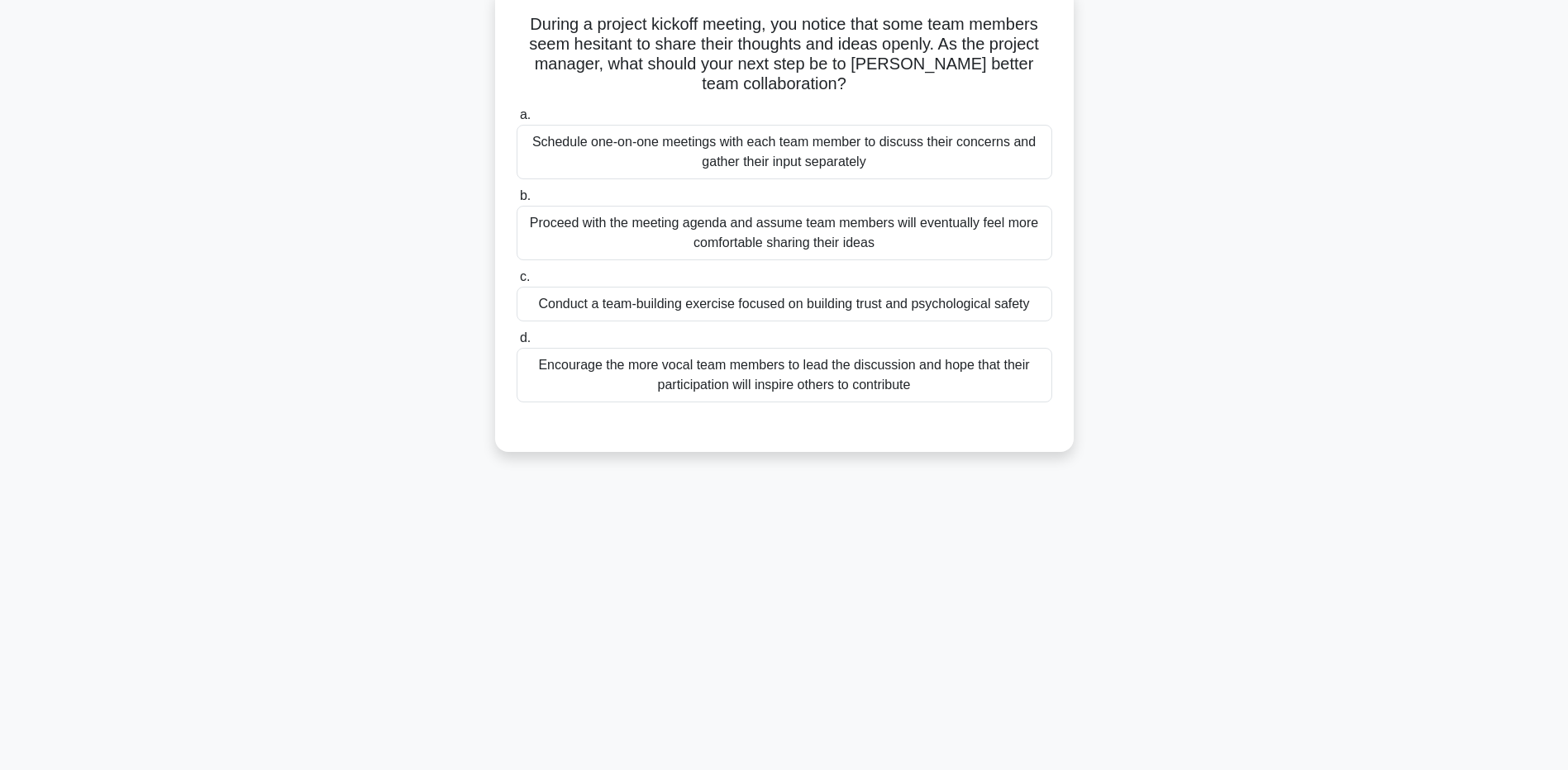
scroll to position [0, 0]
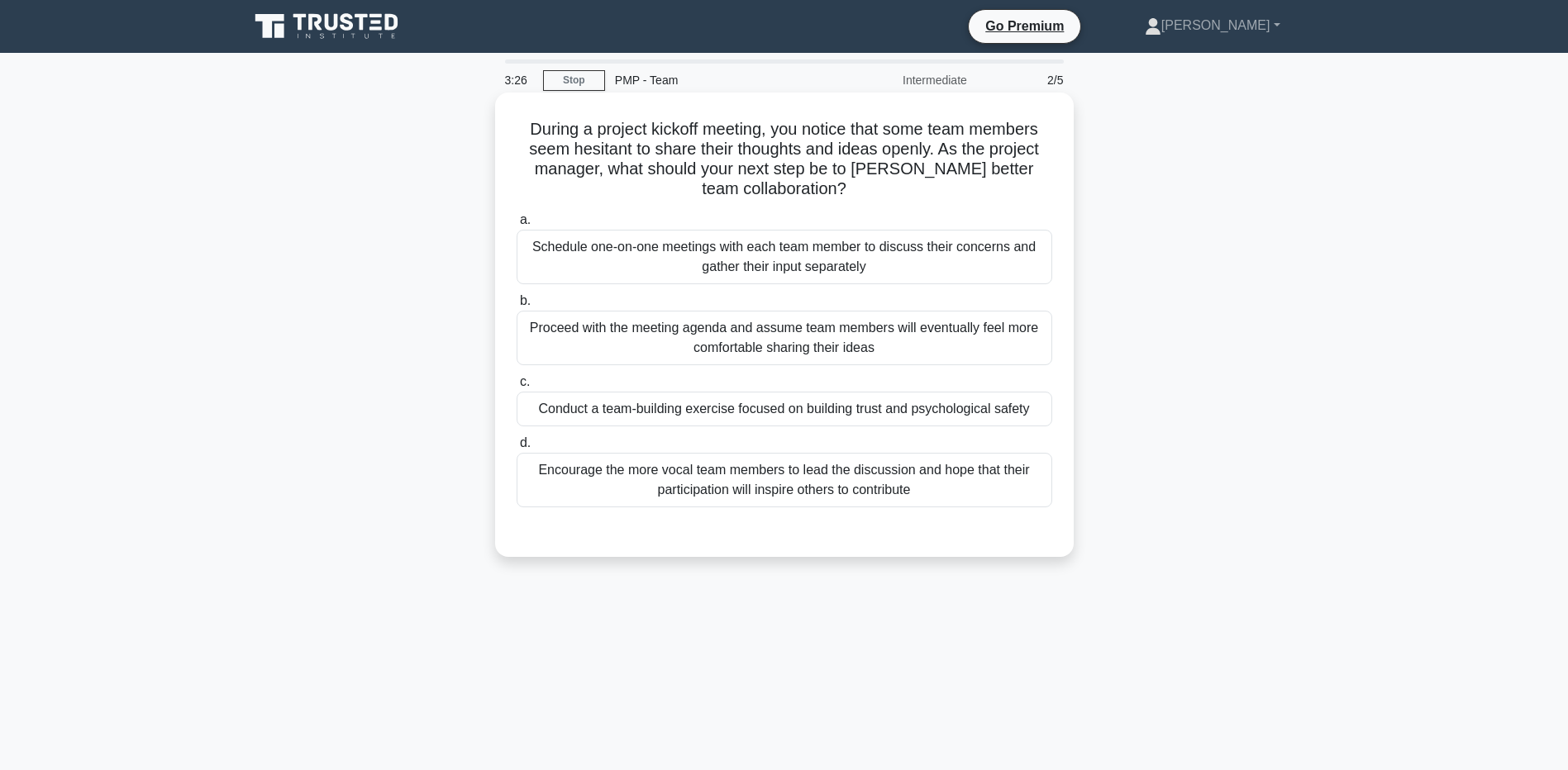
click at [561, 393] on div "Conduct a team-building exercise focused on building trust and psychological sa…" at bounding box center [784, 408] width 536 height 34
click at [517, 387] on input "c. Conduct a team-building exercise focused on building trust and psychological…" at bounding box center [517, 382] width 0 height 11
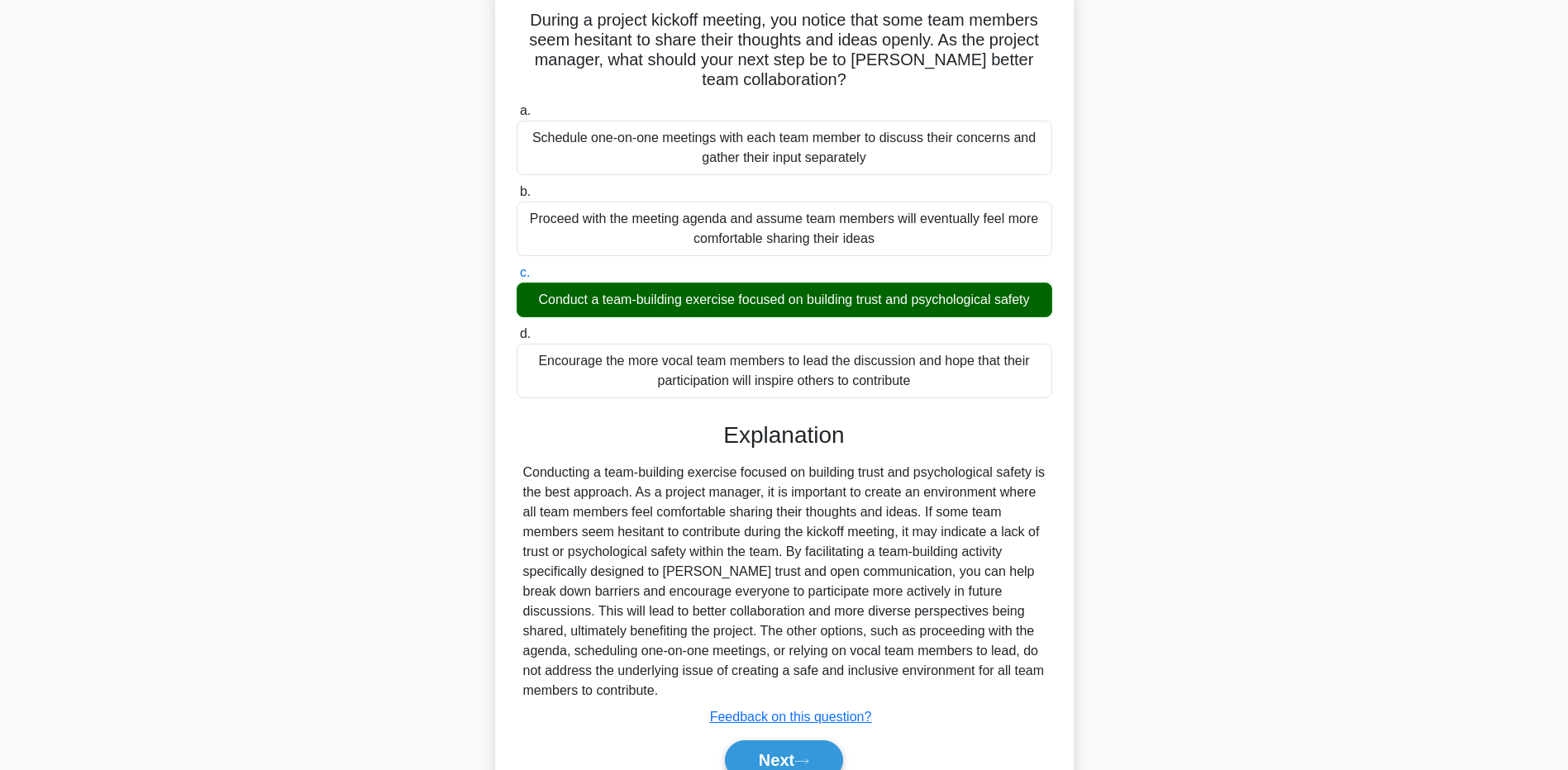
scroll to position [114, 0]
drag, startPoint x: 210, startPoint y: 521, endPoint x: 488, endPoint y: 649, distance: 306.1
click at [211, 516] on main "3:18 Stop PMP - Team Intermediate 2/5 During a project kickoff meeting, you not…" at bounding box center [784, 392] width 1568 height 906
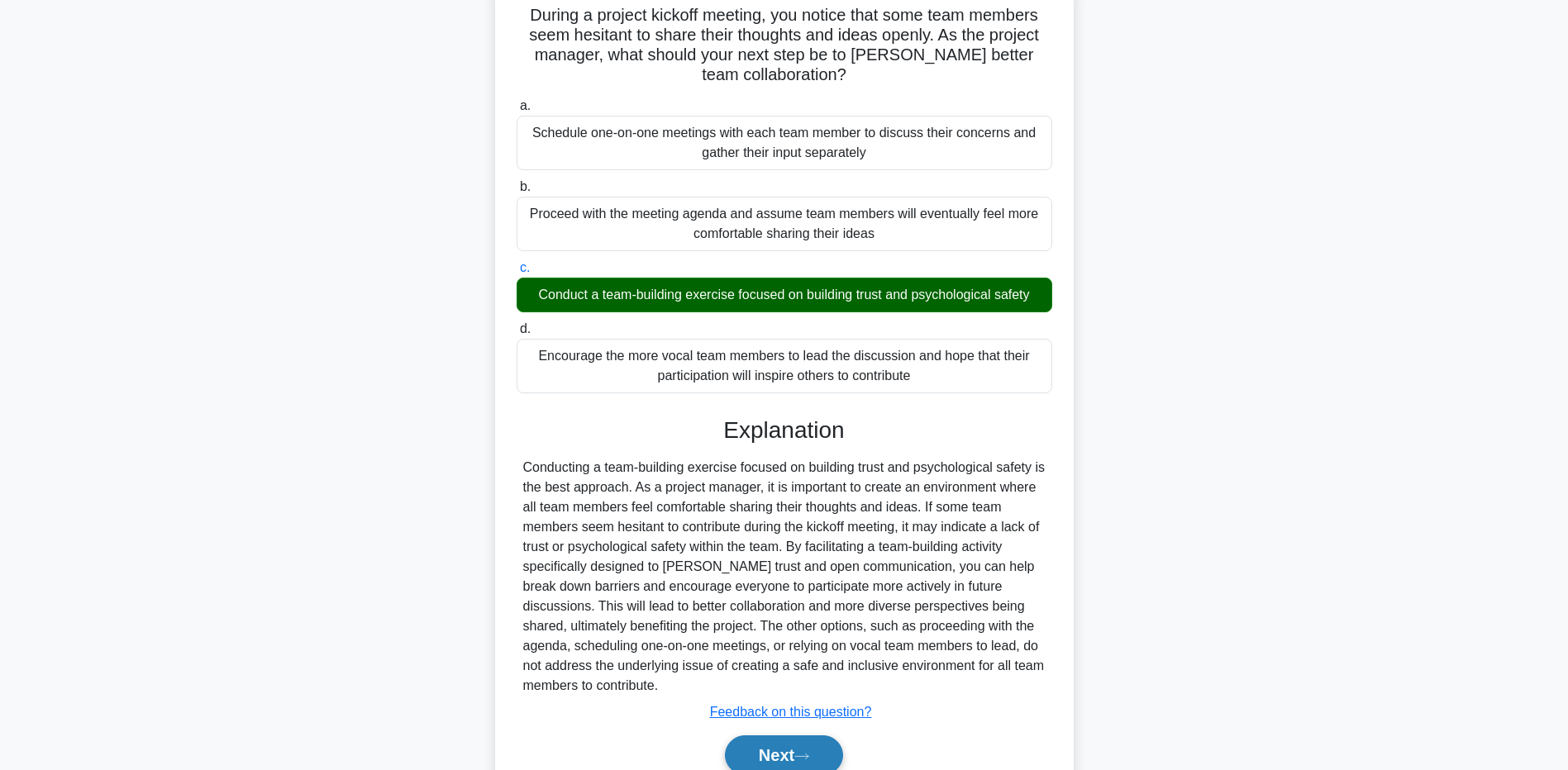
click at [731, 762] on button "Next" at bounding box center [784, 755] width 118 height 40
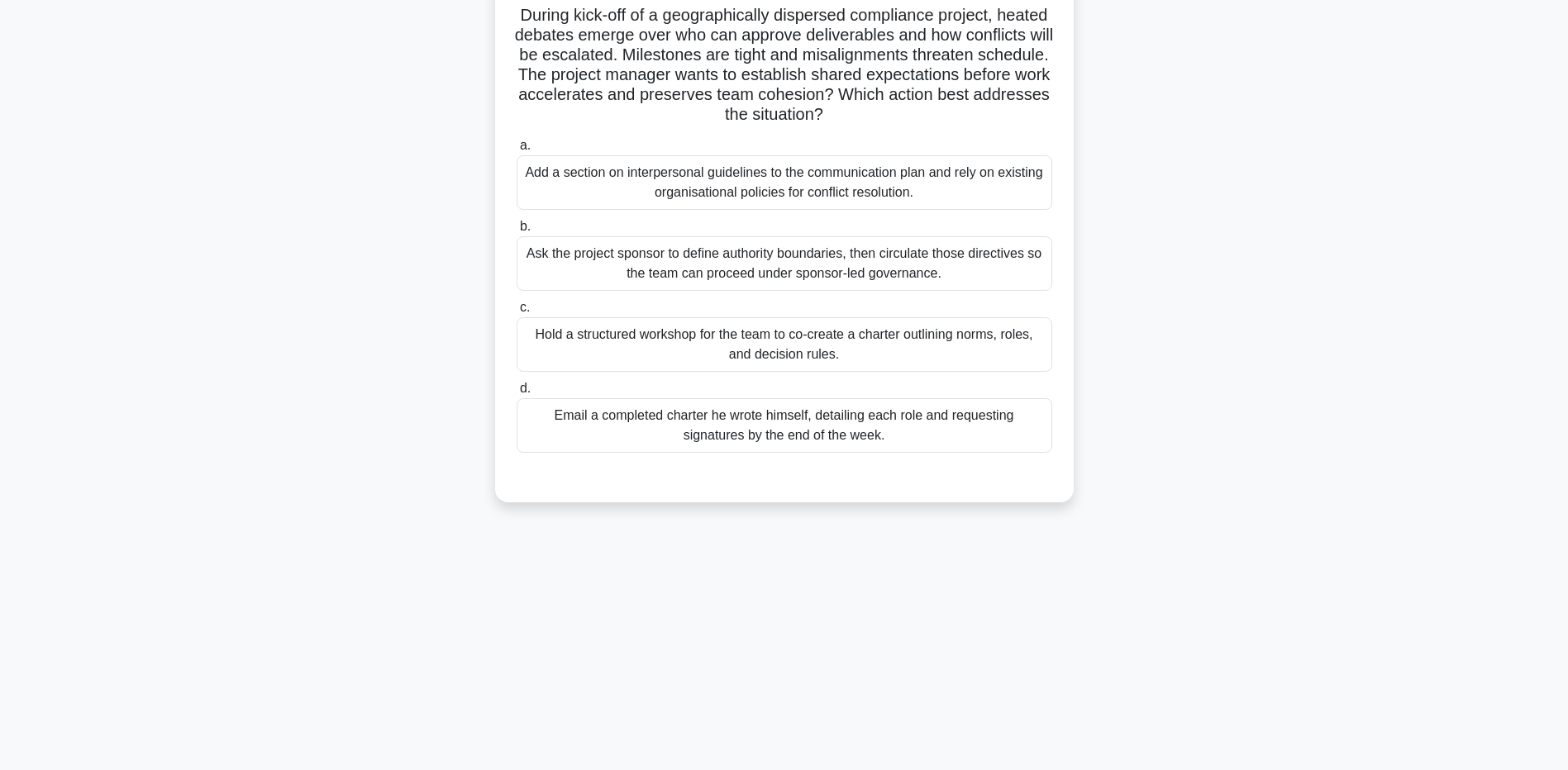
click at [598, 347] on div "Hold a structured workshop for the team to co-create a charter outlining norms,…" at bounding box center [784, 345] width 536 height 55
click at [517, 313] on input "c. Hold a structured workshop for the team to co-create a charter outlining nor…" at bounding box center [517, 308] width 0 height 11
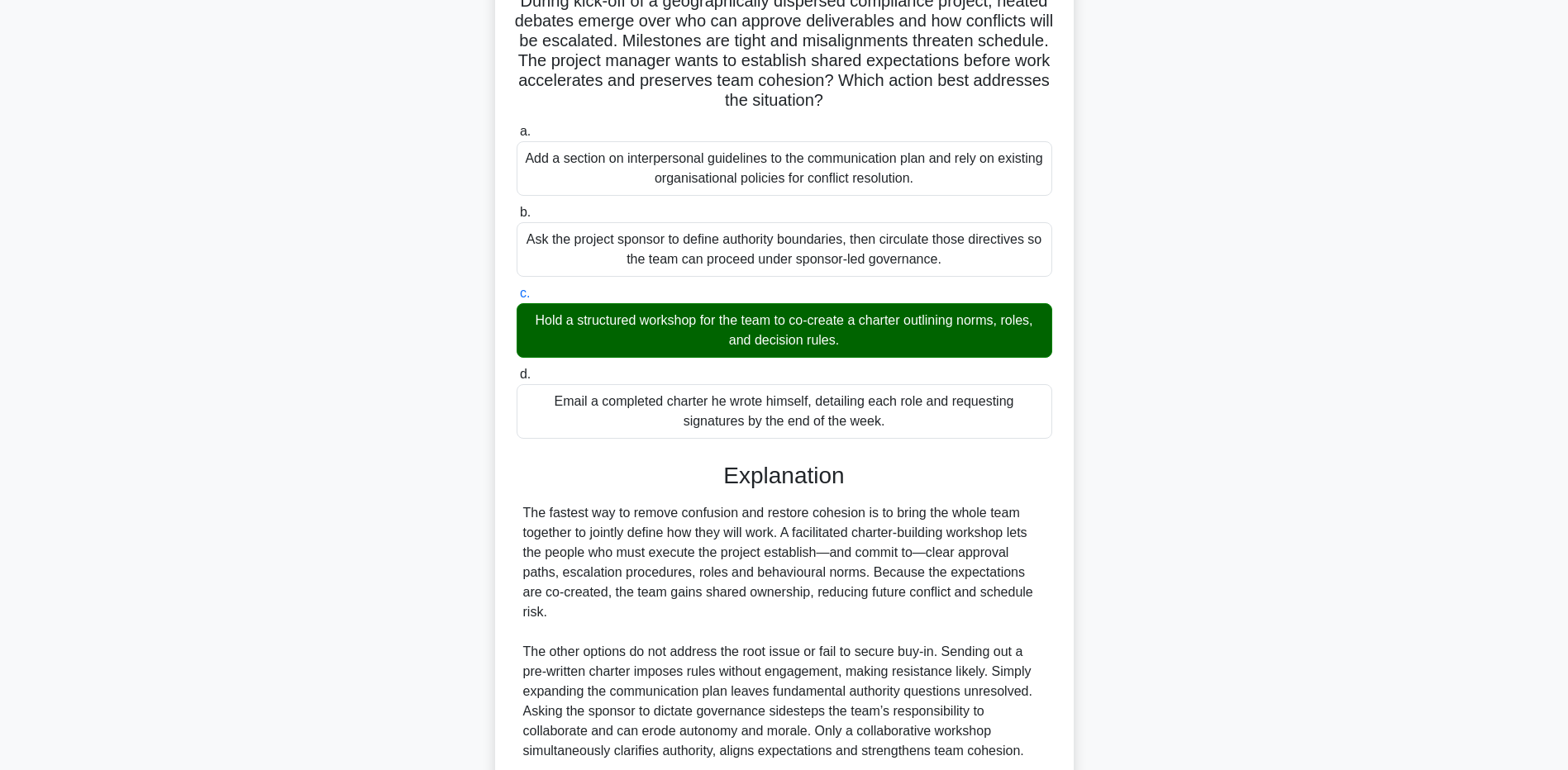
scroll to position [128, 0]
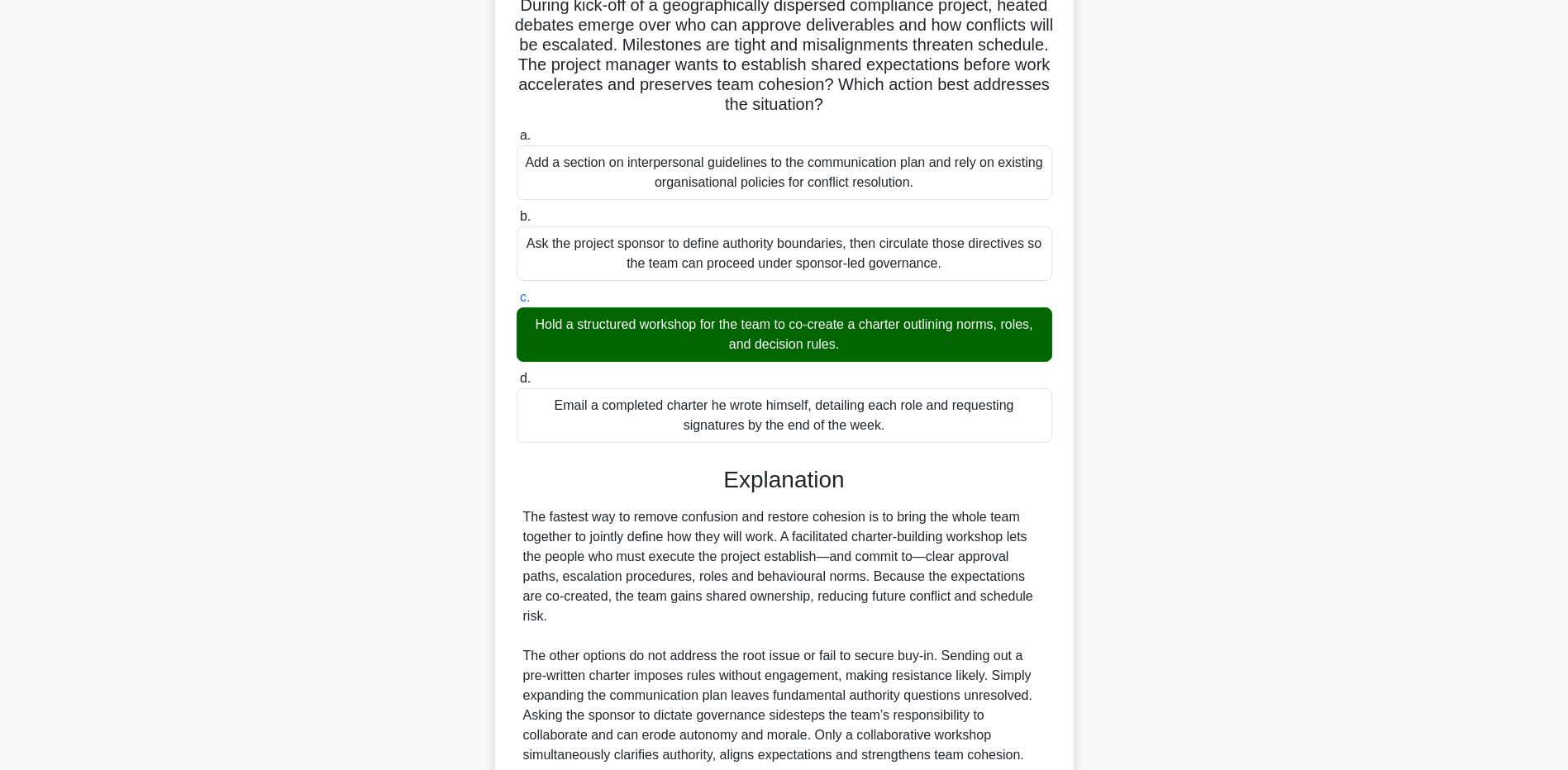
click at [267, 581] on div "During kick-off of a geographically dispersed compliance project, heated debate…" at bounding box center [784, 436] width 1092 height 935
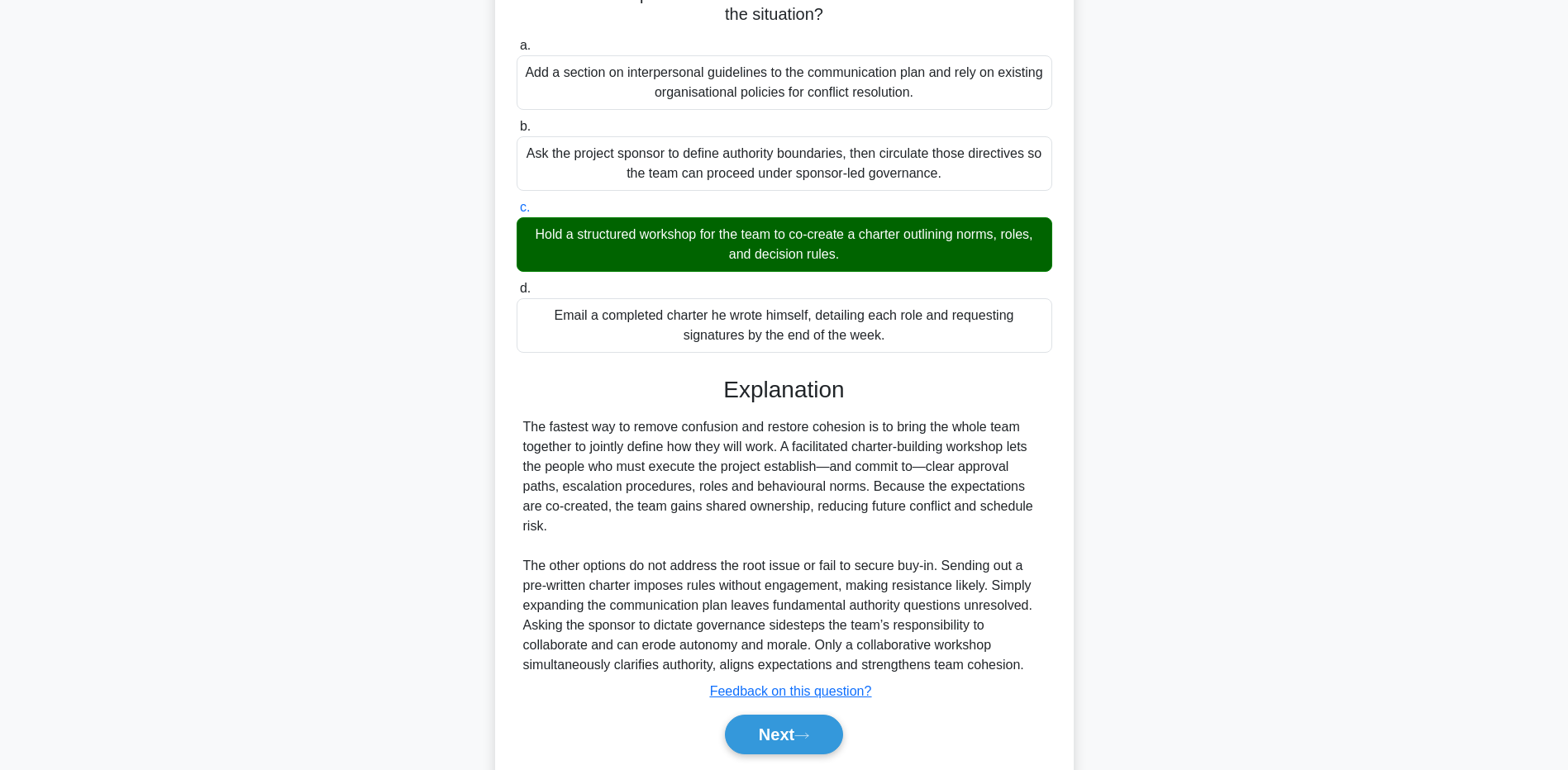
scroll to position [250, 0]
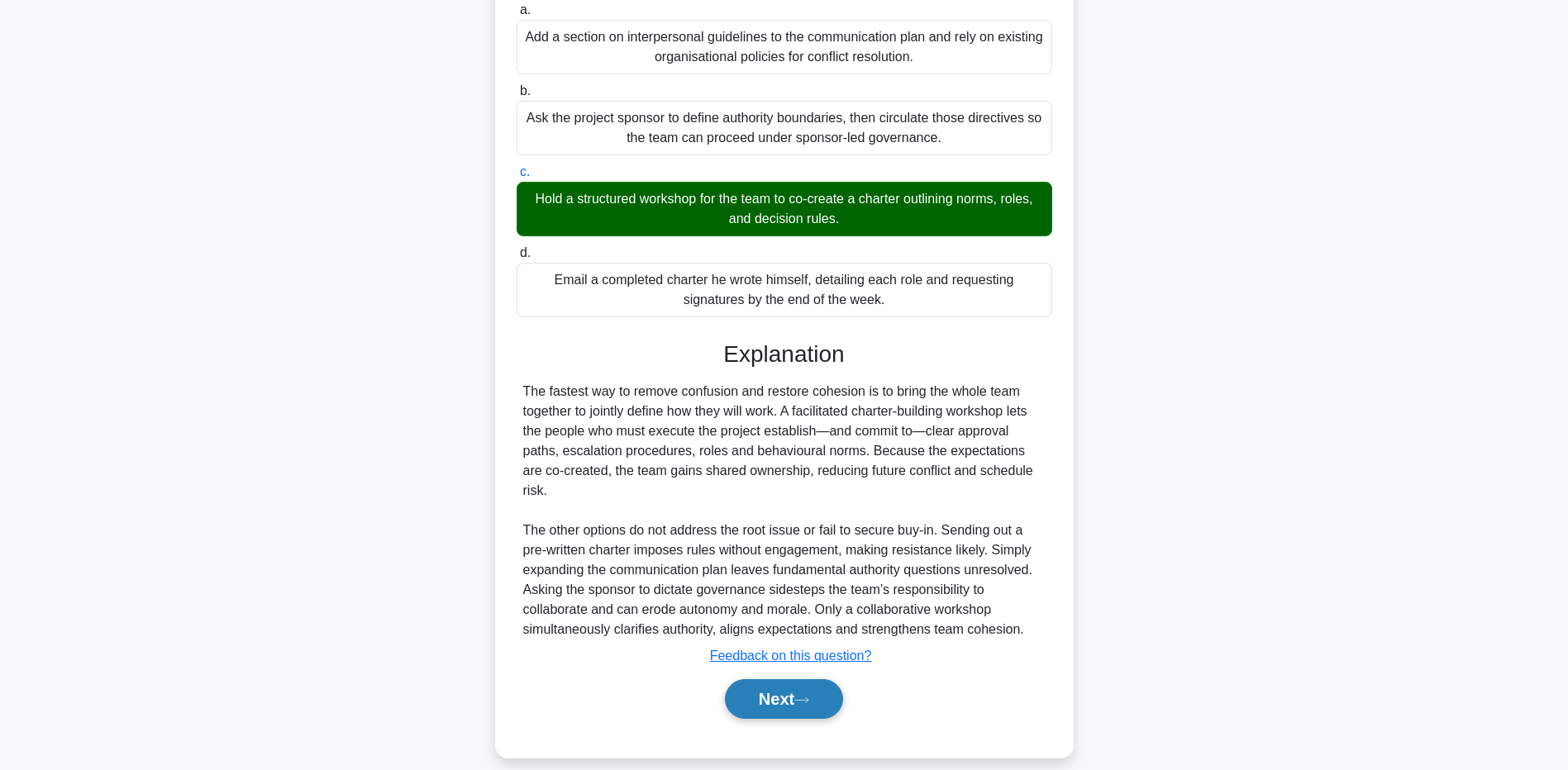
click at [753, 680] on button "Next" at bounding box center [784, 699] width 118 height 40
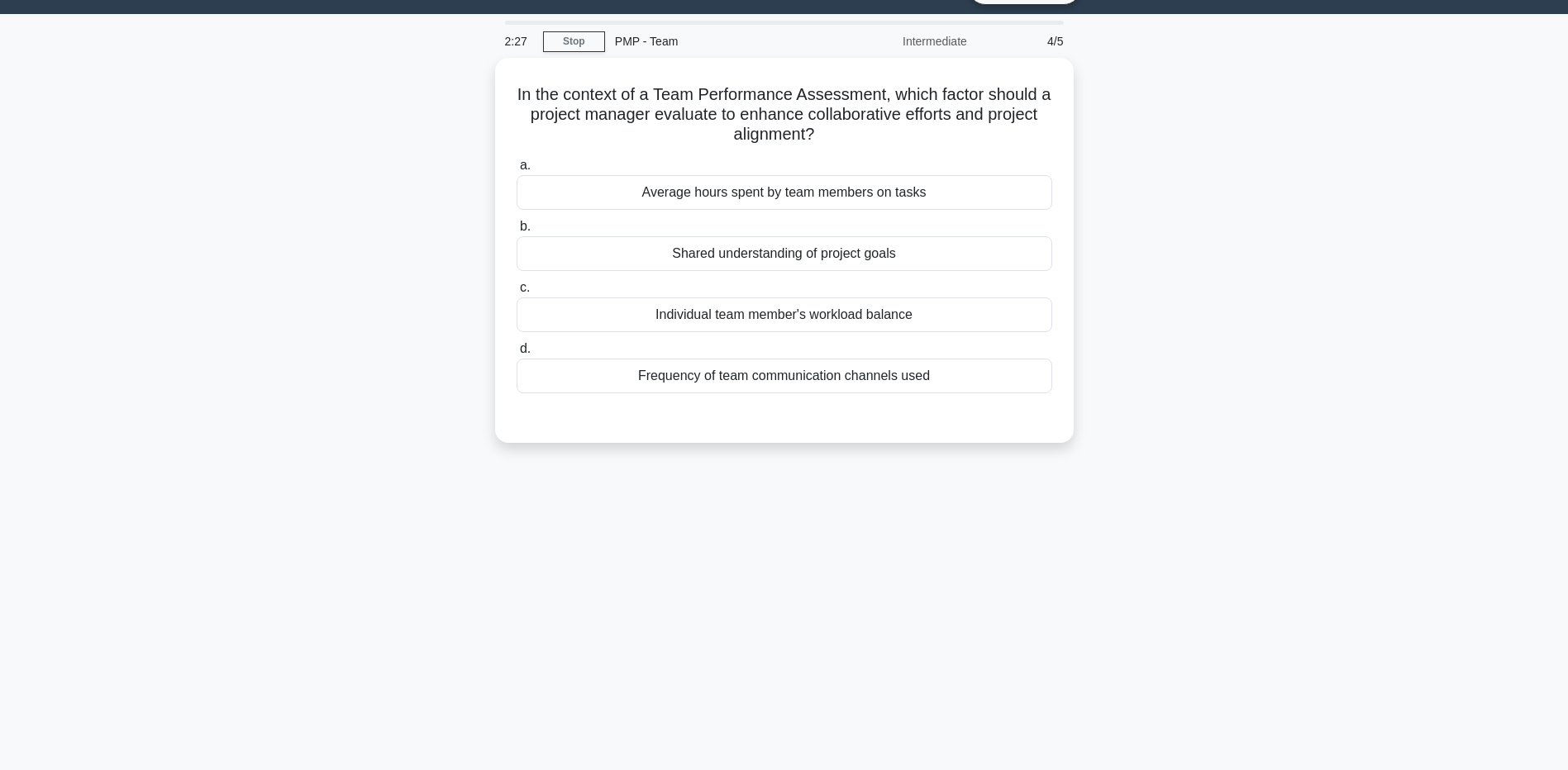
scroll to position [0, 0]
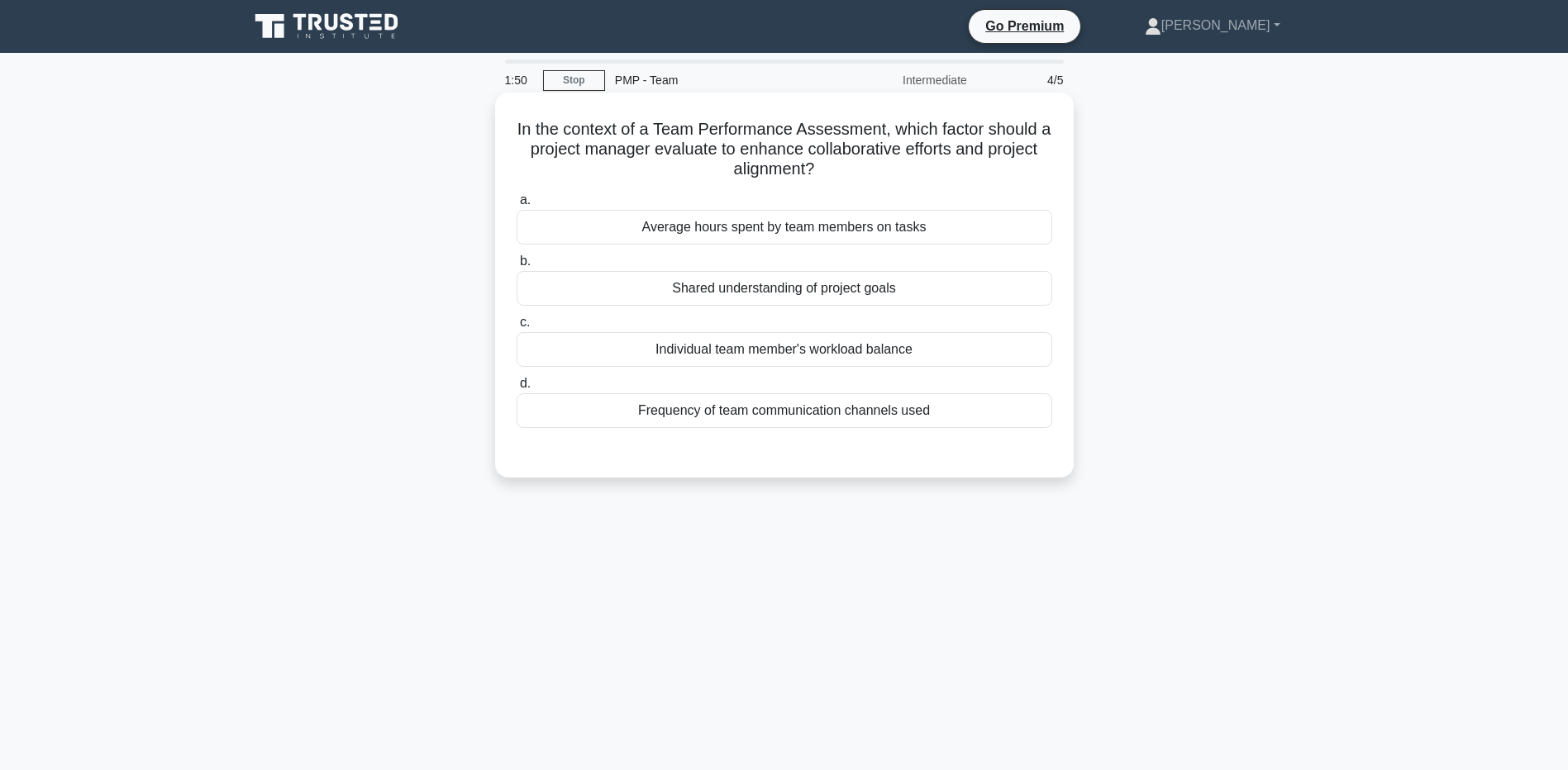
click at [621, 292] on div "Shared understanding of project goals" at bounding box center [784, 288] width 536 height 34
click at [517, 267] on input "b. Shared understanding of project goals" at bounding box center [517, 261] width 0 height 11
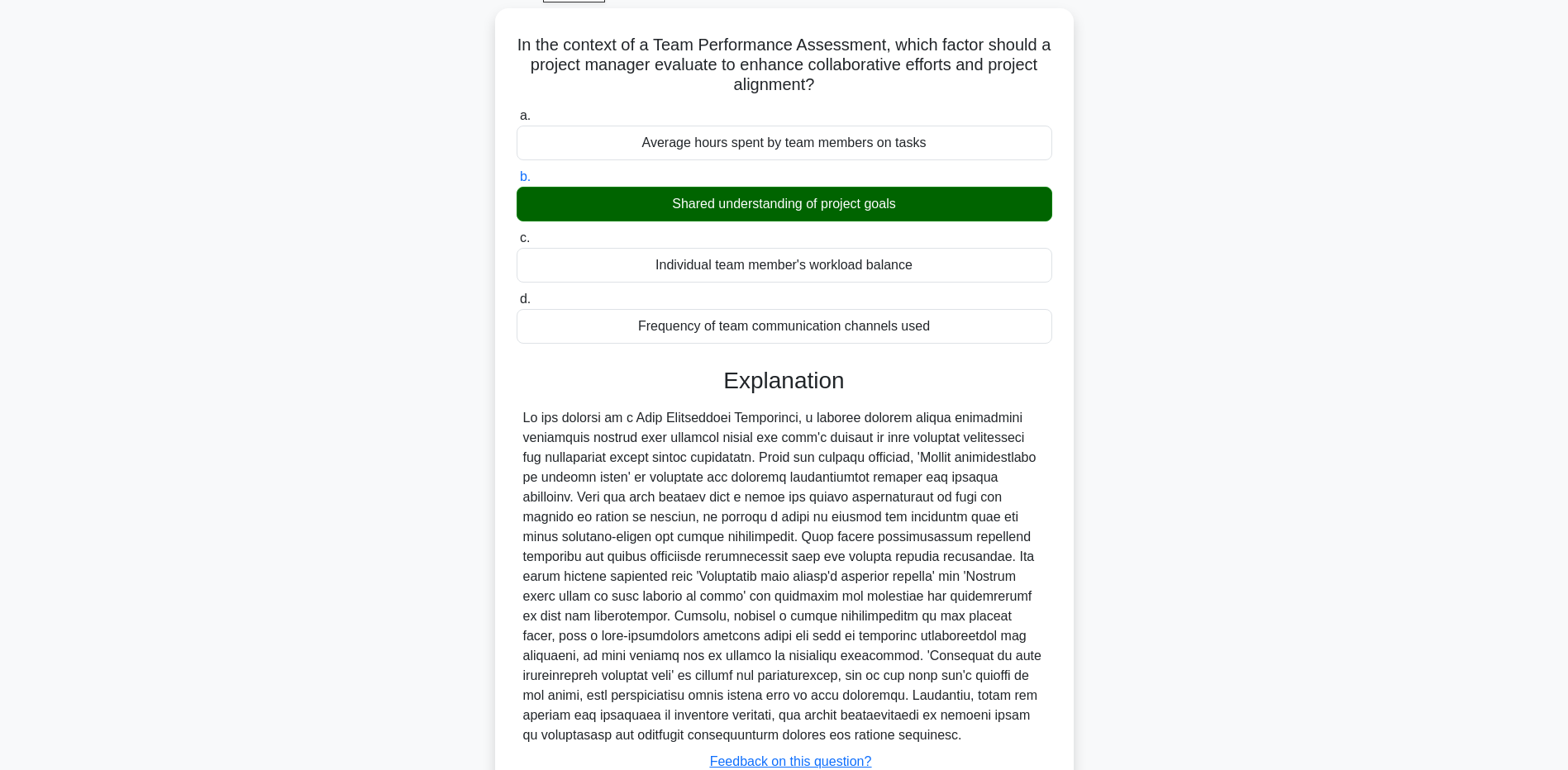
scroll to position [92, 0]
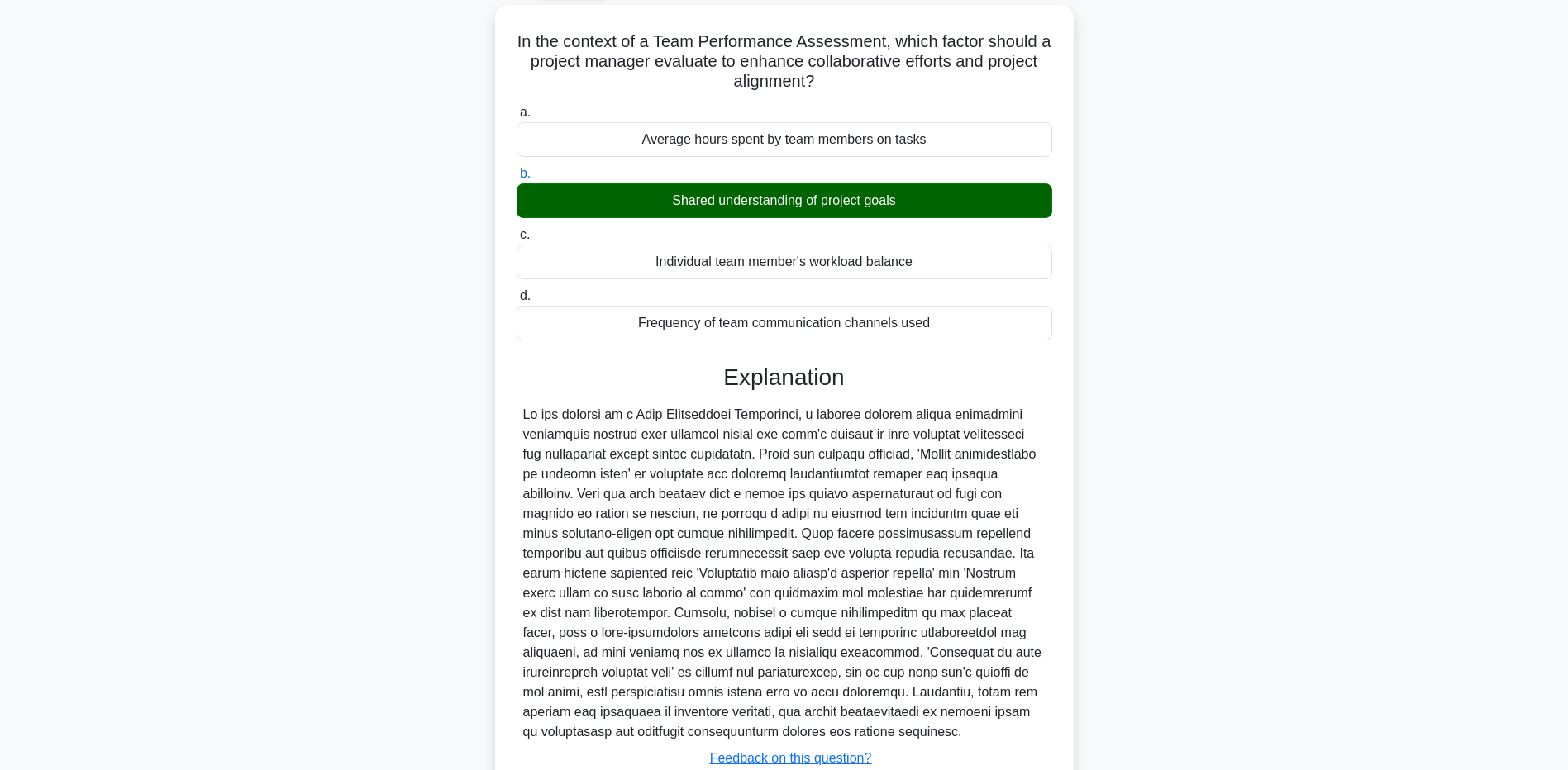
drag, startPoint x: 235, startPoint y: 654, endPoint x: 298, endPoint y: 655, distance: 63.0
click at [235, 654] on main "1:40 Stop PMP - Team Intermediate 4/5 In the context of a Team Performance Asse…" at bounding box center [784, 423] width 1568 height 925
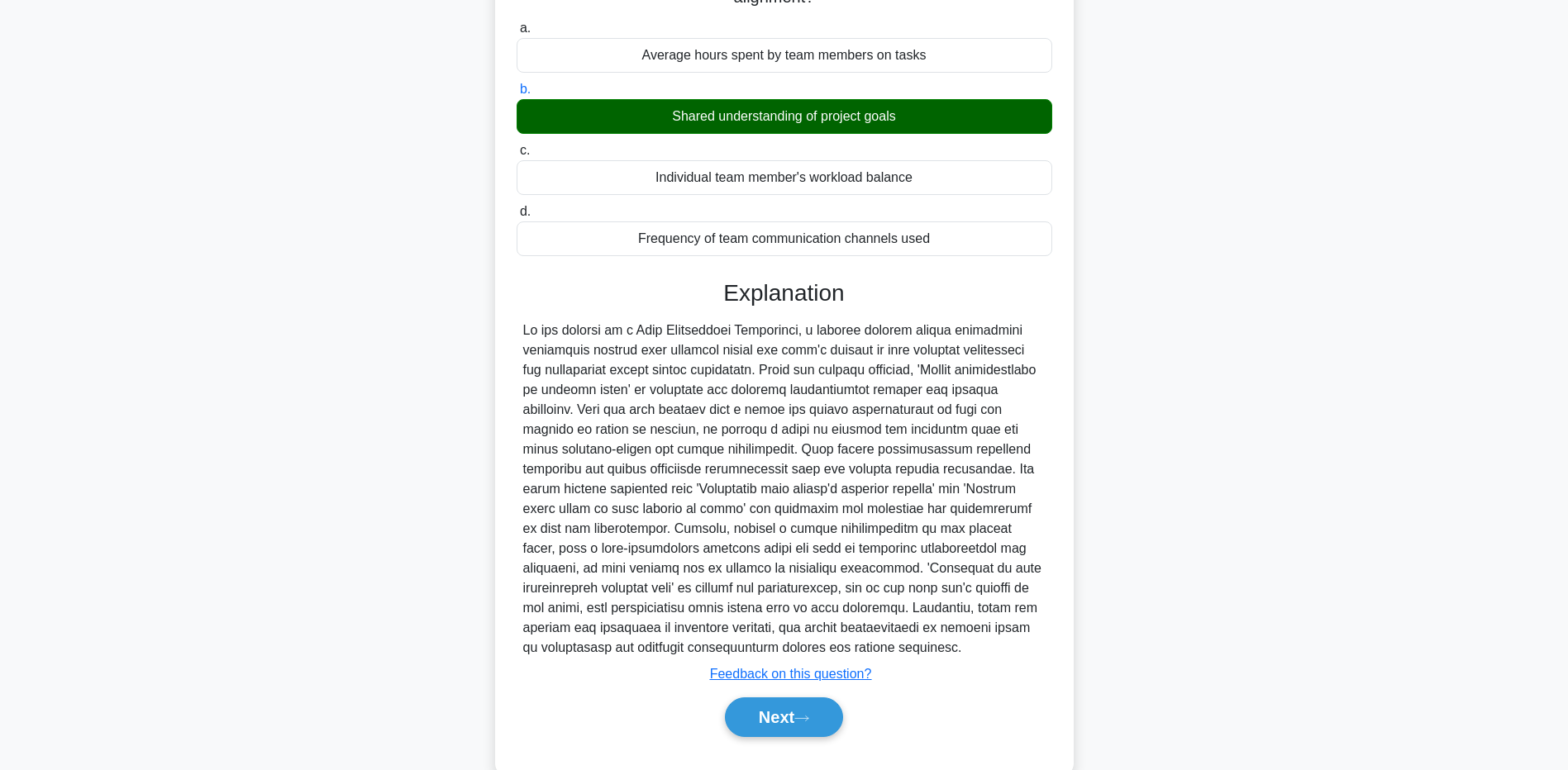
scroll to position [210, 0]
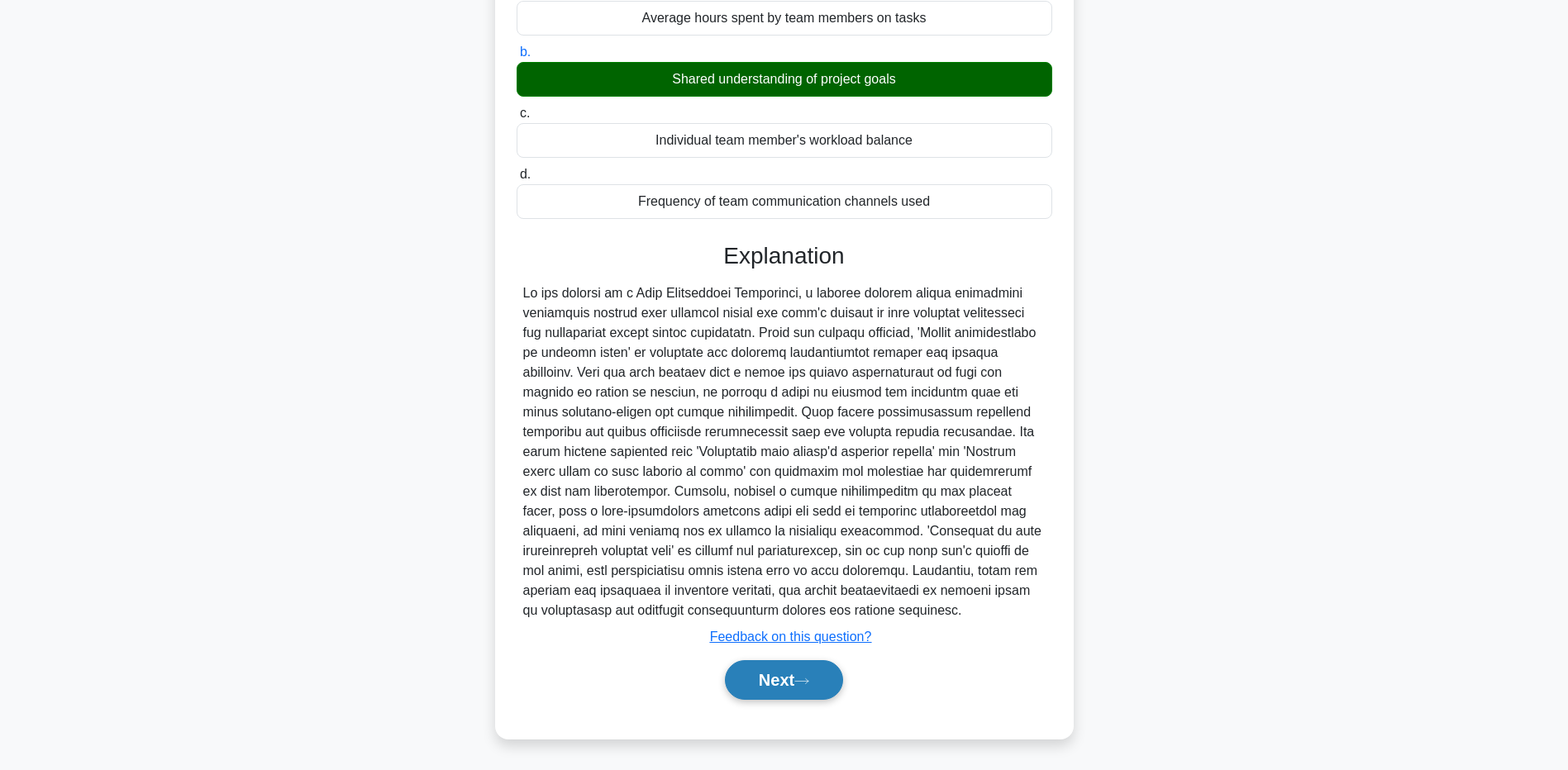
click at [784, 661] on button "Next" at bounding box center [784, 680] width 118 height 40
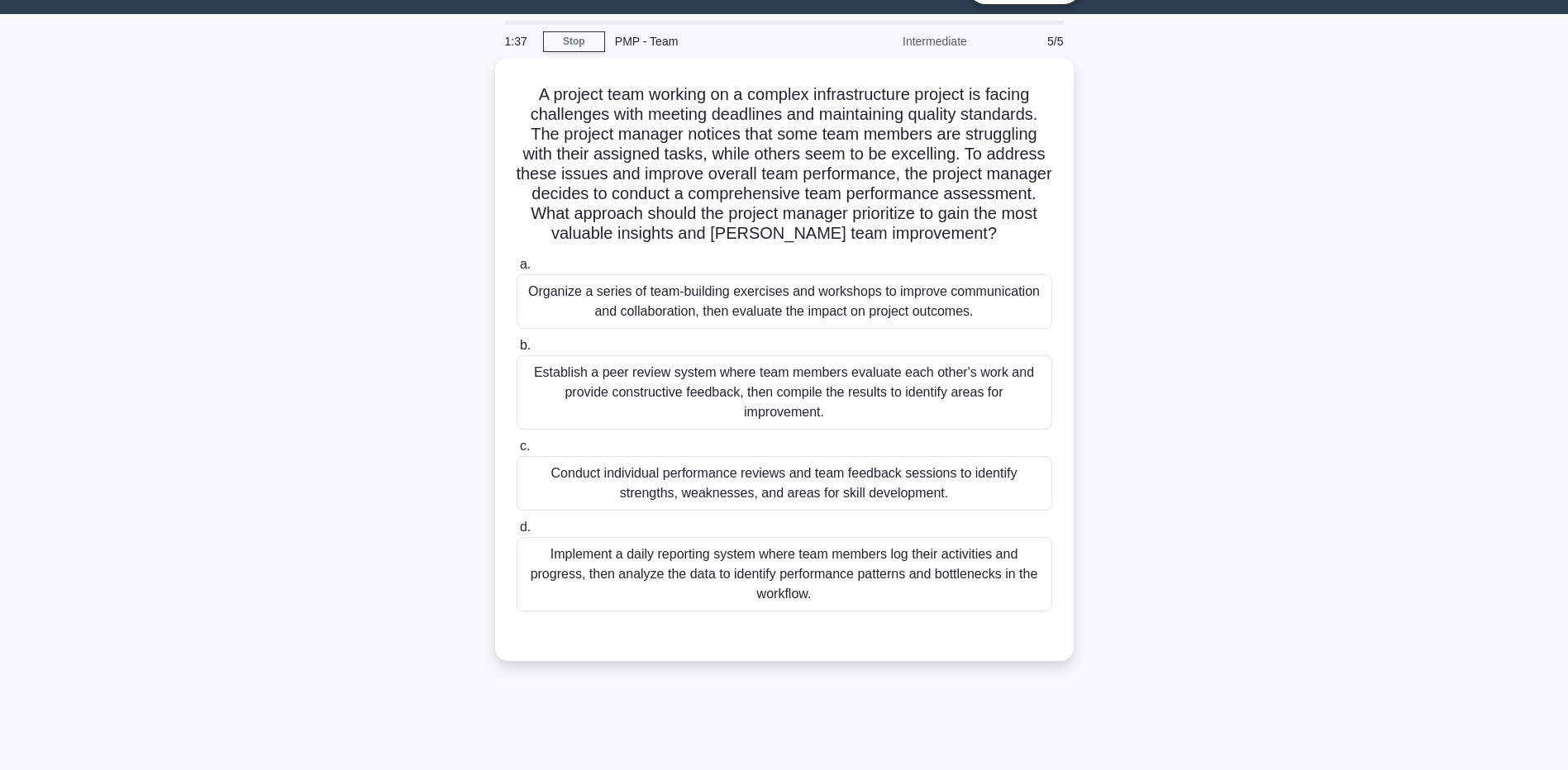
scroll to position [0, 0]
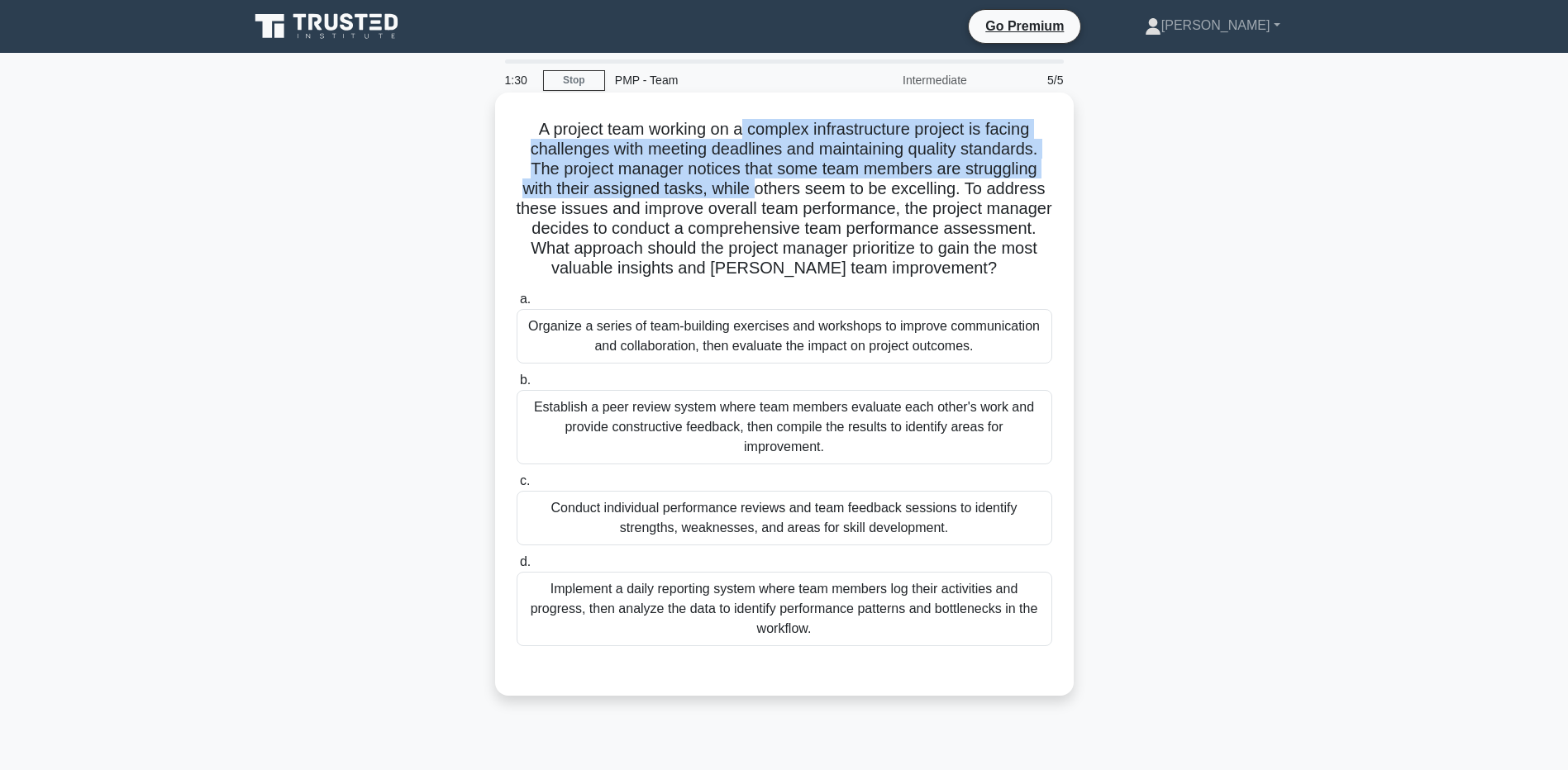
drag, startPoint x: 739, startPoint y: 123, endPoint x: 755, endPoint y: 198, distance: 76.7
click at [755, 198] on h5 "A project team working on a complex infrastructure project is facing challenges…" at bounding box center [784, 199] width 539 height 161
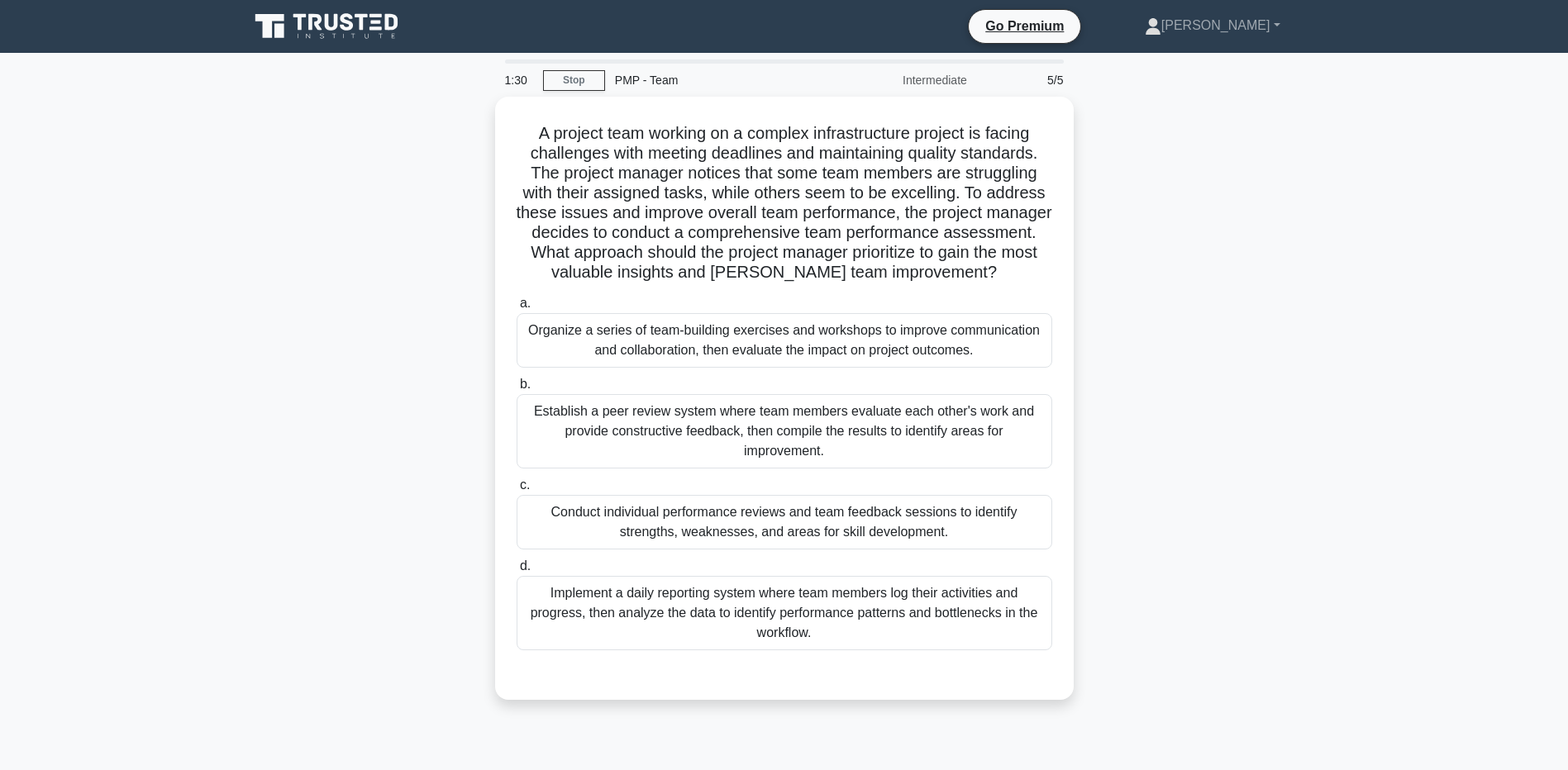
click at [262, 270] on div "A project team working on a complex infrastructure project is facing challenges…" at bounding box center [784, 408] width 1092 height 623
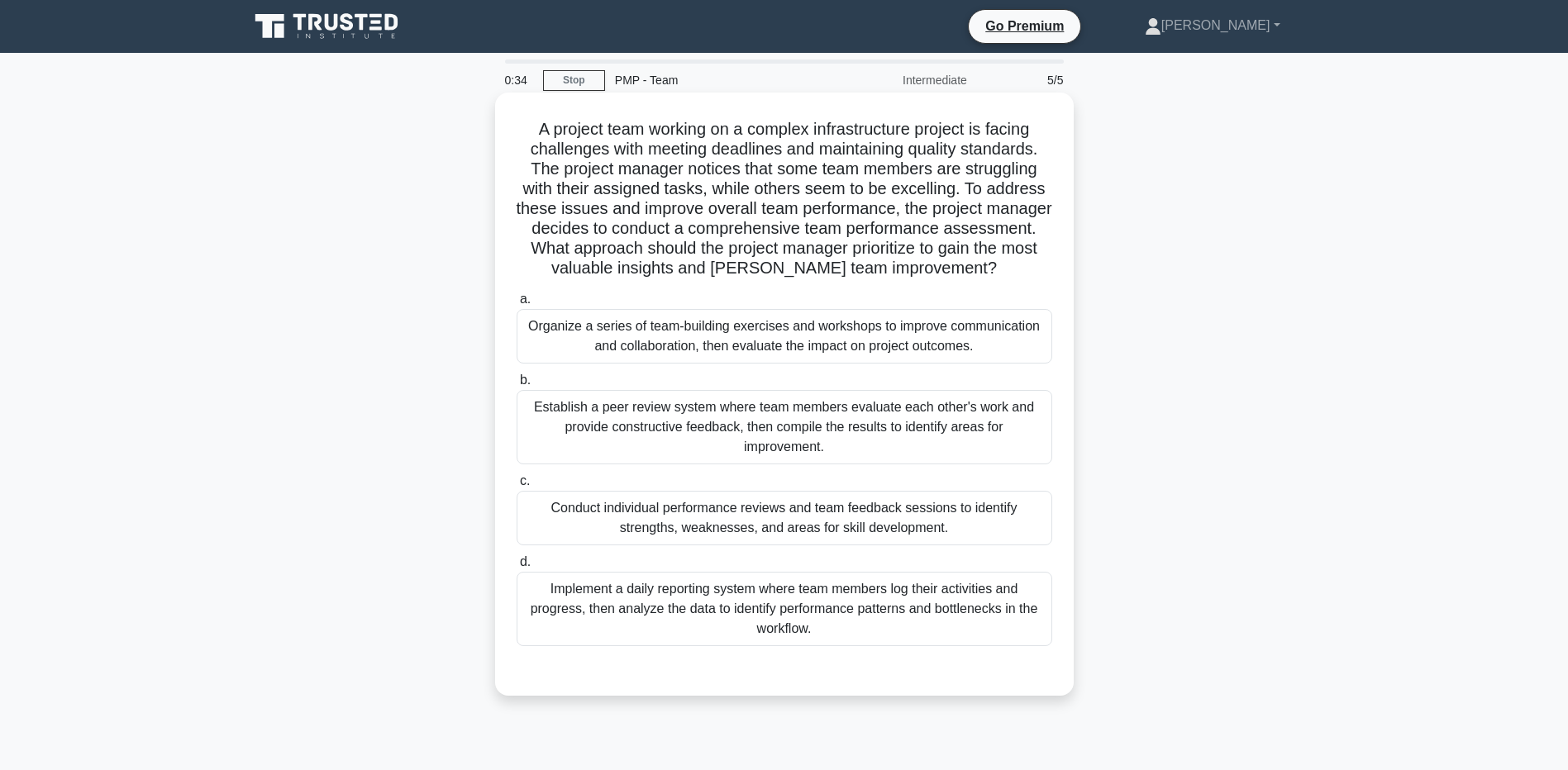
click at [643, 526] on div "Conduct individual performance reviews and team feedback sessions to identify s…" at bounding box center [784, 518] width 536 height 55
click at [517, 487] on input "c. Conduct individual performance reviews and team feedback sessions to identif…" at bounding box center [517, 482] width 0 height 11
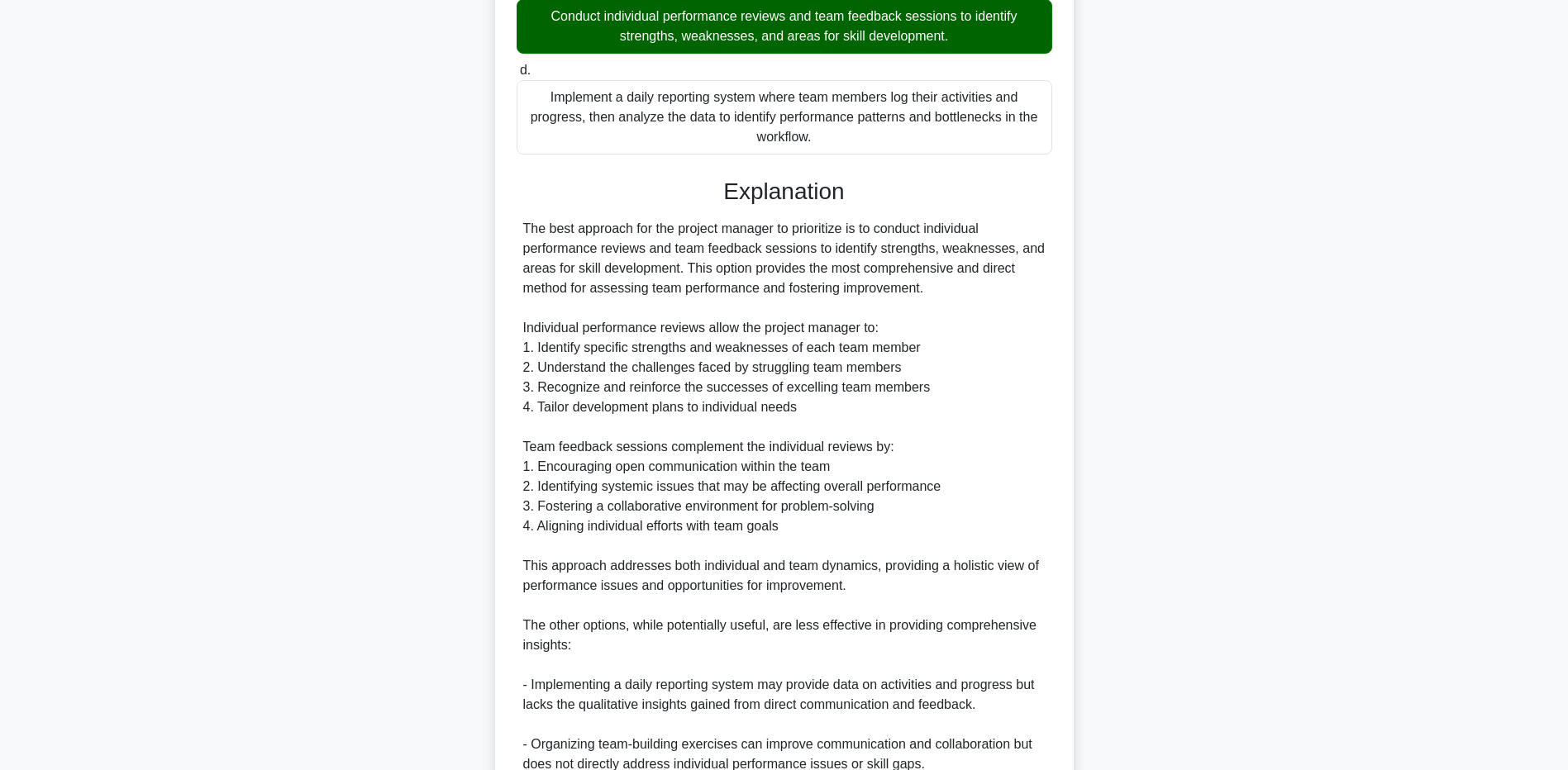
scroll to position [661, 0]
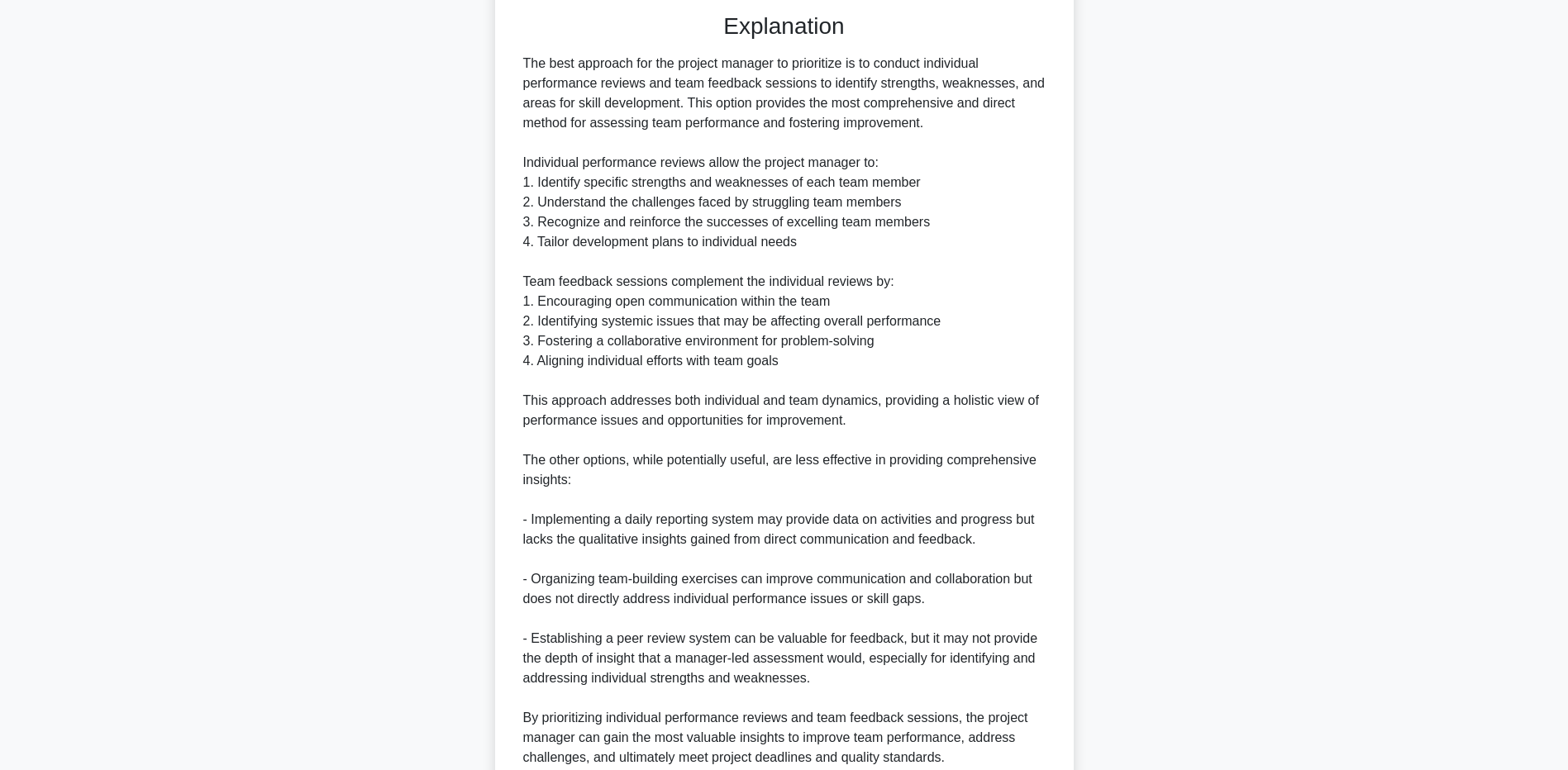
click at [115, 310] on main "0:20 Stop PMP - Team Intermediate 5/5 A project team working on a complex infra…" at bounding box center [784, 153] width 1568 height 1521
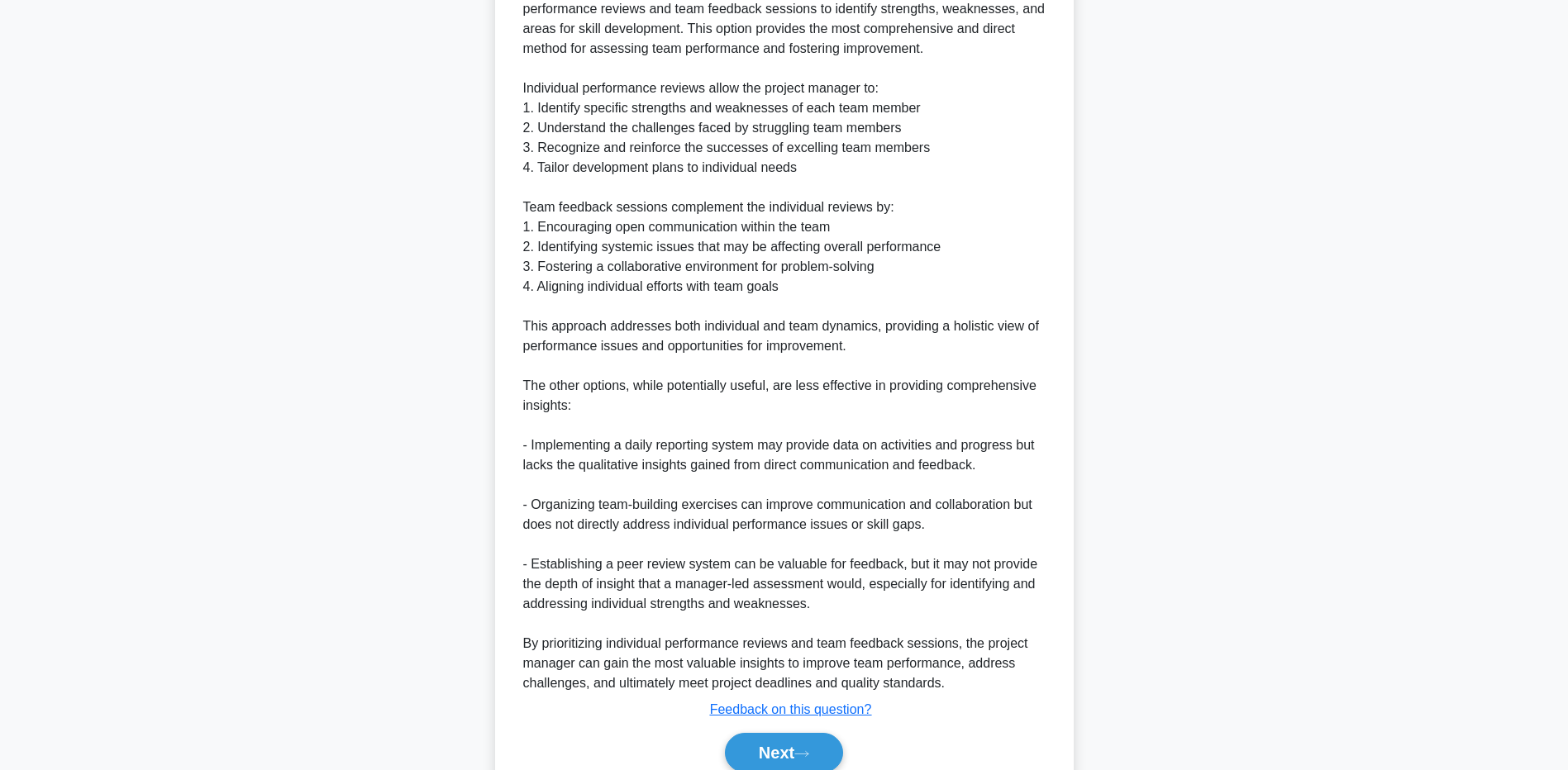
scroll to position [737, 0]
click at [171, 512] on main "0:12 Stop PMP - Team Intermediate 5/5 A project team working on a complex infra…" at bounding box center [784, 76] width 1568 height 1521
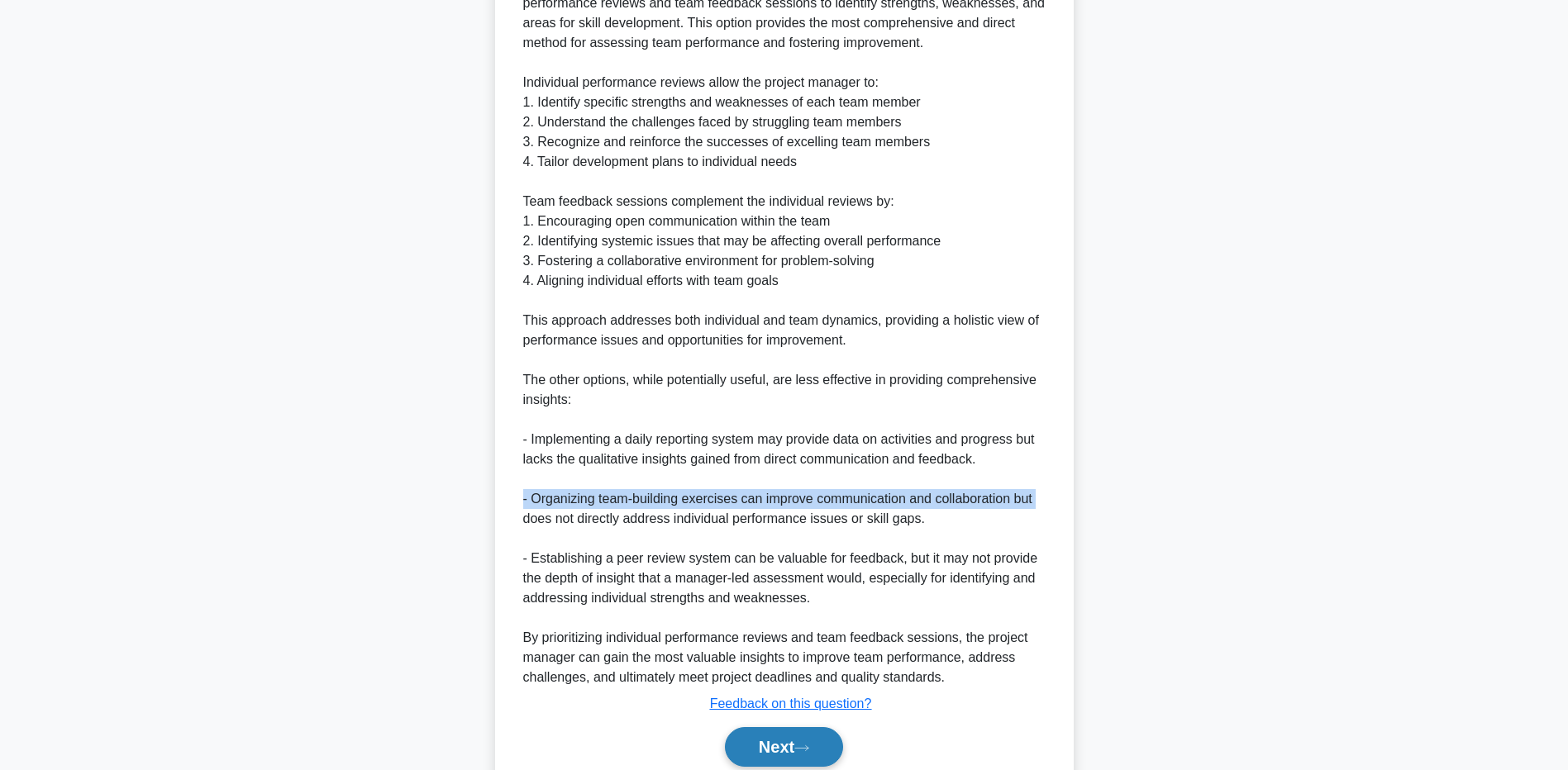
click at [749, 739] on button "Next" at bounding box center [784, 746] width 118 height 40
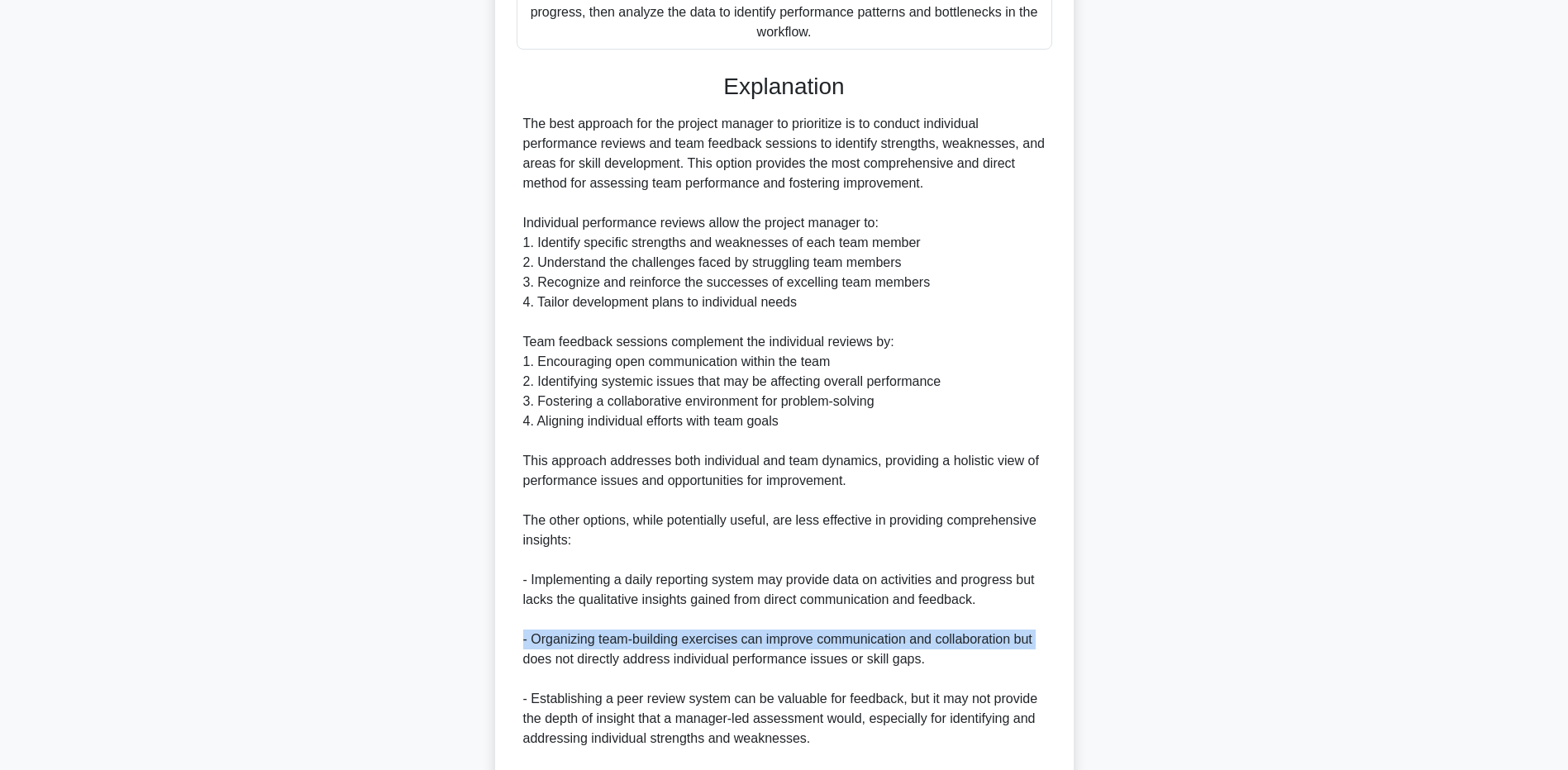
scroll to position [804, 0]
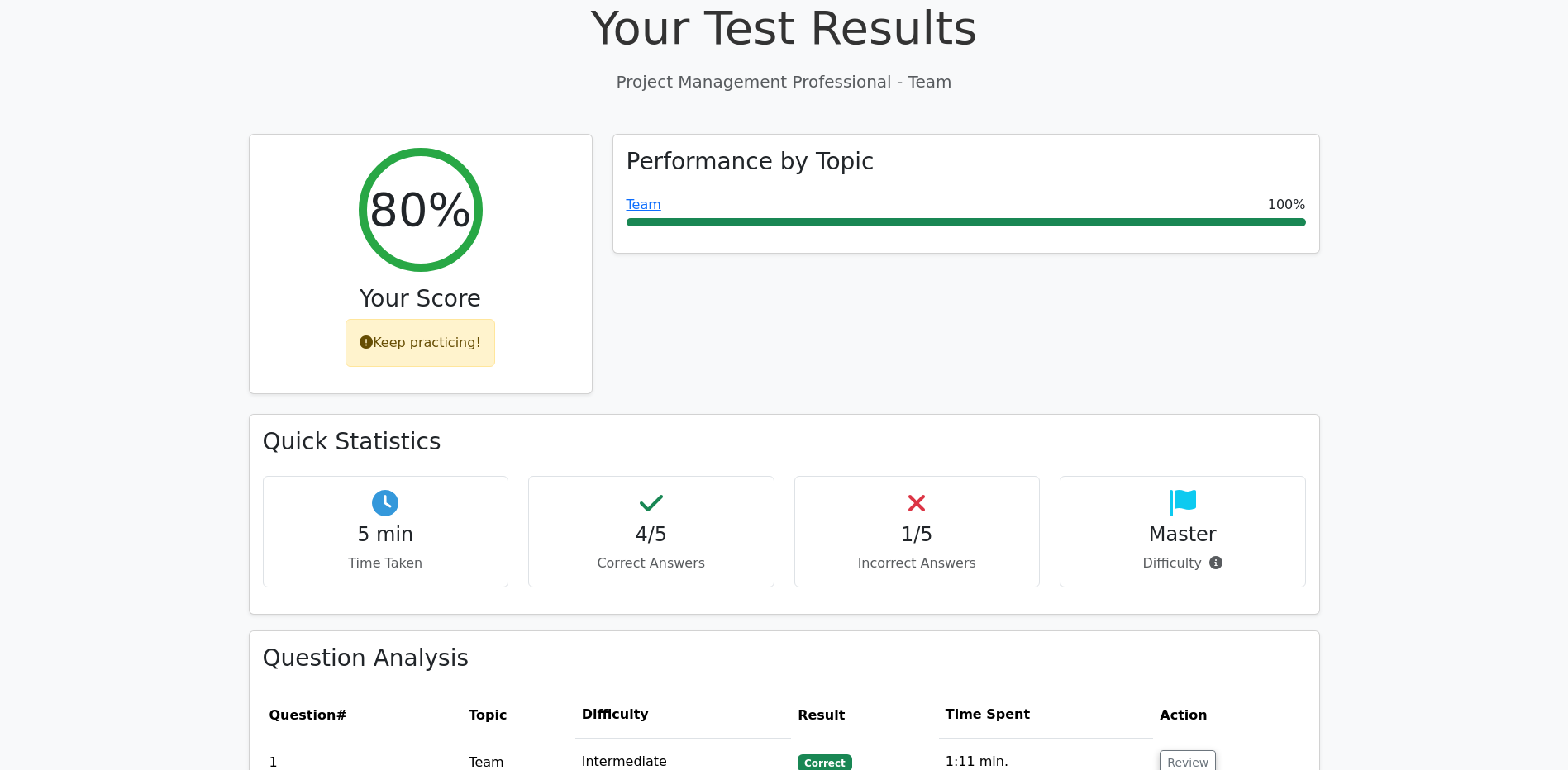
scroll to position [331, 0]
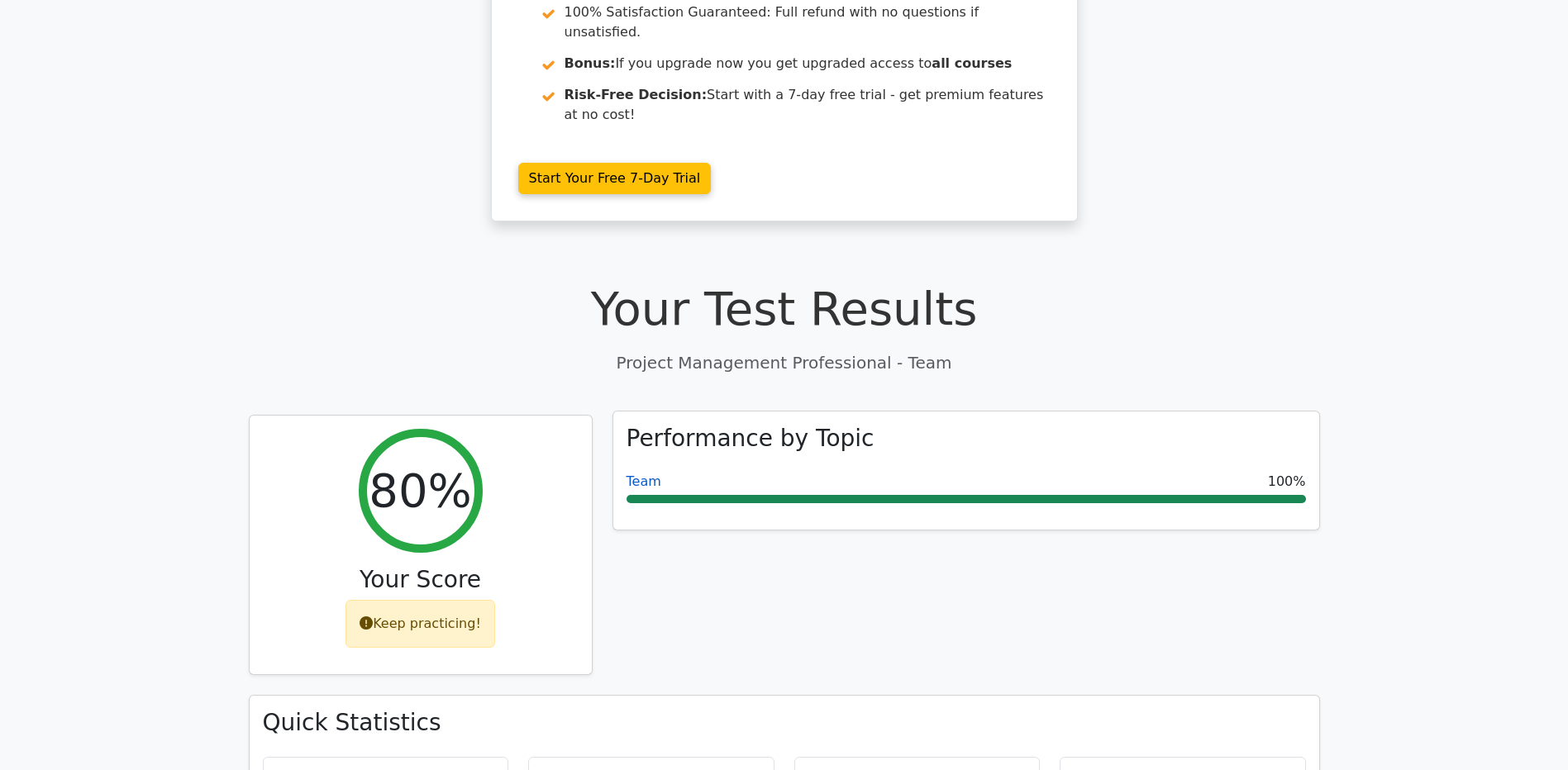
click at [649, 474] on link "Team" at bounding box center [643, 482] width 34 height 16
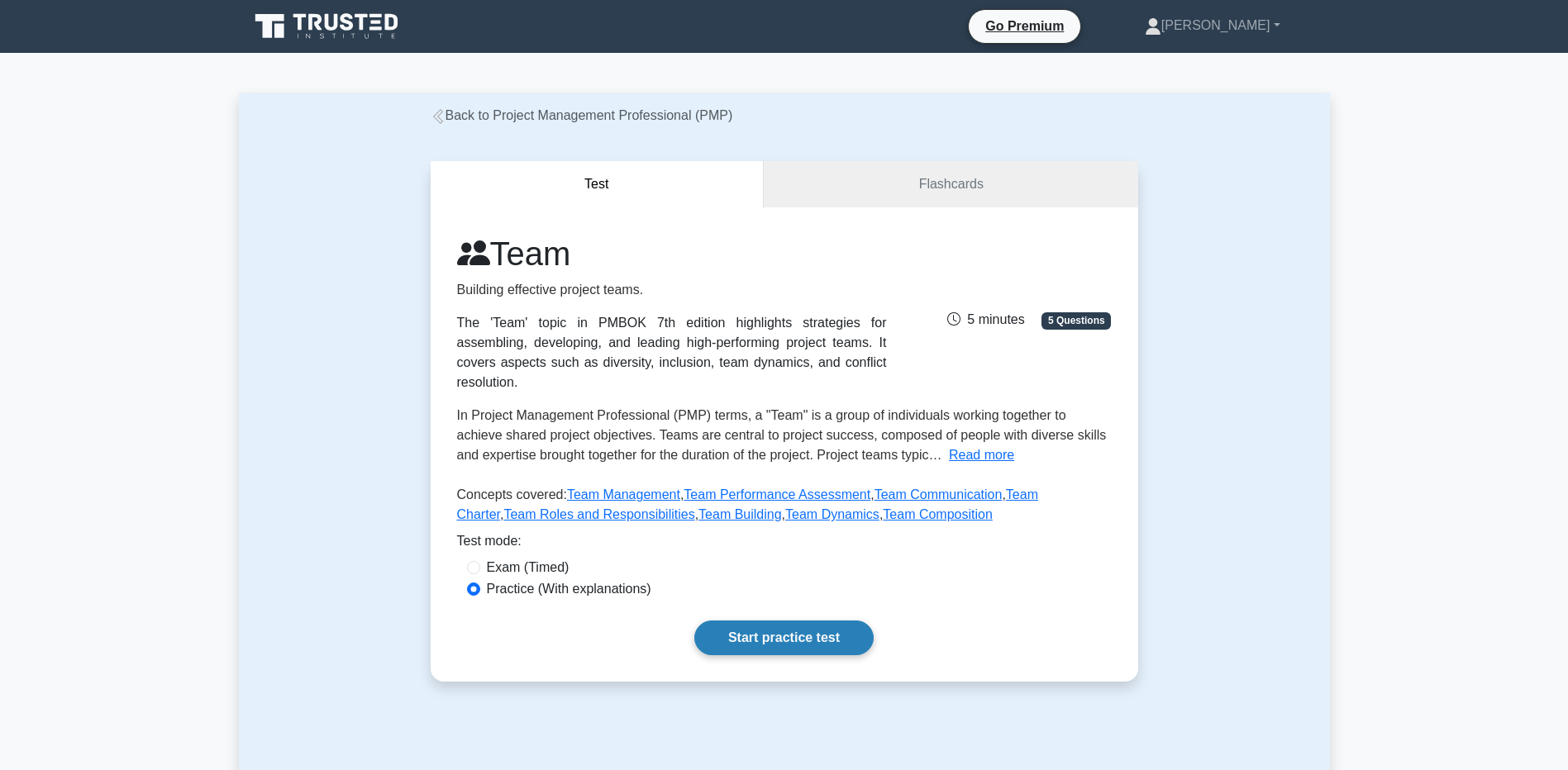
click at [744, 621] on link "Start practice test" at bounding box center [784, 638] width 179 height 34
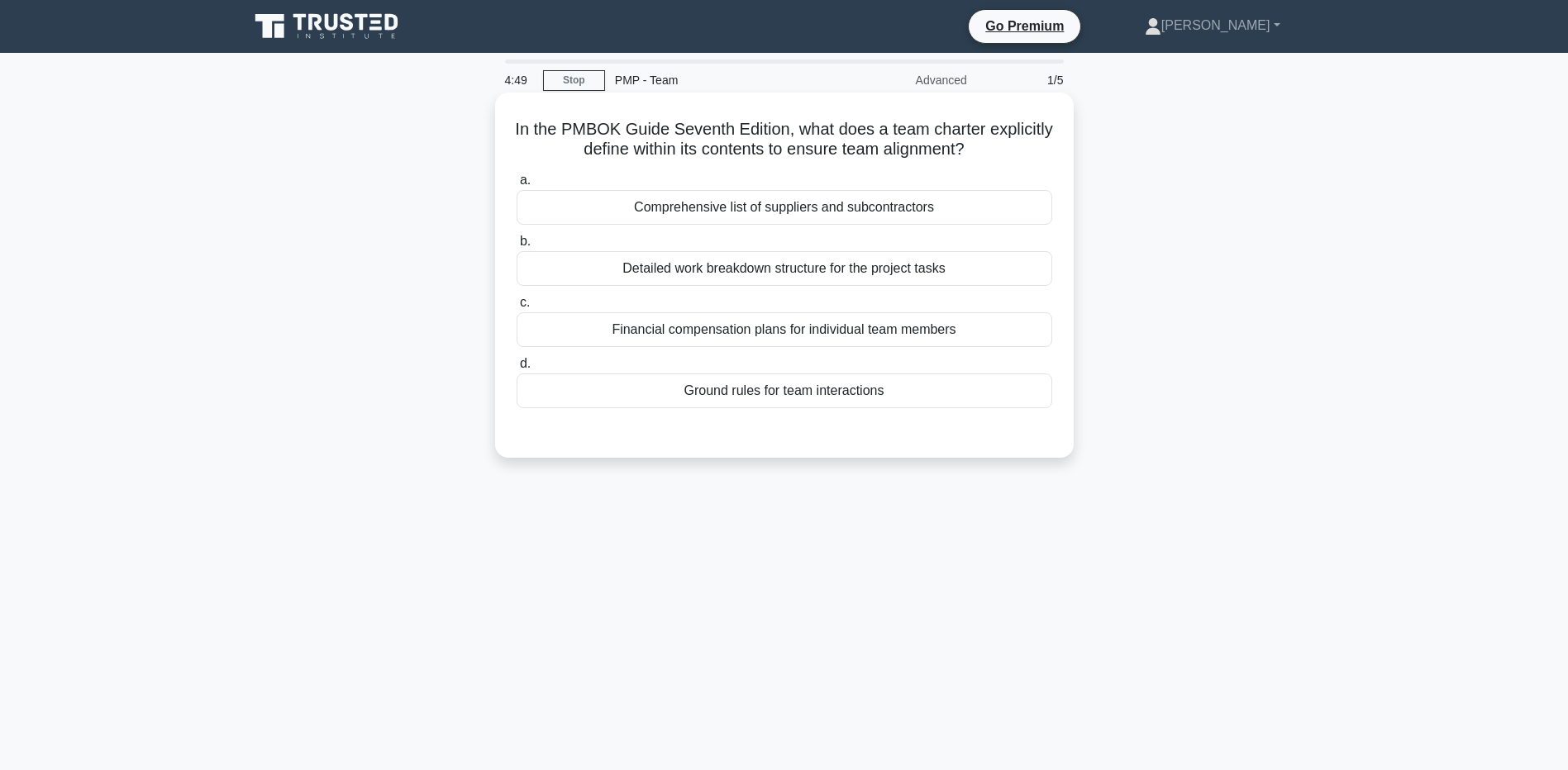
click at [562, 397] on div "Ground rules for team interactions" at bounding box center [784, 390] width 536 height 34
click at [517, 370] on input "d. Ground rules for team interactions" at bounding box center [517, 364] width 0 height 11
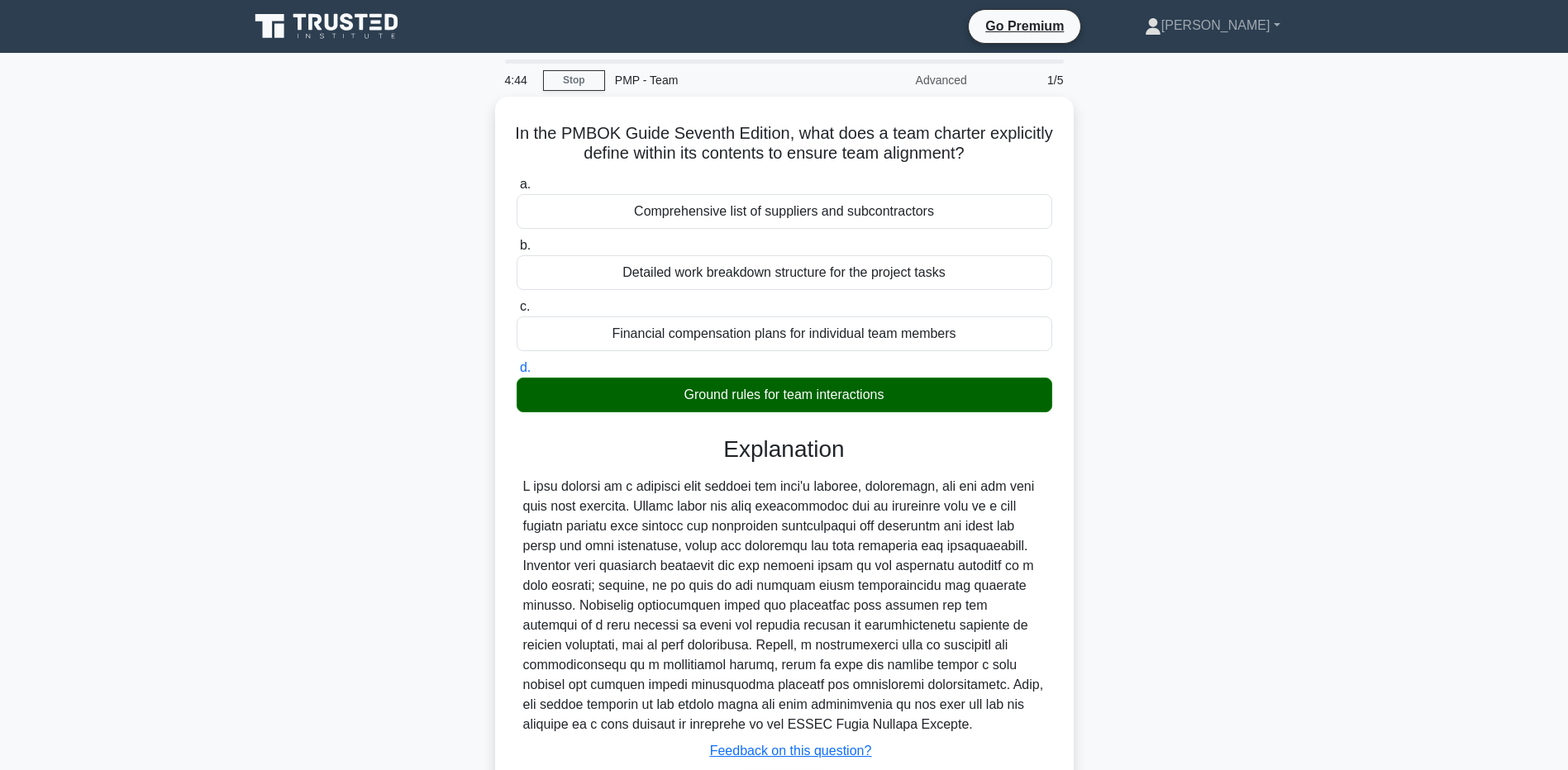
drag, startPoint x: 175, startPoint y: 497, endPoint x: 317, endPoint y: 530, distance: 145.8
click at [176, 497] on main "4:44 Stop PMP - Team Advanced 1/5 In the PMBOK Guide Seventh Edition, what does…" at bounding box center [784, 473] width 1568 height 840
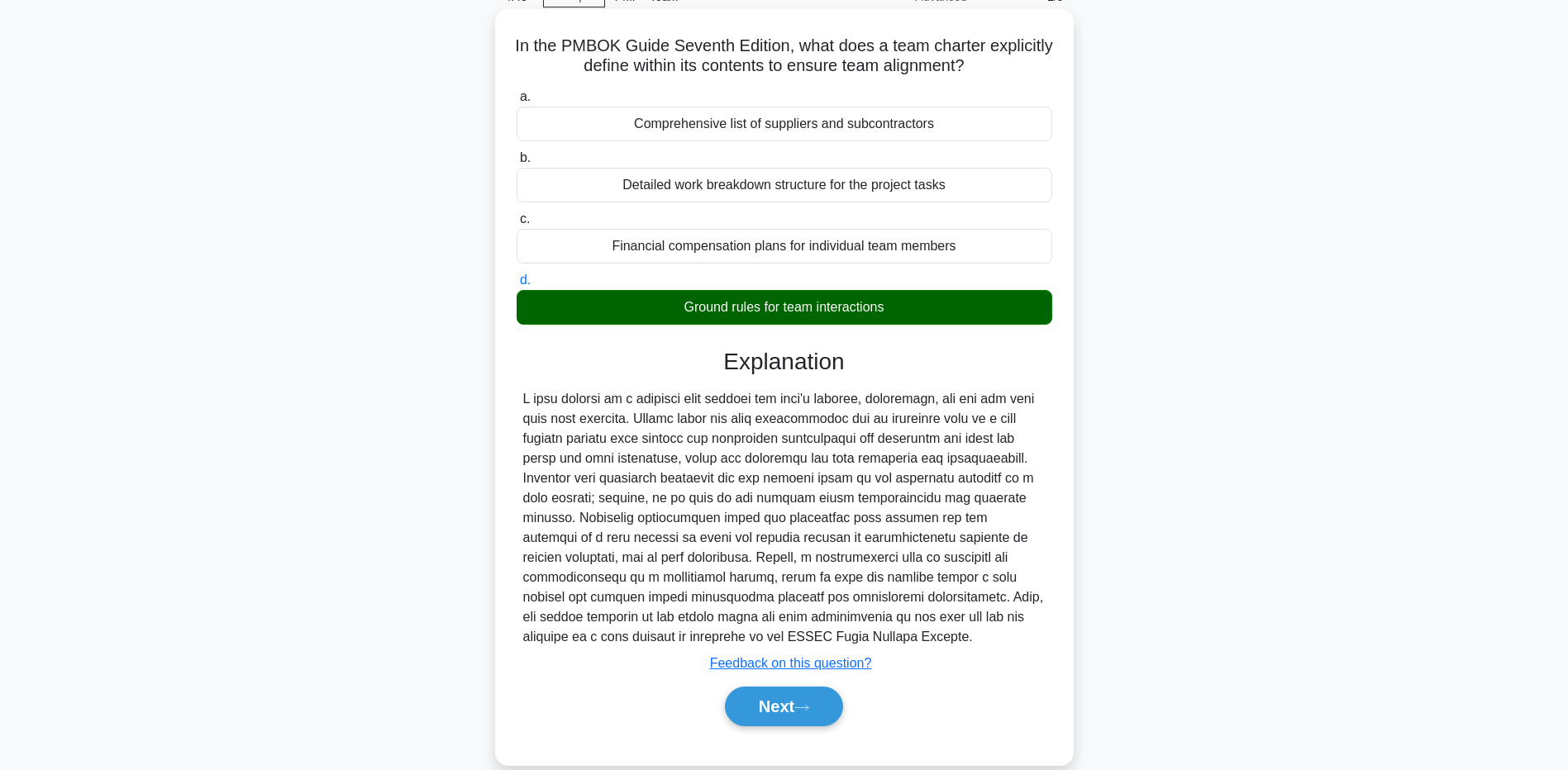
scroll to position [123, 0]
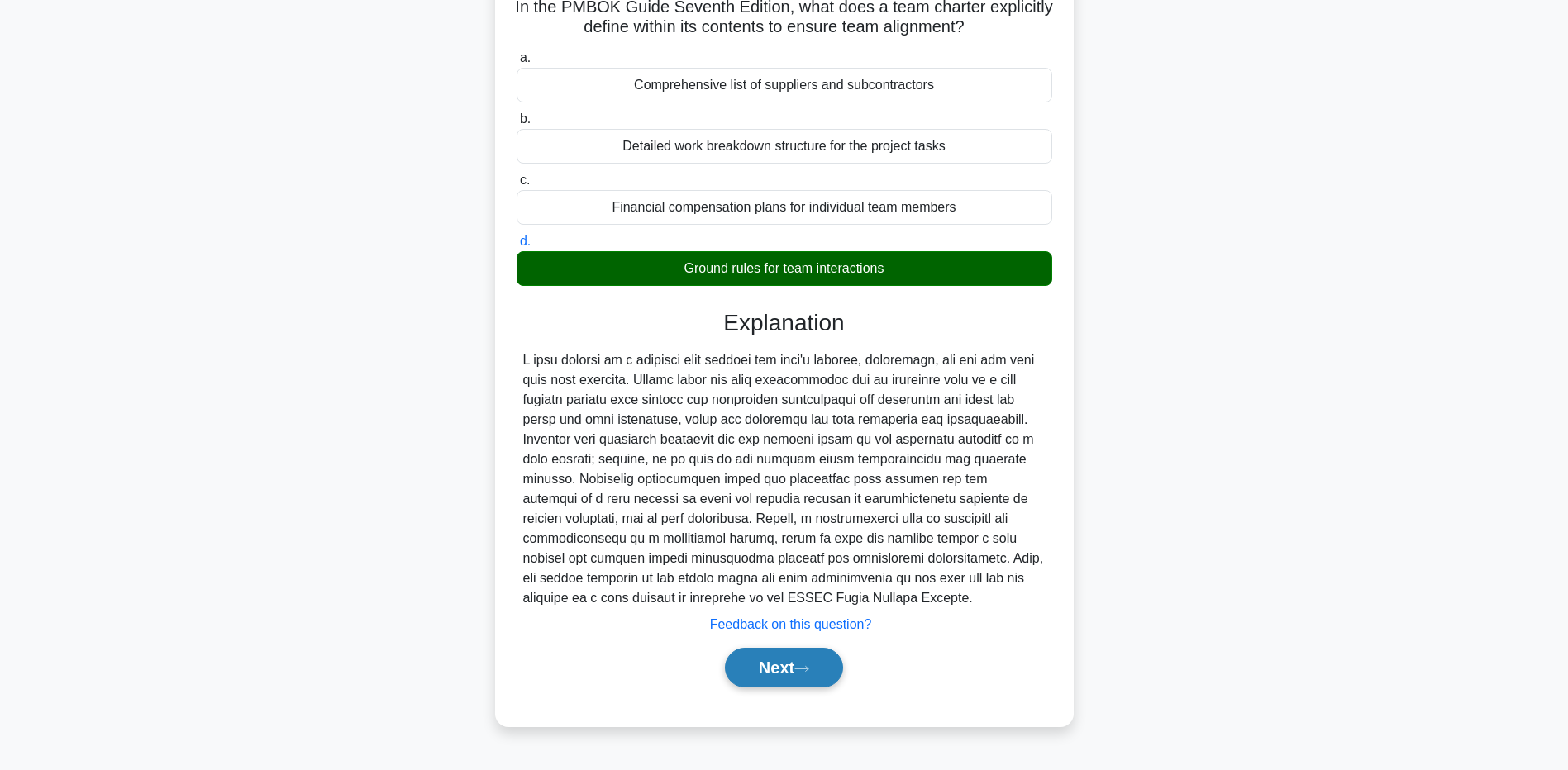
click at [742, 681] on button "Next" at bounding box center [784, 667] width 118 height 40
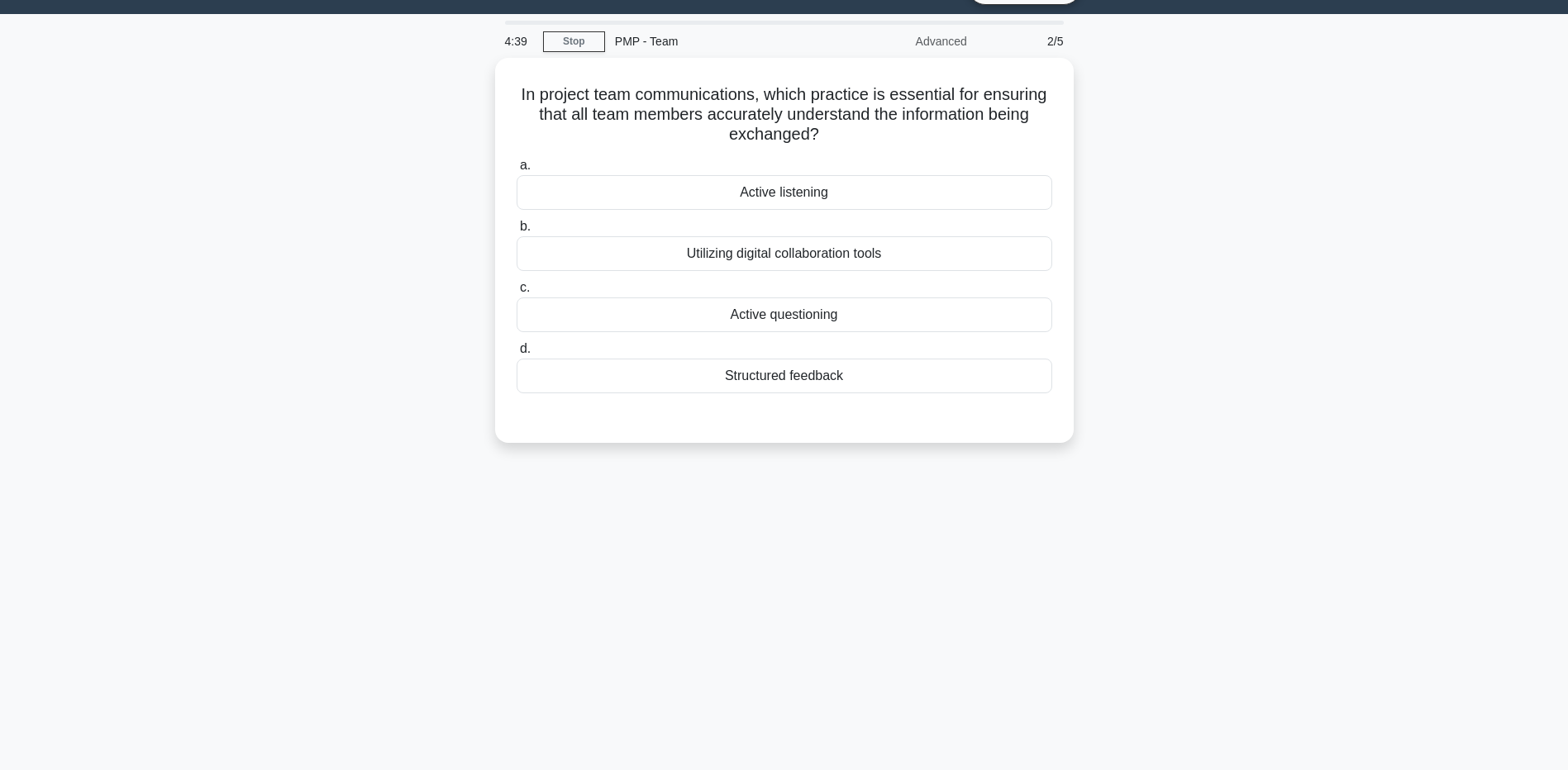
scroll to position [0, 0]
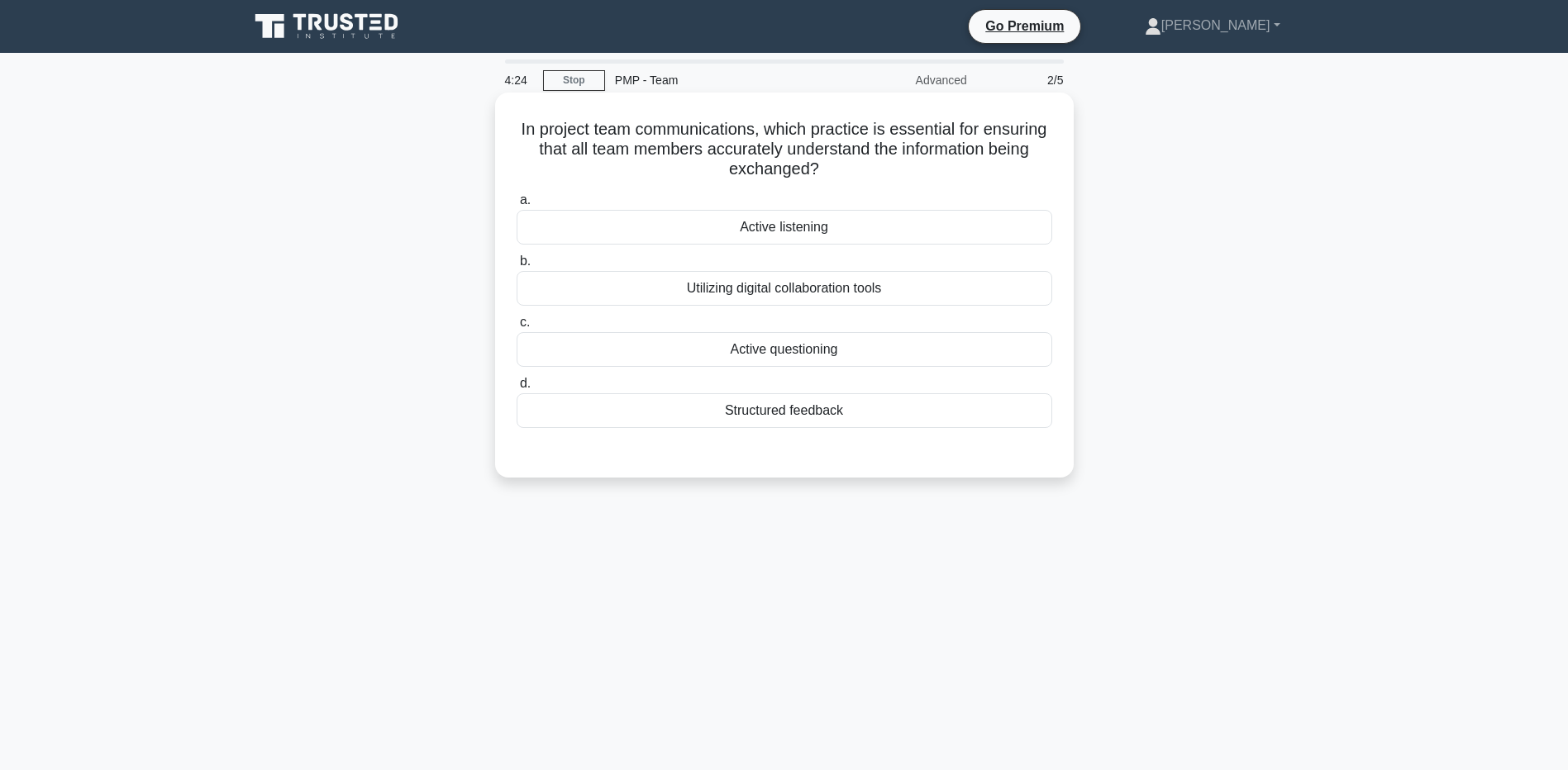
click at [530, 416] on div "Structured feedback" at bounding box center [784, 410] width 536 height 34
click at [517, 389] on input "d. Structured feedback" at bounding box center [517, 384] width 0 height 11
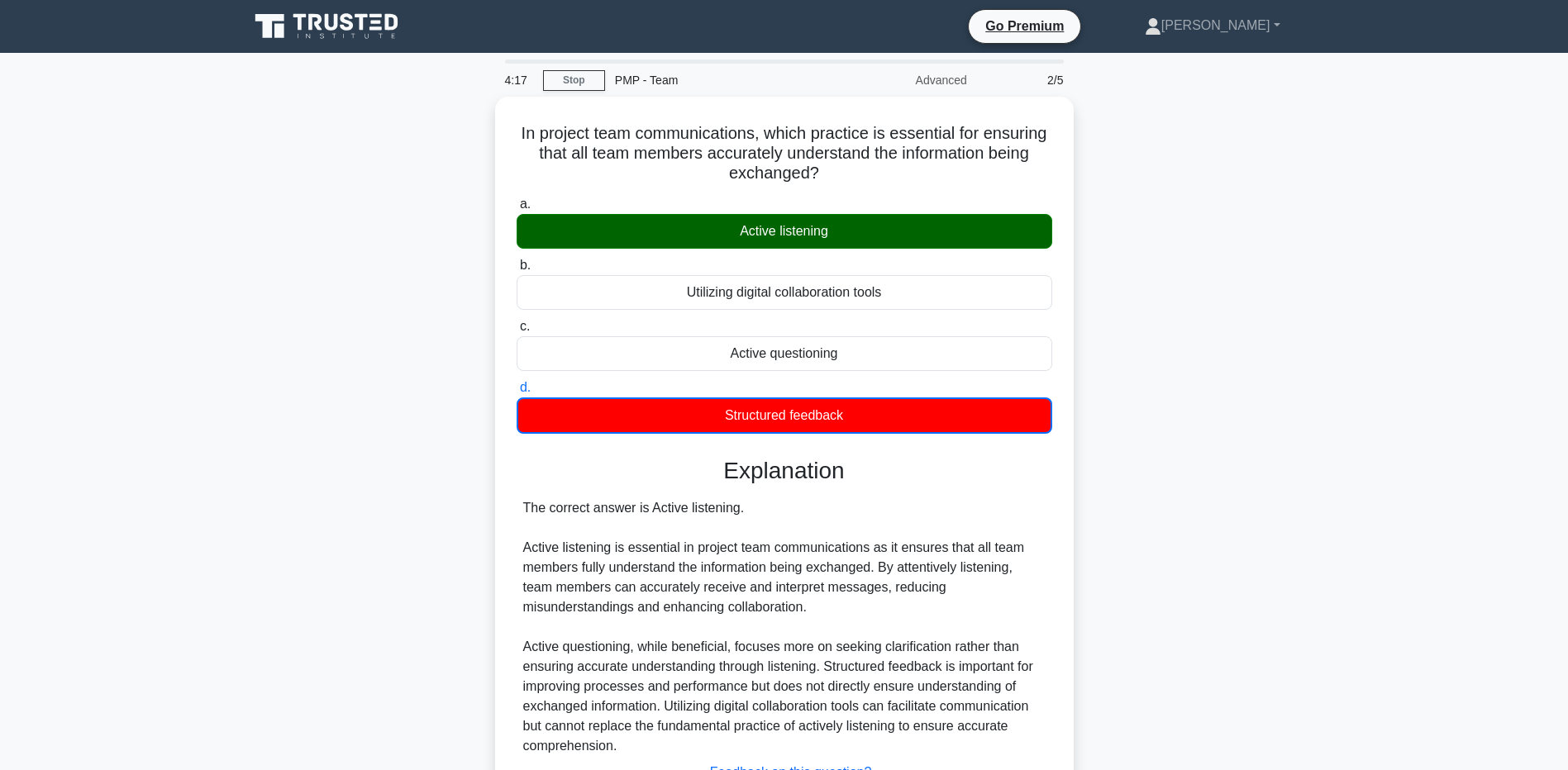
click at [129, 593] on main "4:17 Stop PMP - Team Advanced 2/5 In project team communications, which practic…" at bounding box center [784, 476] width 1568 height 848
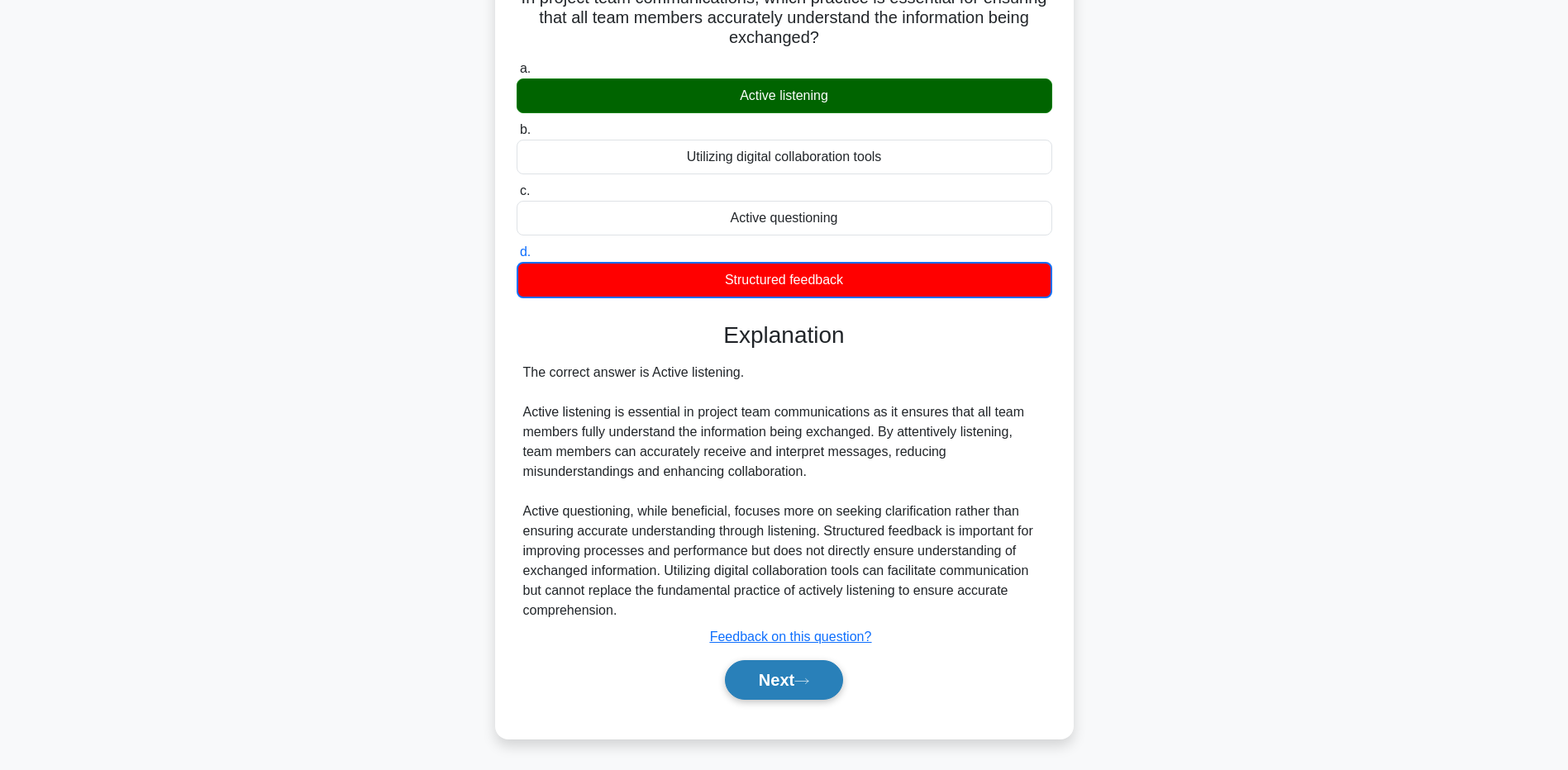
drag, startPoint x: 717, startPoint y: 687, endPoint x: 731, endPoint y: 687, distance: 14.0
click at [729, 687] on div "Next" at bounding box center [784, 680] width 543 height 40
click at [731, 687] on button "Next" at bounding box center [784, 680] width 118 height 40
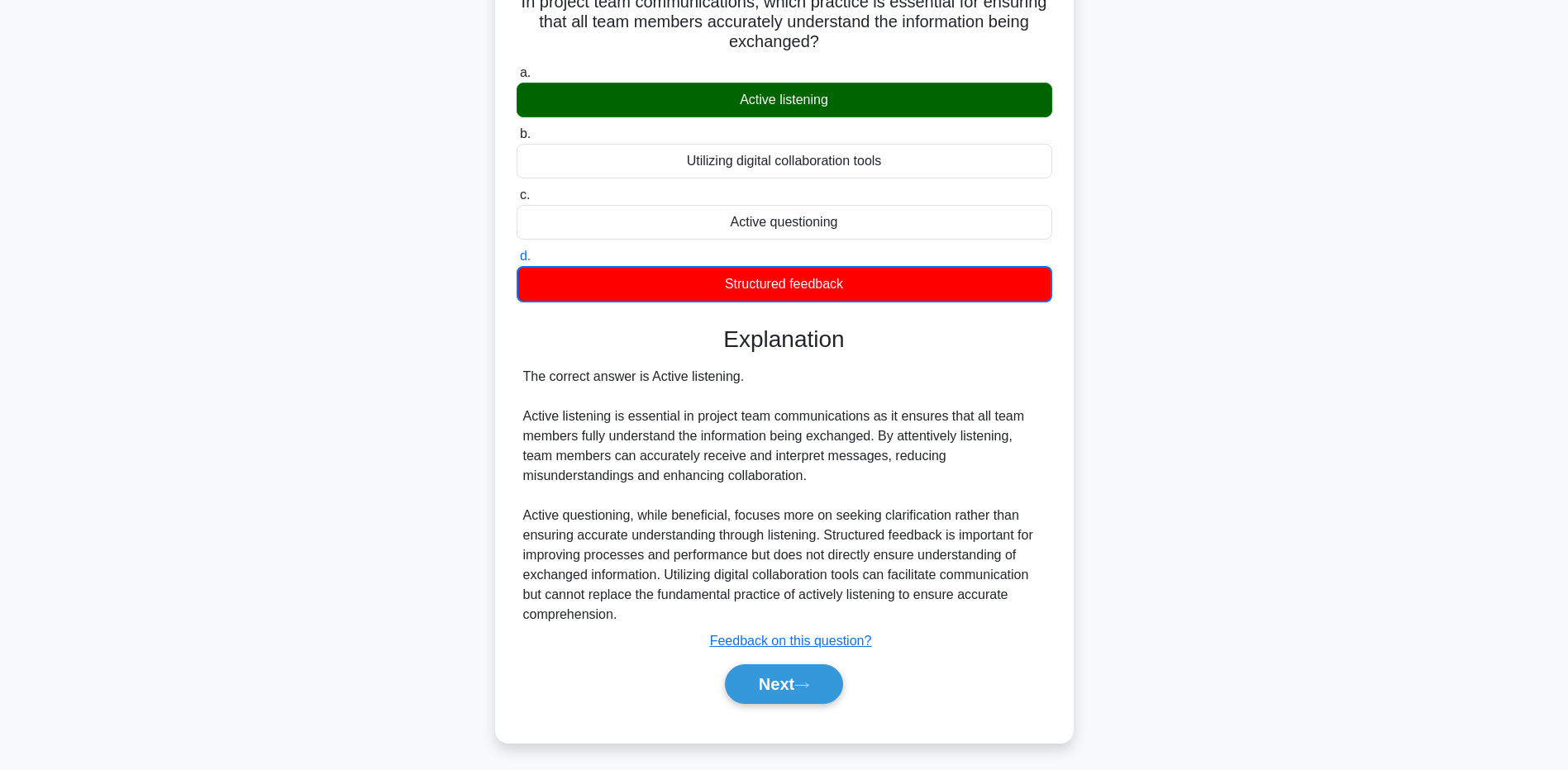
scroll to position [123, 0]
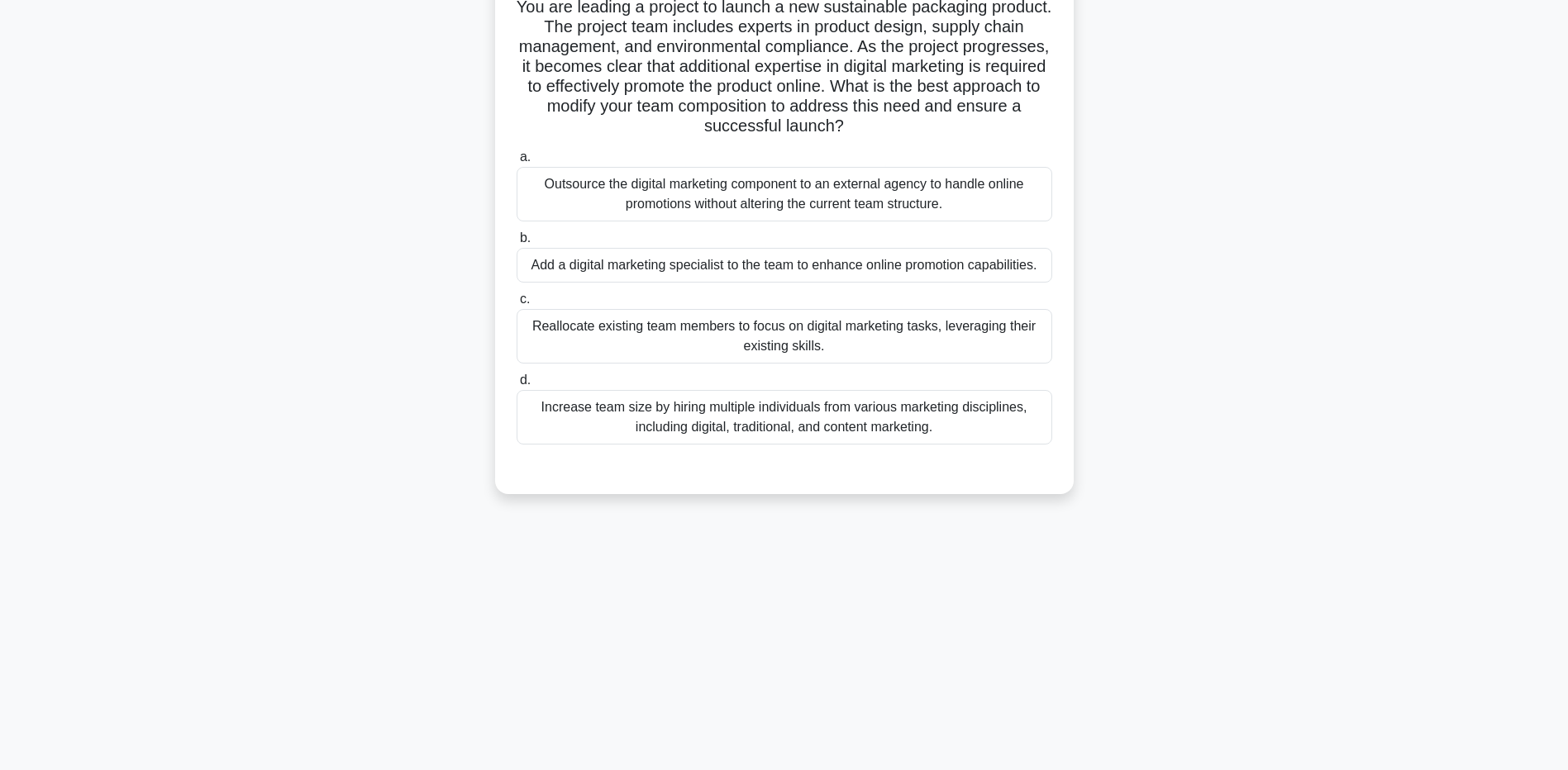
click at [568, 282] on div "Add a digital marketing specialist to the team to enhance online promotion capa…" at bounding box center [784, 265] width 536 height 34
click at [517, 243] on input "b. Add a digital marketing specialist to the team to enhance online promotion c…" at bounding box center [517, 238] width 0 height 11
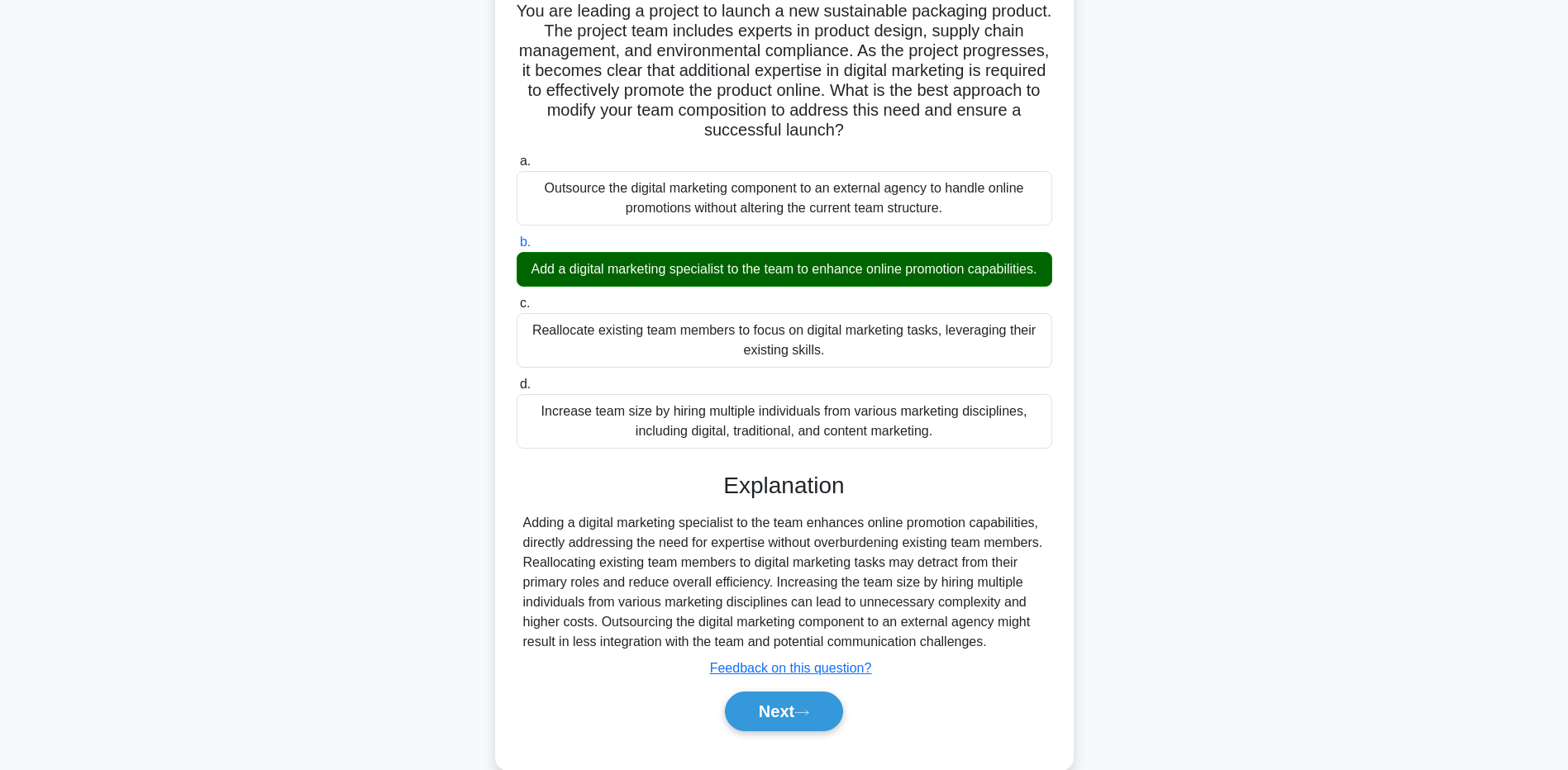
click at [183, 542] on main "3:26 Stop PMP - Team Advanced 3/5 You are leading a project to launch a new sus…" at bounding box center [784, 363] width 1568 height 866
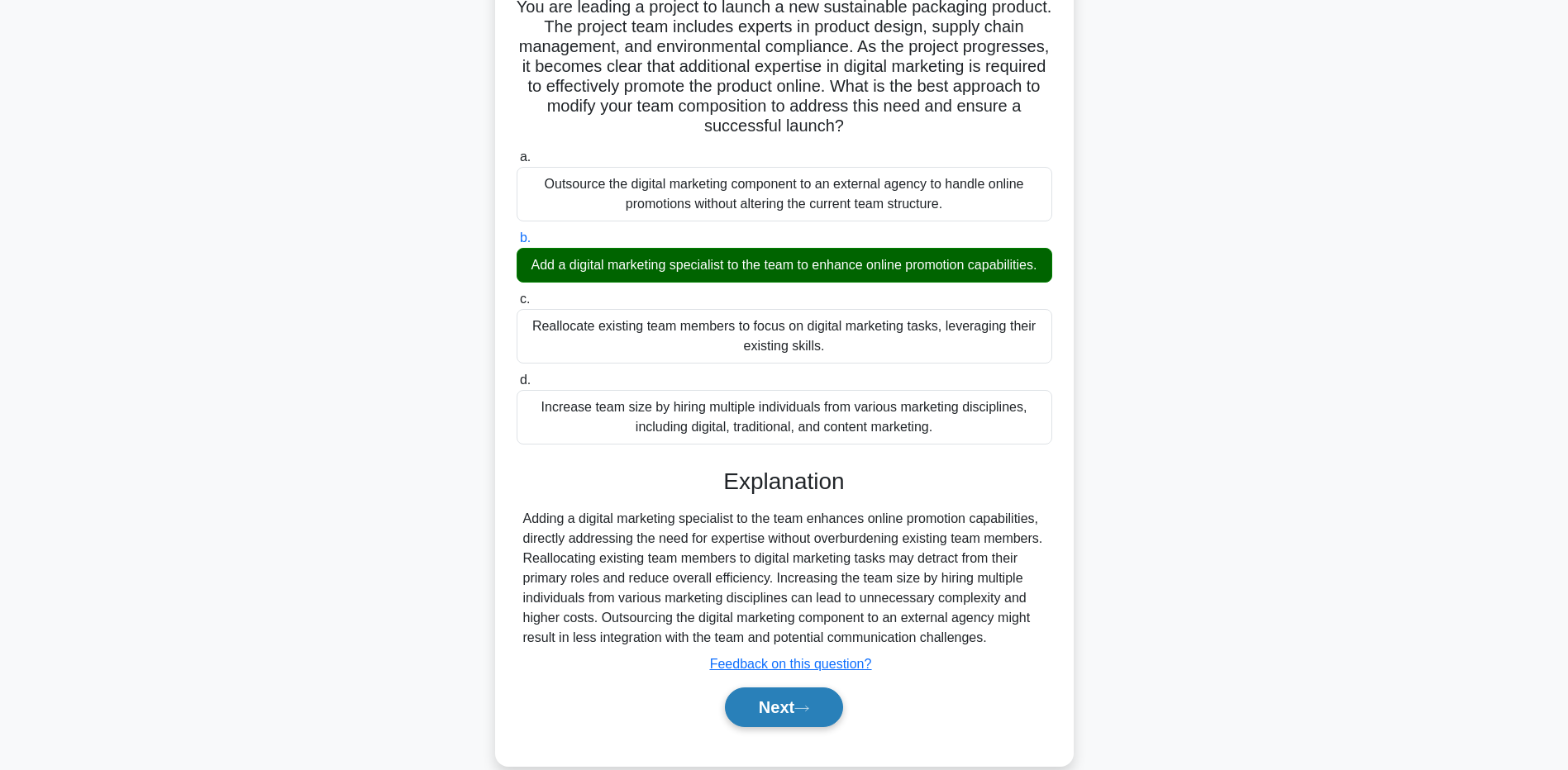
click at [771, 727] on button "Next" at bounding box center [784, 706] width 118 height 40
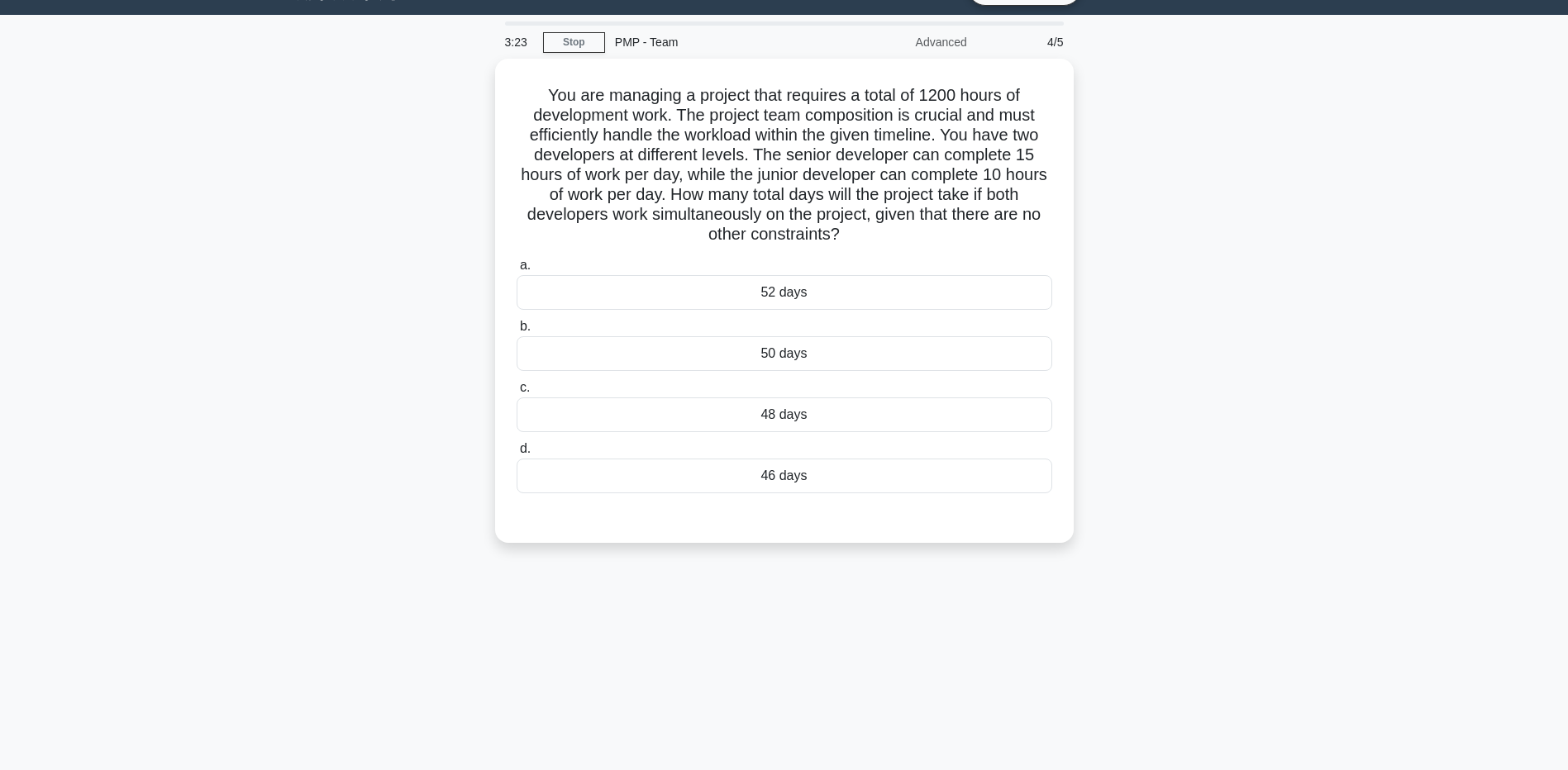
scroll to position [0, 0]
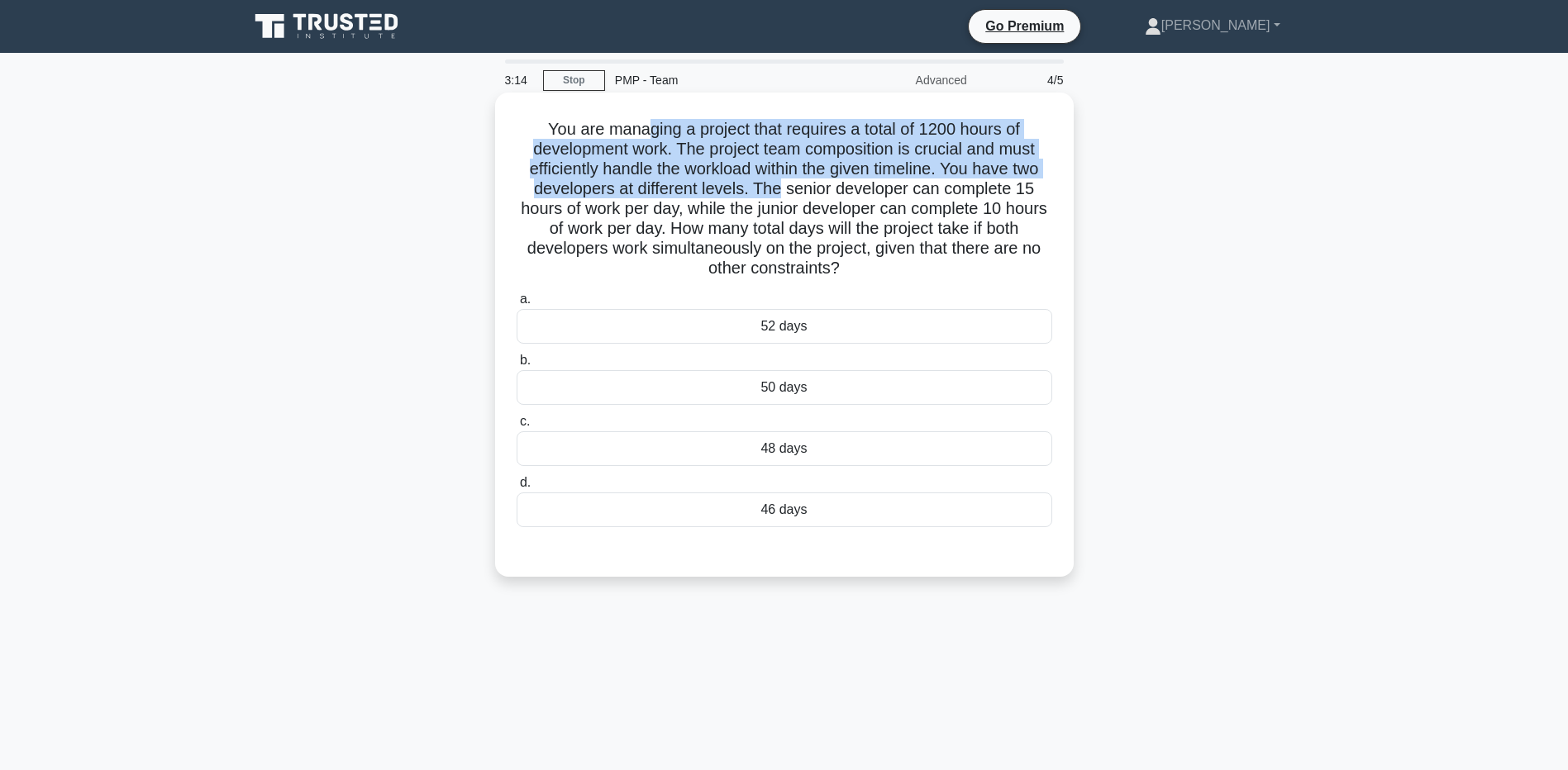
drag, startPoint x: 641, startPoint y: 122, endPoint x: 782, endPoint y: 181, distance: 152.8
click at [782, 181] on h5 "You are managing a project that requires a total of 1200 hours of development w…" at bounding box center [784, 199] width 539 height 161
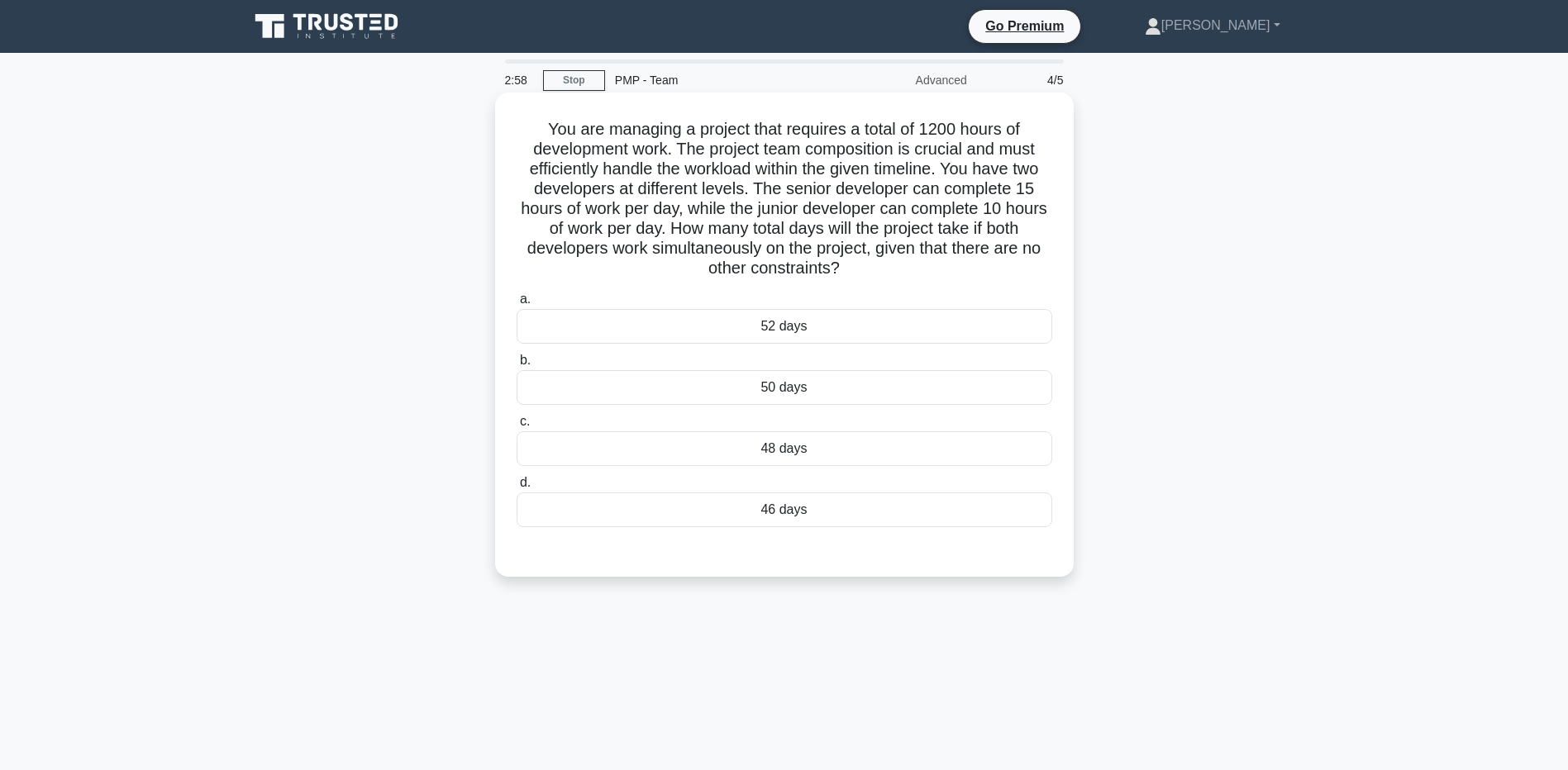
click at [517, 292] on label "a. 52 days" at bounding box center [784, 317] width 536 height 55
click at [517, 295] on input "a. 52 days" at bounding box center [517, 300] width 0 height 11
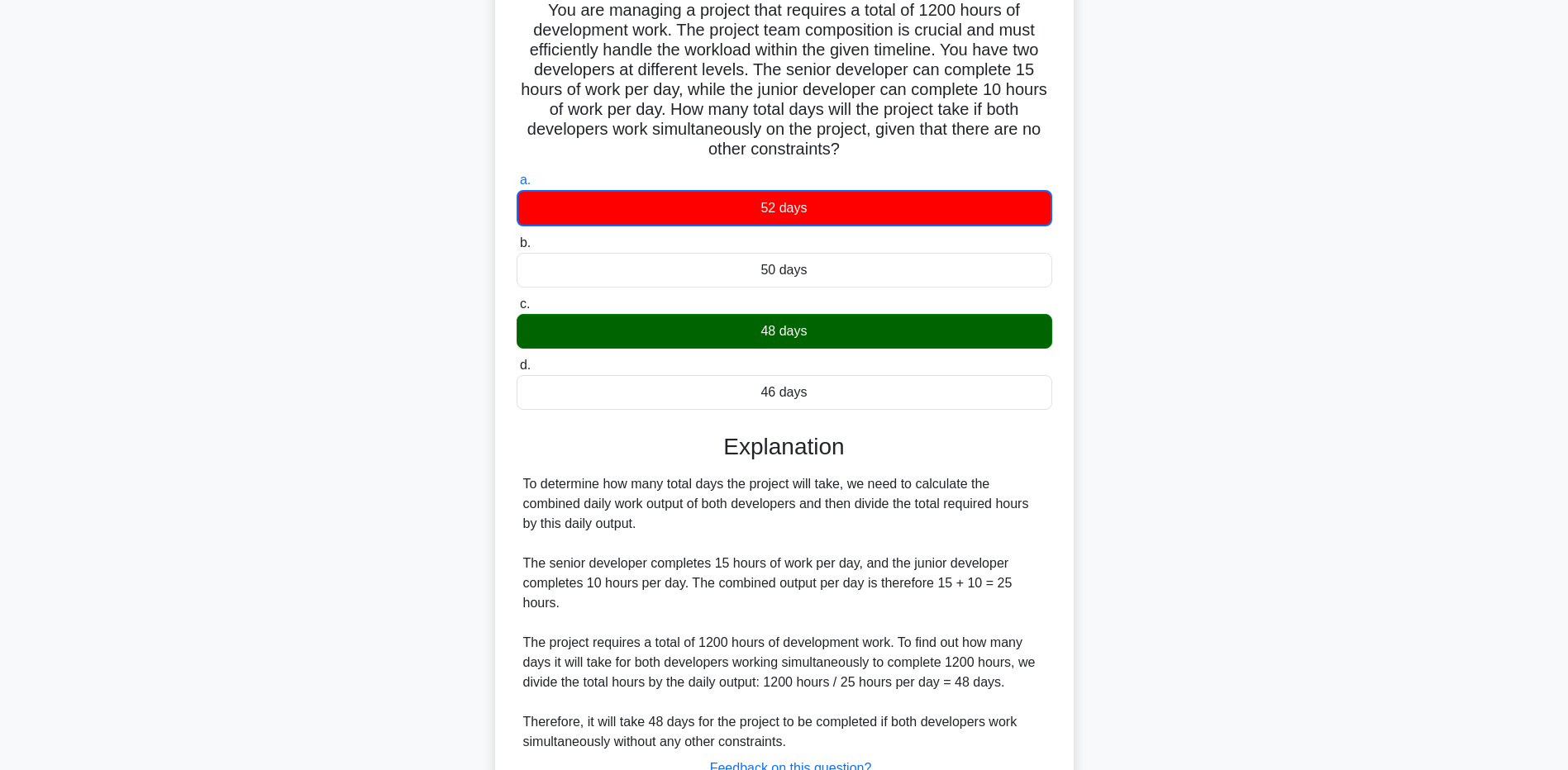
scroll to position [124, 0]
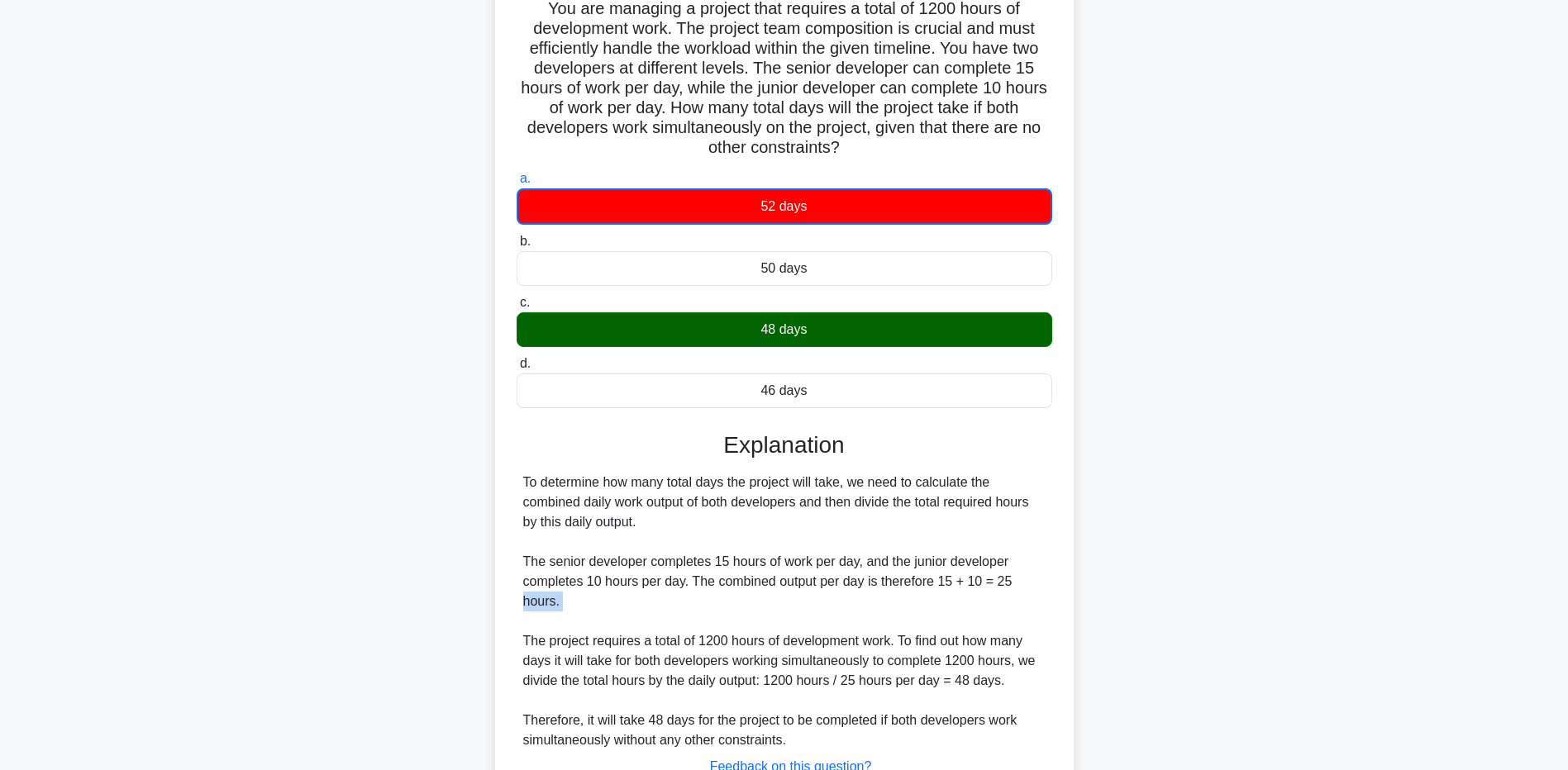
drag, startPoint x: 179, startPoint y: 613, endPoint x: 214, endPoint y: 614, distance: 35.0
click at [206, 612] on main "2:21 Stop PMP - Team Advanced 4/5 You are managing a project that requires a to…" at bounding box center [784, 411] width 1568 height 967
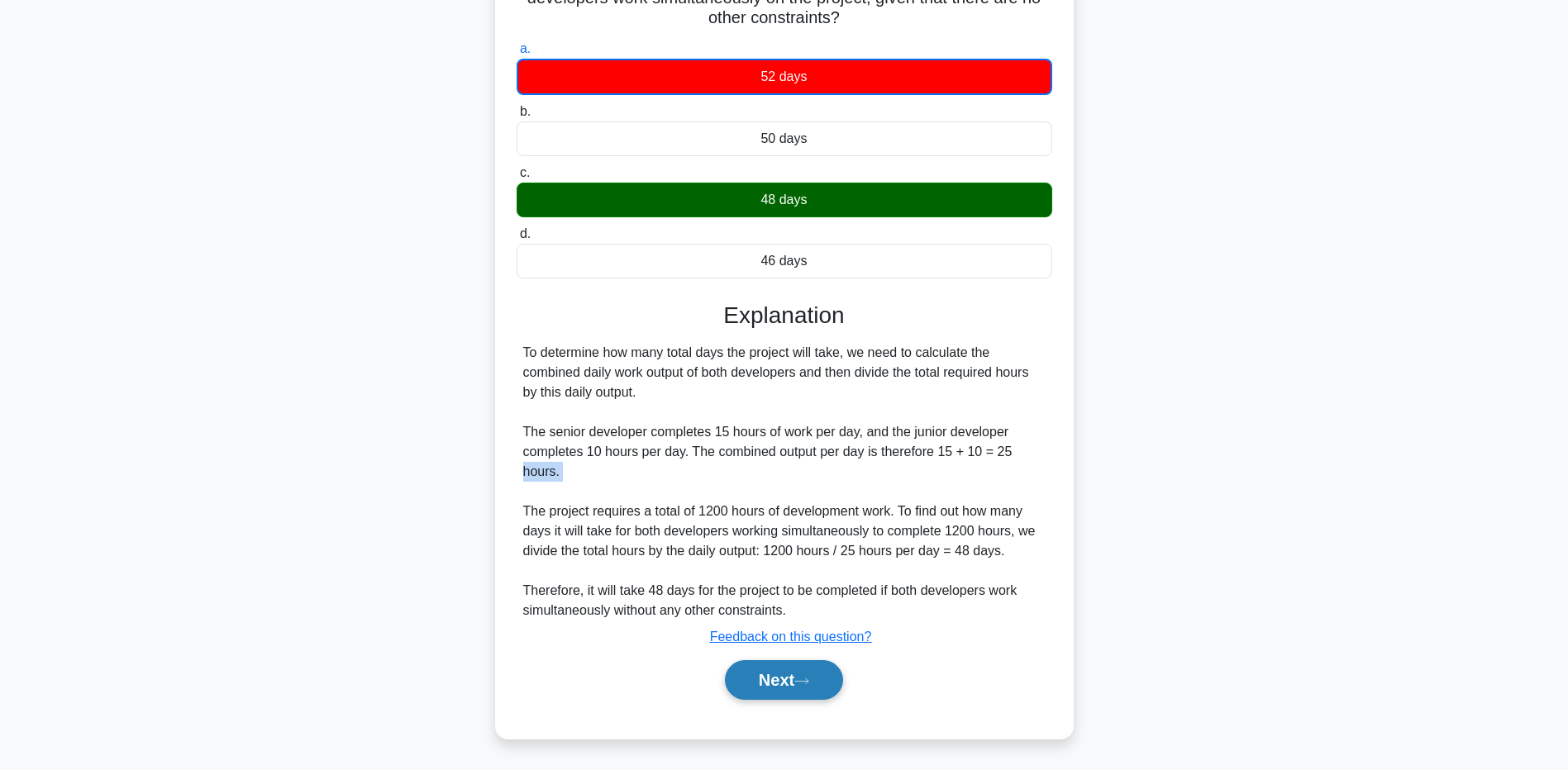
click at [730, 684] on button "Next" at bounding box center [784, 680] width 118 height 40
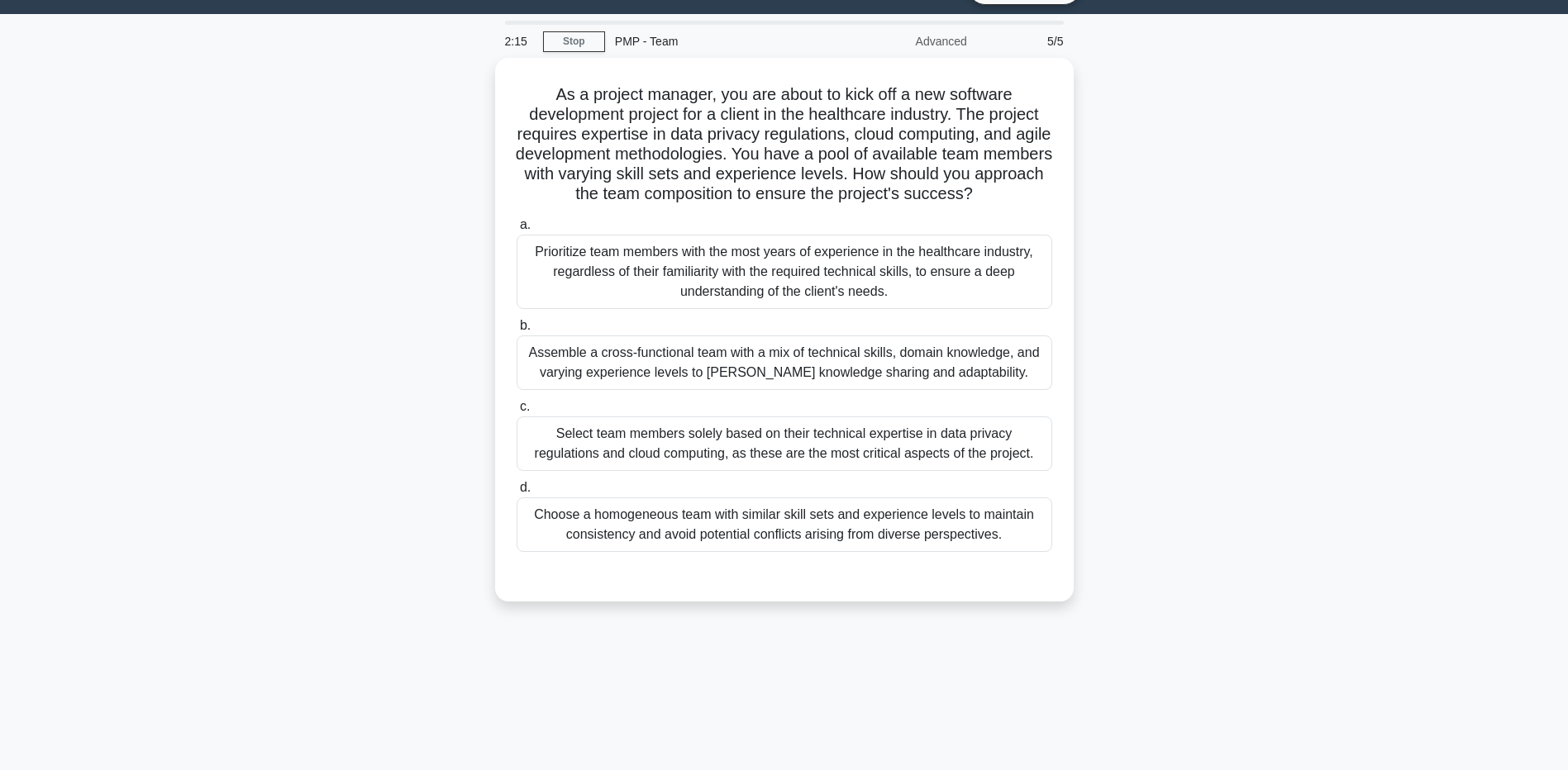
scroll to position [0, 0]
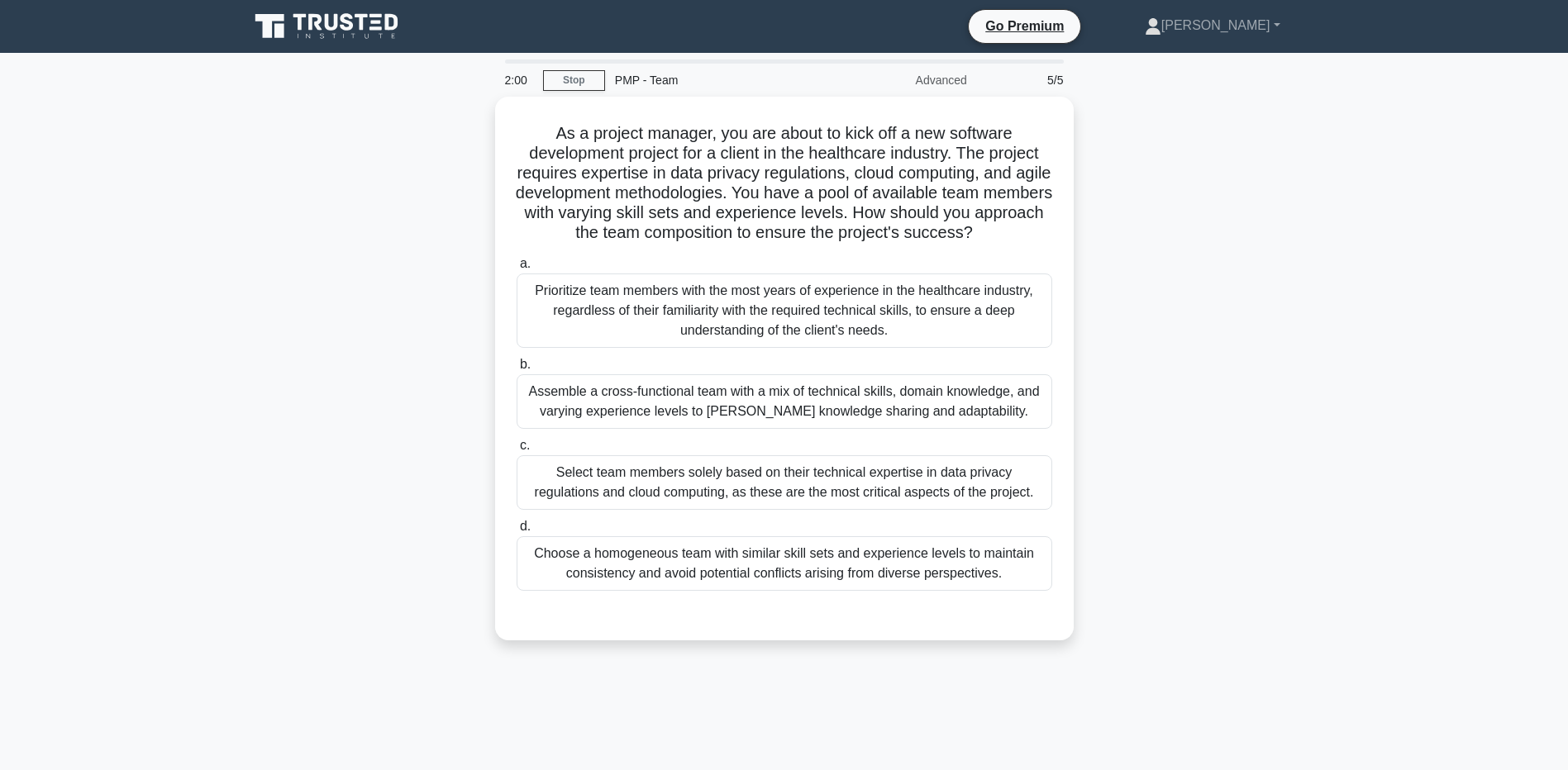
drag, startPoint x: 697, startPoint y: 133, endPoint x: 1092, endPoint y: 232, distance: 407.2
click at [1092, 232] on div "As a project manager, you are about to kick off a new software development proj…" at bounding box center [784, 378] width 1092 height 564
click at [317, 209] on div "As a project manager, you are about to kick off a new software development proj…" at bounding box center [784, 378] width 1092 height 564
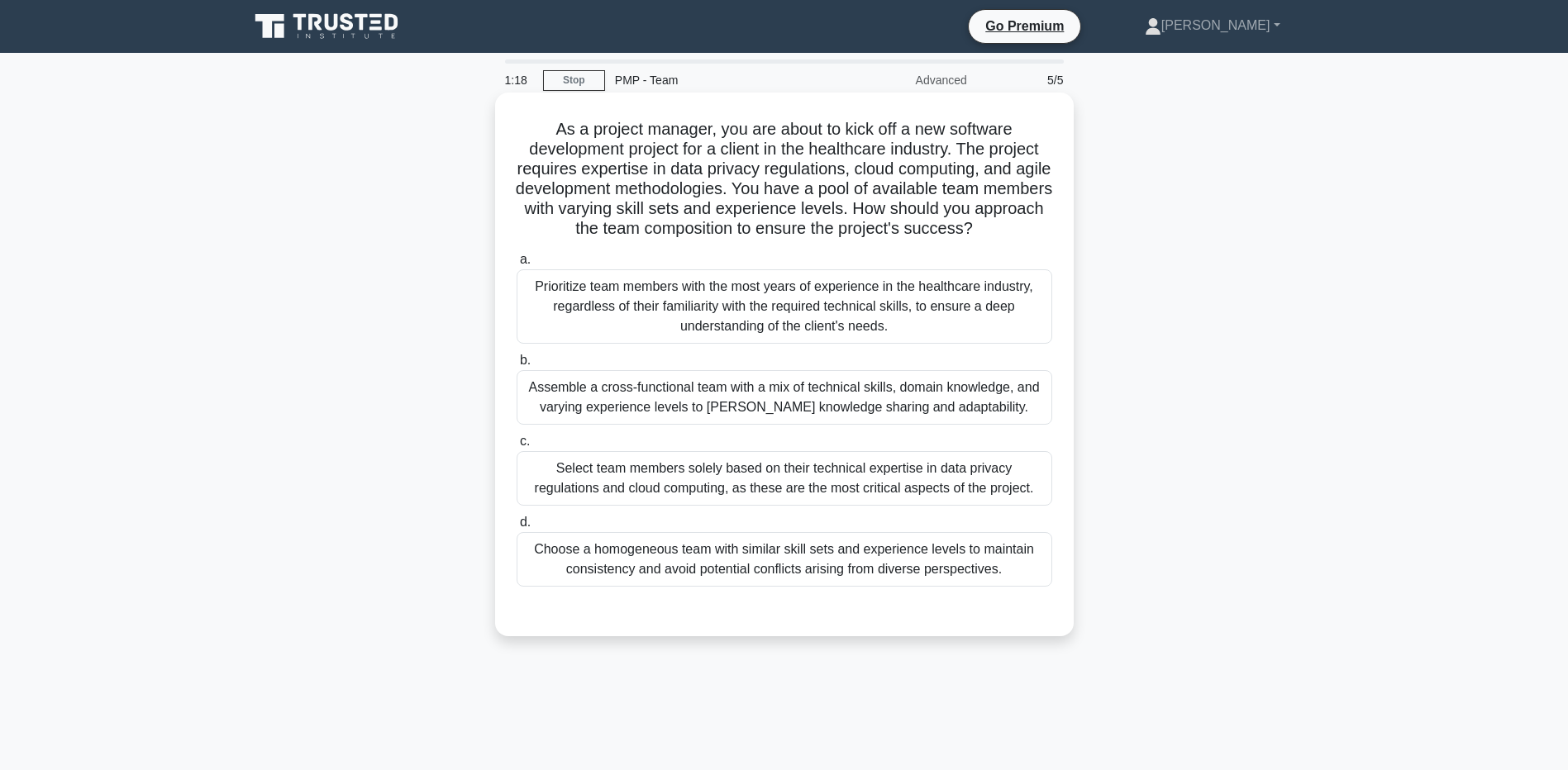
click at [568, 391] on div "Assemble a cross-functional team with a mix of technical skills, domain knowled…" at bounding box center [784, 398] width 536 height 55
click at [517, 366] on input "b. Assemble a cross-functional team with a mix of technical skills, domain know…" at bounding box center [517, 361] width 0 height 11
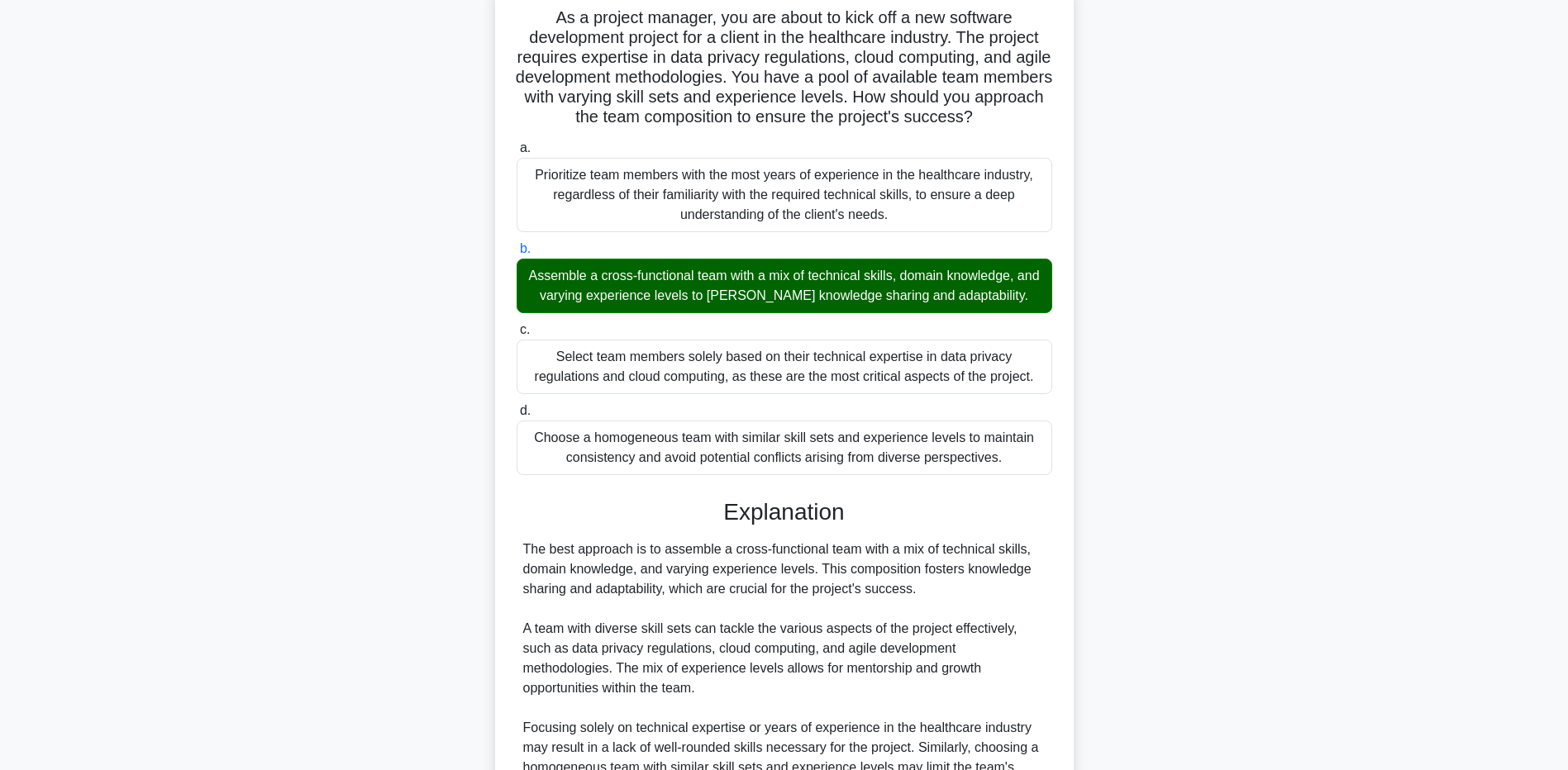
scroll to position [126, 0]
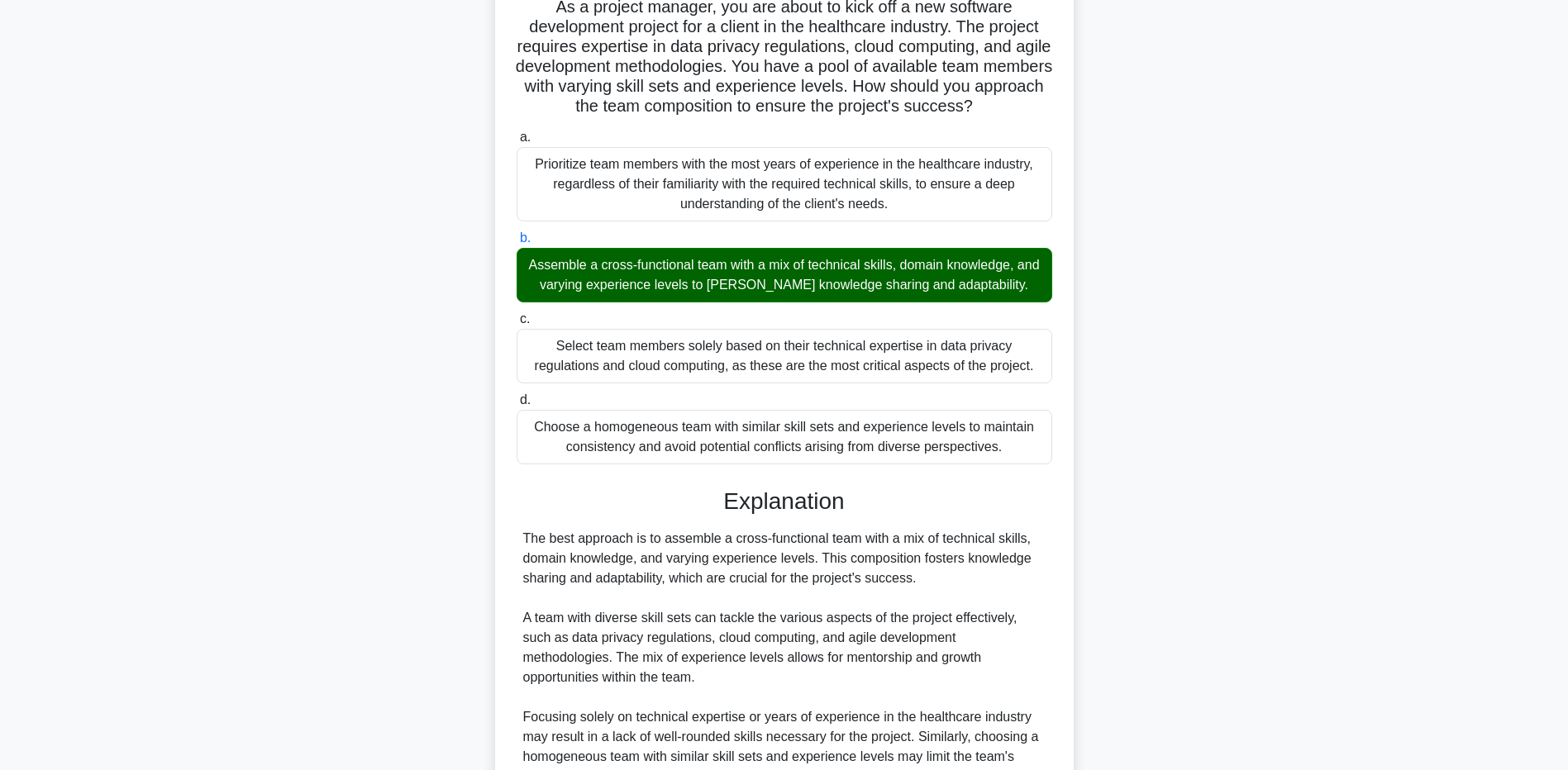
click at [206, 490] on main "1:09 Stop PMP - Team Advanced 5/5 As a project manager, you are about to kick o…" at bounding box center [784, 429] width 1568 height 1005
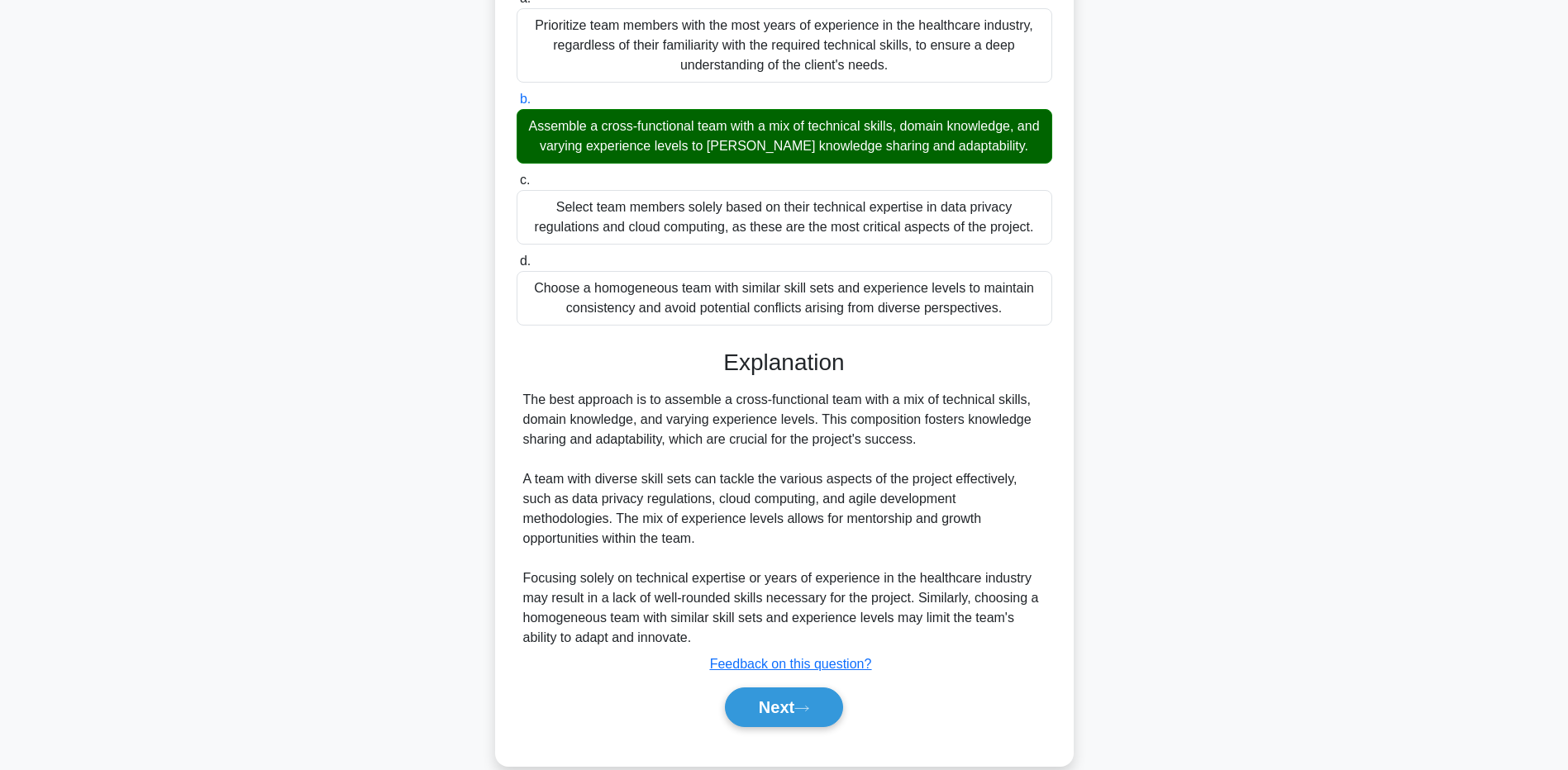
scroll to position [269, 0]
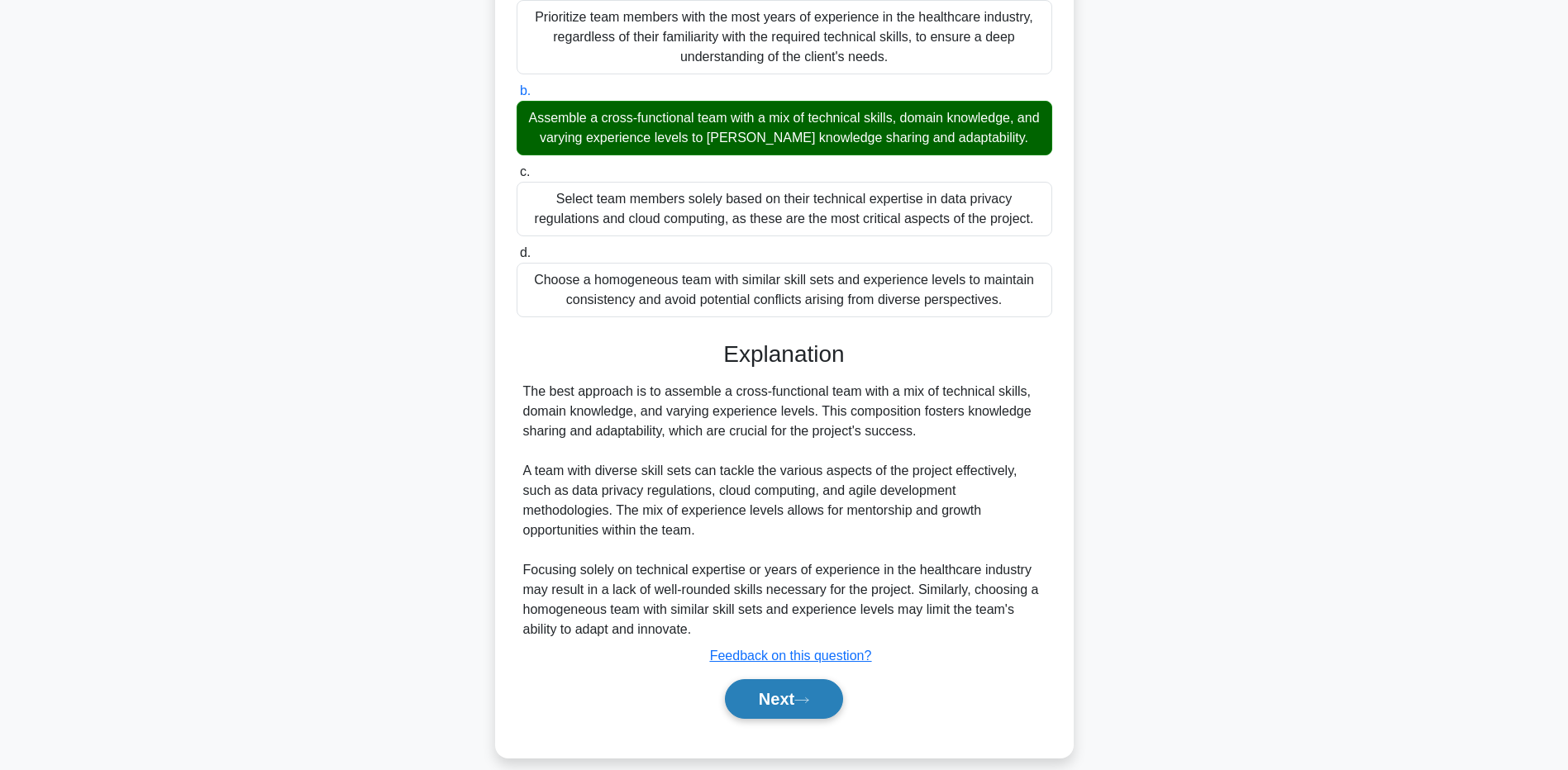
click at [797, 679] on button "Next" at bounding box center [784, 699] width 118 height 40
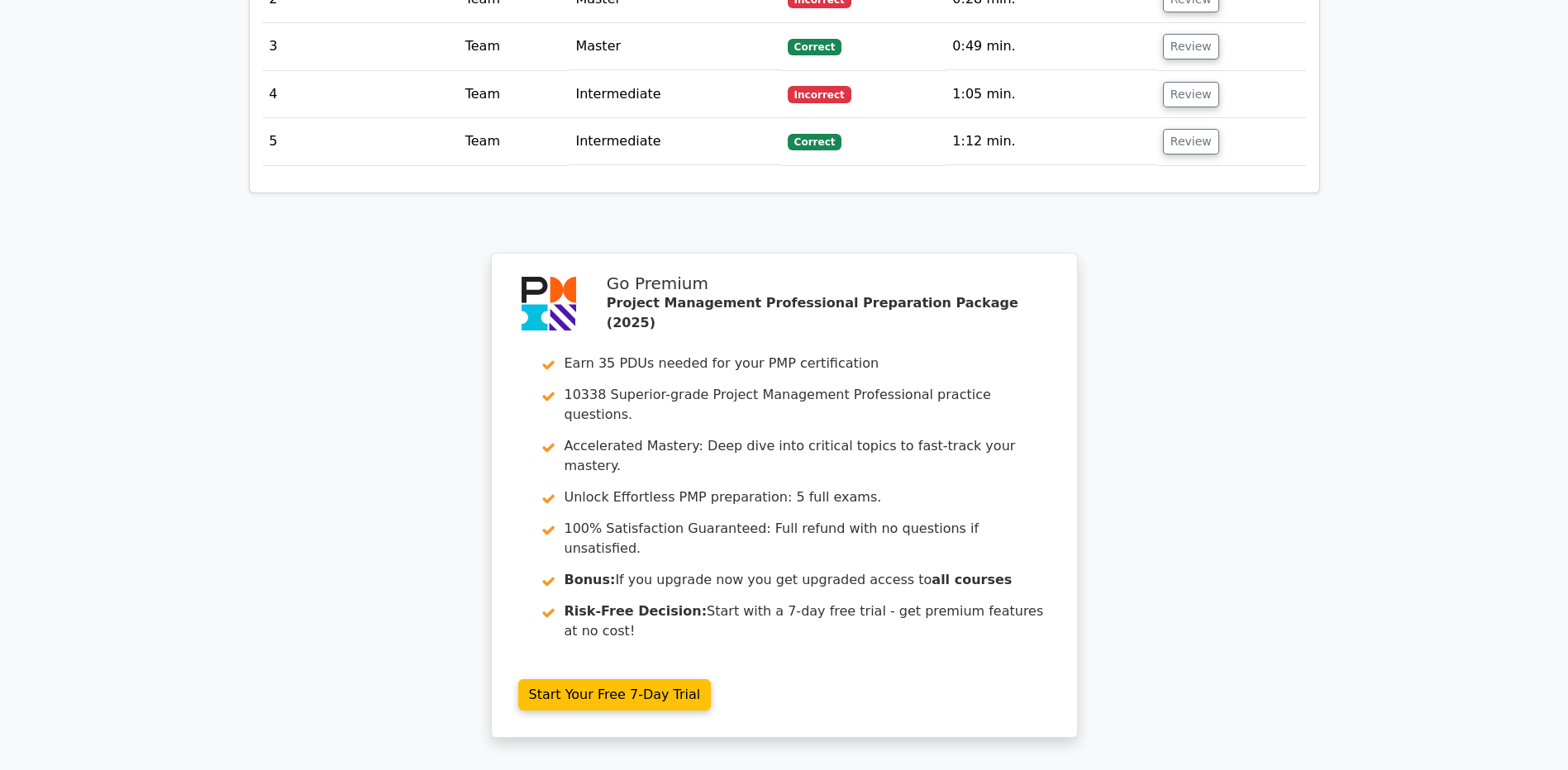
scroll to position [2298, 0]
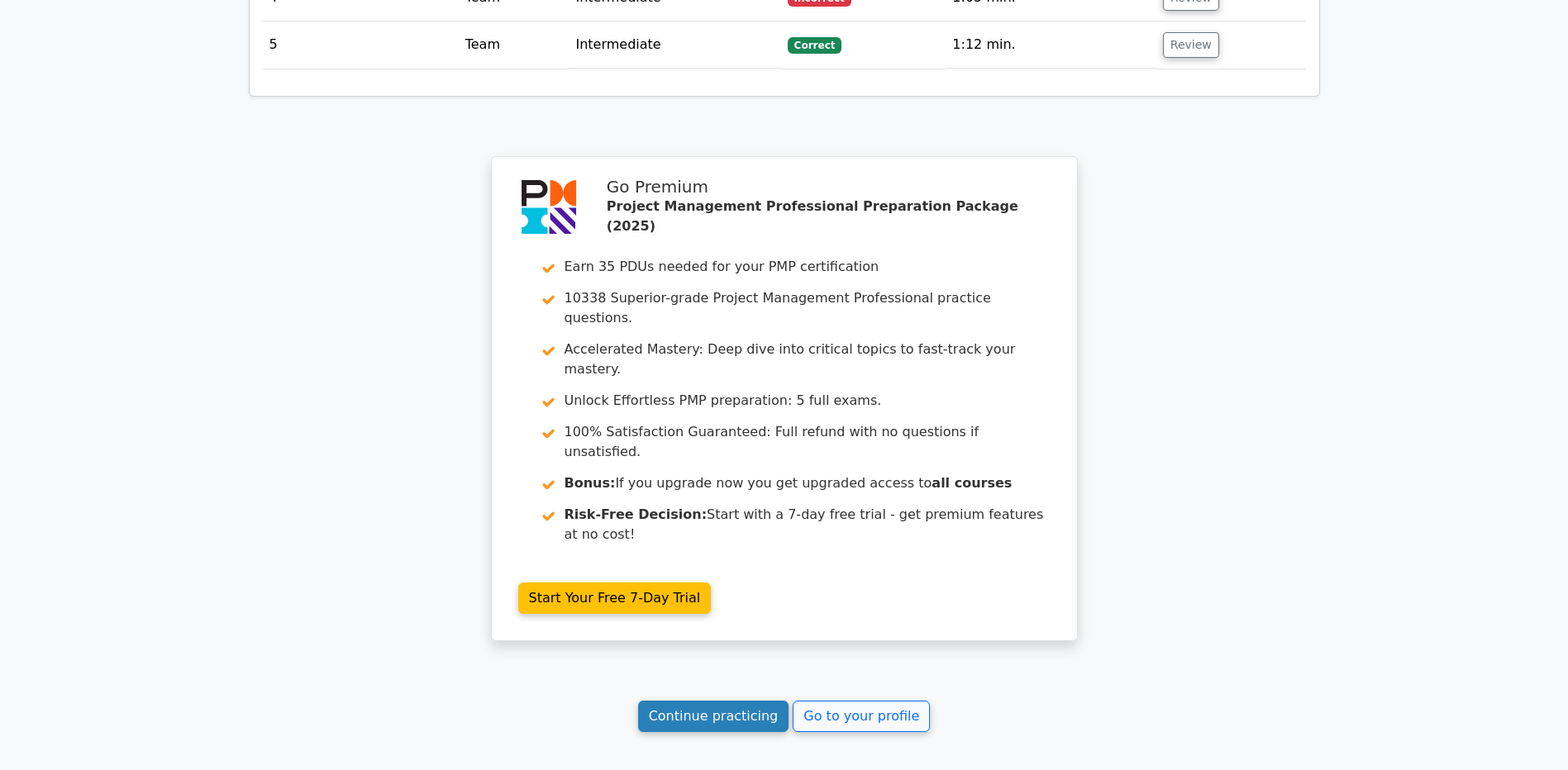
click at [721, 700] on link "Continue practicing" at bounding box center [713, 716] width 151 height 32
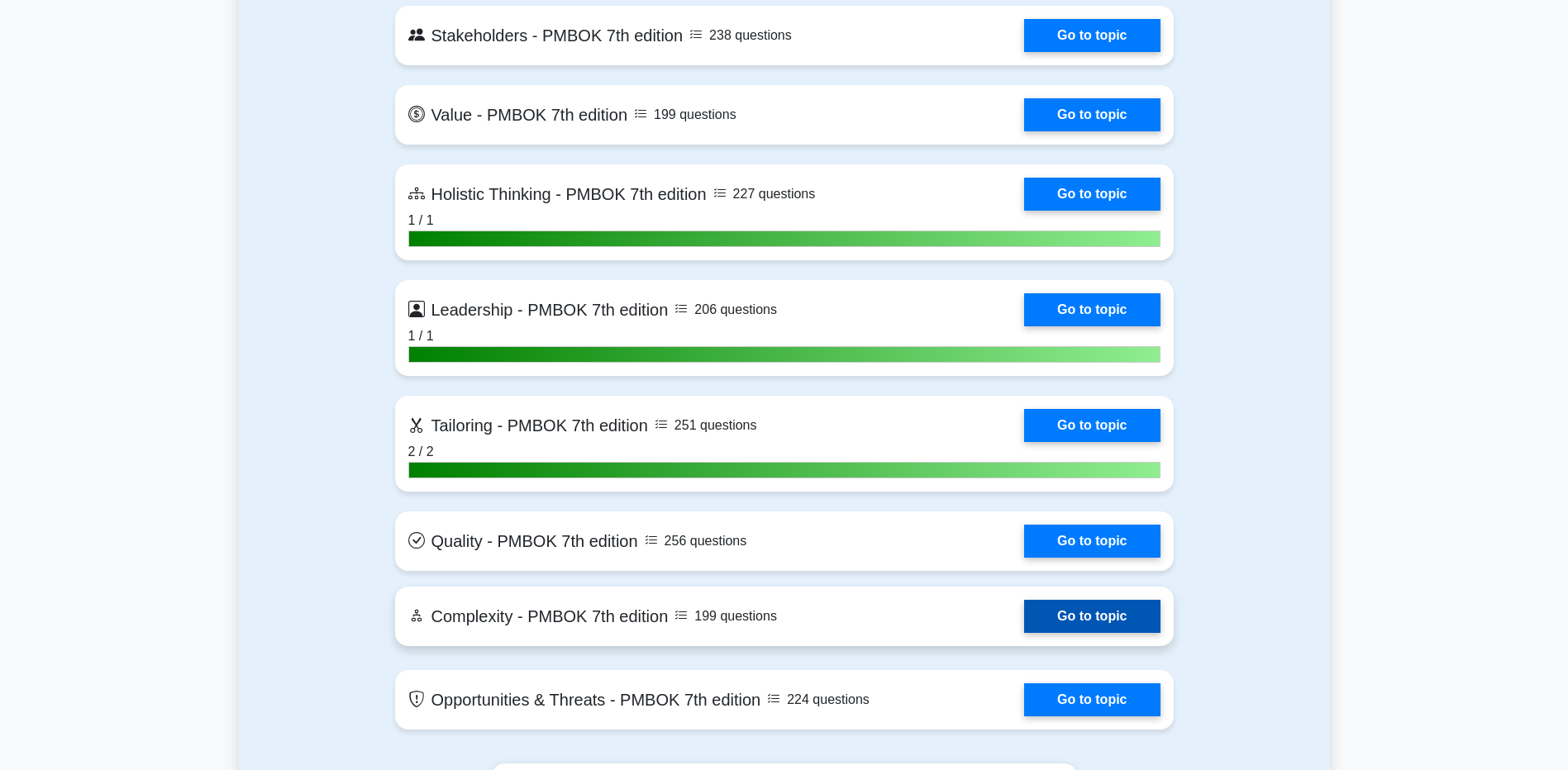
scroll to position [4793, 0]
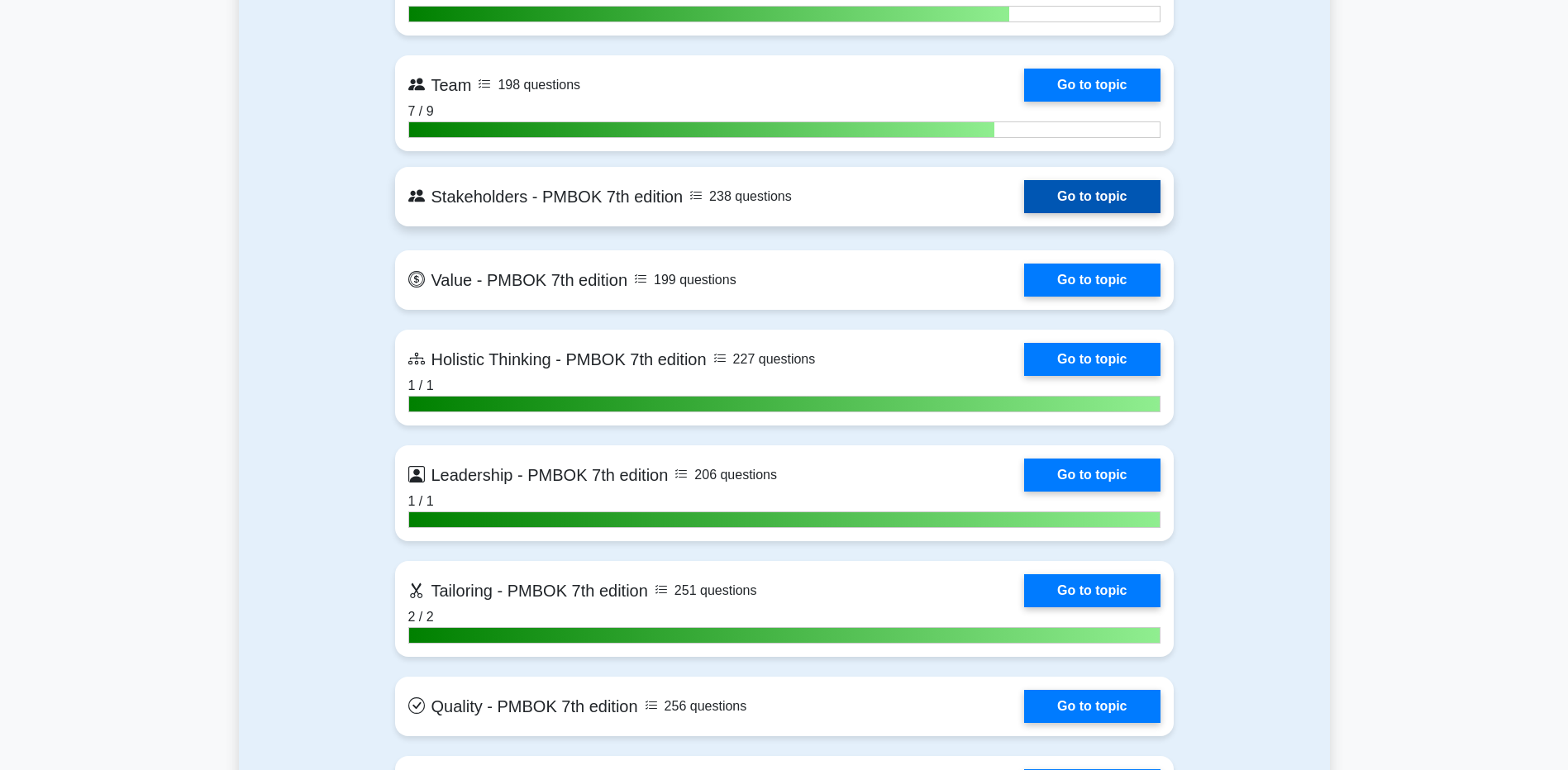
click at [1045, 195] on link "Go to topic" at bounding box center [1092, 196] width 136 height 33
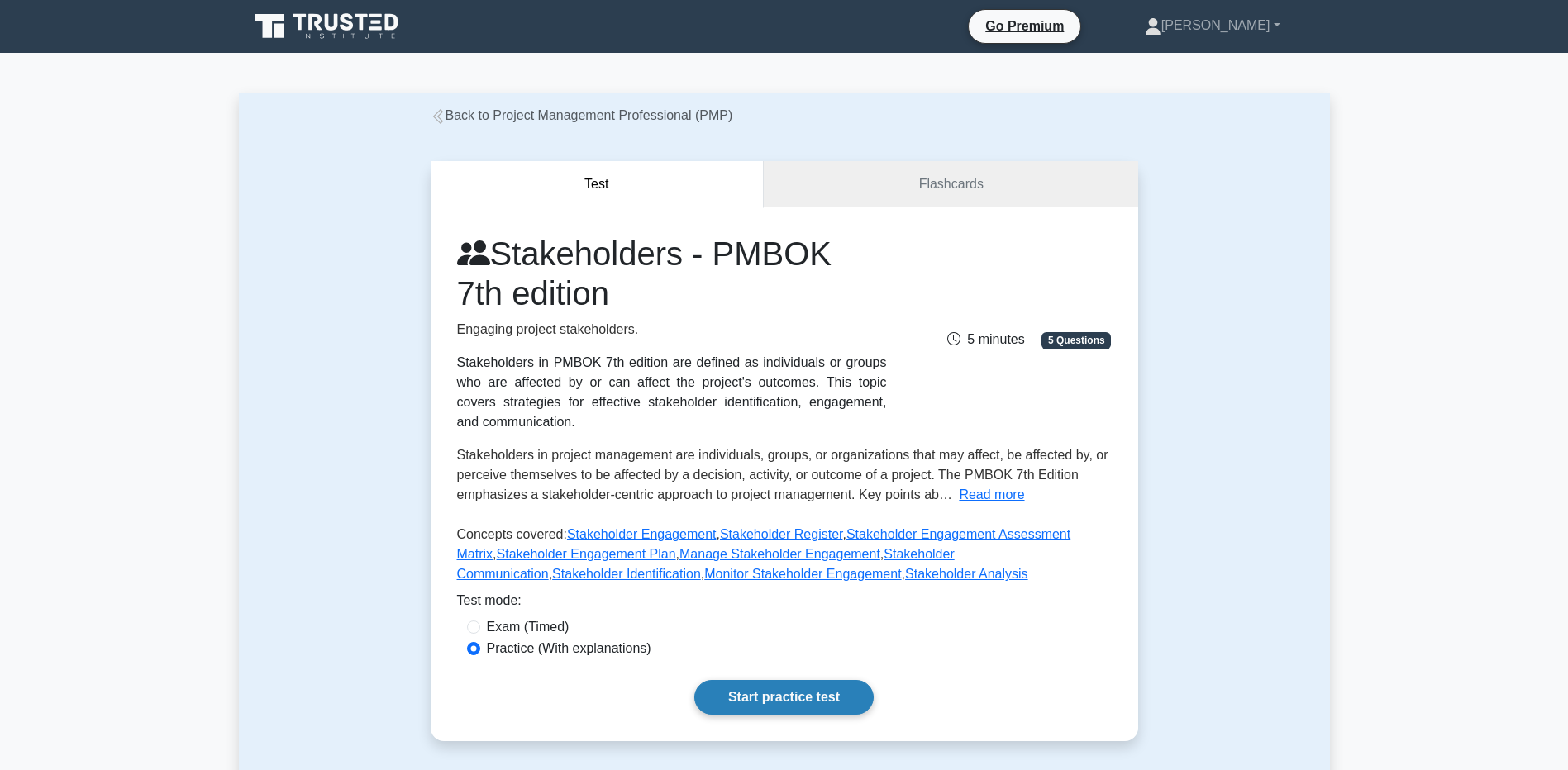
click at [787, 707] on link "Start practice test" at bounding box center [784, 697] width 179 height 34
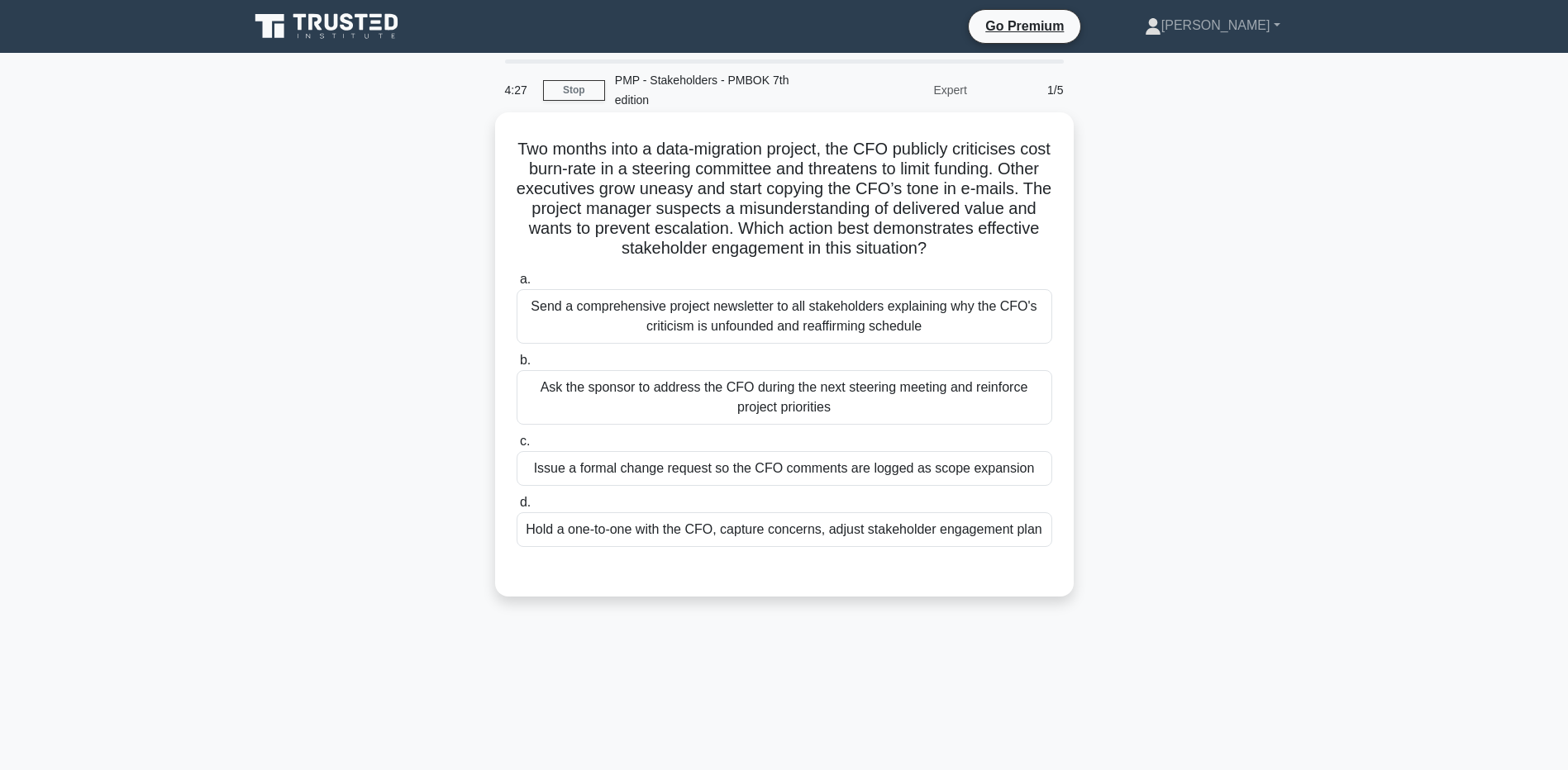
click at [641, 530] on div "Hold a one-to-one with the CFO, capture concerns, adjust stakeholder engagement…" at bounding box center [784, 529] width 536 height 34
click at [517, 508] on input "d. Hold a one-to-one with the CFO, capture concerns, adjust stakeholder engagem…" at bounding box center [517, 503] width 0 height 11
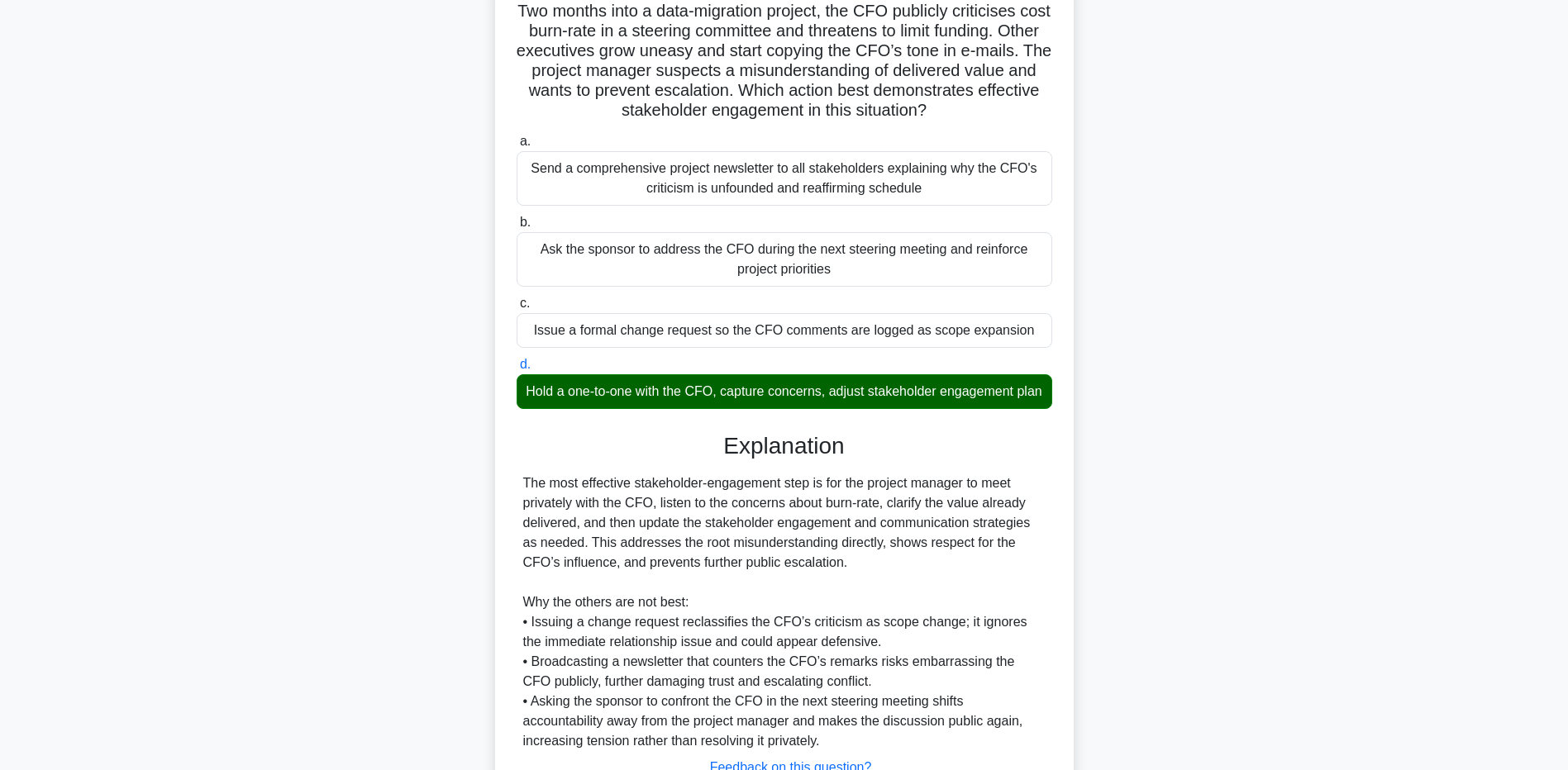
scroll to position [145, 0]
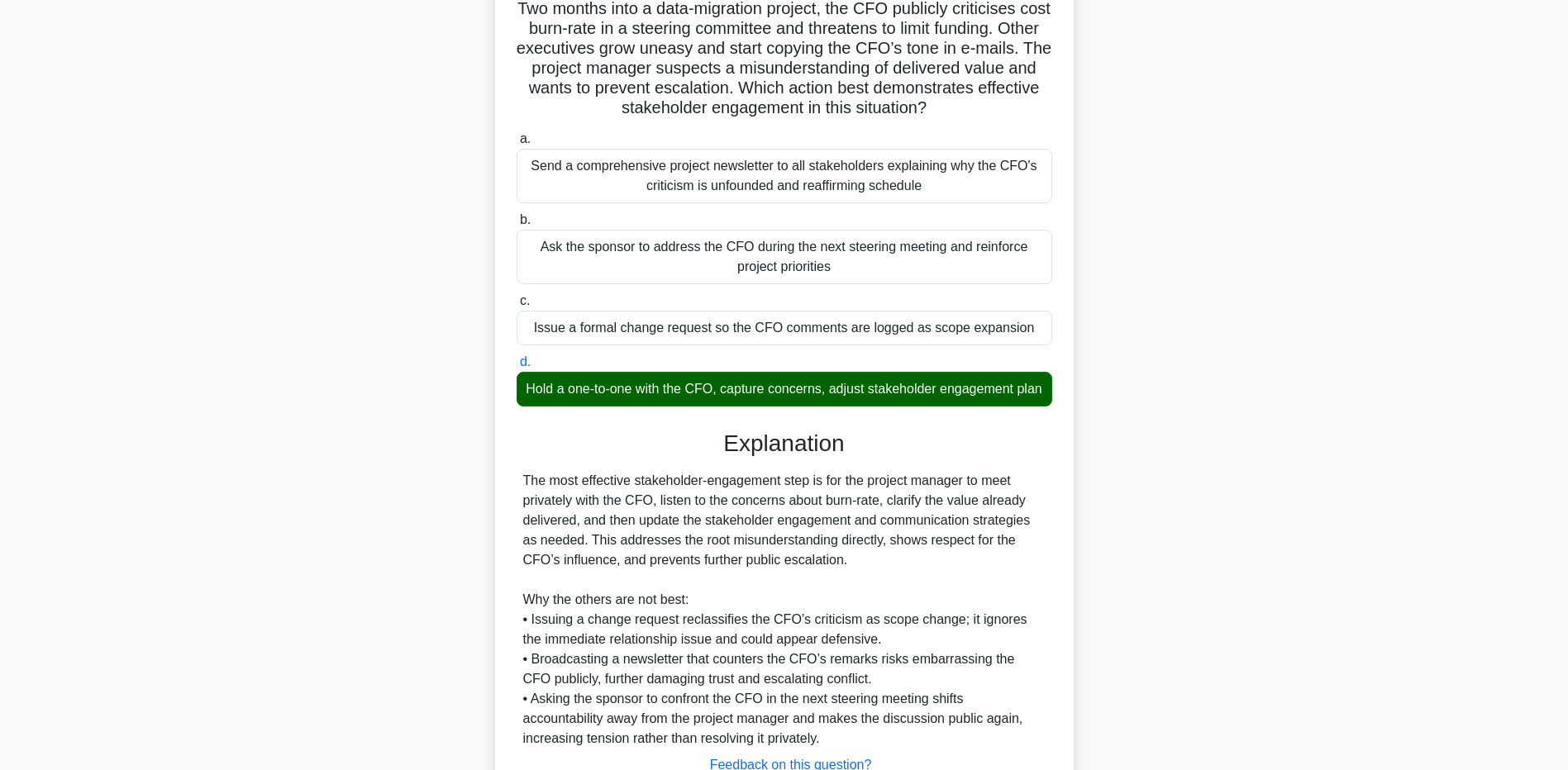
click at [274, 509] on div "Two months into a data-migration project, the CFO publicly criticises cost burn…" at bounding box center [784, 429] width 1092 height 915
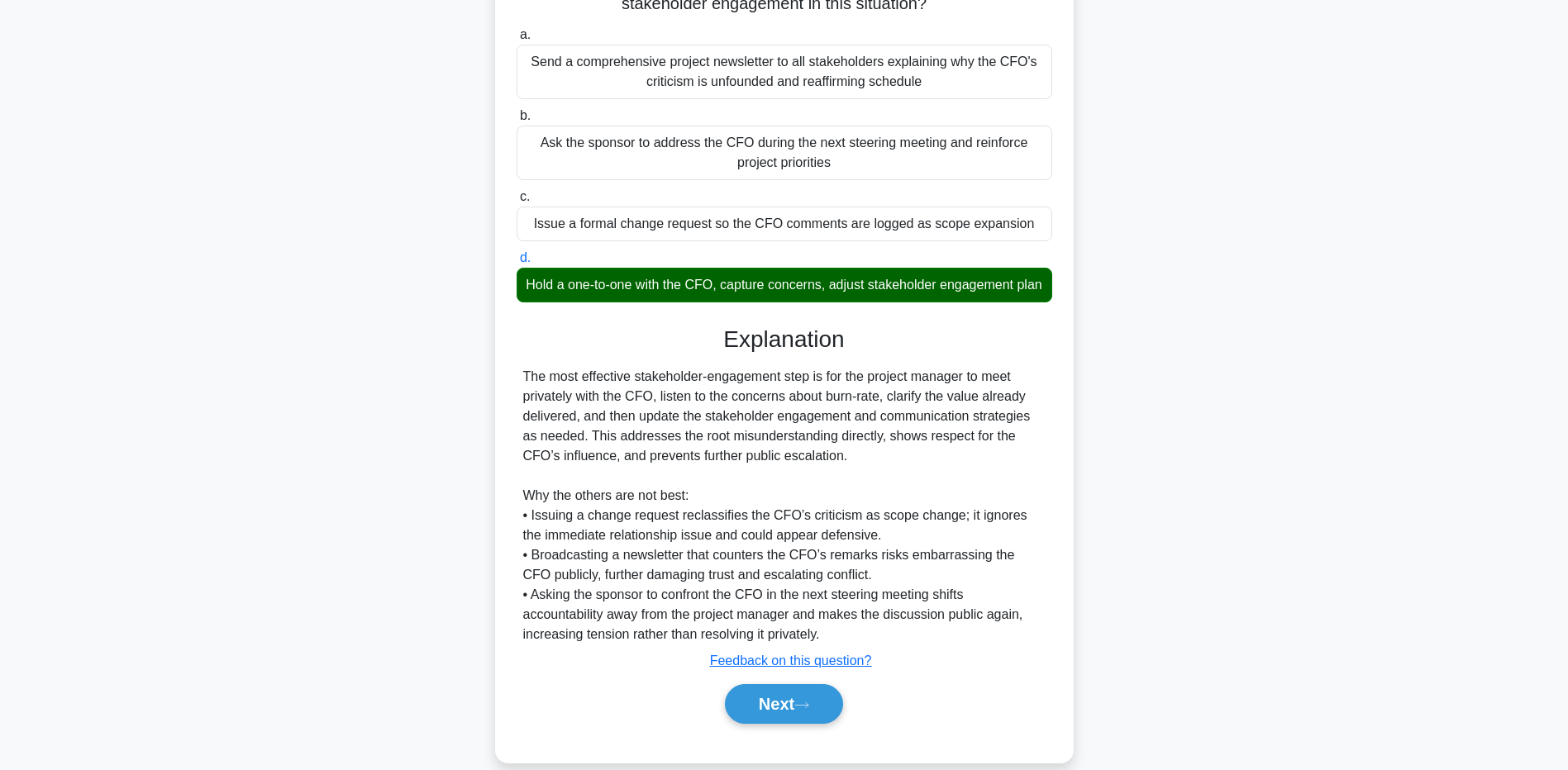
scroll to position [289, 0]
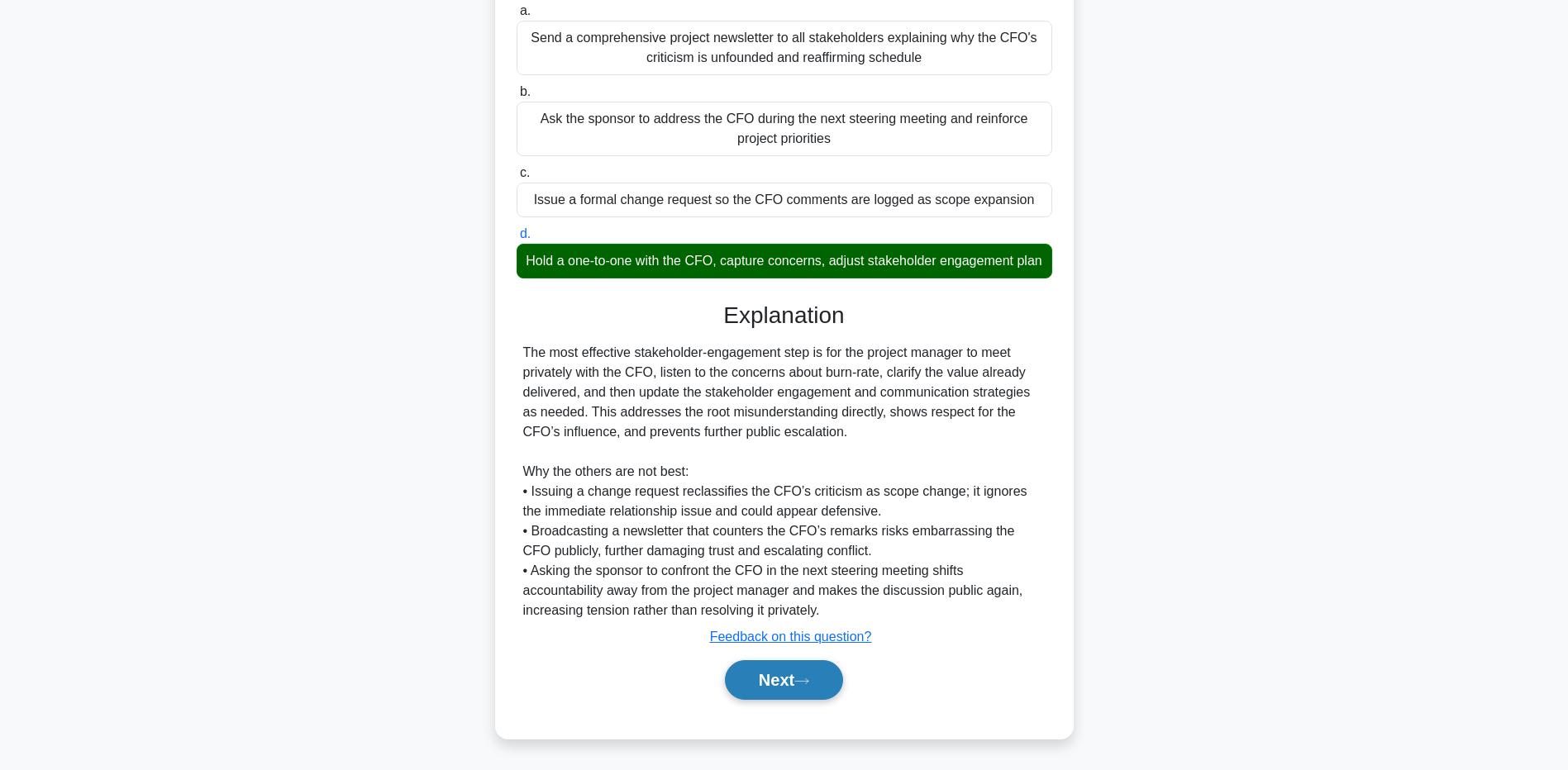
click at [805, 669] on button "Next" at bounding box center [784, 680] width 118 height 40
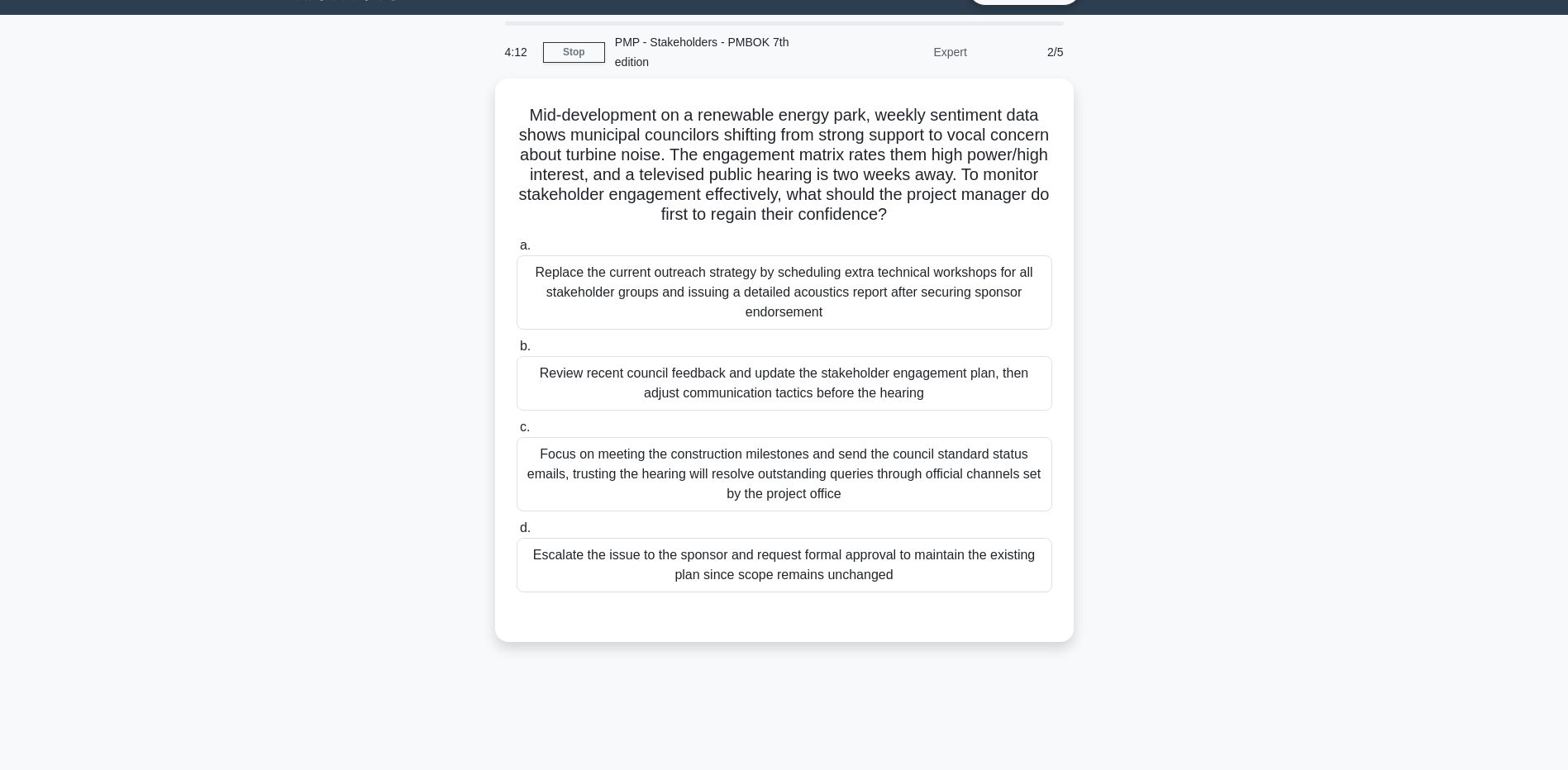
scroll to position [0, 0]
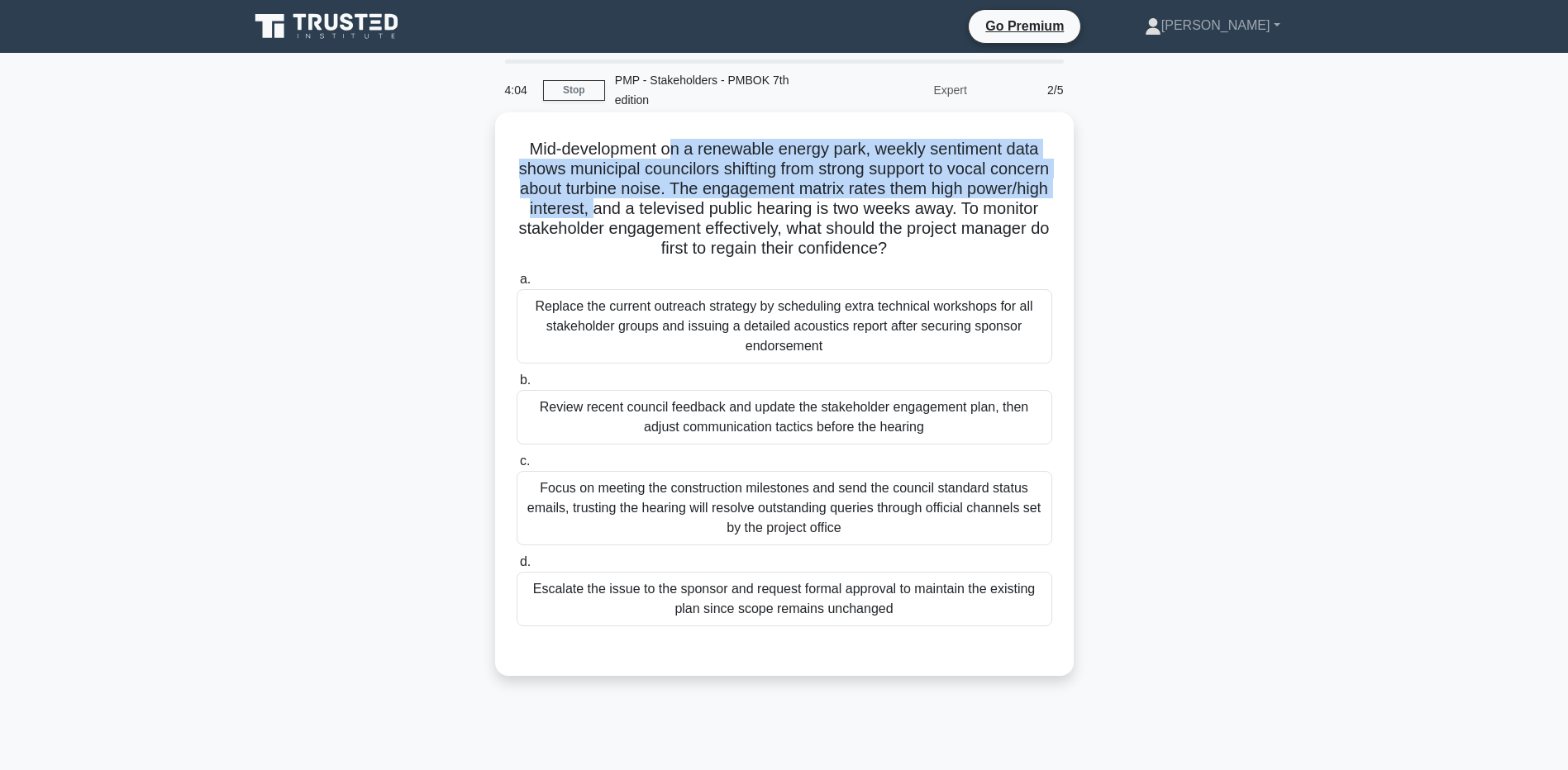
drag, startPoint x: 668, startPoint y: 151, endPoint x: 680, endPoint y: 202, distance: 52.4
click at [680, 202] on h5 "Mid-development on a renewable energy park, weekly sentiment data shows municip…" at bounding box center [784, 198] width 539 height 121
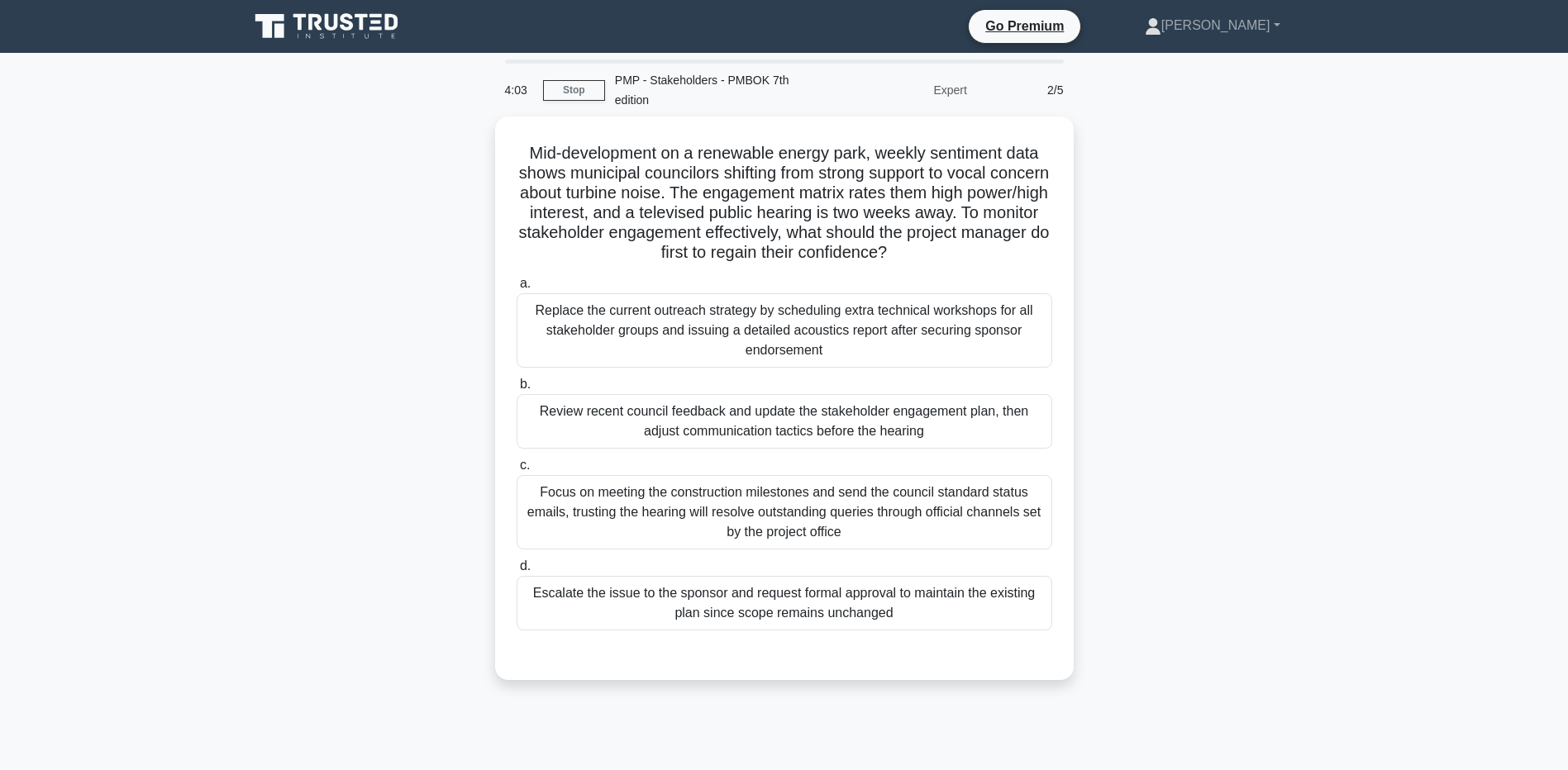
drag, startPoint x: 680, startPoint y: 202, endPoint x: 350, endPoint y: 249, distance: 333.3
click at [350, 249] on div "Mid-development on a renewable energy park, weekly sentiment data shows municip…" at bounding box center [784, 407] width 1092 height 583
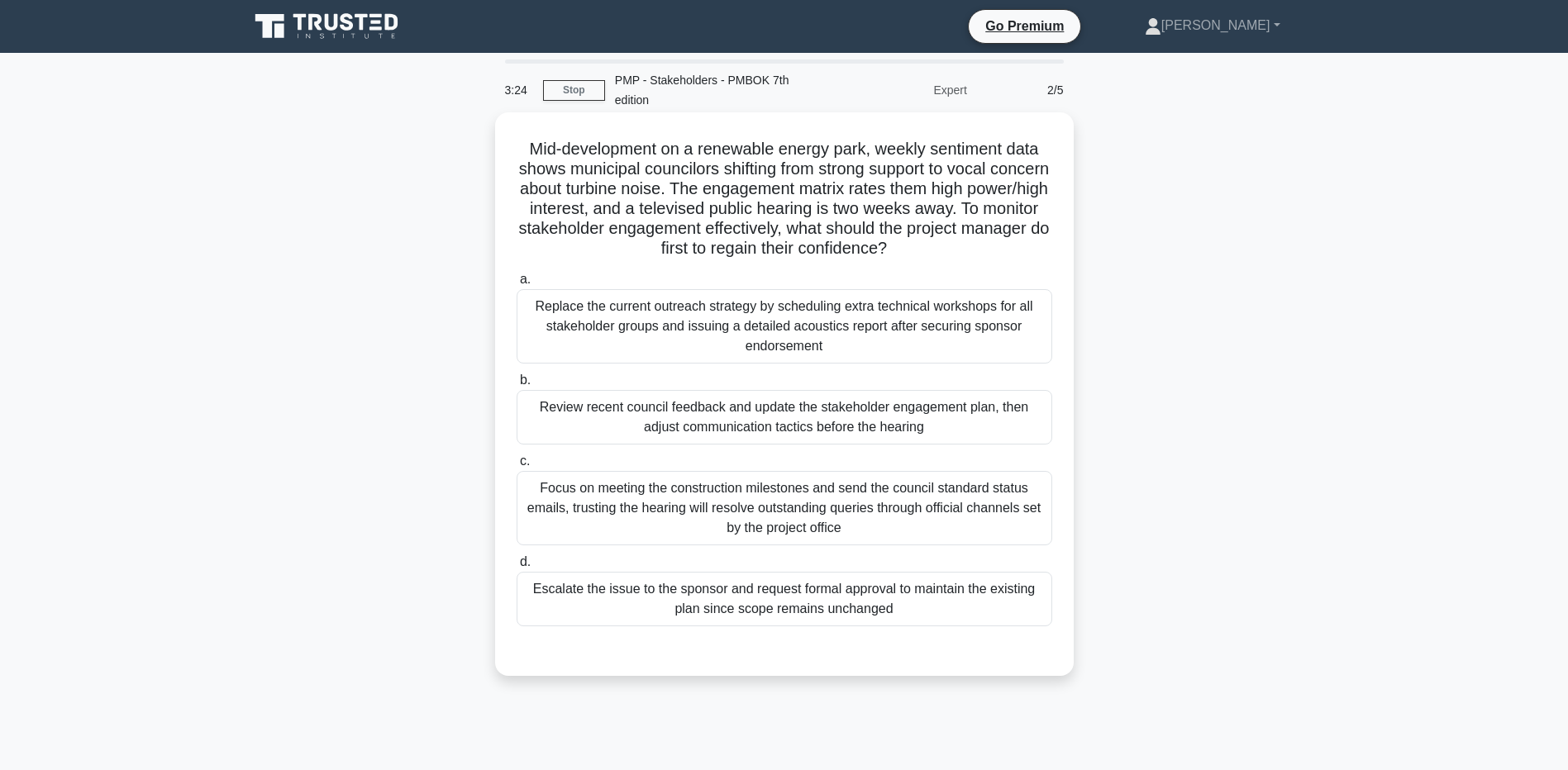
click at [601, 417] on div "Review recent council feedback and update the stakeholder engagement plan, then…" at bounding box center [784, 417] width 536 height 55
click at [517, 385] on input "b. Review recent council feedback and update the stakeholder engagement plan, t…" at bounding box center [517, 380] width 0 height 11
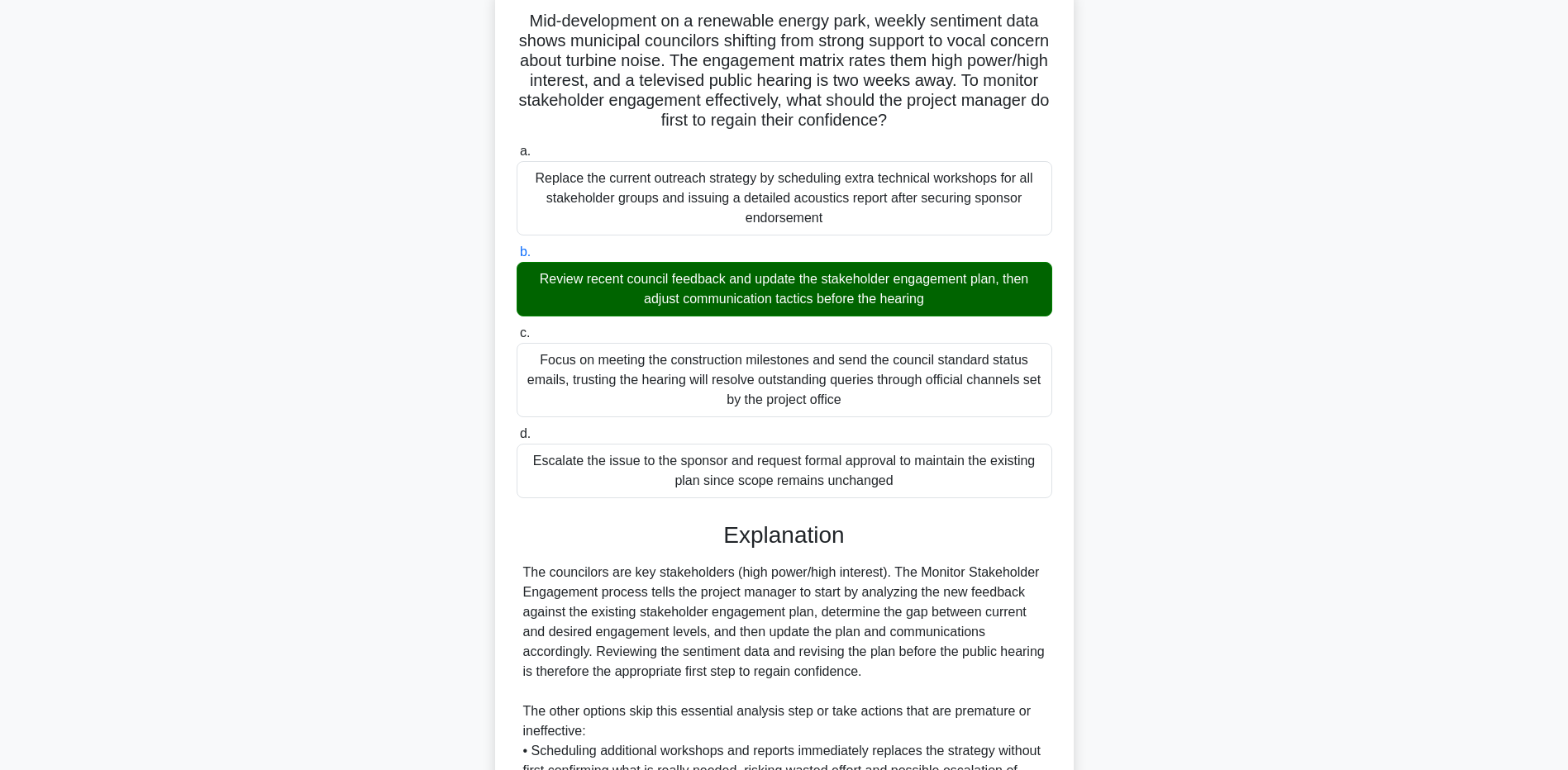
scroll to position [133, 0]
click at [166, 611] on main "3:14 Stop PMP - Stakeholders - PMBOK 7th edition Expert 2/5 Mid-development on …" at bounding box center [784, 472] width 1568 height 1104
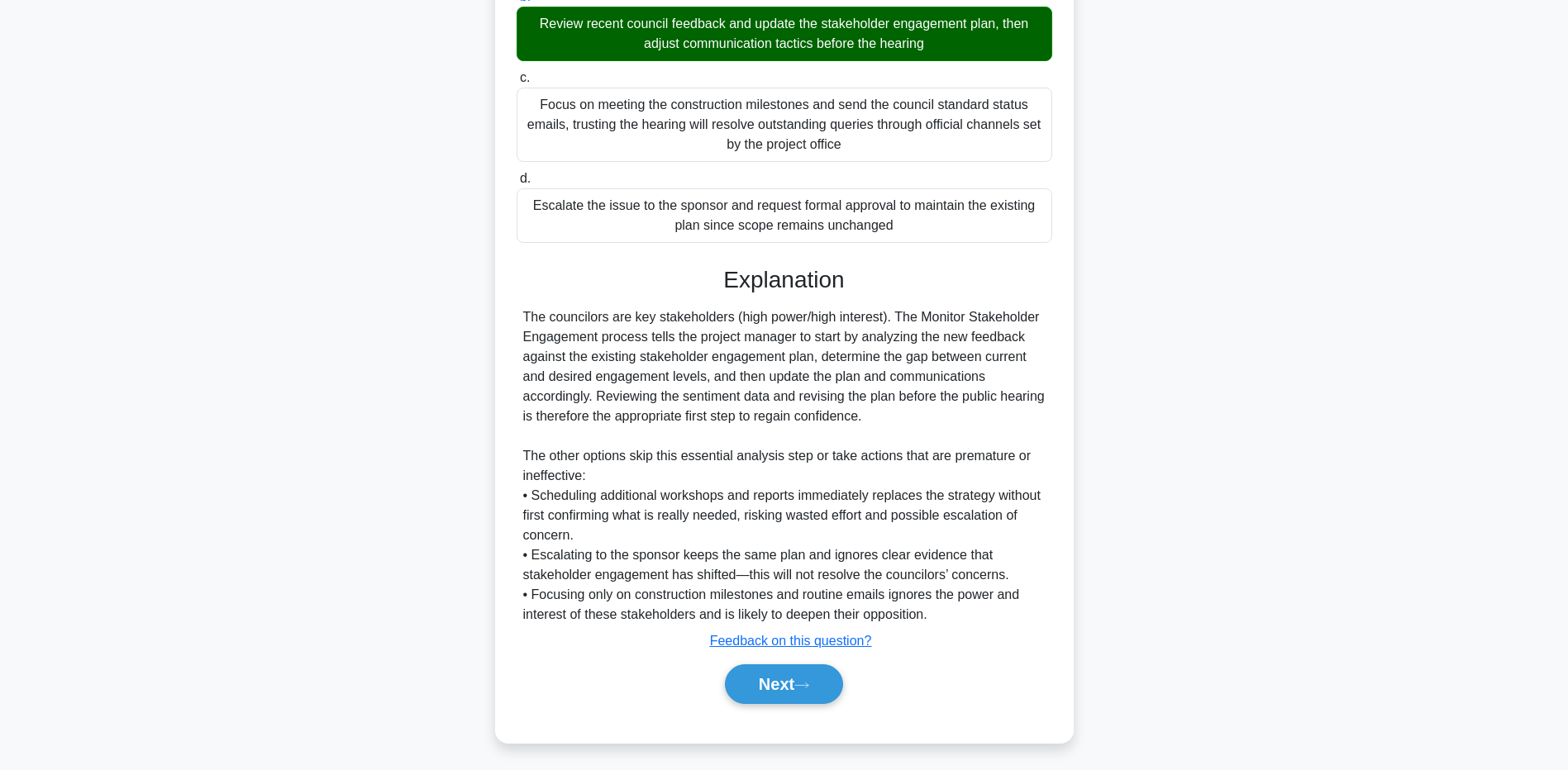
click at [243, 667] on div "Mid-development on a renewable energy park, weekly sentiment data shows municip…" at bounding box center [784, 246] width 1092 height 1034
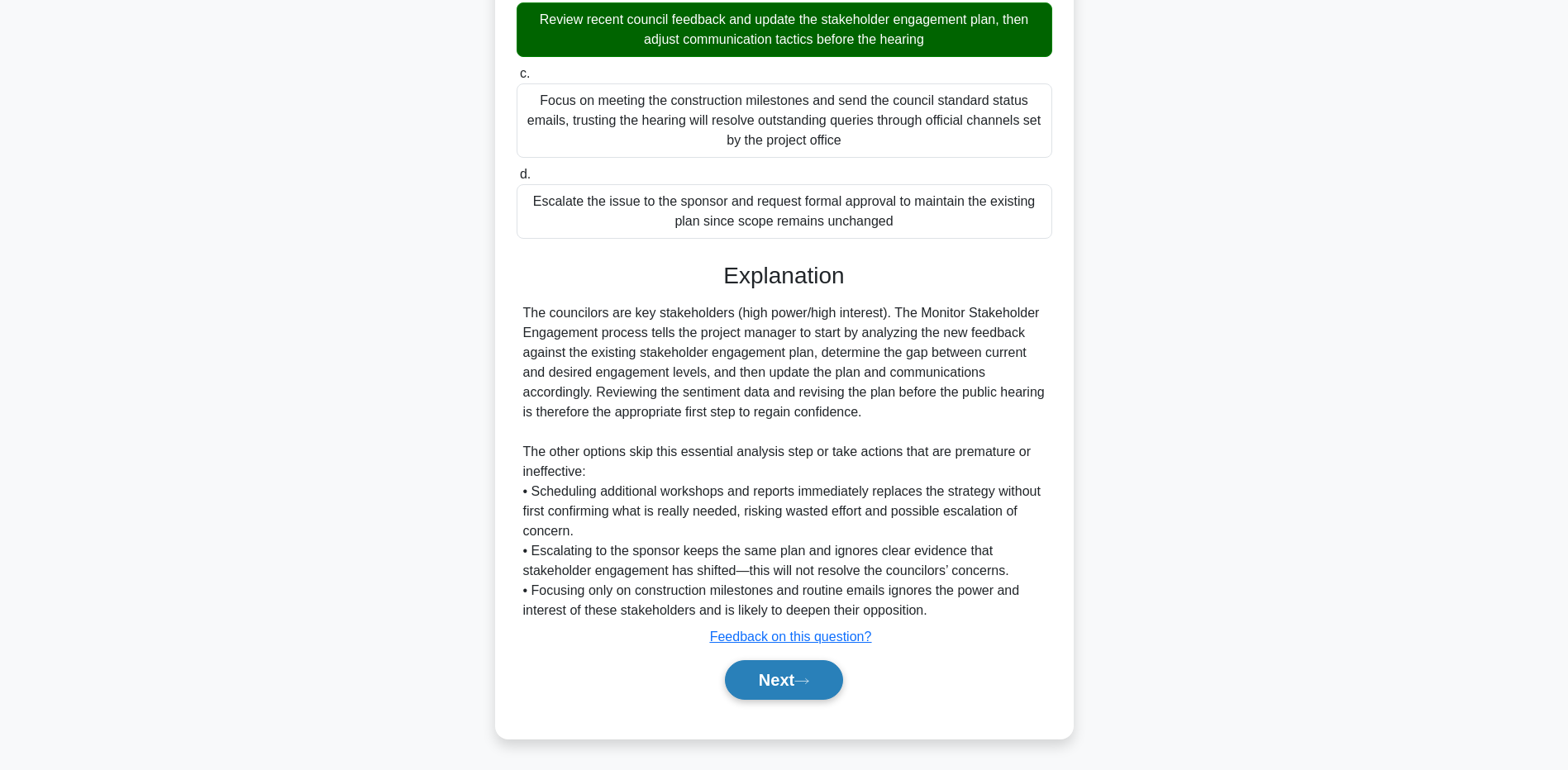
click at [753, 671] on button "Next" at bounding box center [784, 680] width 118 height 40
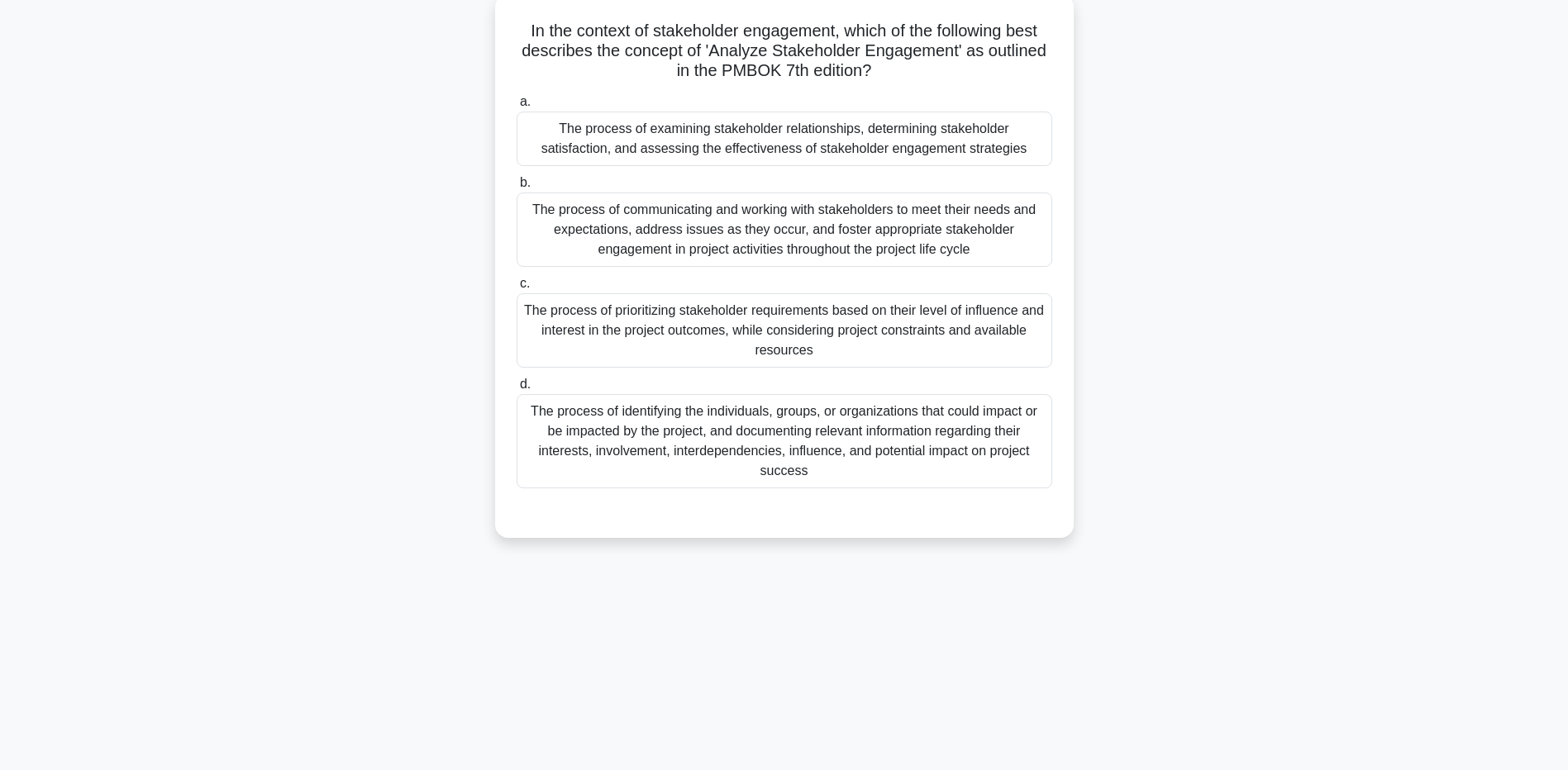
scroll to position [123, 0]
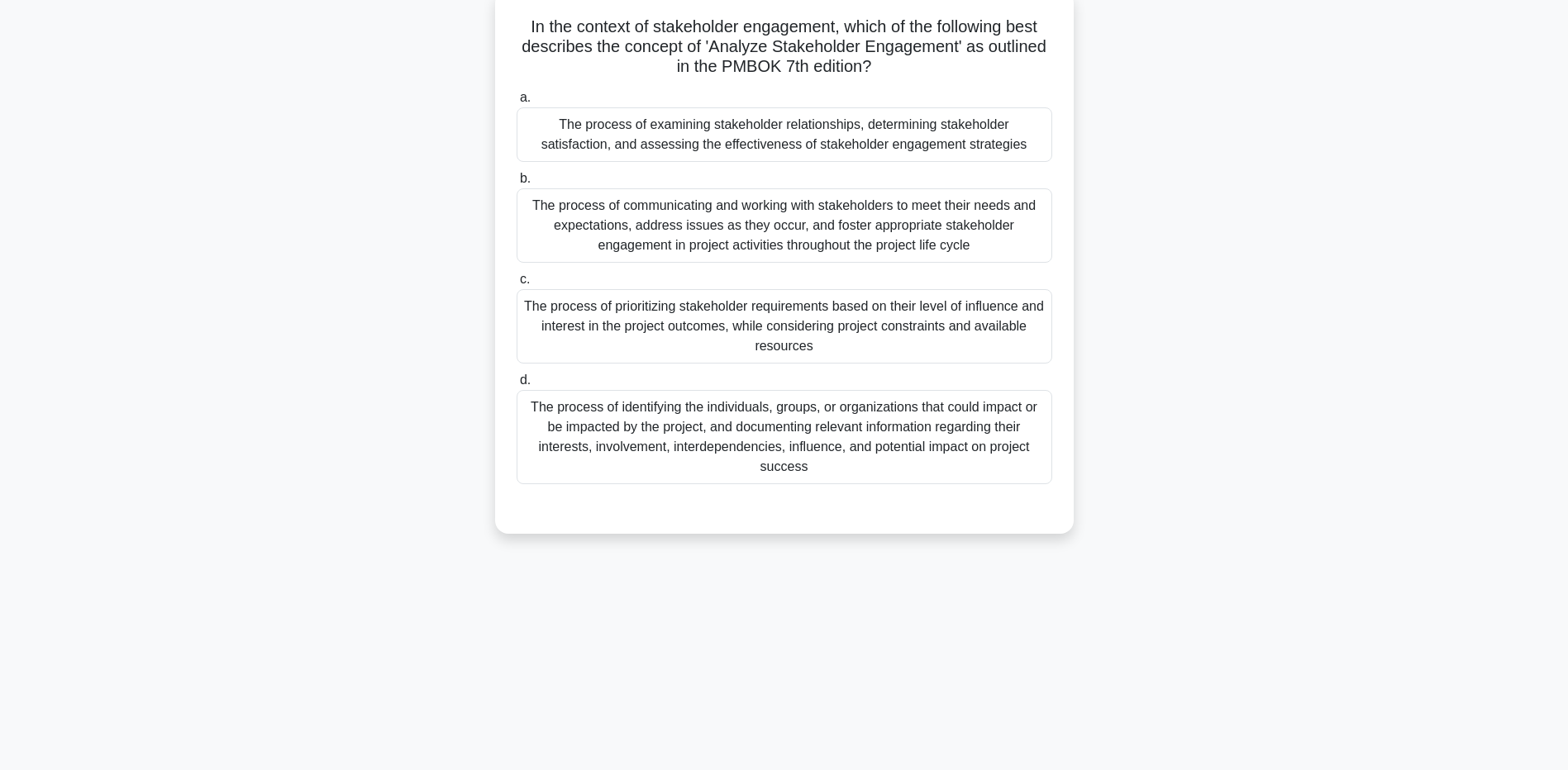
click at [589, 132] on div "The process of examining stakeholder relationships, determining stakeholder sat…" at bounding box center [784, 135] width 536 height 55
click at [517, 103] on input "a. The process of examining stakeholder relationships, determining stakeholder …" at bounding box center [517, 98] width 0 height 11
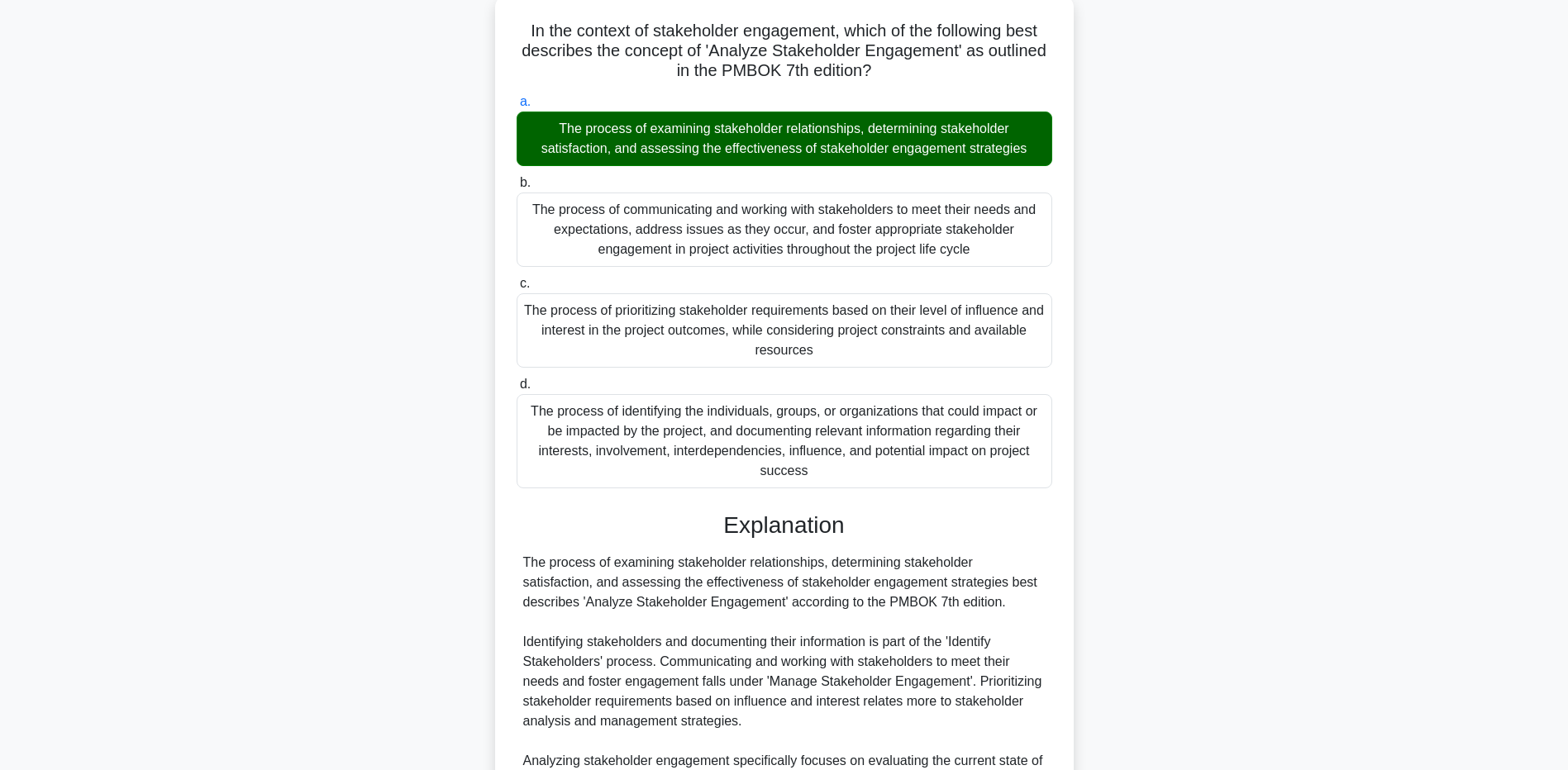
click at [339, 641] on div "In the context of stakeholder engagement, which of the following best describes…" at bounding box center [784, 481] width 1092 height 975
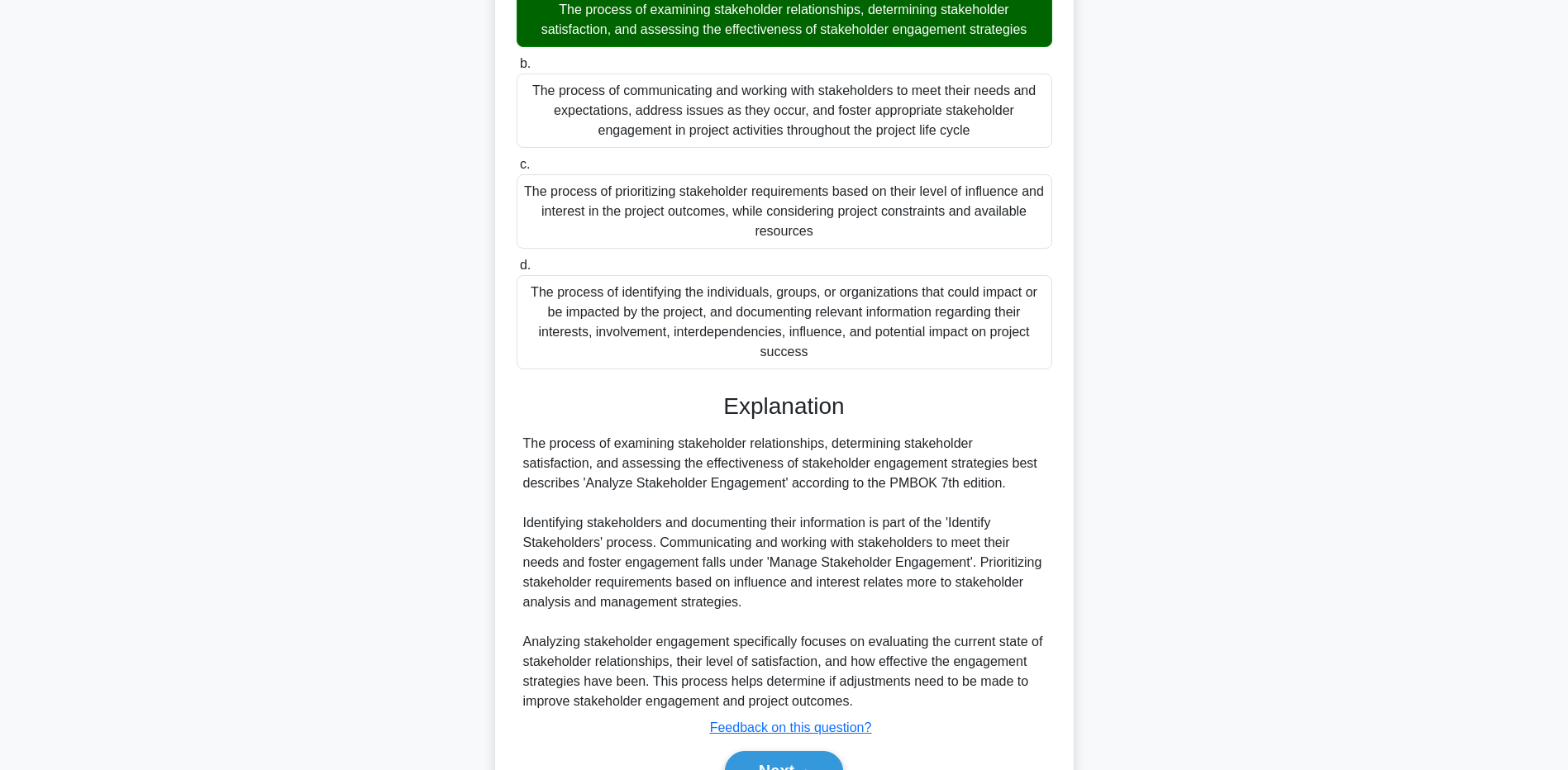
scroll to position [329, 0]
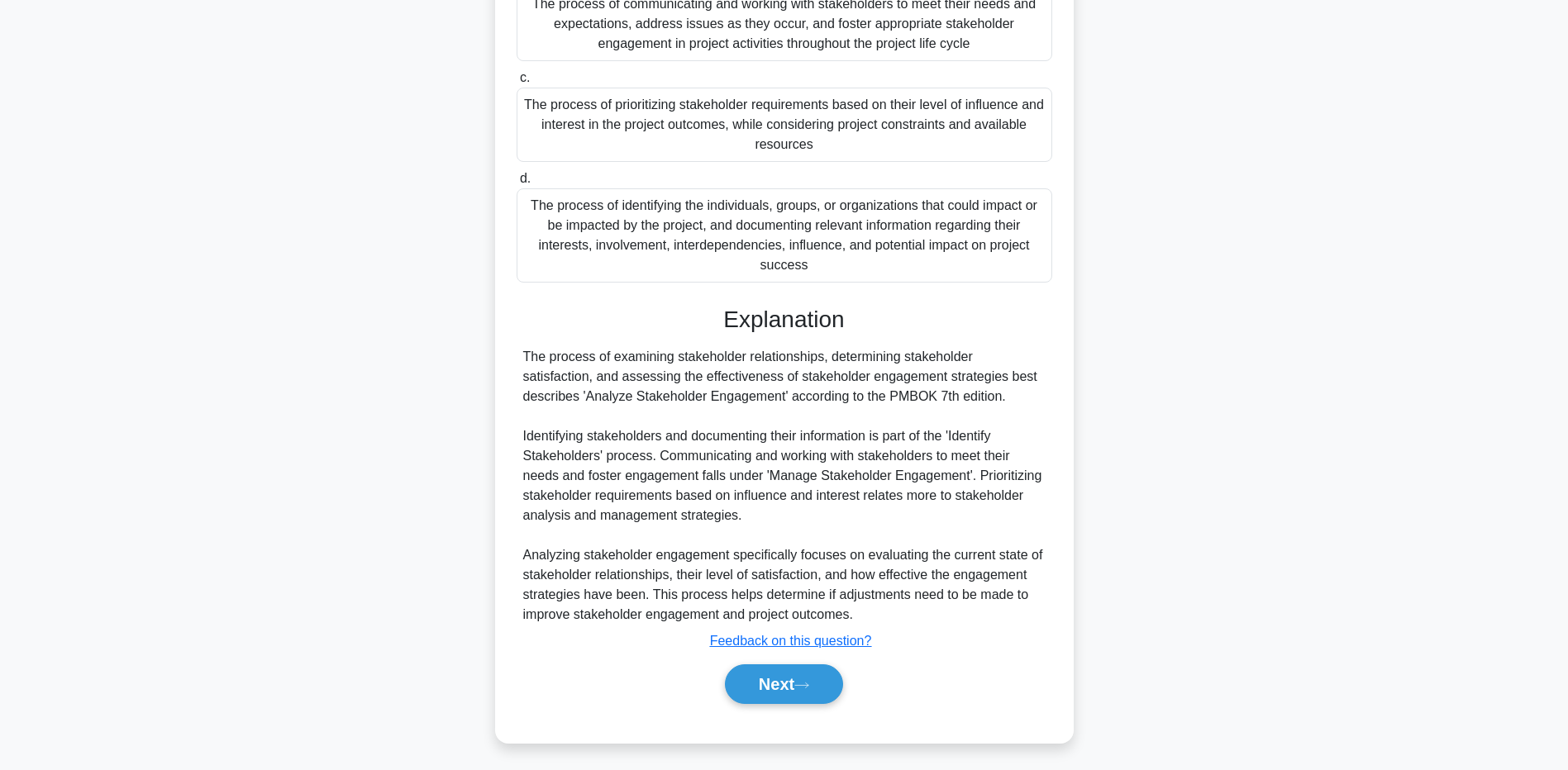
click at [174, 490] on main "2:09 Stop PMP - Stakeholders - PMBOK 7th edition Expert 3/5 In the context of s…" at bounding box center [784, 247] width 1568 height 1044
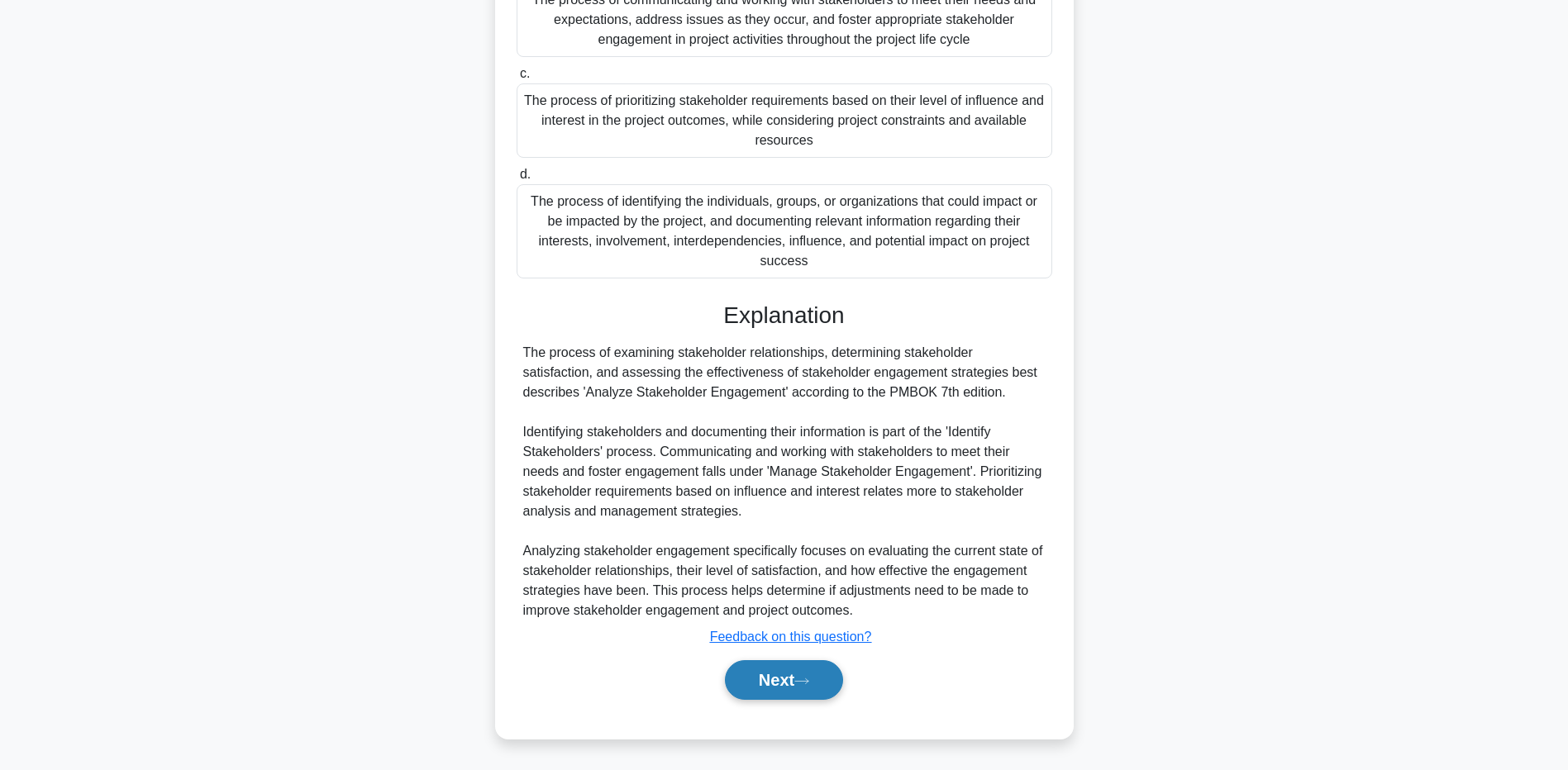
click at [811, 675] on button "Next" at bounding box center [784, 680] width 118 height 40
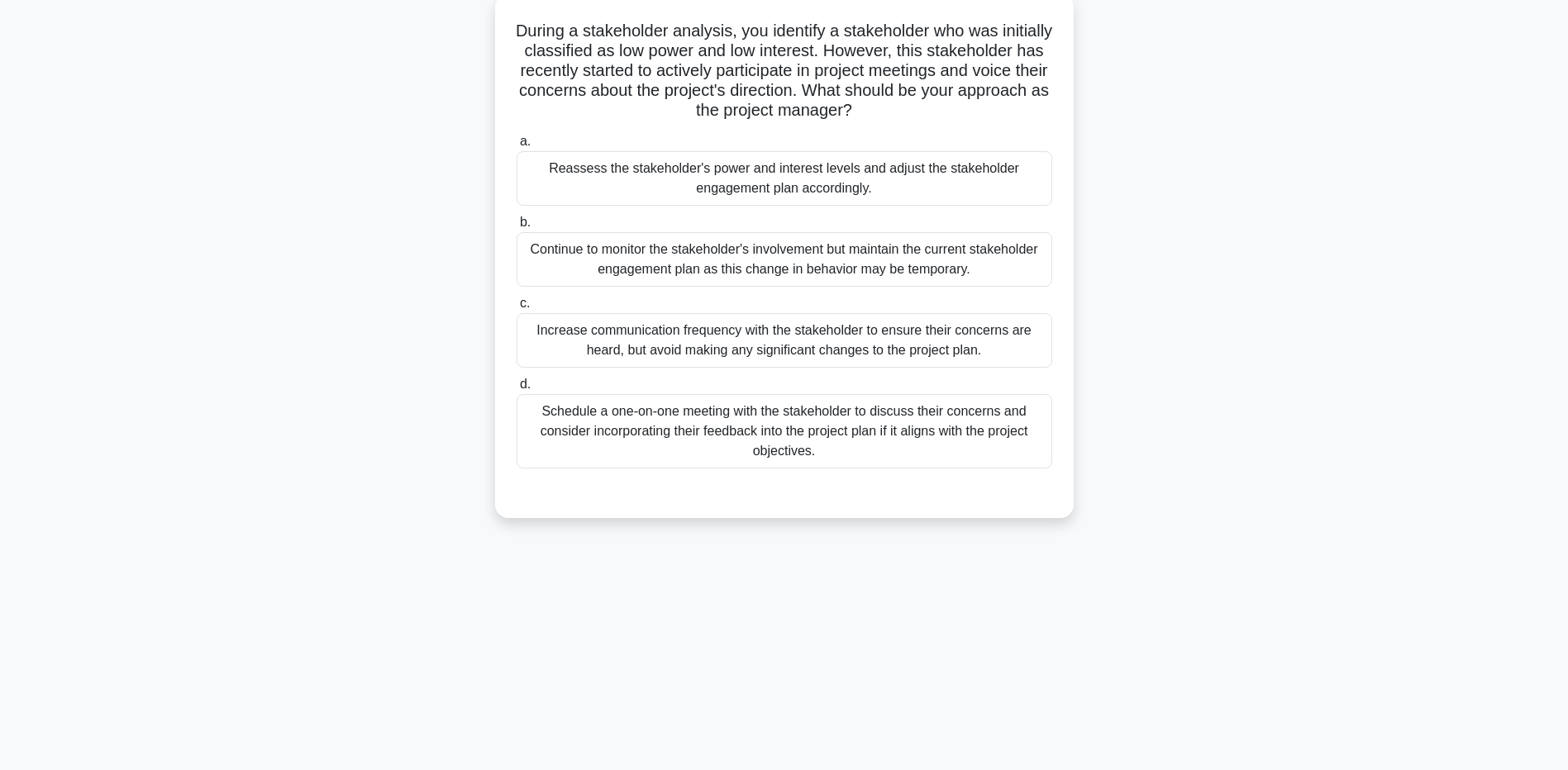
scroll to position [0, 0]
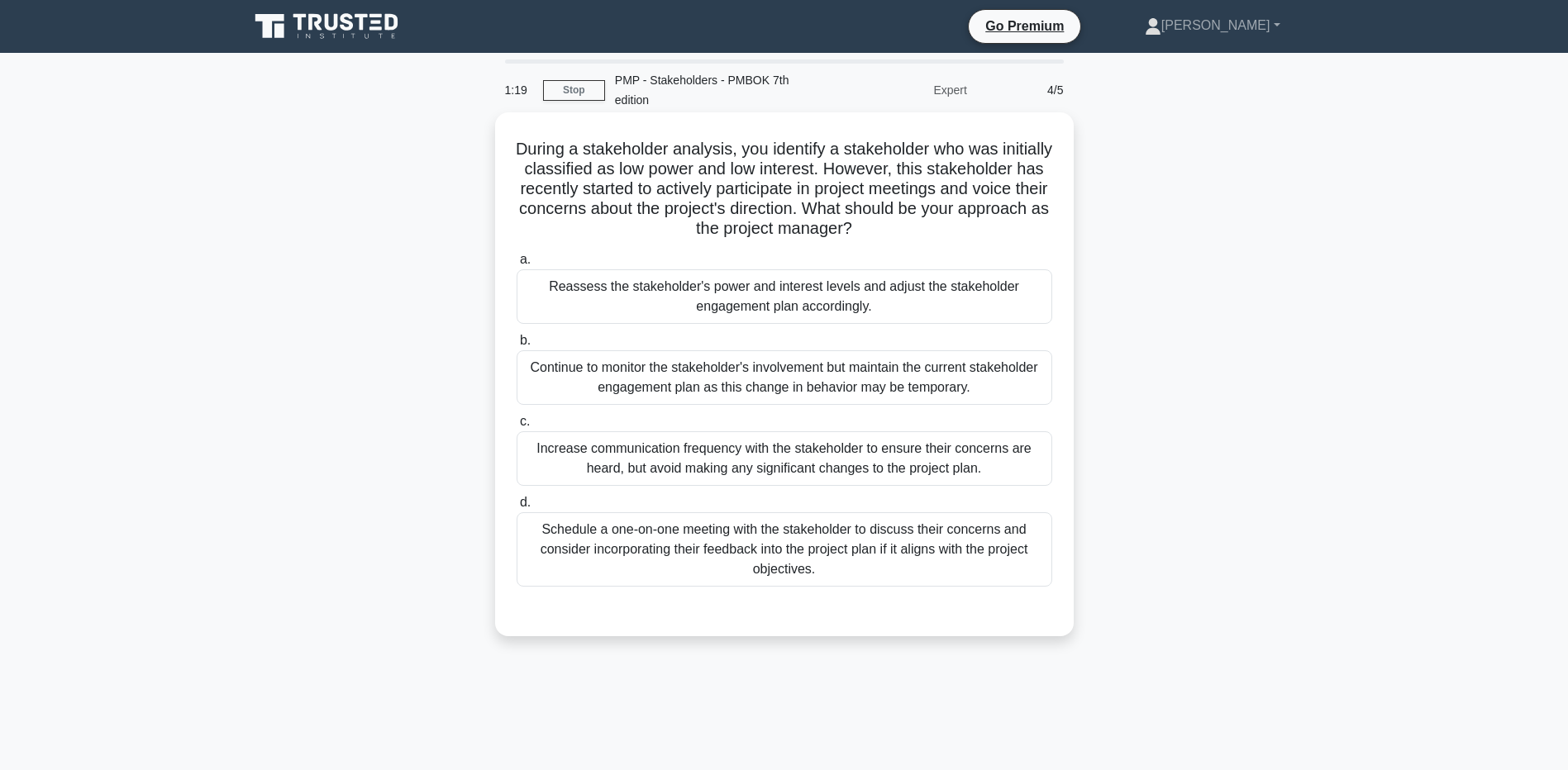
click at [529, 539] on div "Schedule a one-on-one meeting with the stakeholder to discuss their concerns an…" at bounding box center [784, 549] width 536 height 74
click at [517, 508] on input "d. Schedule a one-on-one meeting with the stakeholder to discuss their concerns…" at bounding box center [517, 503] width 0 height 11
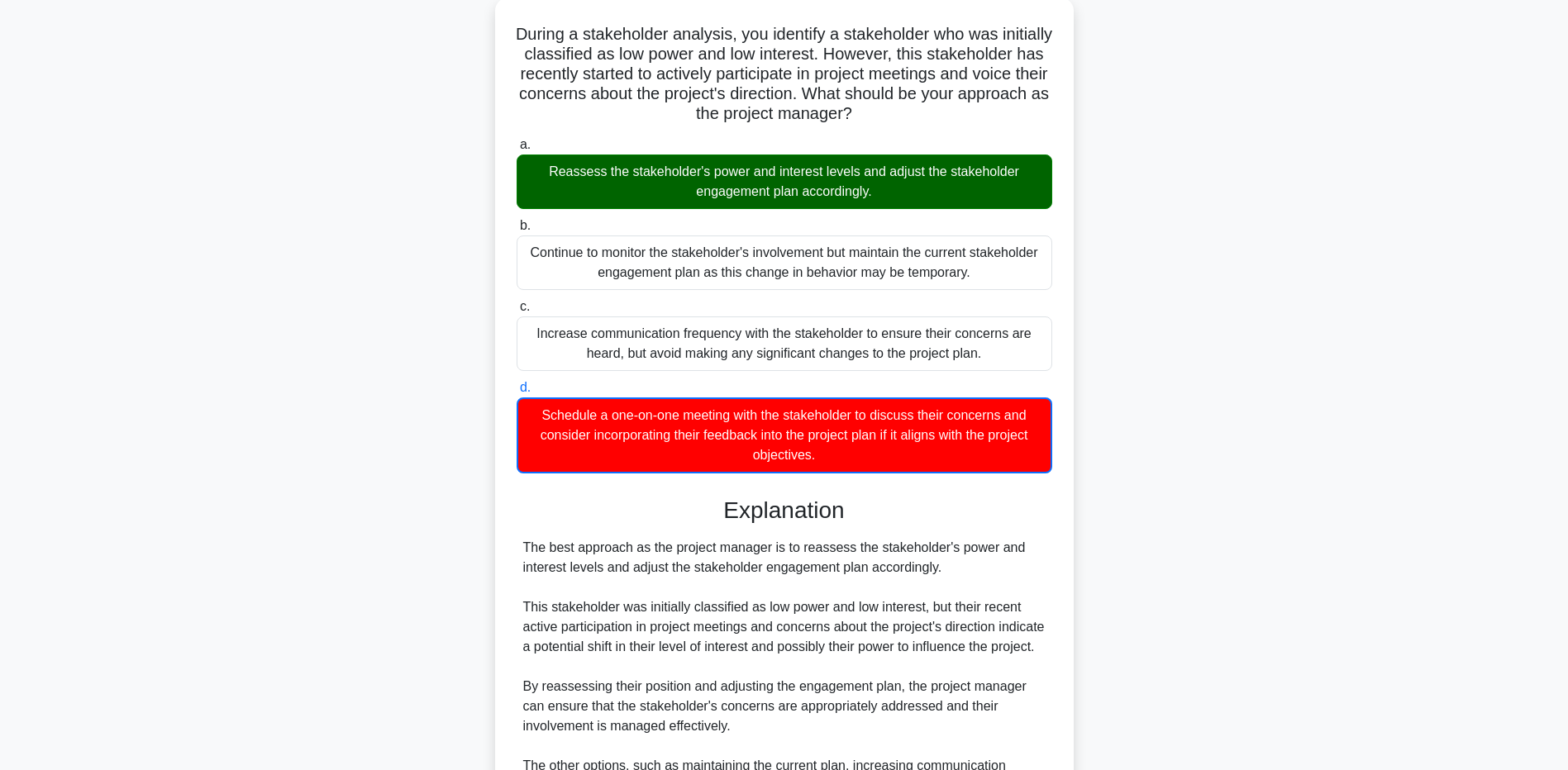
scroll to position [123, 0]
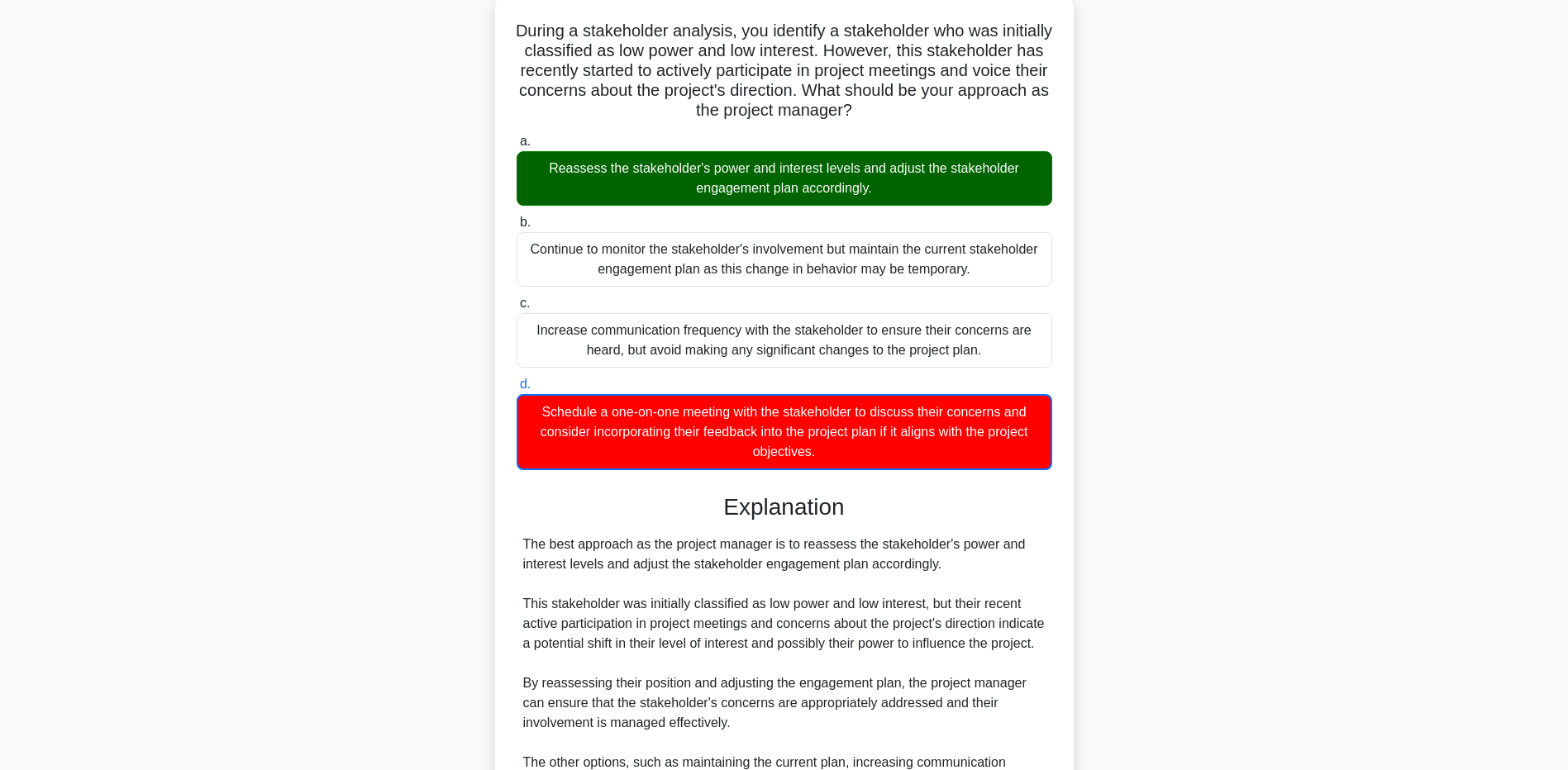
click at [268, 492] on div "During a stakeholder analysis, you identify a stakeholder who was initially cla…" at bounding box center [784, 482] width 1092 height 976
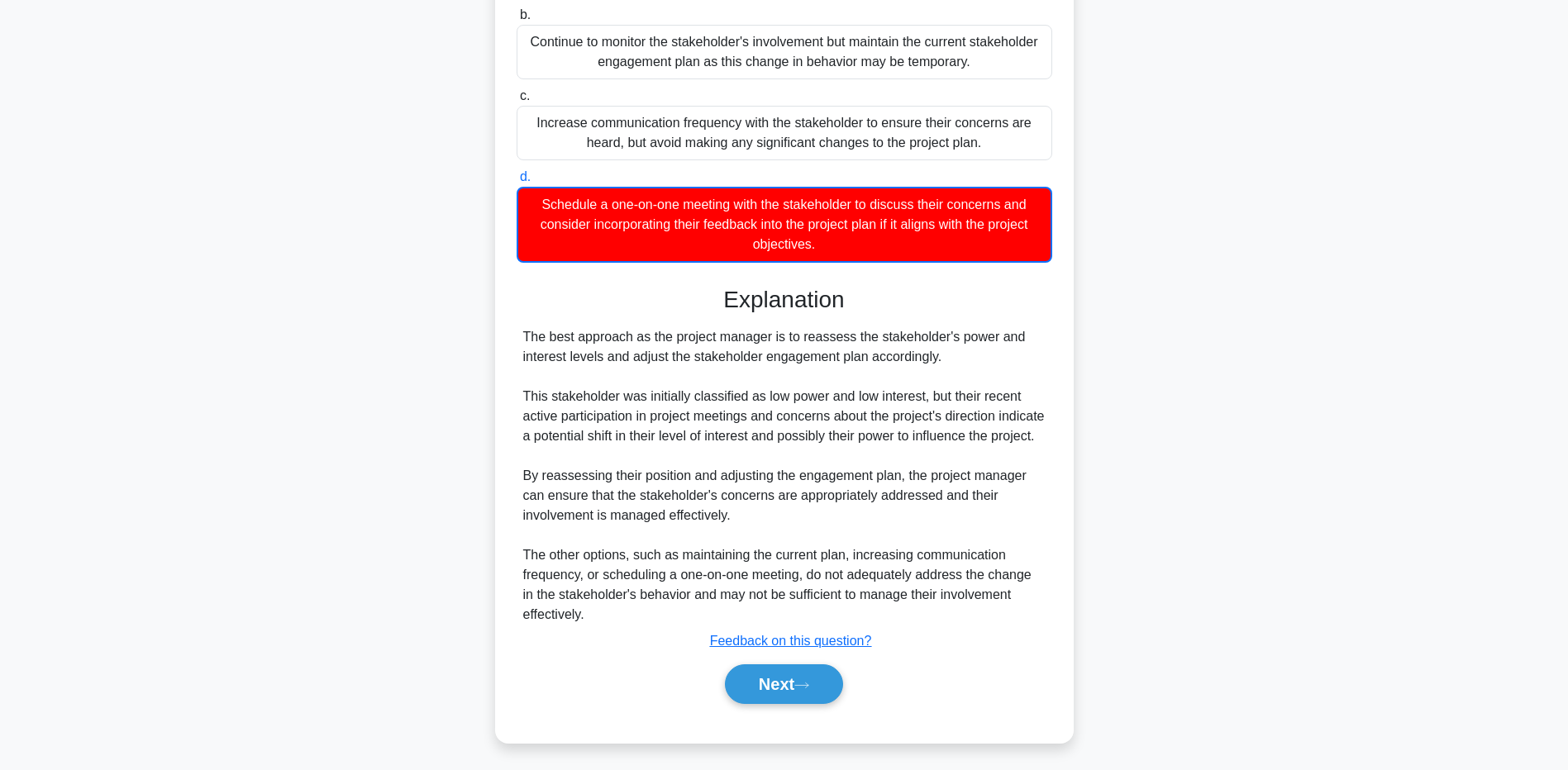
scroll to position [350, 0]
click at [130, 581] on main "1:02 Stop PMP - Stakeholders - PMBOK 7th edition Expert 4/5 During a stakeholde…" at bounding box center [784, 246] width 1568 height 1046
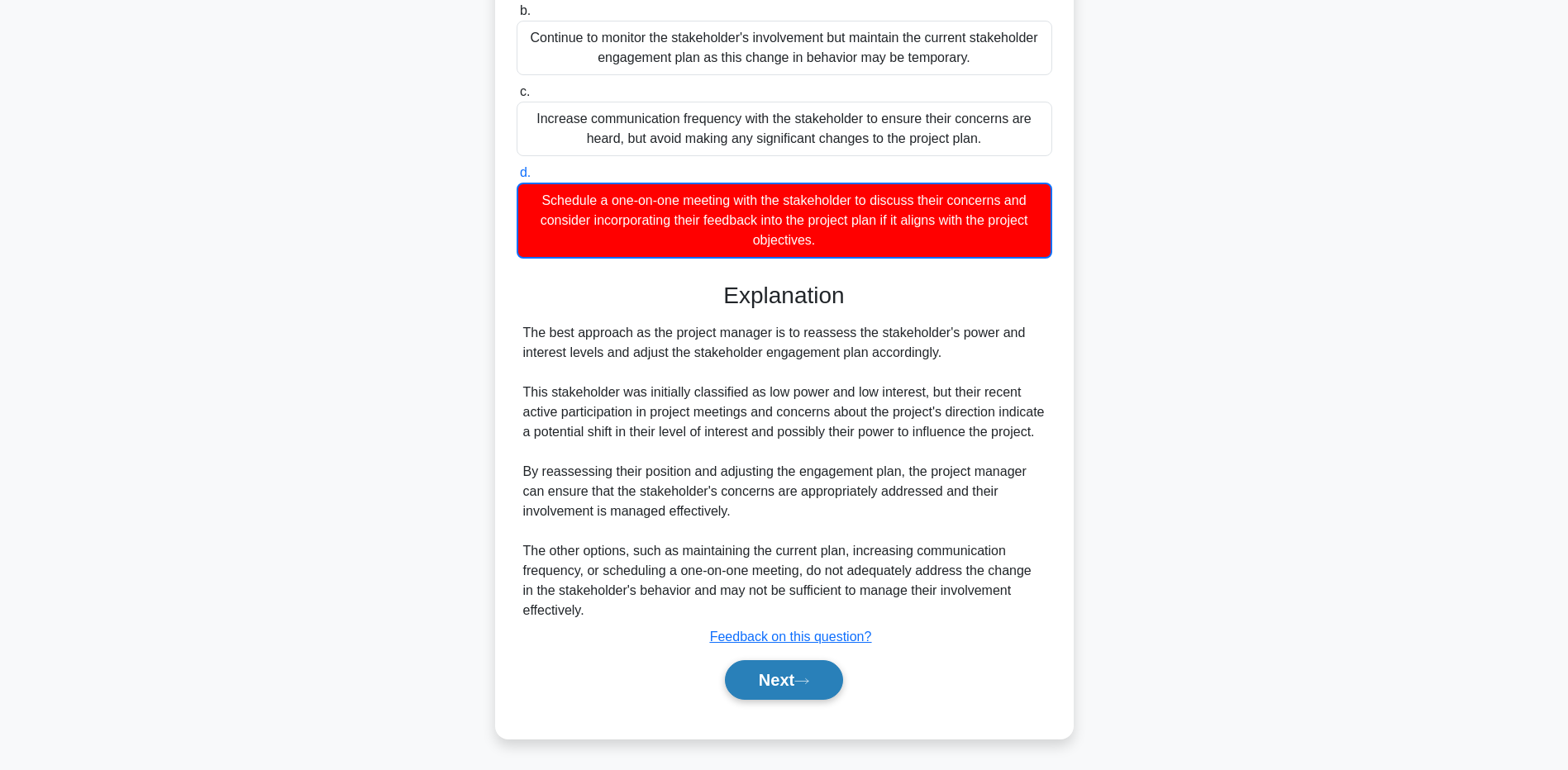
click at [775, 683] on button "Next" at bounding box center [784, 680] width 118 height 40
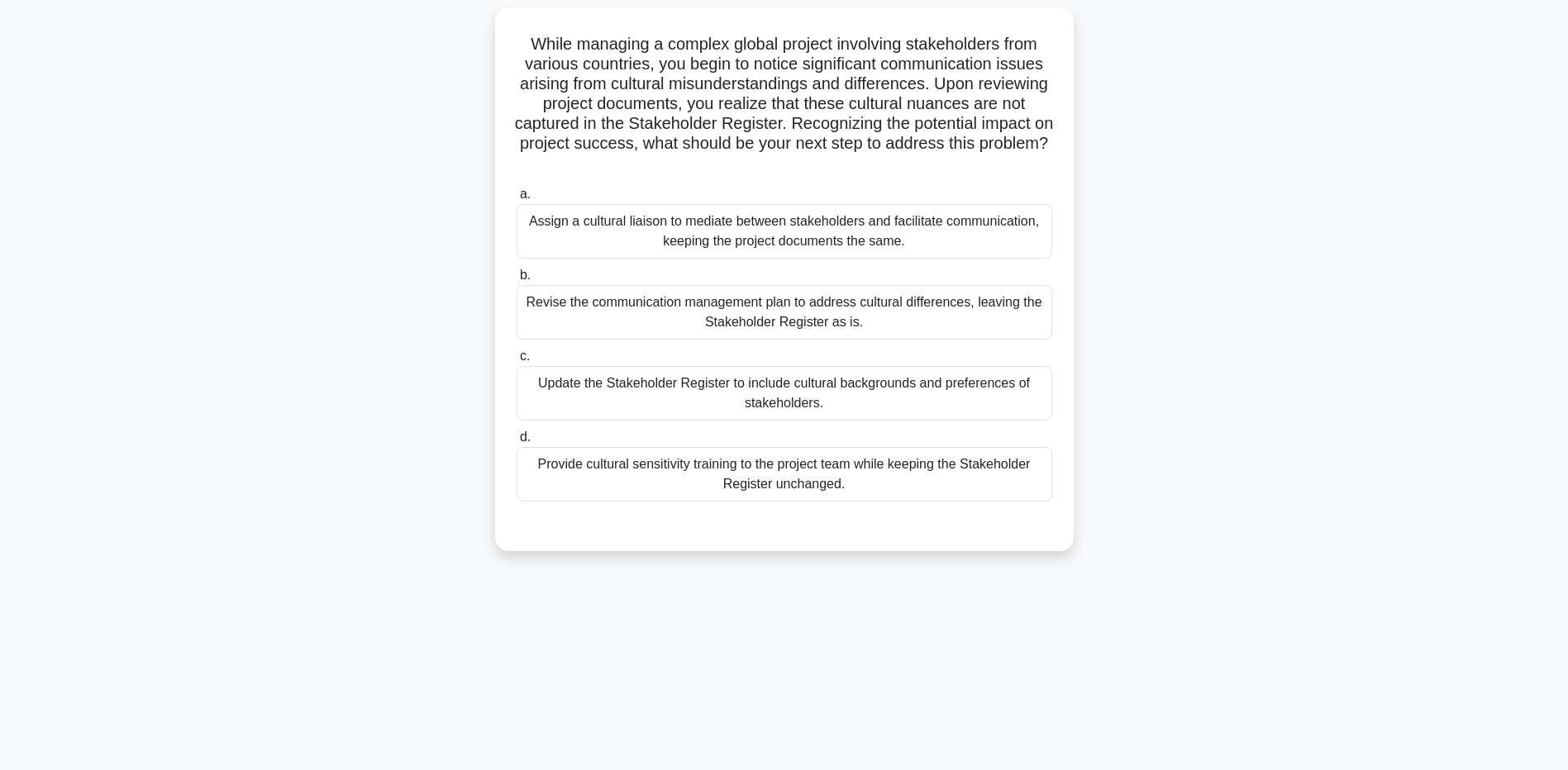
scroll to position [0, 0]
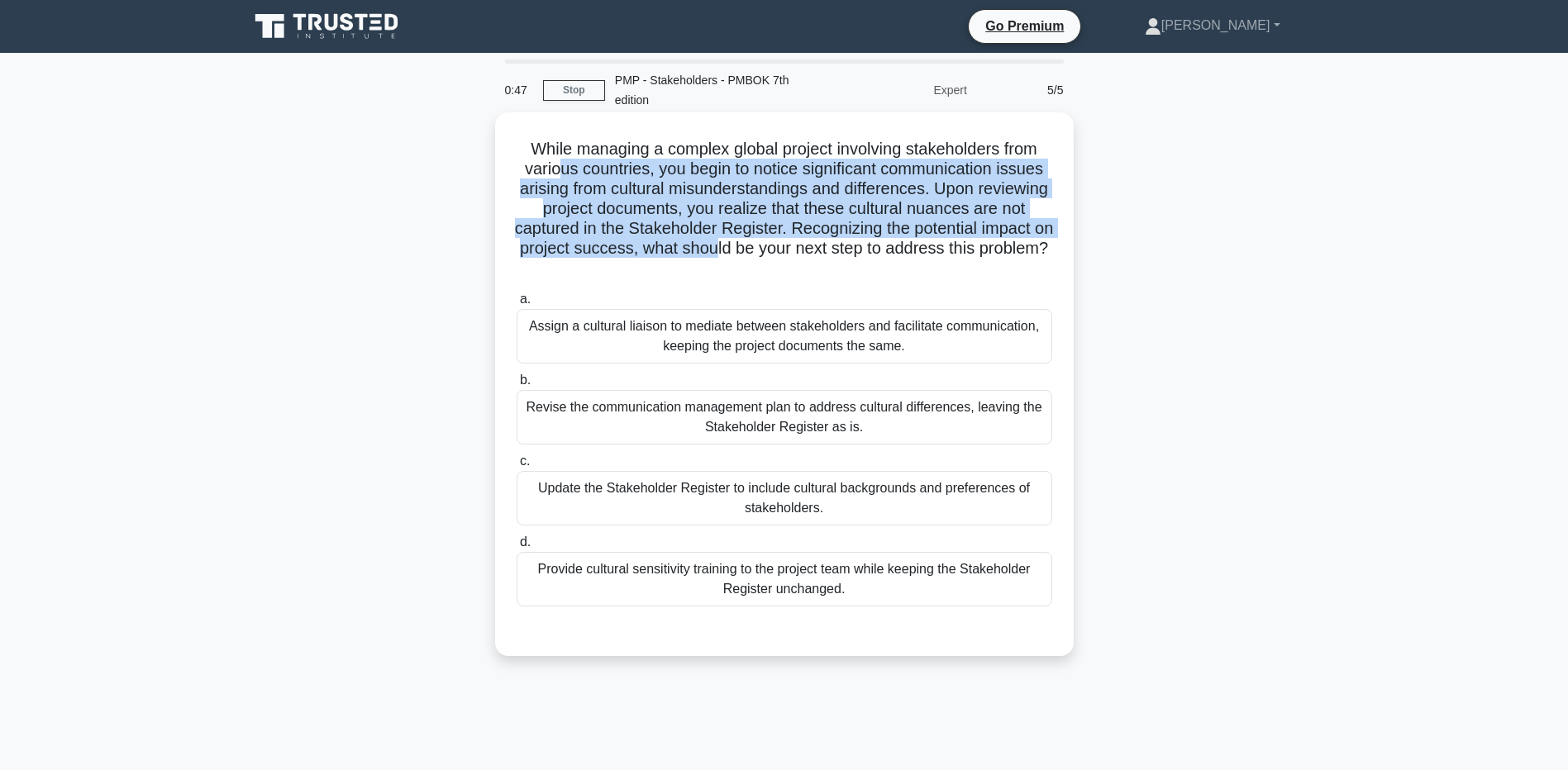
drag, startPoint x: 552, startPoint y: 176, endPoint x: 803, endPoint y: 249, distance: 261.4
click at [803, 249] on h5 "While managing a complex global project involving stakeholders from various cou…" at bounding box center [784, 208] width 539 height 140
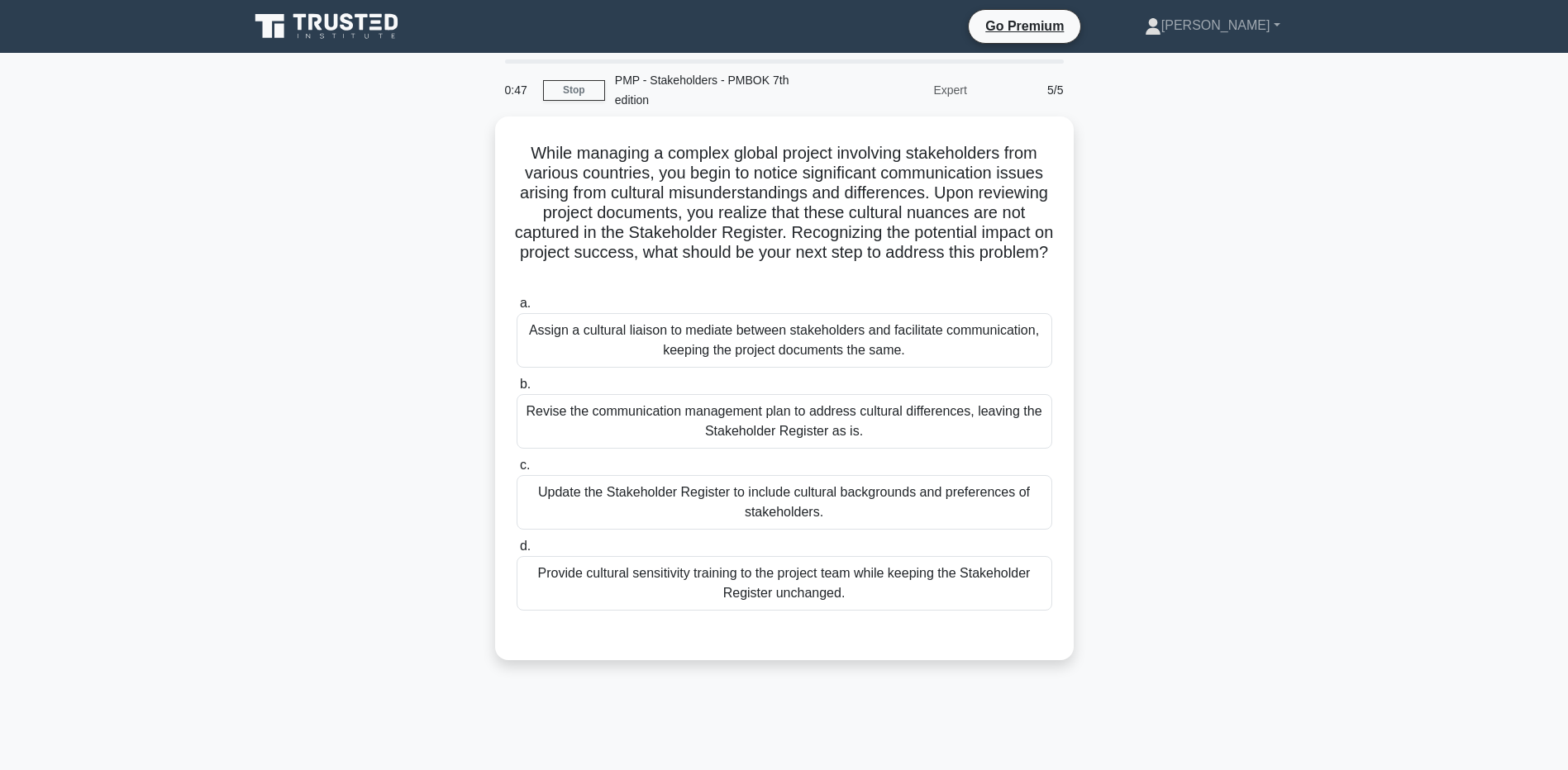
click at [437, 333] on div "While managing a complex global project involving stakeholders from various cou…" at bounding box center [784, 398] width 1092 height 564
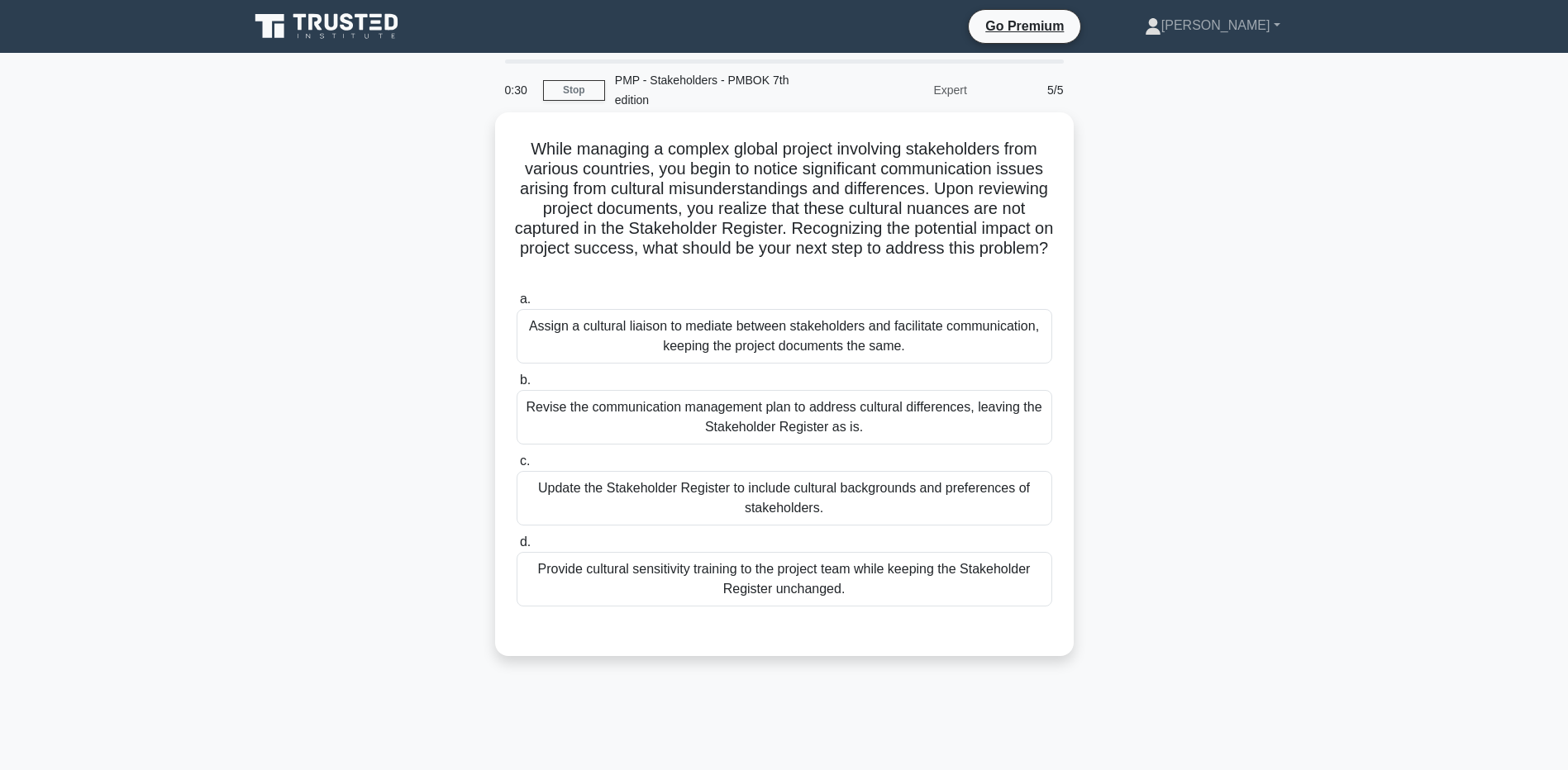
click at [538, 503] on div "Update the Stakeholder Register to include cultural backgrounds and preferences…" at bounding box center [784, 498] width 536 height 55
click at [517, 467] on input "c. Update the Stakeholder Register to include cultural backgrounds and preferen…" at bounding box center [517, 461] width 0 height 11
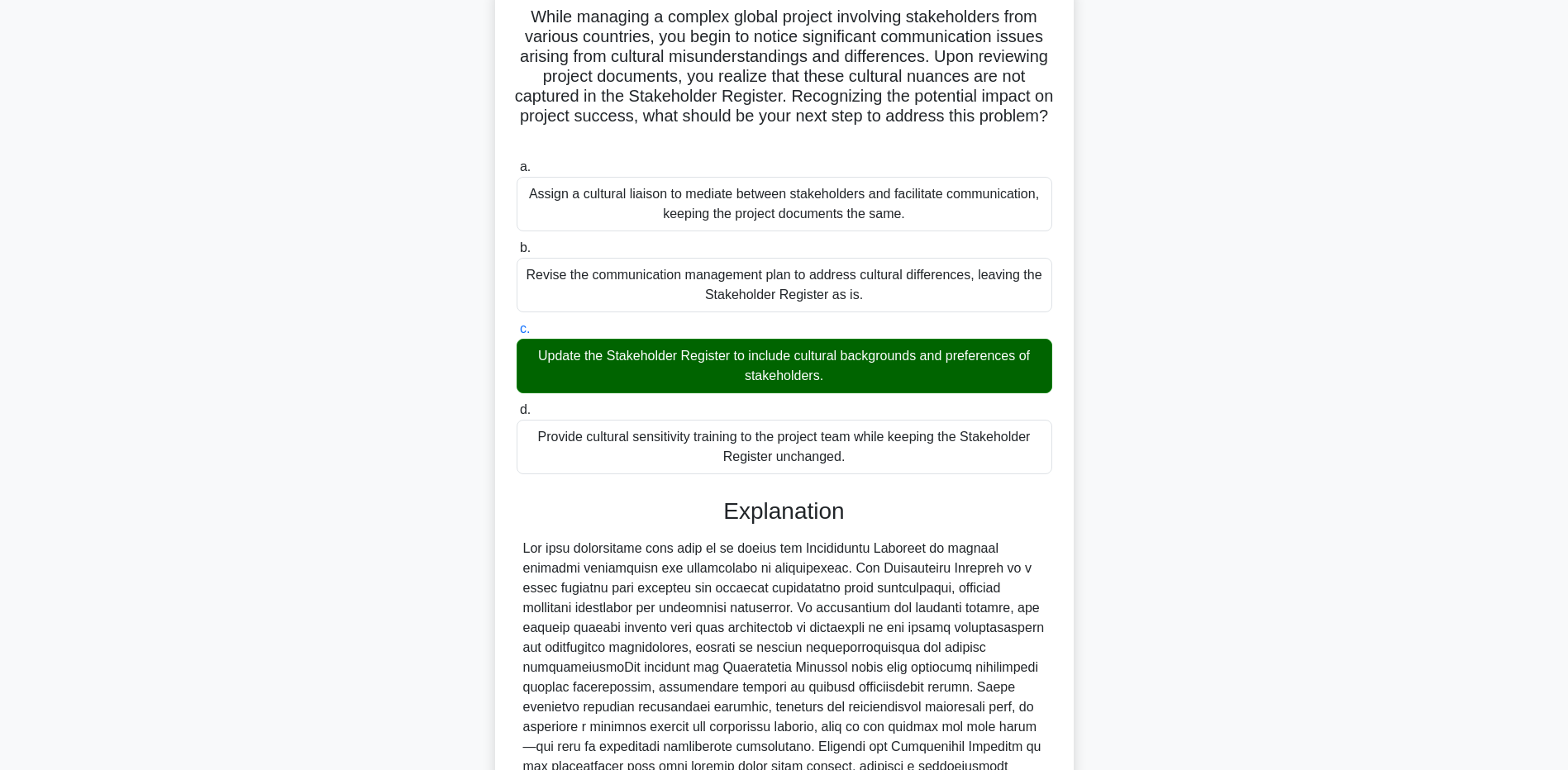
scroll to position [141, 0]
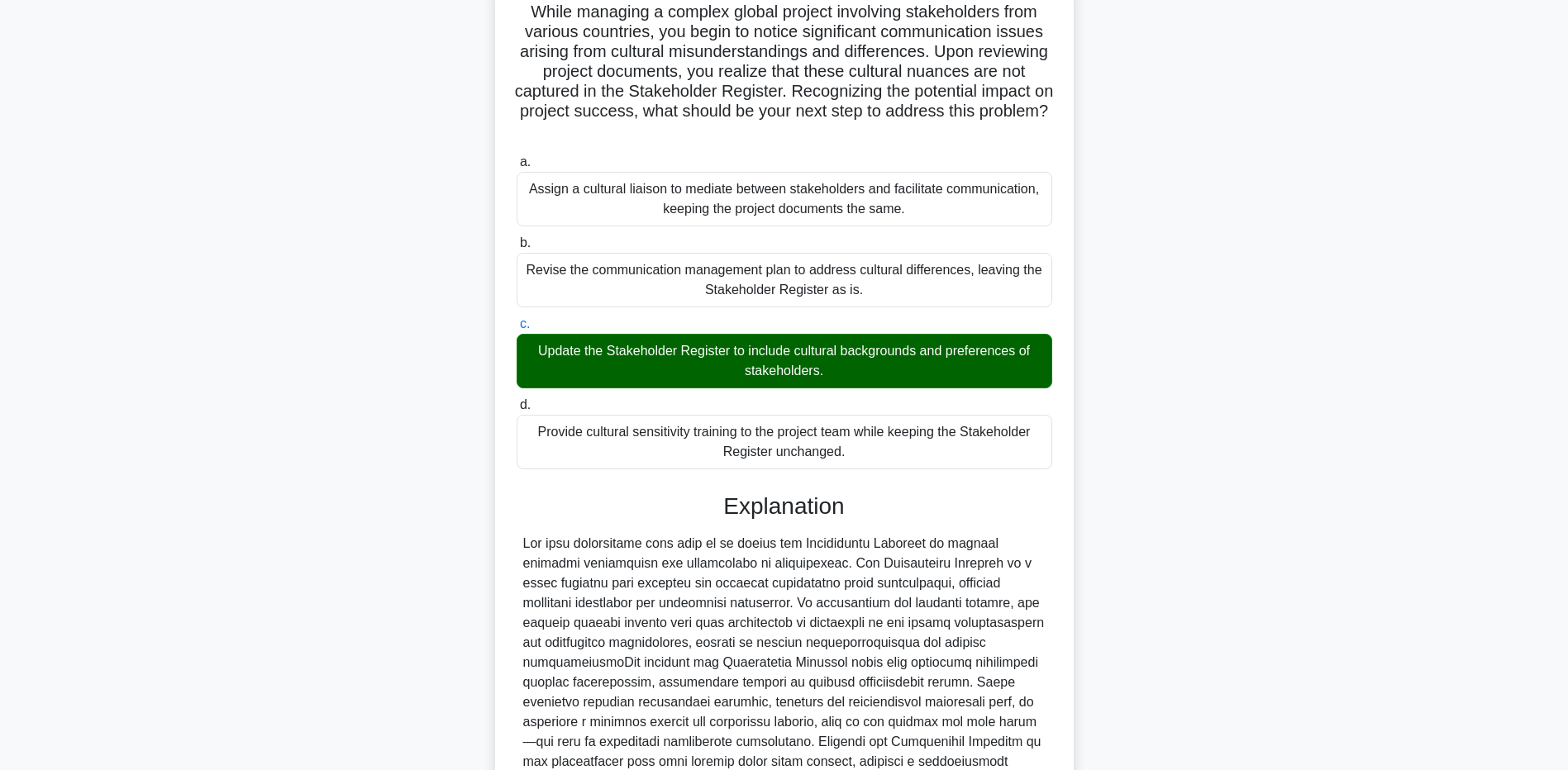
click at [215, 548] on main "0:18 Stop PMP - Stakeholders - PMBOK 7th edition Expert 5/5 While managing a co…" at bounding box center [784, 424] width 1568 height 1025
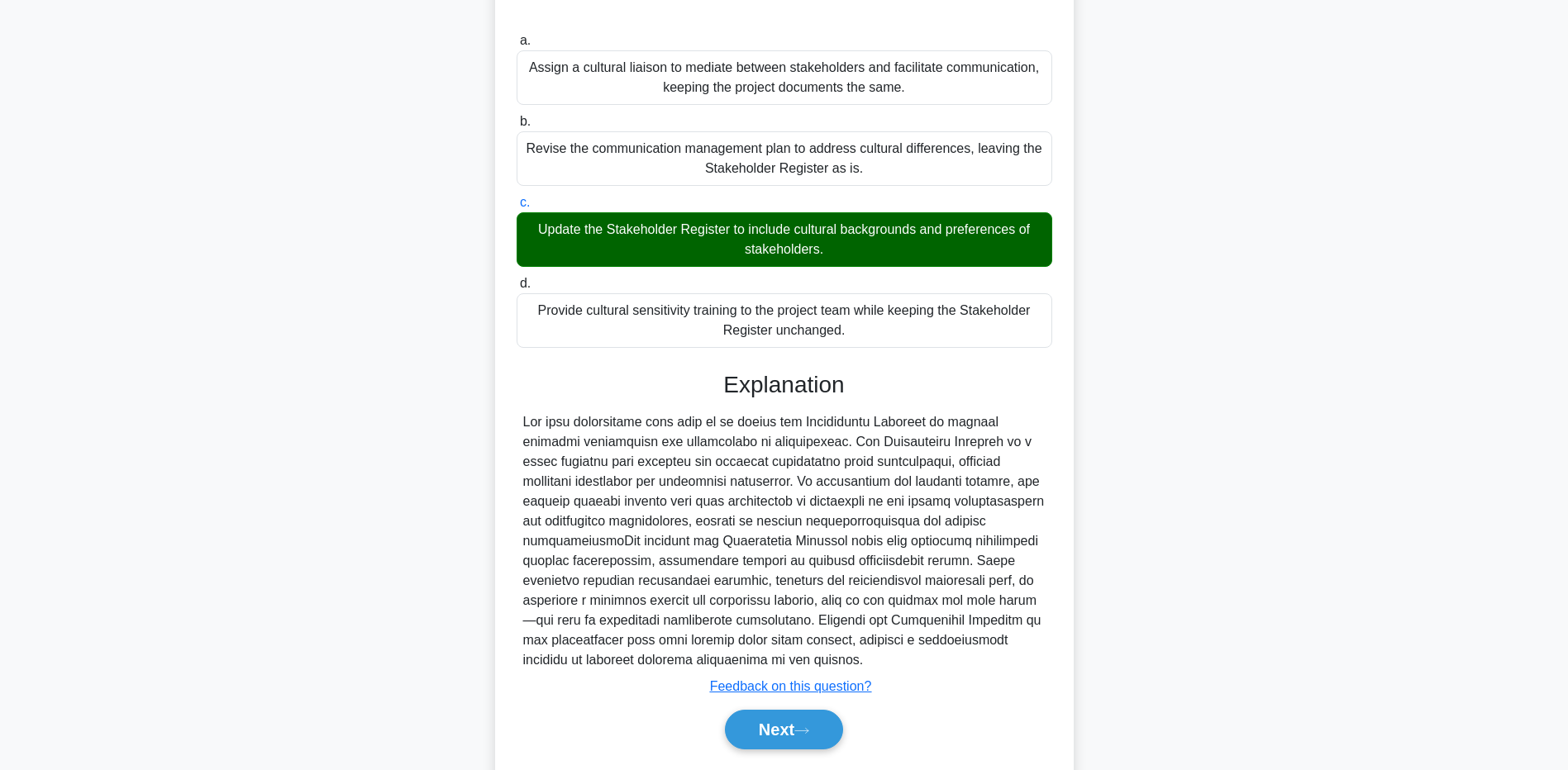
scroll to position [309, 0]
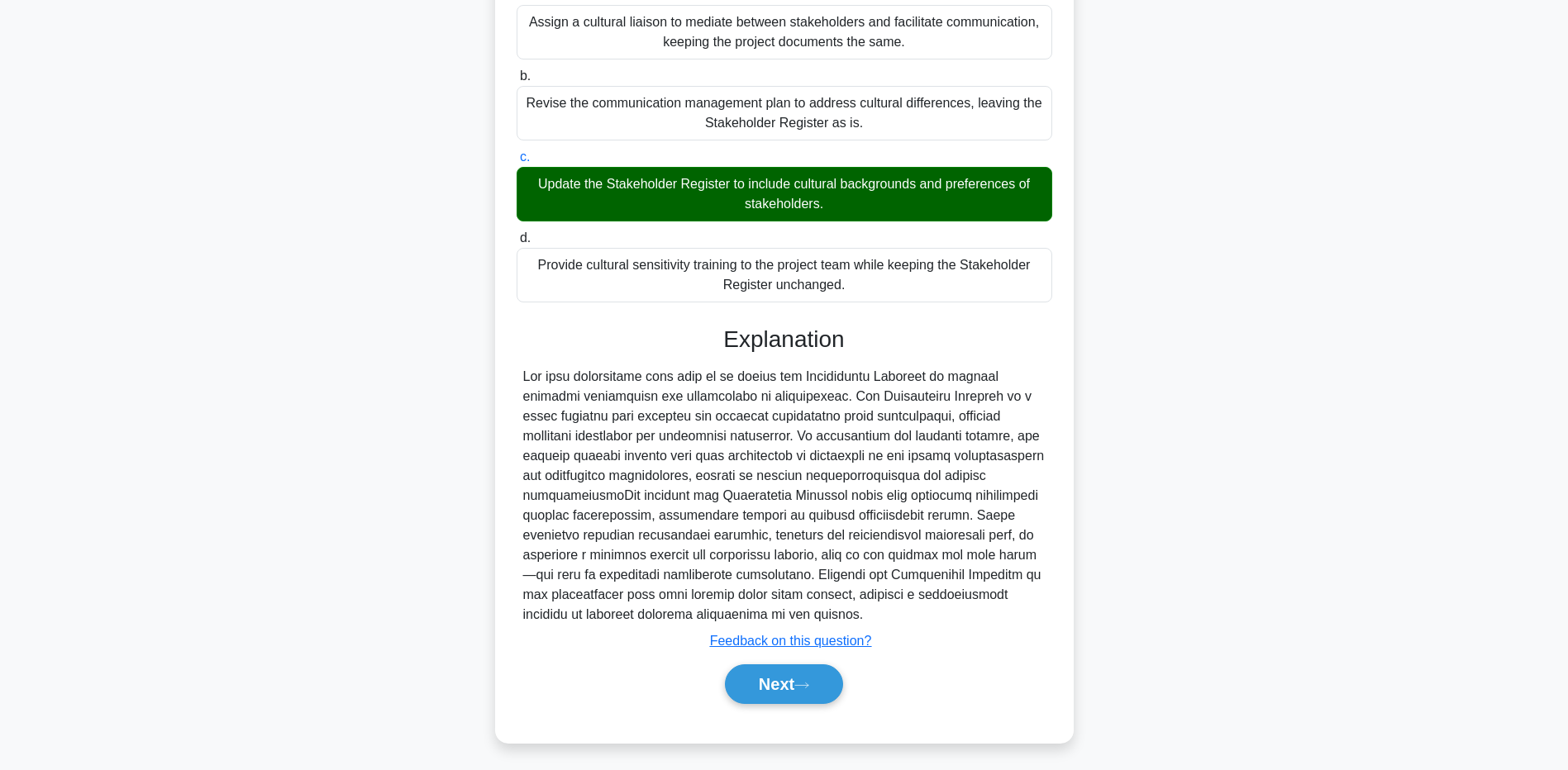
click at [31, 569] on main "0:13 Stop PMP - Stakeholders - PMBOK 7th edition Expert 5/5 While managing a co…" at bounding box center [784, 258] width 1568 height 1025
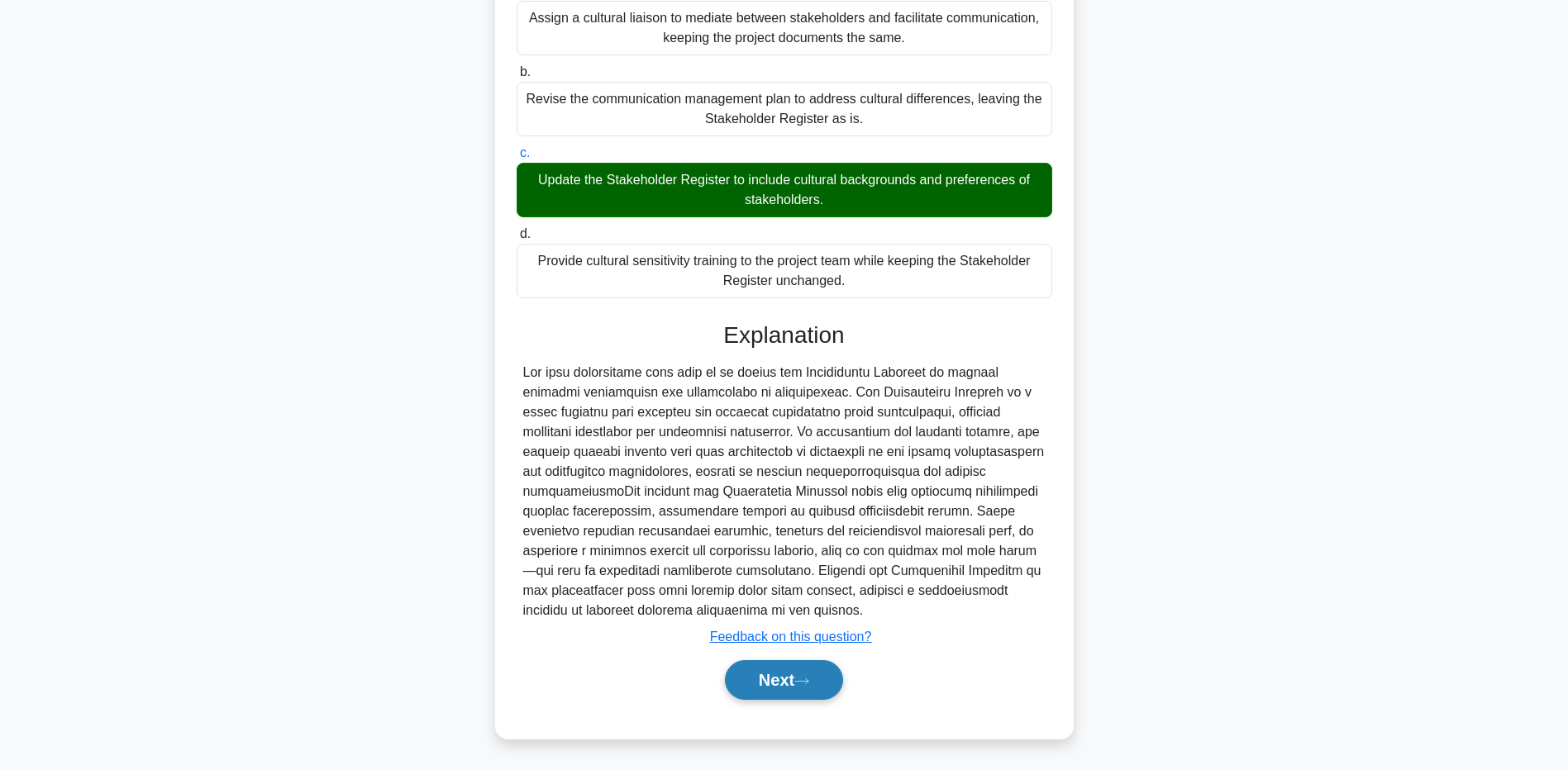
click at [725, 680] on button "Next" at bounding box center [784, 680] width 118 height 40
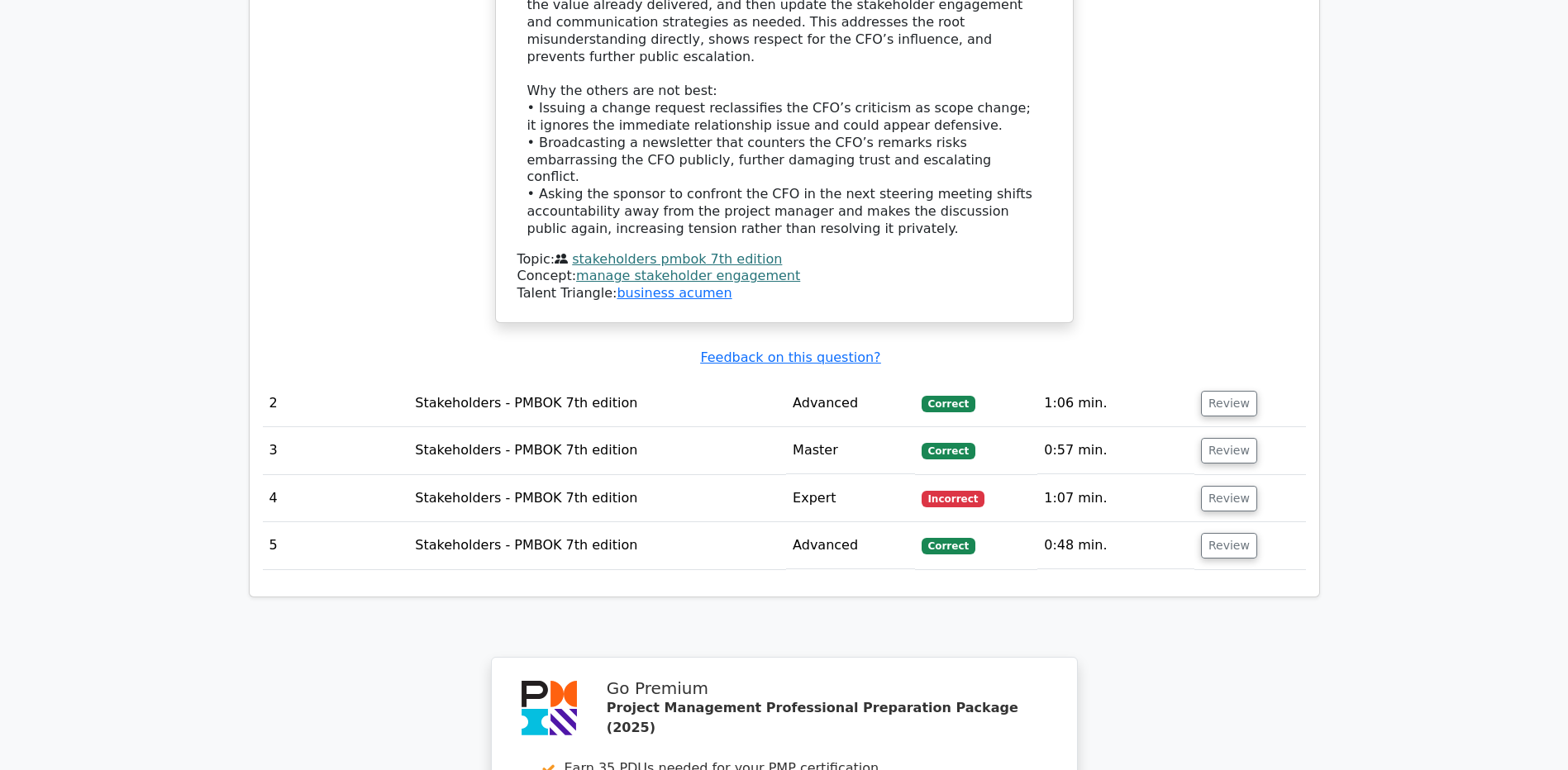
scroll to position [2314, 0]
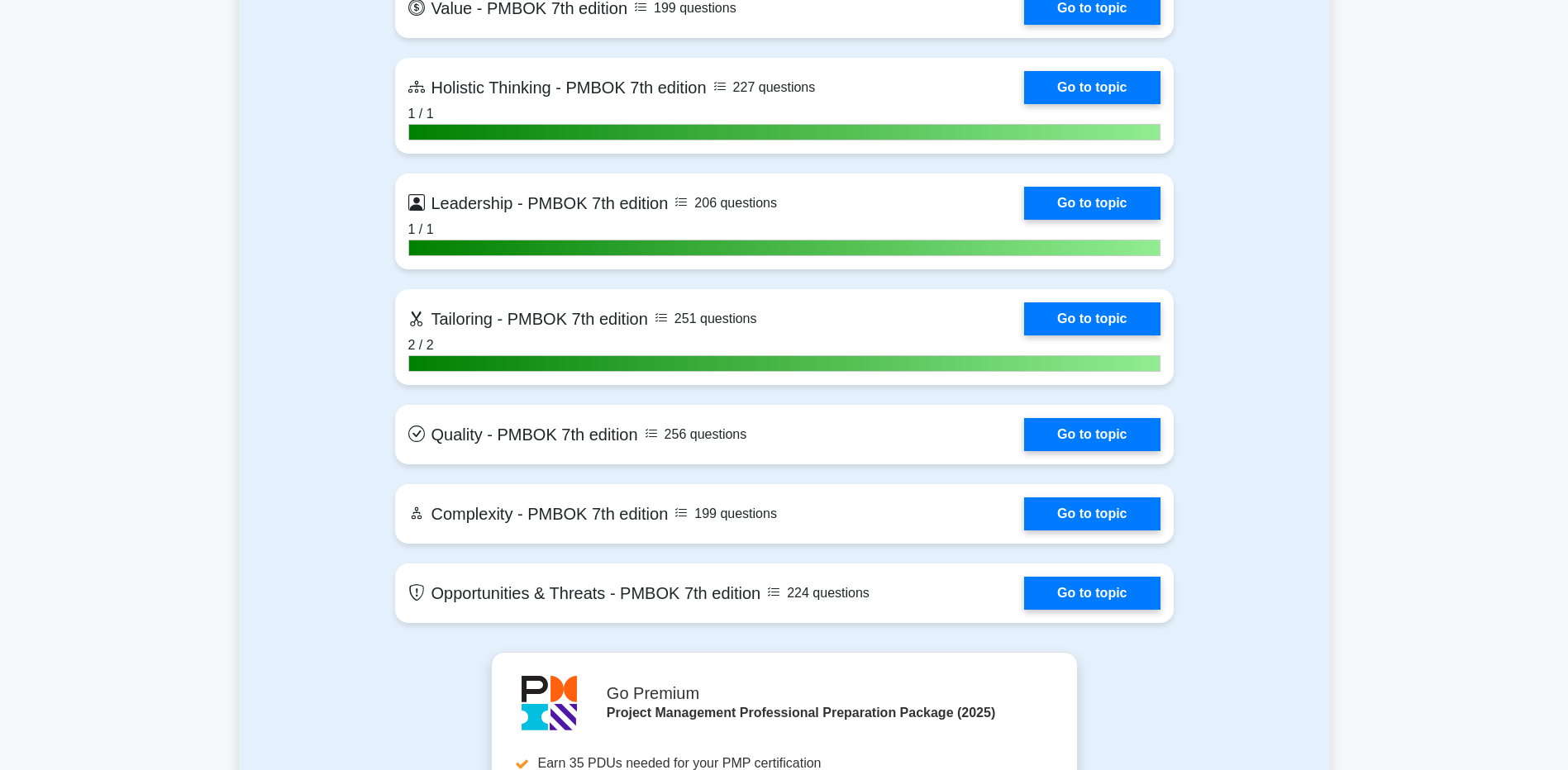
scroll to position [4958, 0]
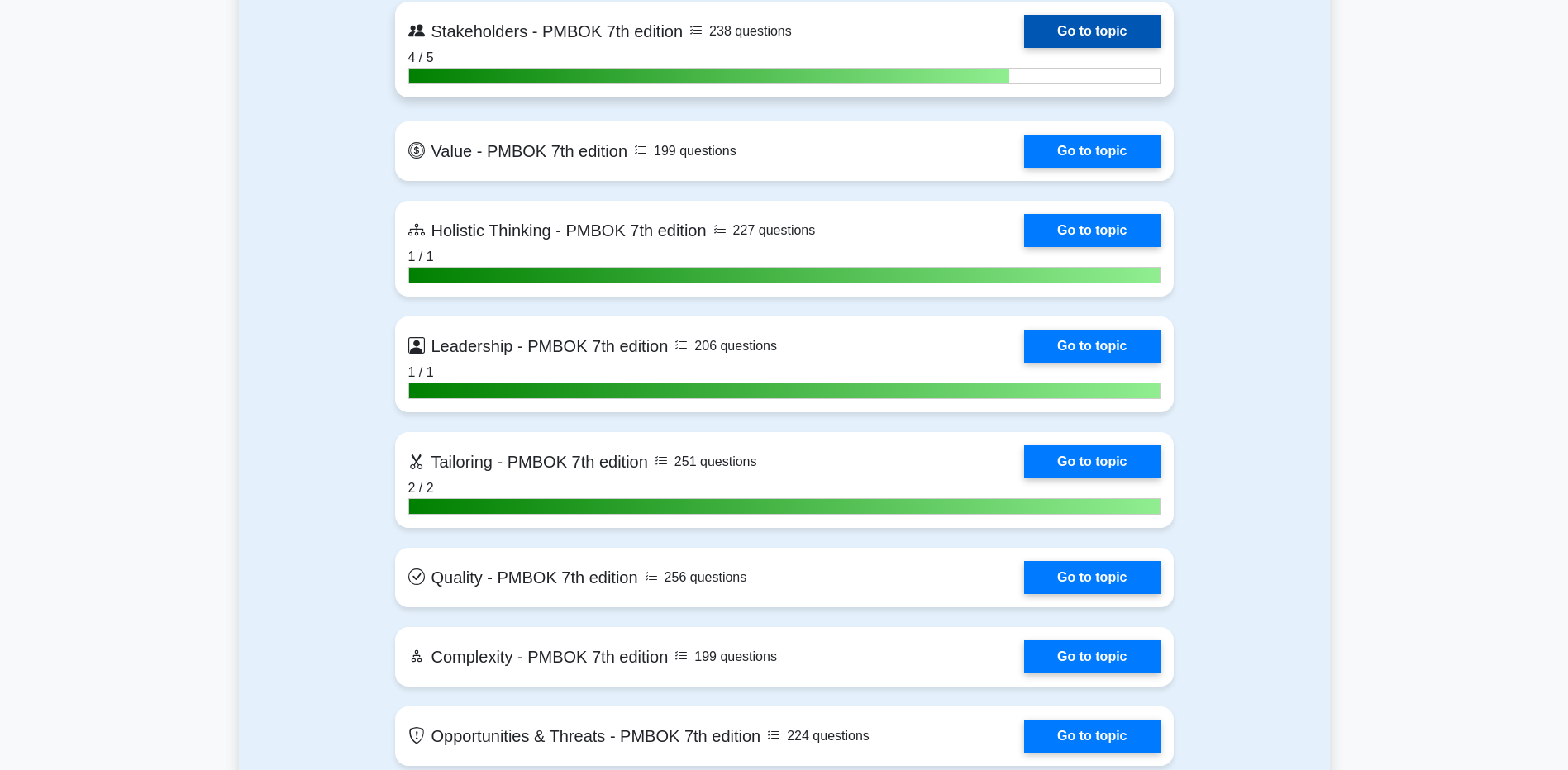
click at [1073, 37] on link "Go to topic" at bounding box center [1092, 31] width 136 height 33
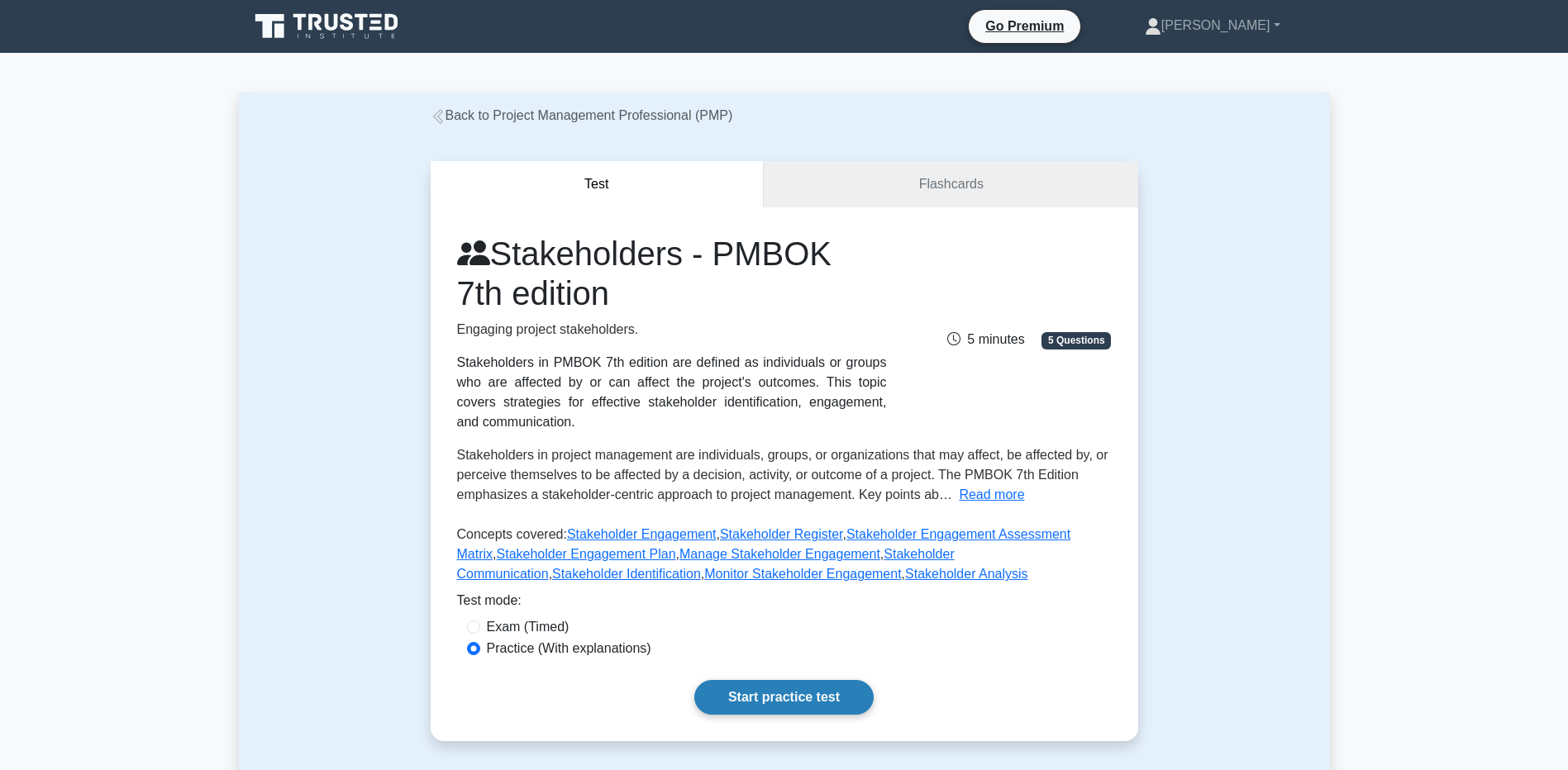
click at [748, 707] on link "Start practice test" at bounding box center [784, 697] width 179 height 34
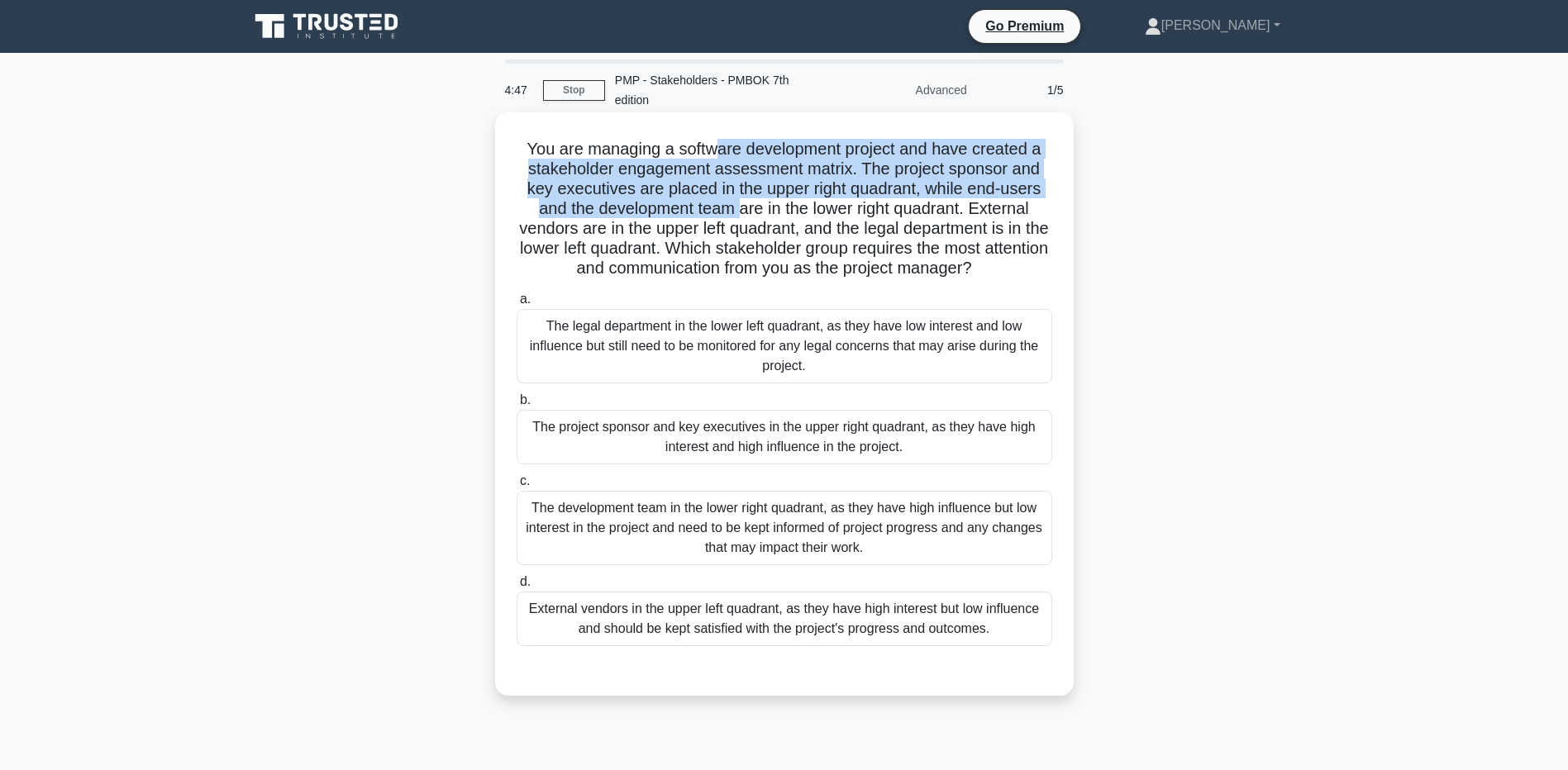
drag, startPoint x: 713, startPoint y: 146, endPoint x: 740, endPoint y: 206, distance: 65.8
click at [740, 206] on h5 "You are managing a software development project and have created a stakeholder …" at bounding box center [784, 208] width 539 height 140
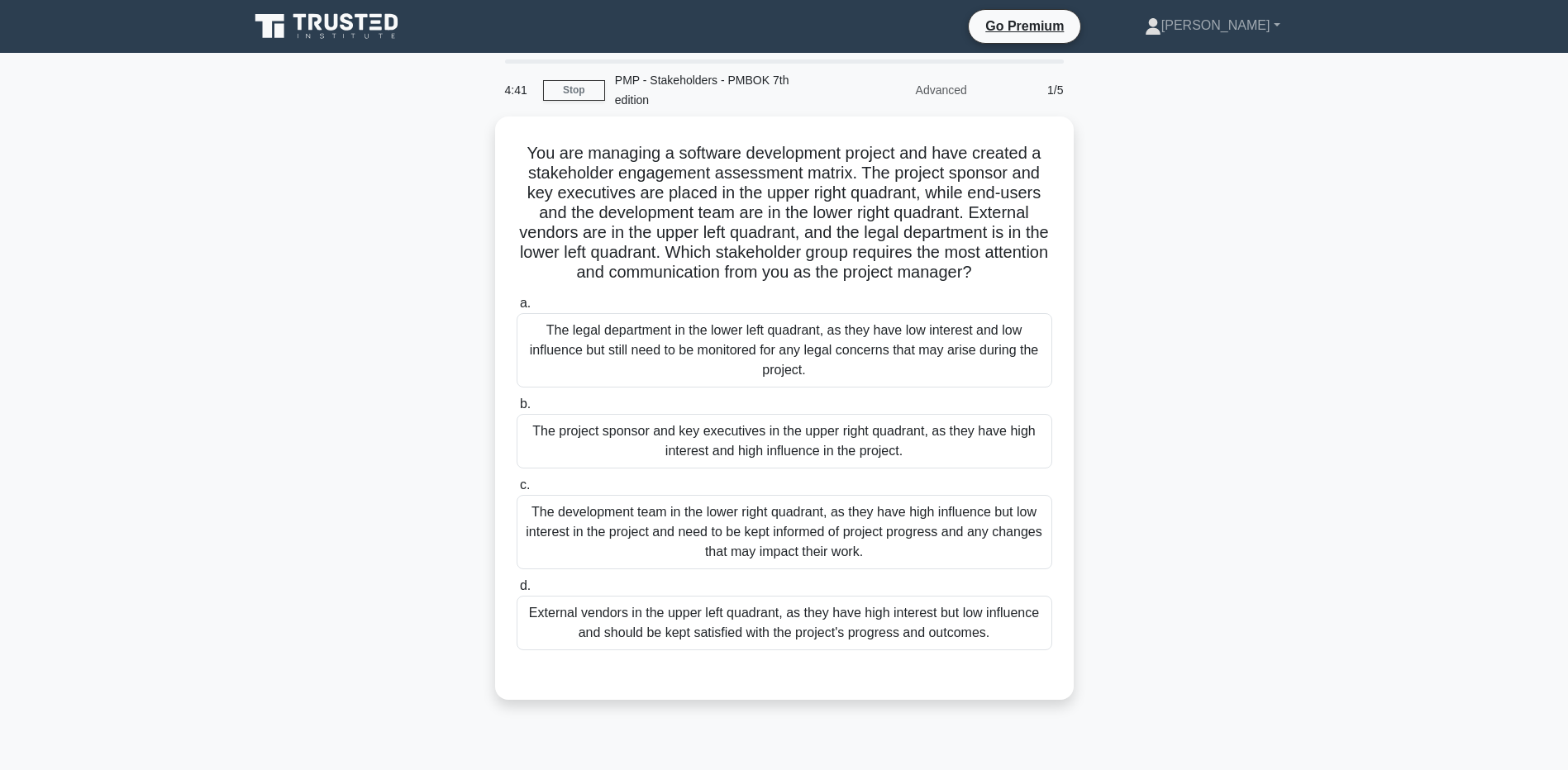
click at [386, 230] on div "You are managing a software development project and have created a stakeholder …" at bounding box center [784, 418] width 1092 height 603
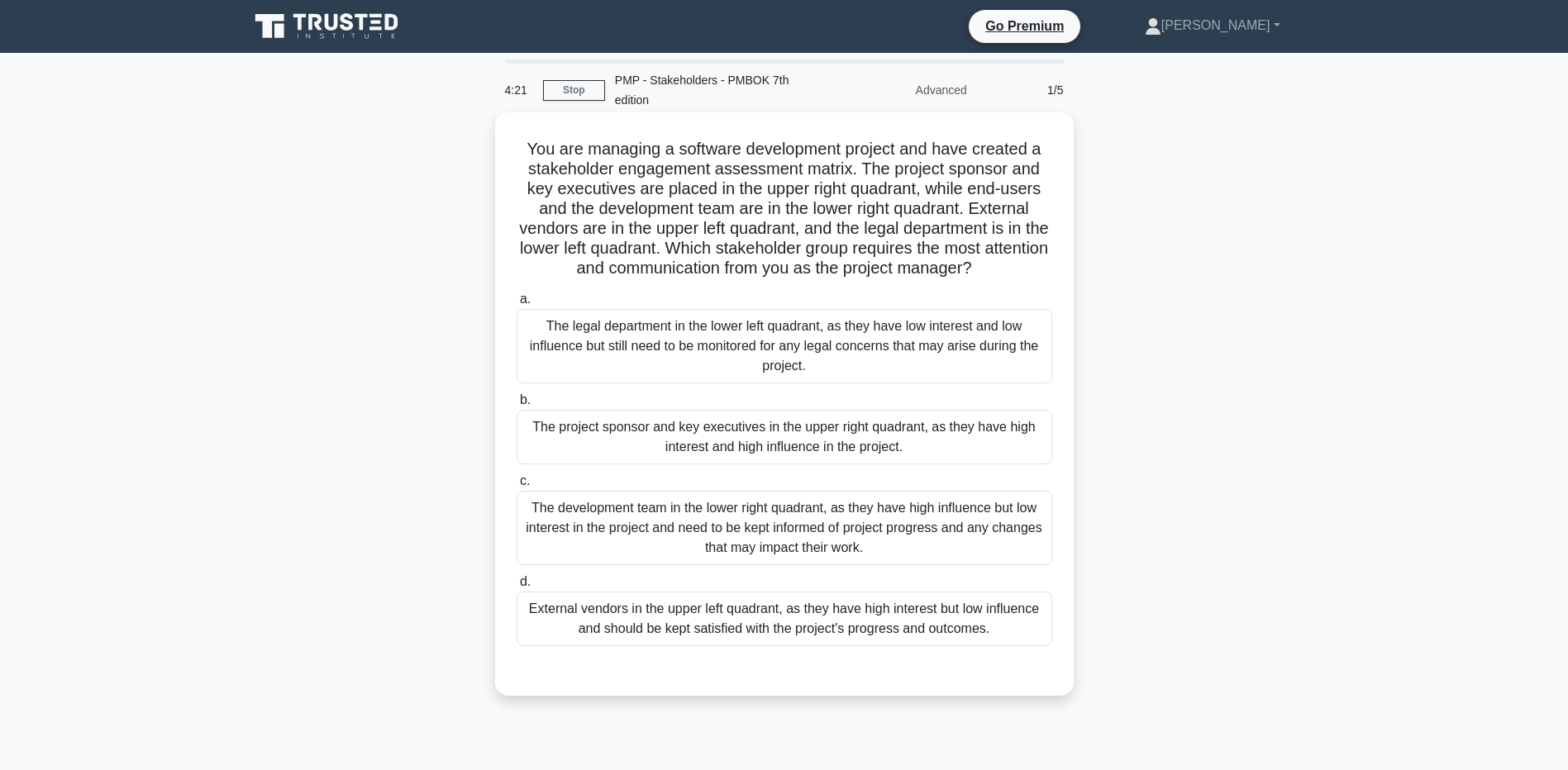
click at [558, 450] on div "The project sponsor and key executives in the upper right quadrant, as they hav…" at bounding box center [784, 437] width 536 height 55
click at [517, 406] on input "b. The project sponsor and key executives in the upper right quadrant, as they …" at bounding box center [517, 400] width 0 height 11
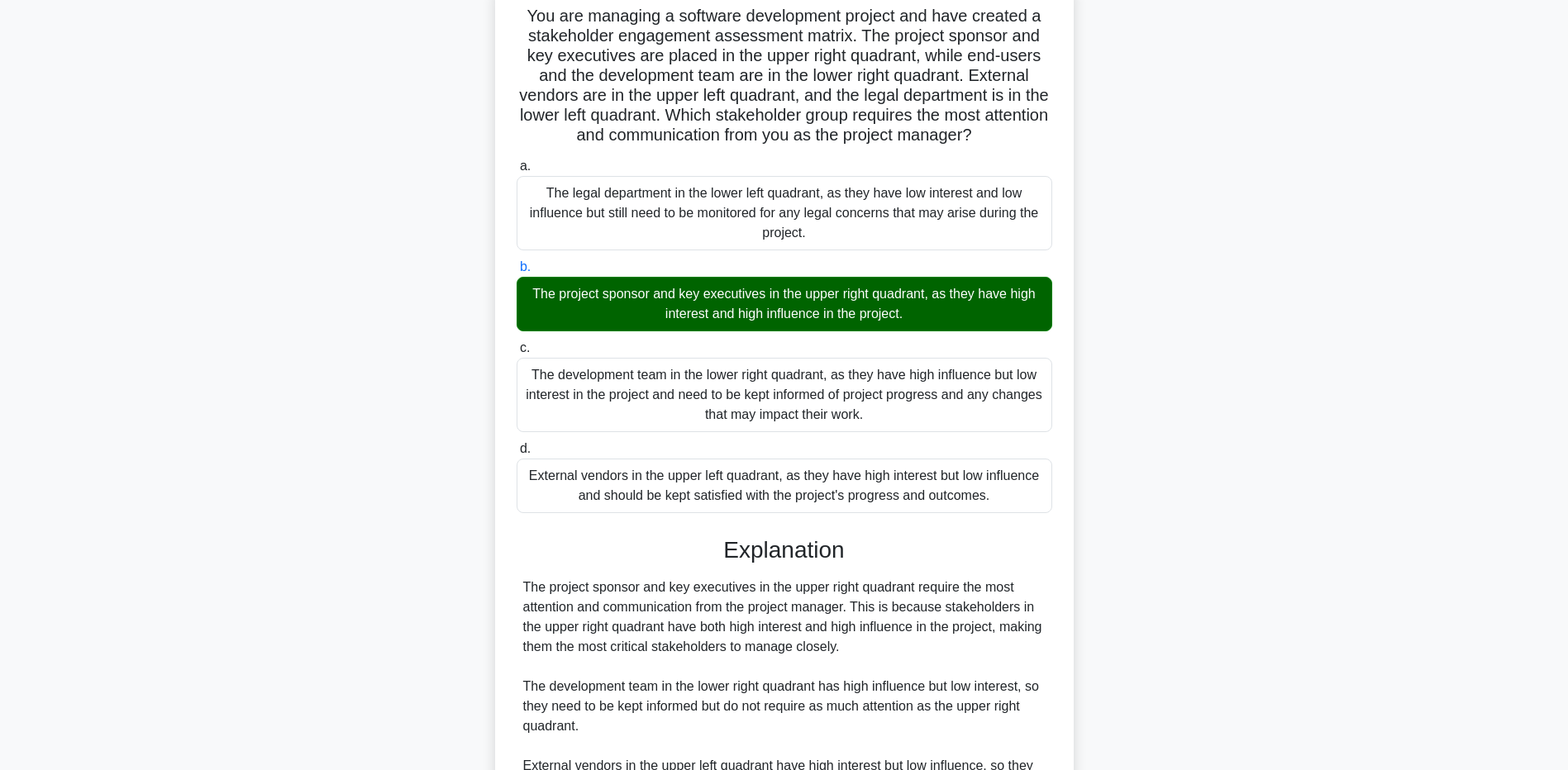
scroll to position [141, 0]
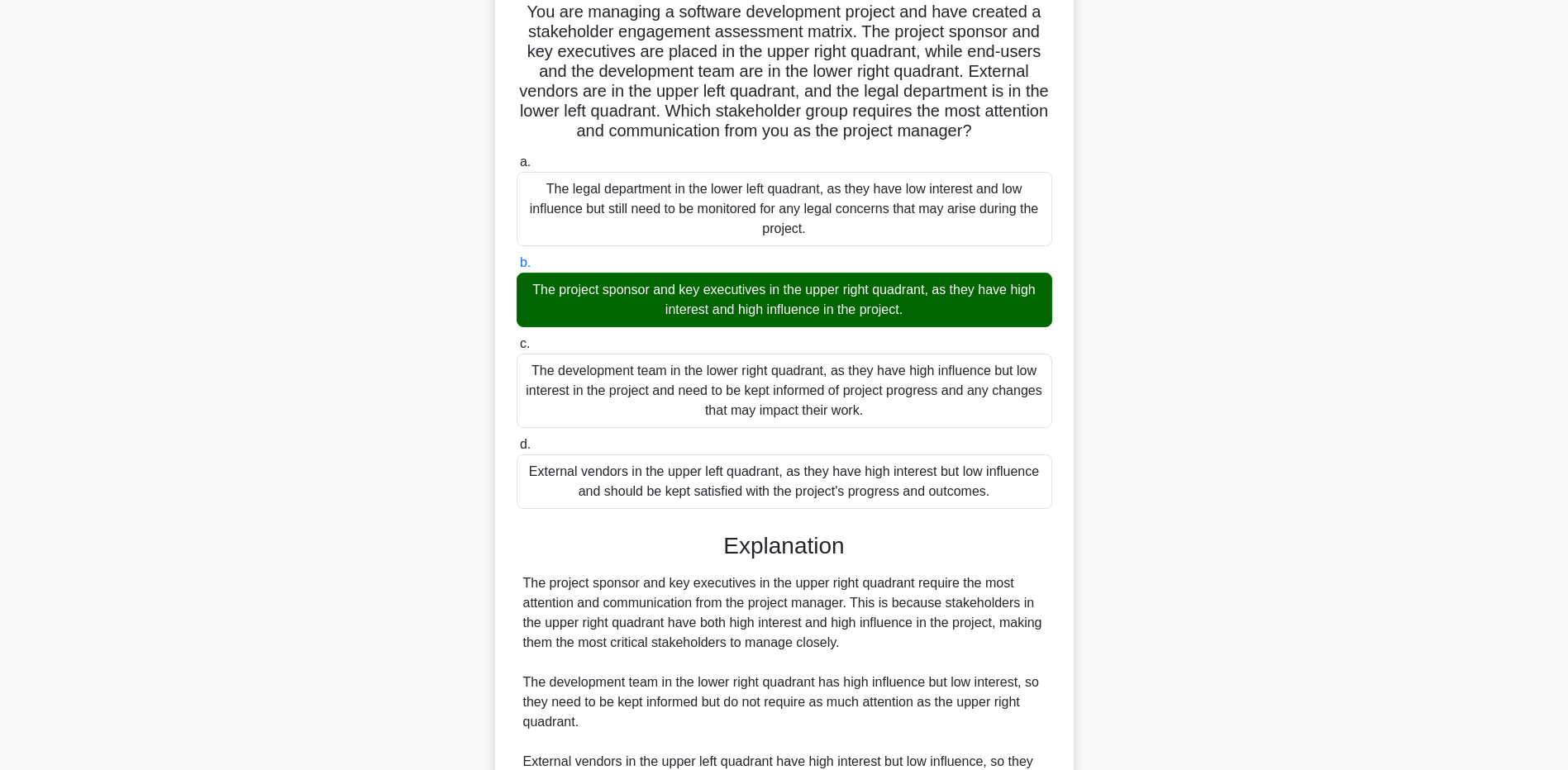
click at [253, 381] on div "You are managing a software development project and have created a stakeholder …" at bounding box center [784, 502] width 1092 height 1053
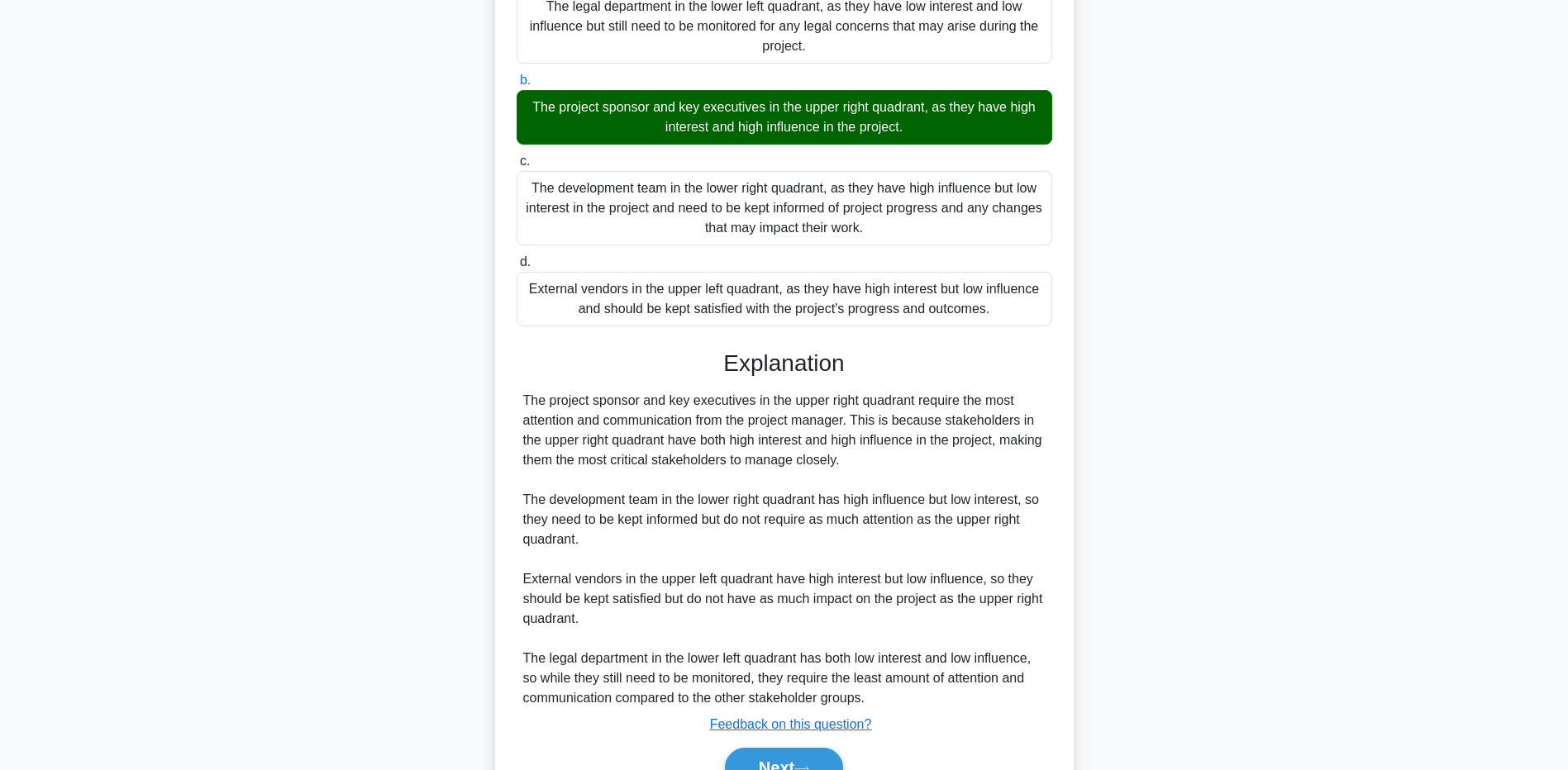
scroll to position [408, 0]
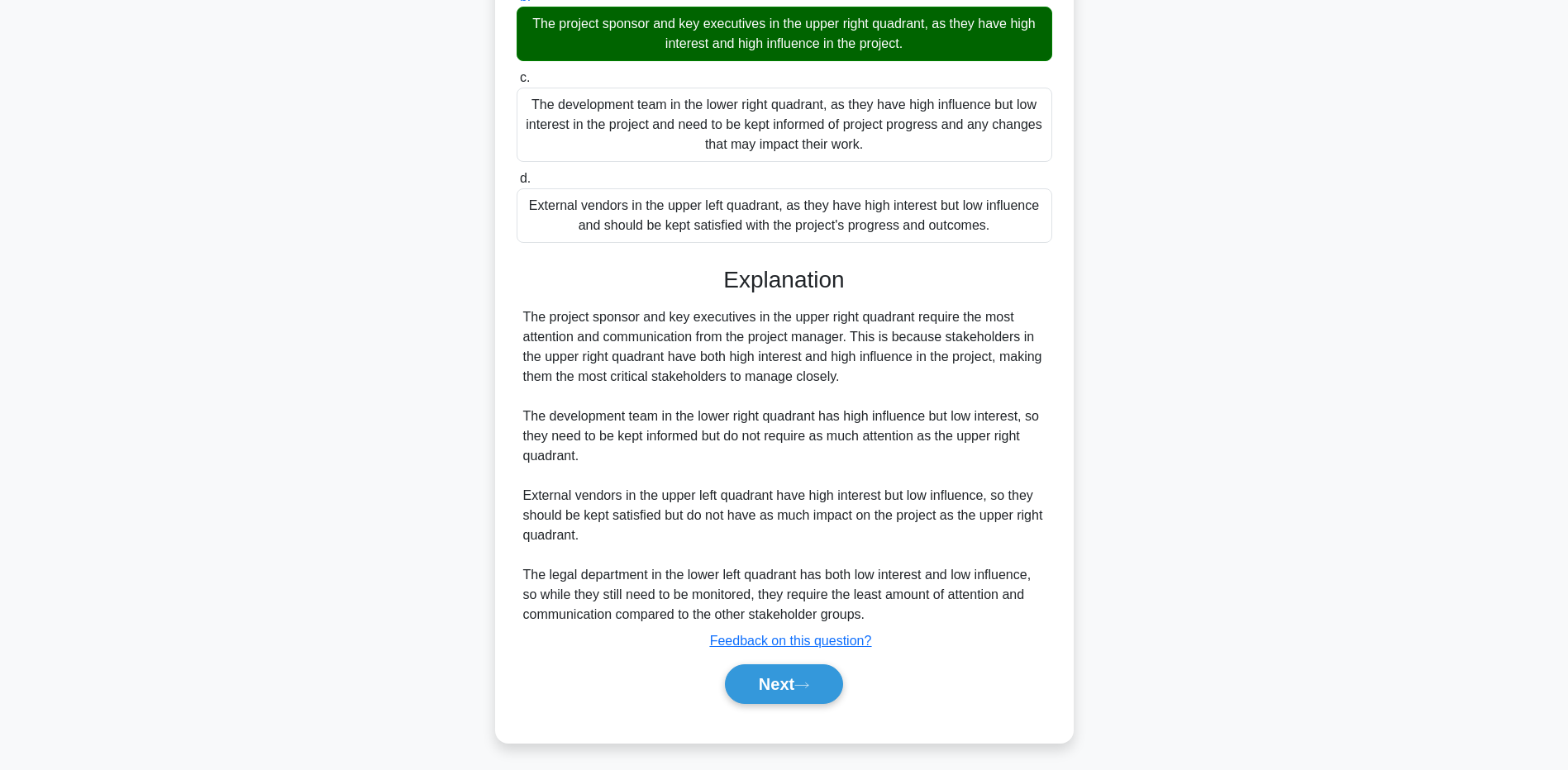
click at [221, 508] on main "4:03 Stop PMP - Stakeholders - PMBOK 7th edition Advanced 1/5 You are managing …" at bounding box center [784, 207] width 1568 height 1124
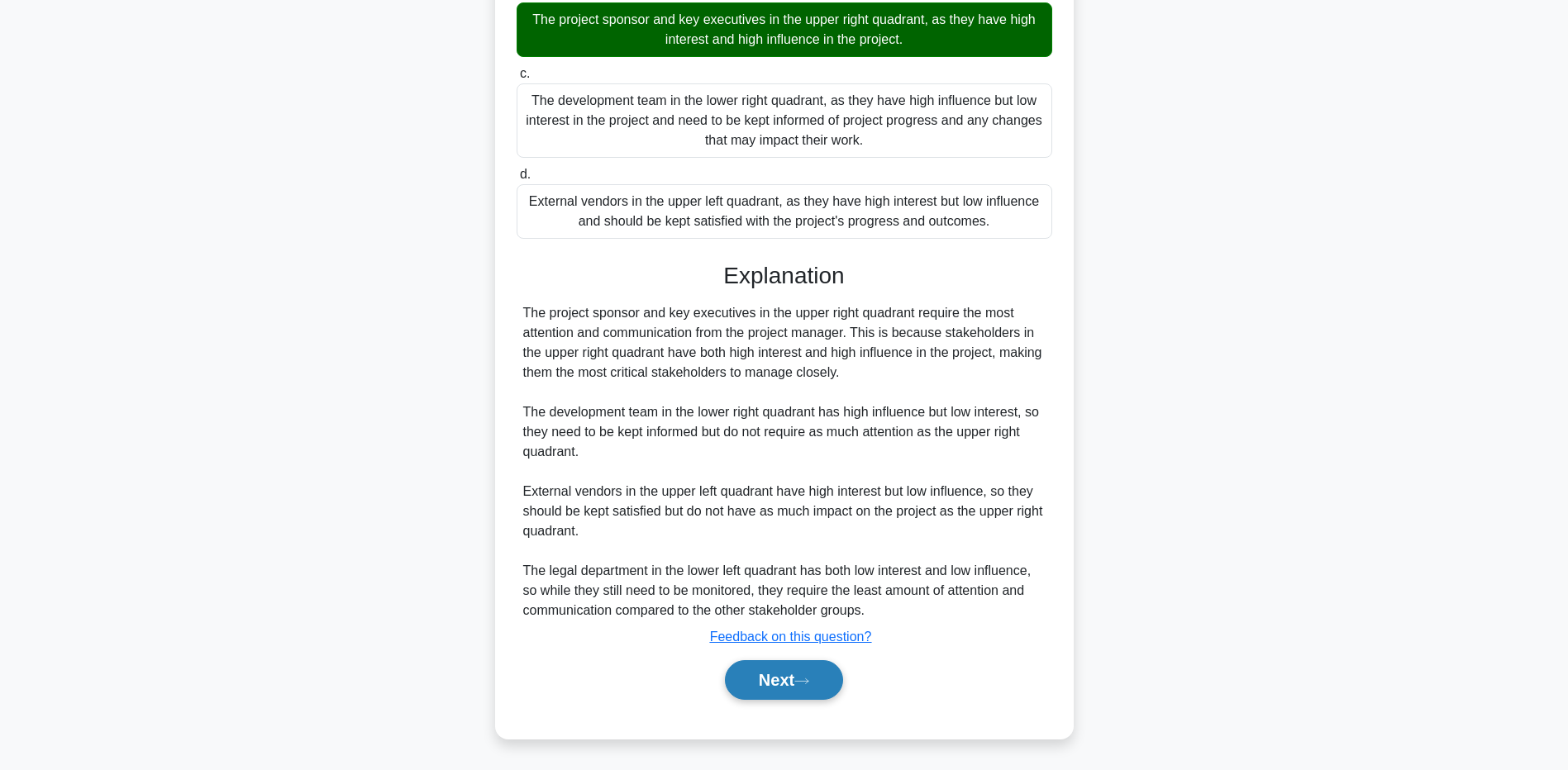
click at [754, 692] on button "Next" at bounding box center [784, 680] width 118 height 40
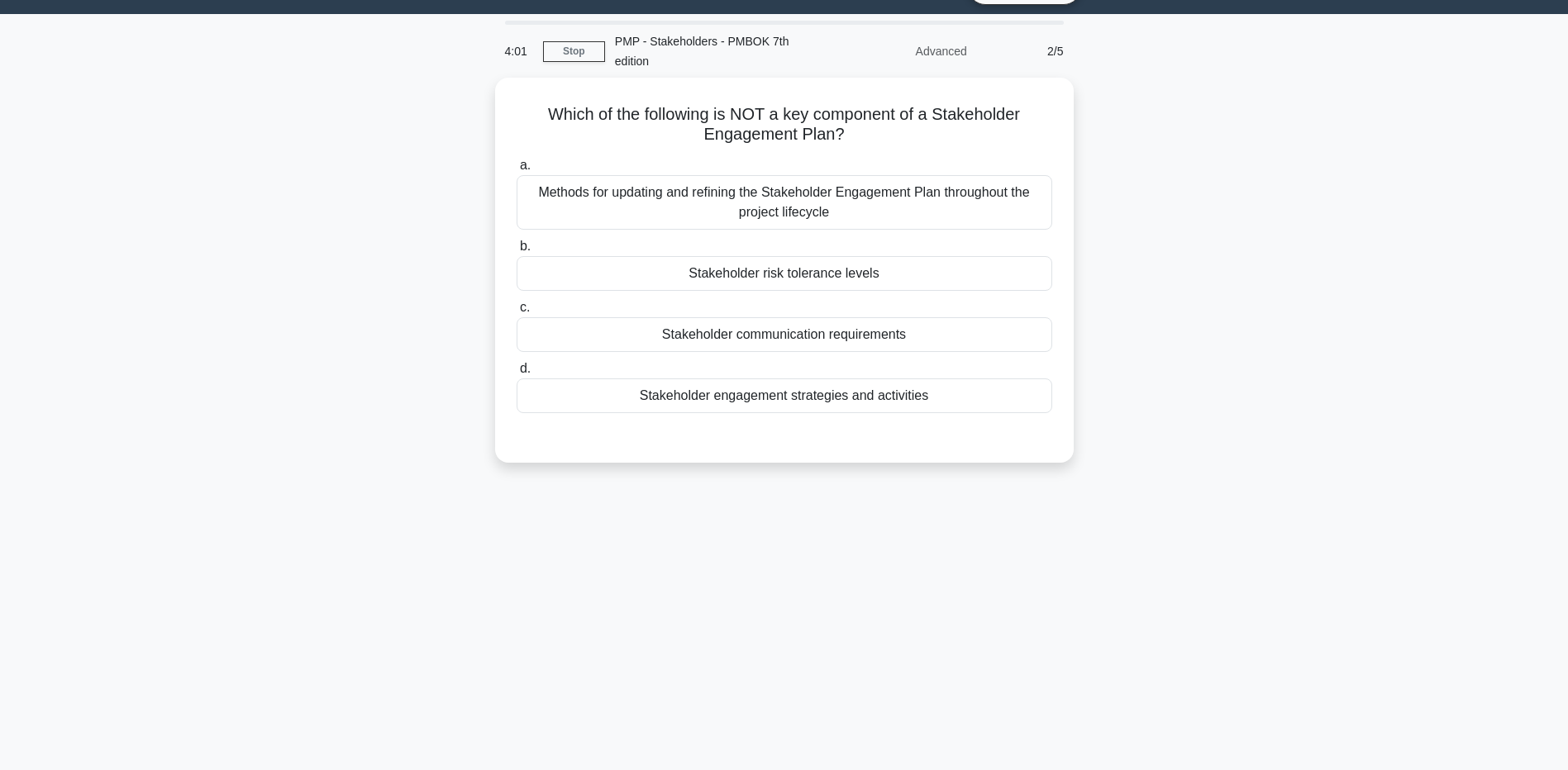
scroll to position [0, 0]
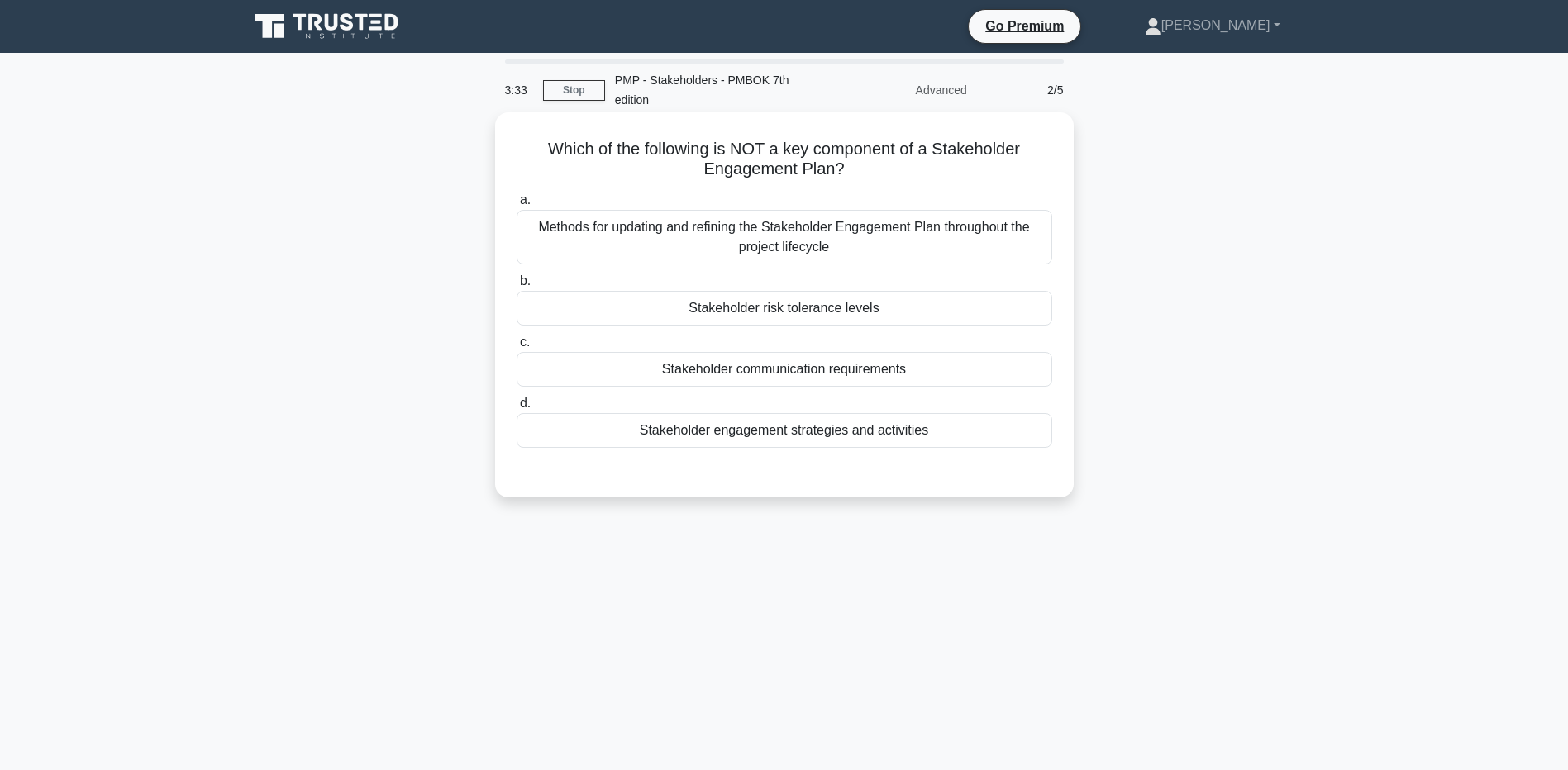
click at [562, 300] on div "Stakeholder risk tolerance levels" at bounding box center [784, 308] width 536 height 34
click at [517, 287] on input "b. Stakeholder risk tolerance levels" at bounding box center [517, 281] width 0 height 11
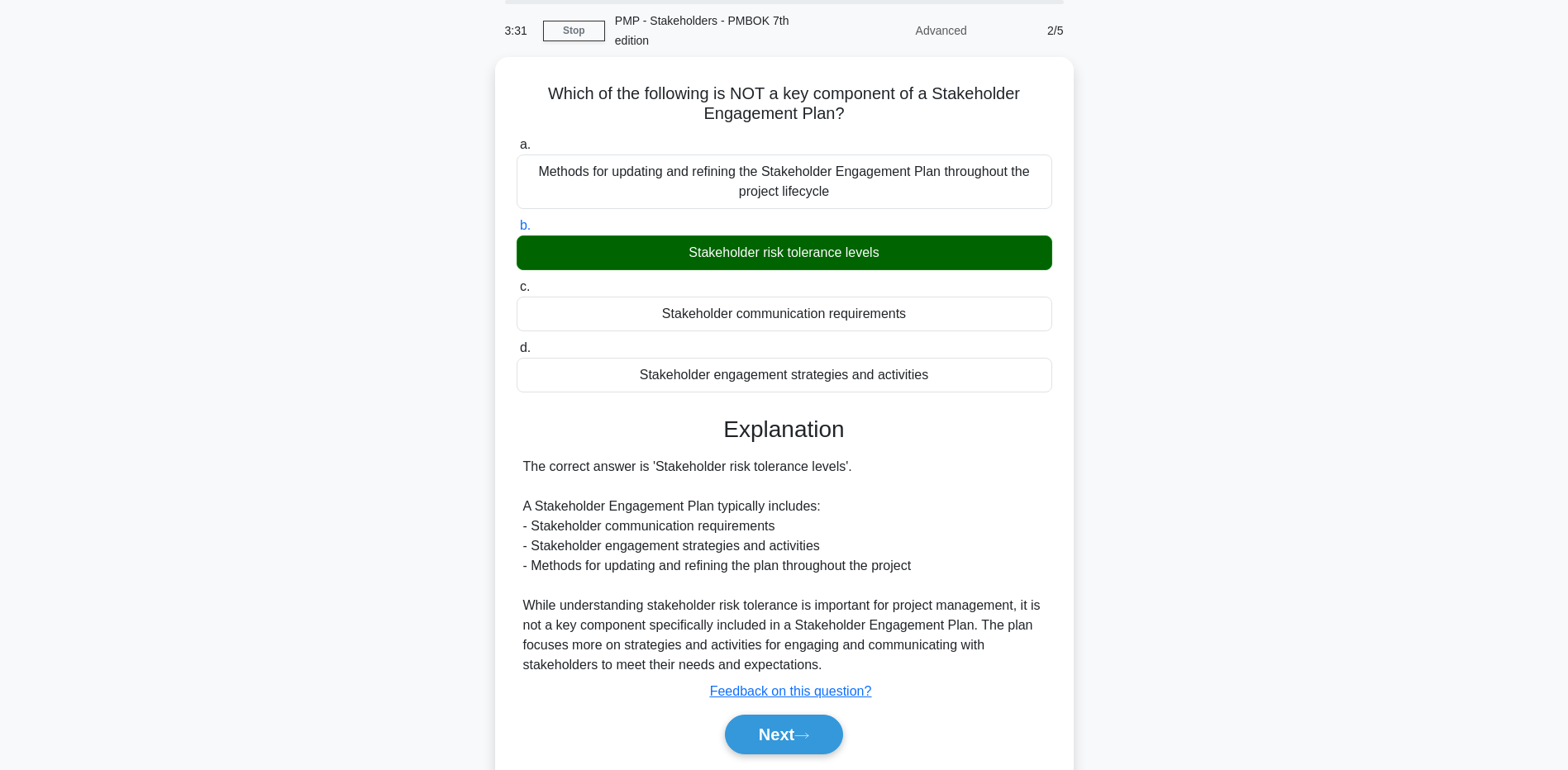
scroll to position [60, 0]
click at [286, 624] on div "Which of the following is NOT a key component of a Stakeholder Engagement Plan?…" at bounding box center [784, 434] width 1092 height 756
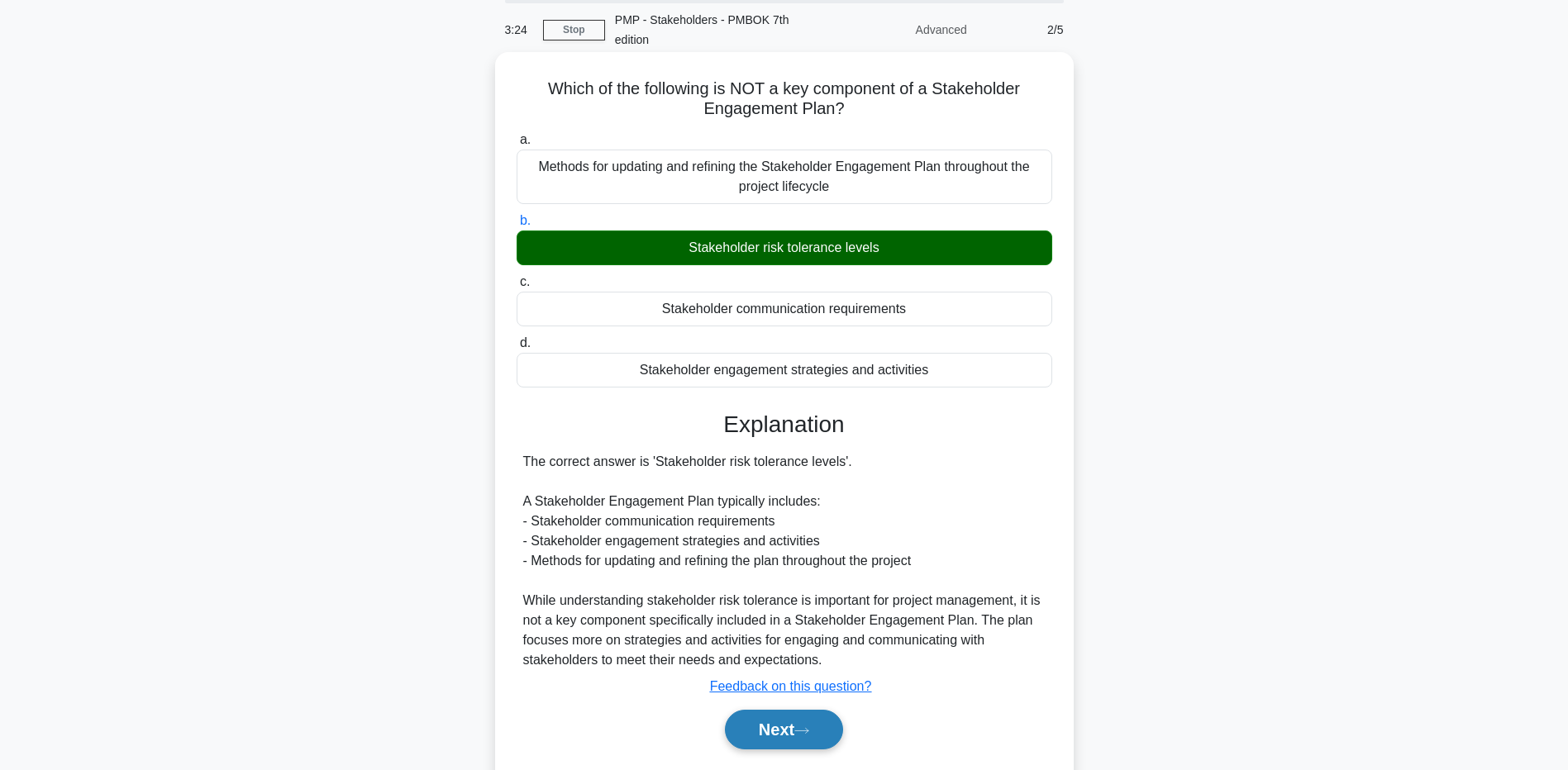
click at [762, 730] on button "Next" at bounding box center [784, 729] width 118 height 40
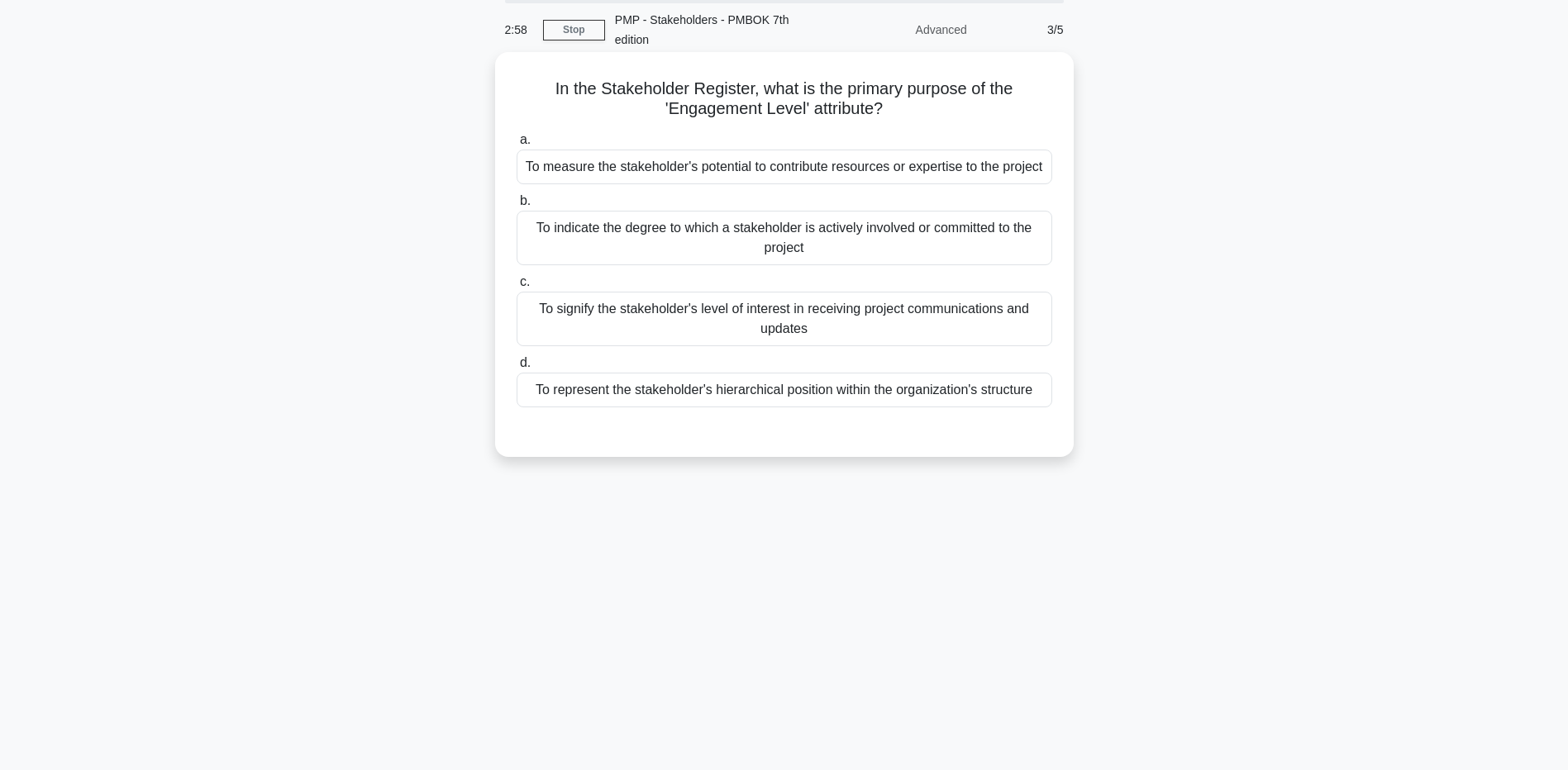
click at [578, 244] on div "To indicate the degree to which a stakeholder is actively involved or committed…" at bounding box center [784, 238] width 536 height 55
click at [517, 206] on input "b. To indicate the degree to which a stakeholder is actively involved or commit…" at bounding box center [517, 201] width 0 height 11
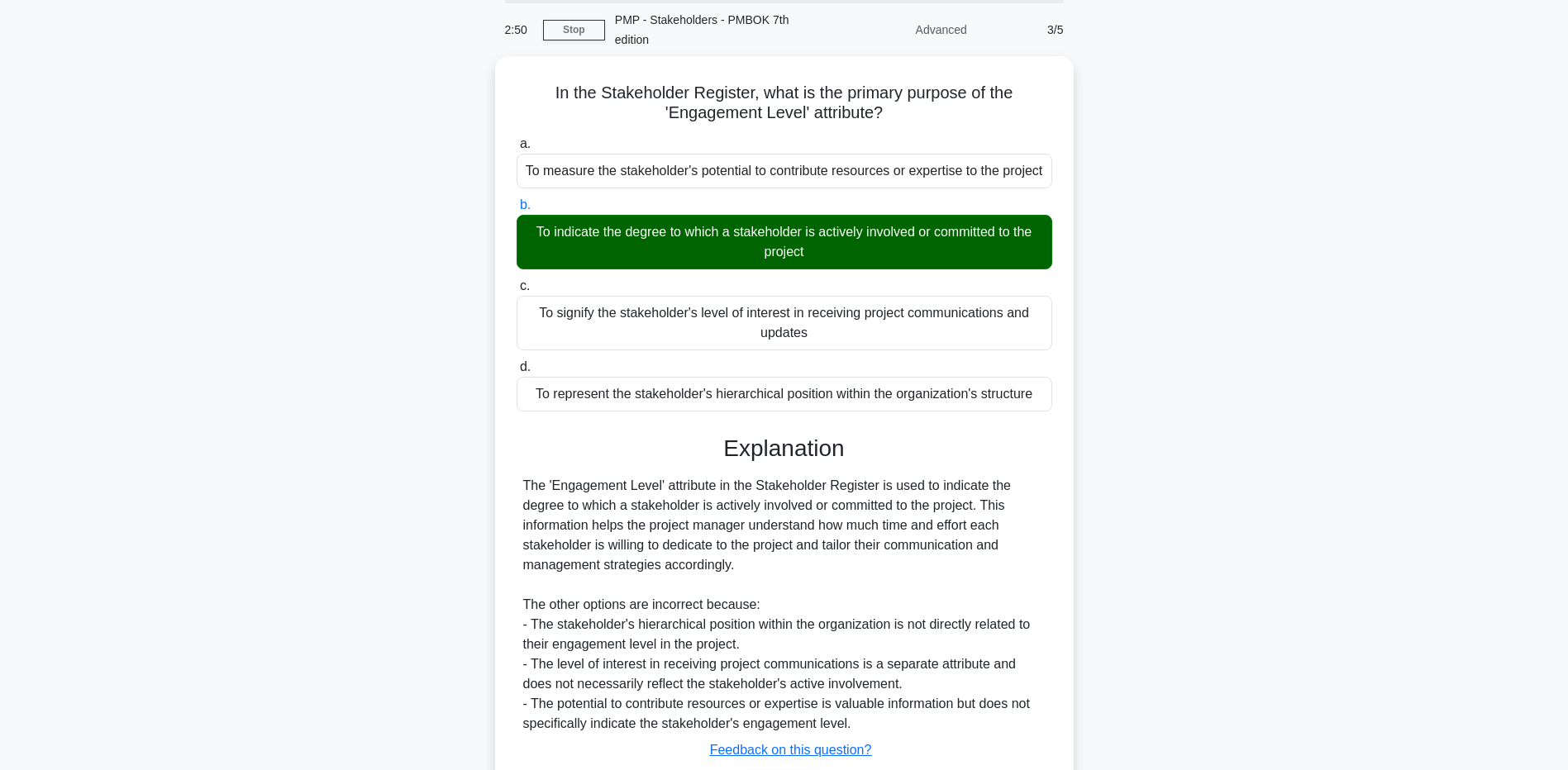
click at [296, 621] on div "In the Stakeholder Register, what is the primary purpose of the 'Engagement Lev…" at bounding box center [784, 464] width 1092 height 816
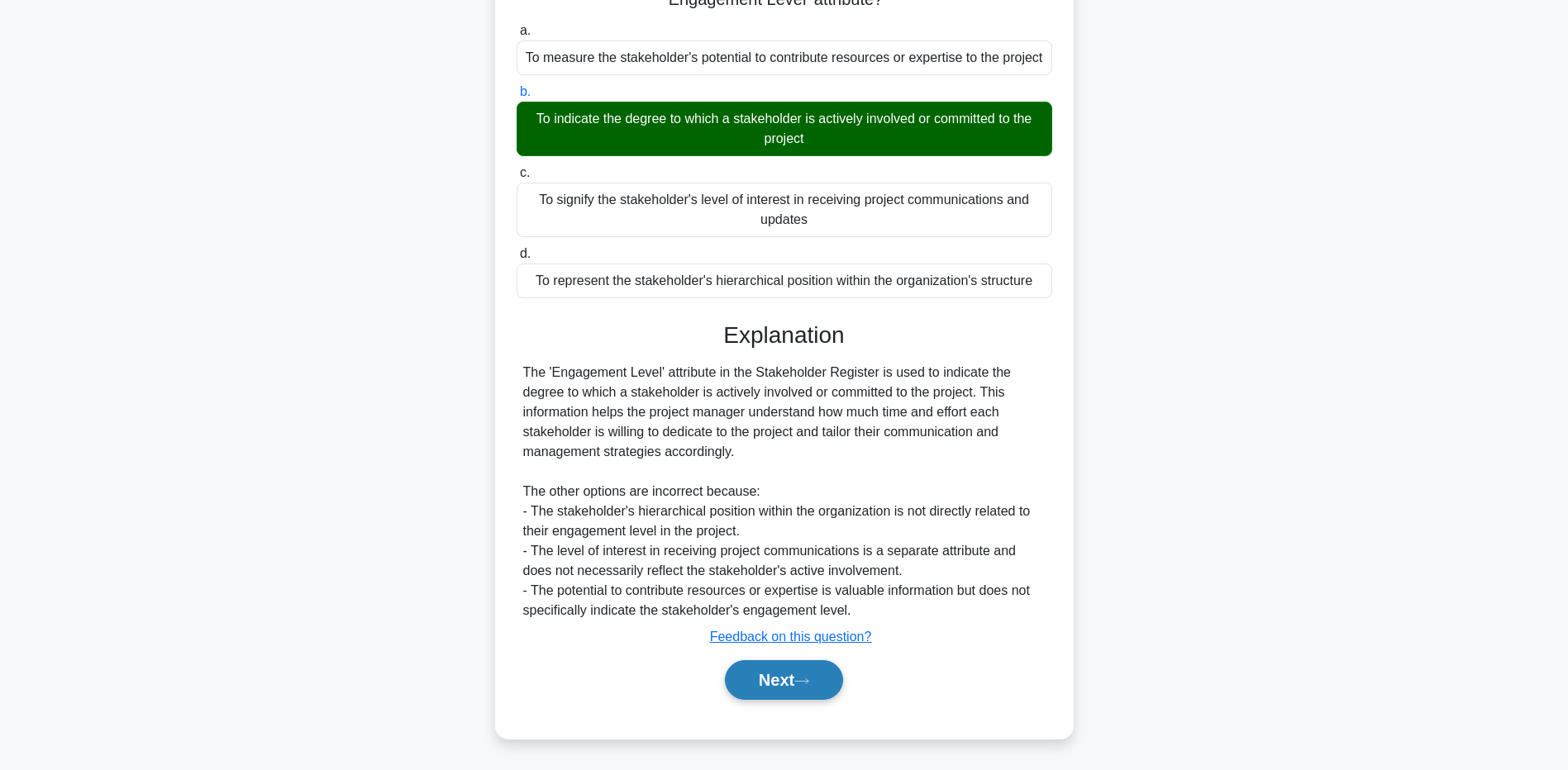
click at [730, 685] on button "Next" at bounding box center [784, 680] width 118 height 40
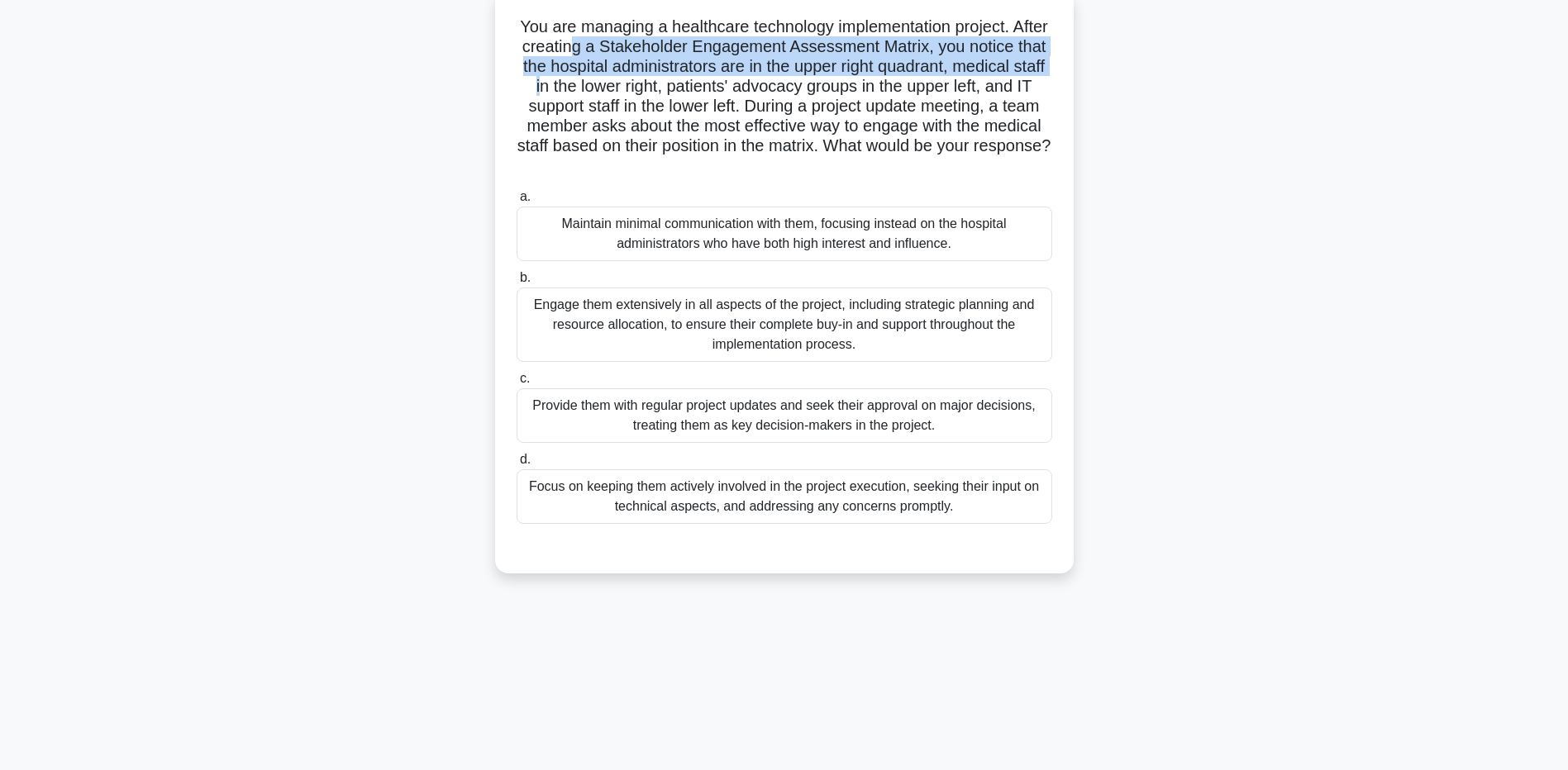
drag, startPoint x: 628, startPoint y: 47, endPoint x: 628, endPoint y: 78, distance: 31.0
click at [628, 78] on h5 "You are managing a healthcare technology implementation project. After creating…" at bounding box center [784, 97] width 539 height 161
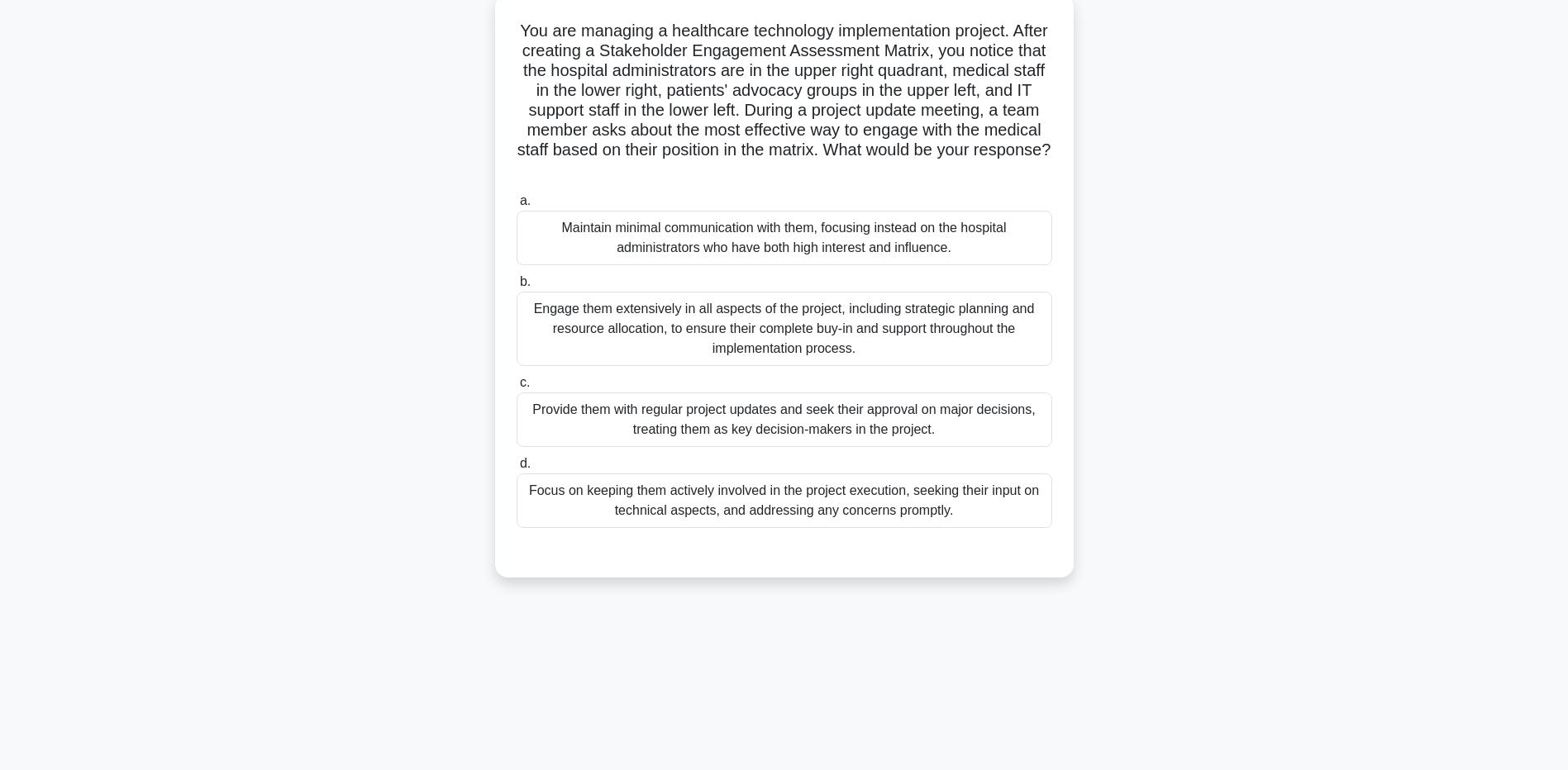
drag, startPoint x: 628, startPoint y: 78, endPoint x: 357, endPoint y: 139, distance: 277.8
click at [357, 139] on div "You are managing a healthcare technology implementation project. After creating…" at bounding box center [784, 295] width 1092 height 603
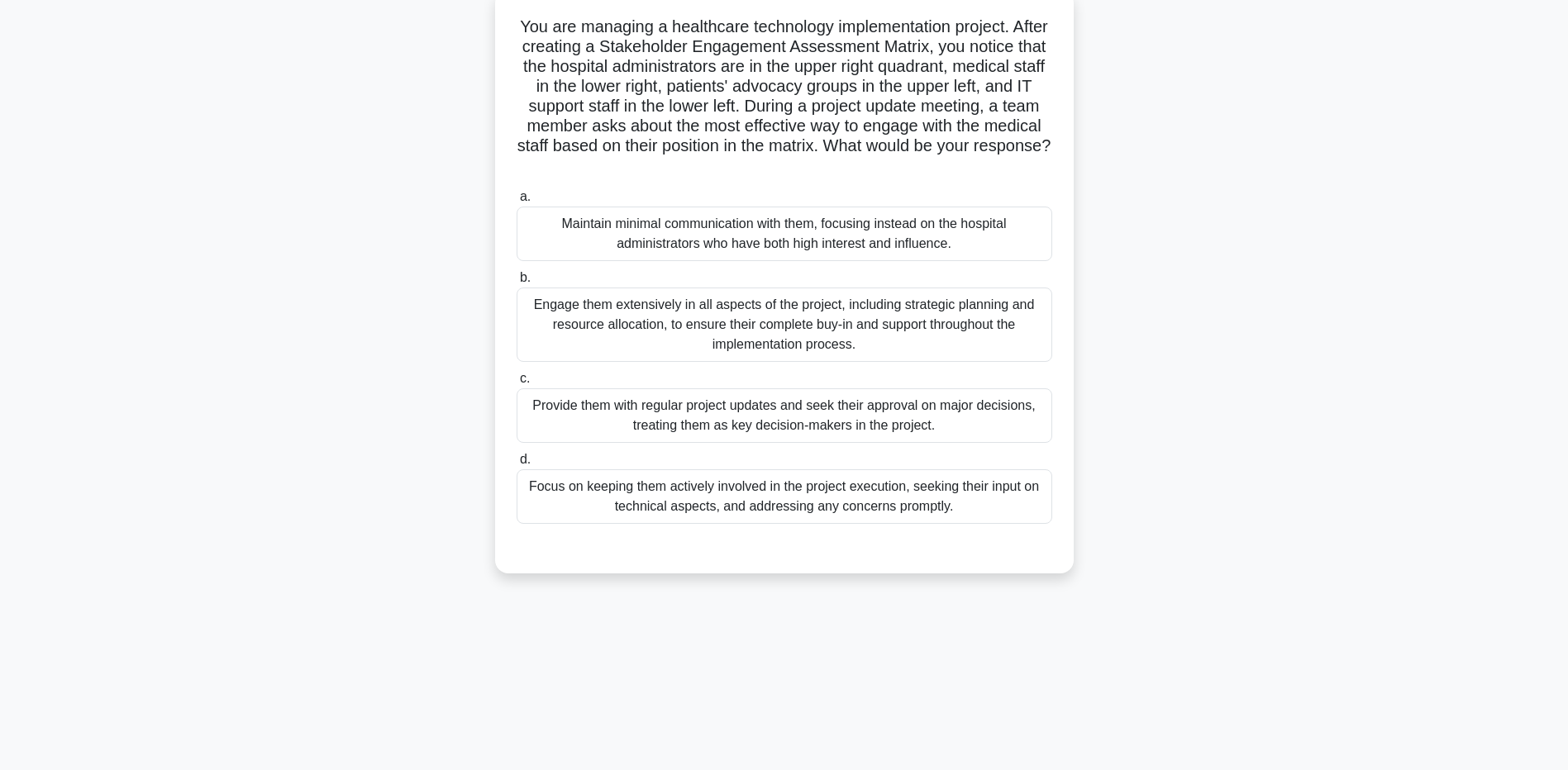
click at [748, 422] on div "Provide them with regular project updates and seek their approval on major deci…" at bounding box center [784, 415] width 536 height 55
click at [517, 385] on input "c. Provide them with regular project updates and seek their approval on major d…" at bounding box center [517, 378] width 0 height 11
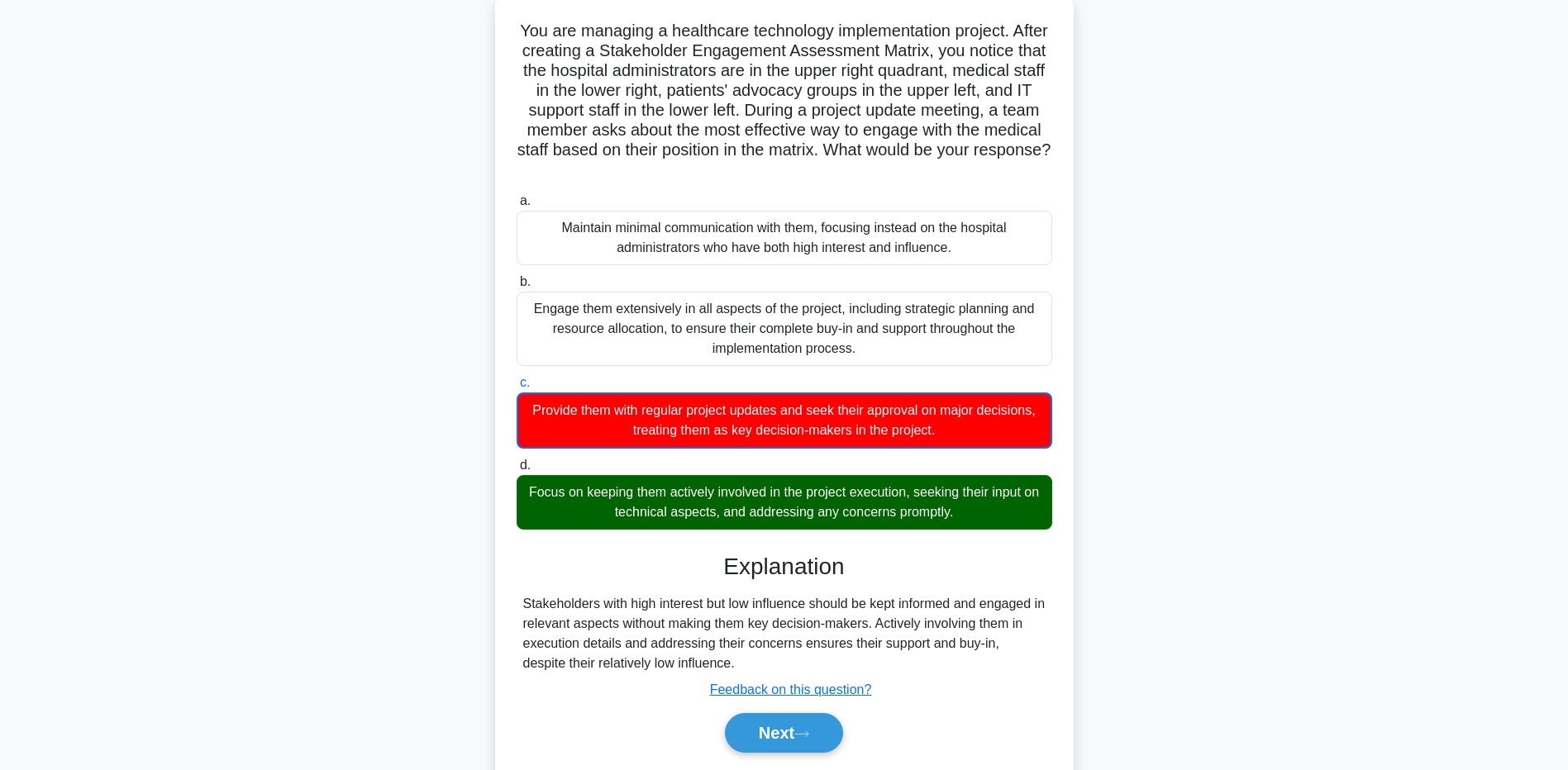
drag, startPoint x: 259, startPoint y: 572, endPoint x: 277, endPoint y: 579, distance: 19.3
click at [259, 571] on div "You are managing a healthcare technology implementation project. After creating…" at bounding box center [784, 402] width 1092 height 818
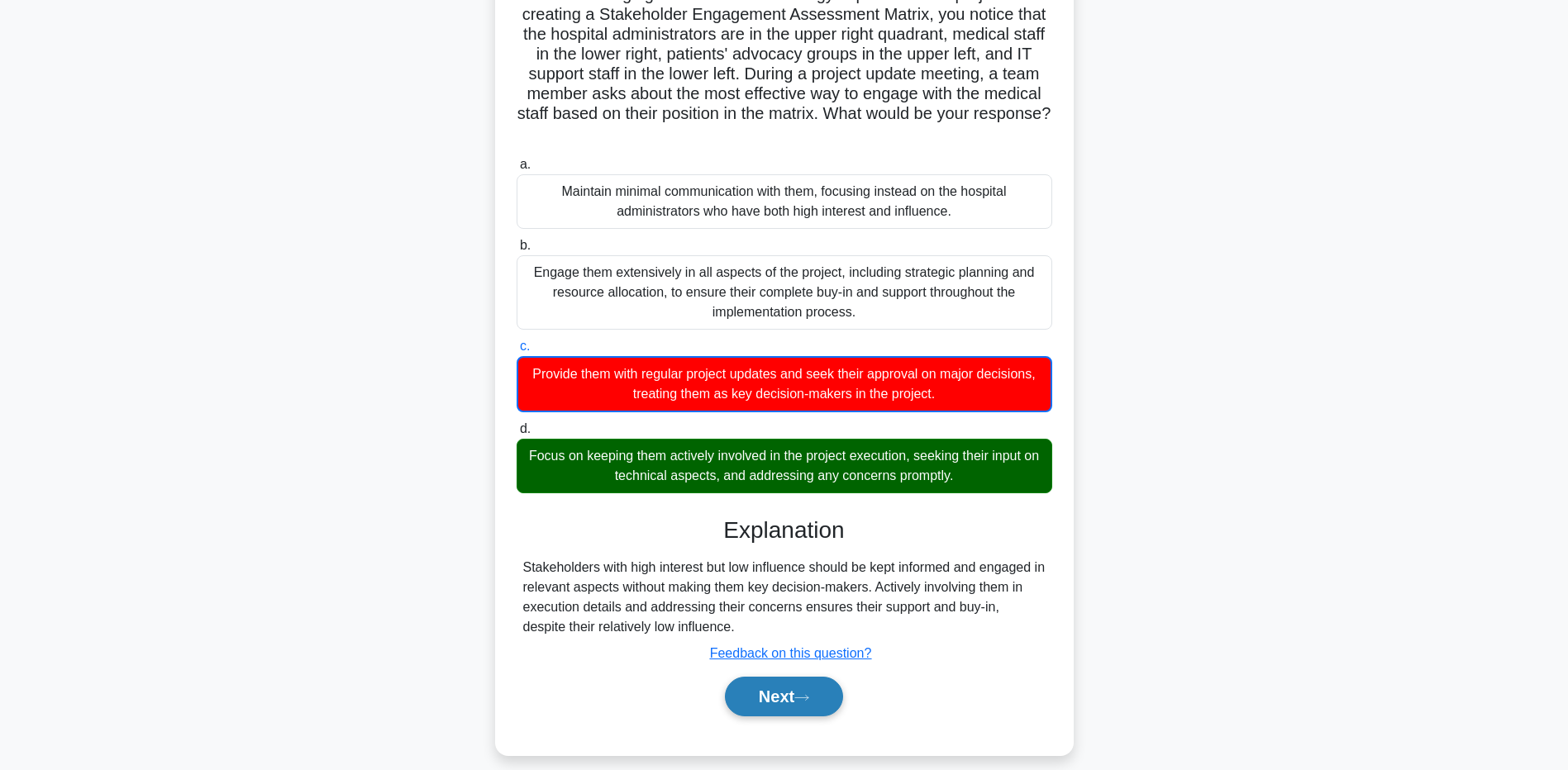
scroll to position [172, 0]
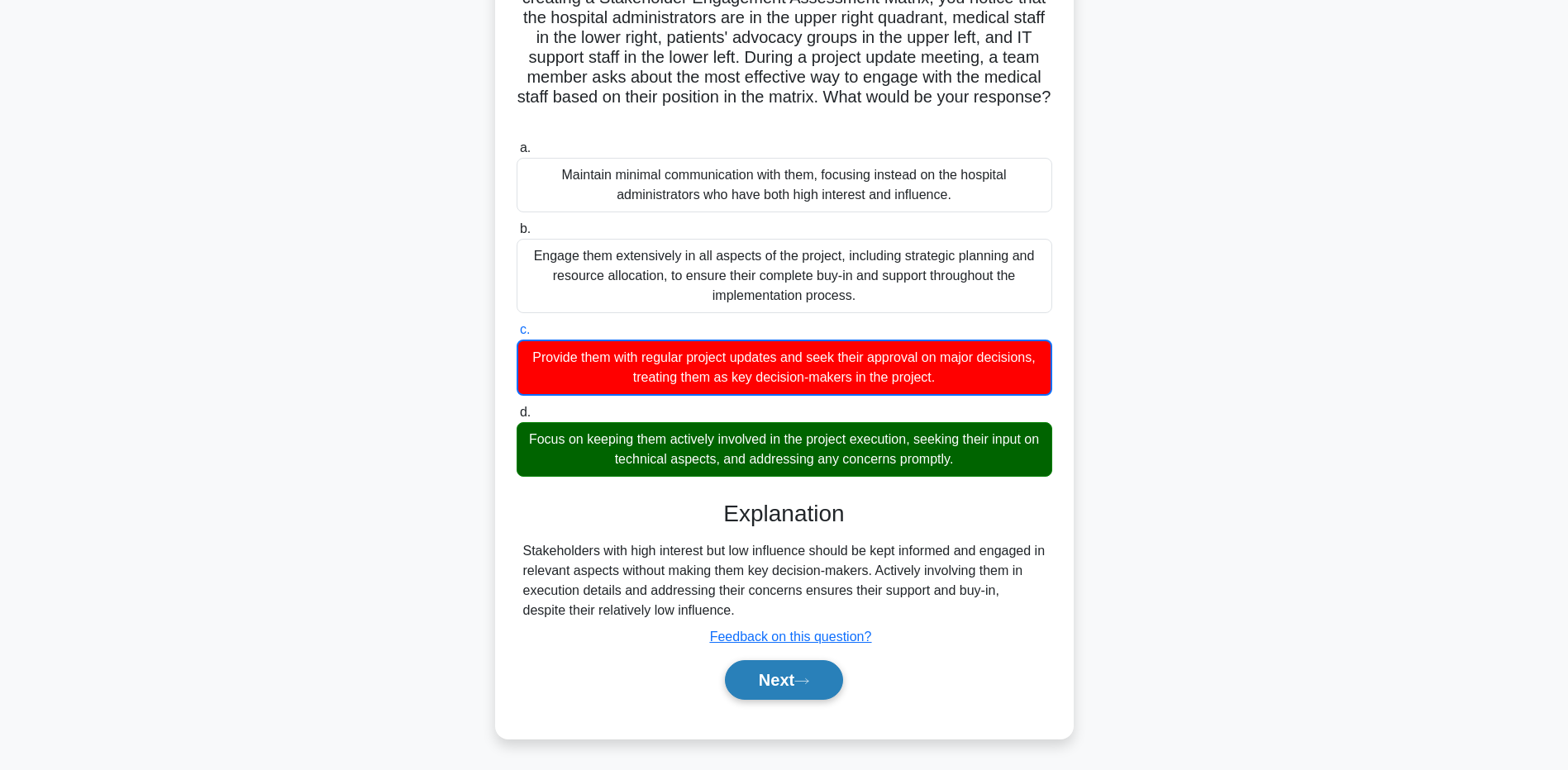
click at [797, 679] on button "Next" at bounding box center [784, 680] width 118 height 40
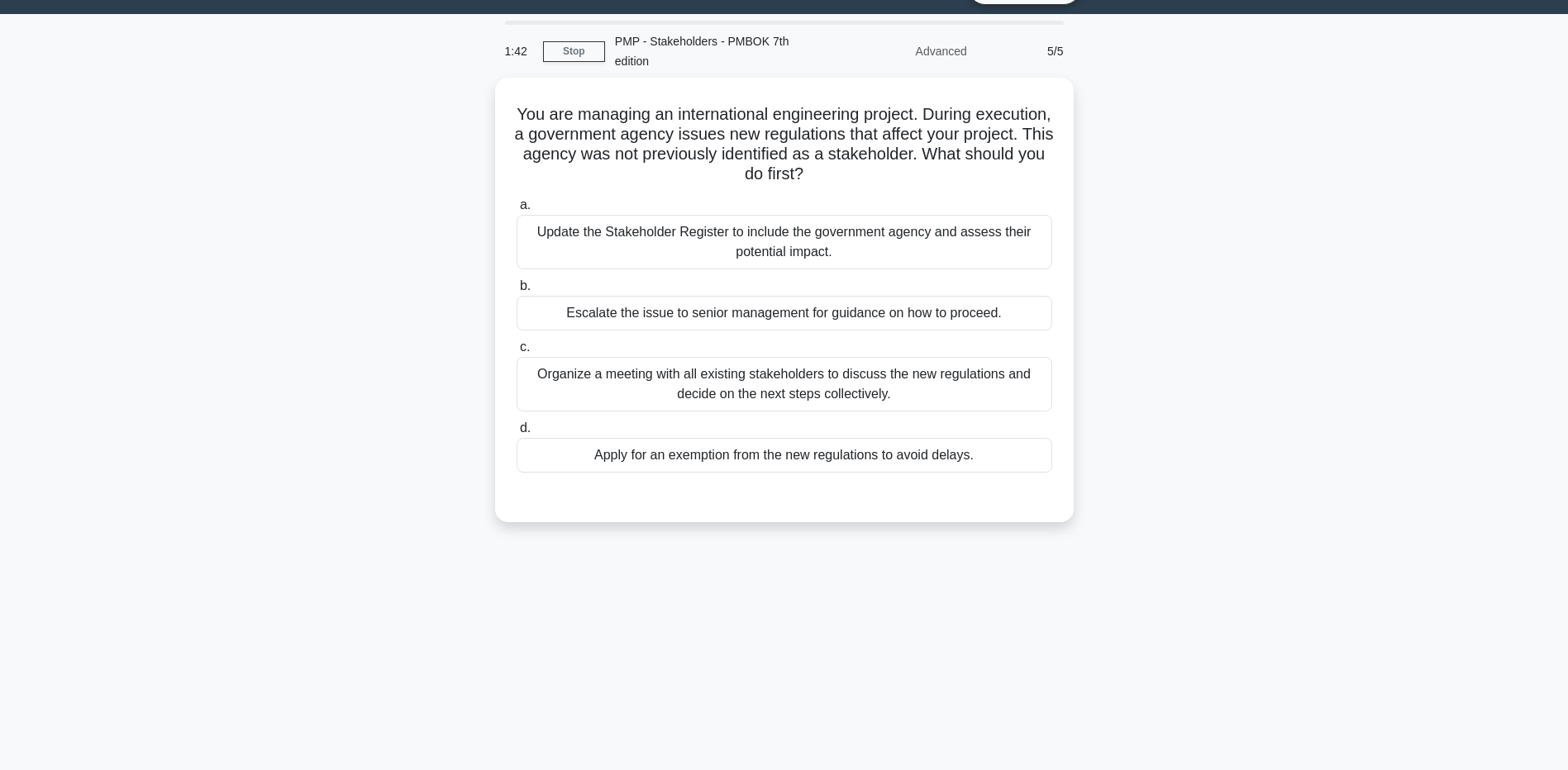
scroll to position [0, 0]
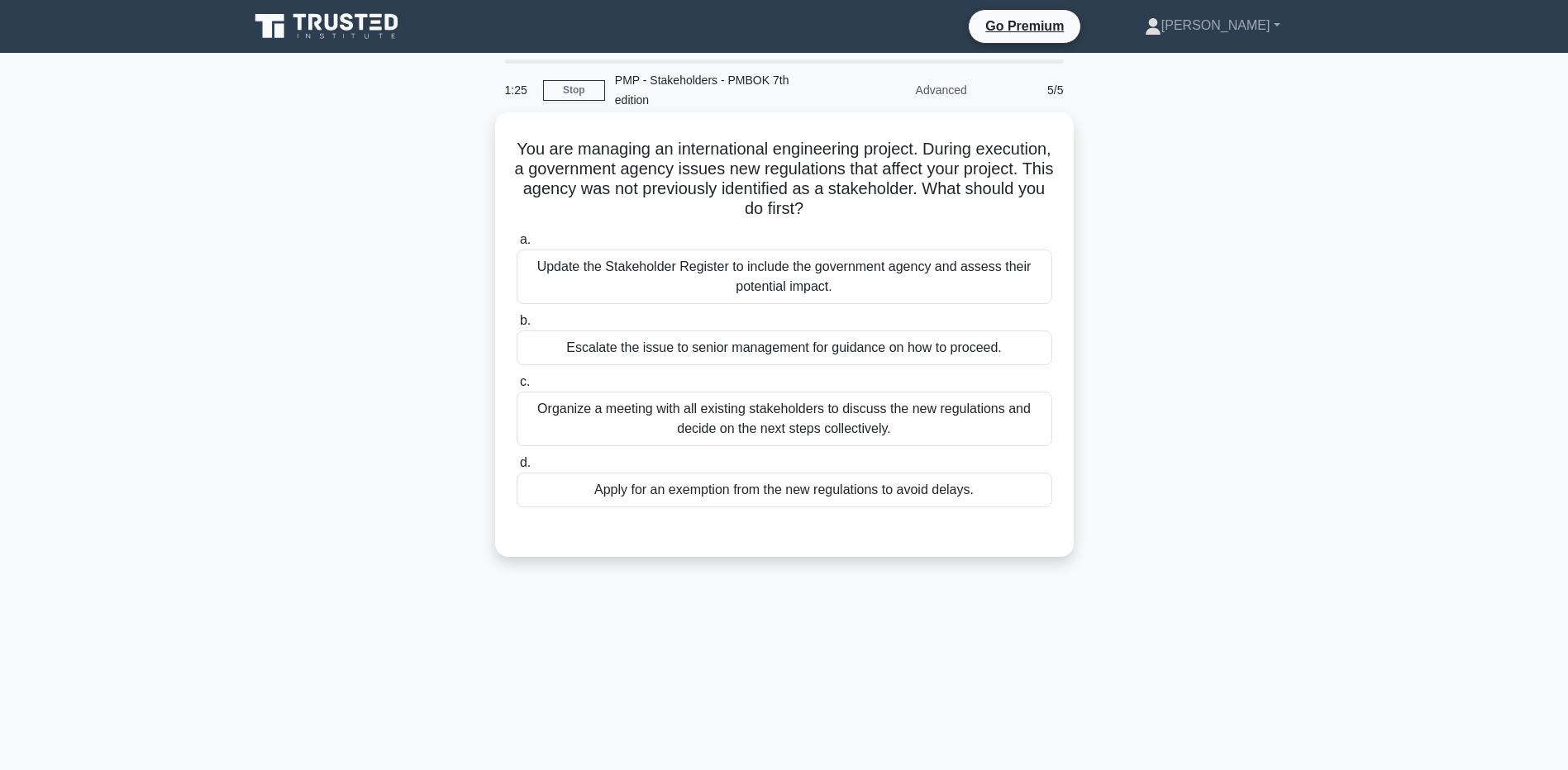
click at [688, 265] on div "Update the Stakeholder Register to include the government agency and assess the…" at bounding box center [784, 277] width 536 height 55
click at [517, 245] on input "a. Update the Stakeholder Register to include the government agency and assess …" at bounding box center [517, 240] width 0 height 11
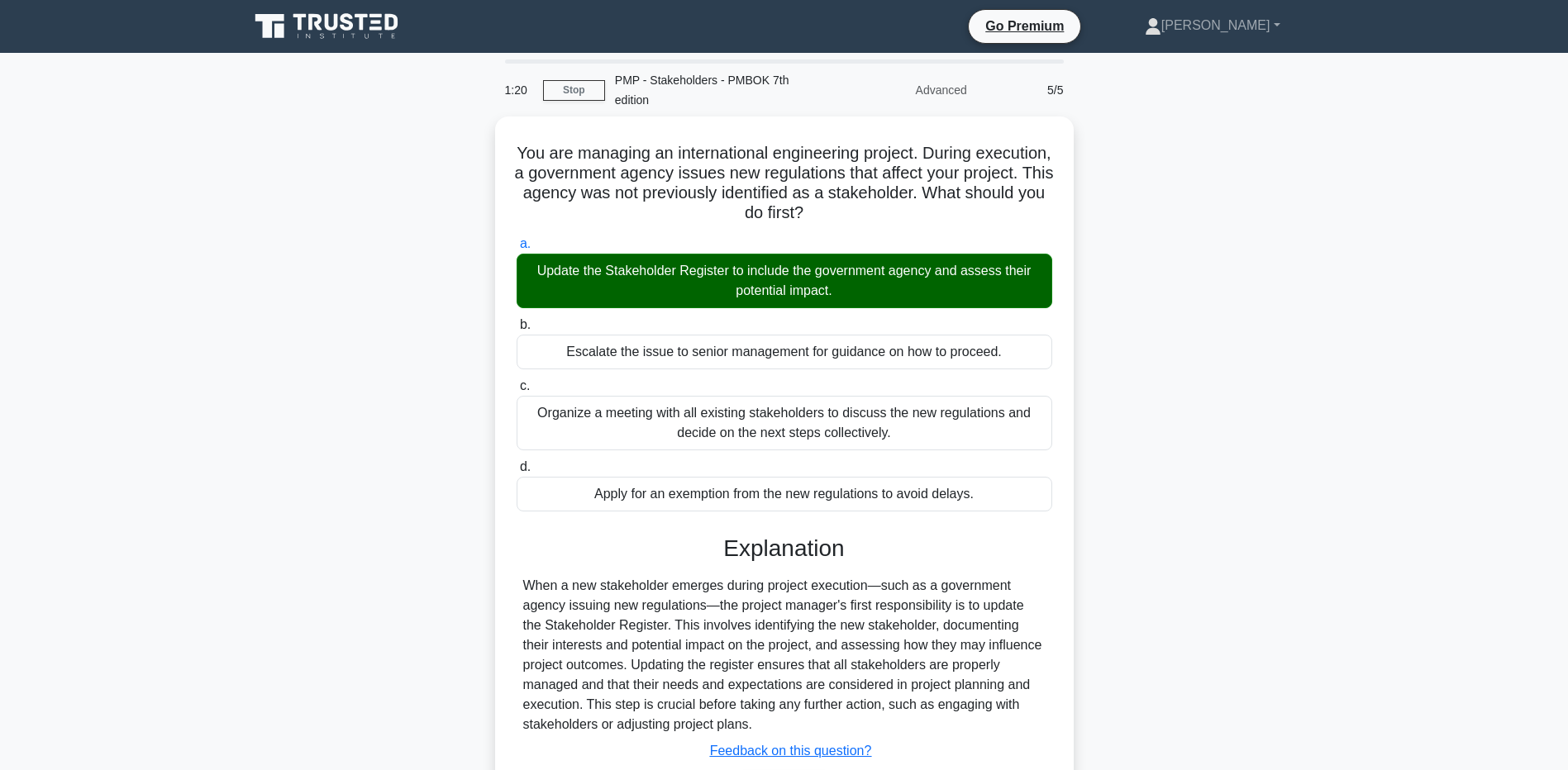
drag, startPoint x: 121, startPoint y: 576, endPoint x: 190, endPoint y: 584, distance: 69.5
click at [122, 576] on main "1:20 Stop PMP - Stakeholders - PMBOK 7th edition Advanced 5/5 You are managing …" at bounding box center [784, 473] width 1568 height 840
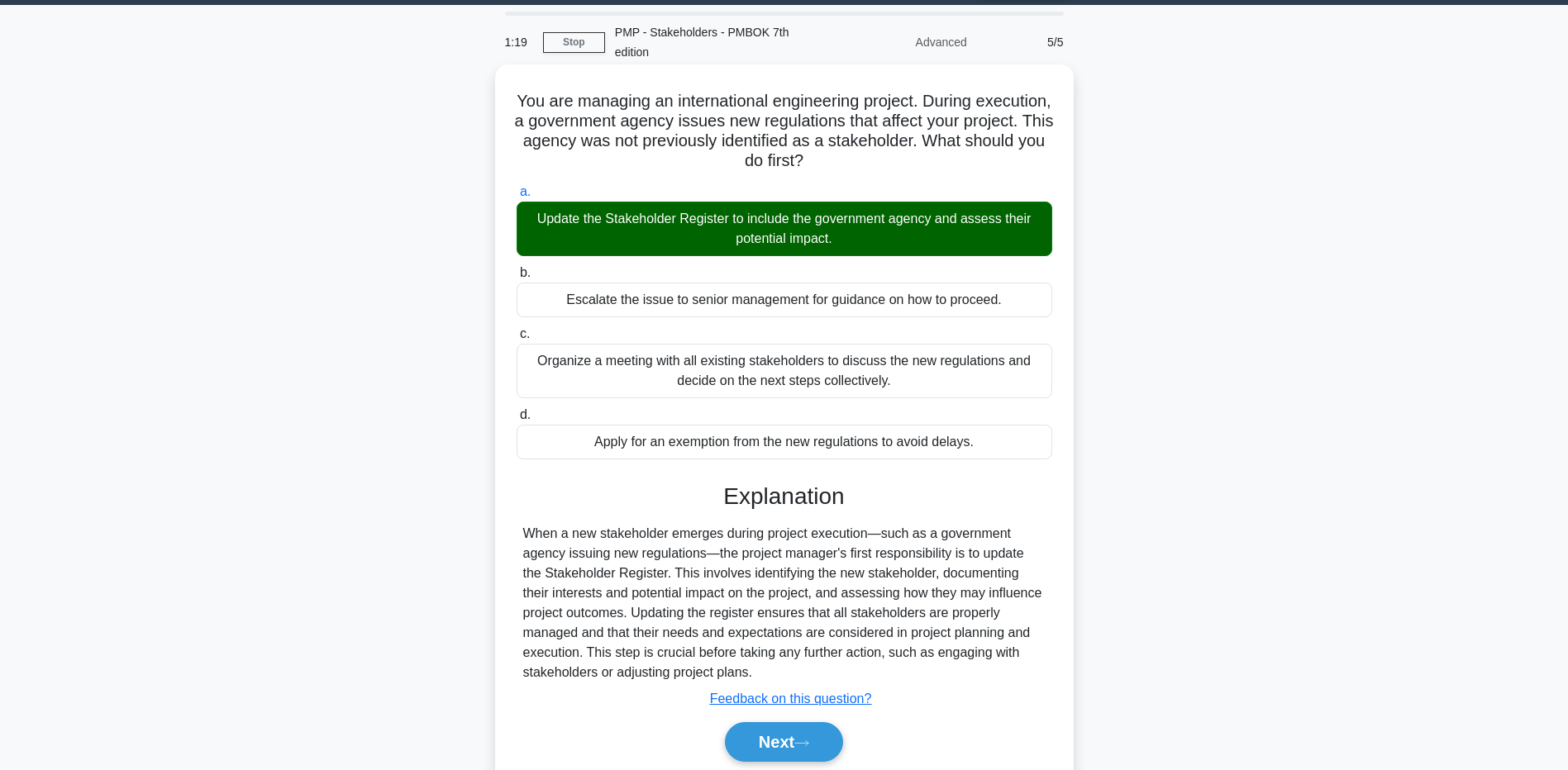
scroll to position [123, 0]
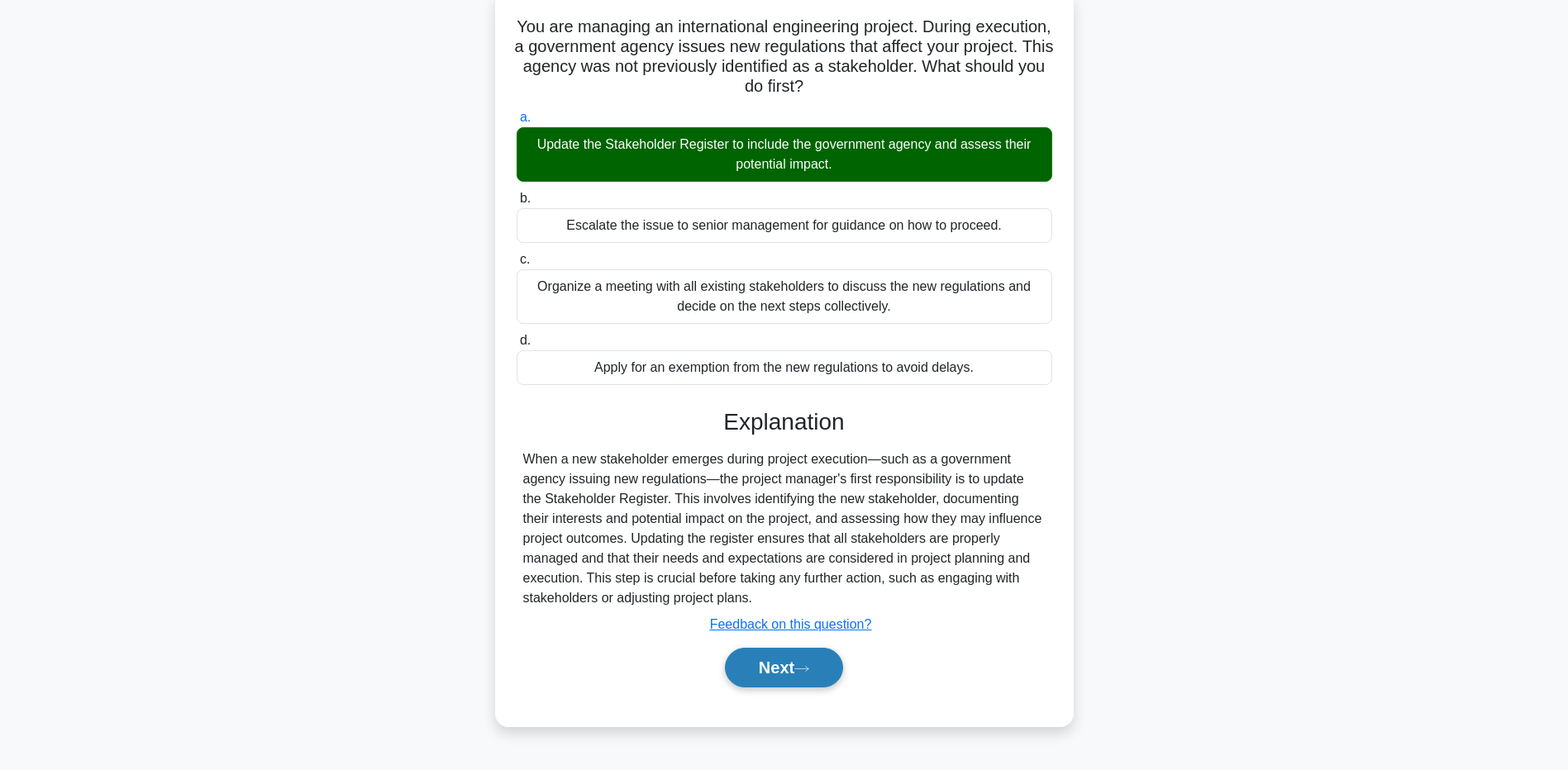
click at [761, 681] on button "Next" at bounding box center [784, 667] width 118 height 40
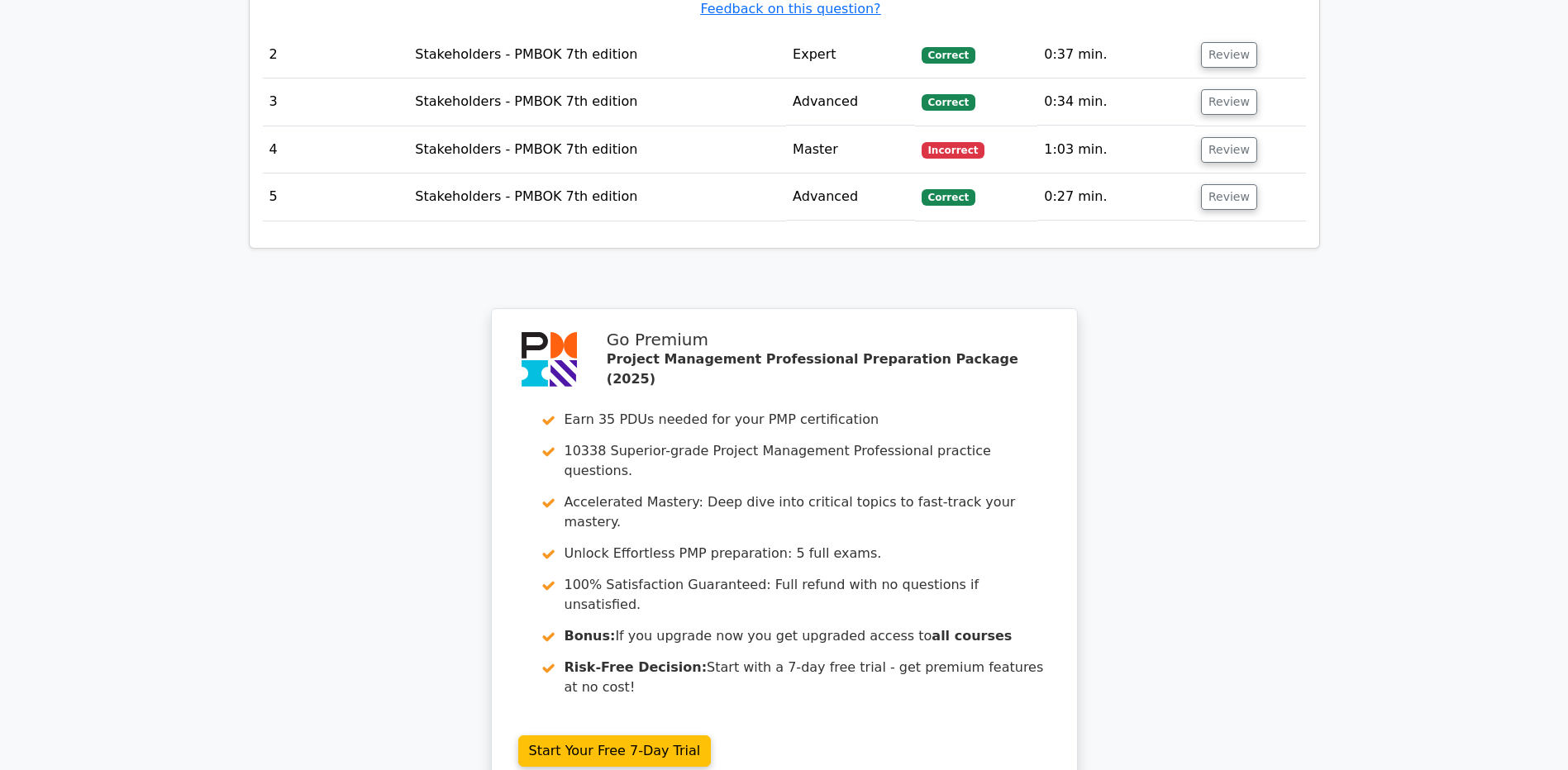
scroll to position [2552, 0]
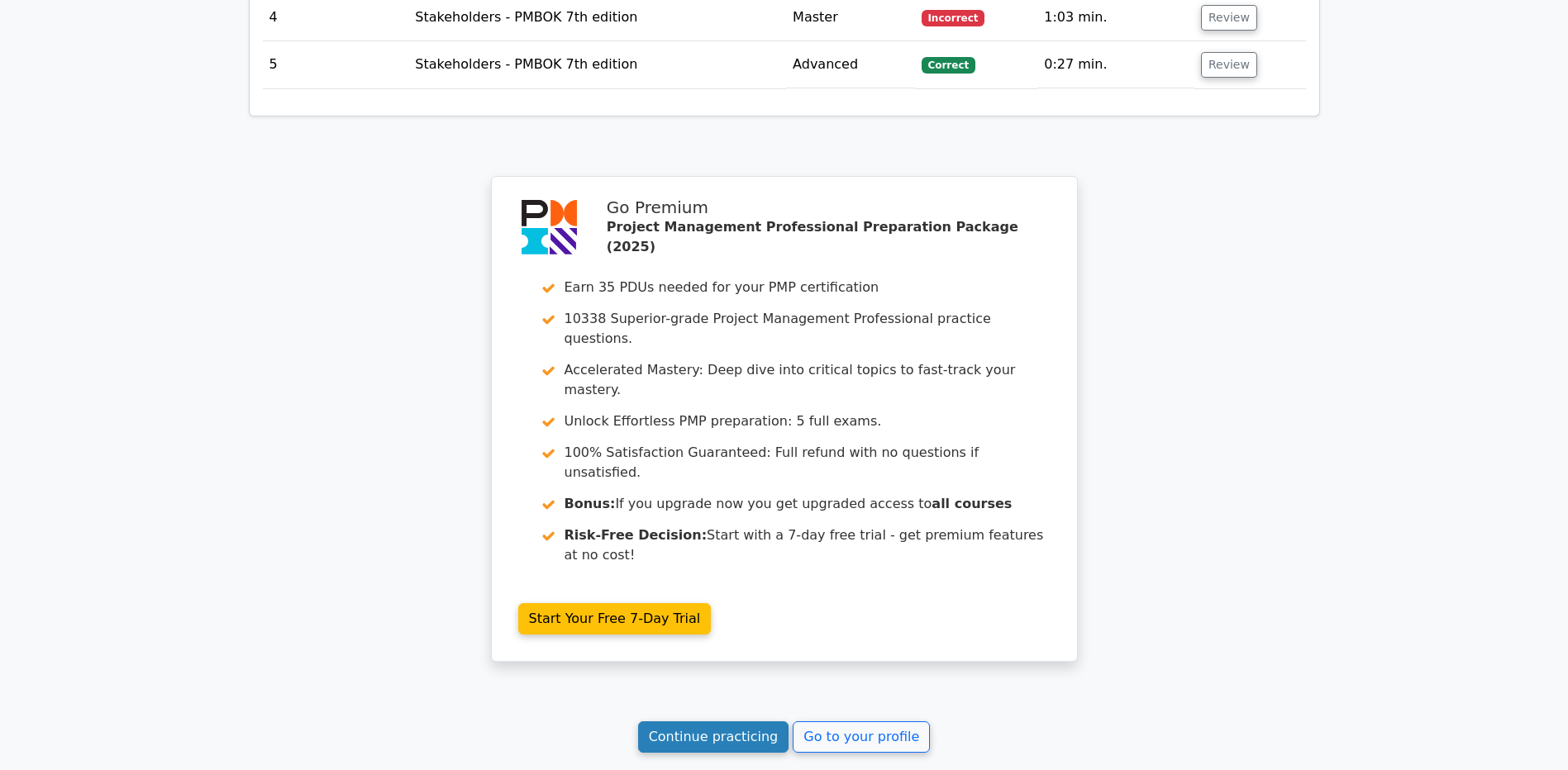
click at [703, 721] on link "Continue practicing" at bounding box center [713, 737] width 151 height 32
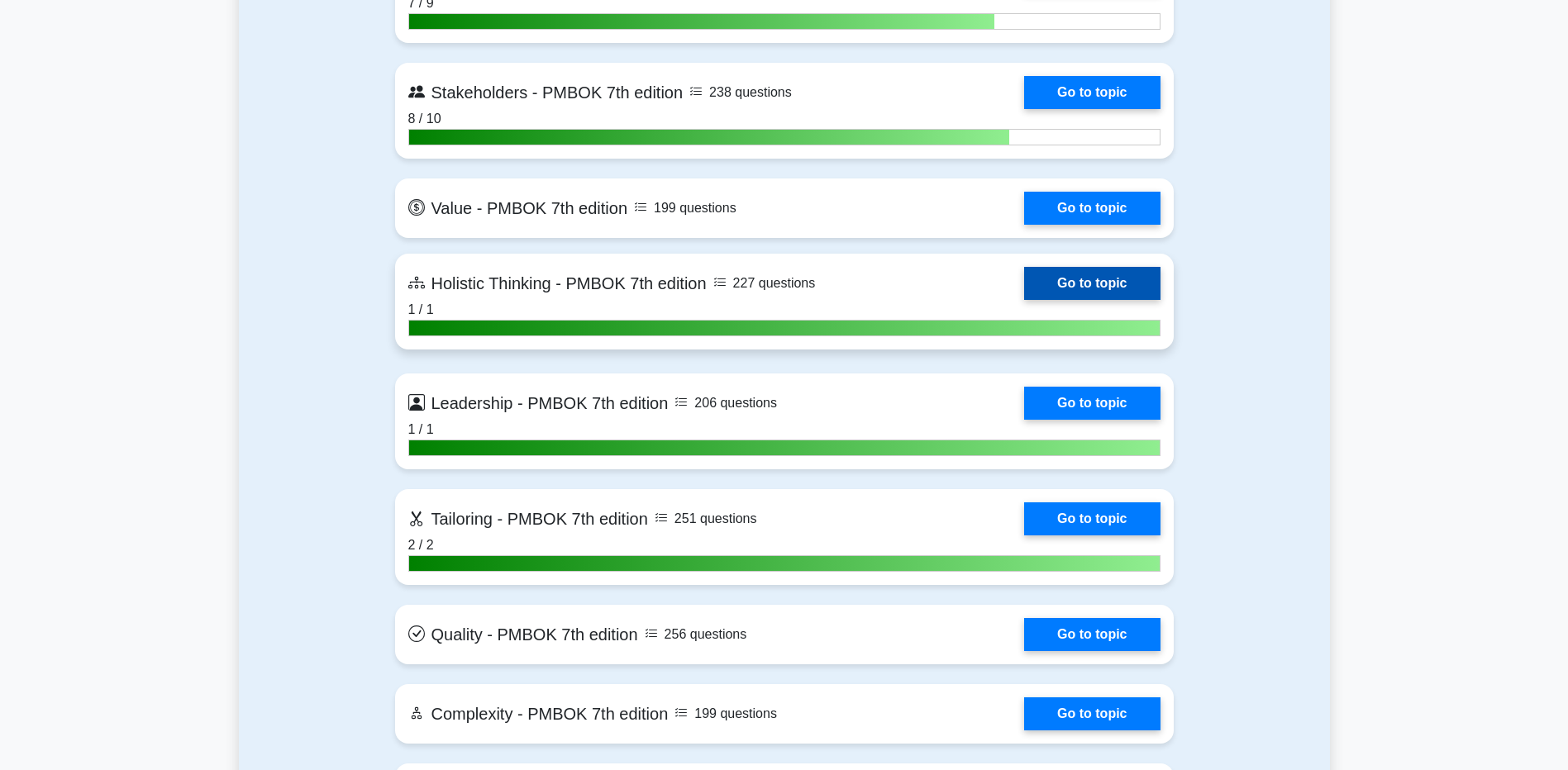
scroll to position [4958, 0]
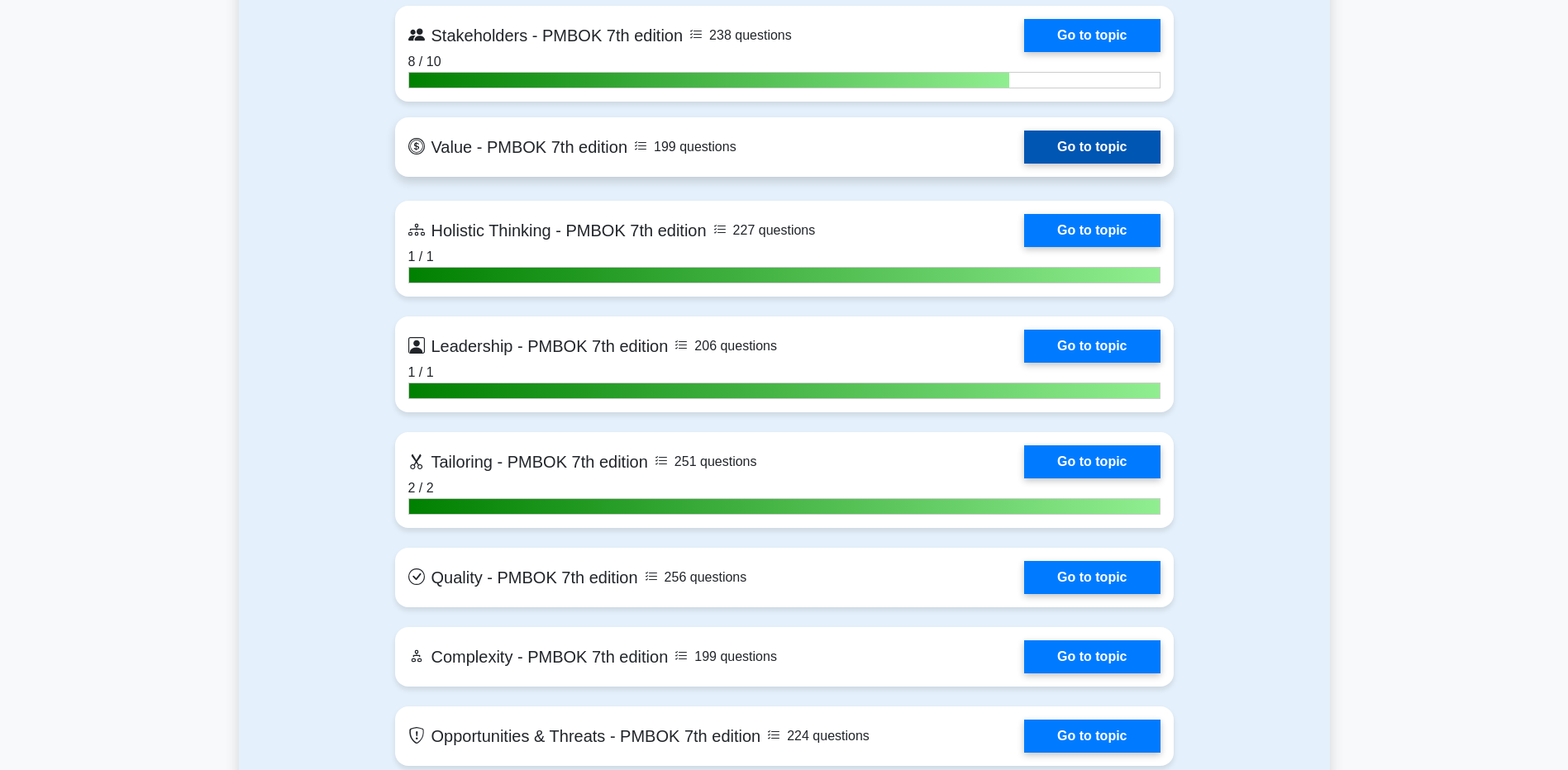
click at [1024, 143] on link "Go to topic" at bounding box center [1092, 146] width 136 height 33
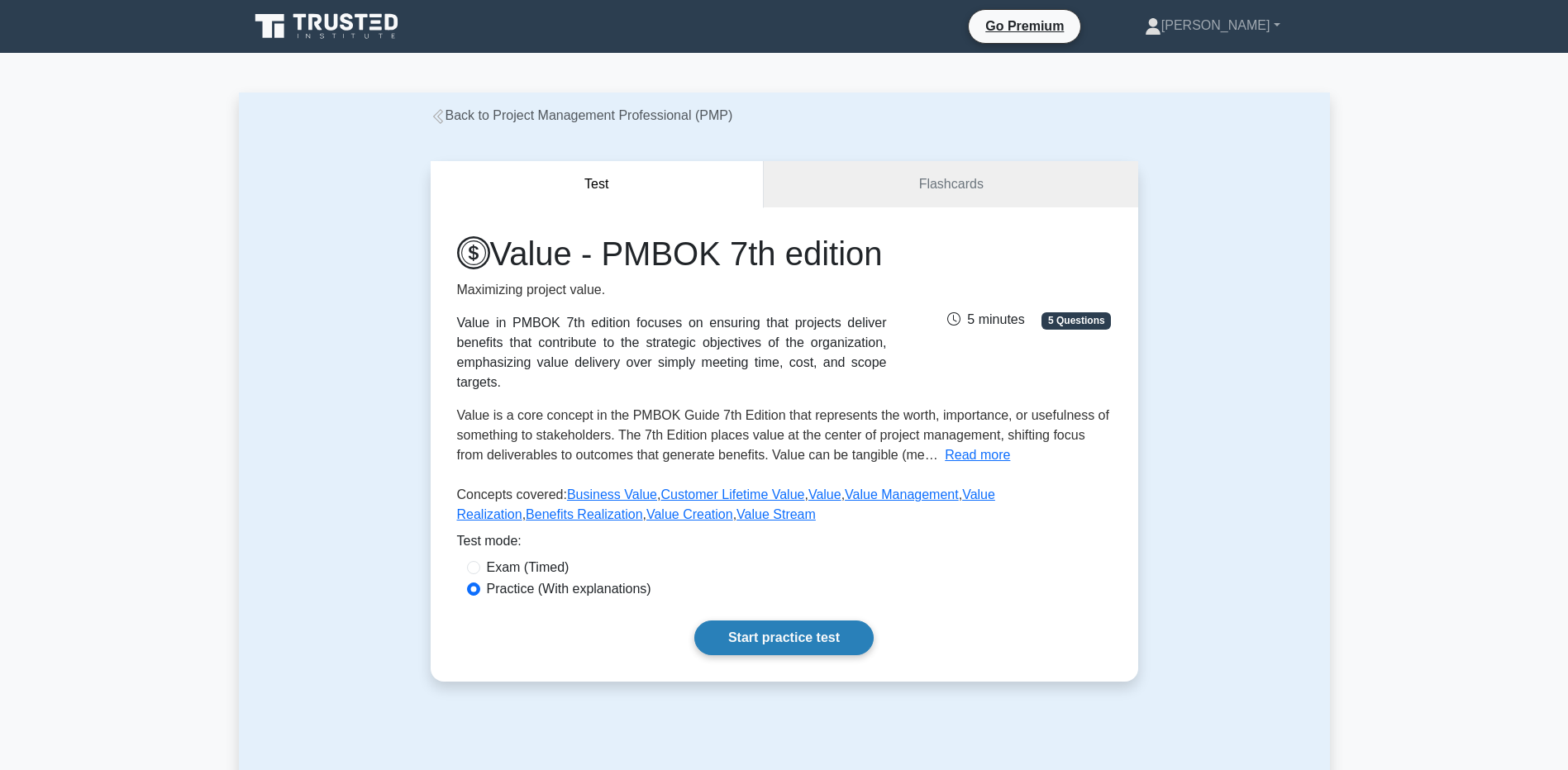
click at [753, 655] on link "Start practice test" at bounding box center [784, 638] width 179 height 34
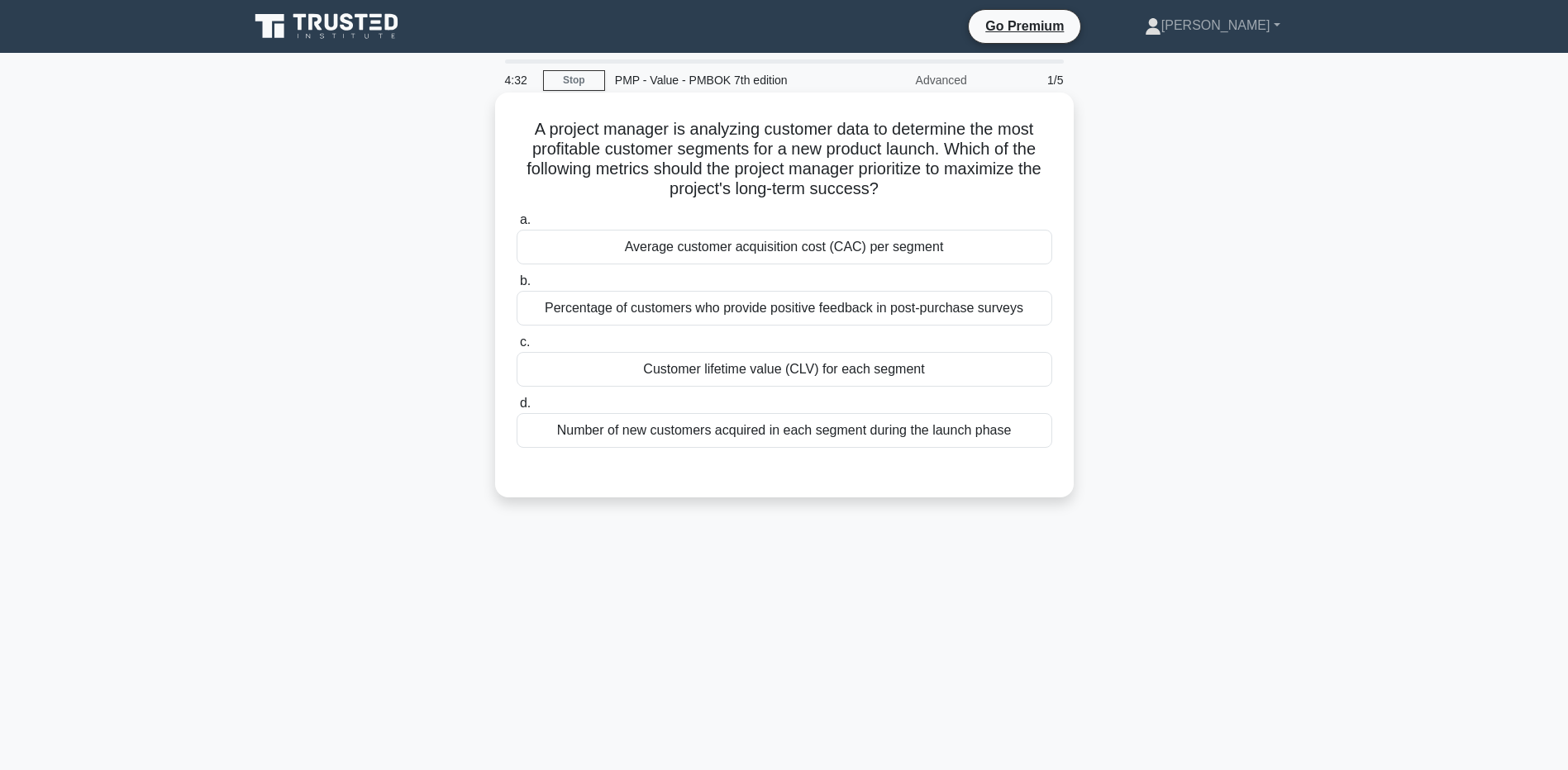
click at [606, 244] on div "Average customer acquisition cost (CAC) per segment" at bounding box center [784, 246] width 536 height 34
click at [517, 226] on input "a. Average customer acquisition cost (CAC) per segment" at bounding box center [517, 221] width 0 height 11
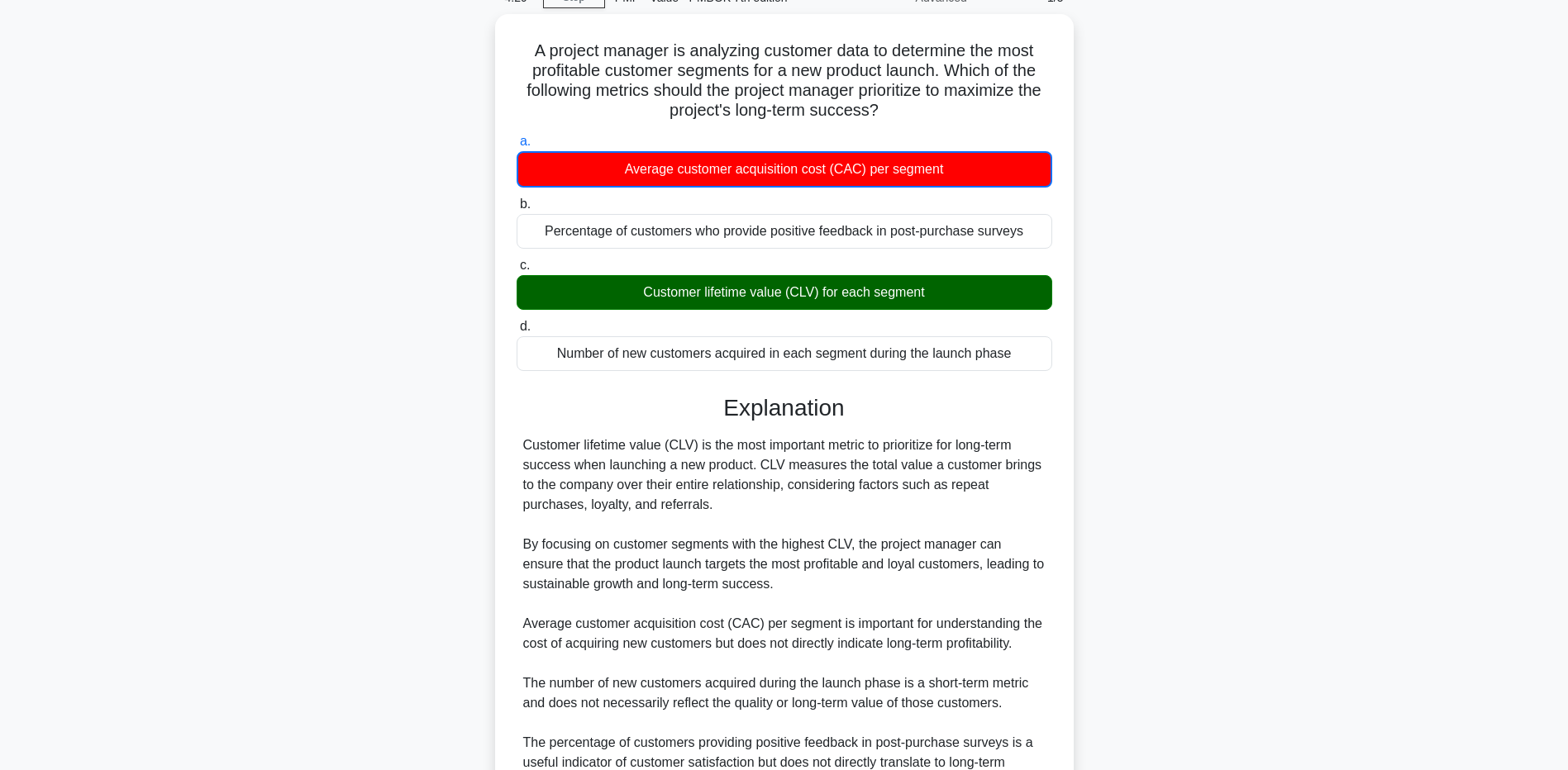
scroll to position [85, 0]
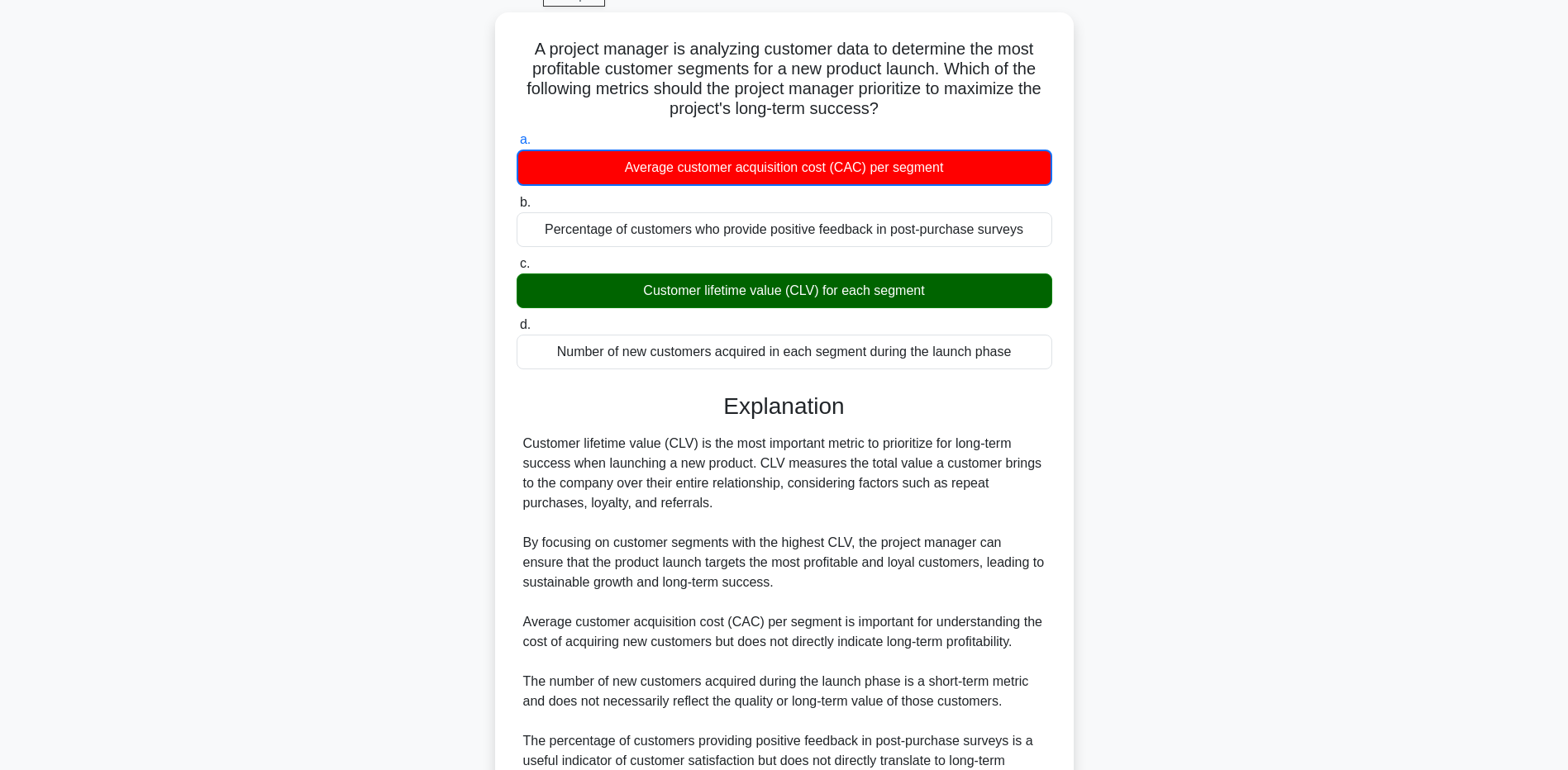
click at [198, 421] on main "4:21 Stop PMP - Value - PMBOK 7th edition Advanced 1/5 A project manager is ana…" at bounding box center [784, 452] width 1568 height 967
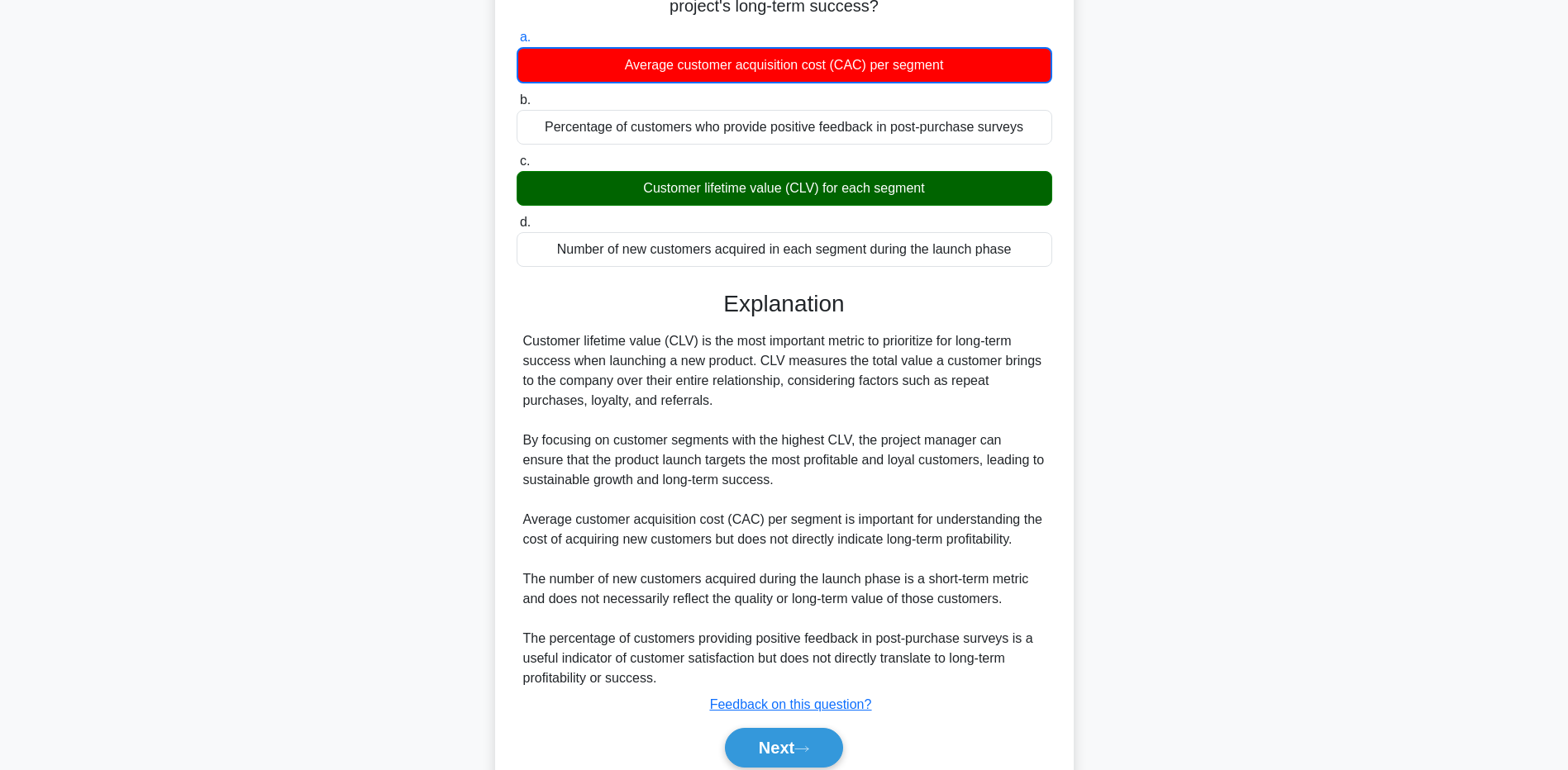
scroll to position [251, 0]
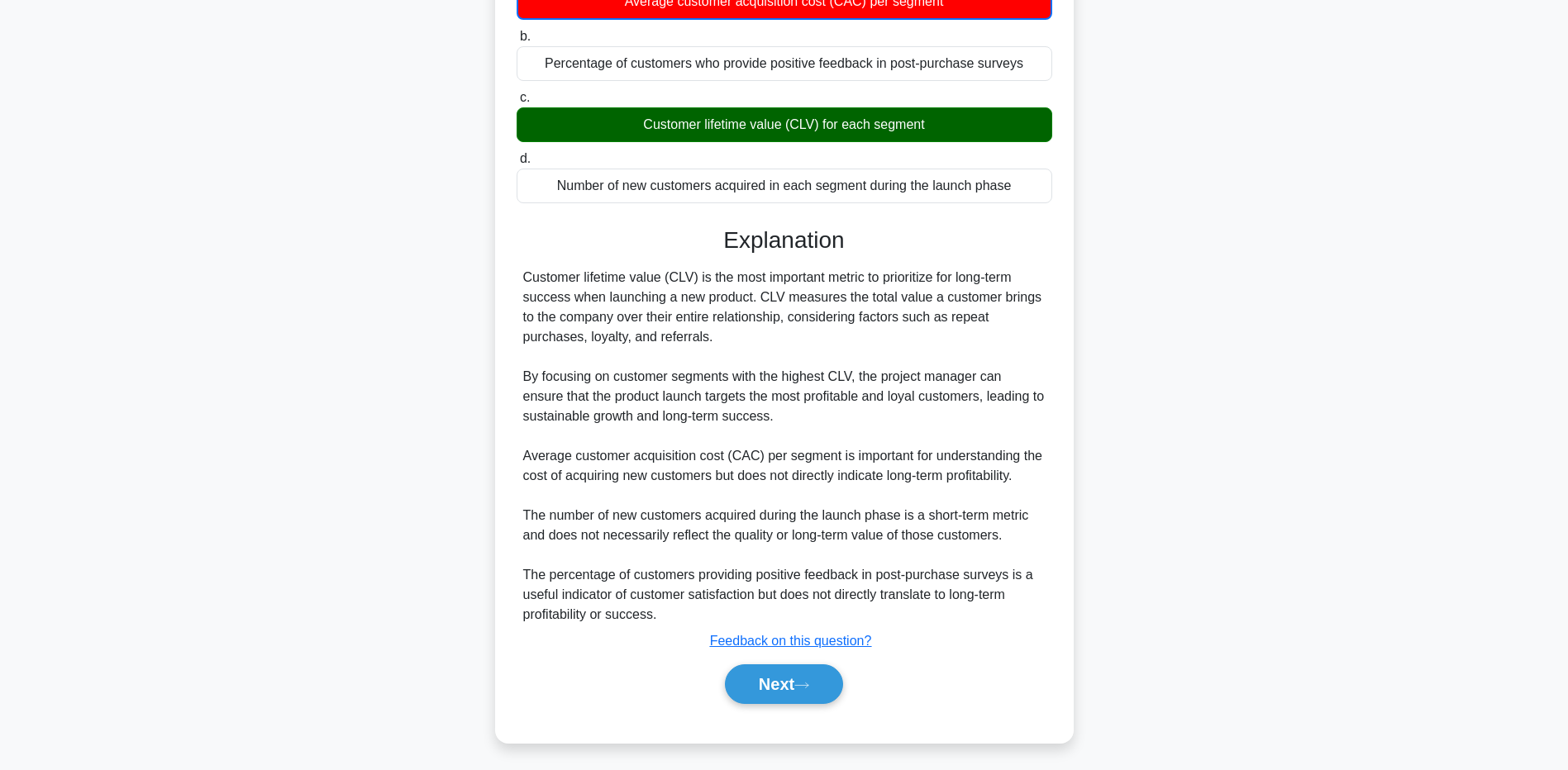
drag, startPoint x: 133, startPoint y: 506, endPoint x: 213, endPoint y: 504, distance: 80.0
click at [133, 506] on main "4:12 Stop PMP - Value - PMBOK 7th edition Advanced 1/5 A project manager is ana…" at bounding box center [784, 286] width 1568 height 967
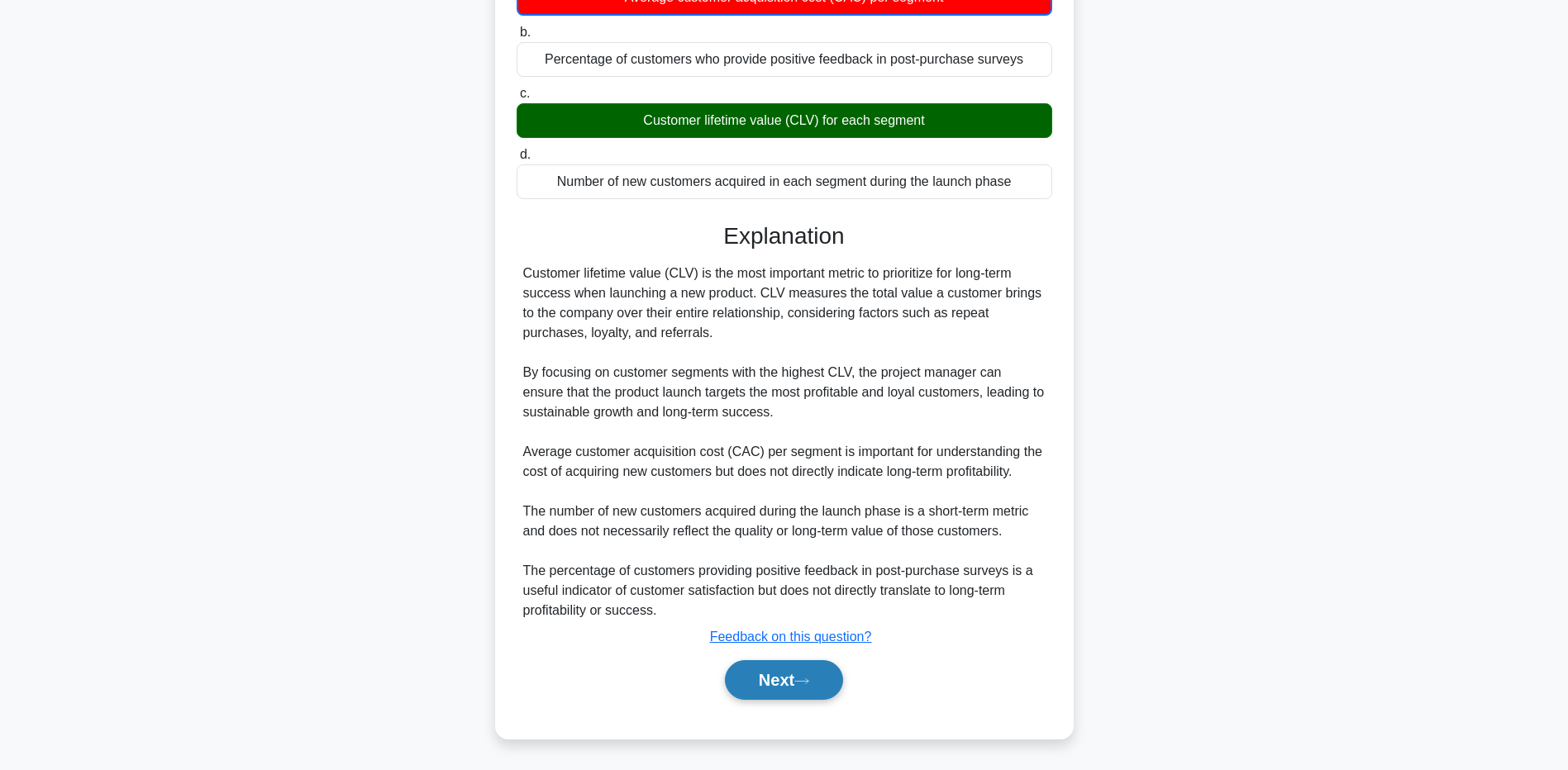
click at [752, 672] on button "Next" at bounding box center [784, 680] width 118 height 40
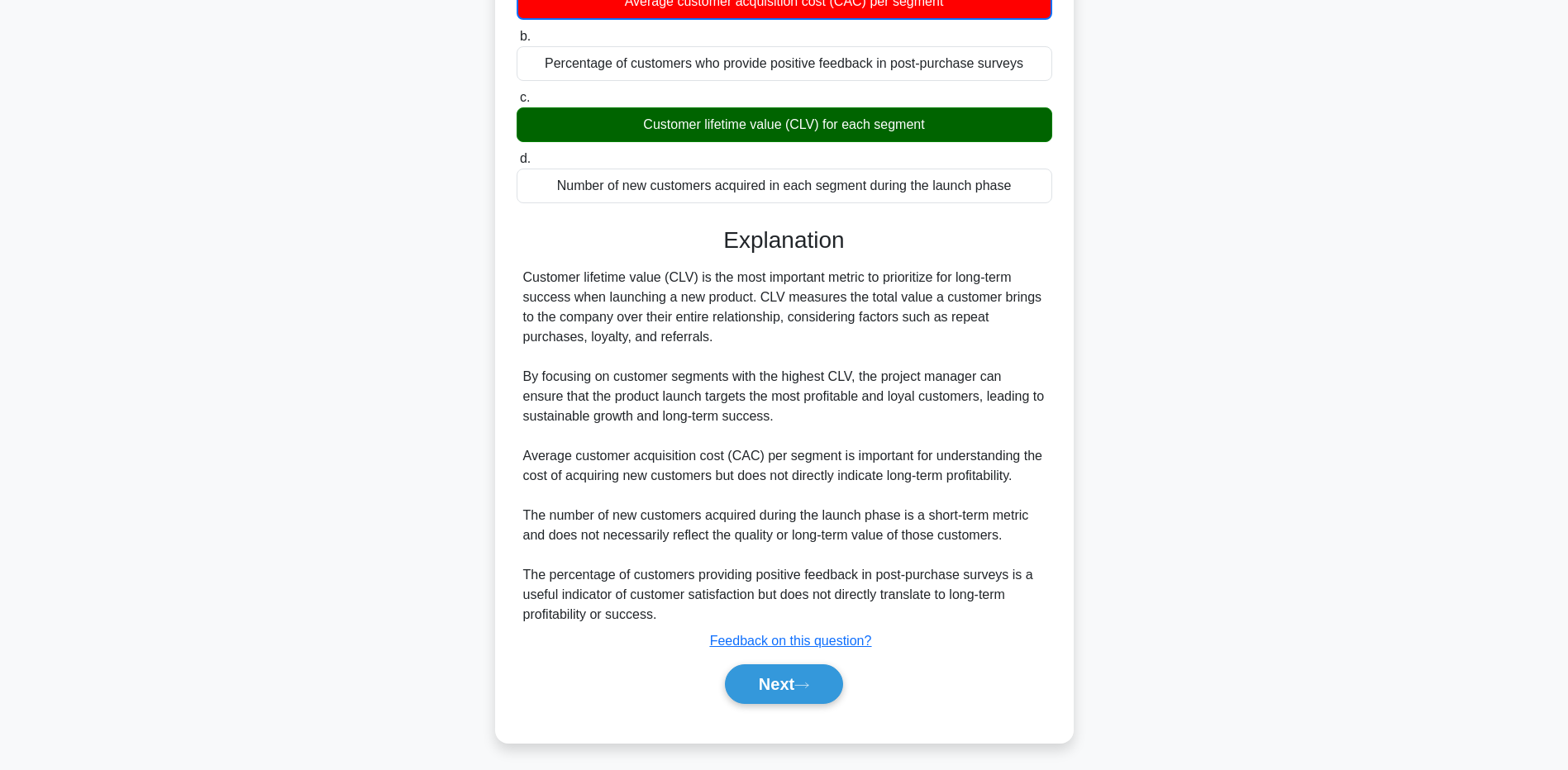
scroll to position [123, 0]
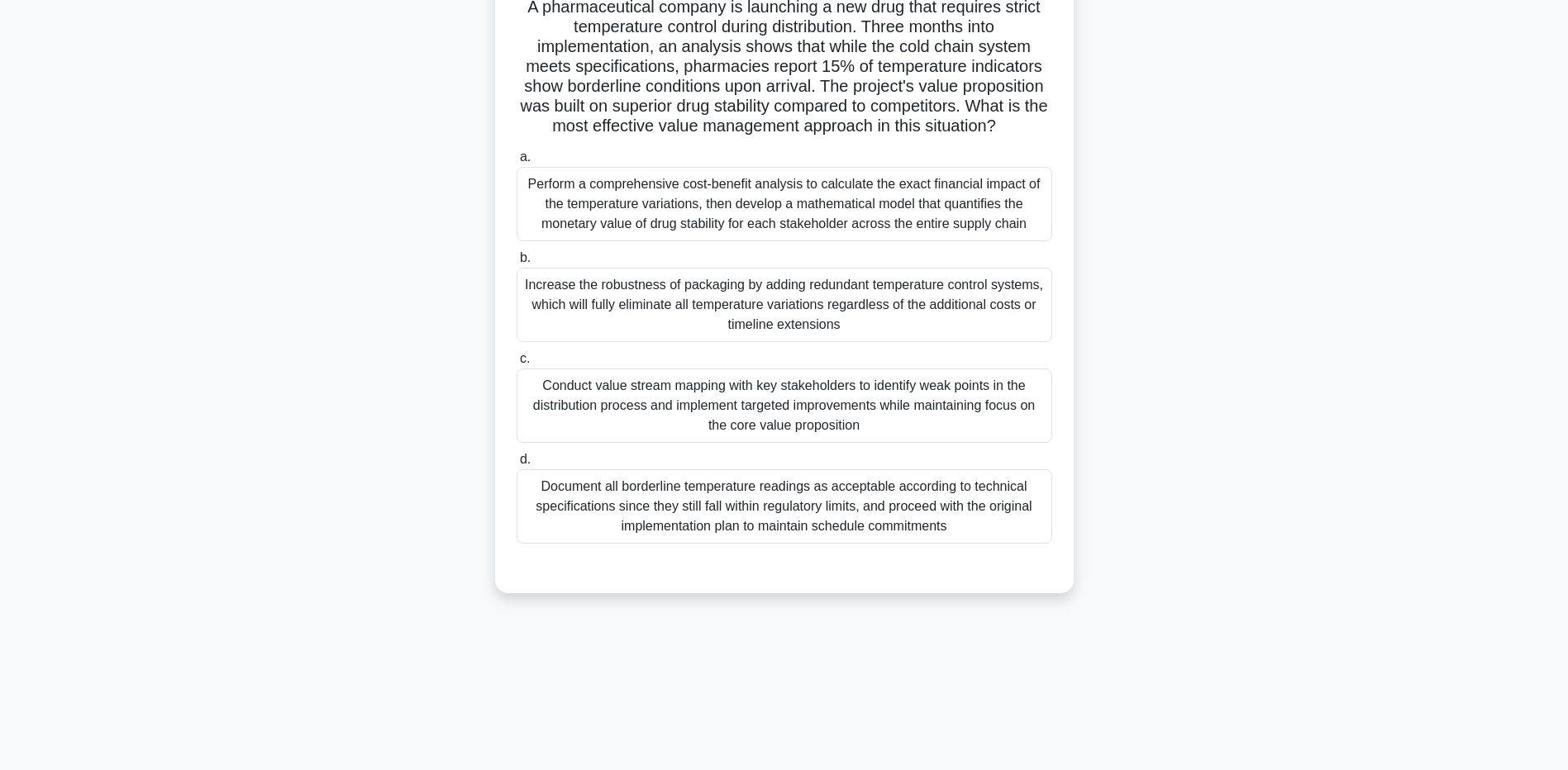
click at [831, 400] on div "Conduct value stream mapping with key stakeholders to identify weak points in t…" at bounding box center [784, 406] width 536 height 74
click at [517, 364] on input "c. Conduct value stream mapping with key stakeholders to identify weak points i…" at bounding box center [517, 359] width 0 height 11
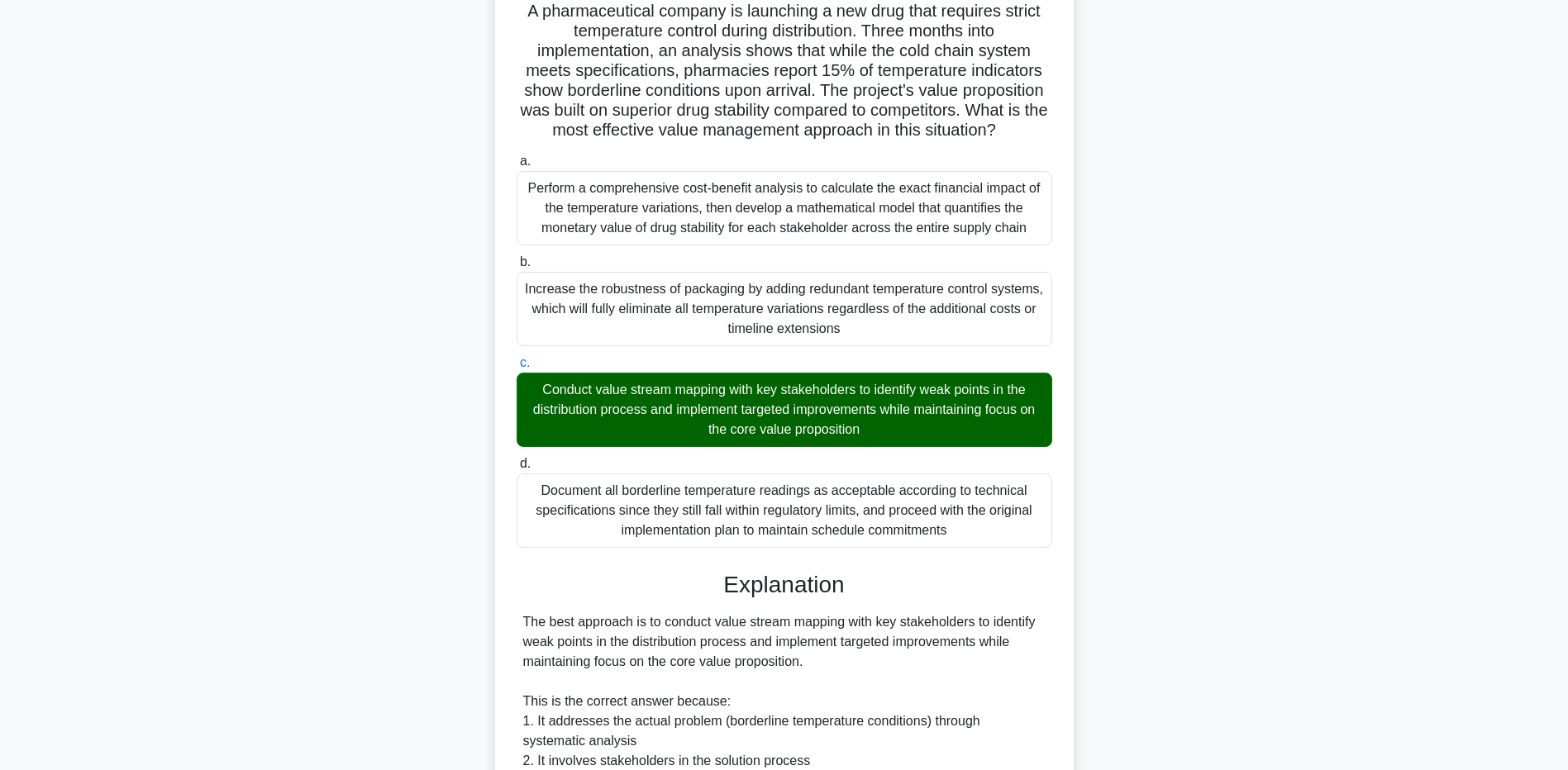
click at [309, 586] on div "A pharmaceutical company is launching a new drug that requires strict temperatu…" at bounding box center [784, 600] width 1092 height 1252
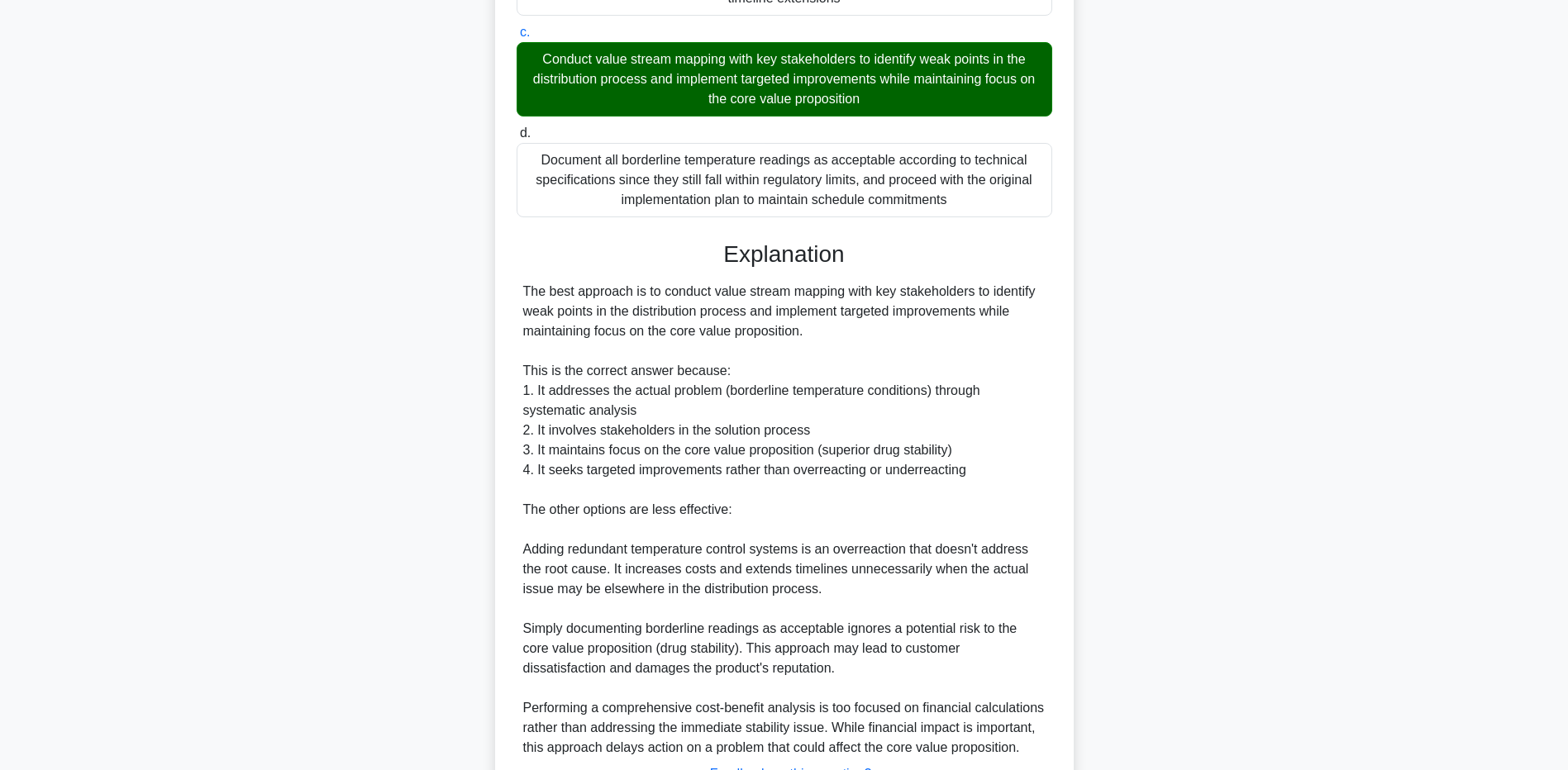
scroll to position [587, 0]
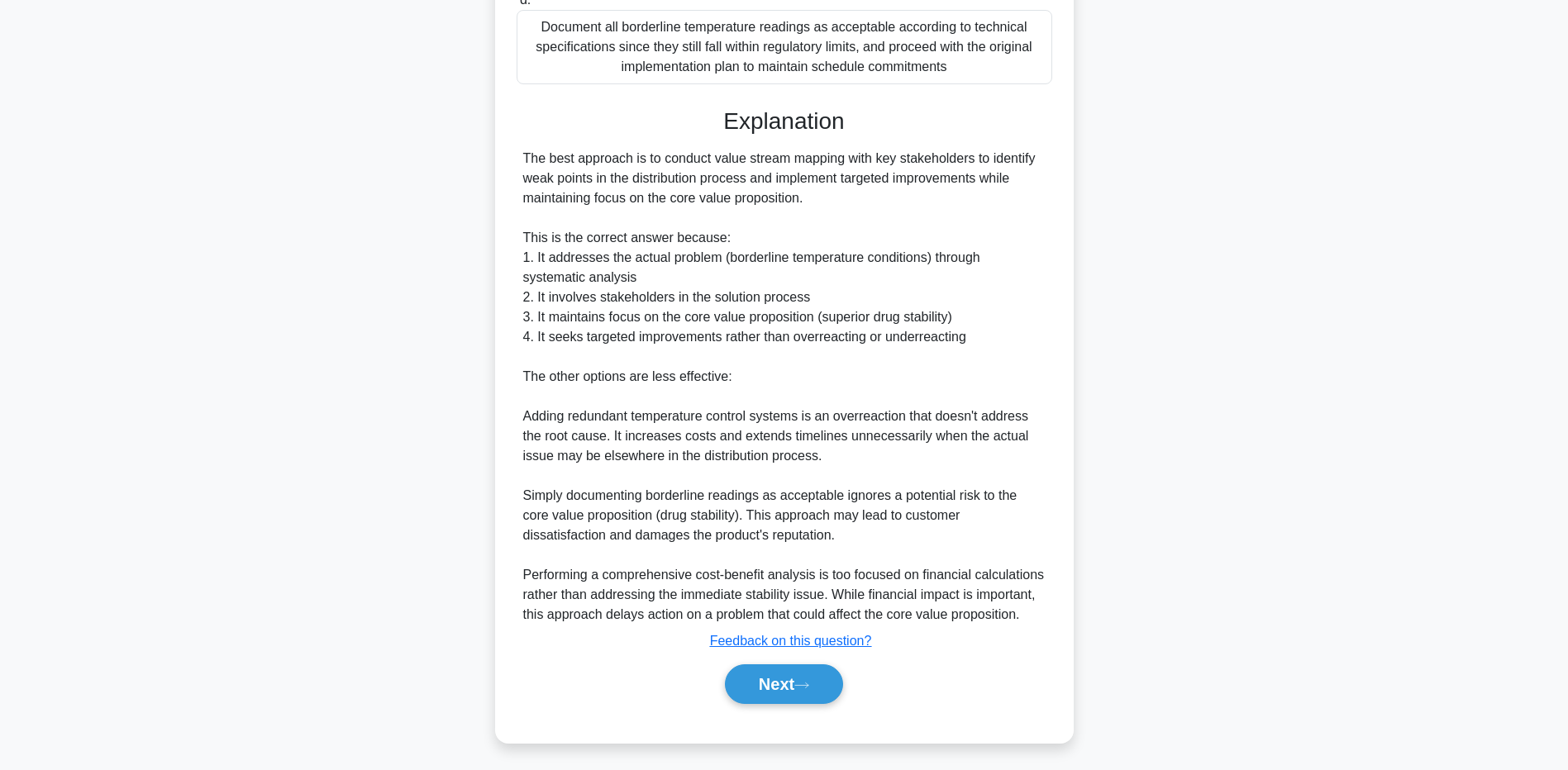
drag, startPoint x: 258, startPoint y: 582, endPoint x: 378, endPoint y: 566, distance: 121.1
click at [260, 581] on div "A pharmaceutical company is launching a new drug that requires strict temperatu…" at bounding box center [784, 136] width 1092 height 1252
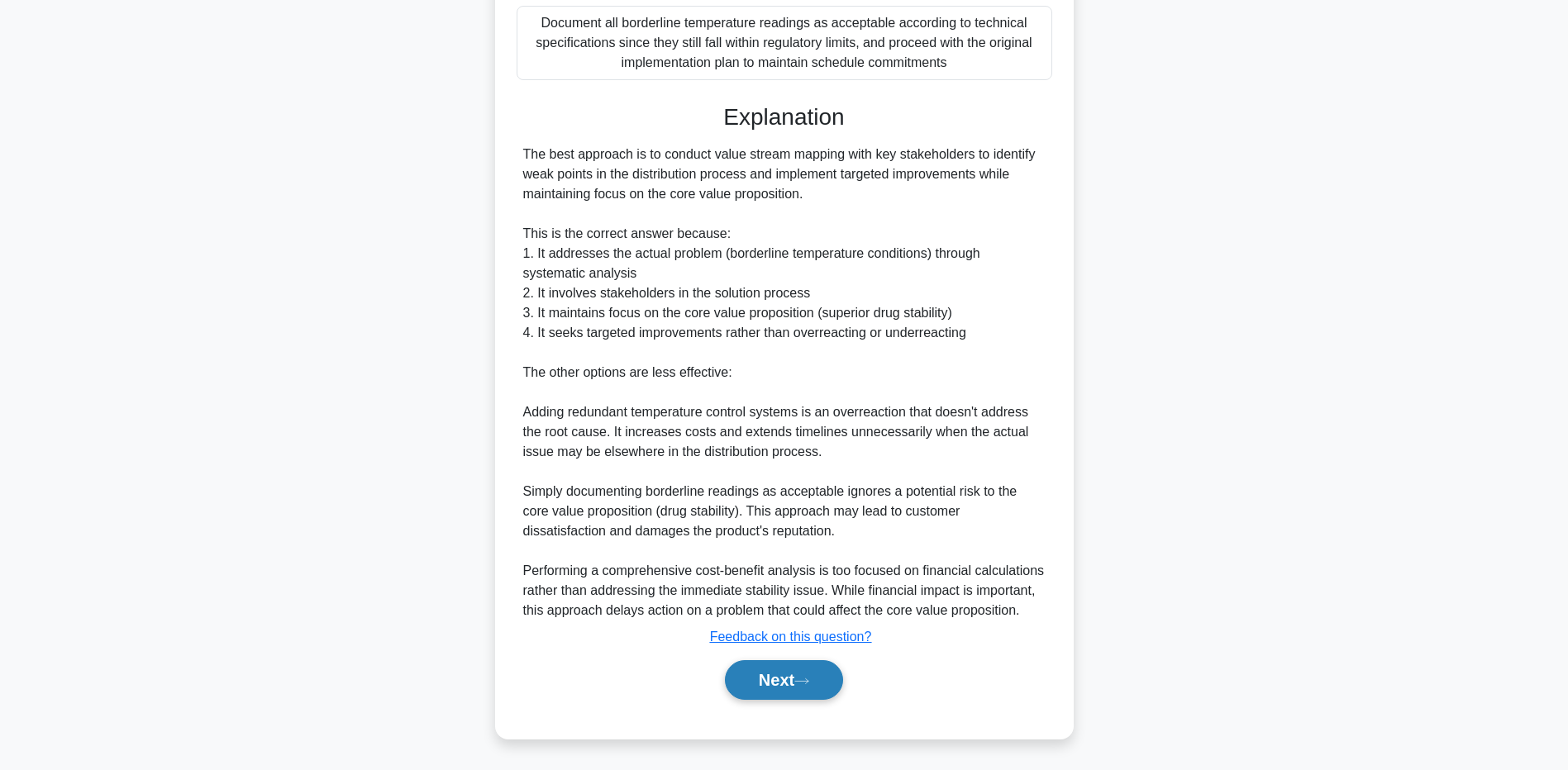
drag, startPoint x: 805, startPoint y: 709, endPoint x: 796, endPoint y: 693, distance: 18.4
click at [805, 709] on div "a. Perform a comprehensive cost-benefit analysis to calculate the exact financi…" at bounding box center [784, 199] width 539 height 1040
click at [784, 684] on button "Next" at bounding box center [784, 680] width 118 height 40
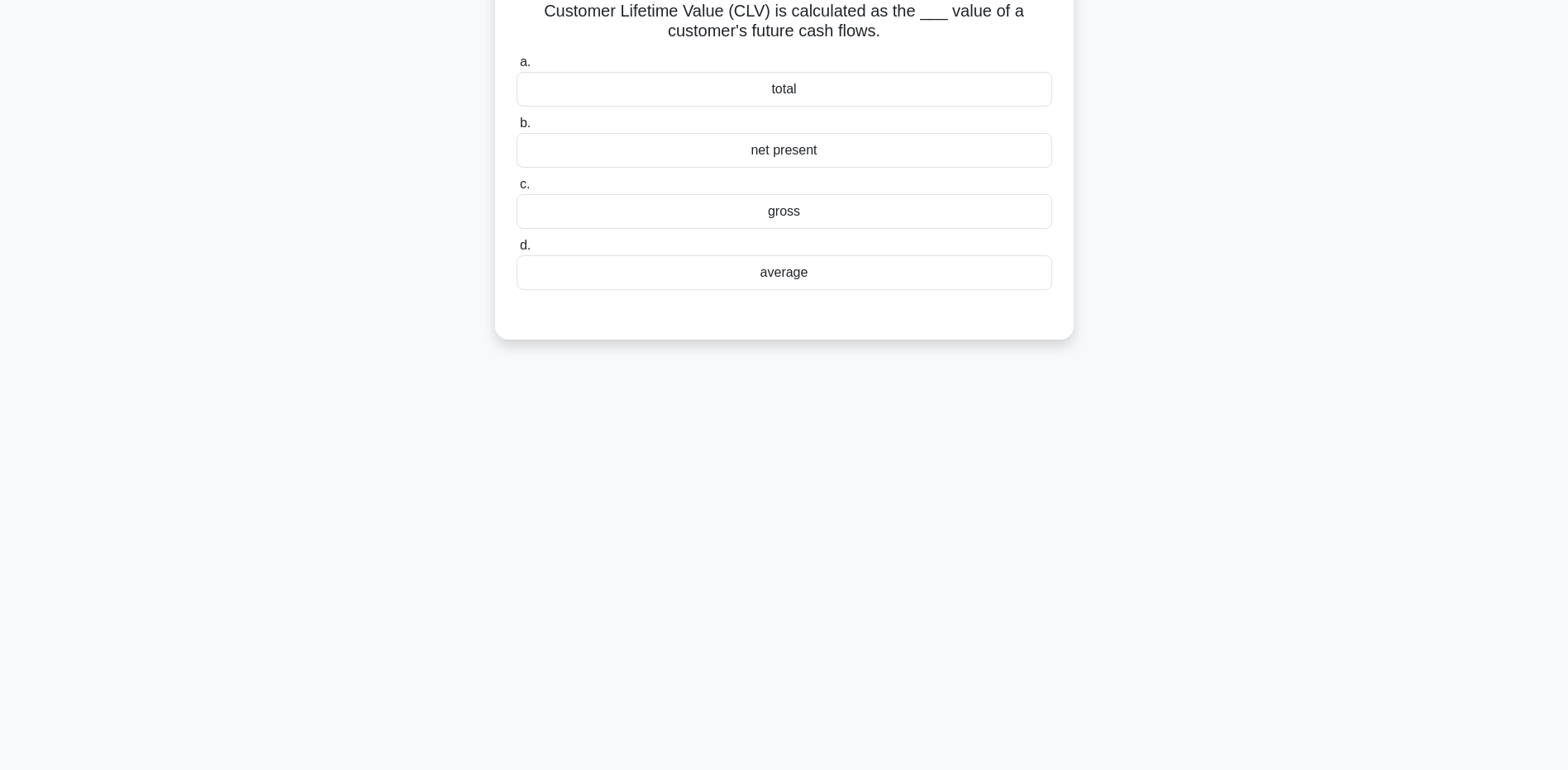
scroll to position [123, 0]
click at [535, 141] on div "net present" at bounding box center [784, 146] width 536 height 34
click at [517, 124] on input "b. net present" at bounding box center [517, 119] width 0 height 11
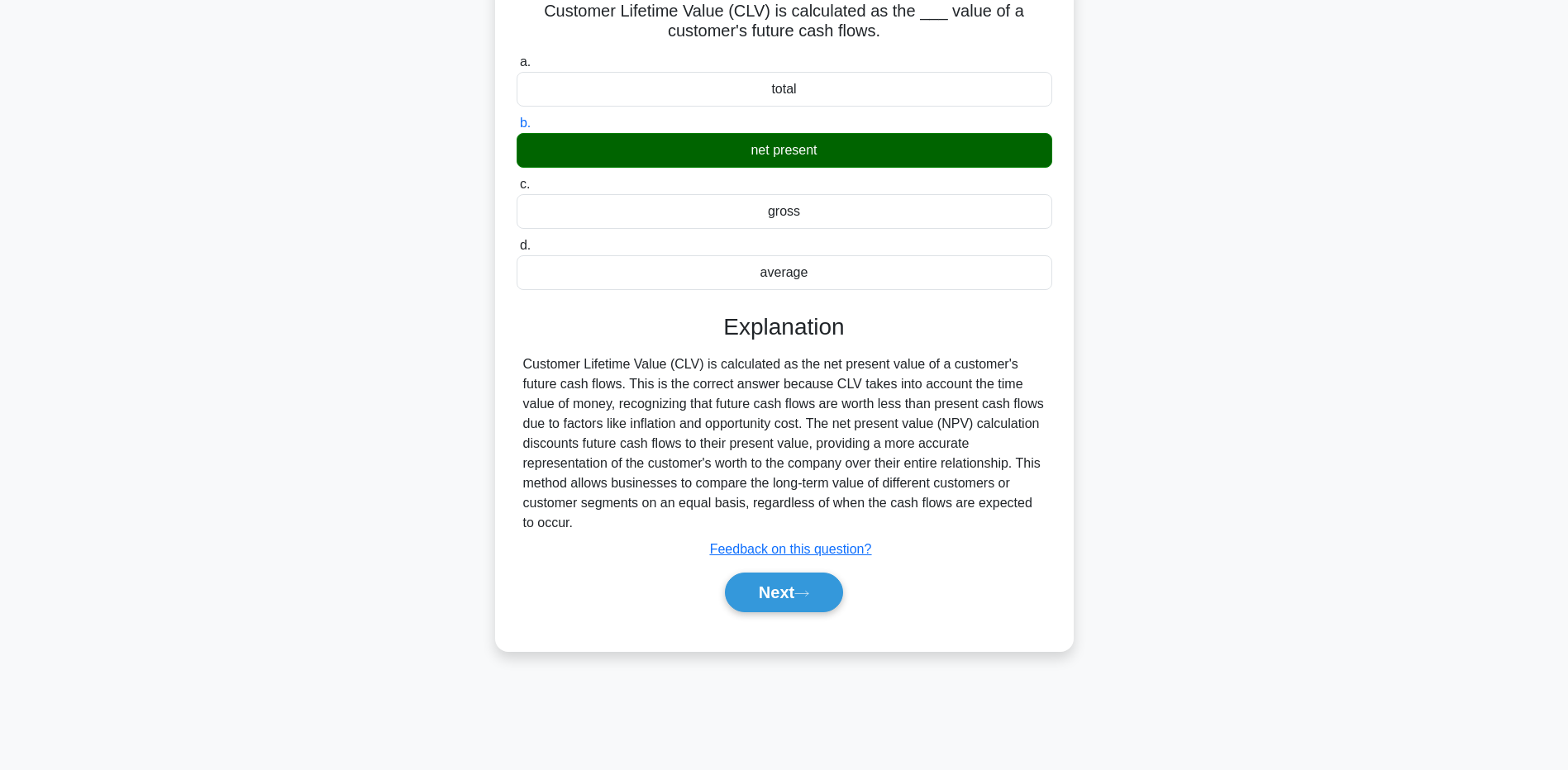
click at [268, 514] on div "Customer Lifetime Value (CLV) is calculated as the ___ value of a customer's fu…" at bounding box center [784, 323] width 1092 height 697
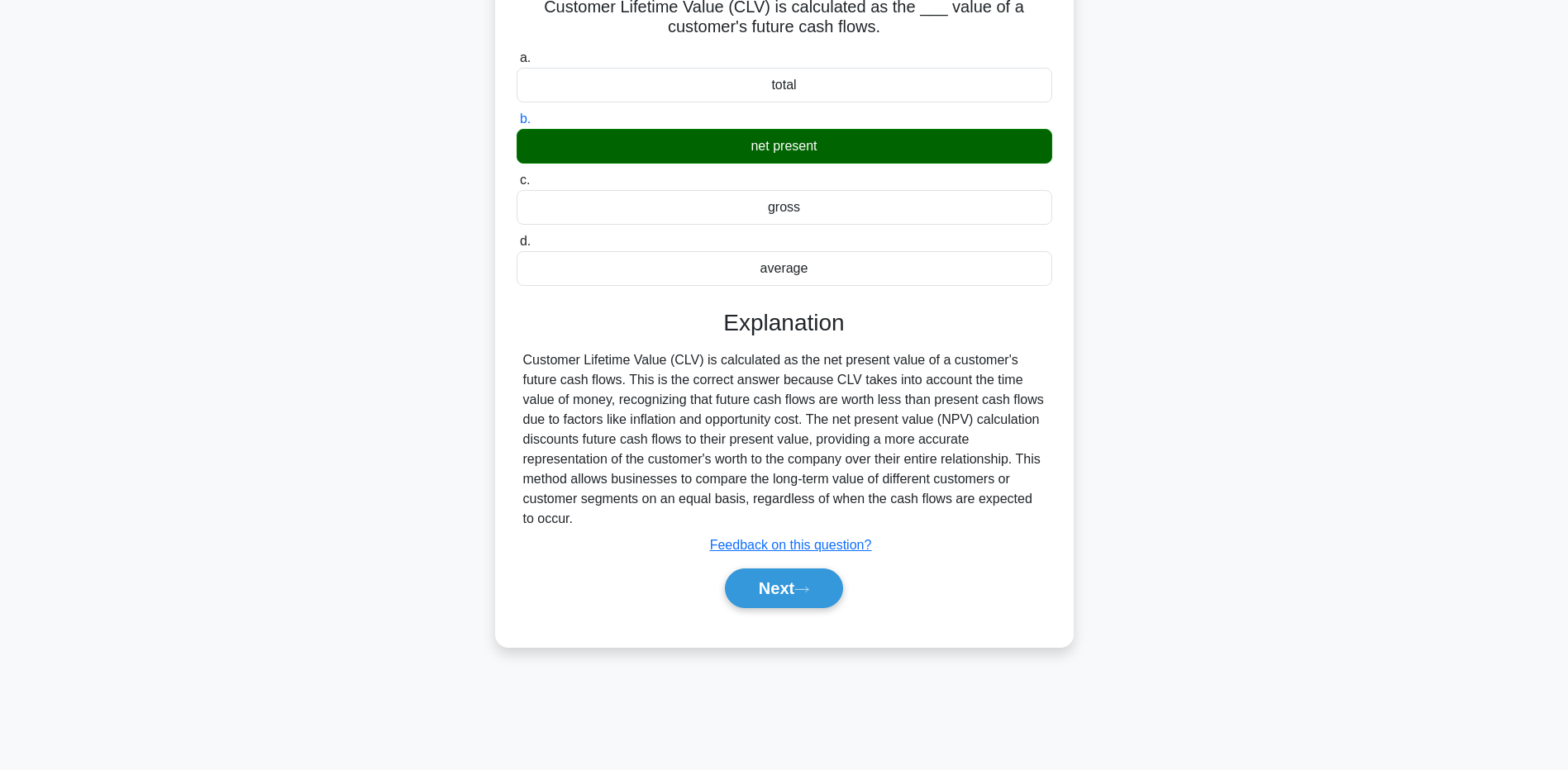
drag, startPoint x: 744, startPoint y: 582, endPoint x: 529, endPoint y: 608, distance: 216.6
click at [742, 582] on button "Next" at bounding box center [784, 588] width 118 height 40
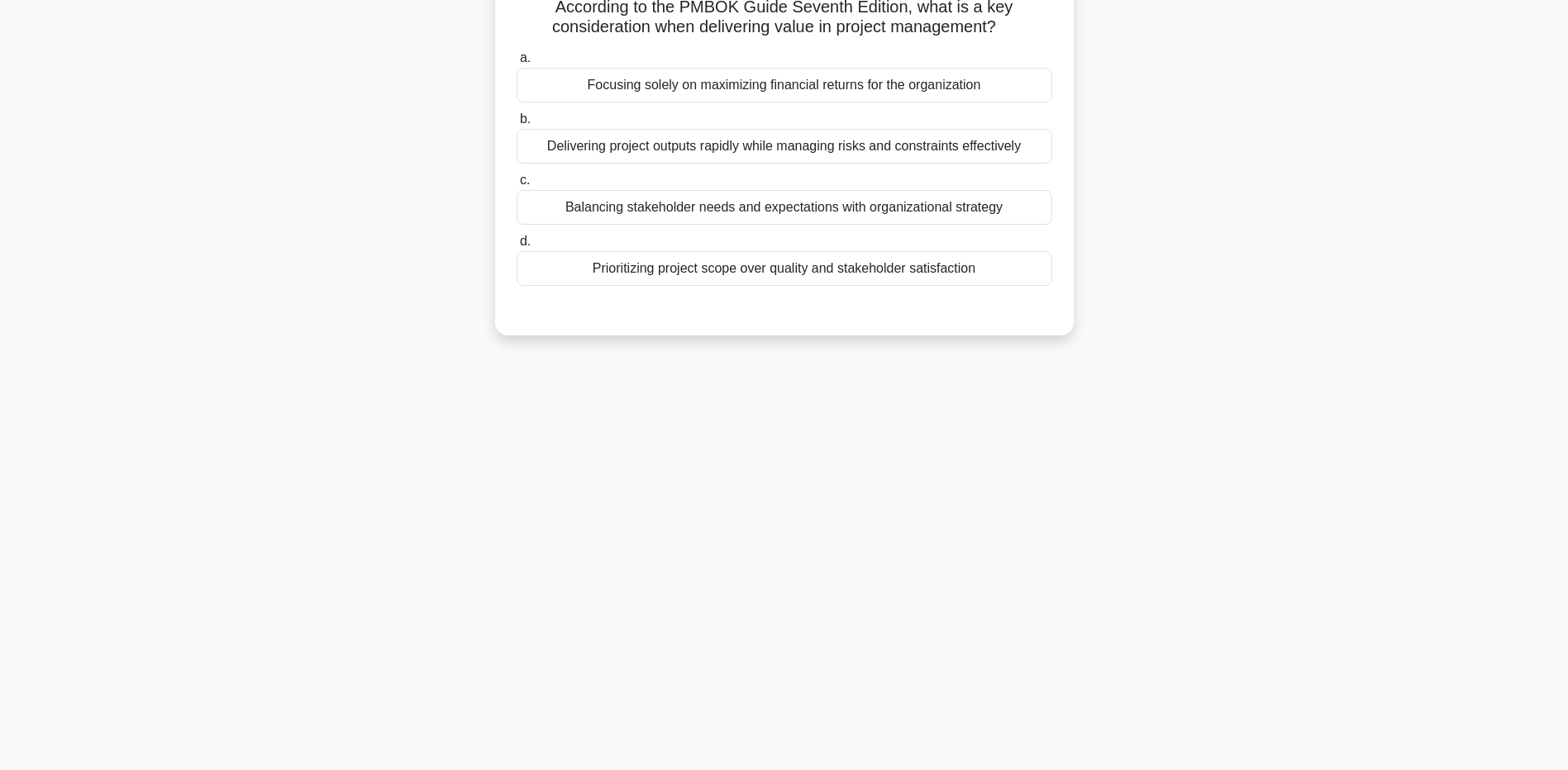
click at [628, 212] on div "Balancing stakeholder needs and expectations with organizational strategy" at bounding box center [784, 206] width 536 height 34
click at [517, 186] on input "c. Balancing stakeholder needs and expectations with organizational strategy" at bounding box center [517, 181] width 0 height 11
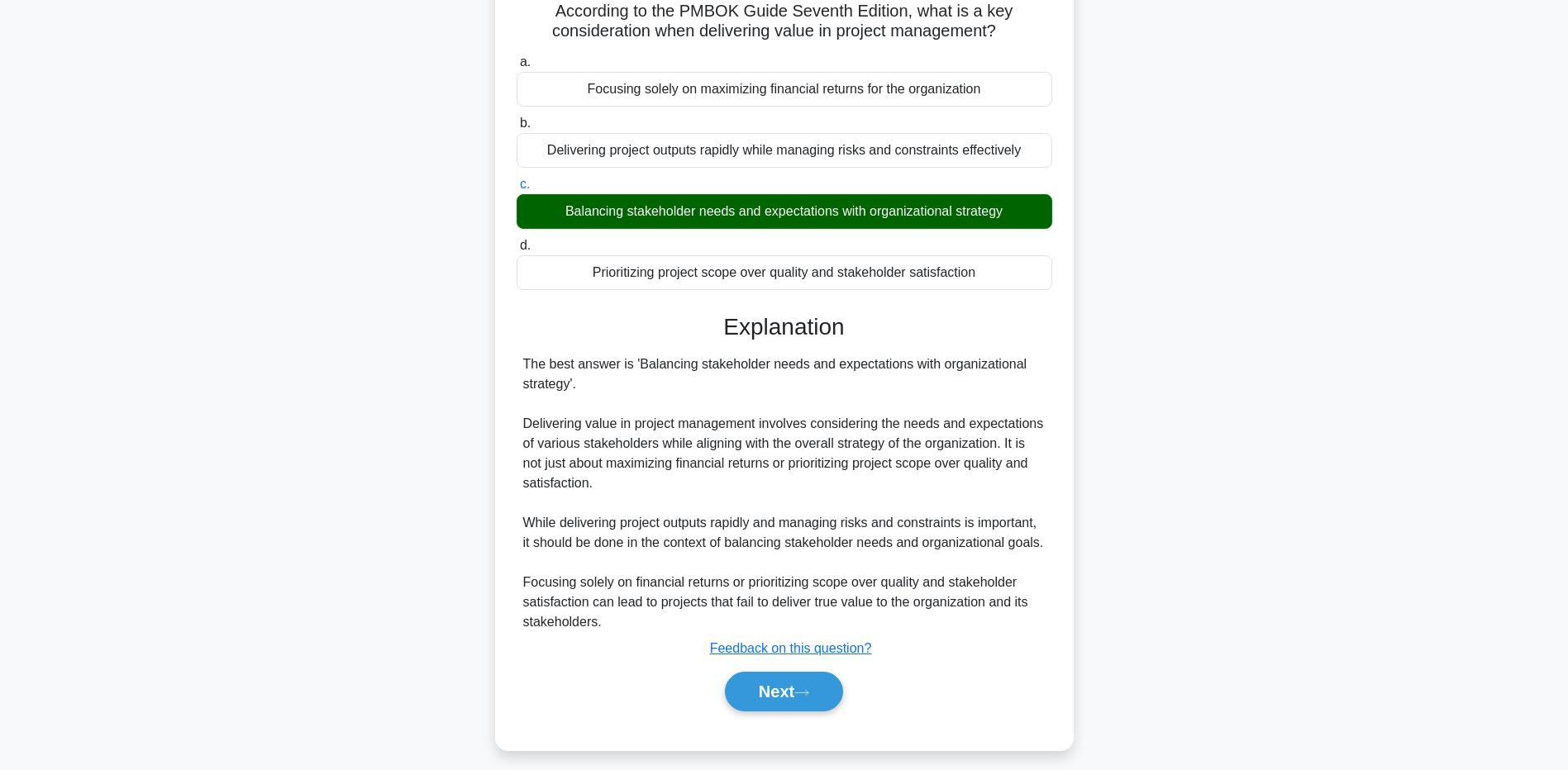
drag, startPoint x: 221, startPoint y: 669, endPoint x: 345, endPoint y: 649, distance: 125.6
click at [221, 669] on main "2:11 Stop PMP - Value - PMBOK 7th edition Advanced 4/5 According to the PMBOK G…" at bounding box center [784, 353] width 1568 height 846
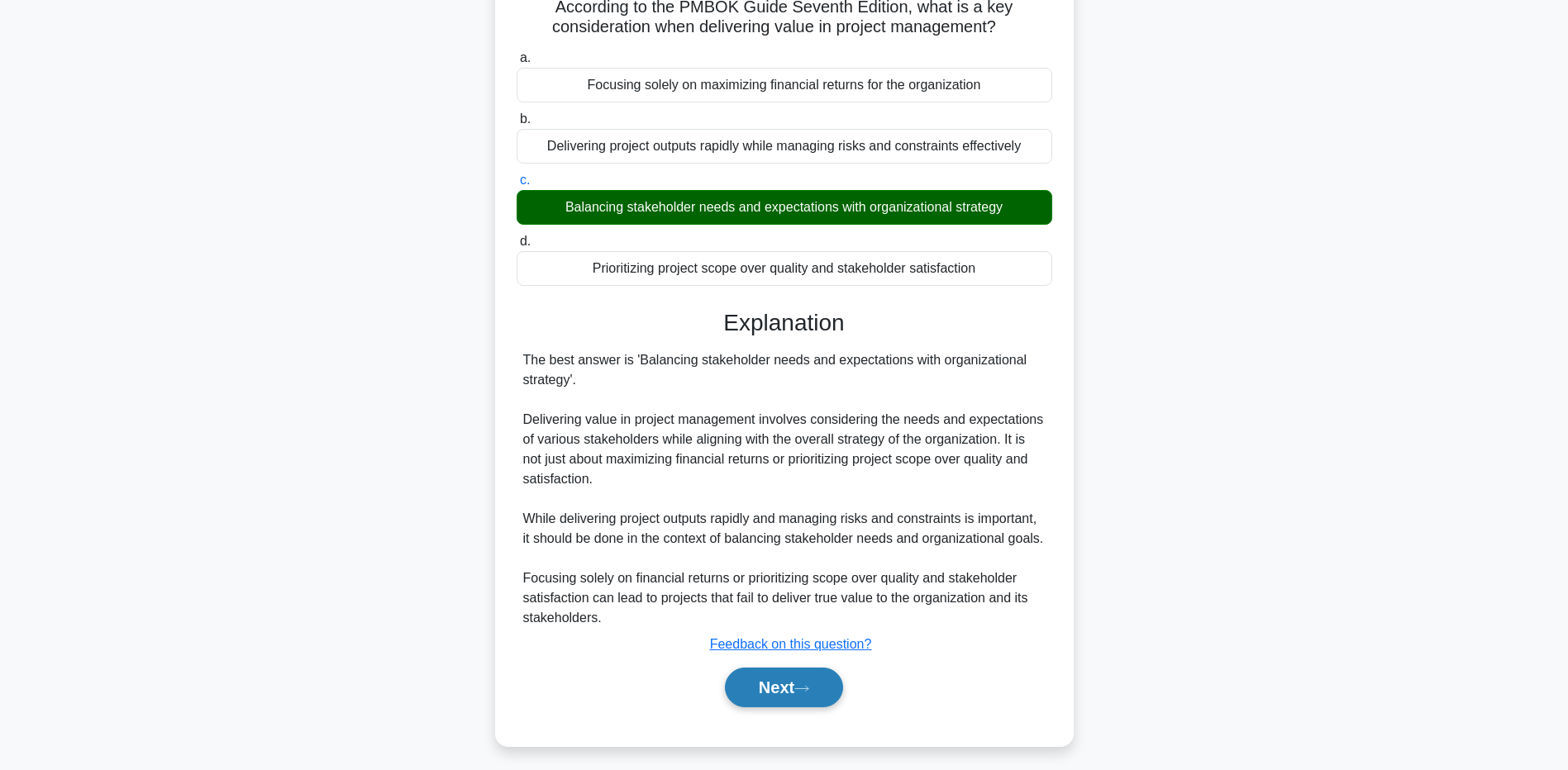
click at [745, 692] on button "Next" at bounding box center [784, 687] width 118 height 40
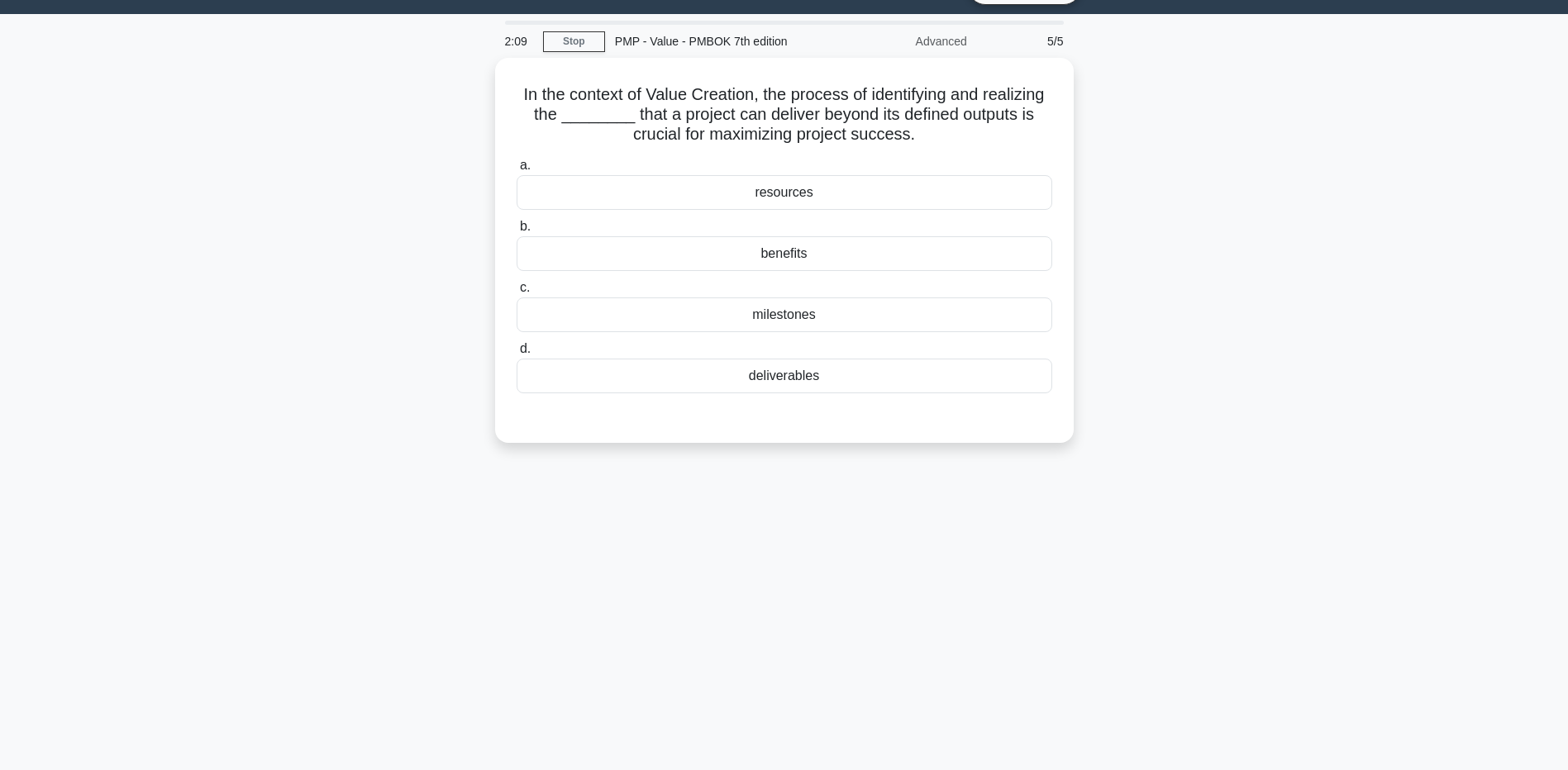
scroll to position [0, 0]
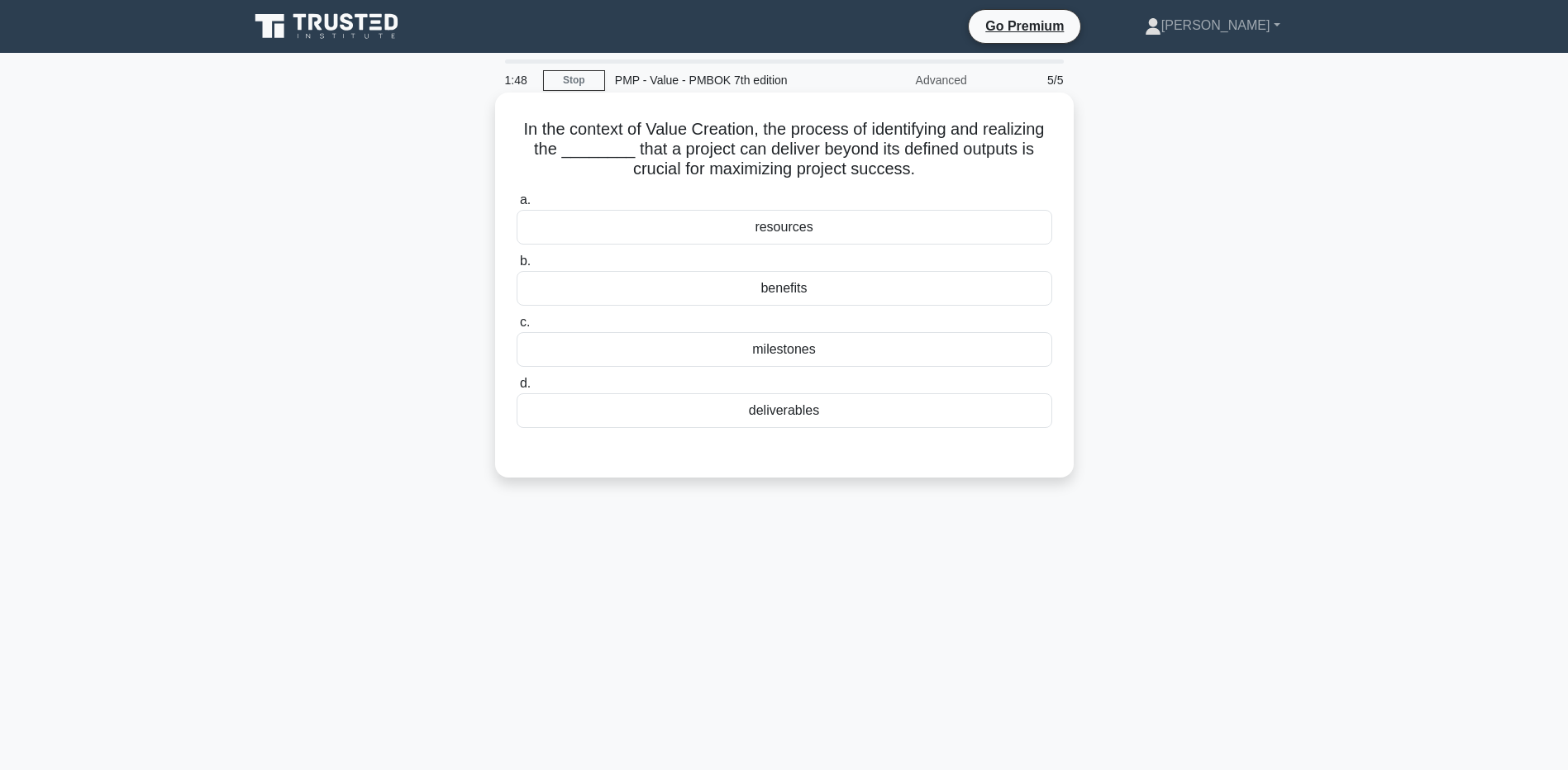
click at [635, 284] on div "benefits" at bounding box center [784, 288] width 536 height 34
click at [517, 267] on input "b. benefits" at bounding box center [517, 261] width 0 height 11
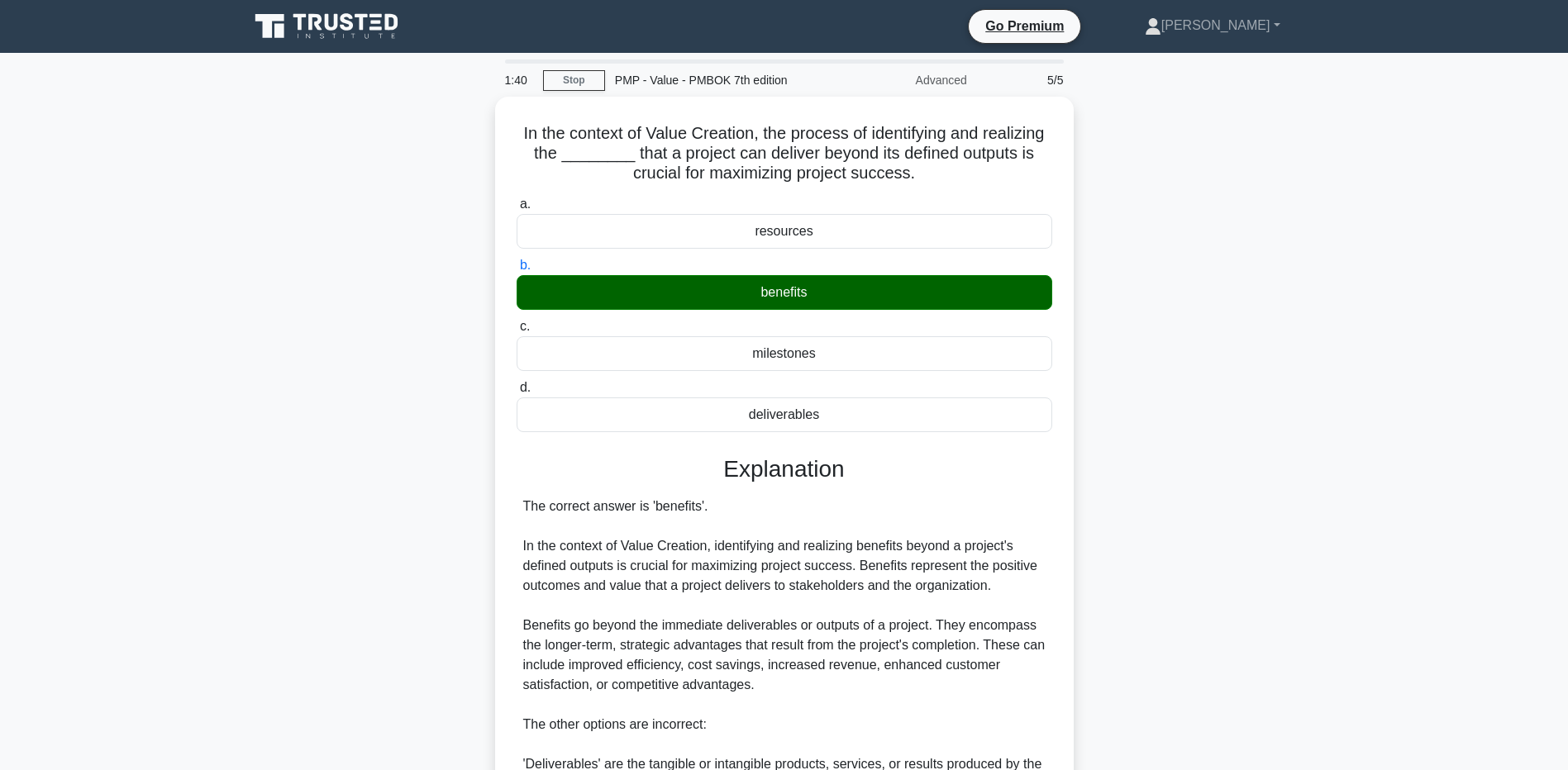
click at [185, 697] on main "1:40 Stop PMP - Value - PMBOK 7th edition Advanced 5/5 In the context of Value …" at bounding box center [784, 594] width 1568 height 1084
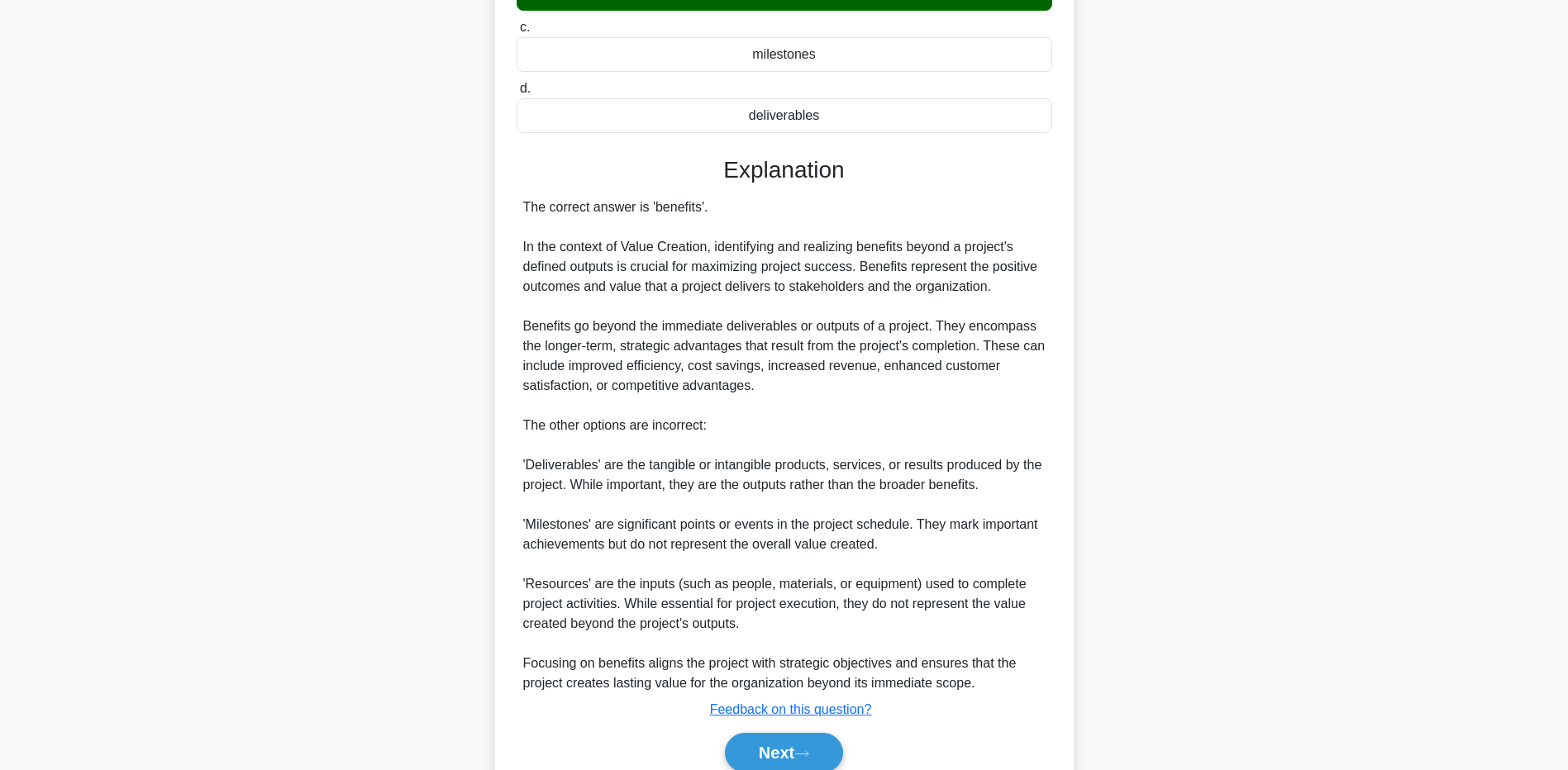
scroll to position [331, 0]
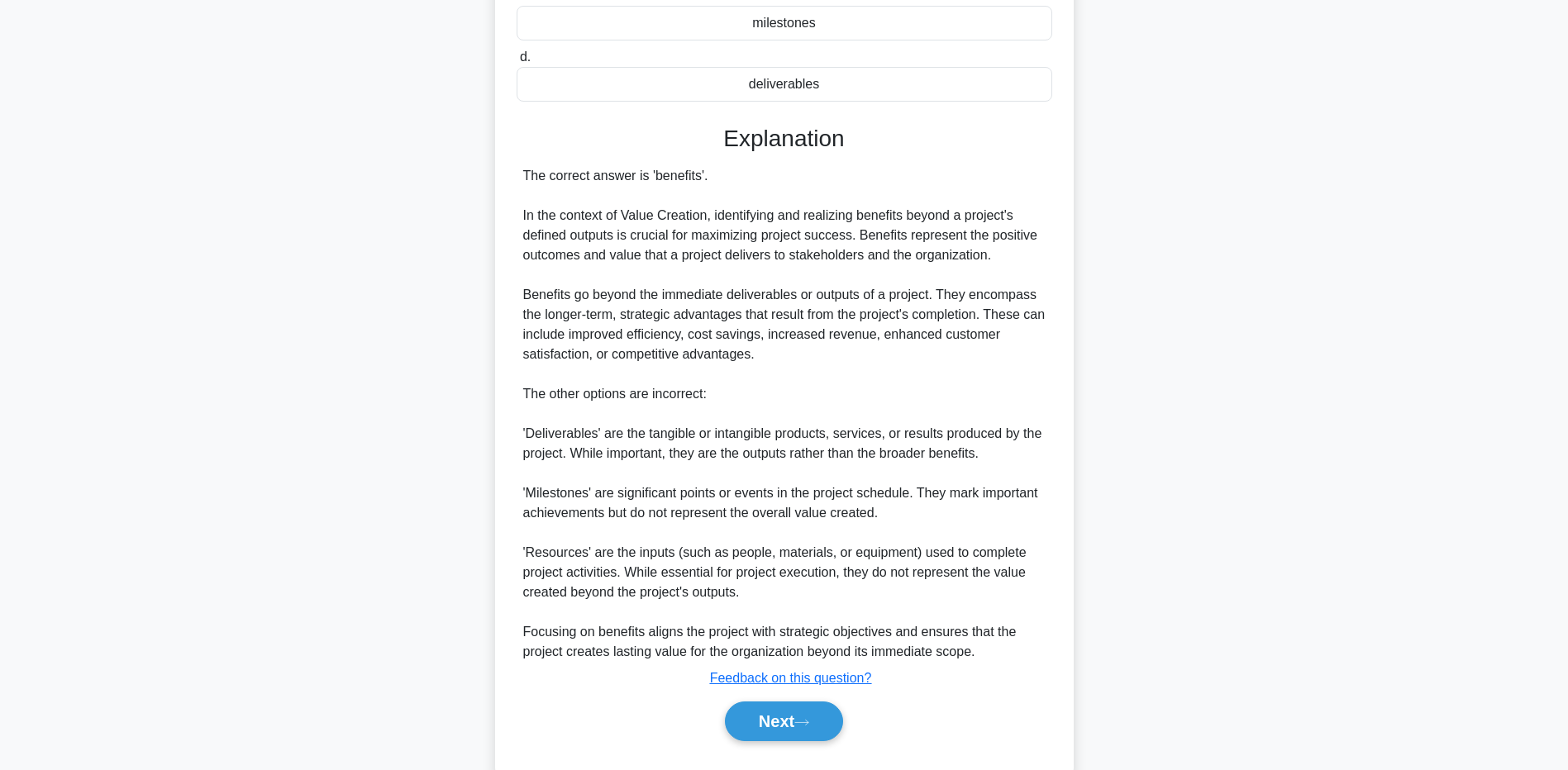
drag, startPoint x: 281, startPoint y: 551, endPoint x: 462, endPoint y: 587, distance: 184.5
click at [281, 551] on div "In the context of Value Creation, the process of identifying and realizing the …" at bounding box center [784, 283] width 1092 height 1034
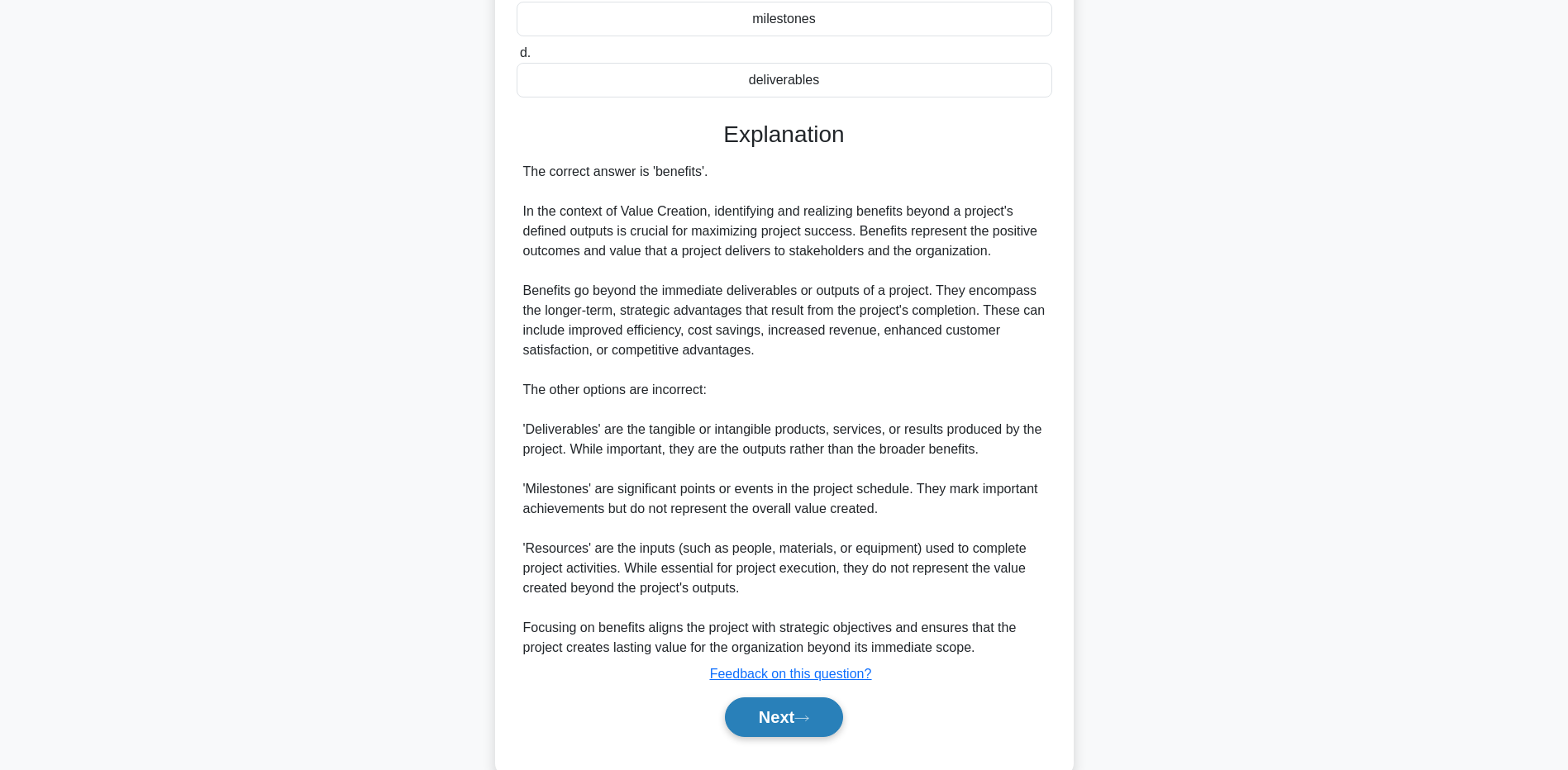
click at [773, 705] on button "Next" at bounding box center [784, 717] width 118 height 40
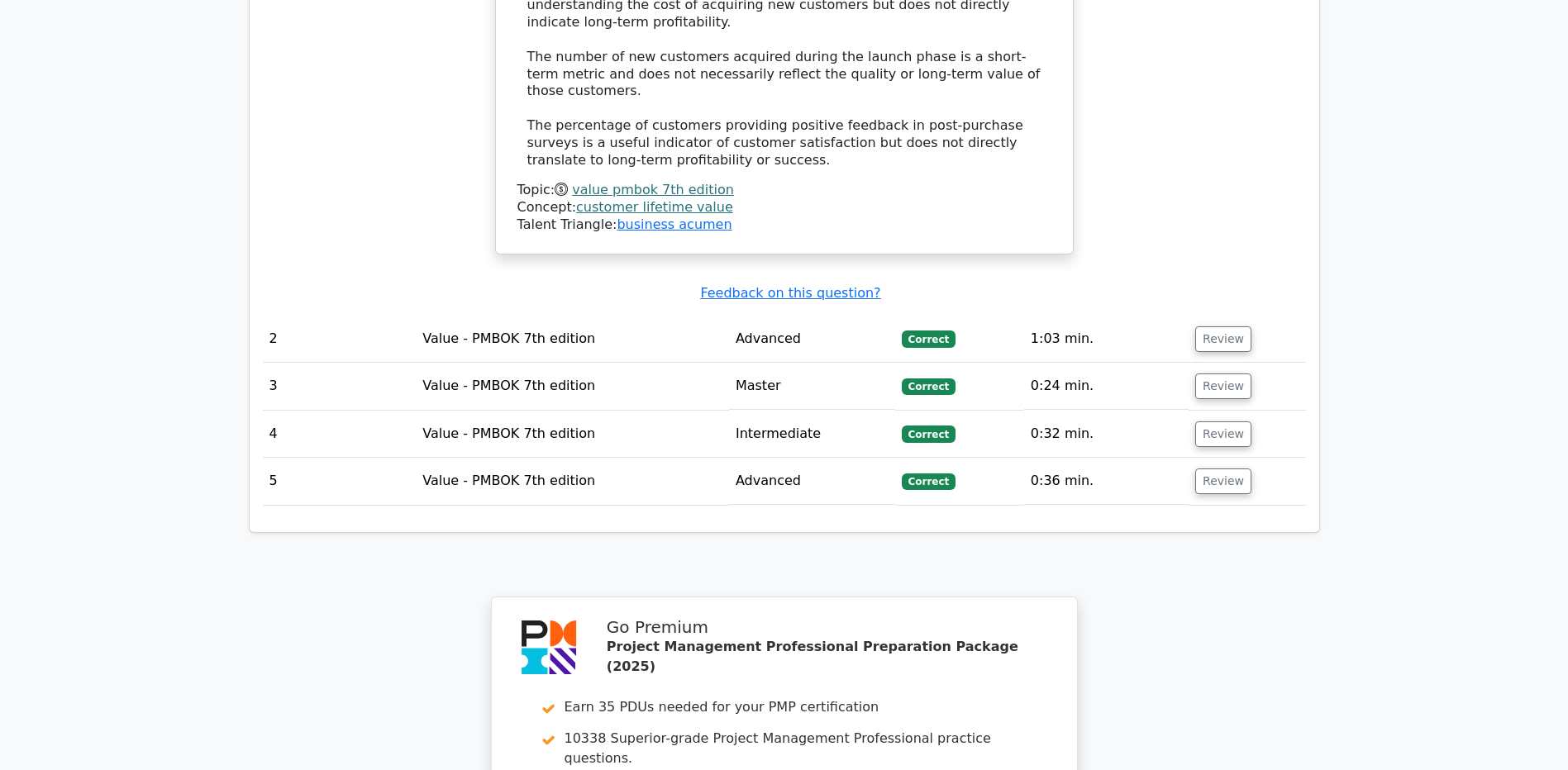
scroll to position [2441, 0]
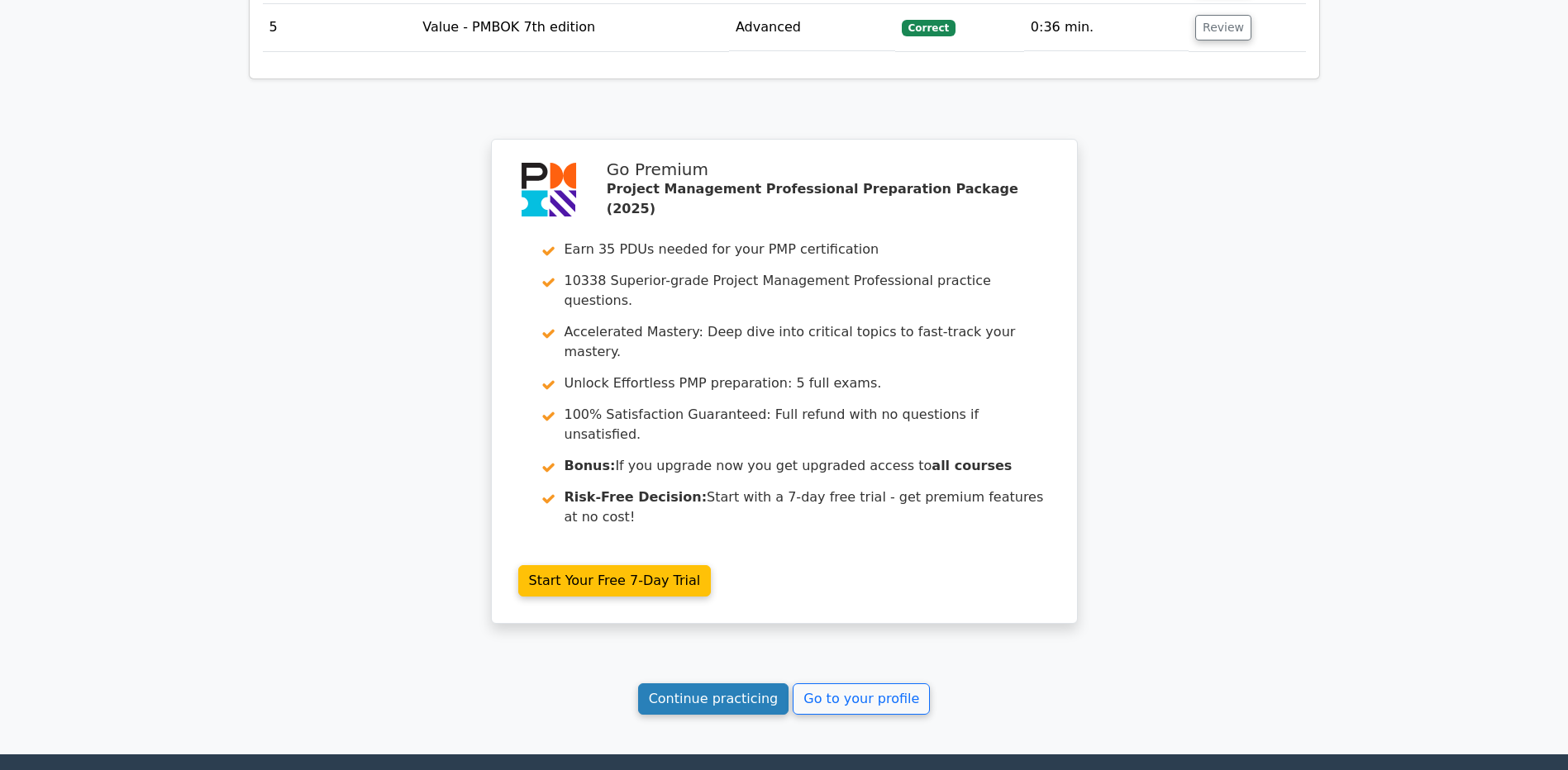
click at [731, 684] on link "Continue practicing" at bounding box center [713, 699] width 151 height 32
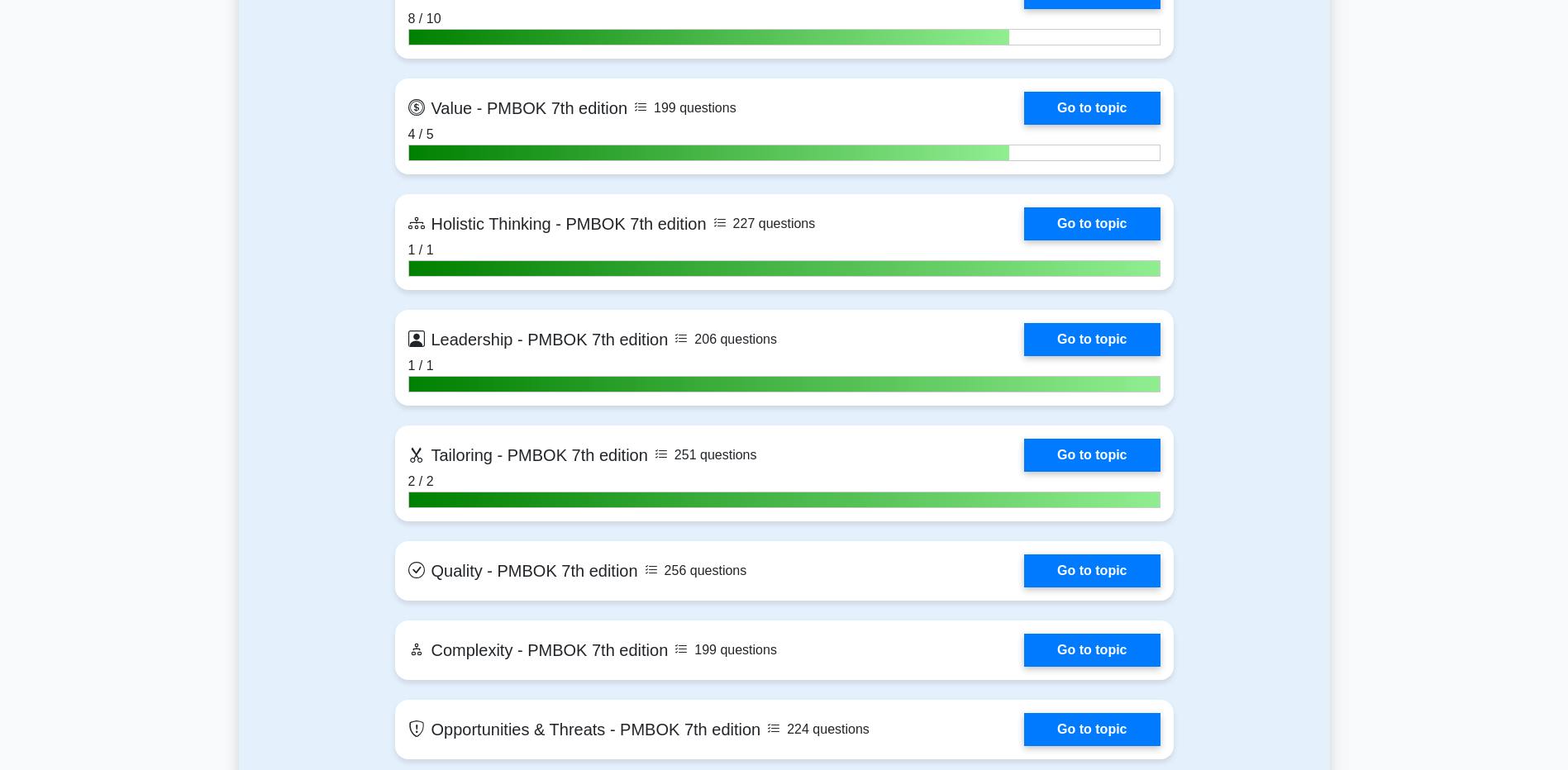
scroll to position [5123, 0]
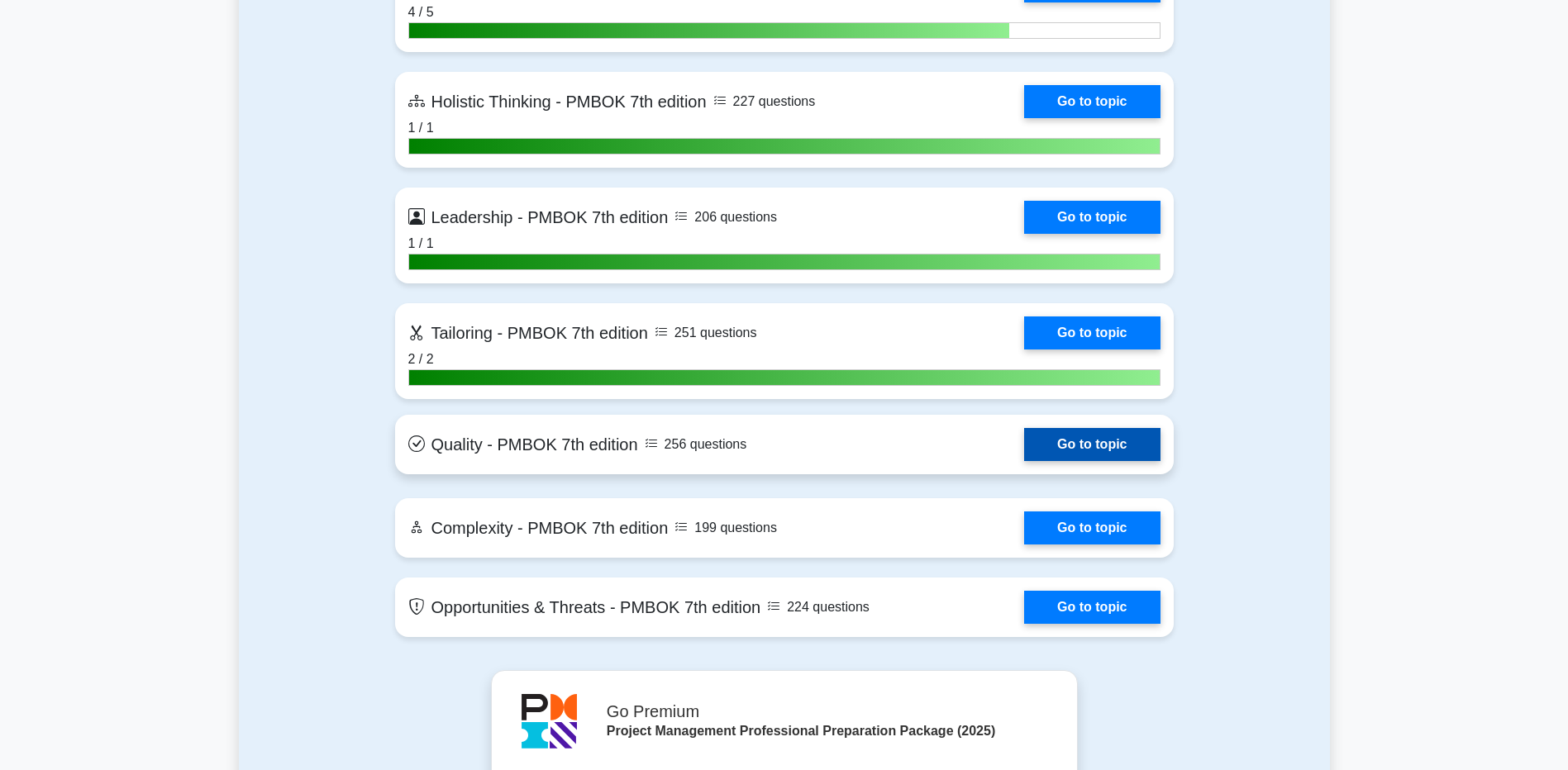
click at [1024, 438] on link "Go to topic" at bounding box center [1092, 444] width 136 height 33
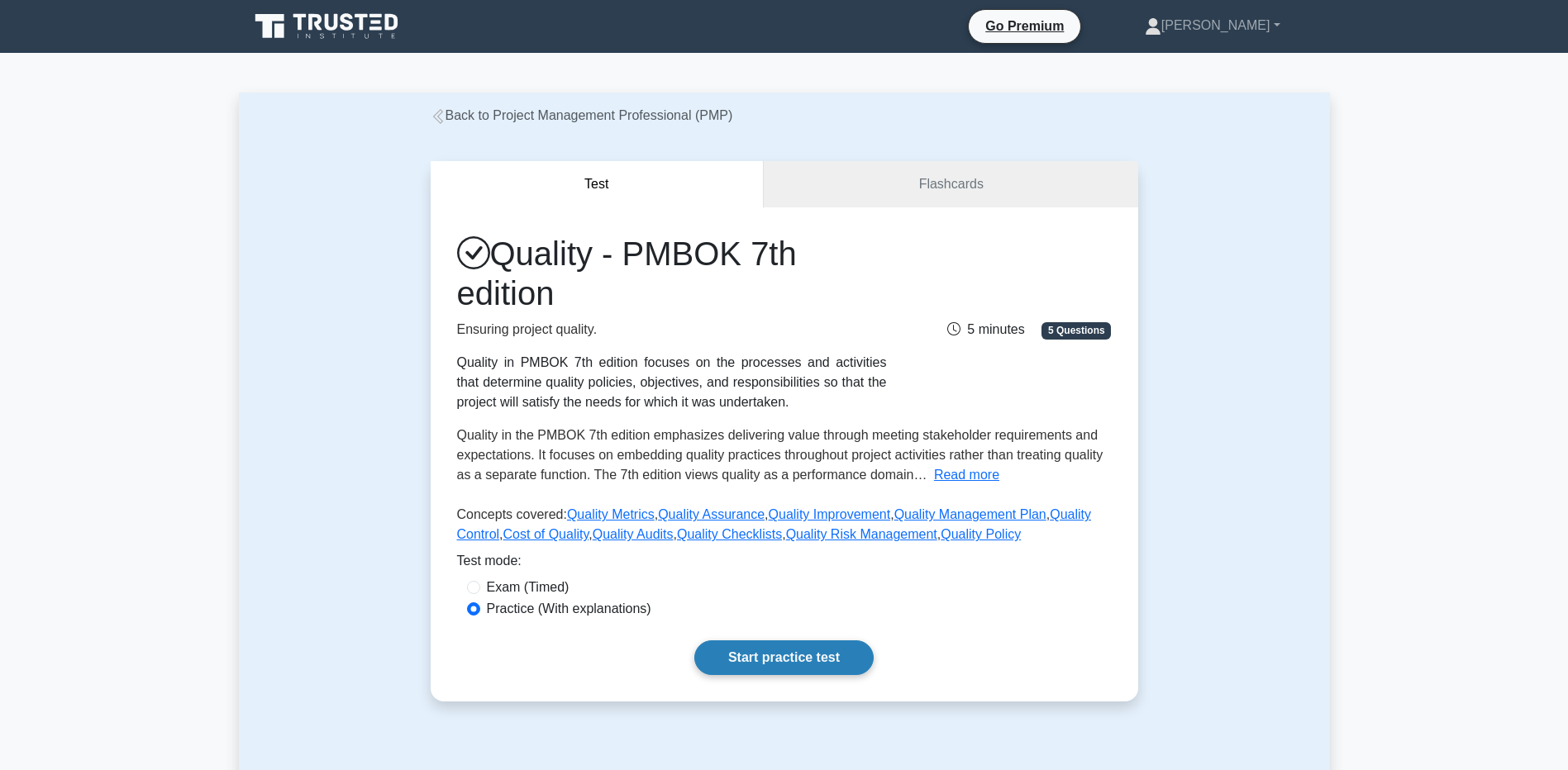
click at [746, 669] on link "Start practice test" at bounding box center [784, 657] width 179 height 34
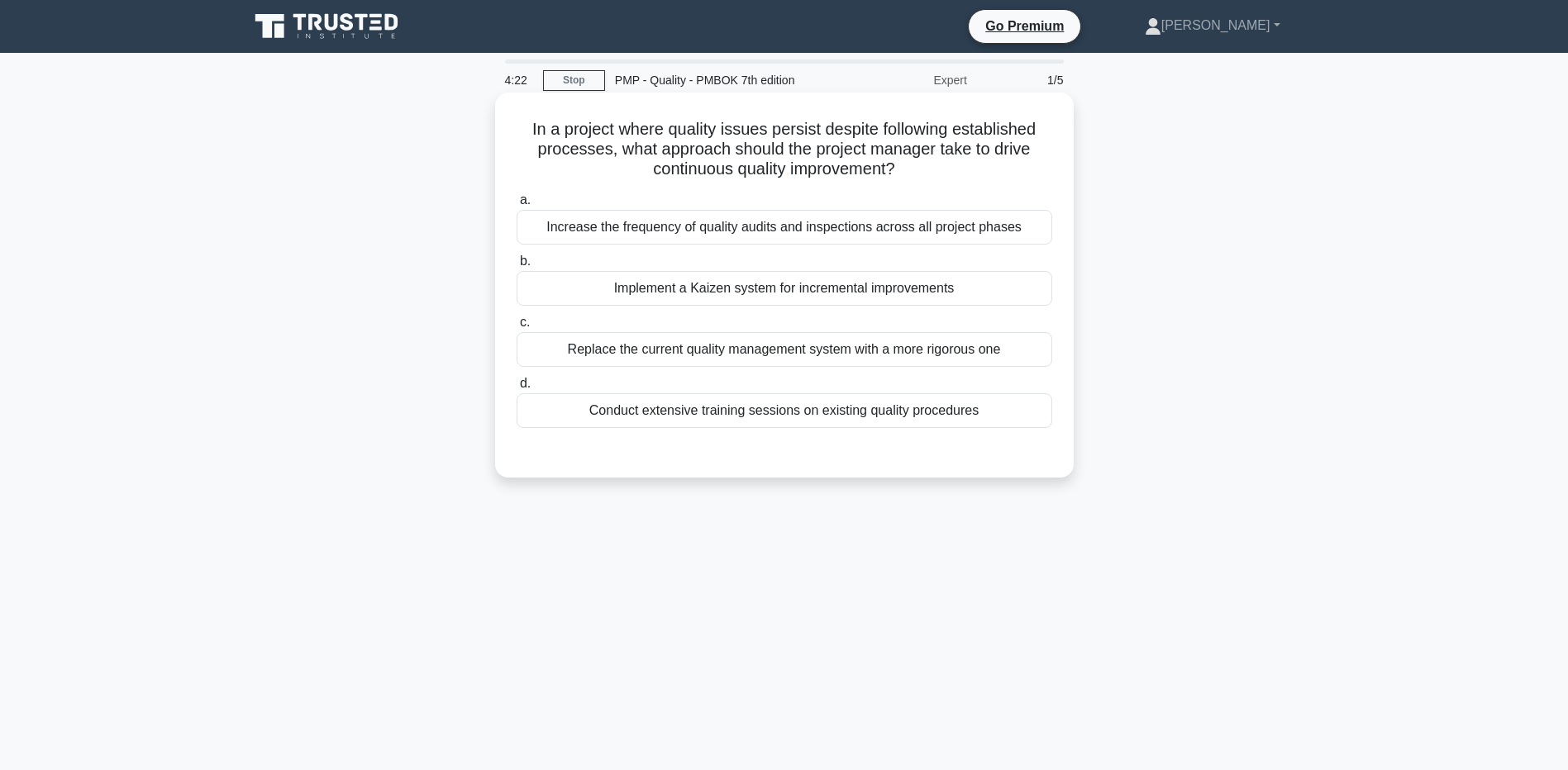
click at [694, 295] on div "Implement a Kaizen system for incremental improvements" at bounding box center [784, 288] width 536 height 34
click at [517, 267] on input "b. Implement a Kaizen system for incremental improvements" at bounding box center [517, 261] width 0 height 11
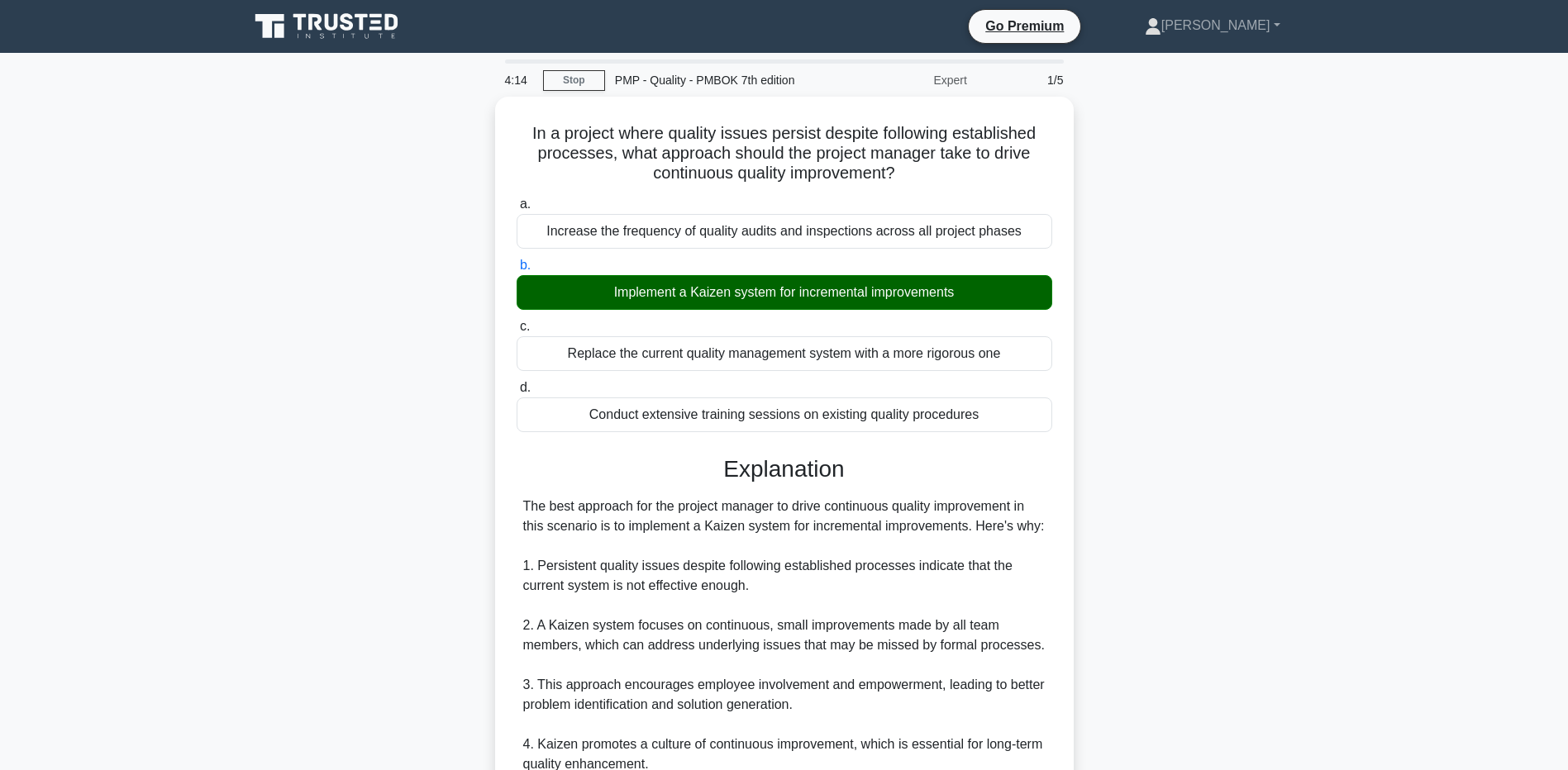
click at [158, 373] on main "4:14 Stop PMP - Quality - PMBOK 7th edition Expert 1/5 In a project where quali…" at bounding box center [784, 634] width 1568 height 1163
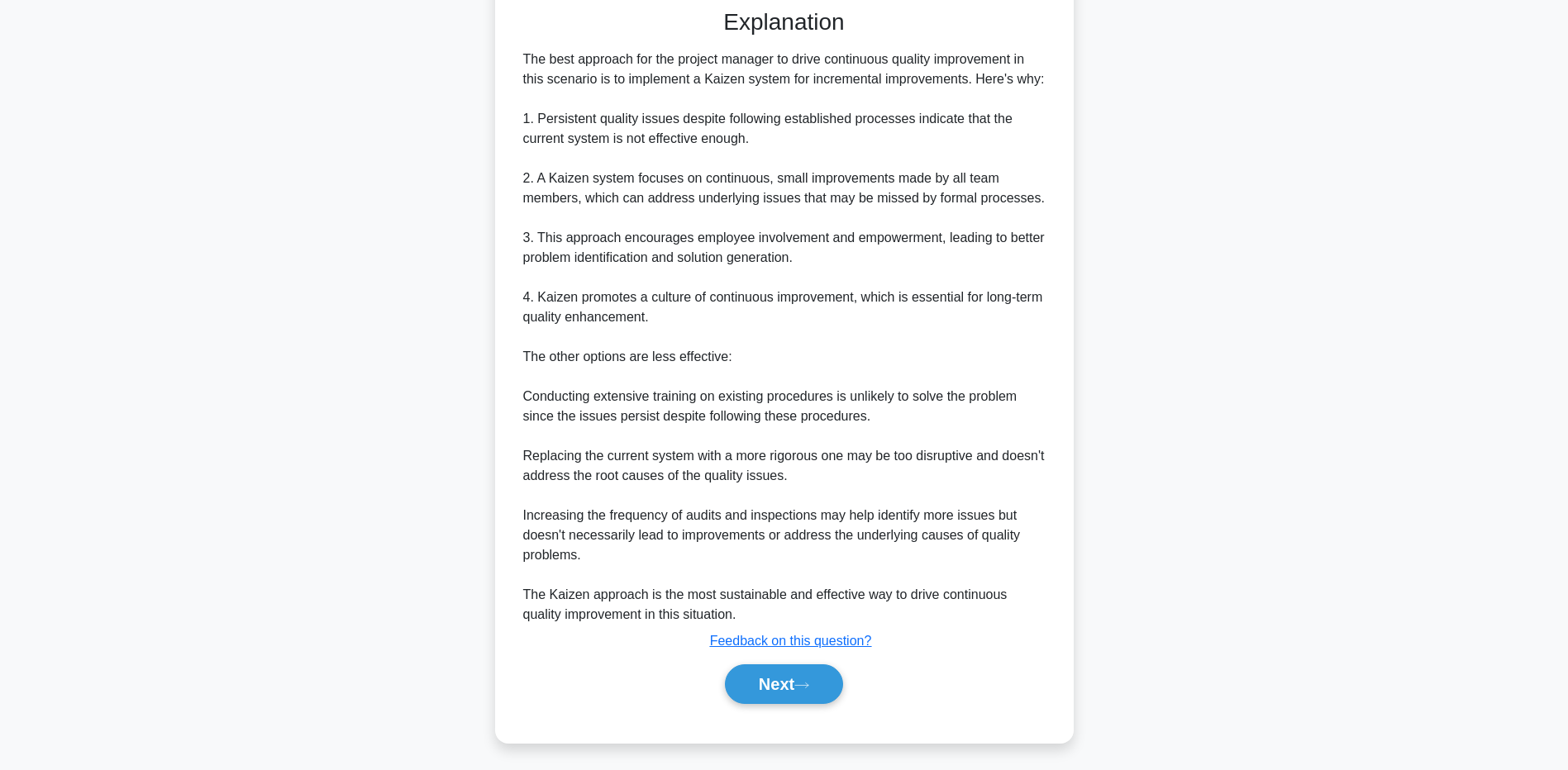
scroll to position [448, 0]
click at [196, 555] on main "4:06 Stop PMP - Quality - PMBOK 7th edition Expert 1/5 In a project where quali…" at bounding box center [784, 187] width 1568 height 1163
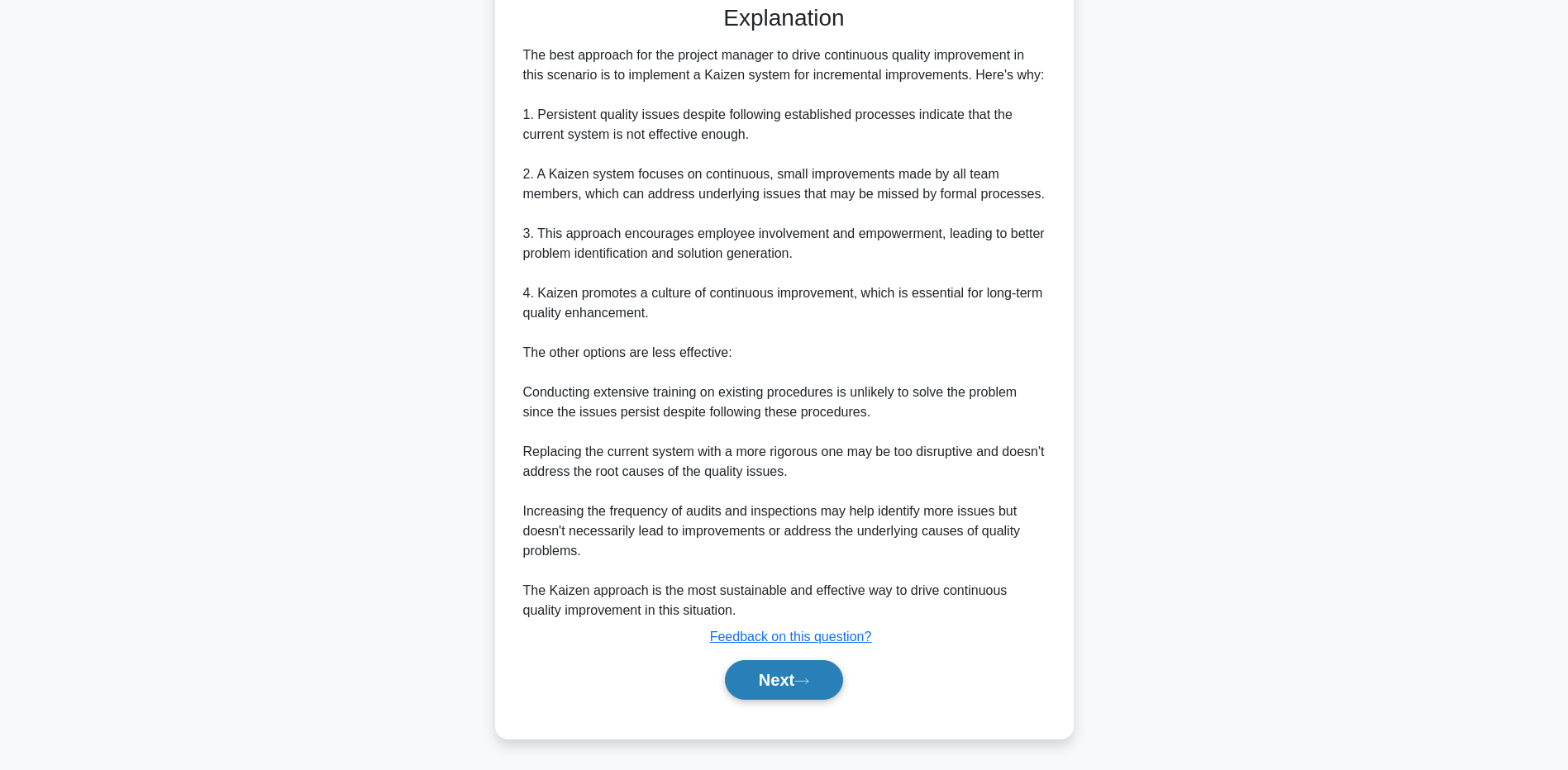
click at [750, 674] on button "Next" at bounding box center [784, 680] width 118 height 40
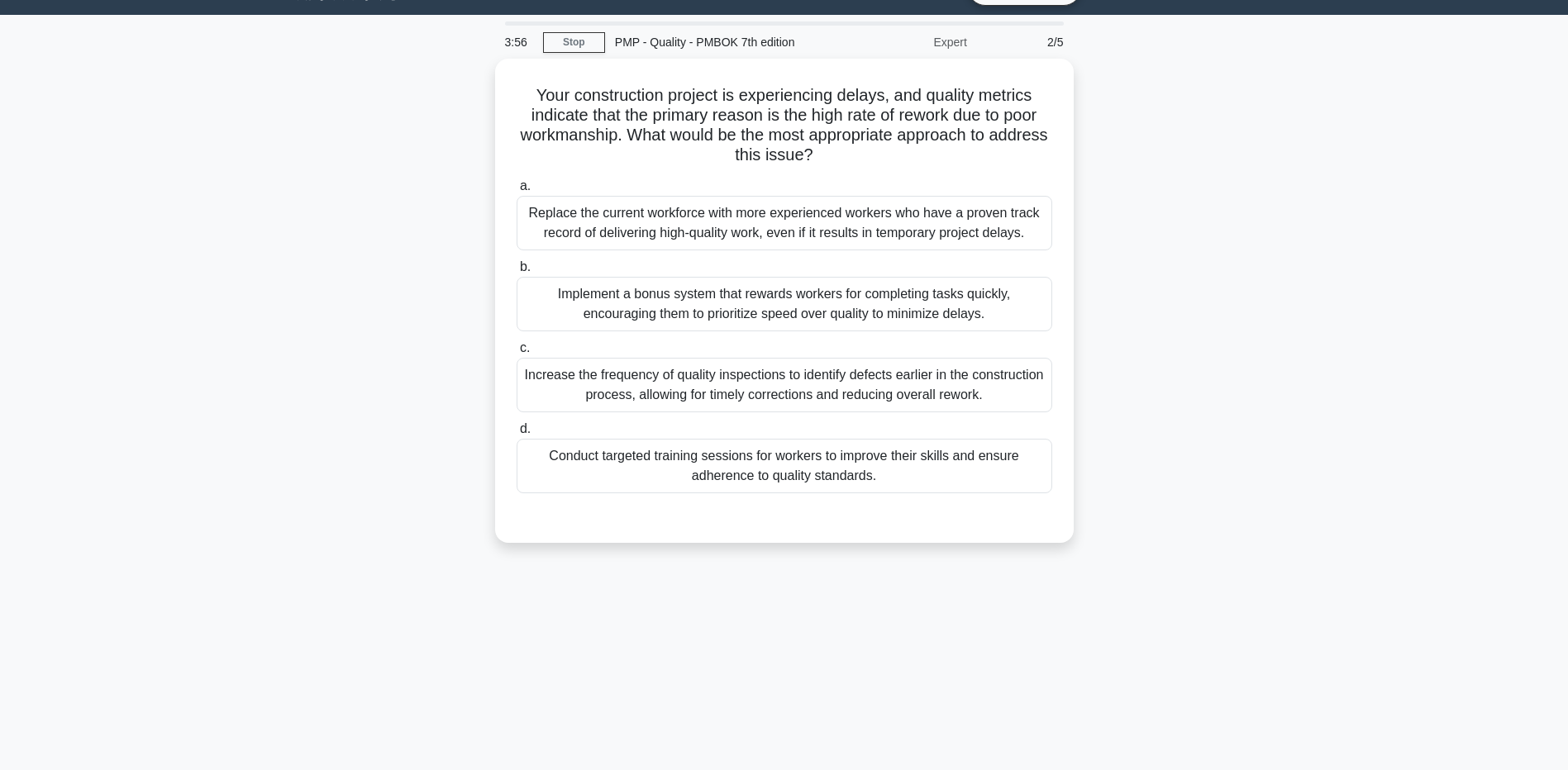
scroll to position [0, 0]
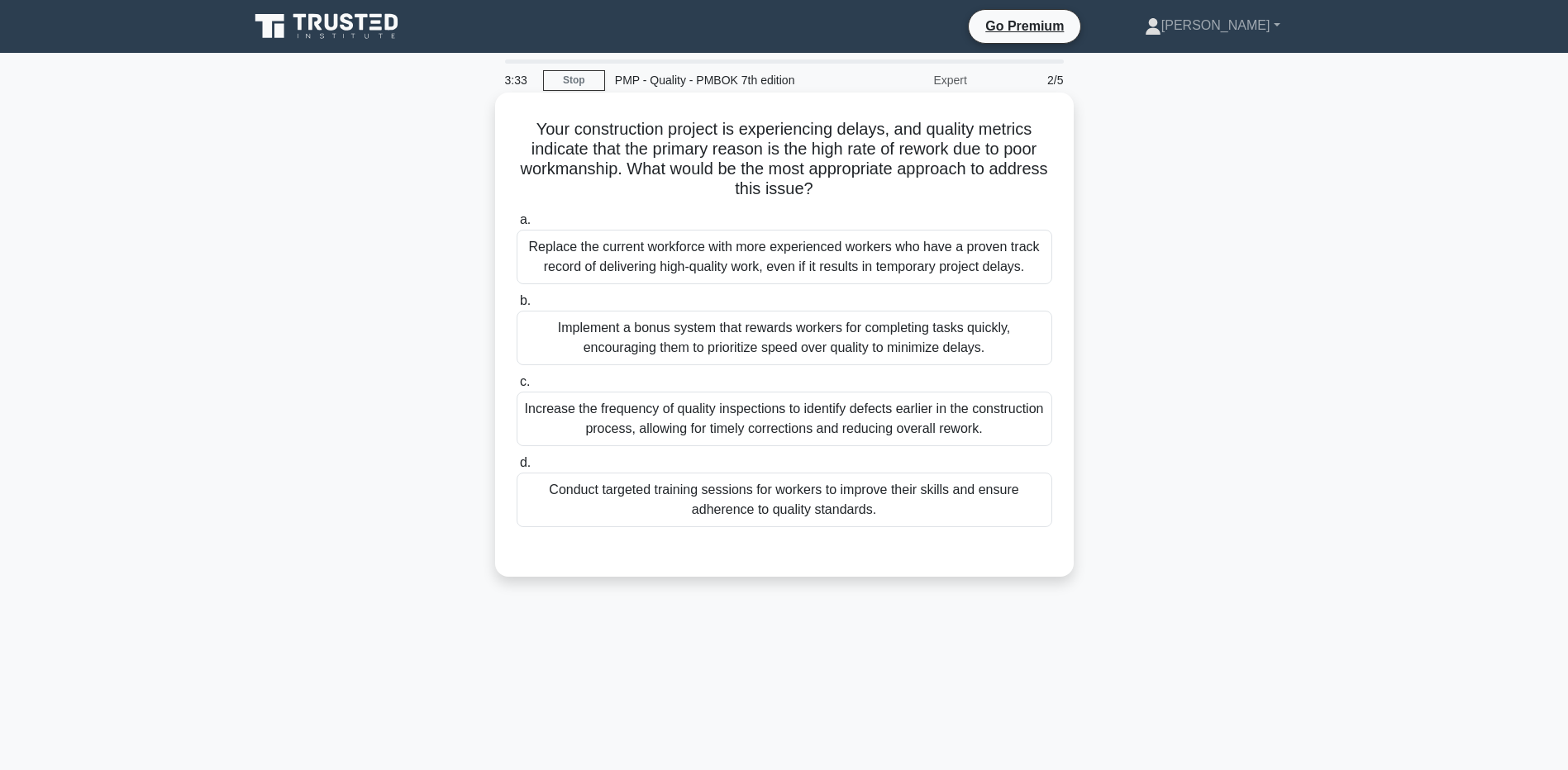
click at [573, 513] on div "Conduct targeted training sessions for workers to improve their skills and ensu…" at bounding box center [784, 500] width 536 height 55
click at [517, 468] on input "d. Conduct targeted training sessions for workers to improve their skills and e…" at bounding box center [517, 463] width 0 height 11
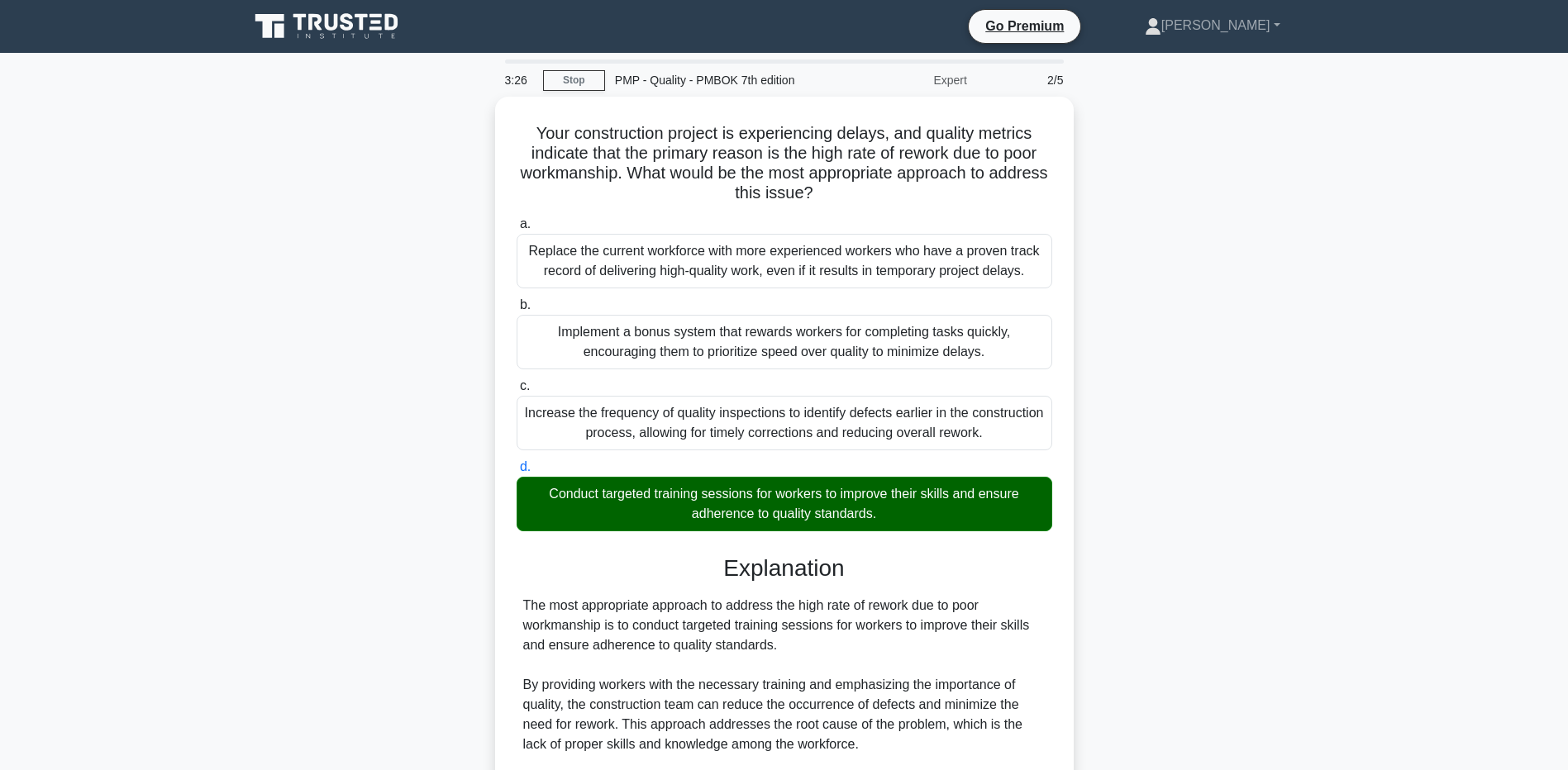
click at [191, 549] on main "3:26 Stop PMP - Quality - PMBOK 7th edition Expert 2/5 Your construction projec…" at bounding box center [784, 634] width 1568 height 1163
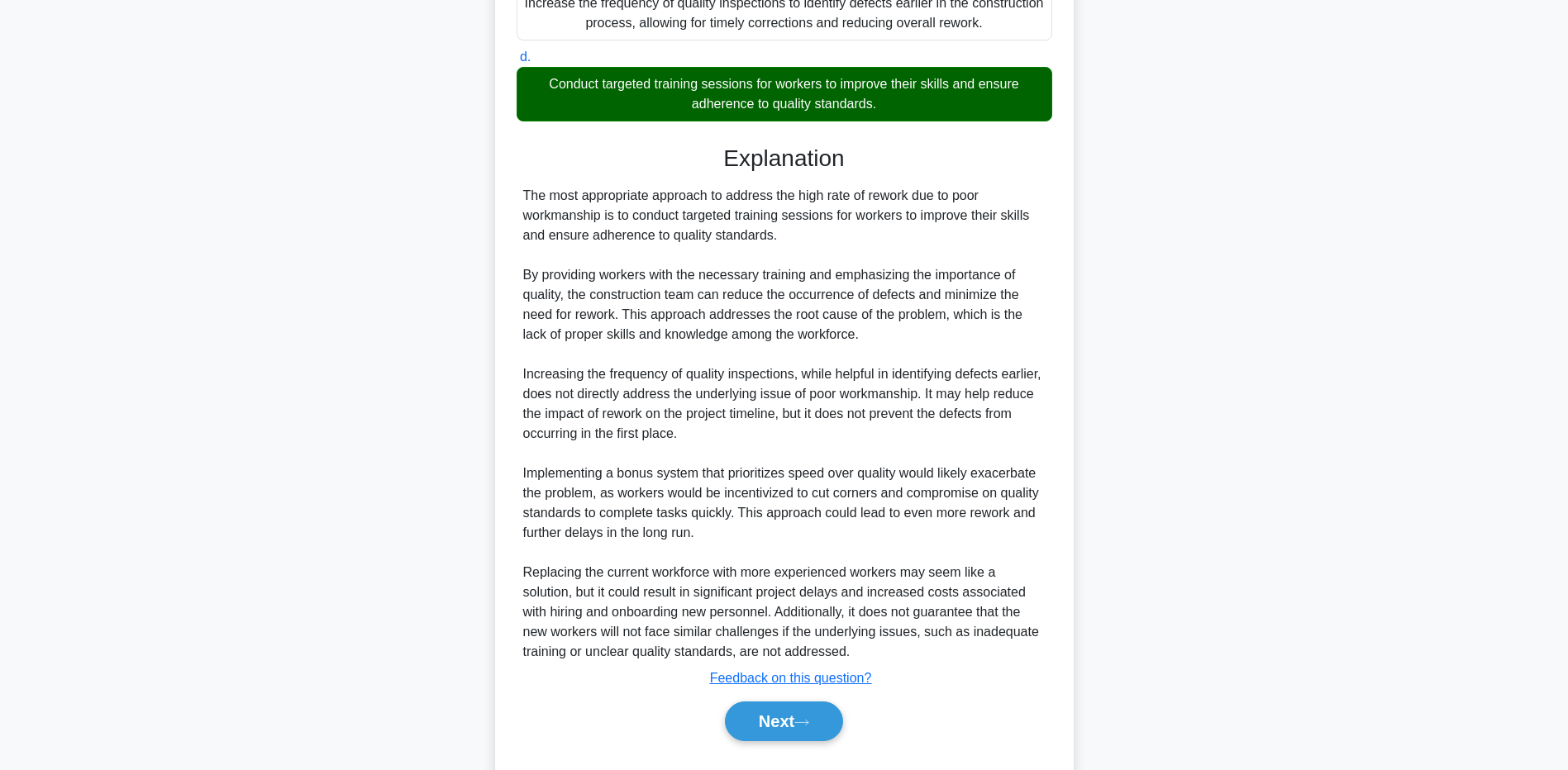
scroll to position [448, 0]
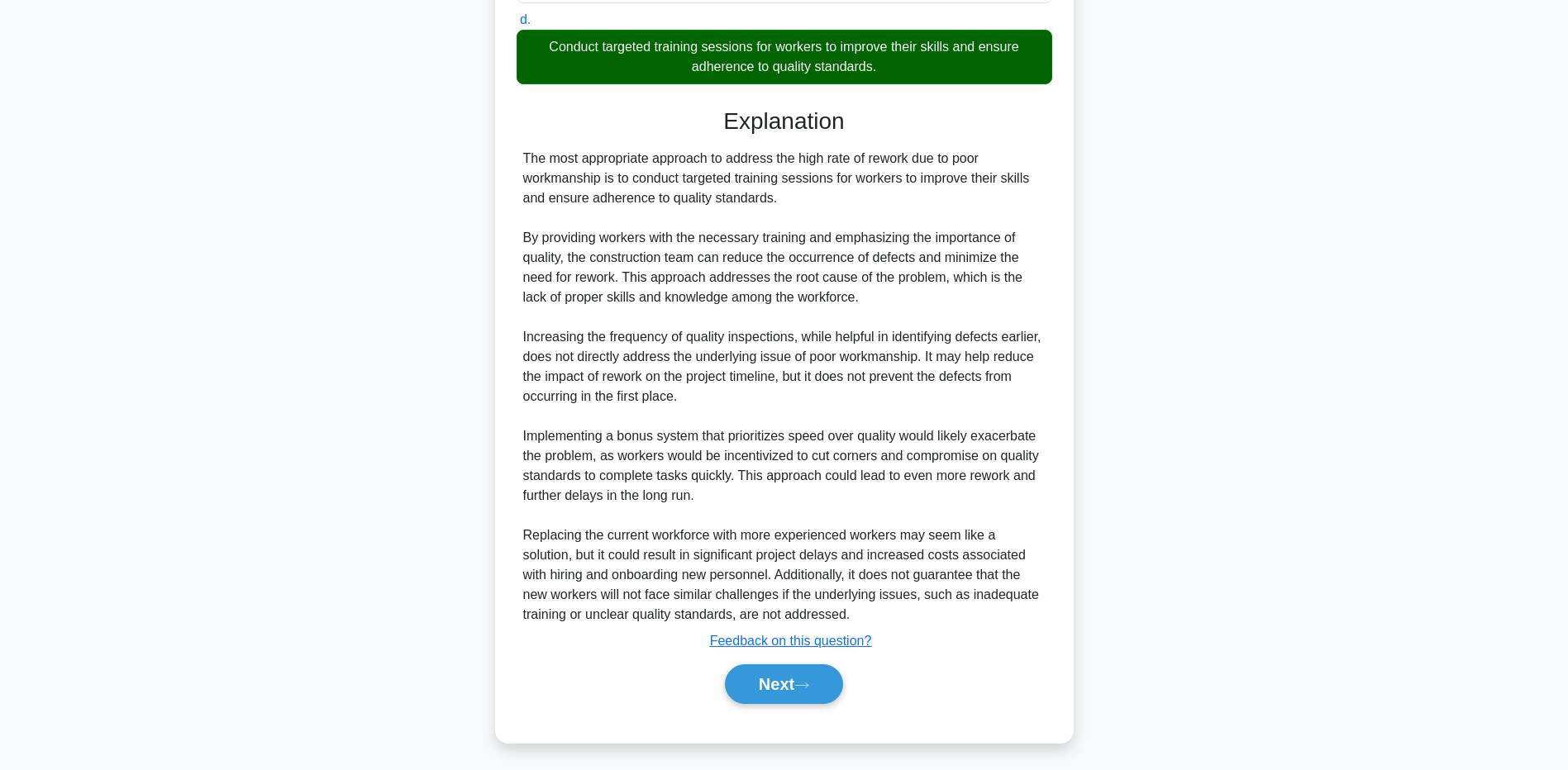
click at [296, 668] on div "Your construction project is experiencing delays, and quality metrics indicate …" at bounding box center [784, 206] width 1092 height 1113
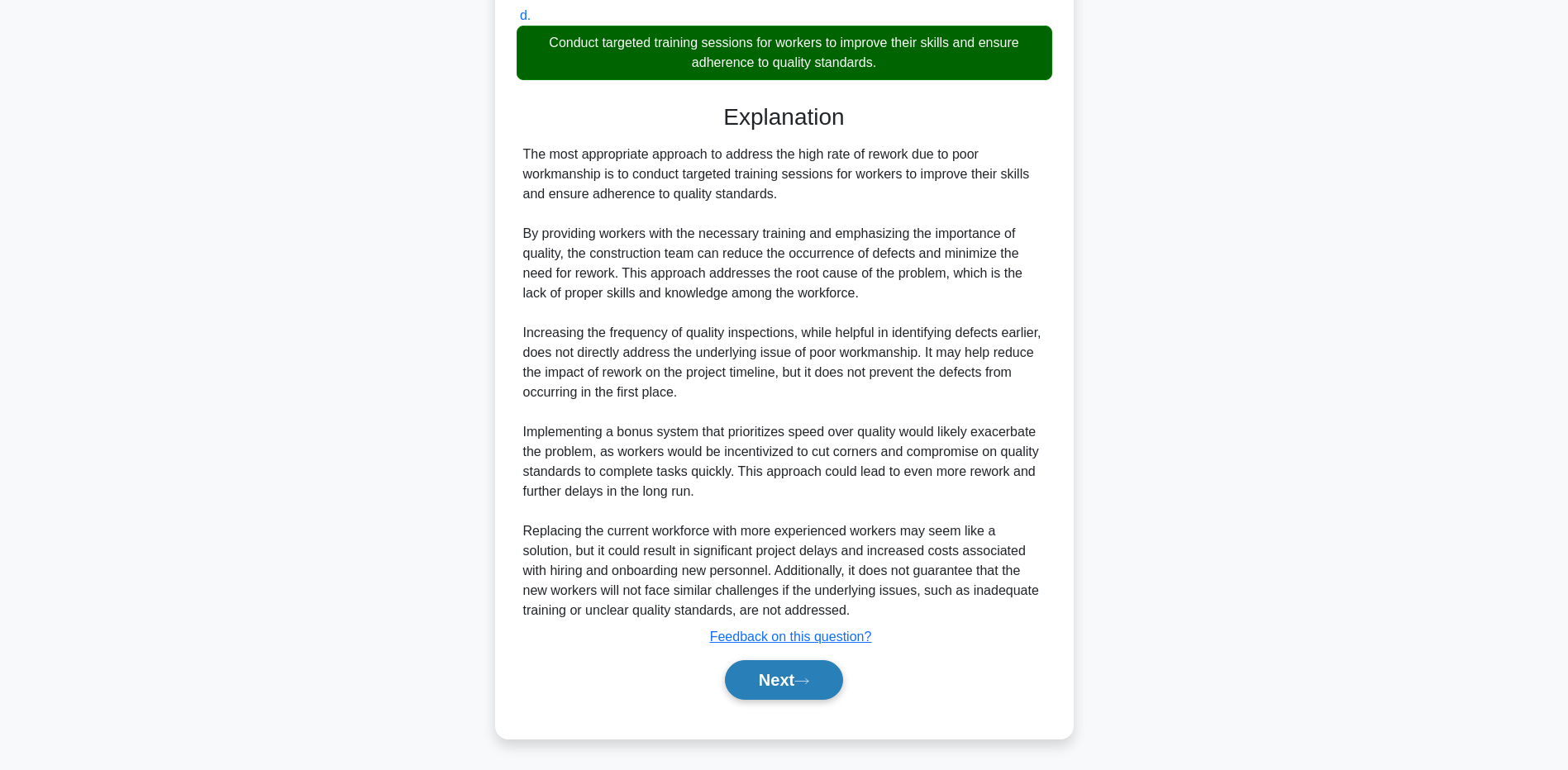
click at [784, 678] on button "Next" at bounding box center [784, 680] width 118 height 40
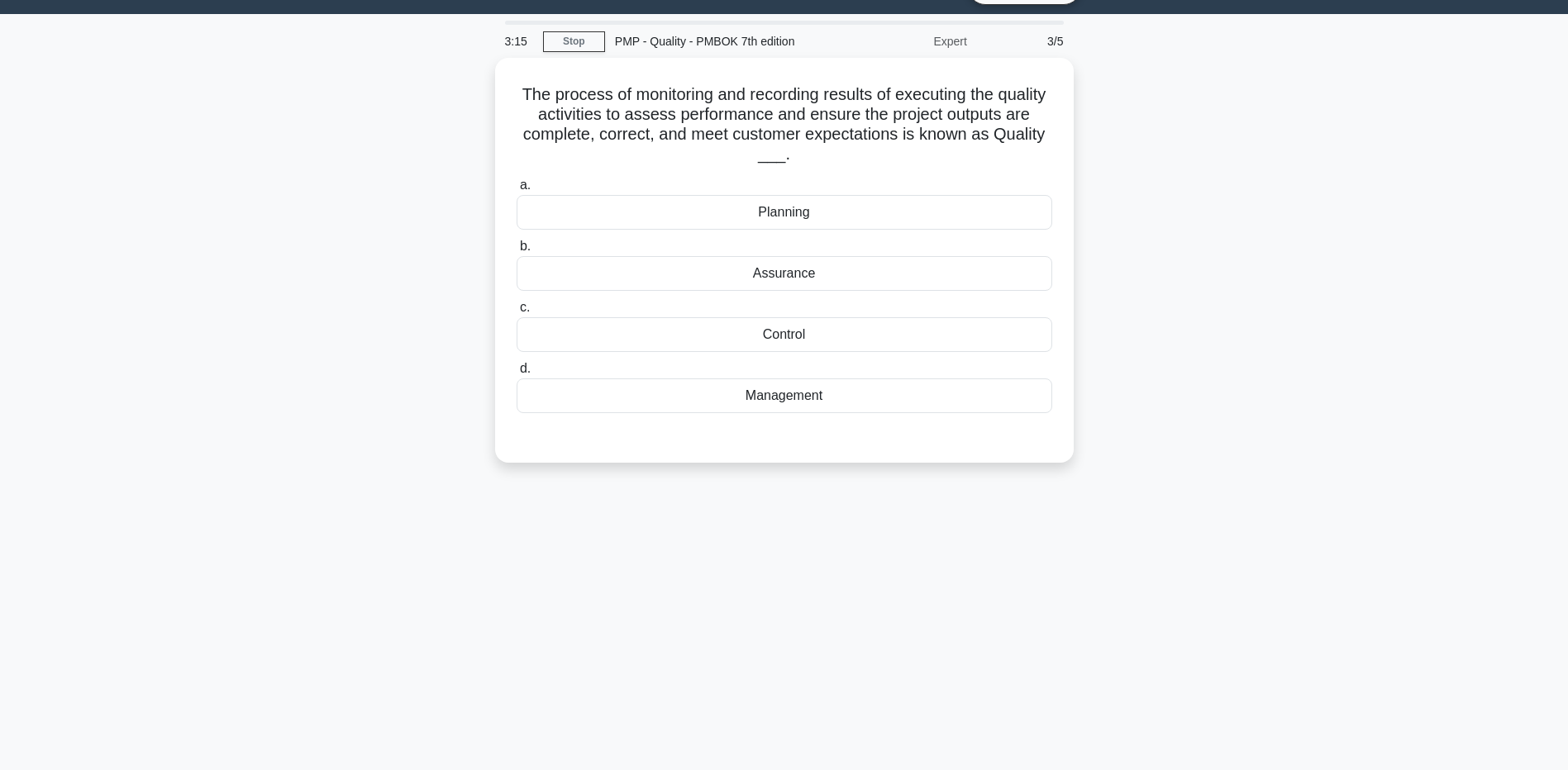
scroll to position [0, 0]
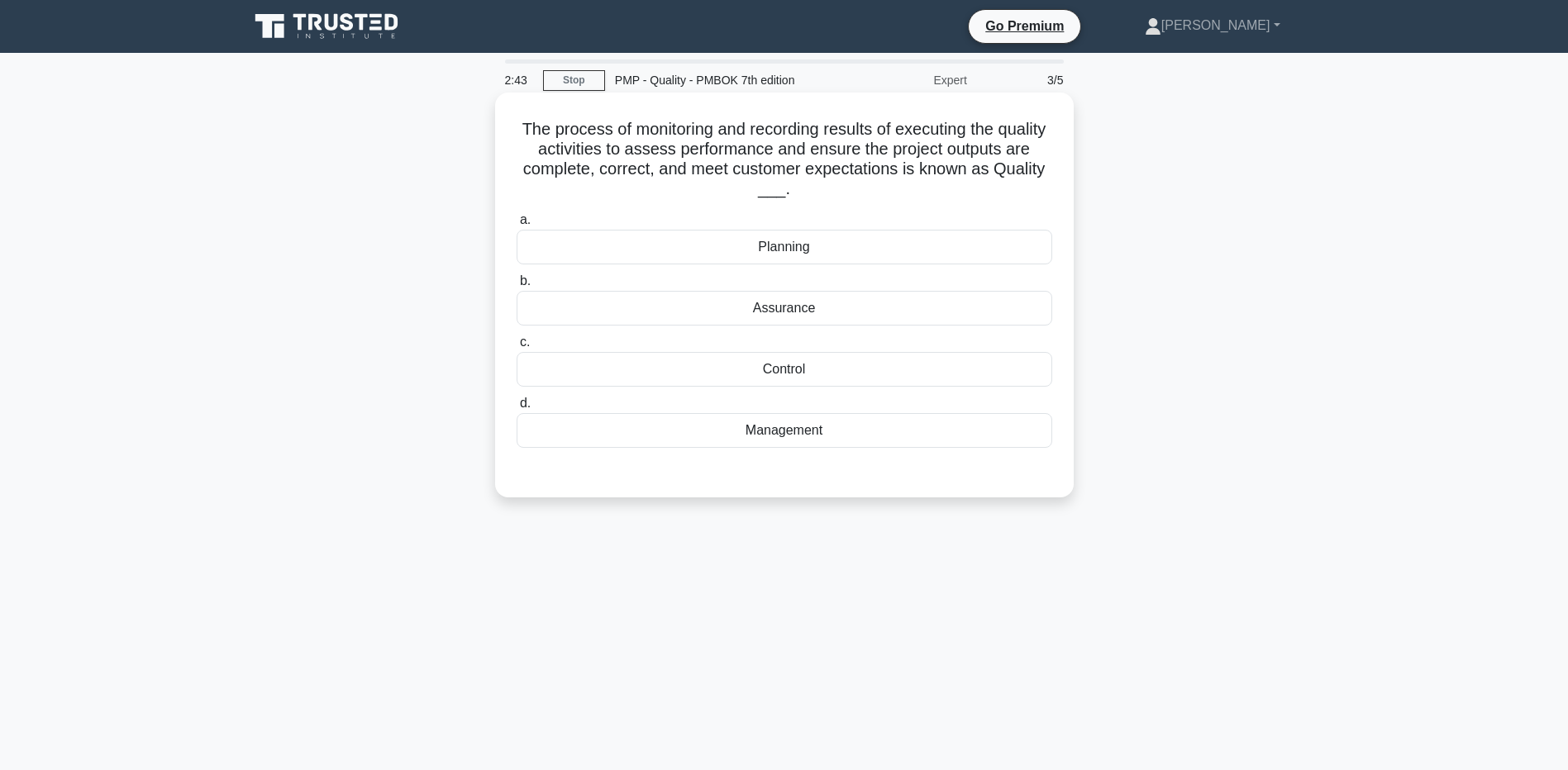
click at [686, 302] on div "Assurance" at bounding box center [784, 308] width 536 height 34
click at [517, 287] on input "b. Assurance" at bounding box center [517, 281] width 0 height 11
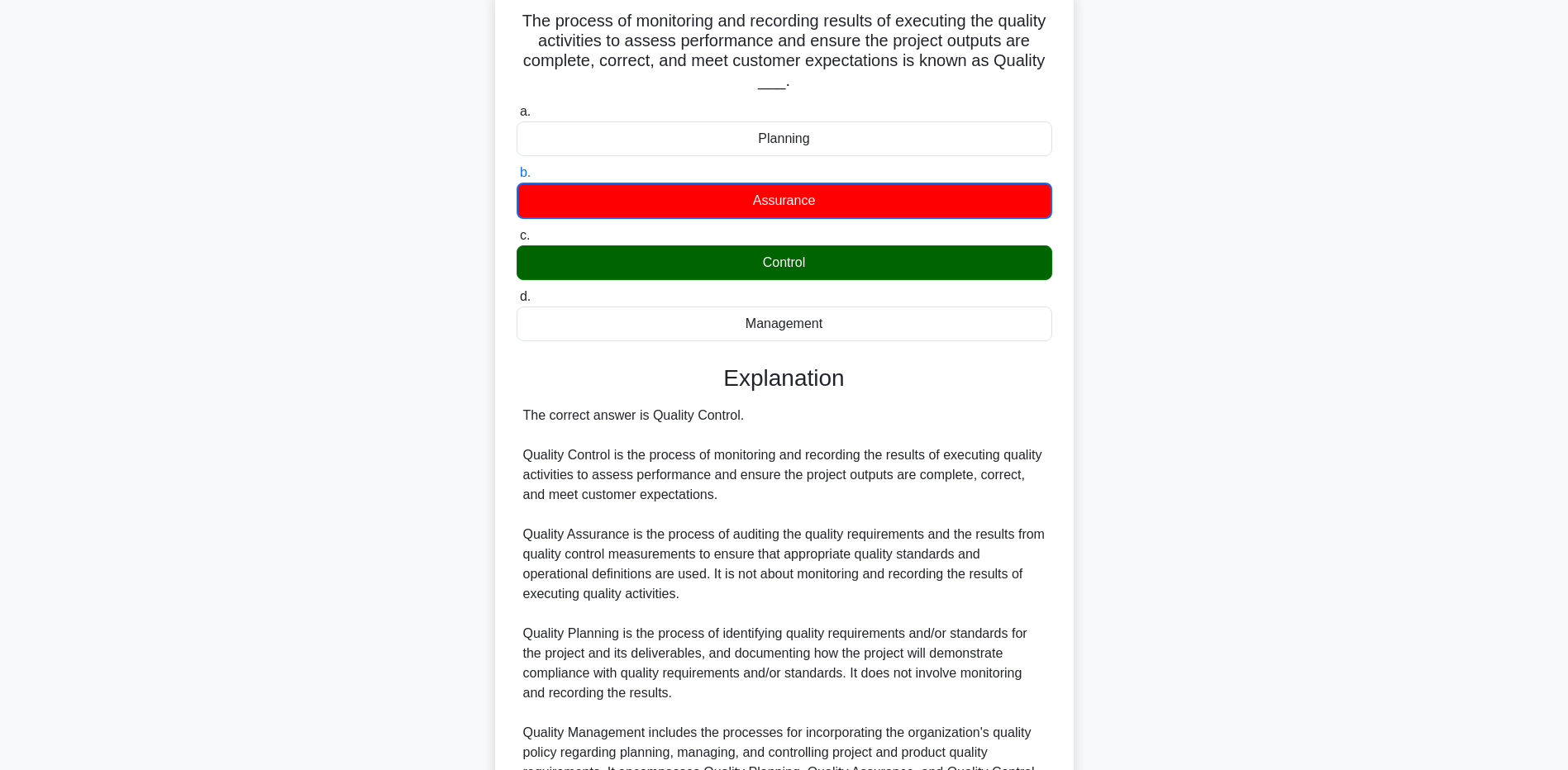
scroll to position [113, 0]
click at [303, 659] on div "The process of monitoring and recording results of executing the quality activi…" at bounding box center [784, 471] width 1092 height 976
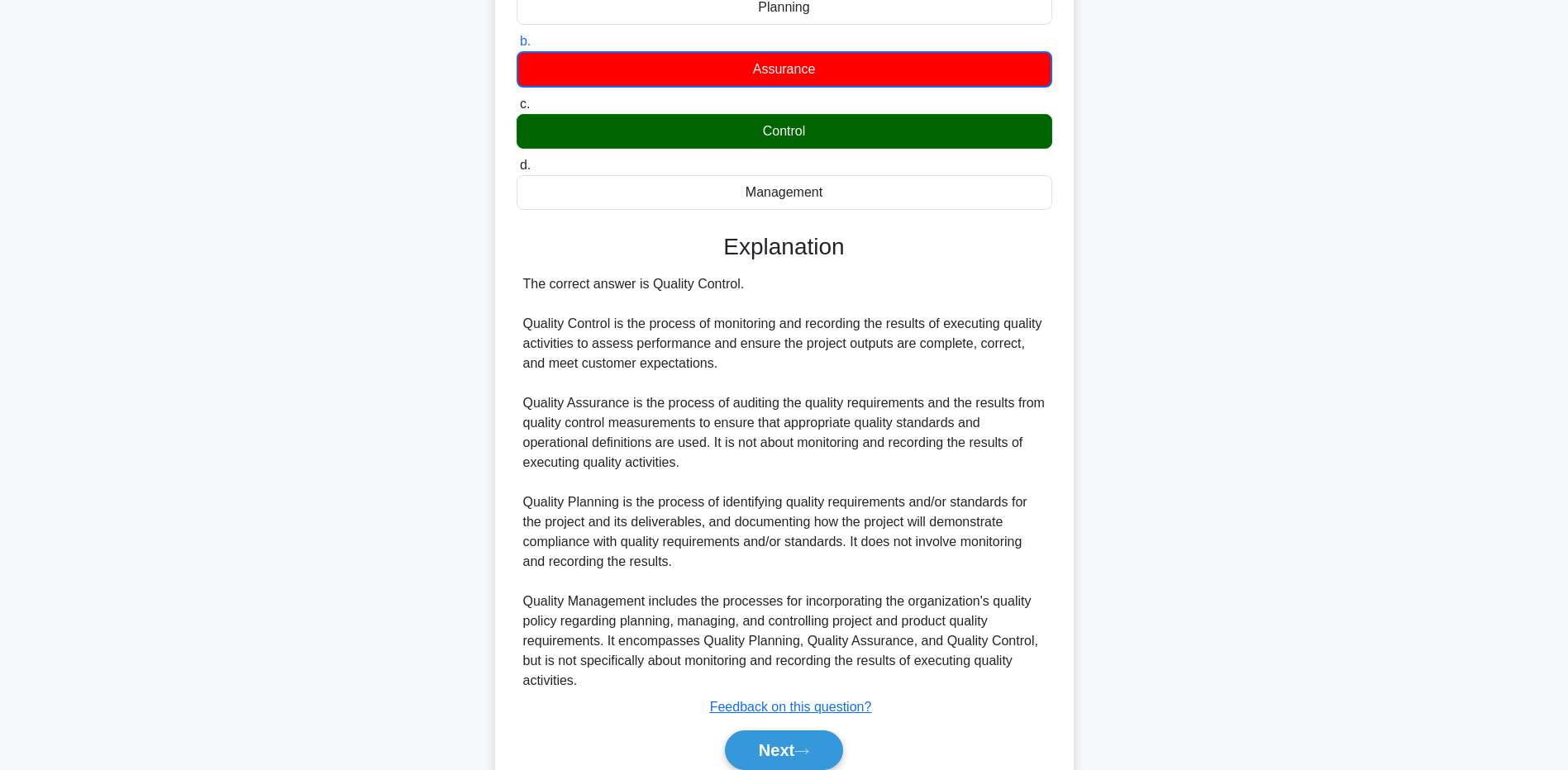
scroll to position [310, 0]
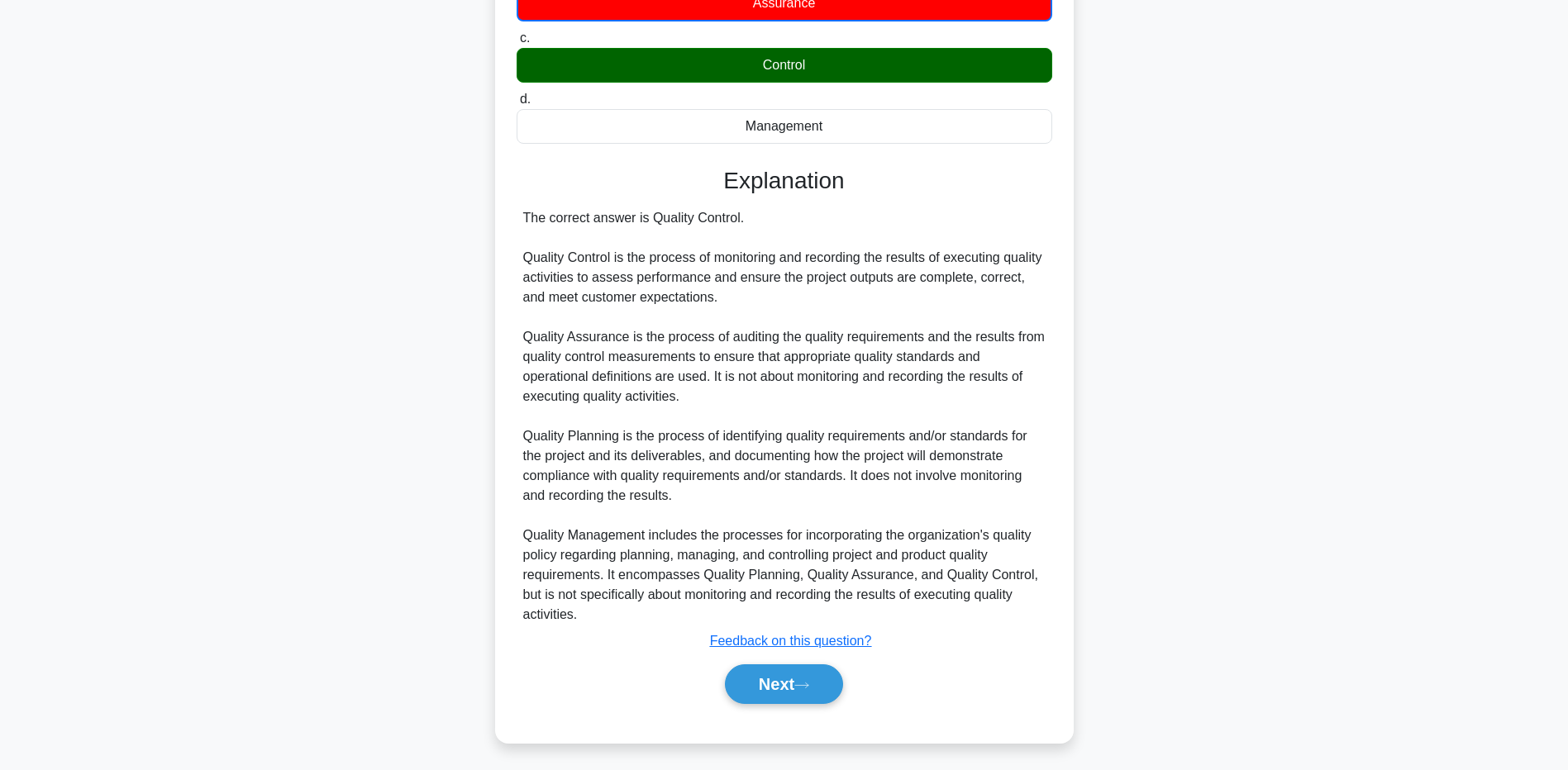
drag, startPoint x: 189, startPoint y: 526, endPoint x: 368, endPoint y: 564, distance: 183.0
click at [189, 524] on main "2:26 Stop PMP - Quality - PMBOK 7th edition Expert 3/5 The process of monitorin…" at bounding box center [784, 257] width 1568 height 1027
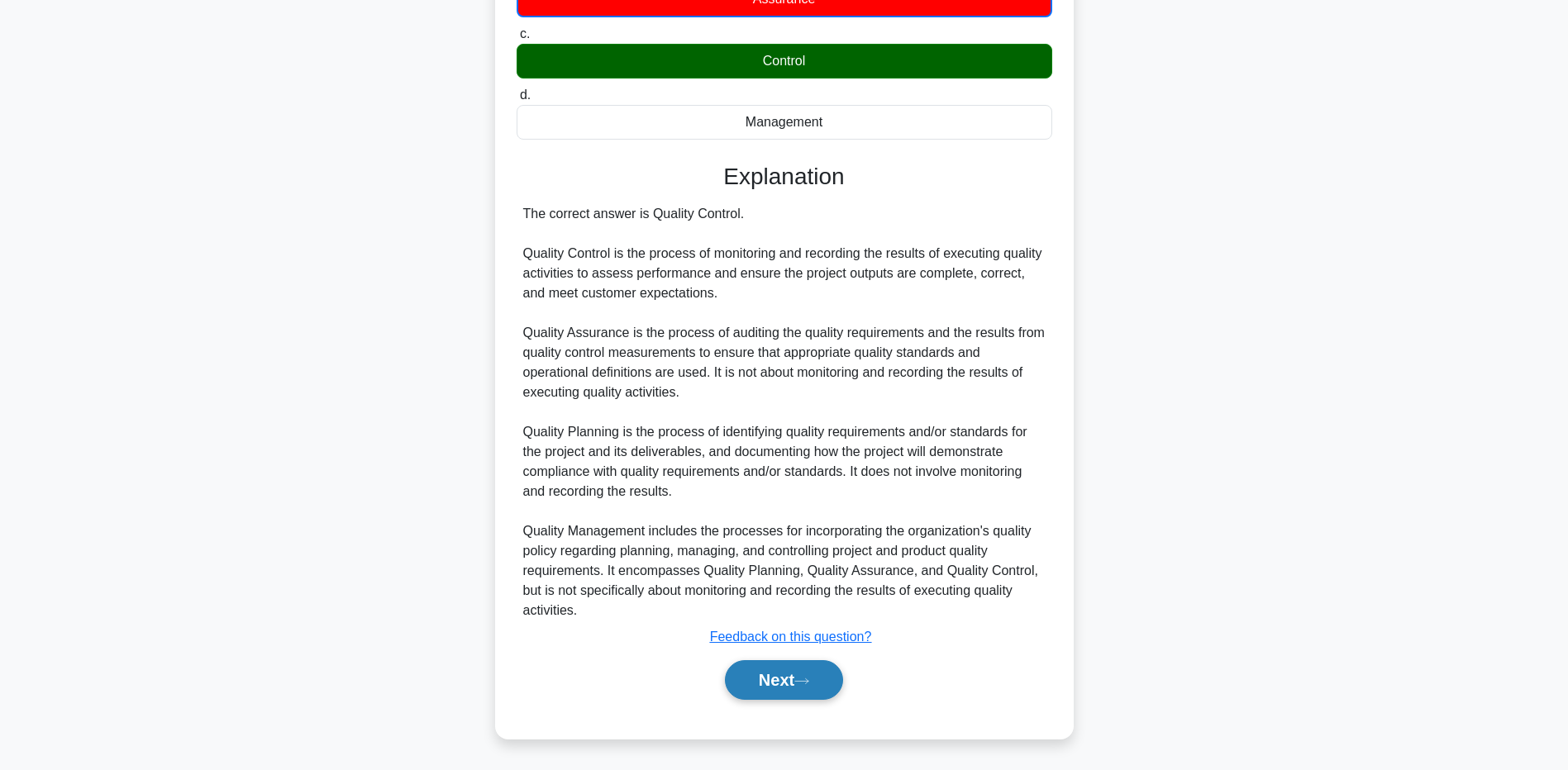
click at [768, 692] on button "Next" at bounding box center [784, 680] width 118 height 40
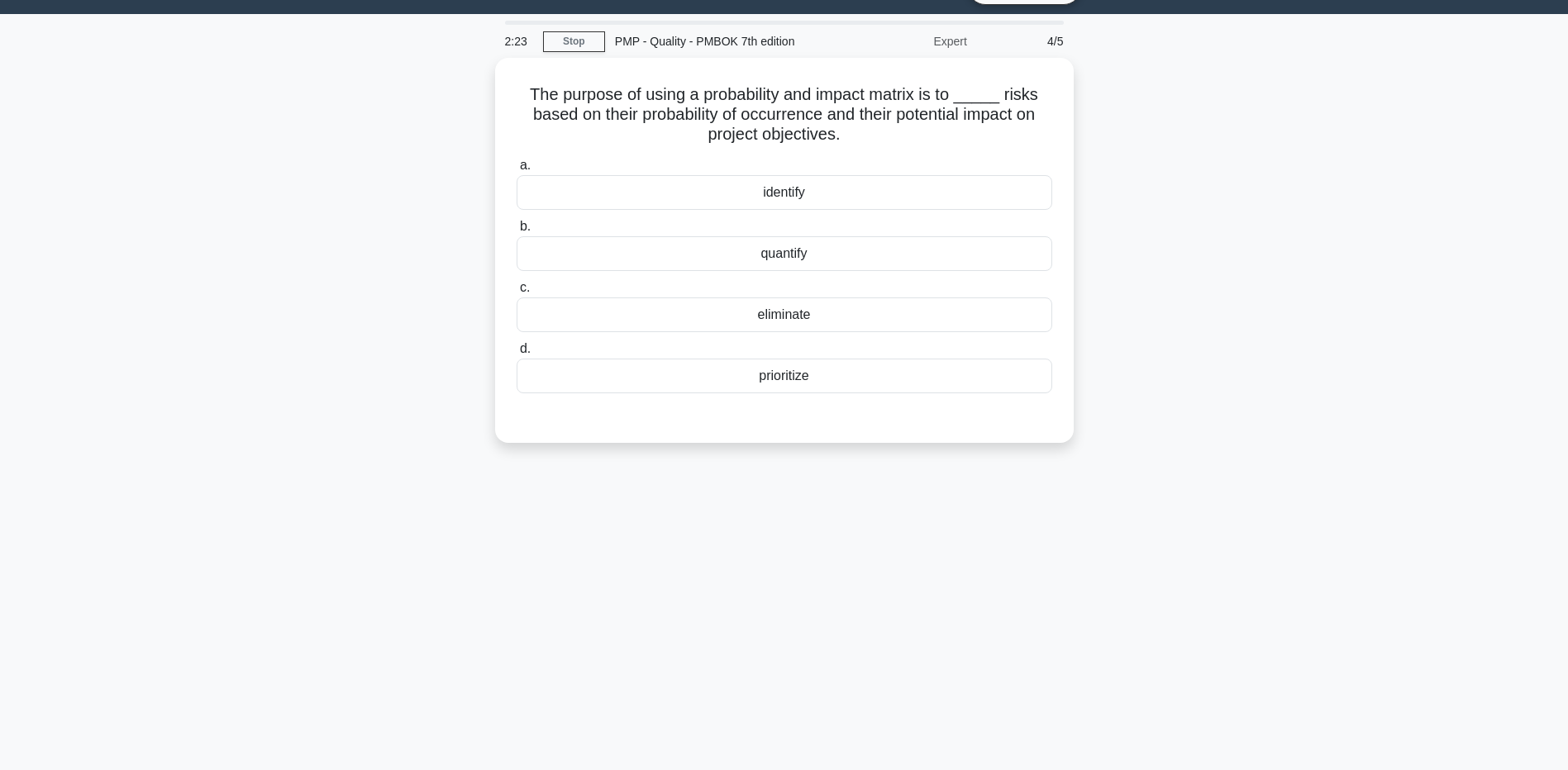
scroll to position [0, 0]
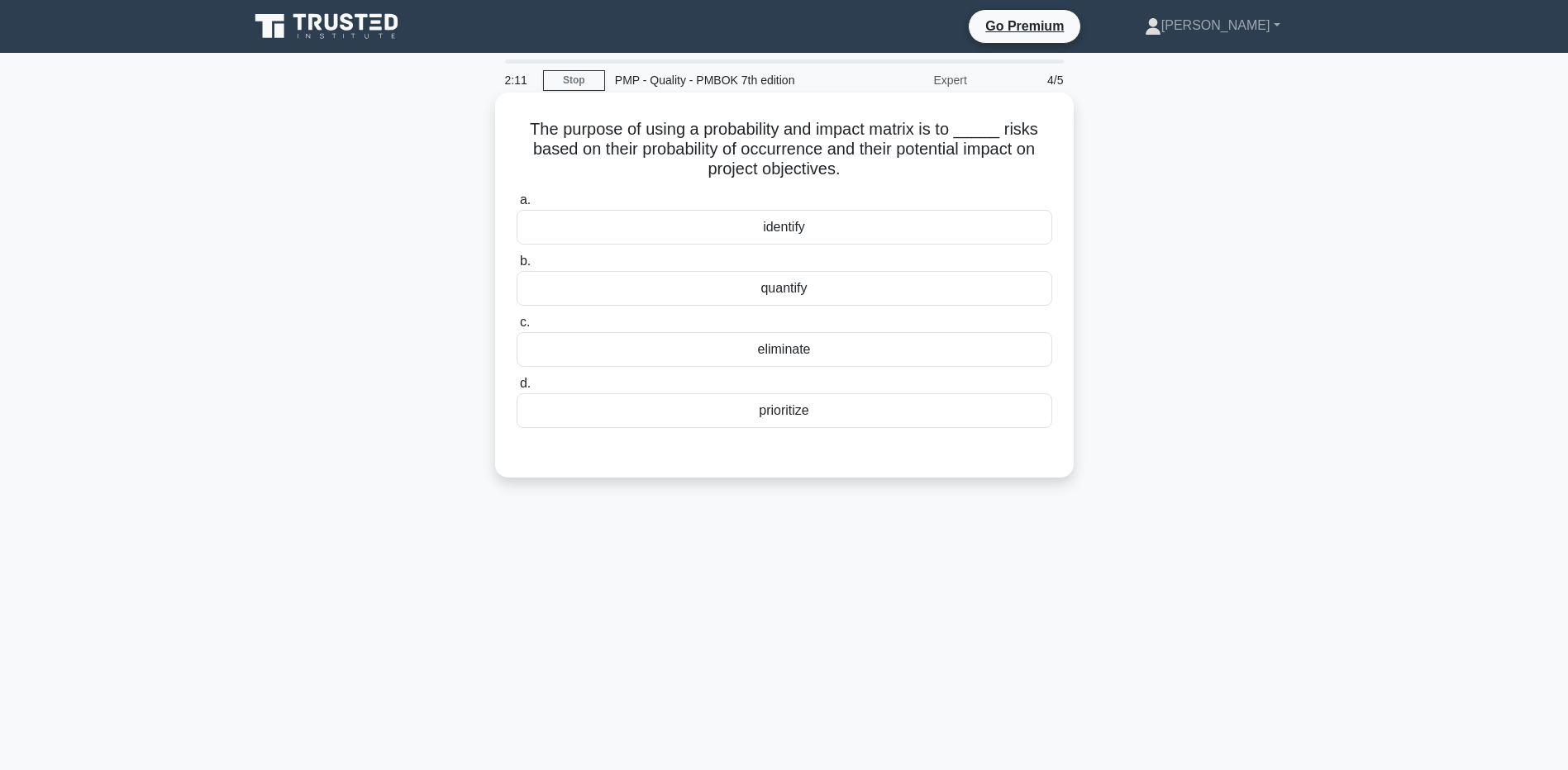
click at [536, 416] on div "prioritize" at bounding box center [784, 410] width 536 height 34
click at [517, 389] on input "d. prioritize" at bounding box center [517, 384] width 0 height 11
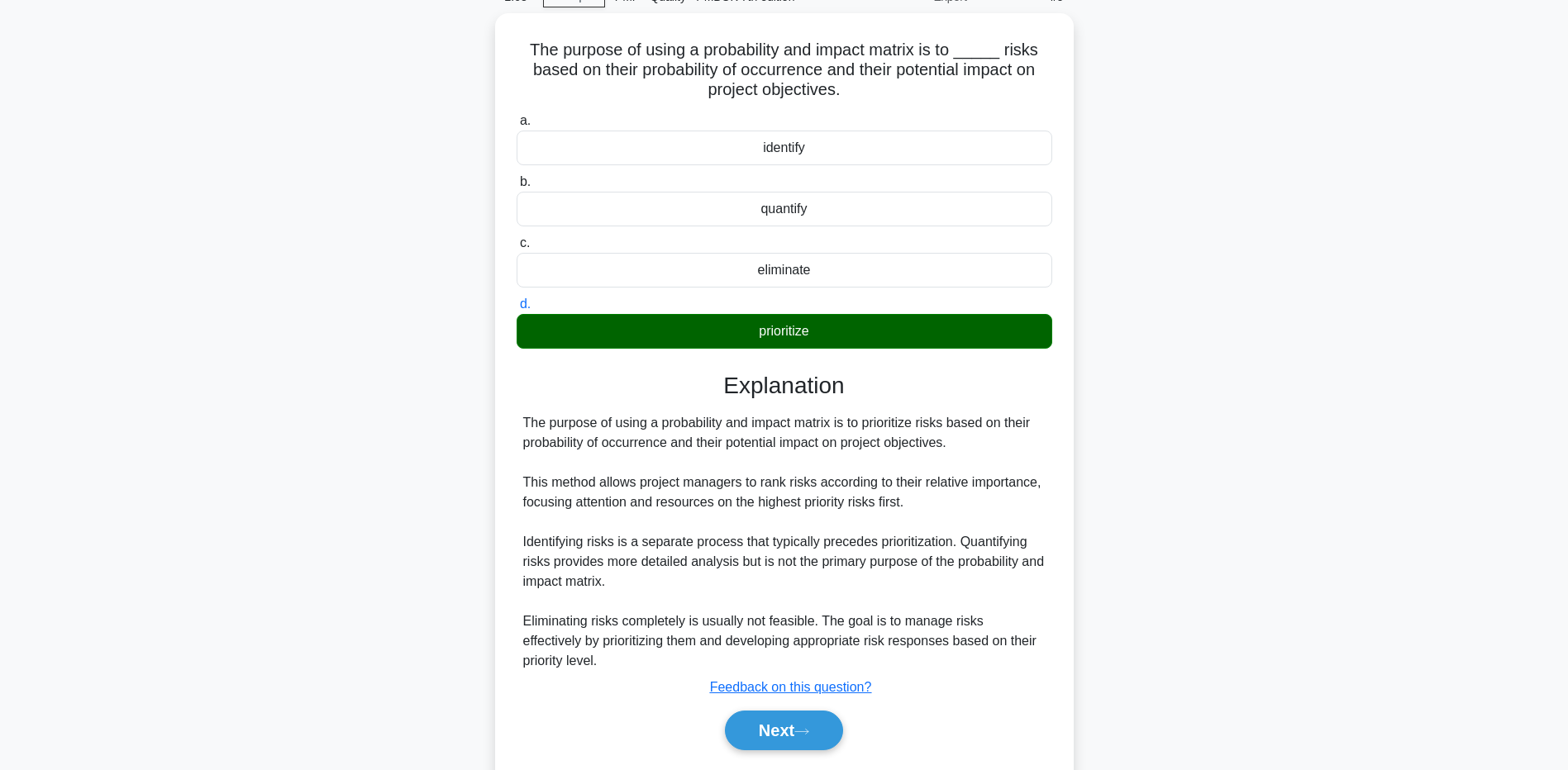
scroll to position [85, 0]
click at [206, 611] on main "2:04 Stop PMP - Quality - PMBOK 7th edition Expert 4/5 The purpose of using a p…" at bounding box center [784, 391] width 1568 height 846
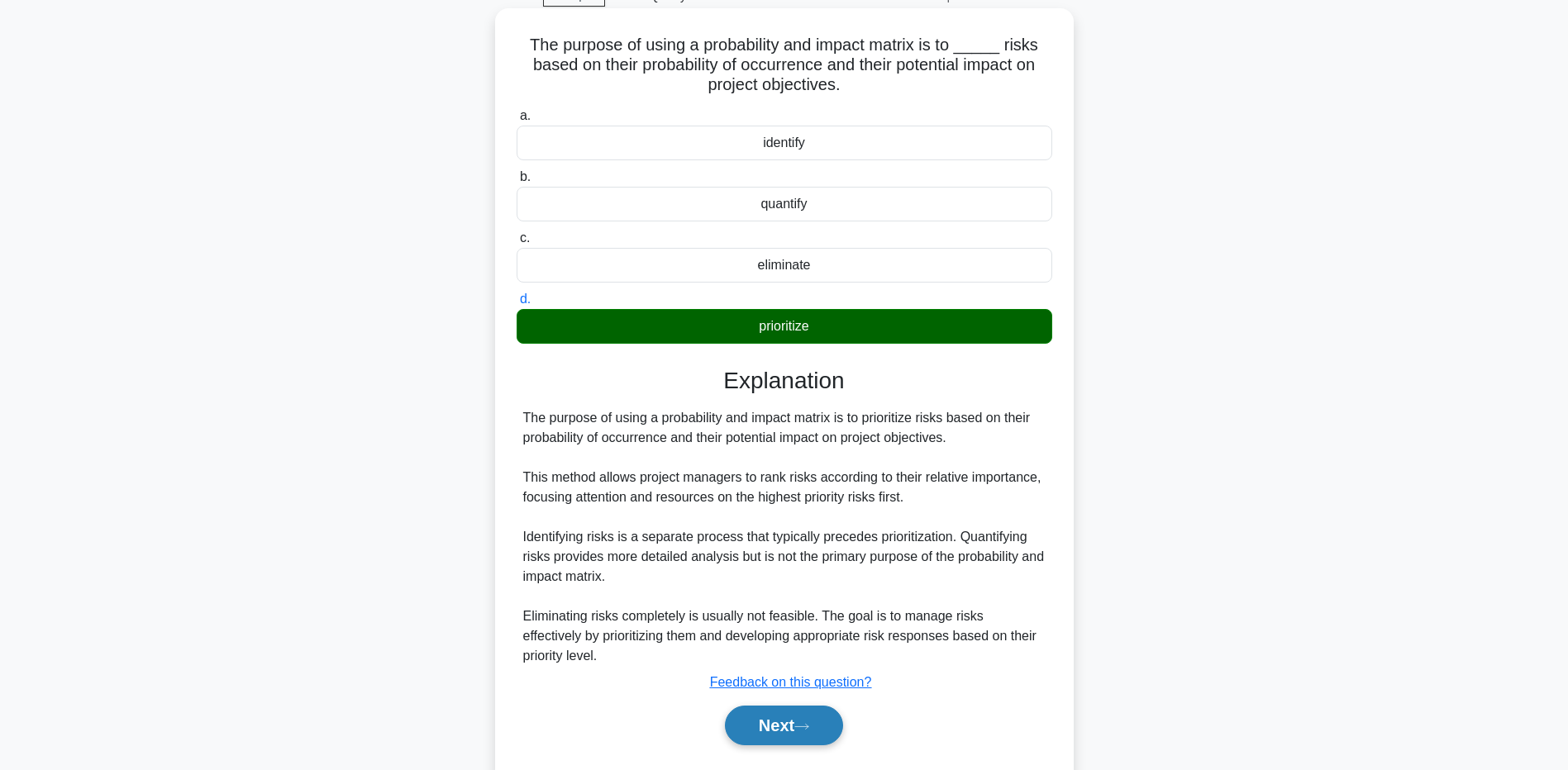
click at [769, 723] on button "Next" at bounding box center [784, 725] width 118 height 40
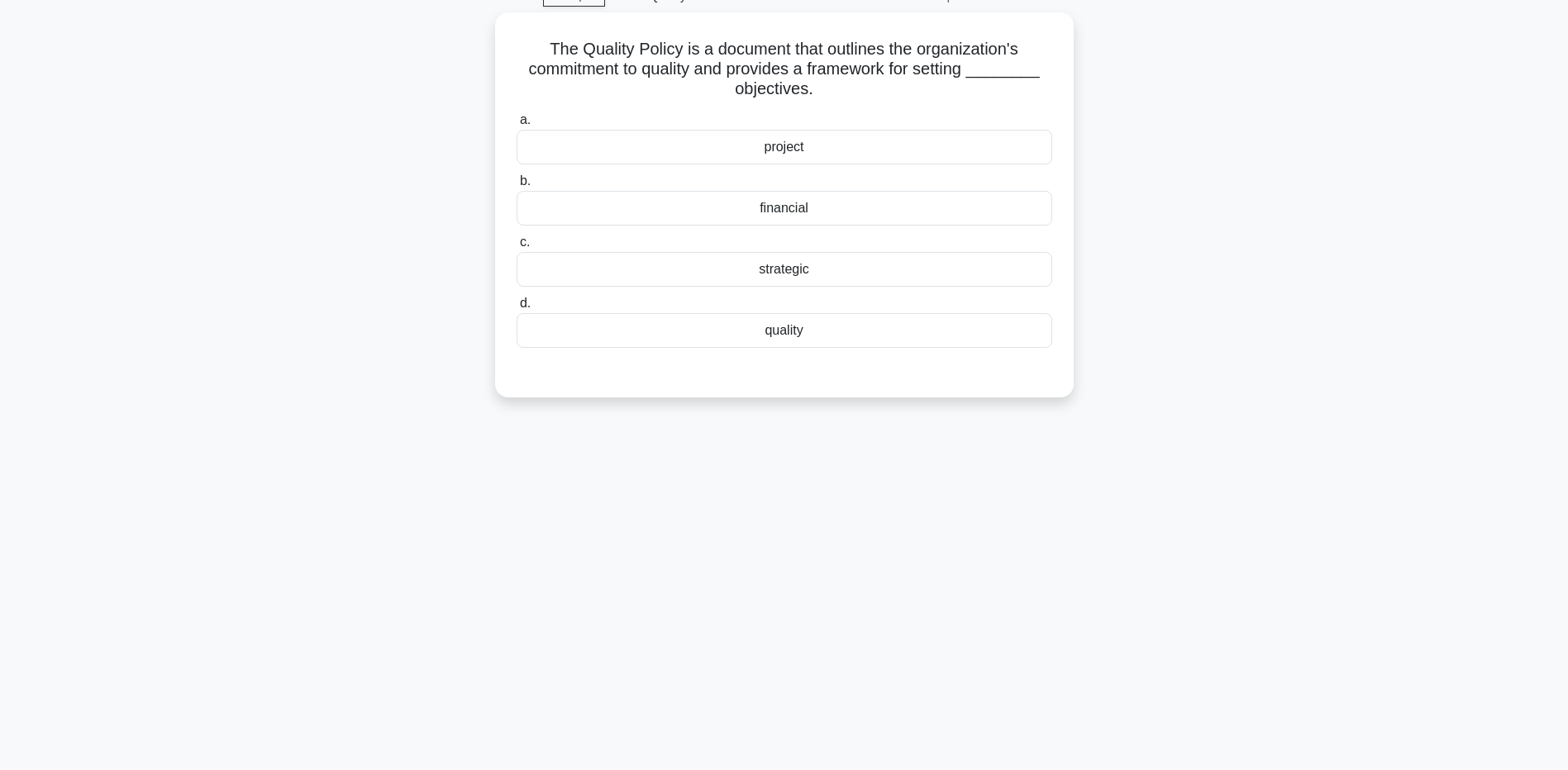
click at [587, 643] on div "1:58 Stop PMP - Quality - PMBOK 7th edition Expert 5/5 The Quality Policy is a …" at bounding box center [784, 388] width 1092 height 826
click at [625, 340] on div "quality" at bounding box center [784, 325] width 536 height 34
click at [517, 305] on input "d. quality" at bounding box center [517, 300] width 0 height 11
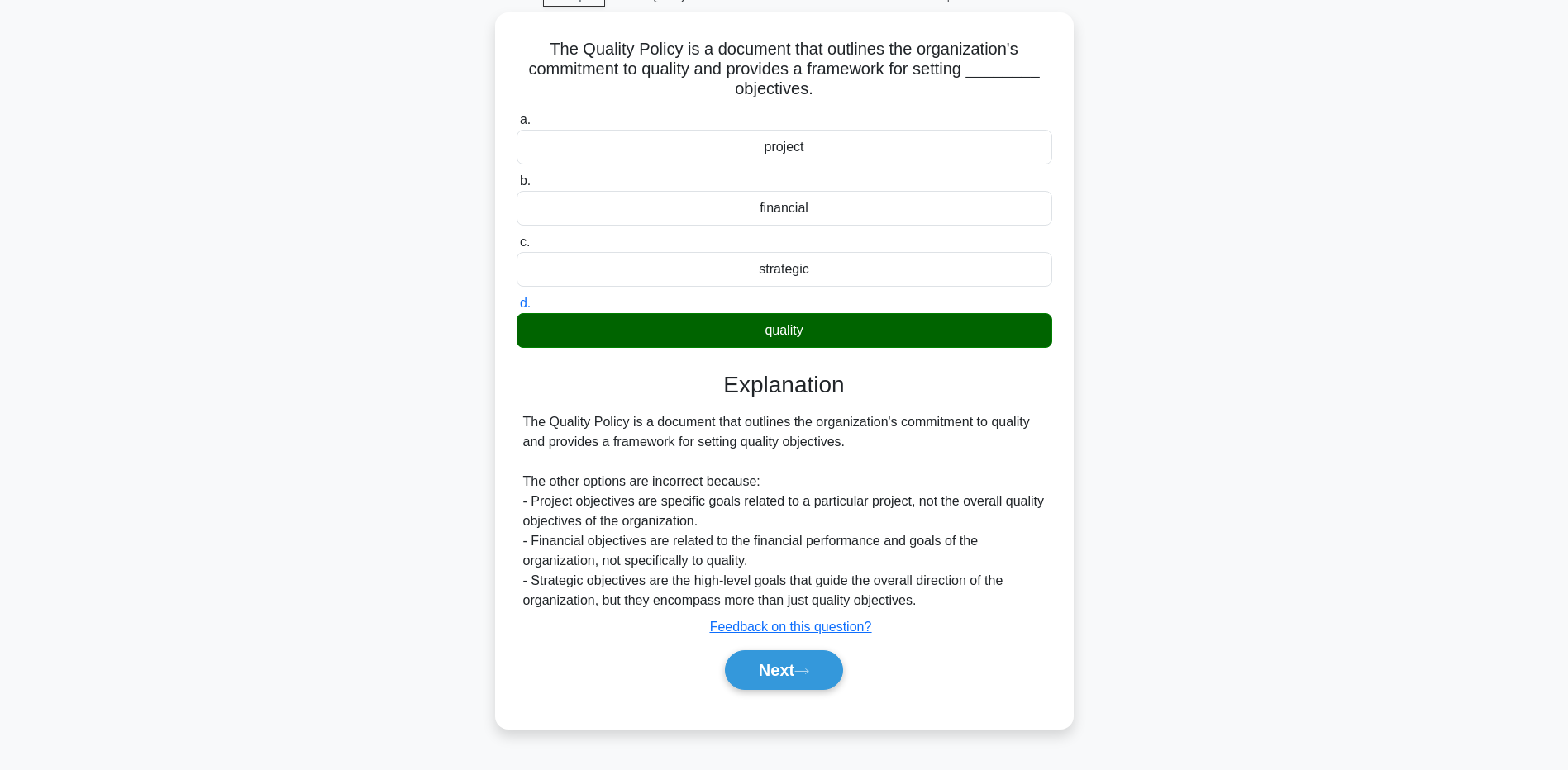
drag, startPoint x: 107, startPoint y: 404, endPoint x: 417, endPoint y: 540, distance: 338.5
click at [108, 404] on main "1:50 Stop PMP - Quality - PMBOK 7th edition Expert 5/5 The Quality Policy is a …" at bounding box center [784, 388] width 1568 height 840
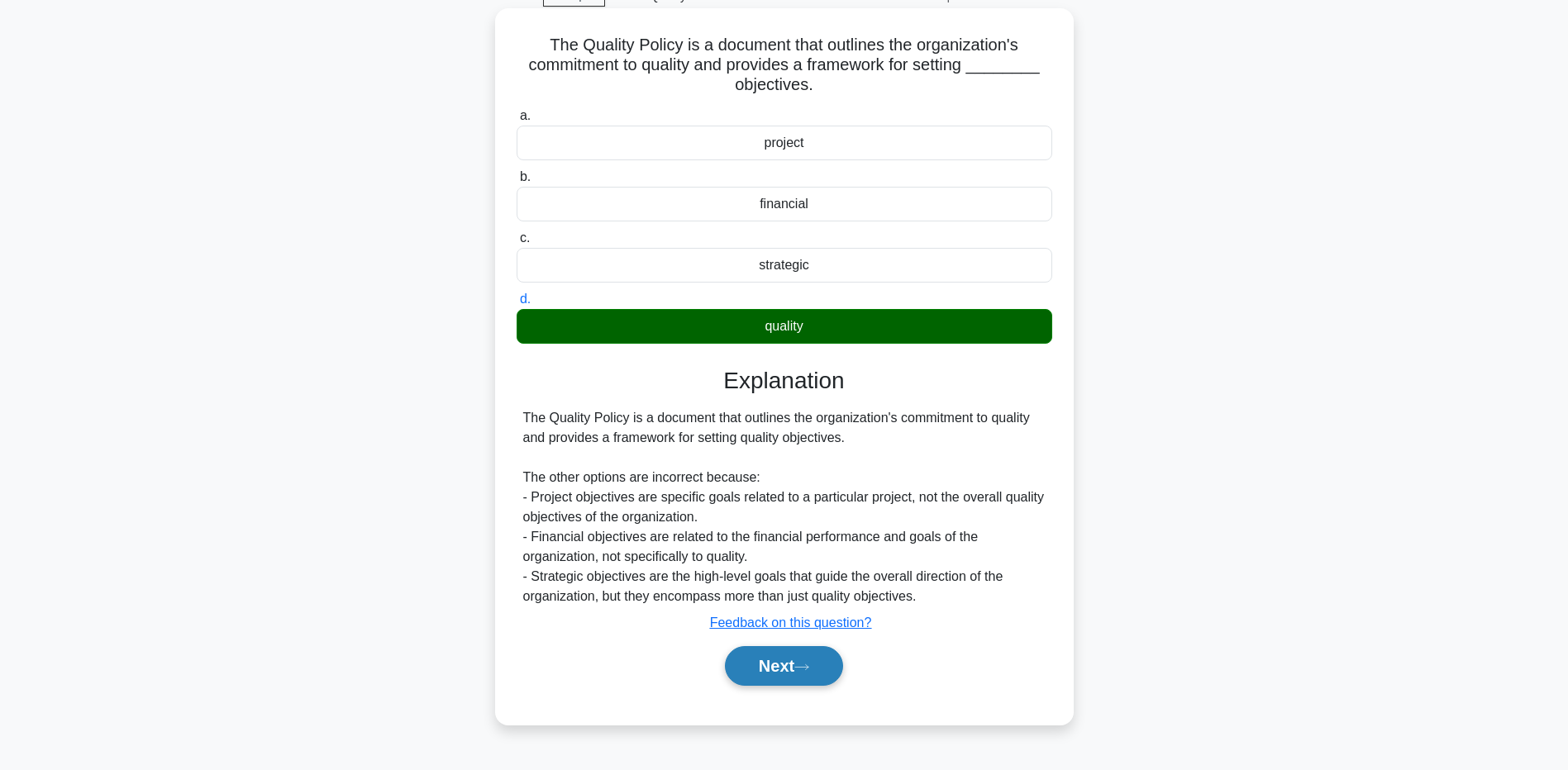
click at [757, 669] on button "Next" at bounding box center [784, 666] width 118 height 40
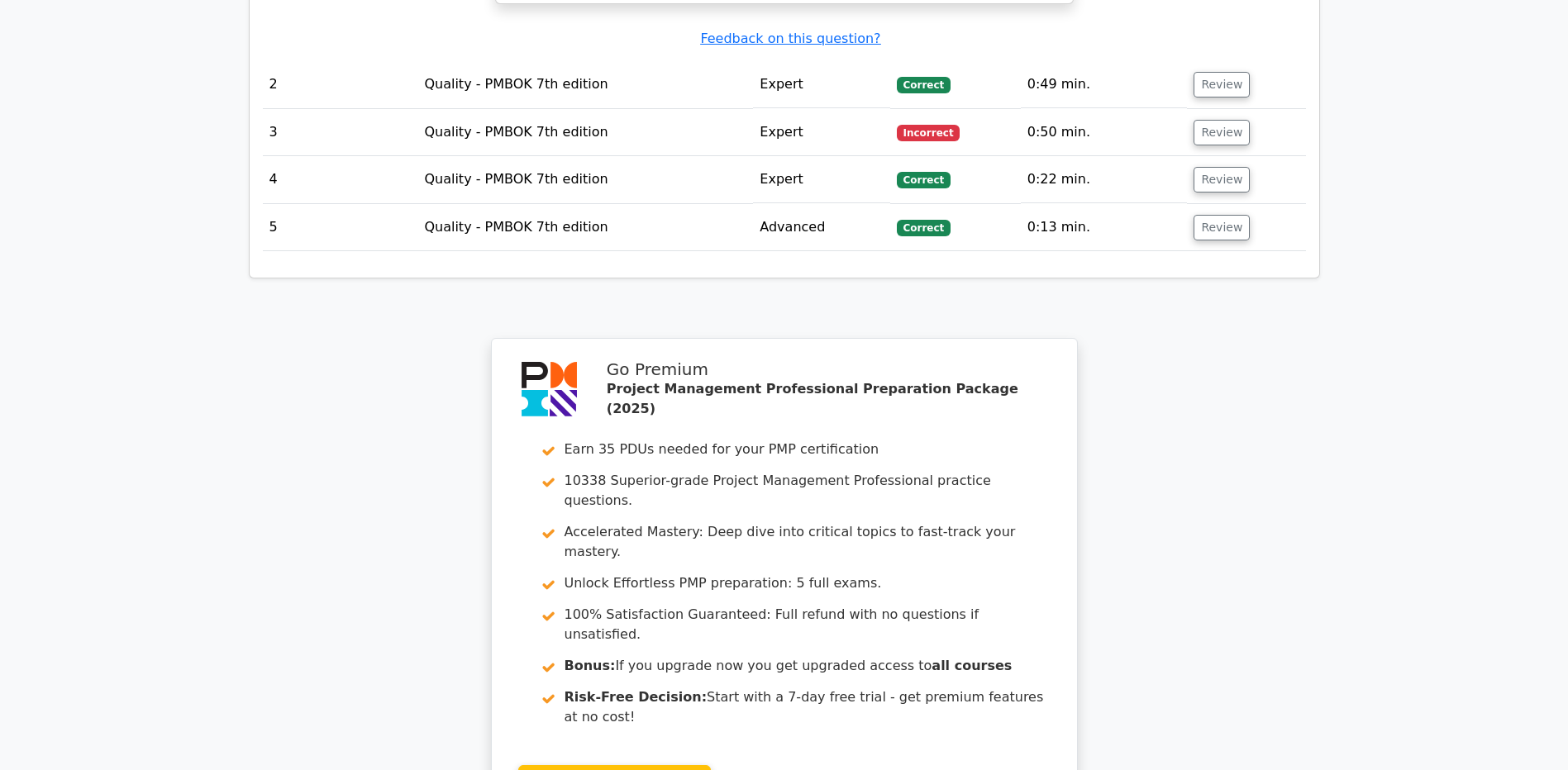
scroll to position [2609, 0]
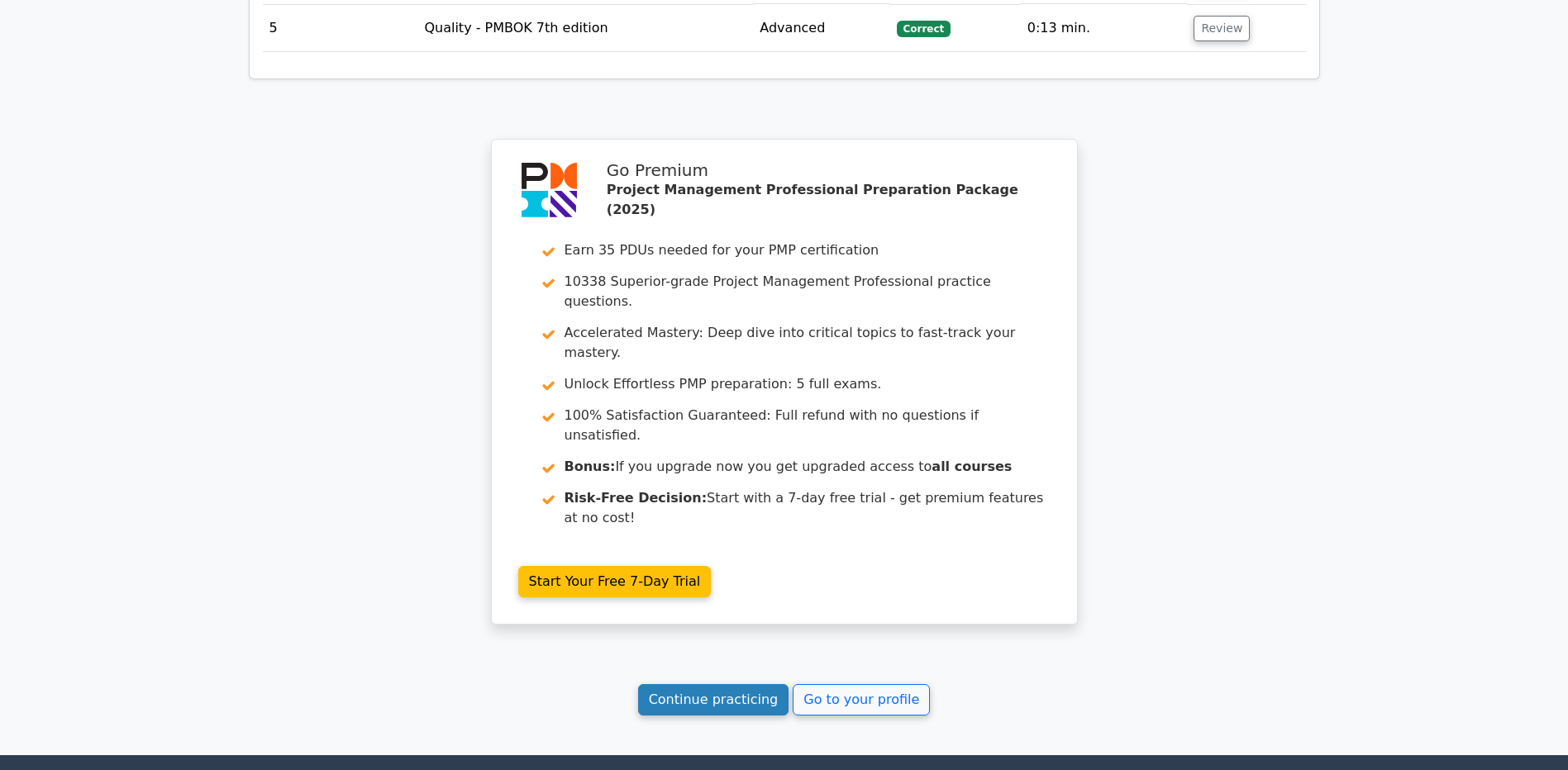
click at [726, 684] on link "Continue practicing" at bounding box center [713, 700] width 151 height 32
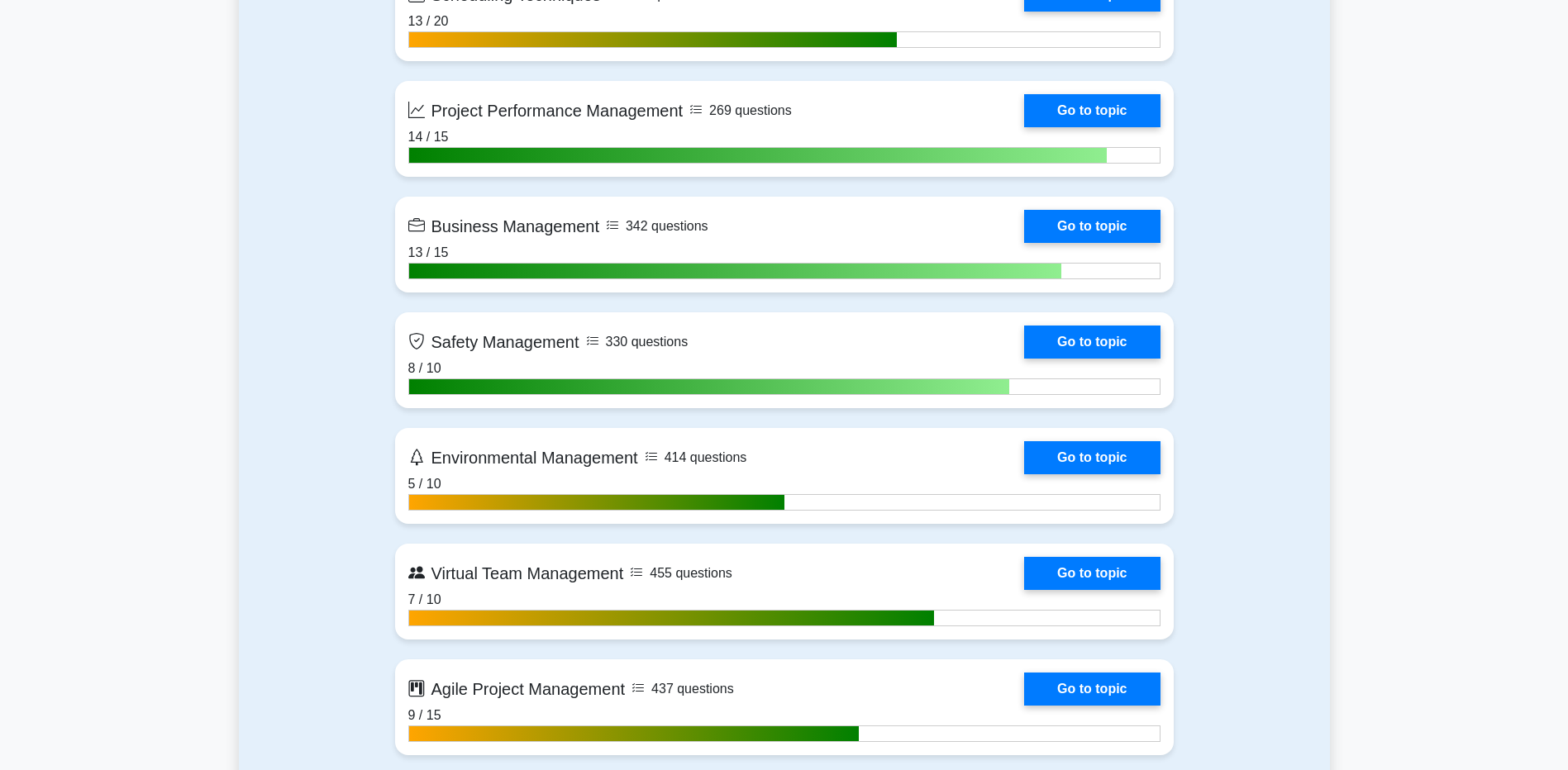
scroll to position [3801, 0]
